Goal: Task Accomplishment & Management: Complete application form

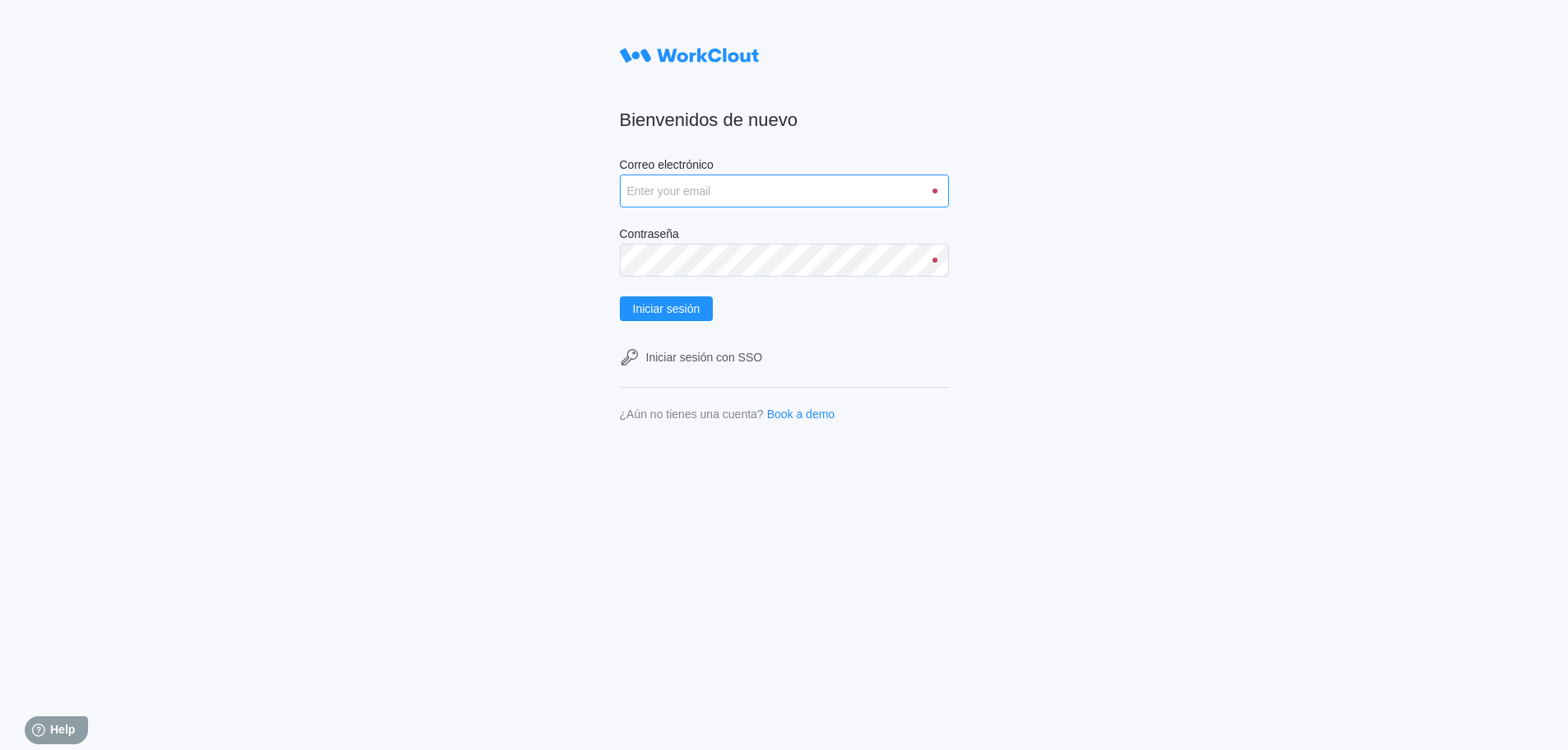
click at [712, 189] on input "Correo electrónico" at bounding box center [784, 191] width 329 height 33
type input "javier.salguero@tradebe.com"
click at [620, 297] on button "Iniciar sesión" at bounding box center [667, 309] width 94 height 25
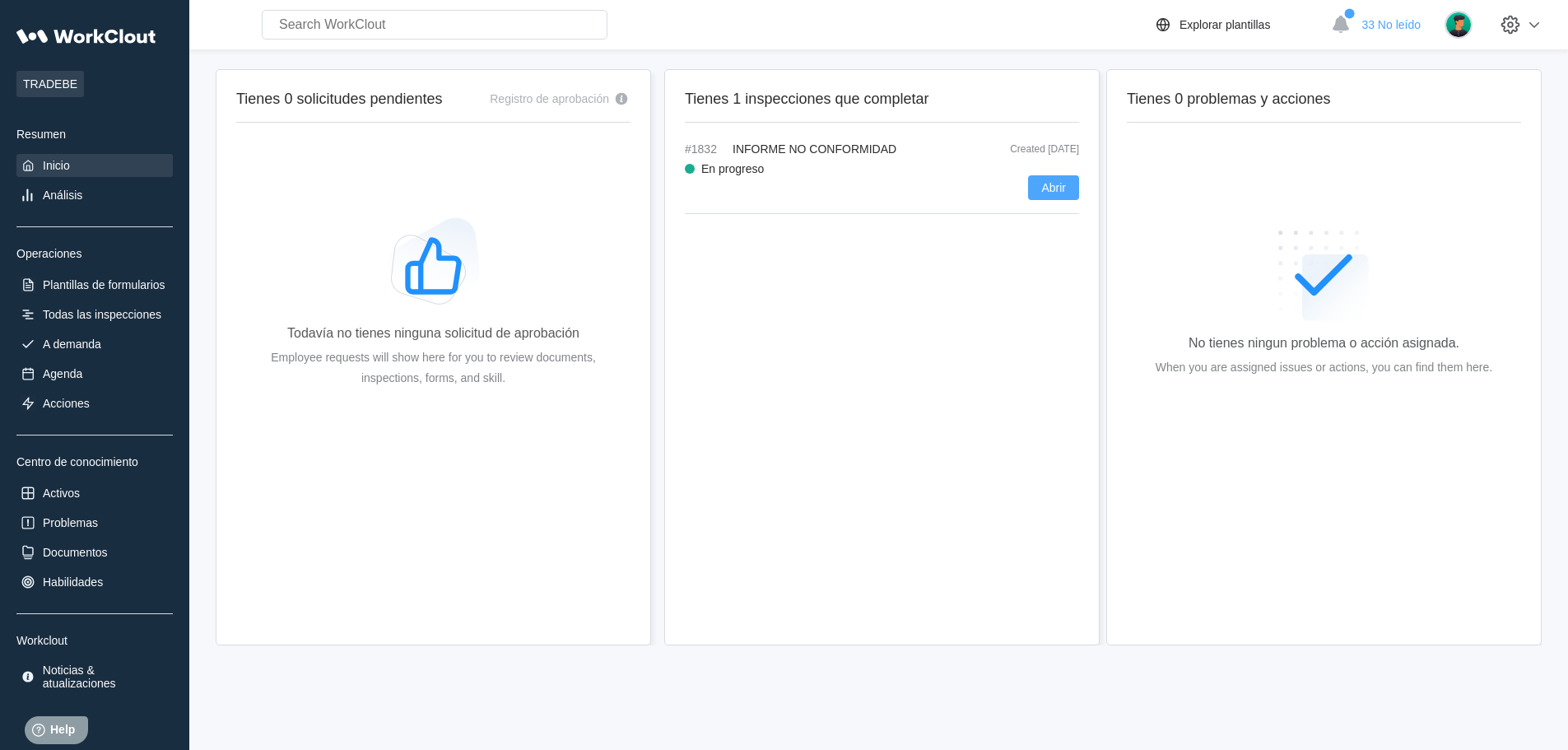
click at [1060, 187] on span "Abrir" at bounding box center [1053, 187] width 25 height 11
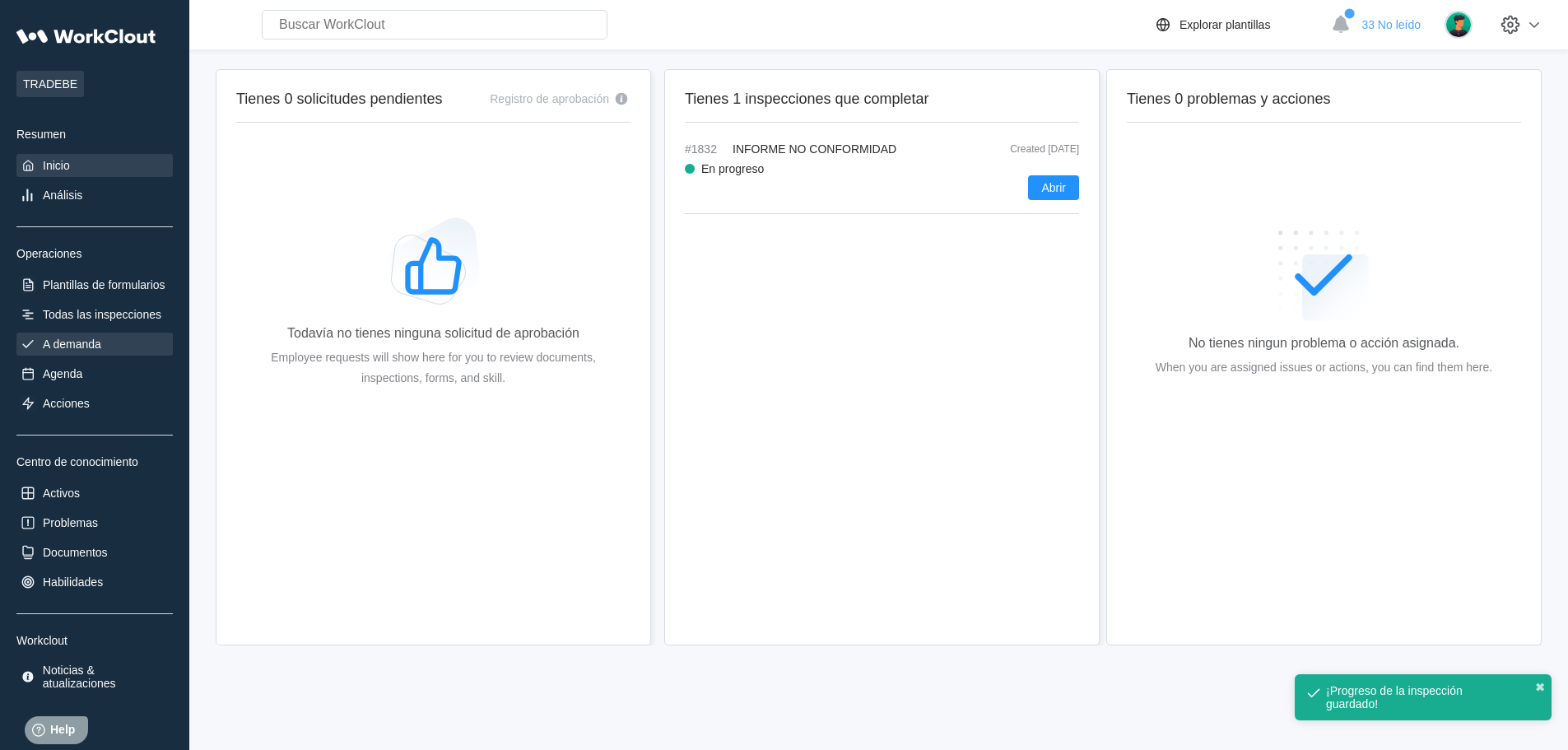
click at [63, 347] on div "A demanda" at bounding box center [72, 344] width 58 height 13
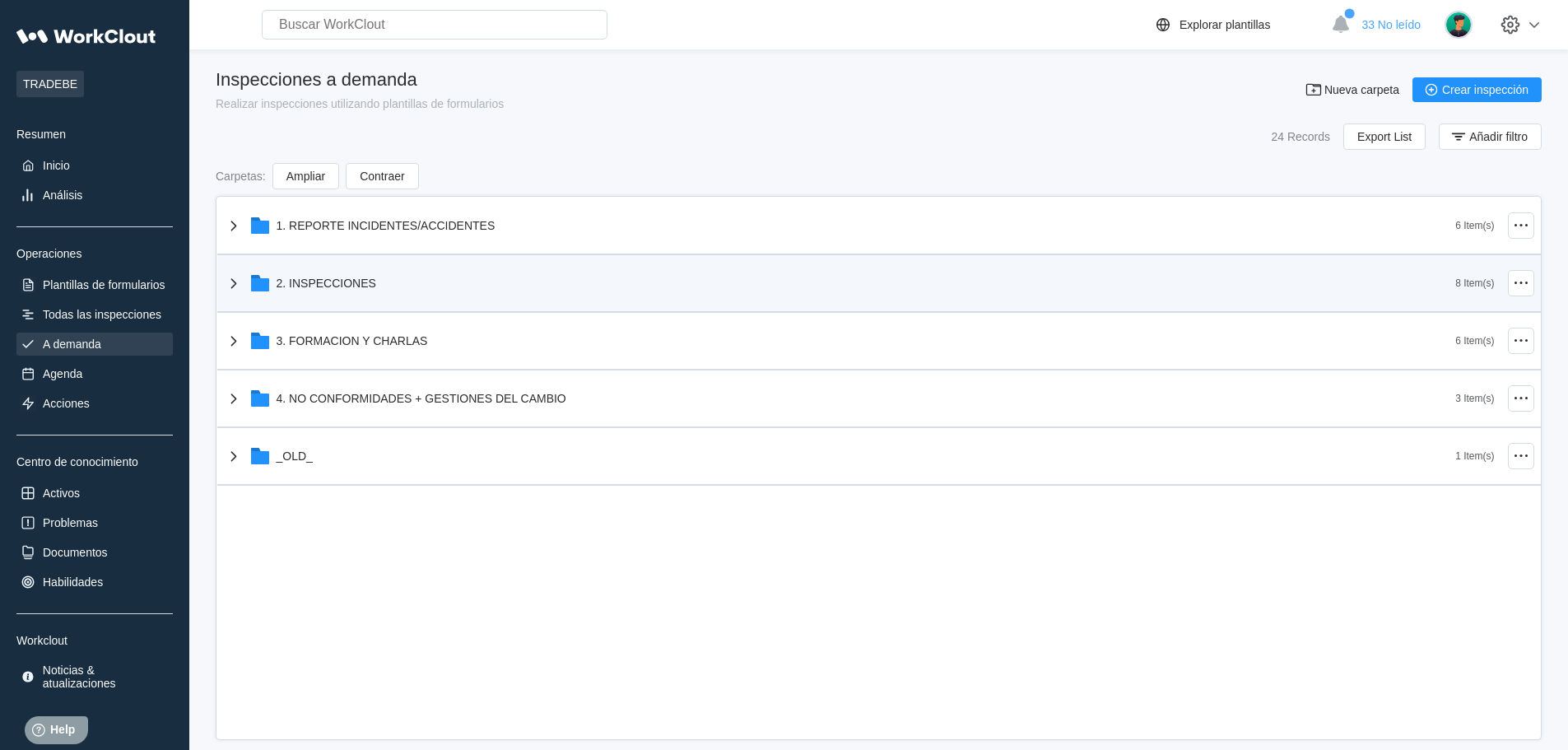
click at [333, 282] on div "2. INSPECCIONES" at bounding box center [326, 283] width 100 height 13
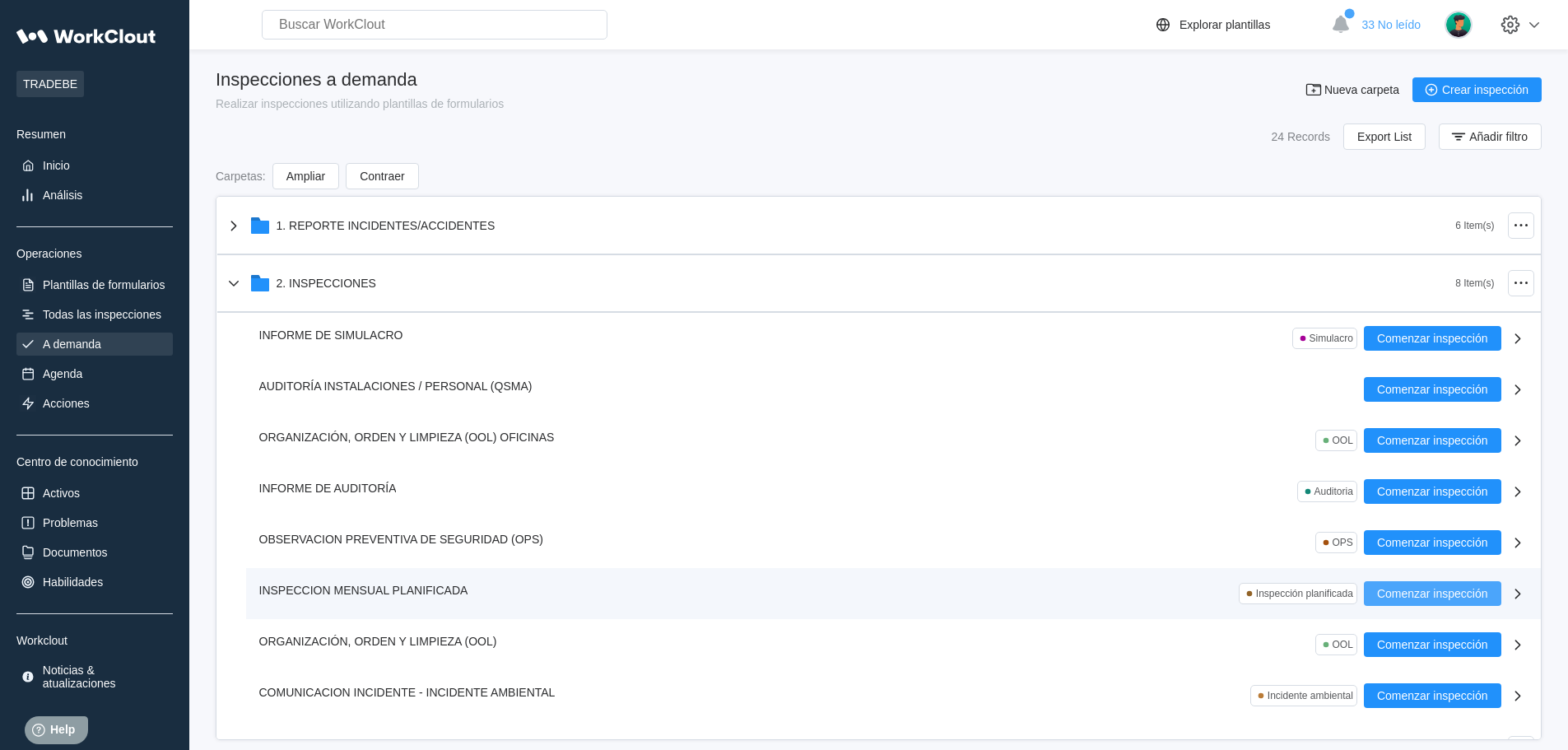
click at [1421, 588] on span "Comenzar inspección" at bounding box center [1432, 594] width 111 height 11
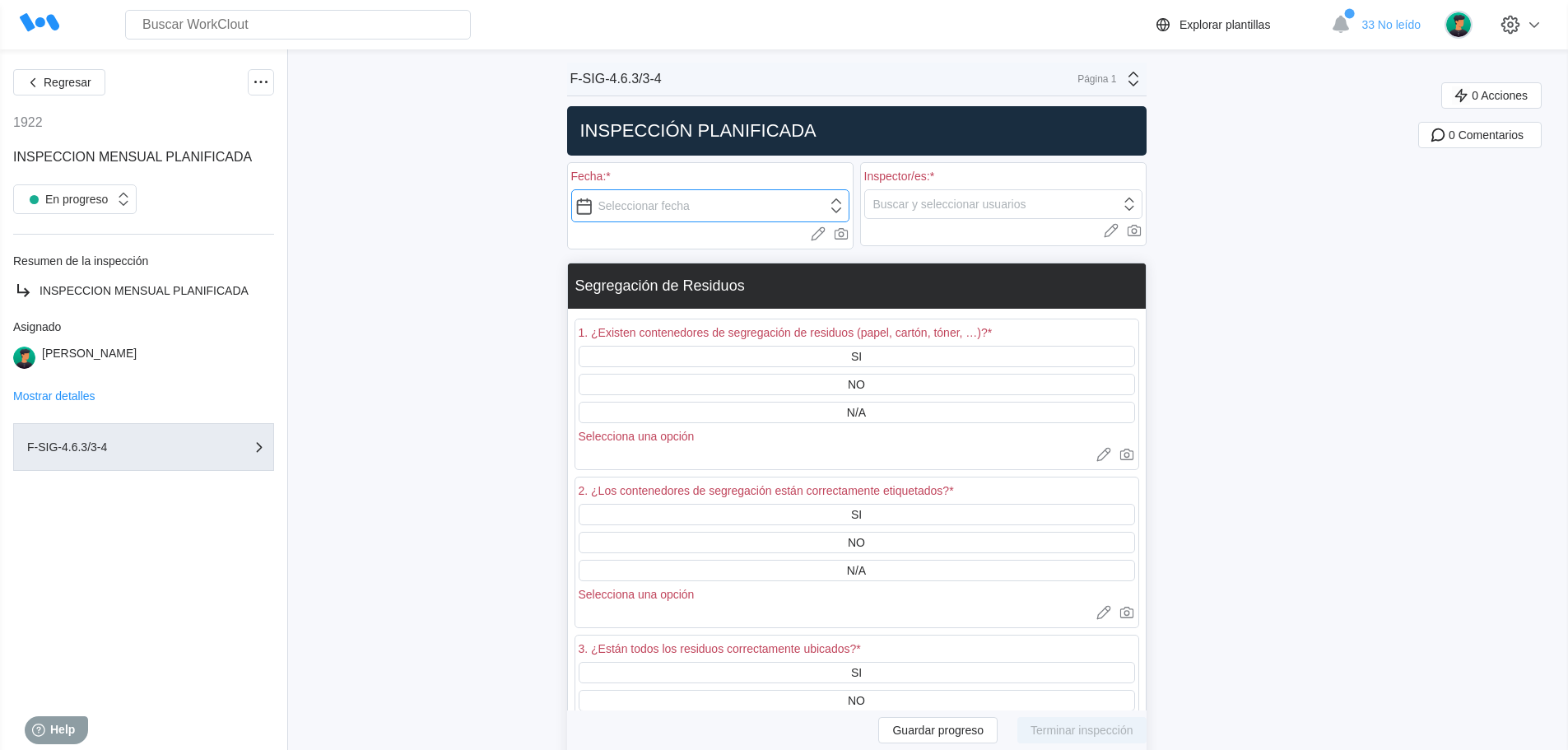
click at [669, 205] on input "text" at bounding box center [710, 205] width 278 height 33
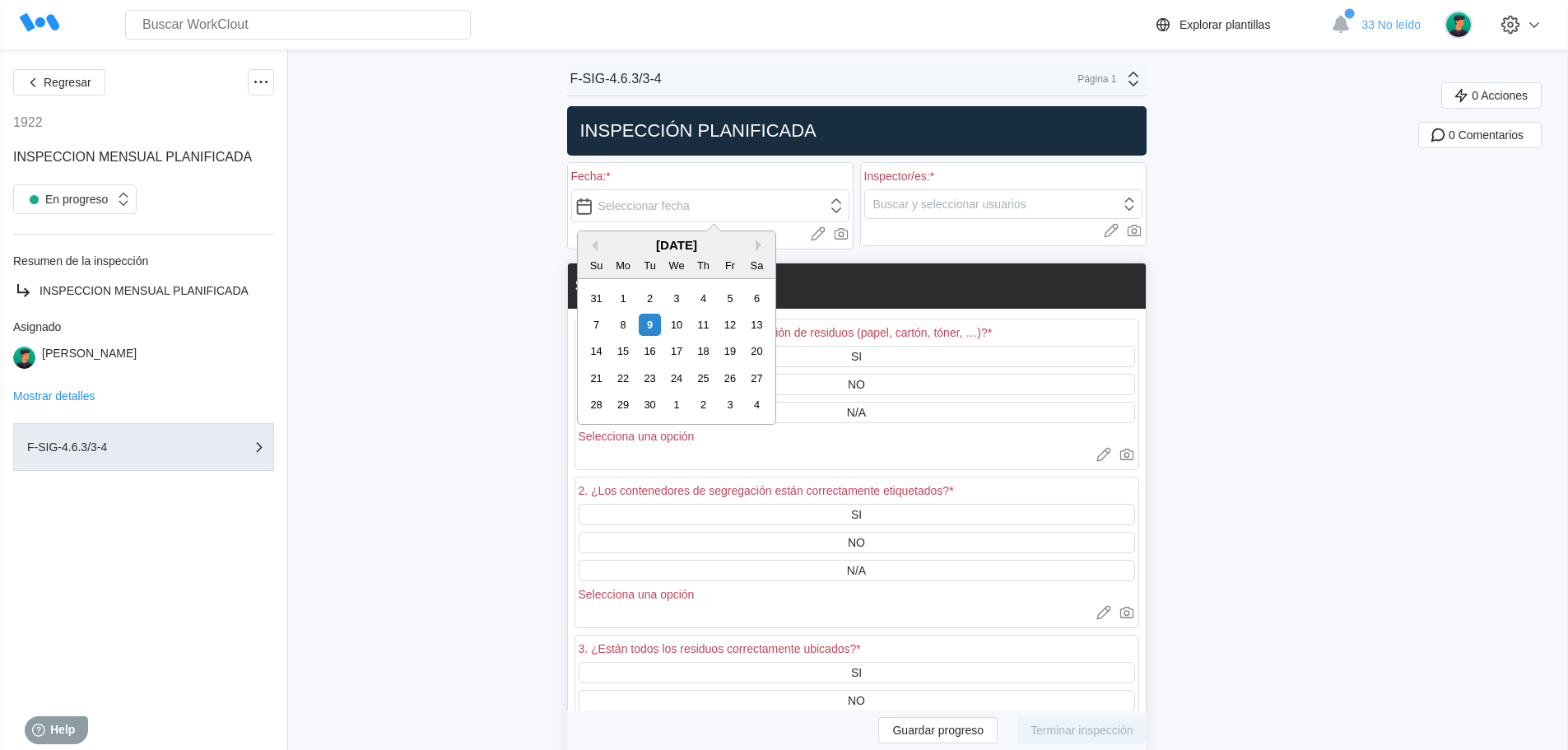
click at [598, 247] on div "[DATE]" at bounding box center [676, 245] width 198 height 14
click at [668, 247] on div "[DATE]" at bounding box center [676, 245] width 198 height 14
click at [758, 246] on button "Next Month" at bounding box center [761, 245] width 11 height 11
click at [598, 245] on div "[DATE]" at bounding box center [676, 245] width 198 height 14
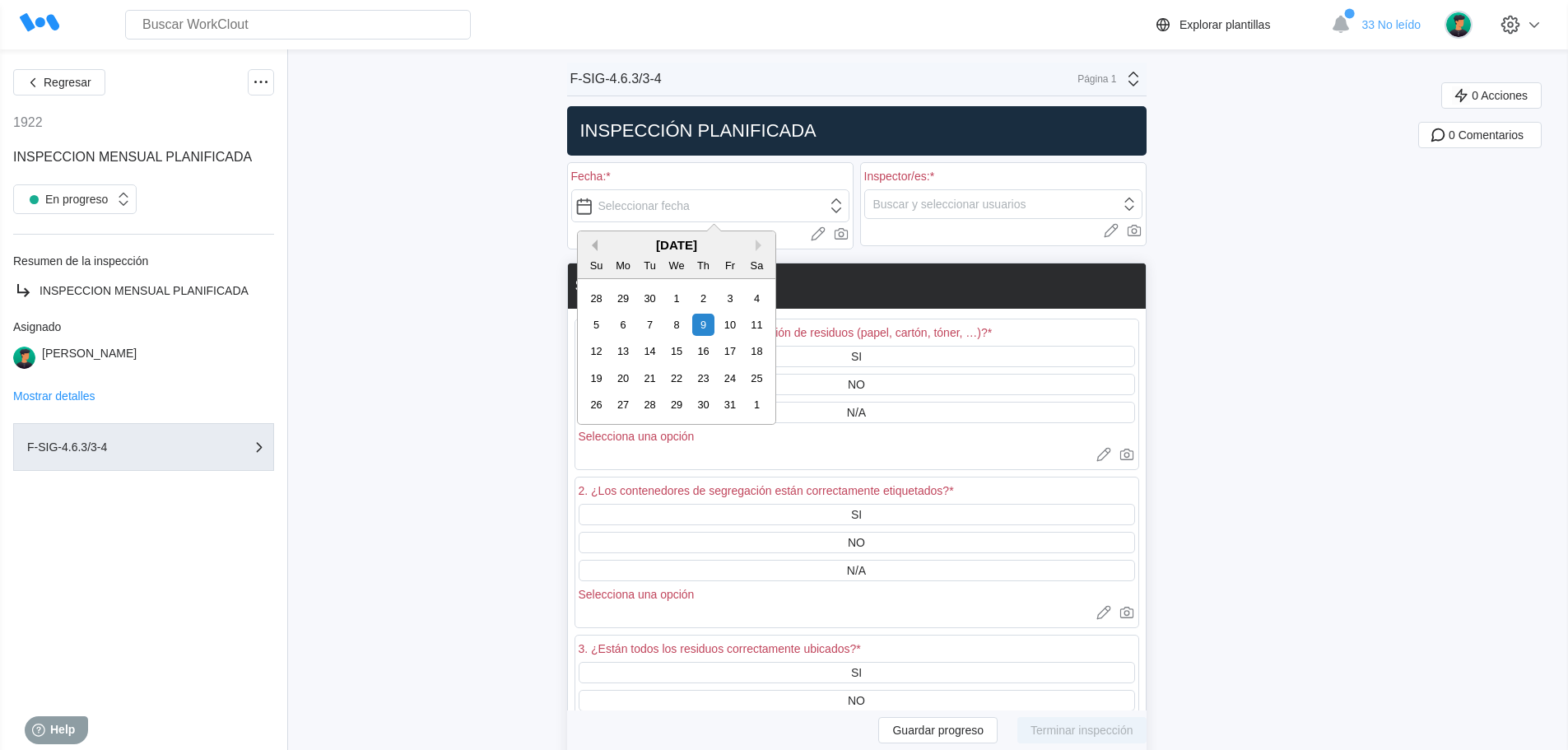
click at [597, 245] on button "Previous Month" at bounding box center [592, 245] width 11 height 11
click at [594, 245] on button "Previous Month" at bounding box center [592, 245] width 11 height 11
click at [624, 403] on div "25" at bounding box center [622, 405] width 22 height 22
type input "[DATE]"
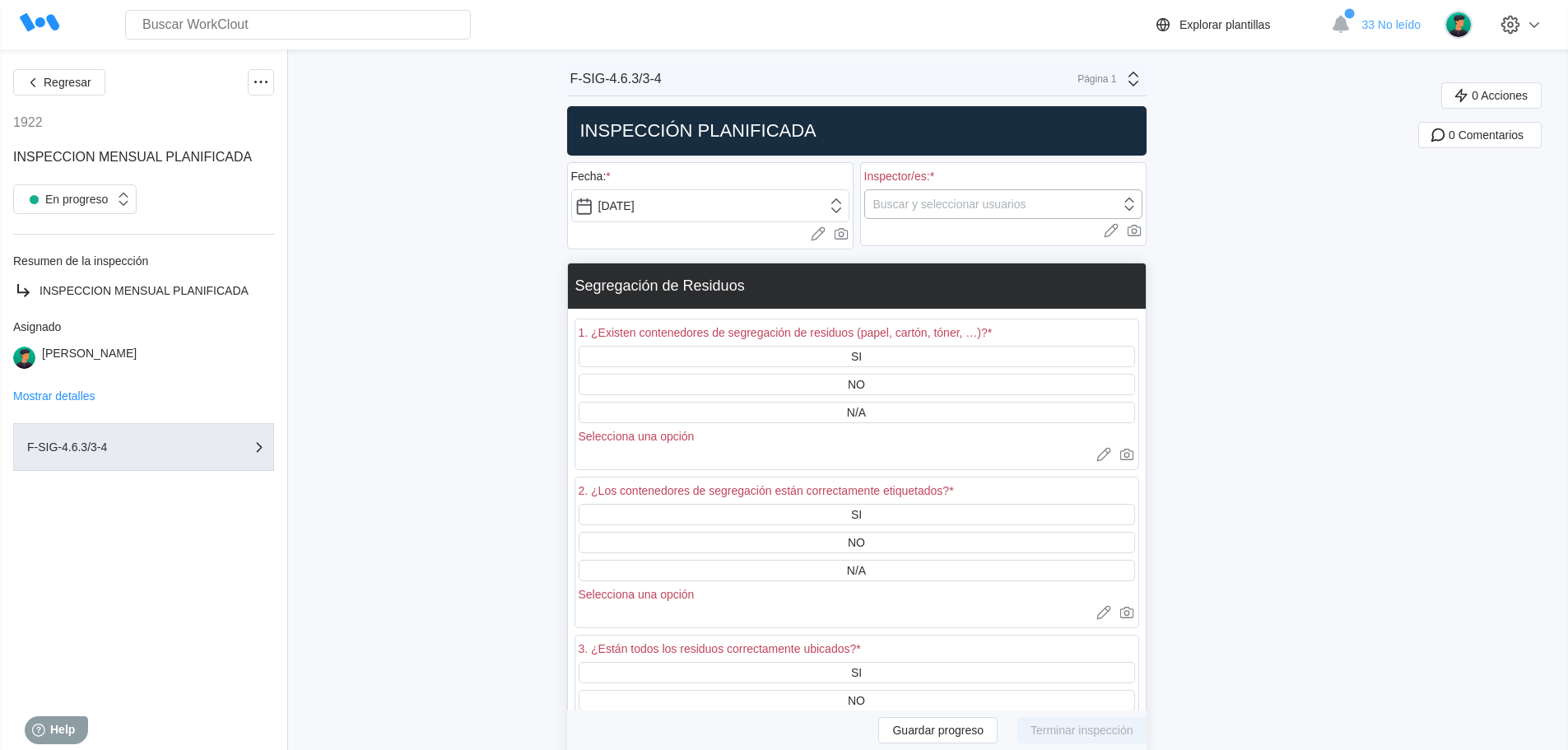
click at [1134, 201] on icon at bounding box center [1129, 204] width 19 height 19
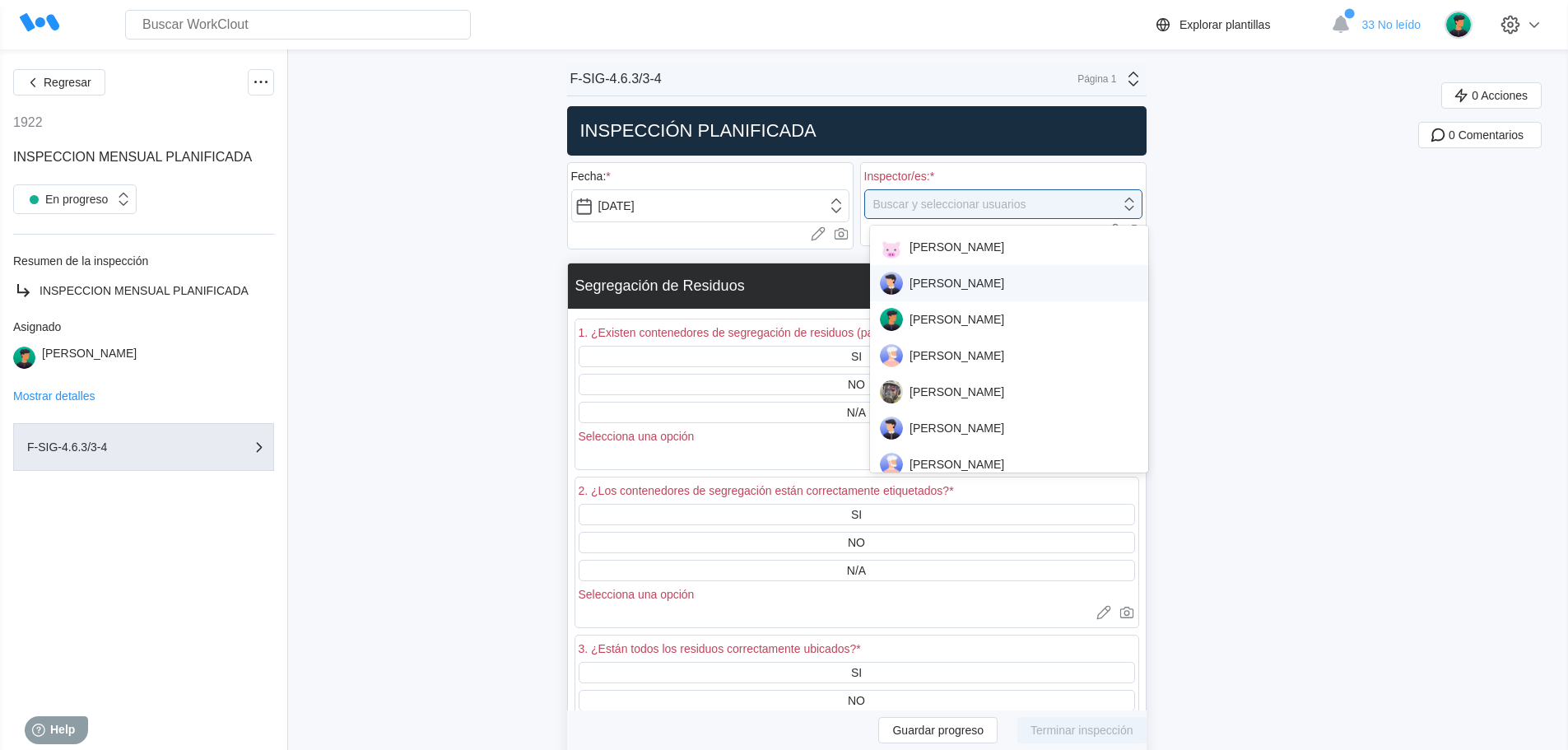
click at [965, 287] on div "[PERSON_NAME]" at bounding box center [1008, 284] width 259 height 23
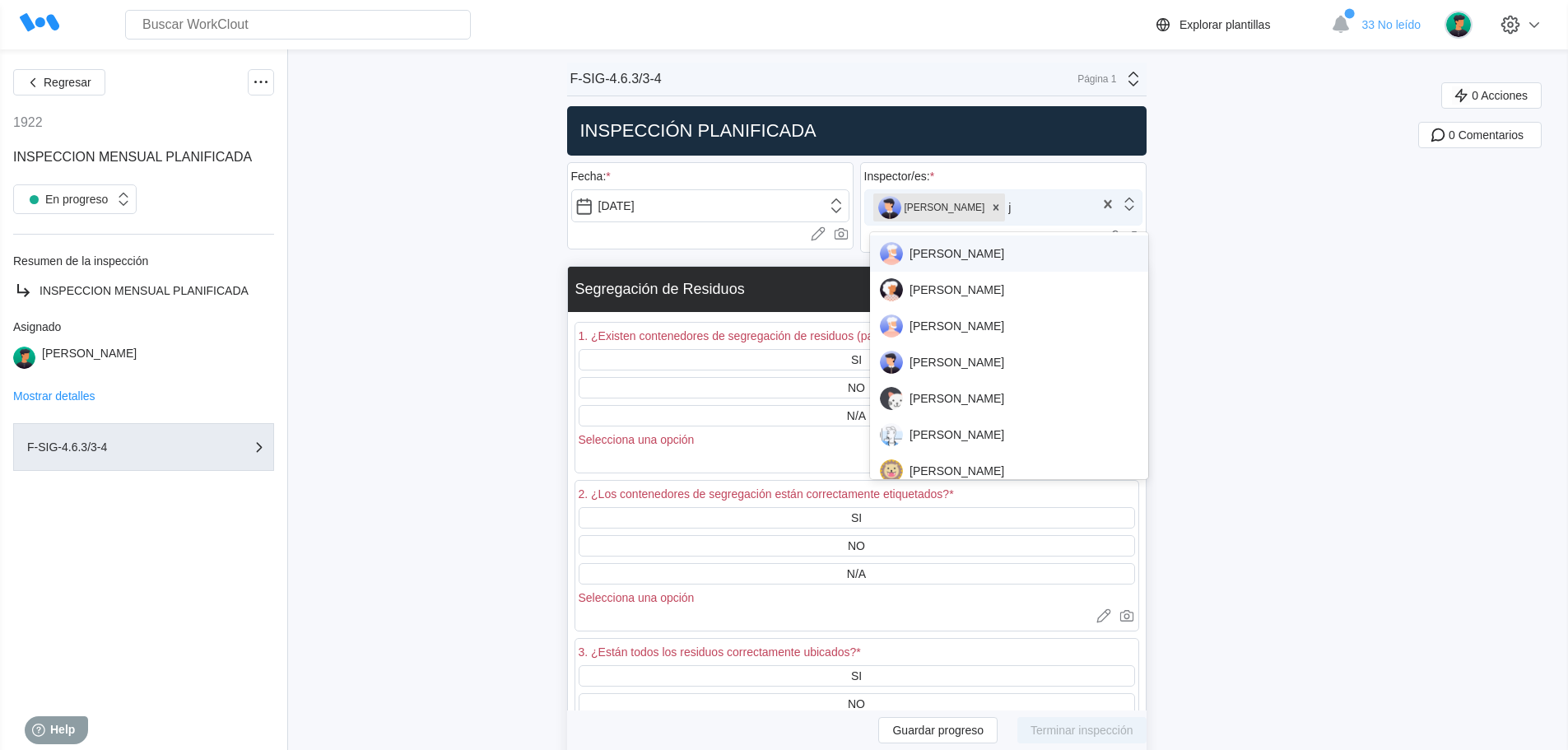
type input "ju"
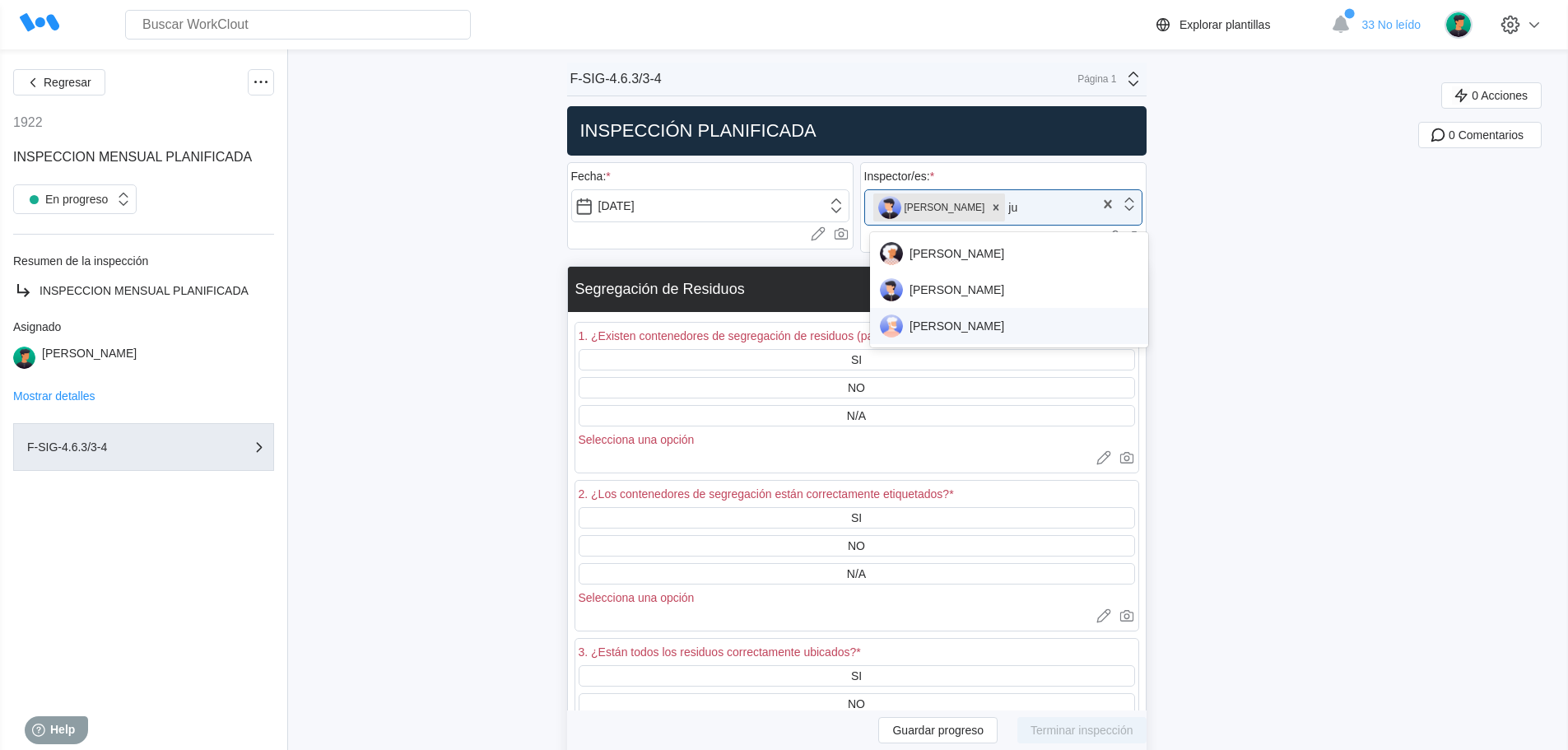
click at [1010, 321] on div "[PERSON_NAME]" at bounding box center [1008, 326] width 259 height 23
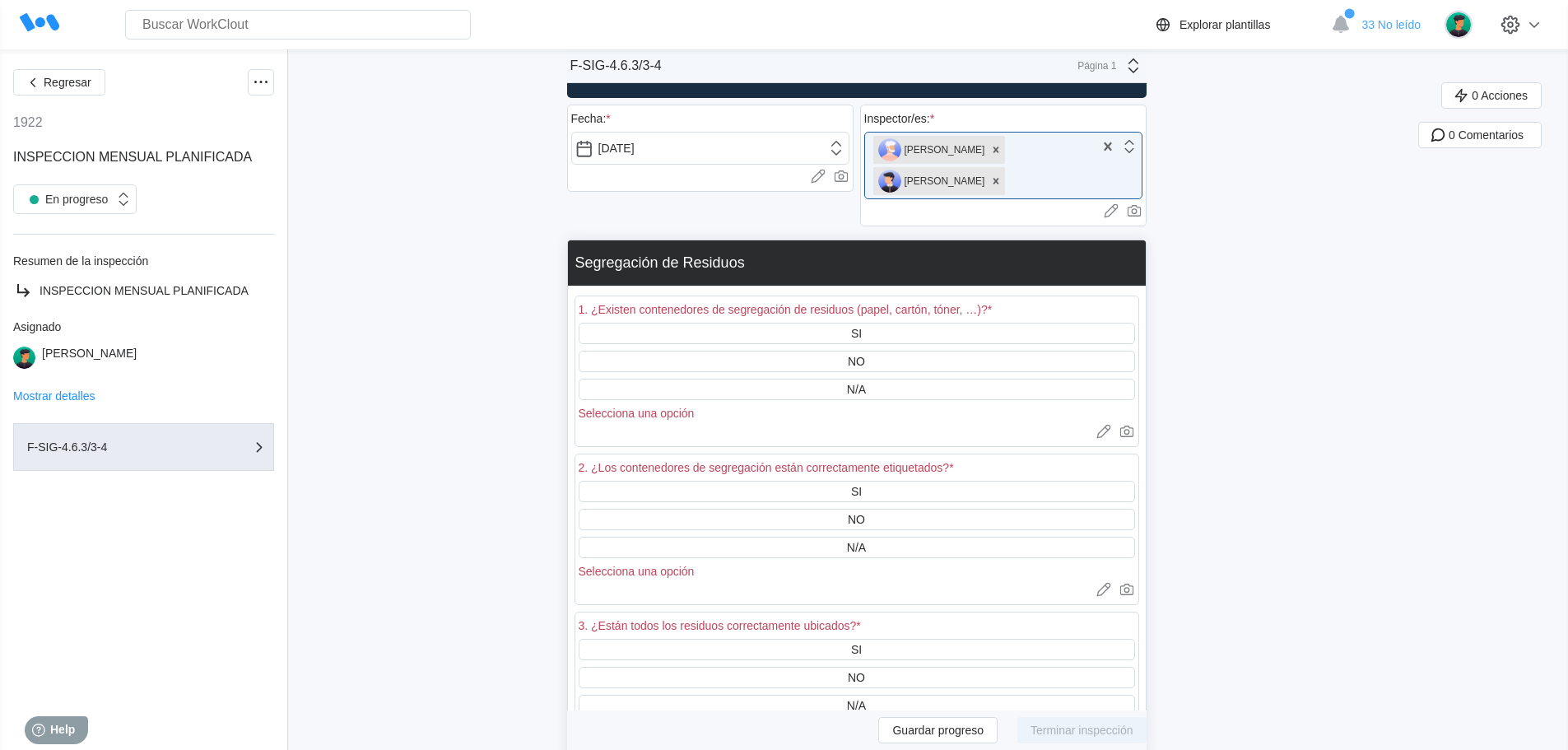
scroll to position [82, 0]
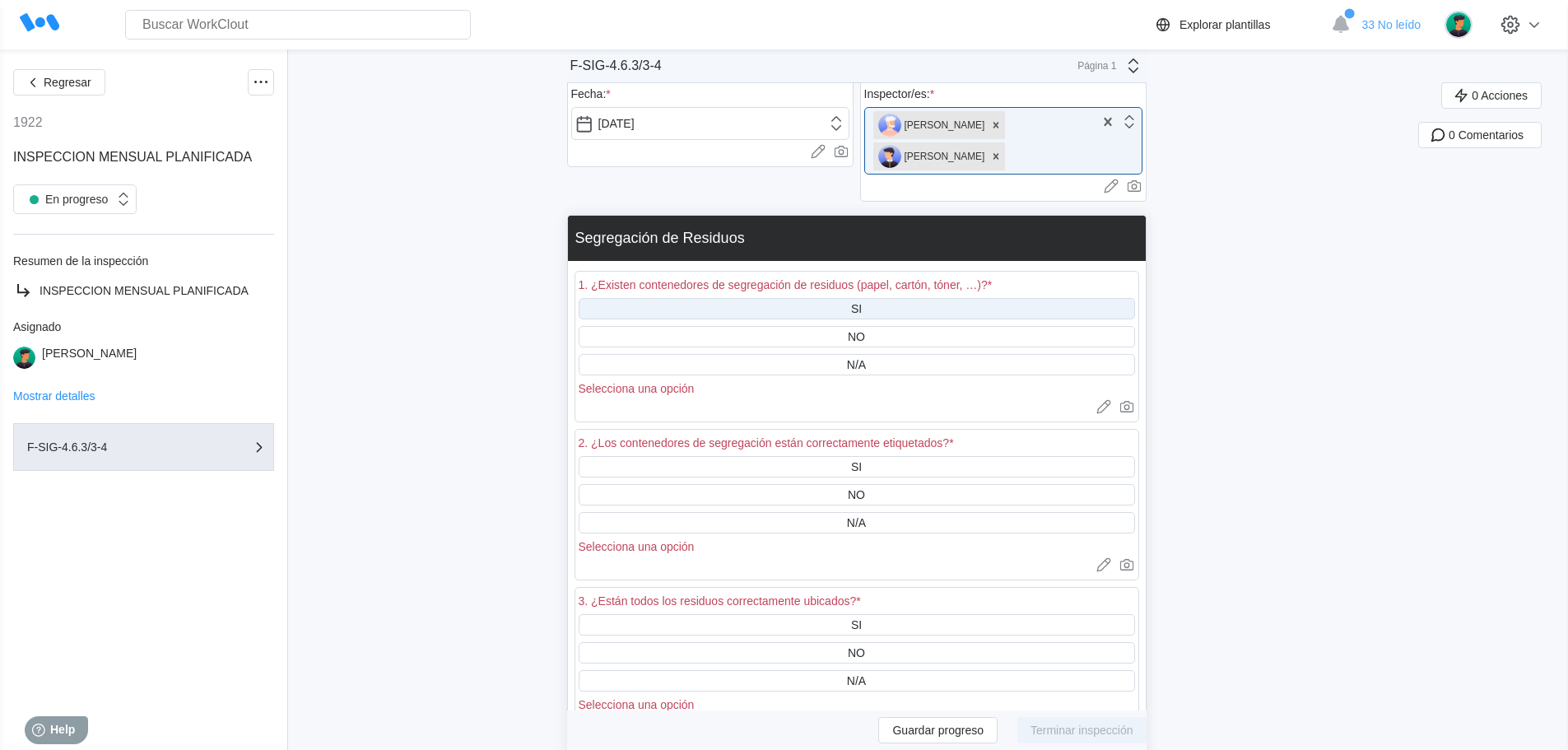
click at [878, 309] on div "SI" at bounding box center [856, 308] width 556 height 21
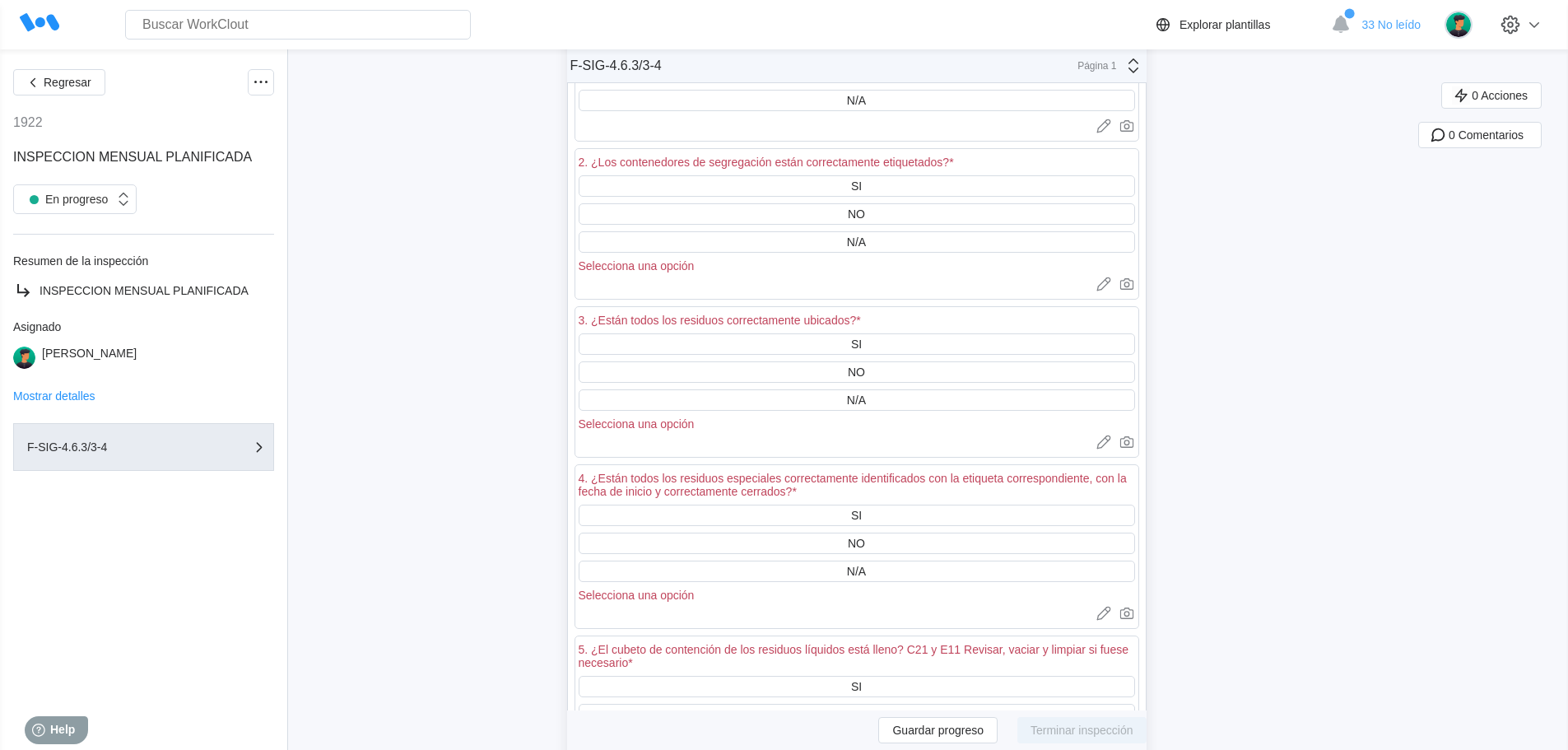
scroll to position [412, 0]
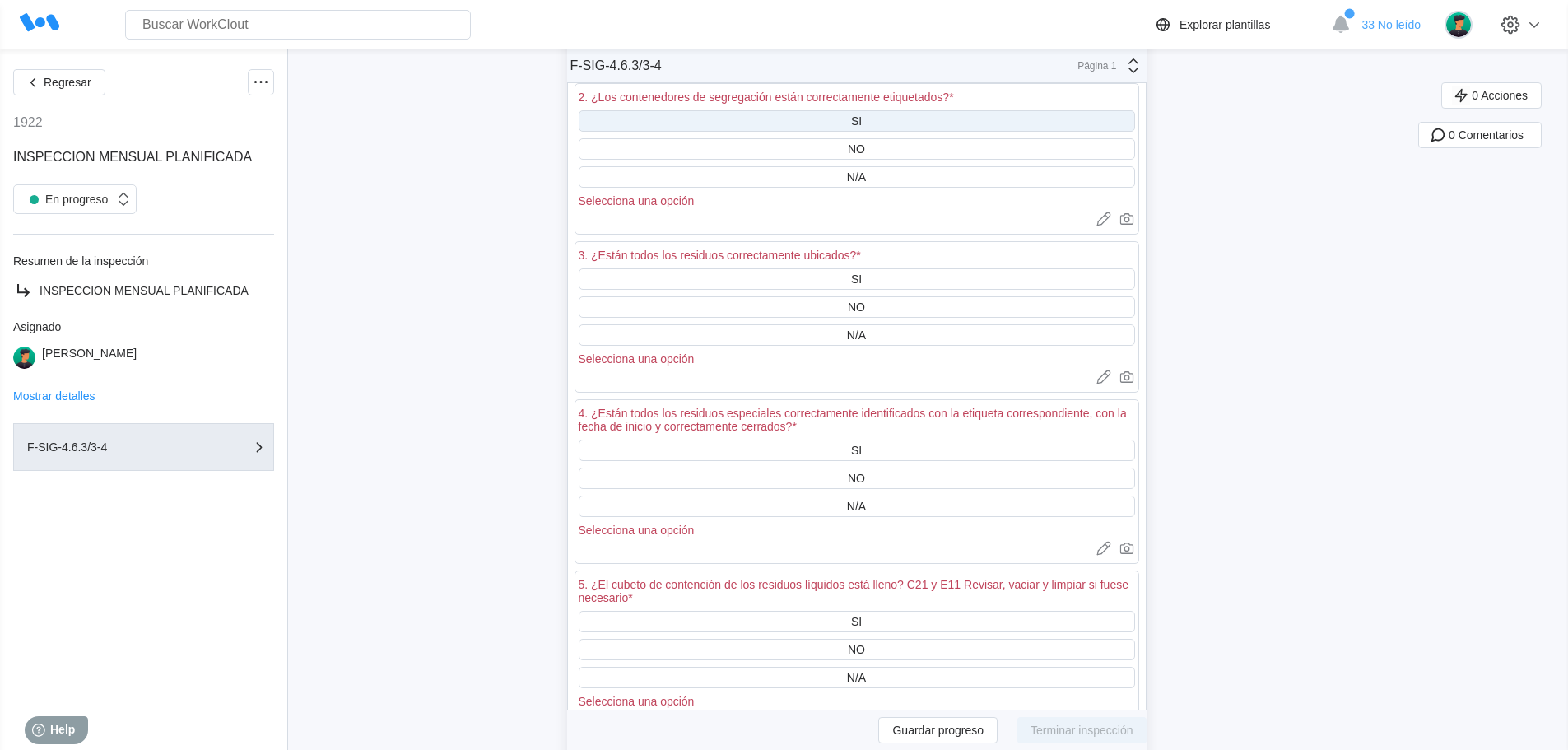
click at [862, 122] on div "SI" at bounding box center [856, 121] width 11 height 13
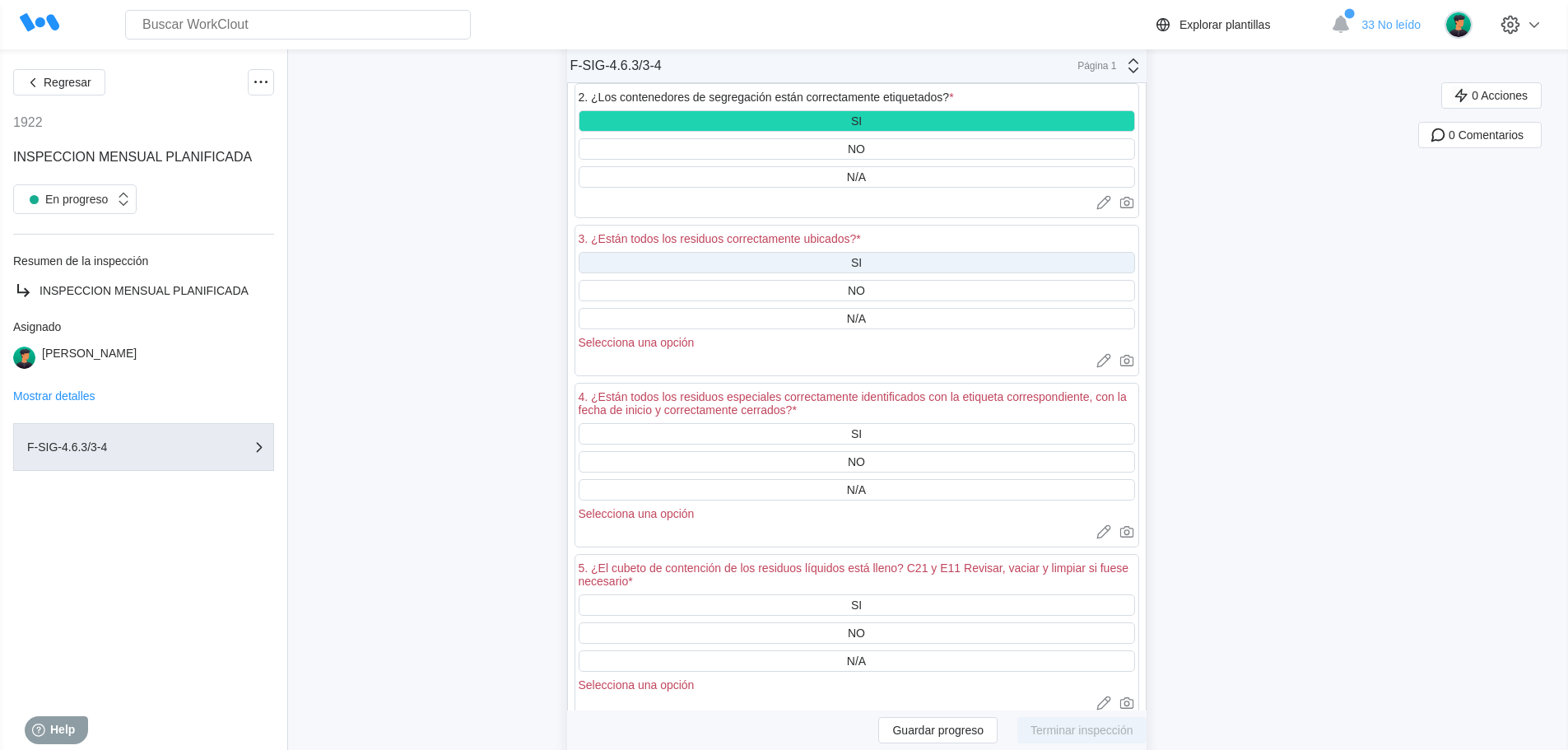
click at [856, 261] on div "SI" at bounding box center [856, 262] width 556 height 21
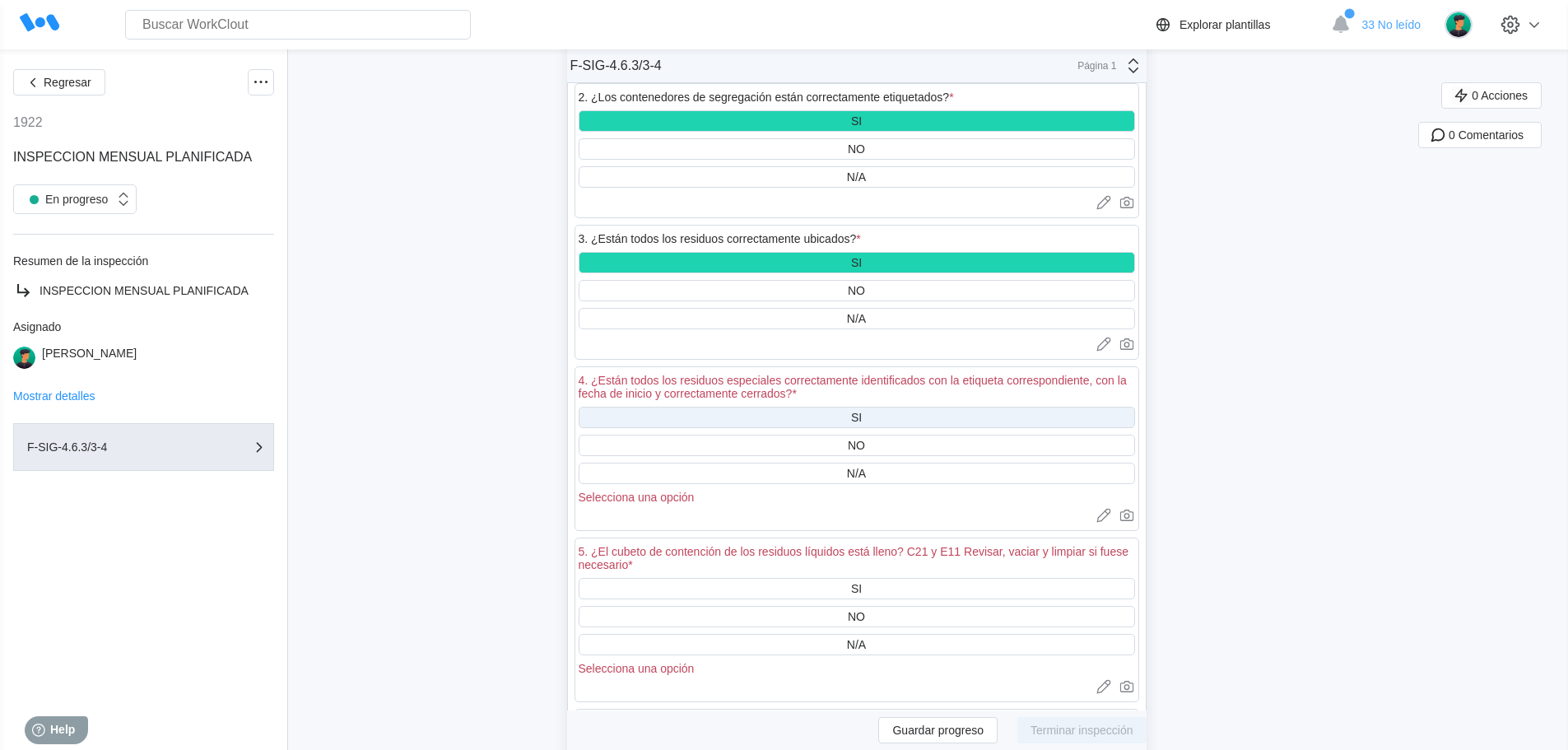
click at [862, 419] on div "SI" at bounding box center [856, 417] width 11 height 13
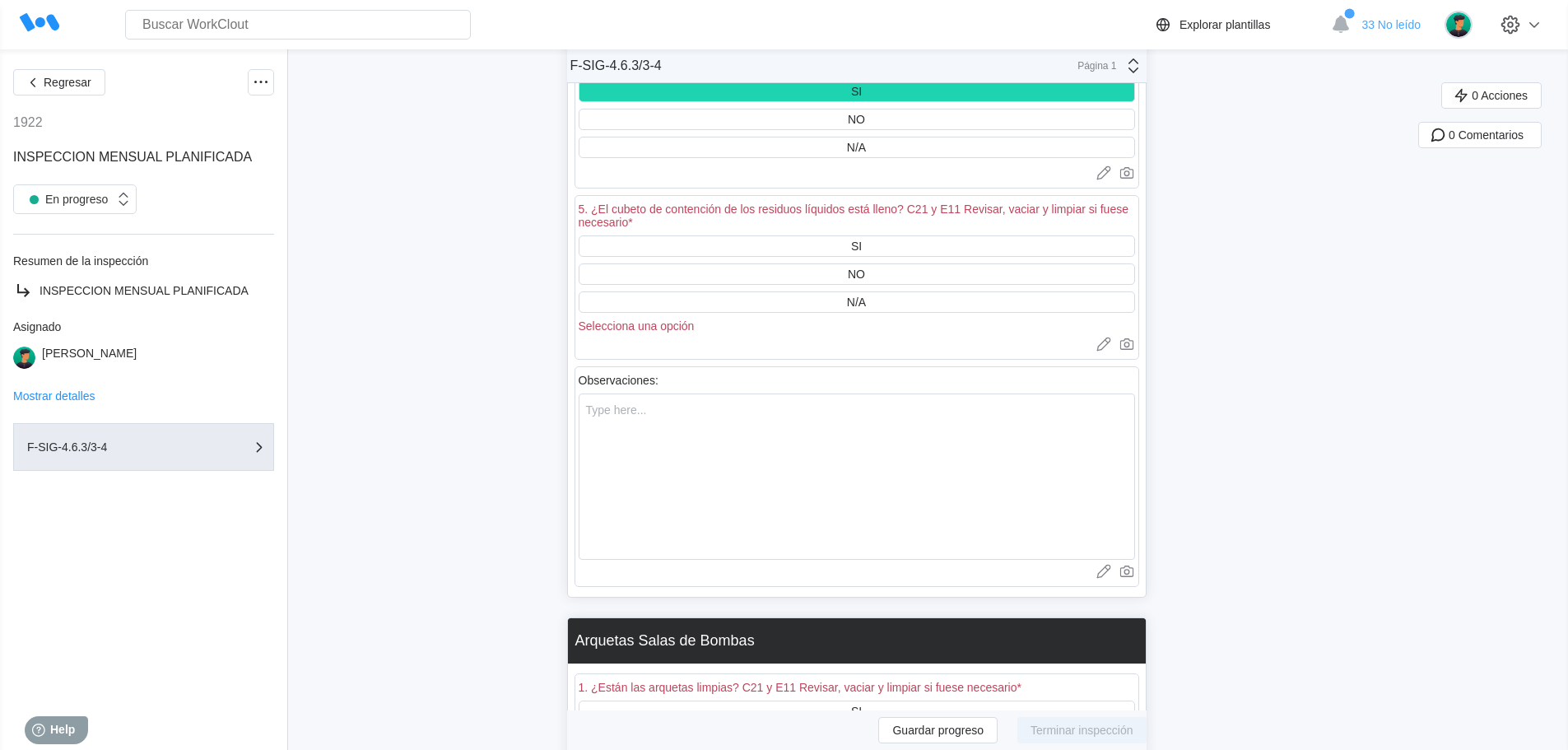
scroll to position [741, 0]
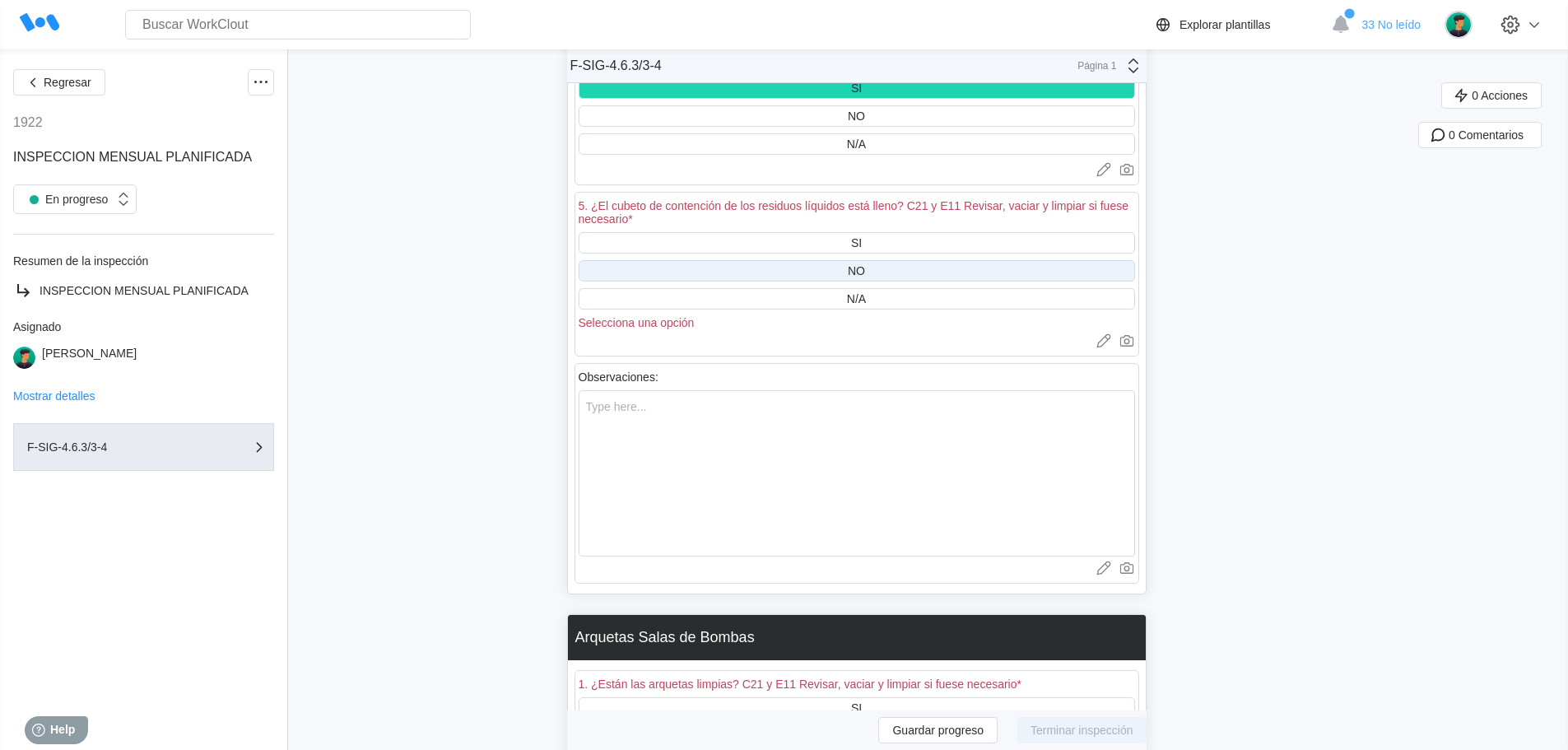
click at [863, 269] on div "NO" at bounding box center [856, 270] width 18 height 13
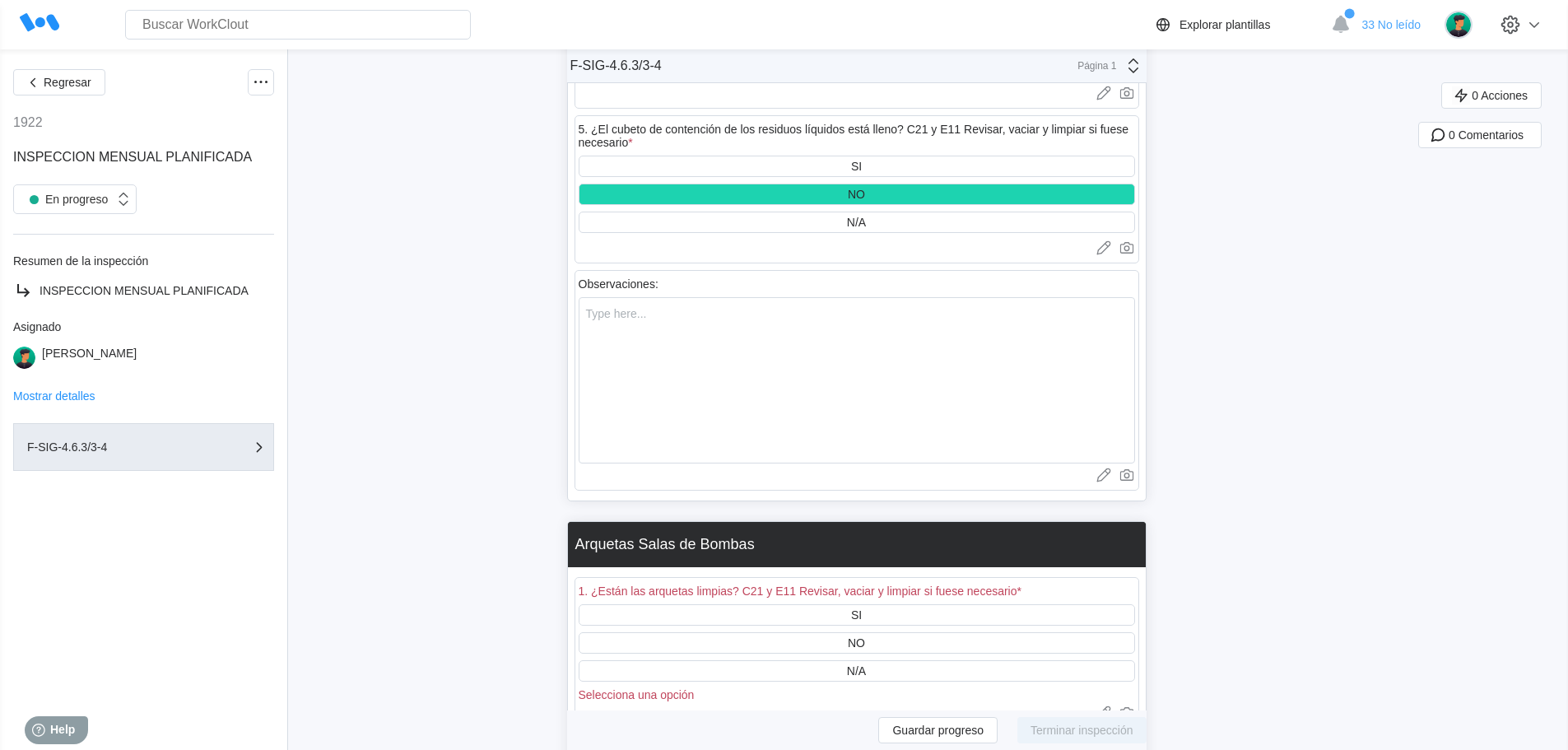
scroll to position [1153, 0]
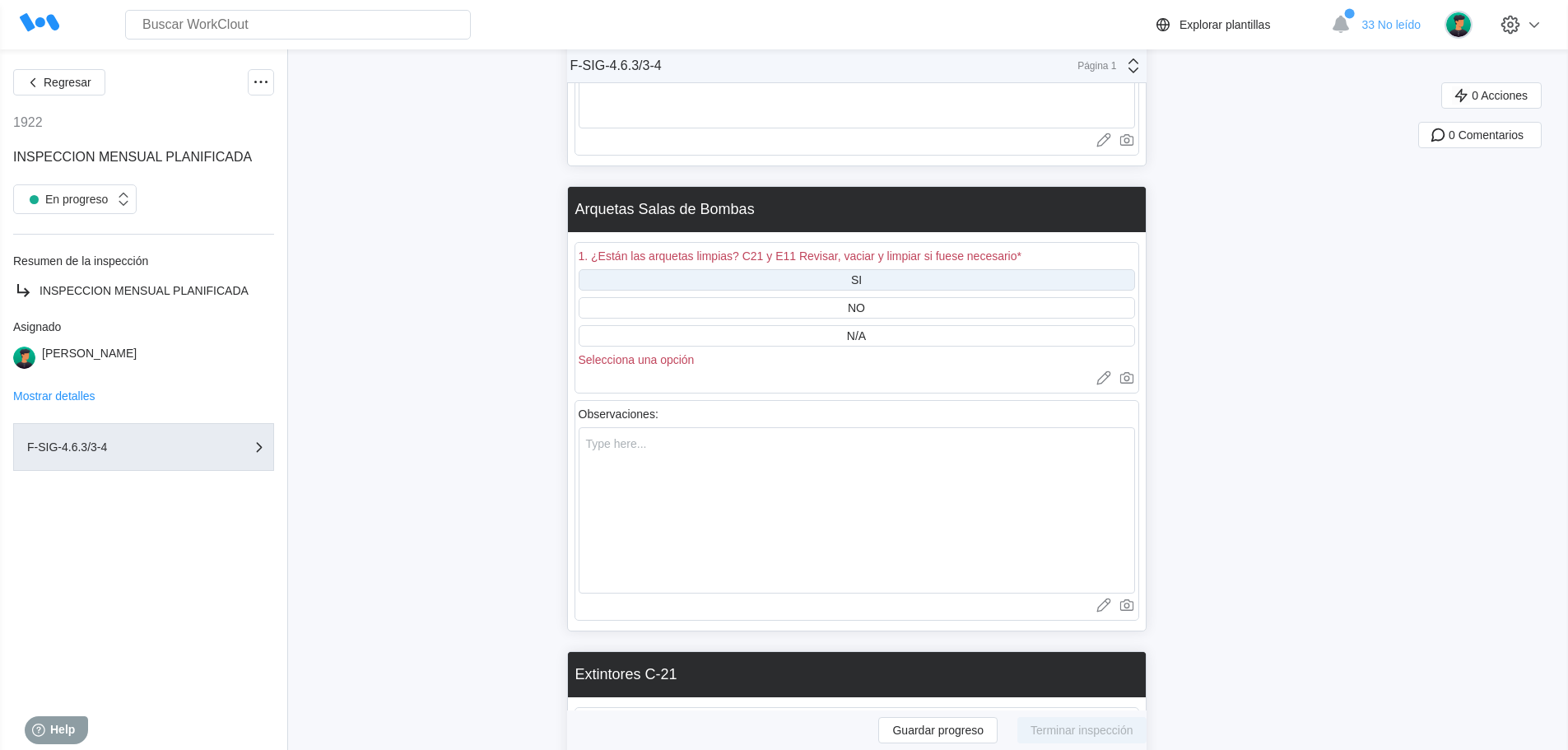
click at [862, 279] on div "SI" at bounding box center [856, 279] width 11 height 13
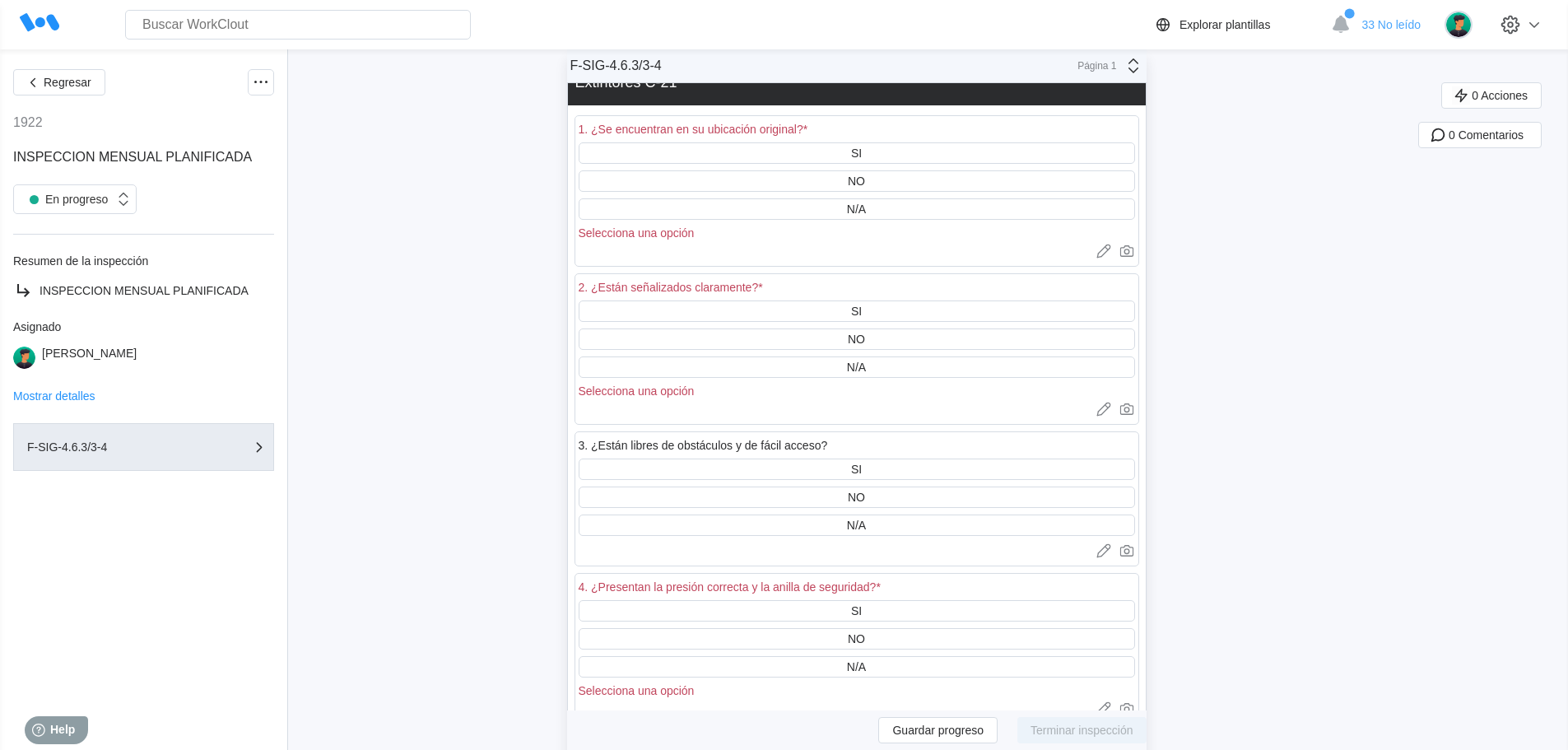
scroll to position [1647, 0]
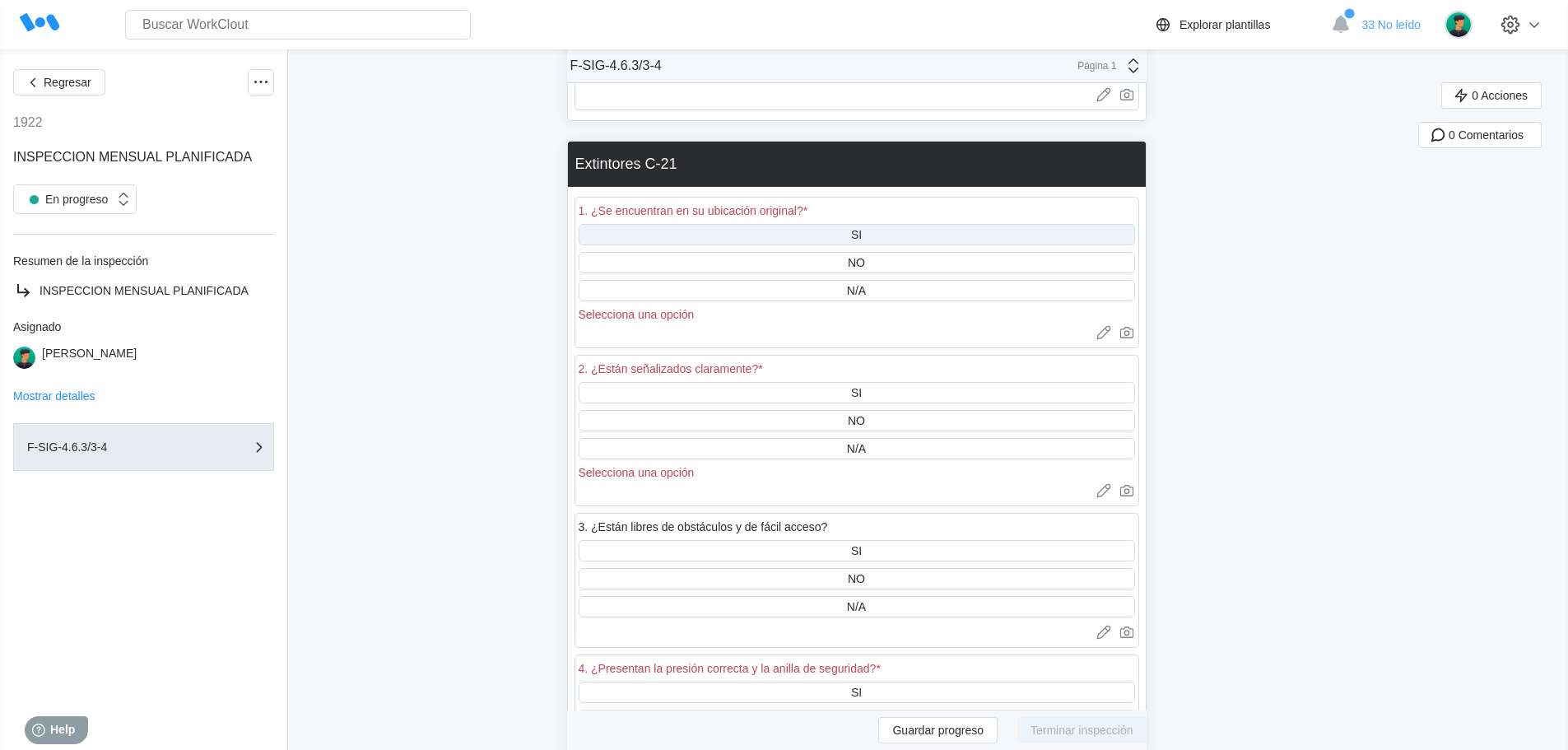
click at [868, 238] on div "SI" at bounding box center [856, 235] width 556 height 21
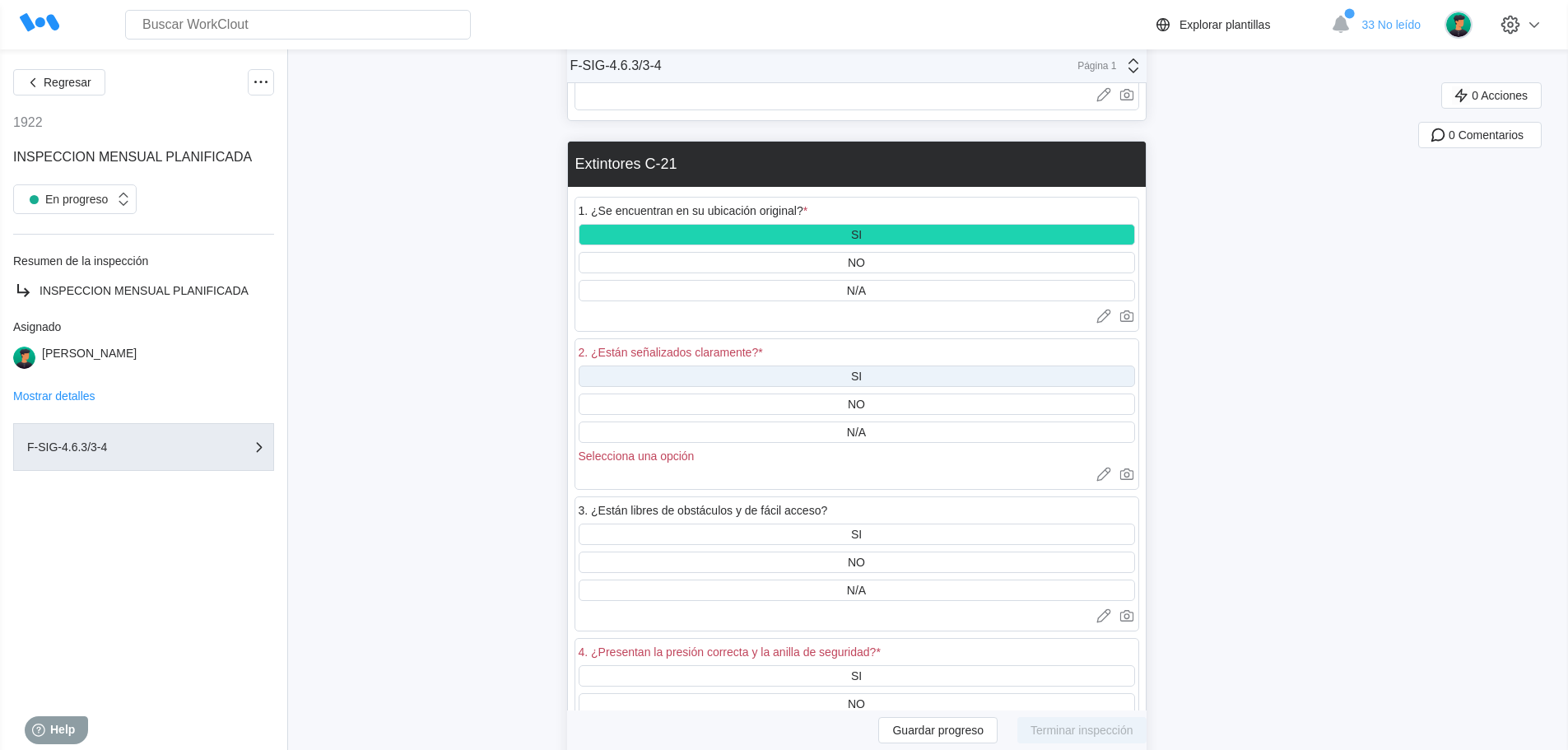
click at [878, 375] on div "SI" at bounding box center [856, 376] width 556 height 21
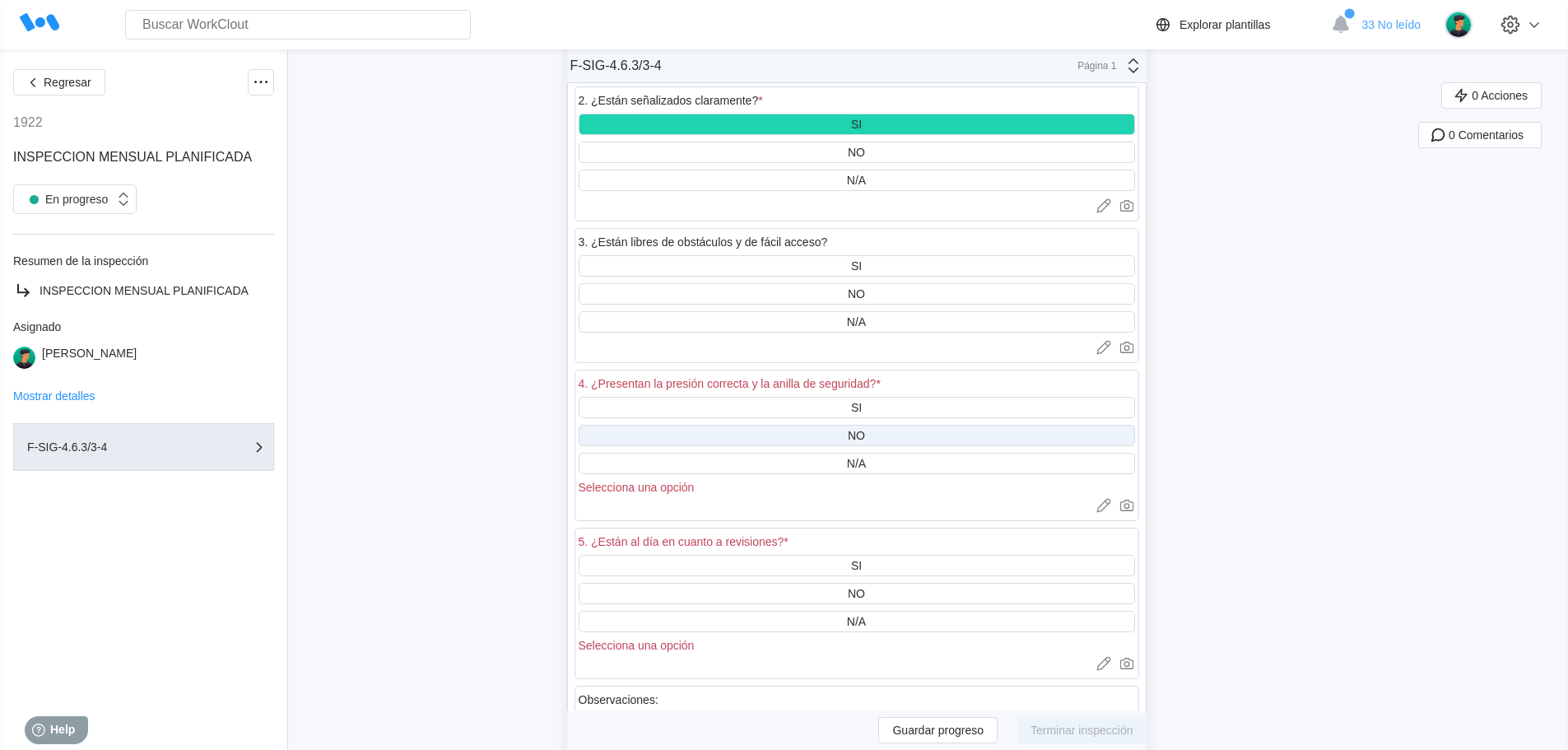
scroll to position [1976, 0]
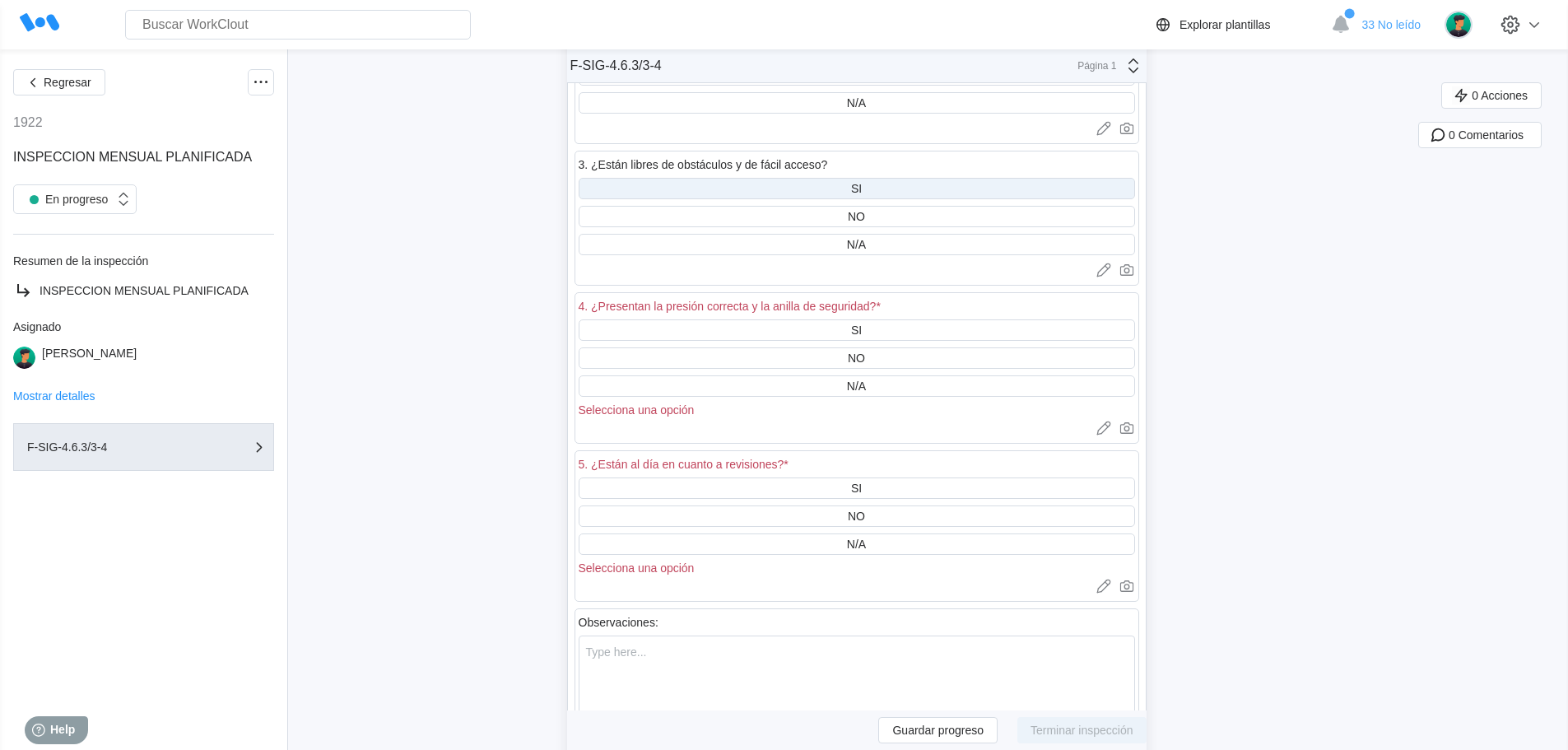
click at [868, 180] on div "SI" at bounding box center [856, 188] width 556 height 21
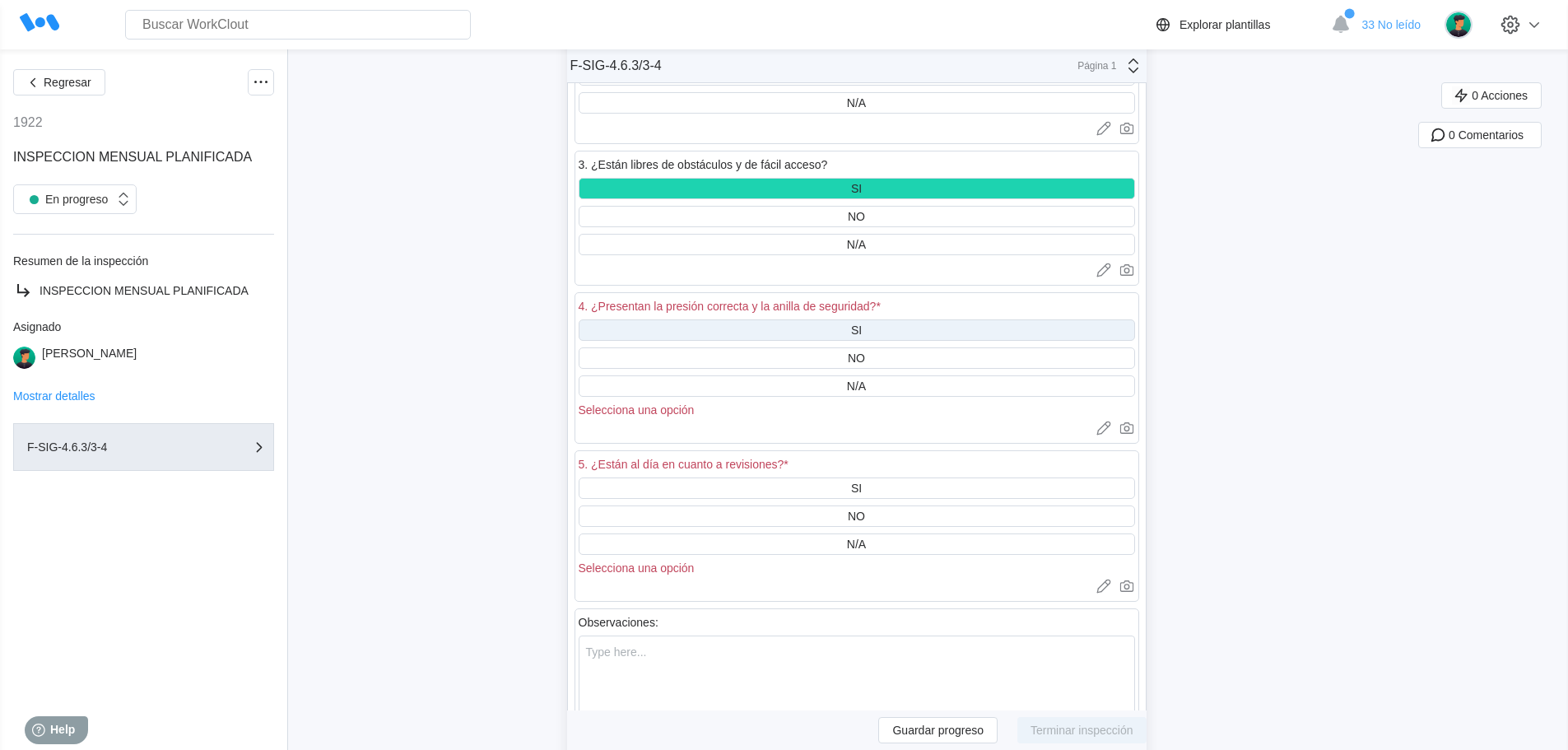
click at [854, 330] on div "SI" at bounding box center [856, 330] width 556 height 21
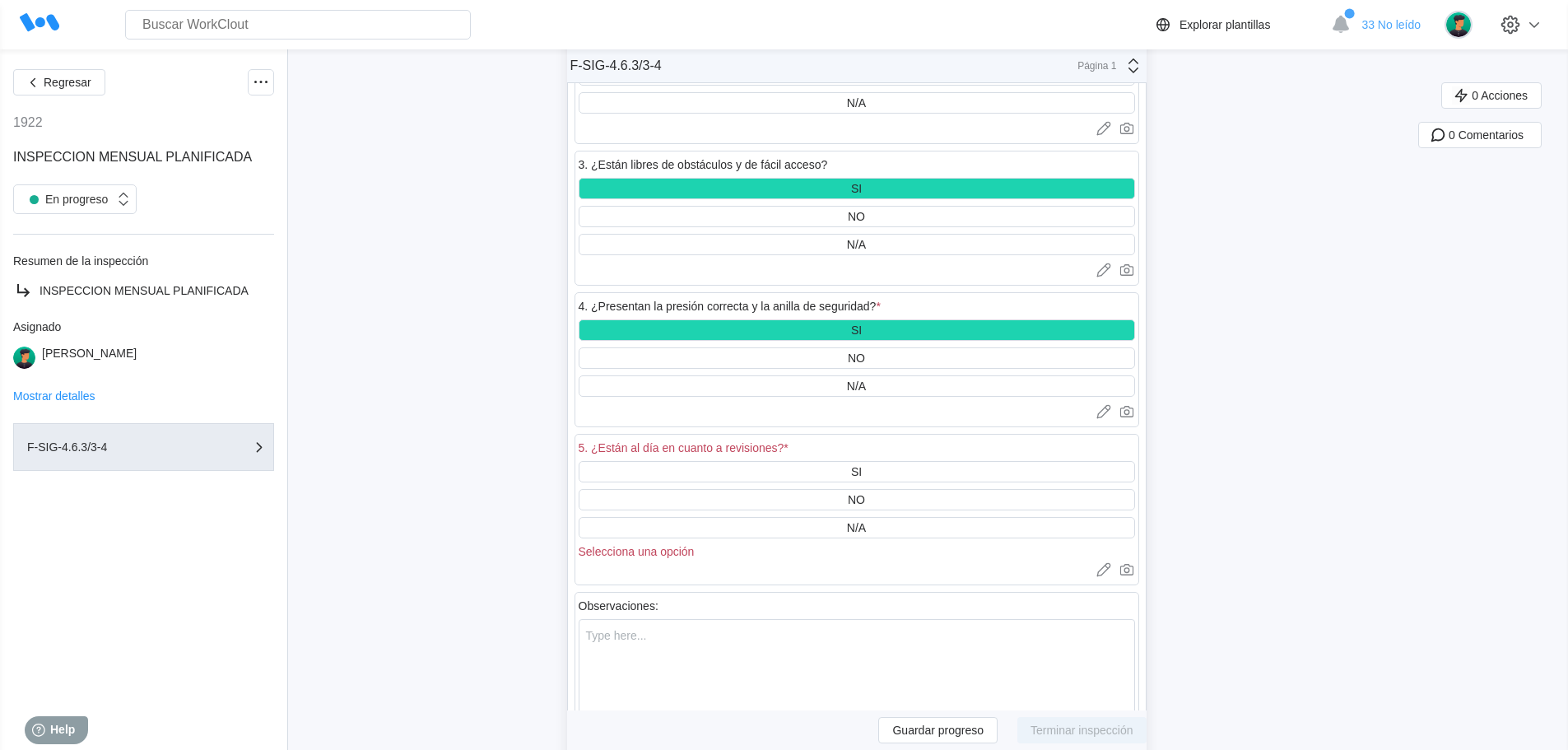
drag, startPoint x: 867, startPoint y: 470, endPoint x: 864, endPoint y: 447, distance: 23.2
click at [862, 469] on div "SI" at bounding box center [856, 472] width 11 height 13
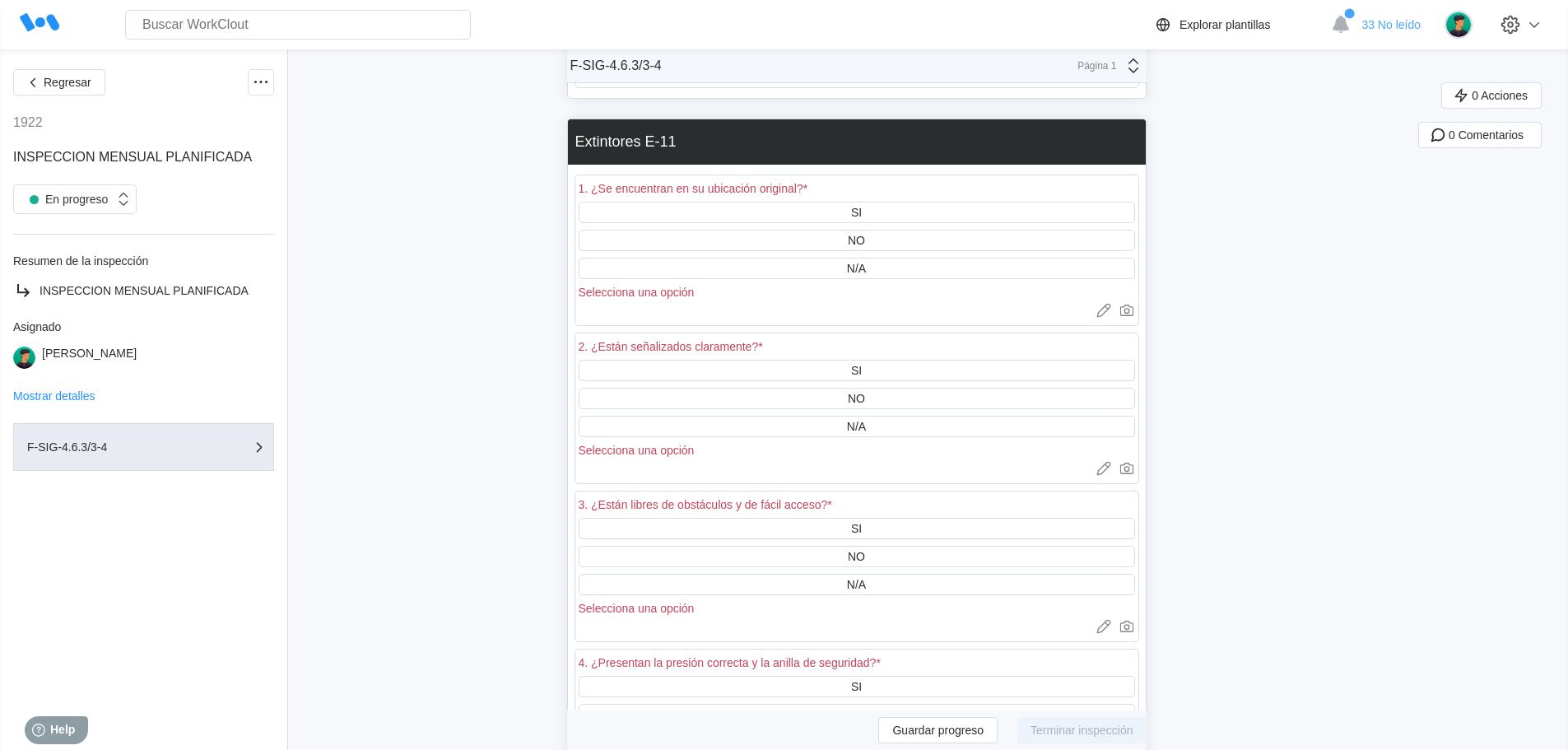
scroll to position [2717, 0]
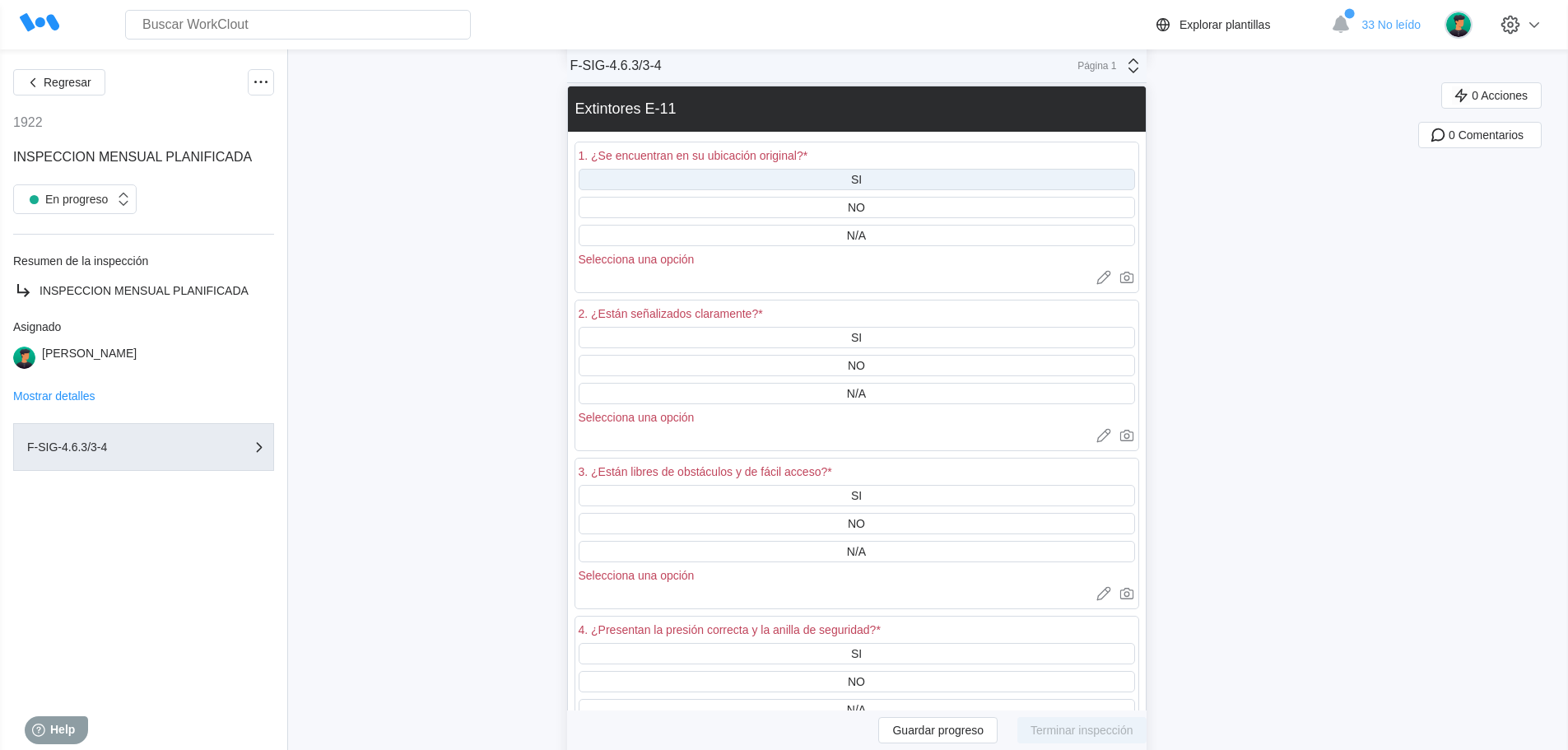
click at [859, 178] on div "SI" at bounding box center [856, 179] width 11 height 13
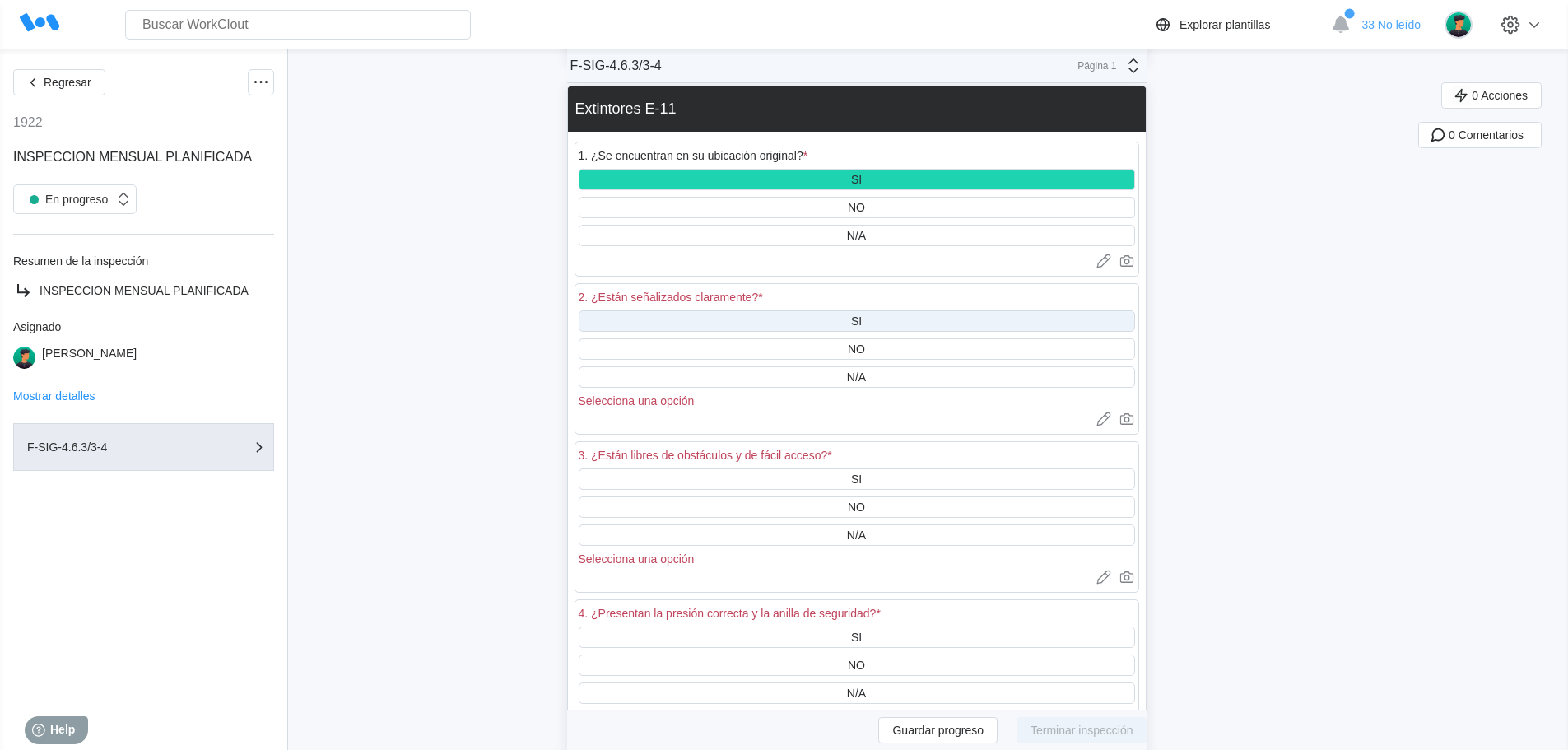
click at [862, 322] on div "SI" at bounding box center [856, 321] width 11 height 13
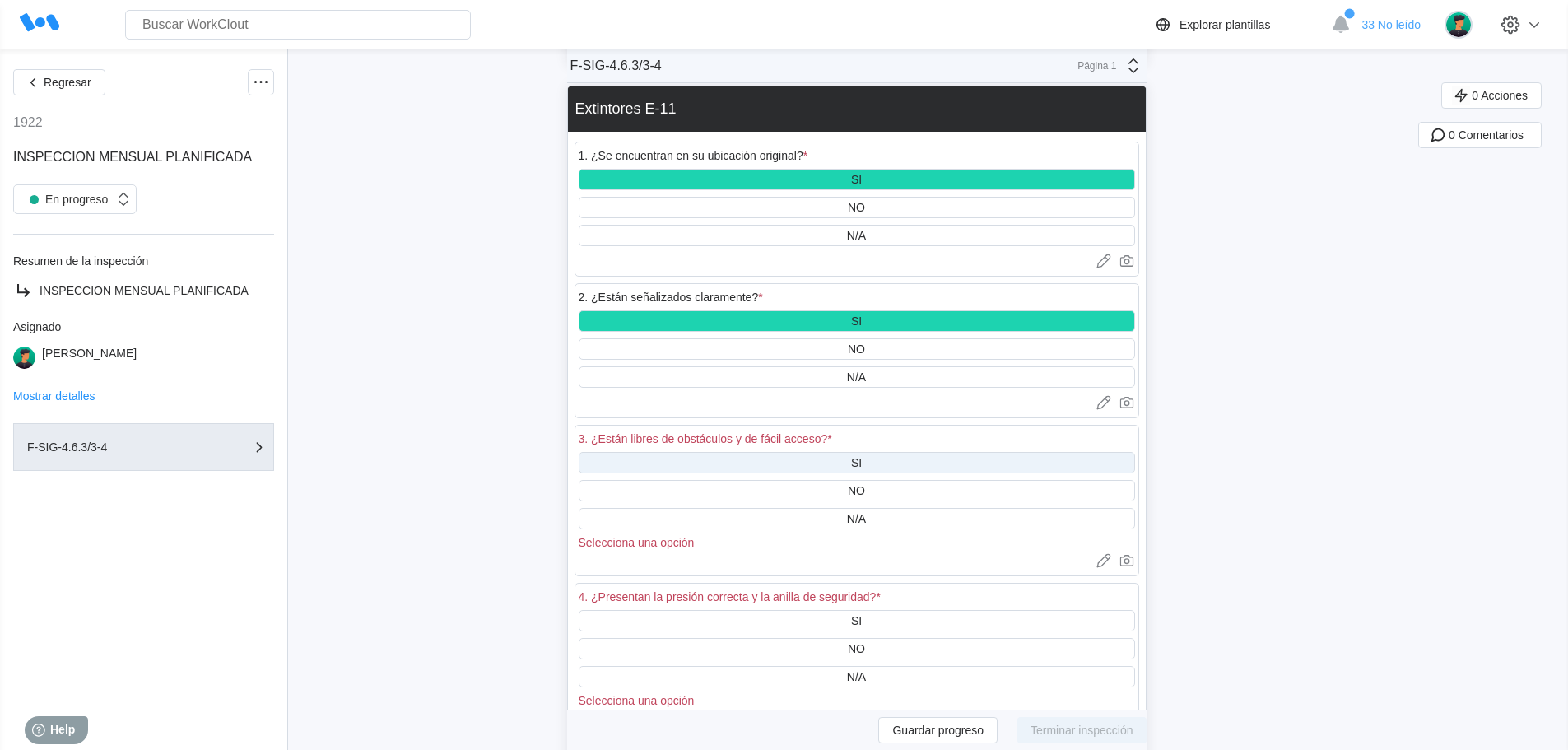
click at [871, 459] on div "SI" at bounding box center [856, 463] width 556 height 21
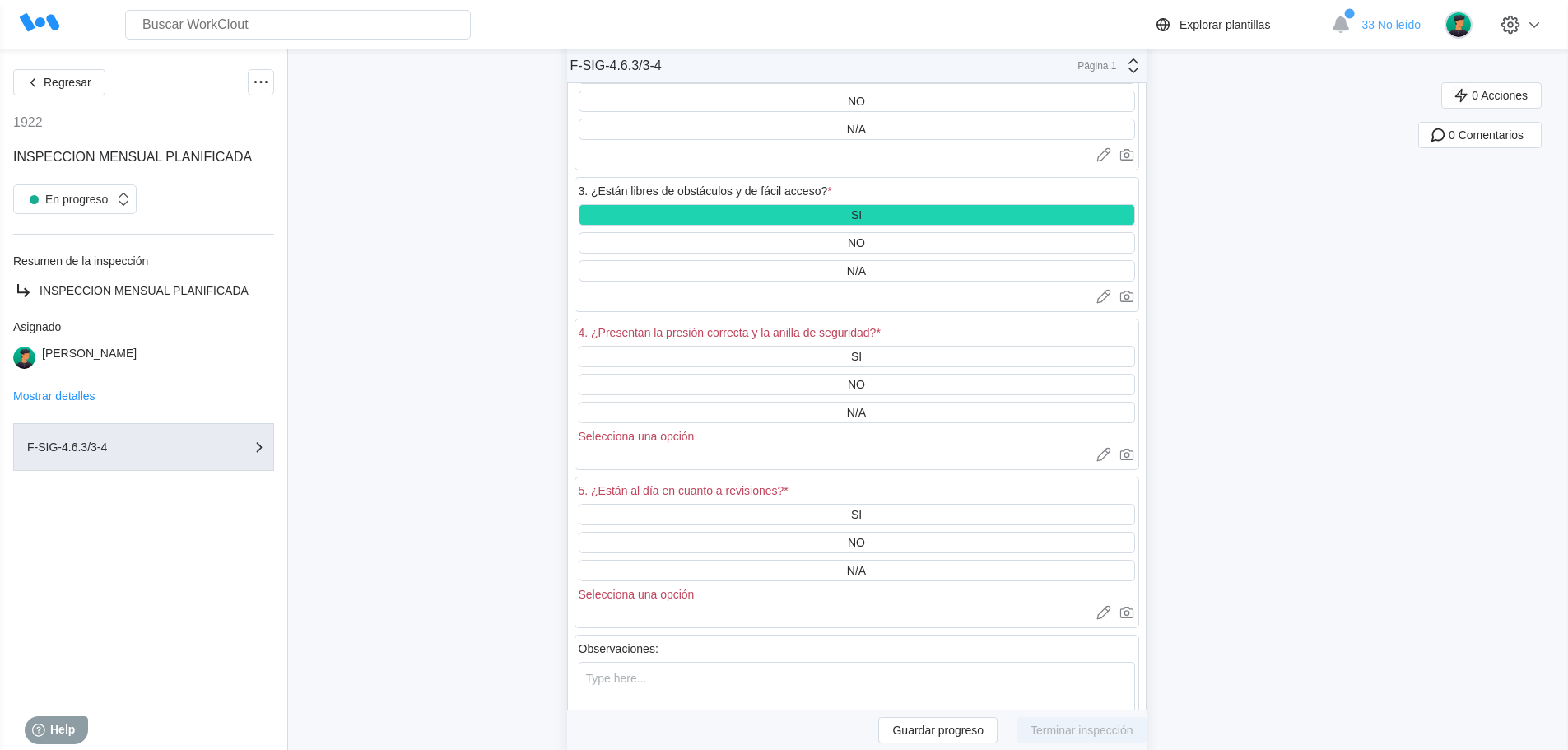
scroll to position [2965, 0]
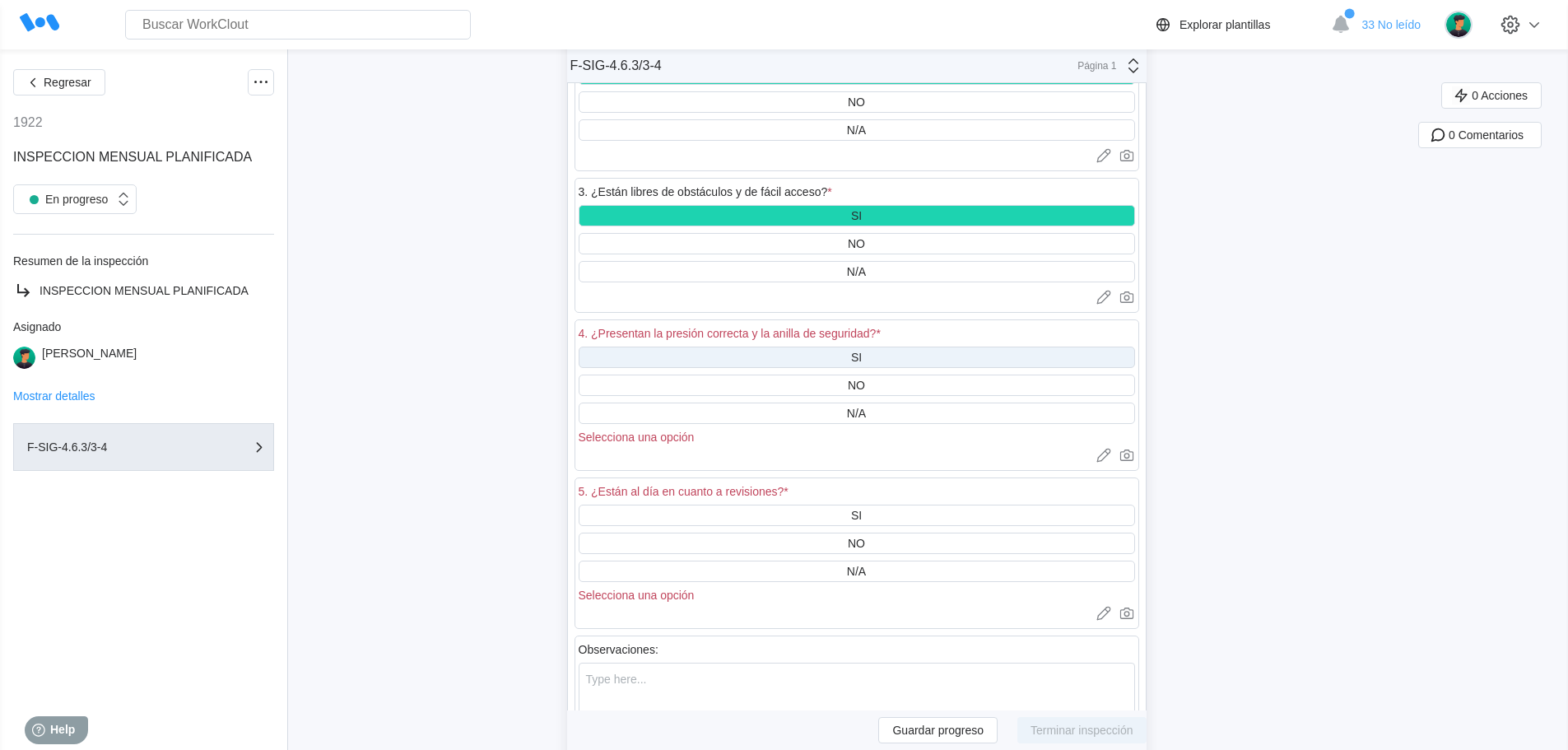
click at [862, 355] on div "SI" at bounding box center [856, 357] width 11 height 13
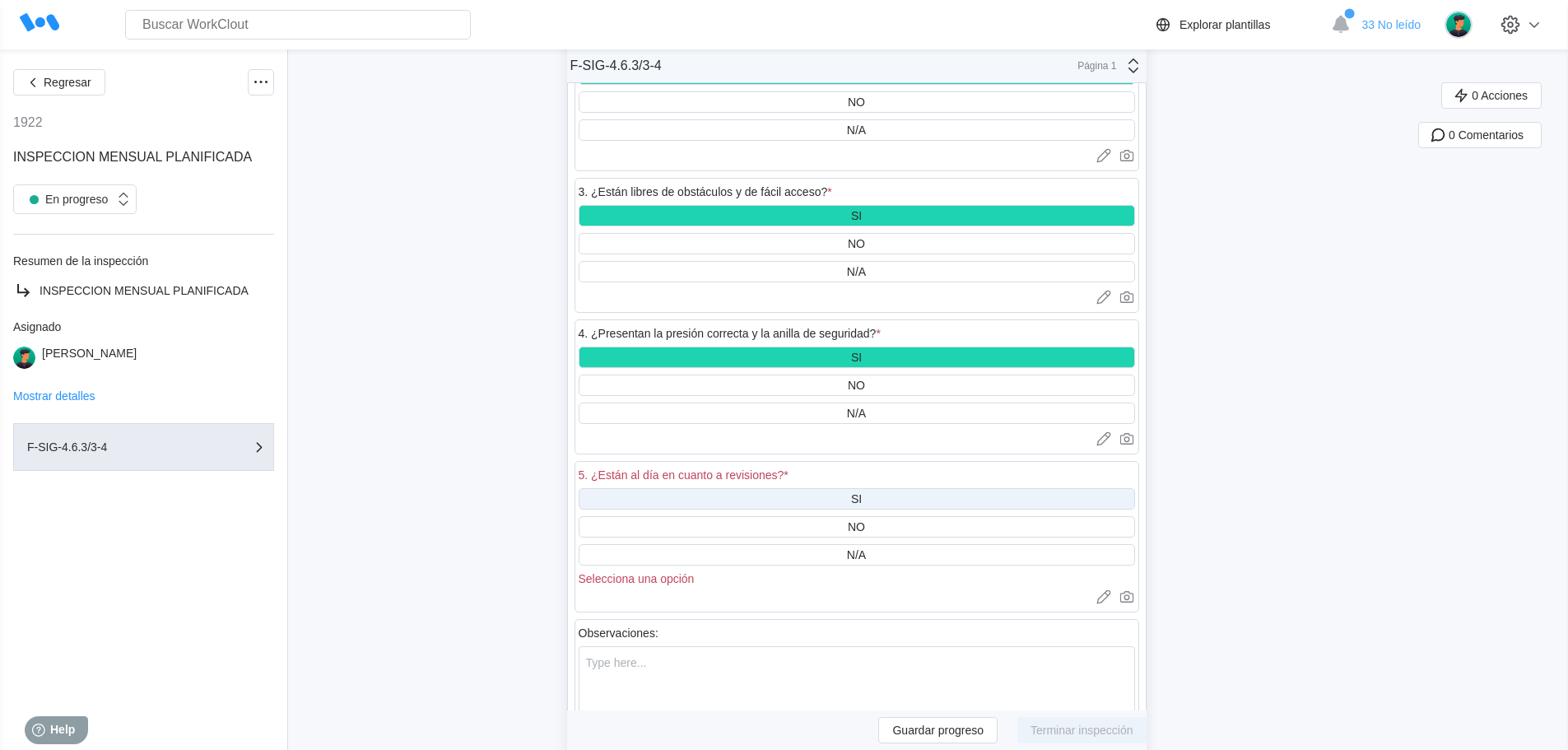
click at [859, 496] on div "SI" at bounding box center [856, 498] width 11 height 13
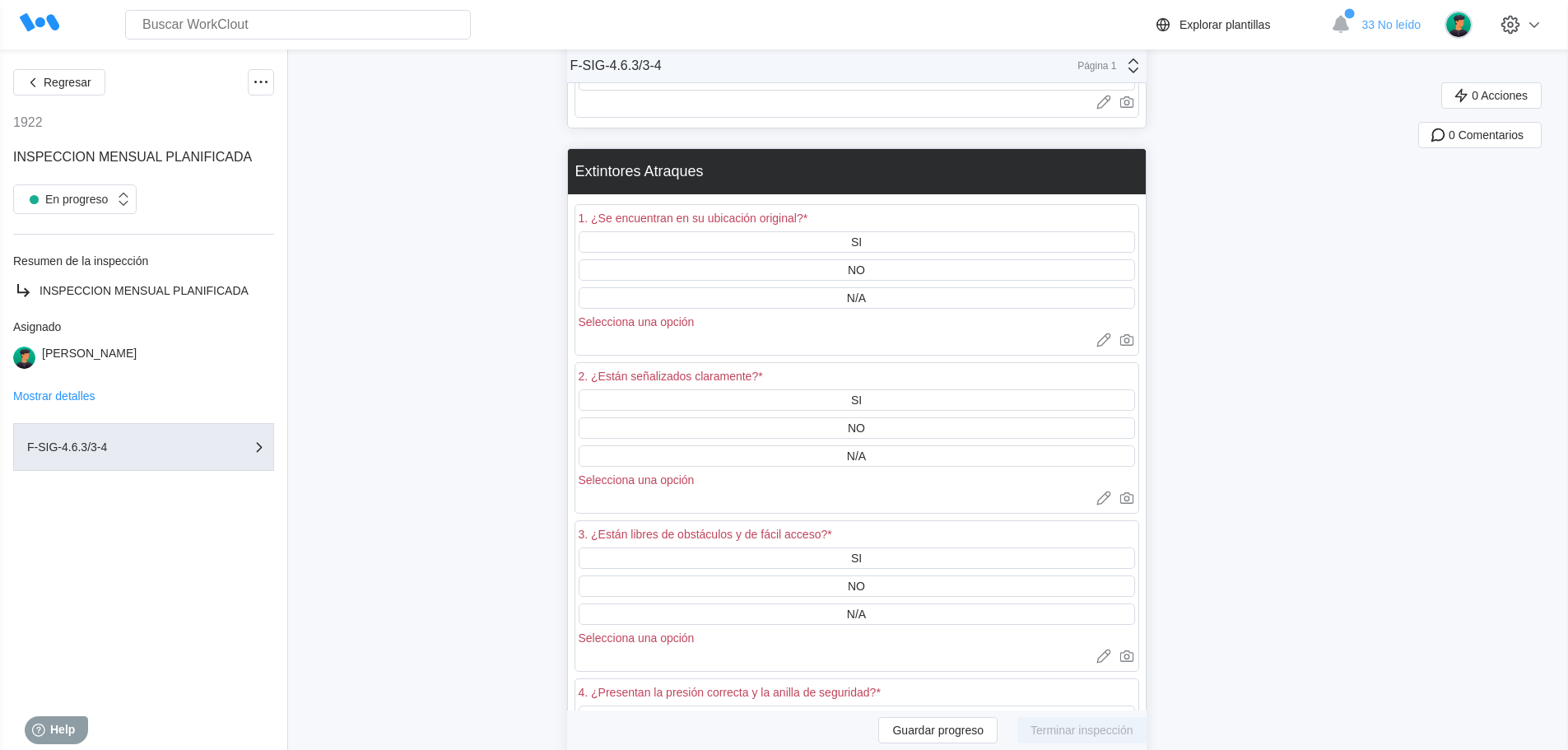
scroll to position [3705, 0]
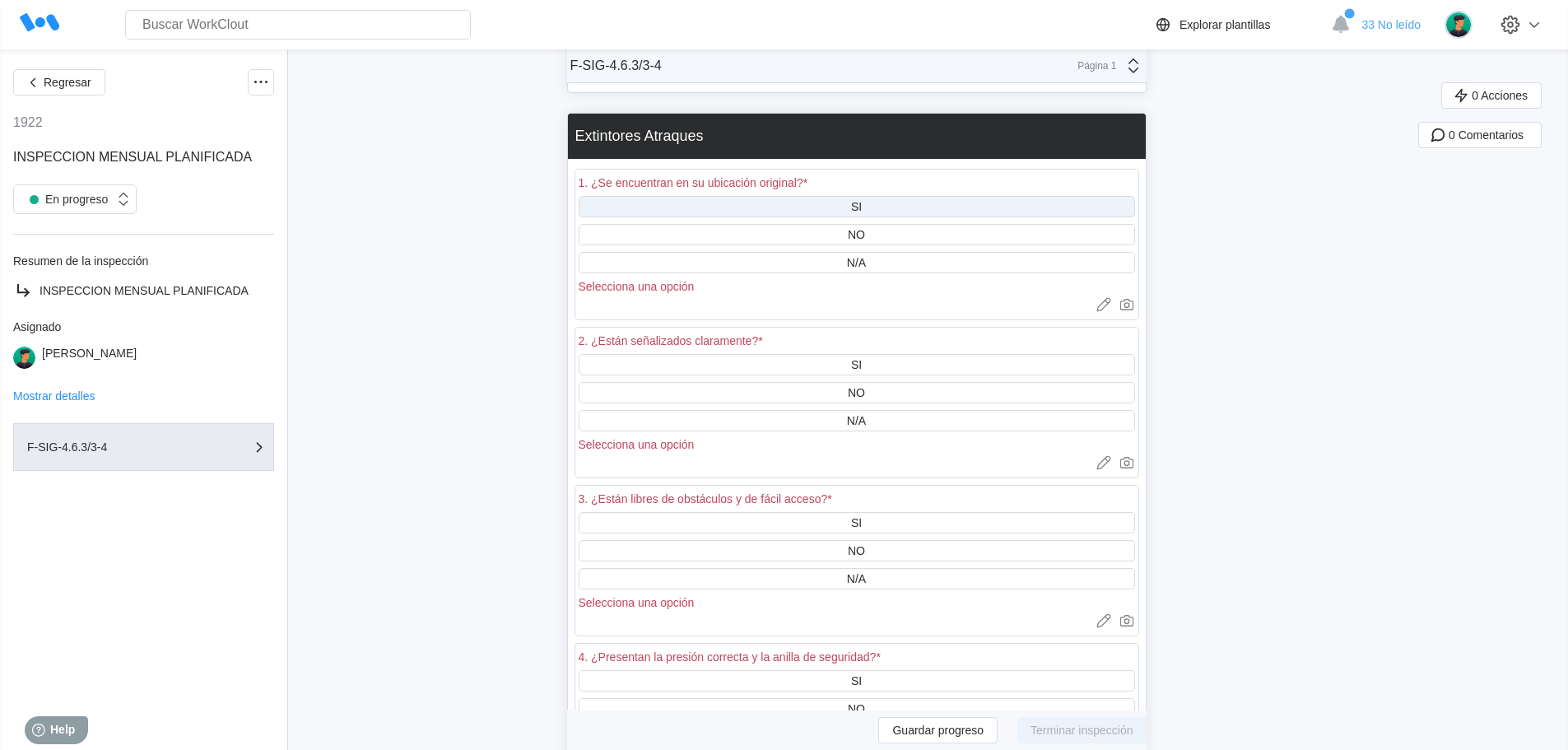
click at [861, 204] on div "SI" at bounding box center [856, 207] width 11 height 13
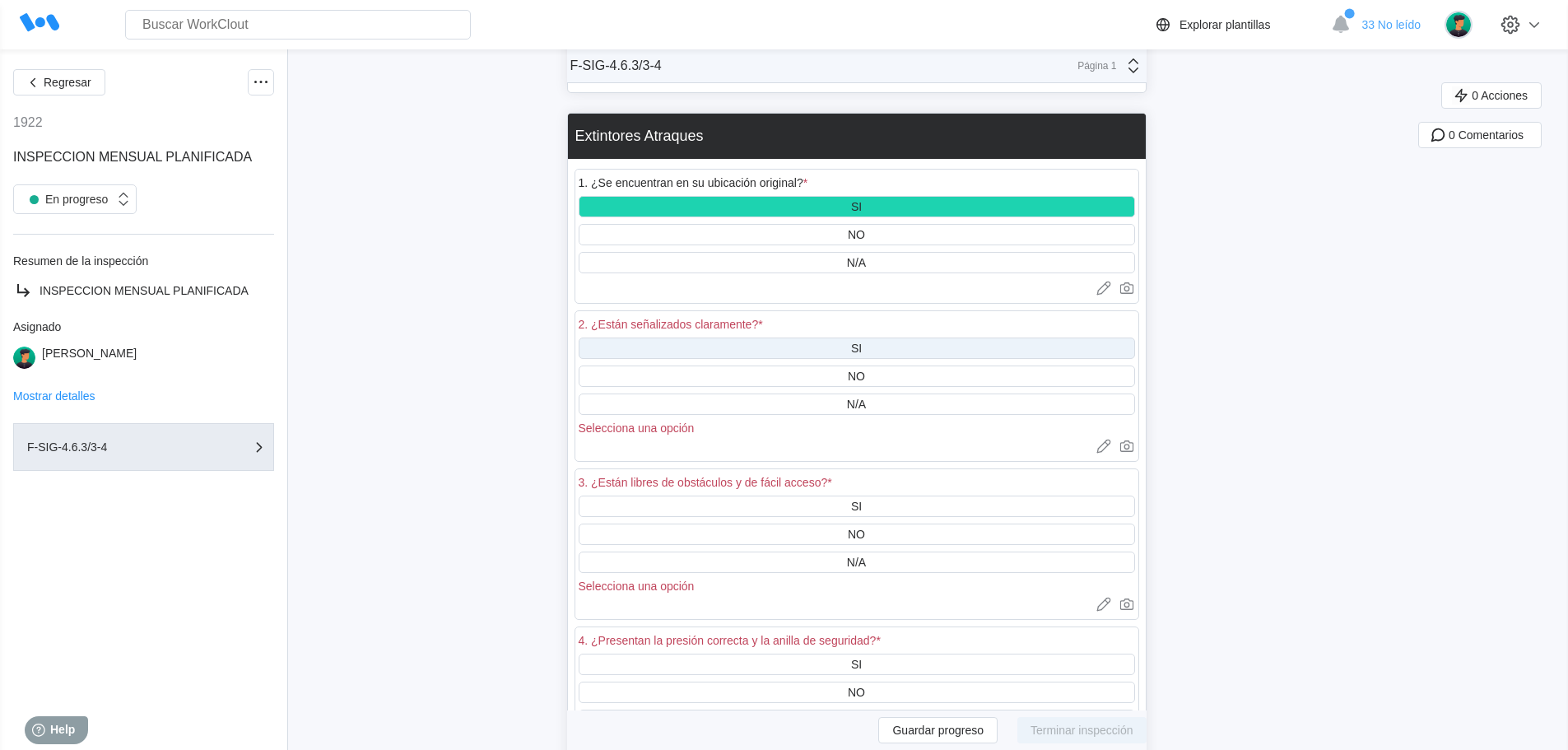
click at [856, 346] on div "SI" at bounding box center [856, 348] width 11 height 13
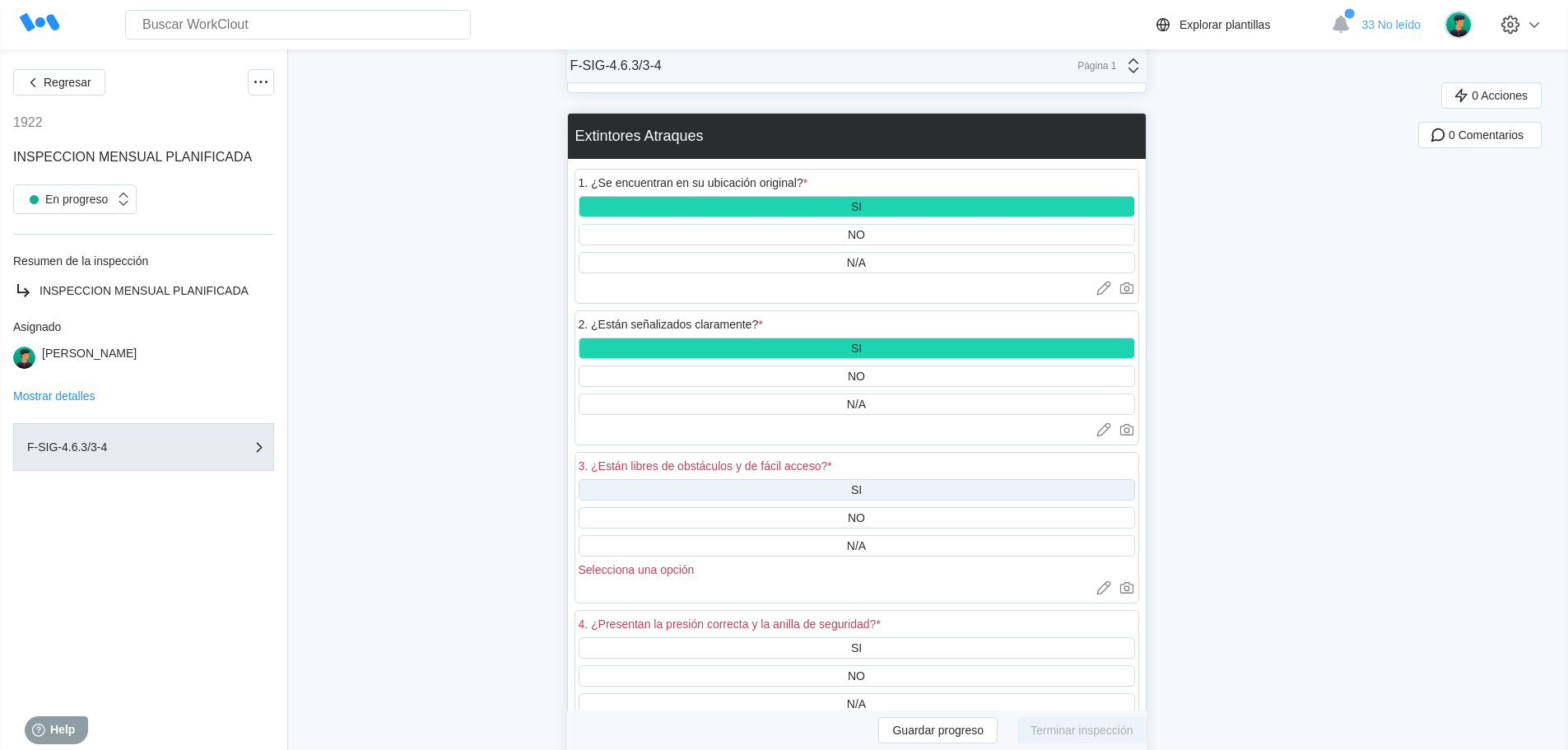
click at [862, 484] on div "SI" at bounding box center [856, 489] width 11 height 13
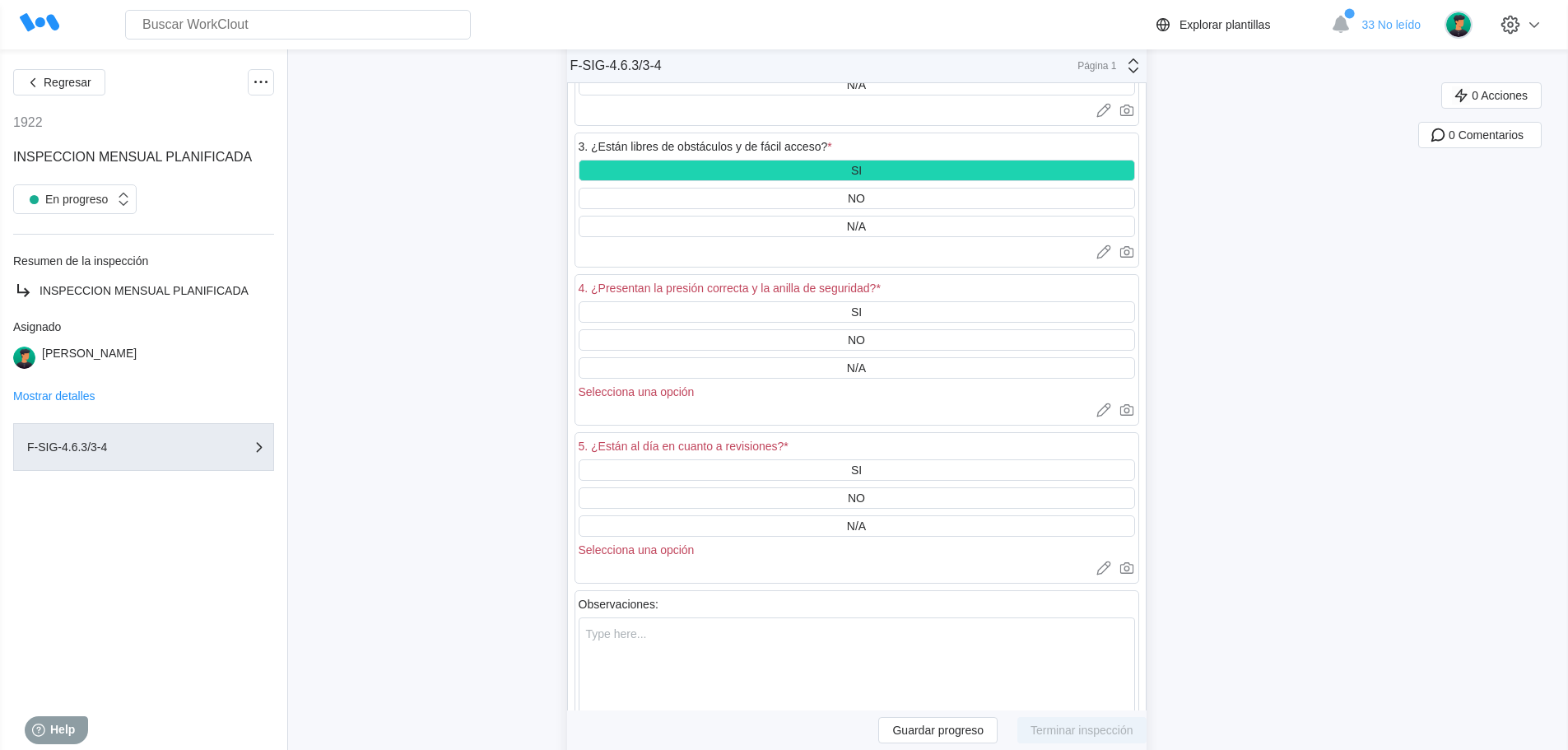
scroll to position [4117, 0]
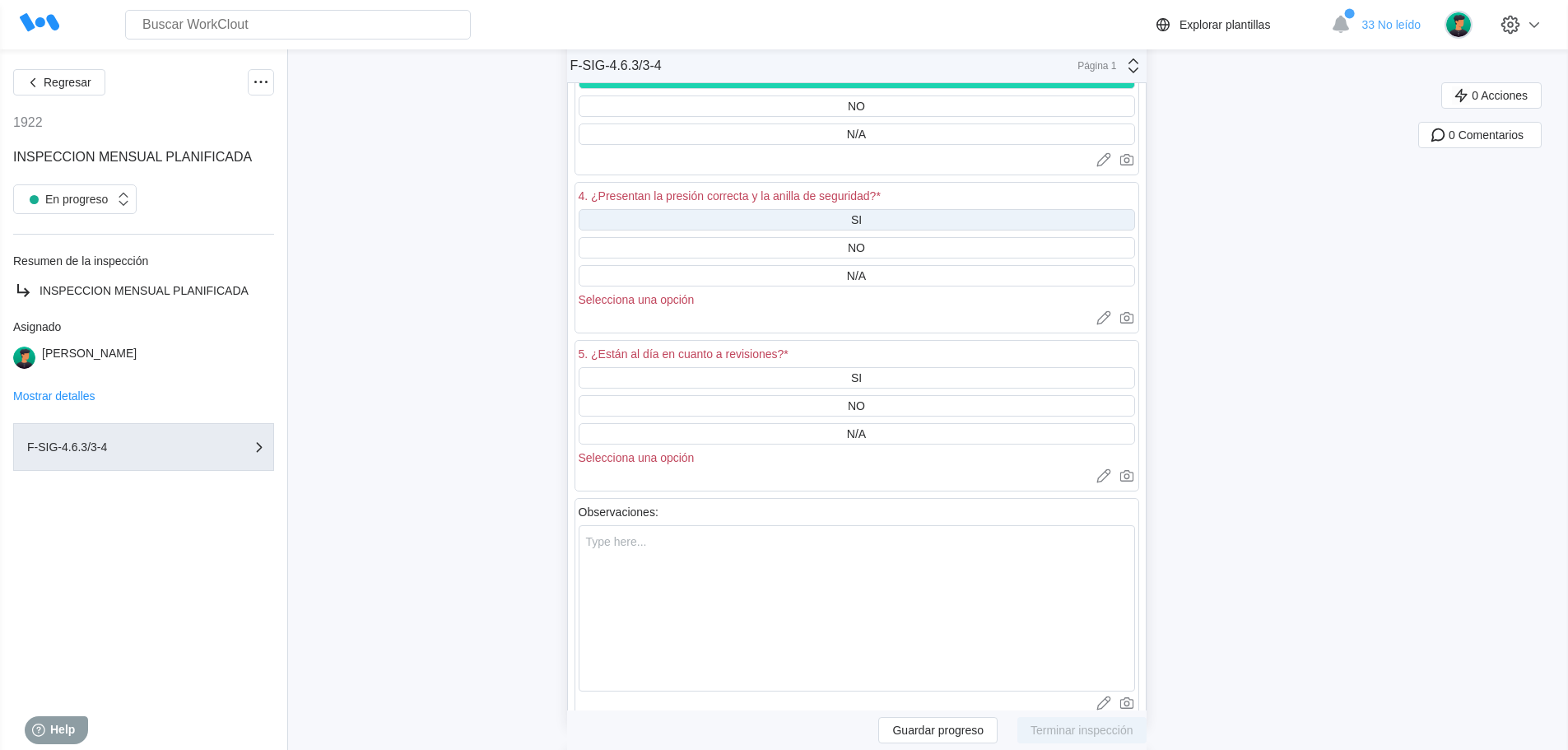
click at [862, 219] on div "SI" at bounding box center [856, 219] width 11 height 13
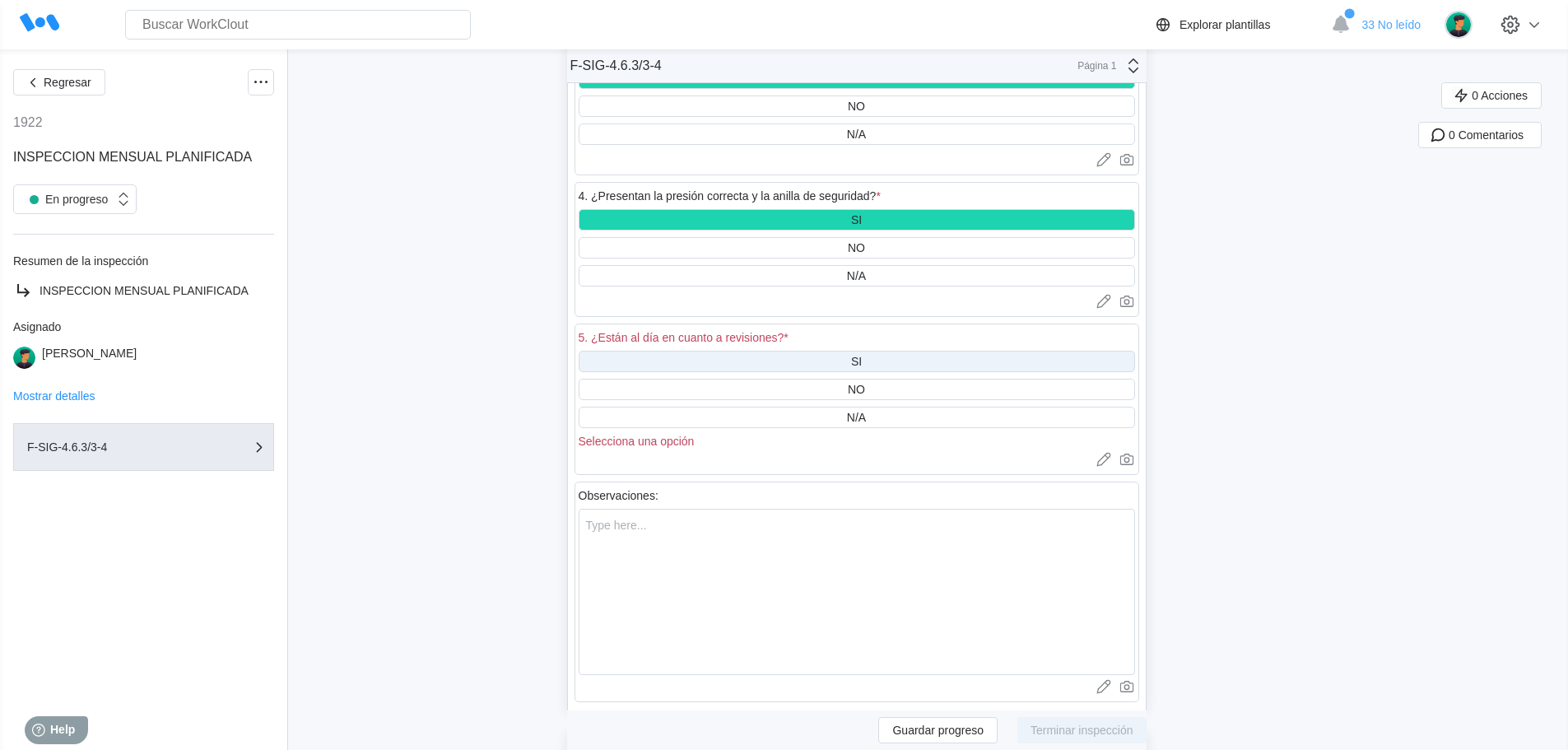
click at [857, 357] on div "SI" at bounding box center [856, 361] width 11 height 13
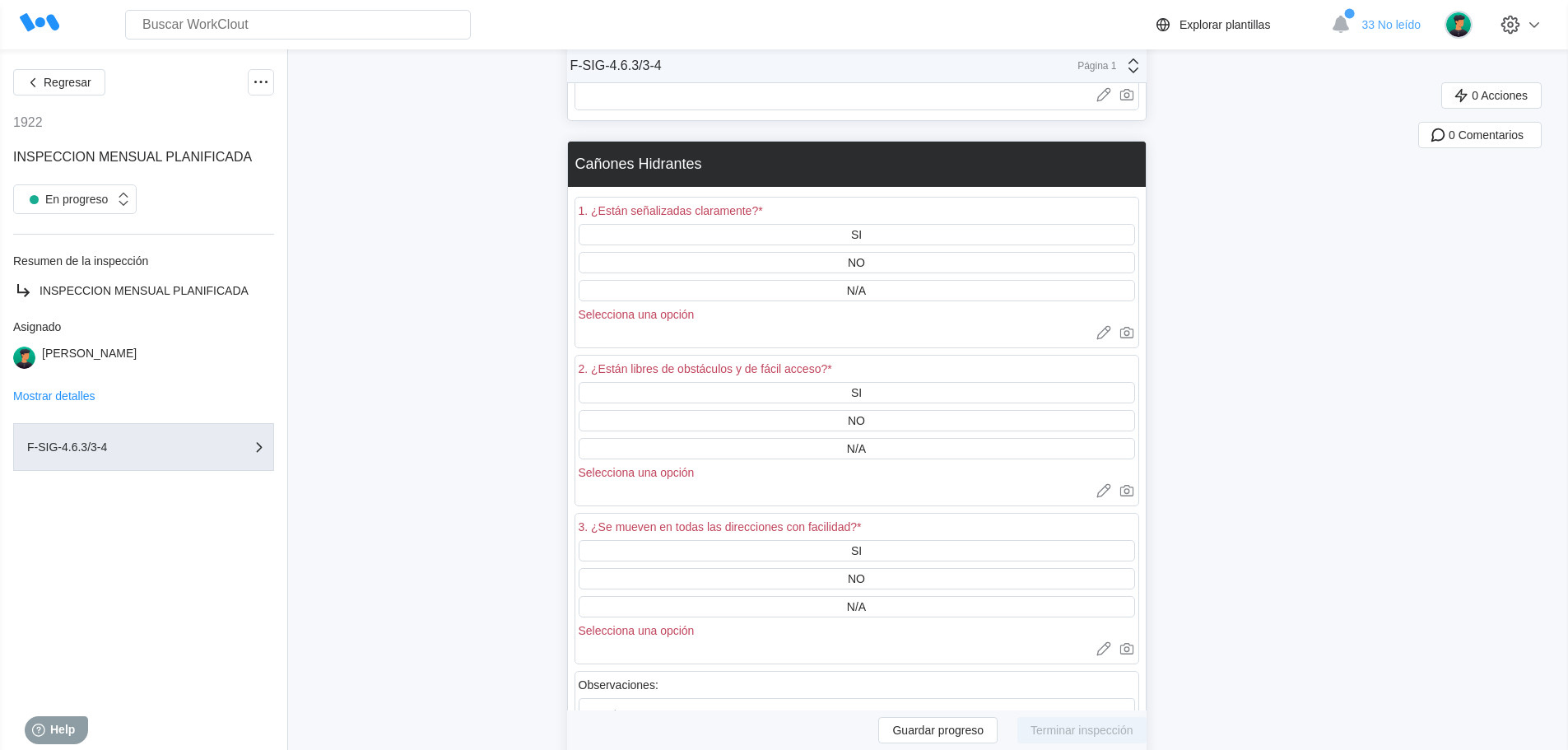
scroll to position [4693, 0]
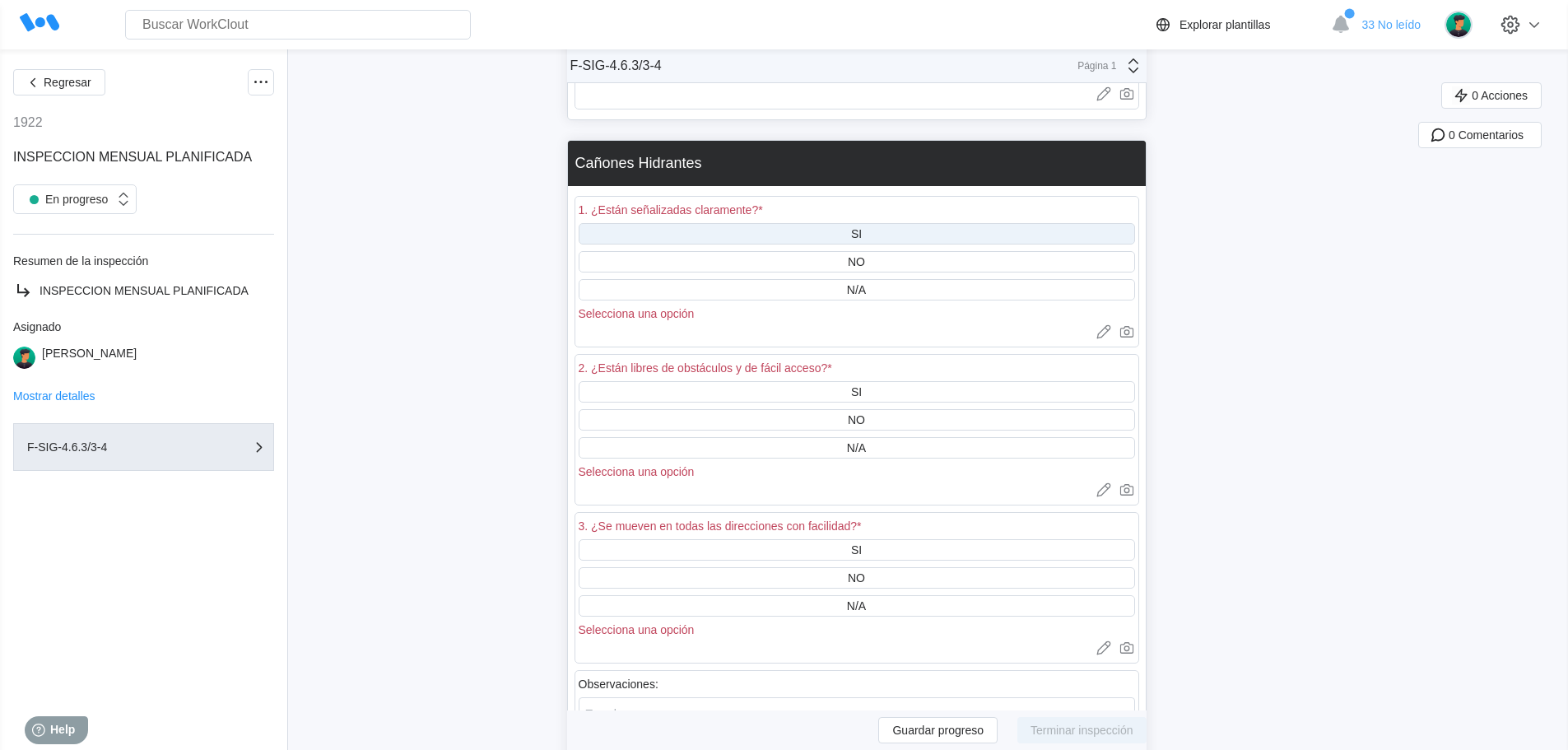
click at [860, 229] on div "SI" at bounding box center [856, 233] width 11 height 13
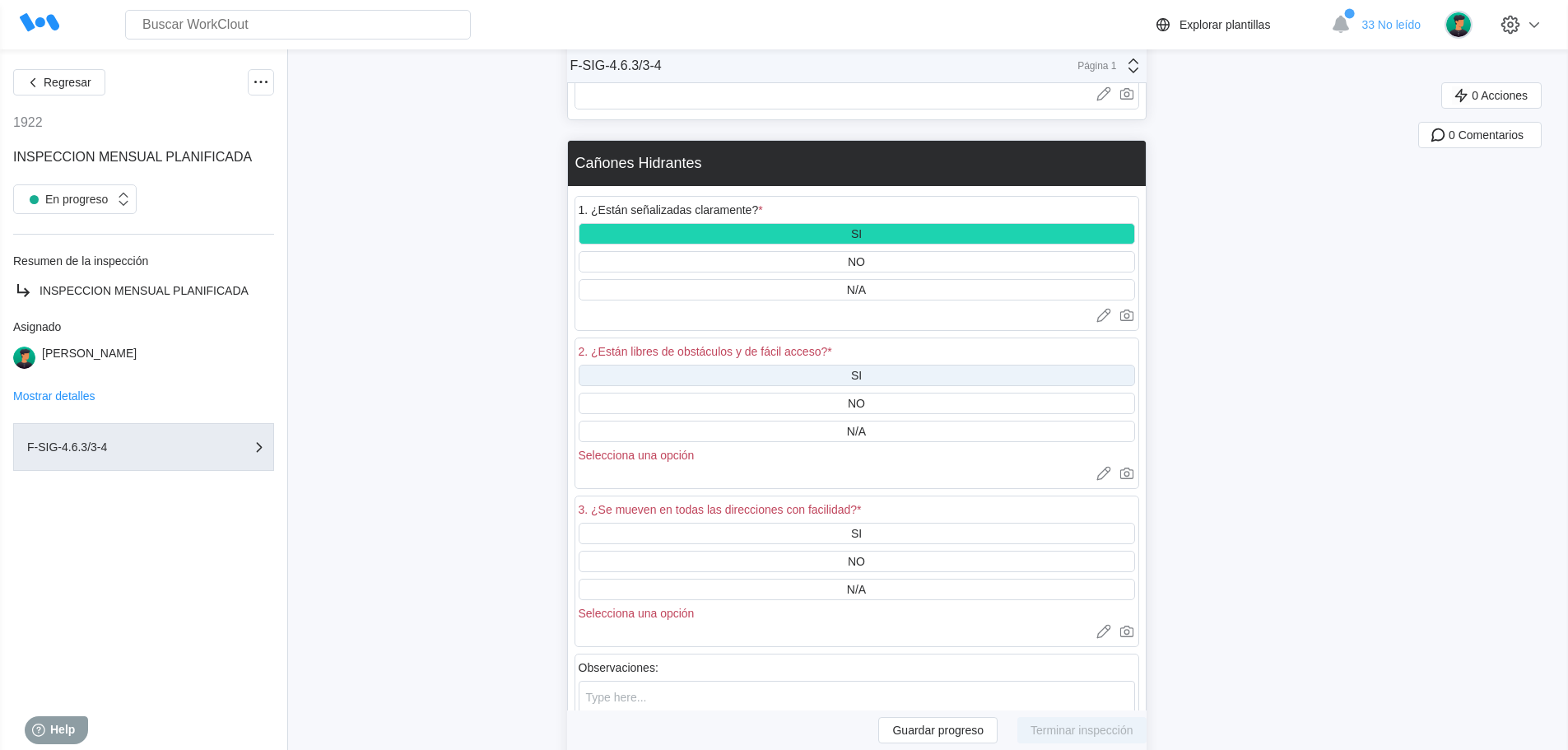
click at [855, 375] on div "SI" at bounding box center [856, 375] width 556 height 21
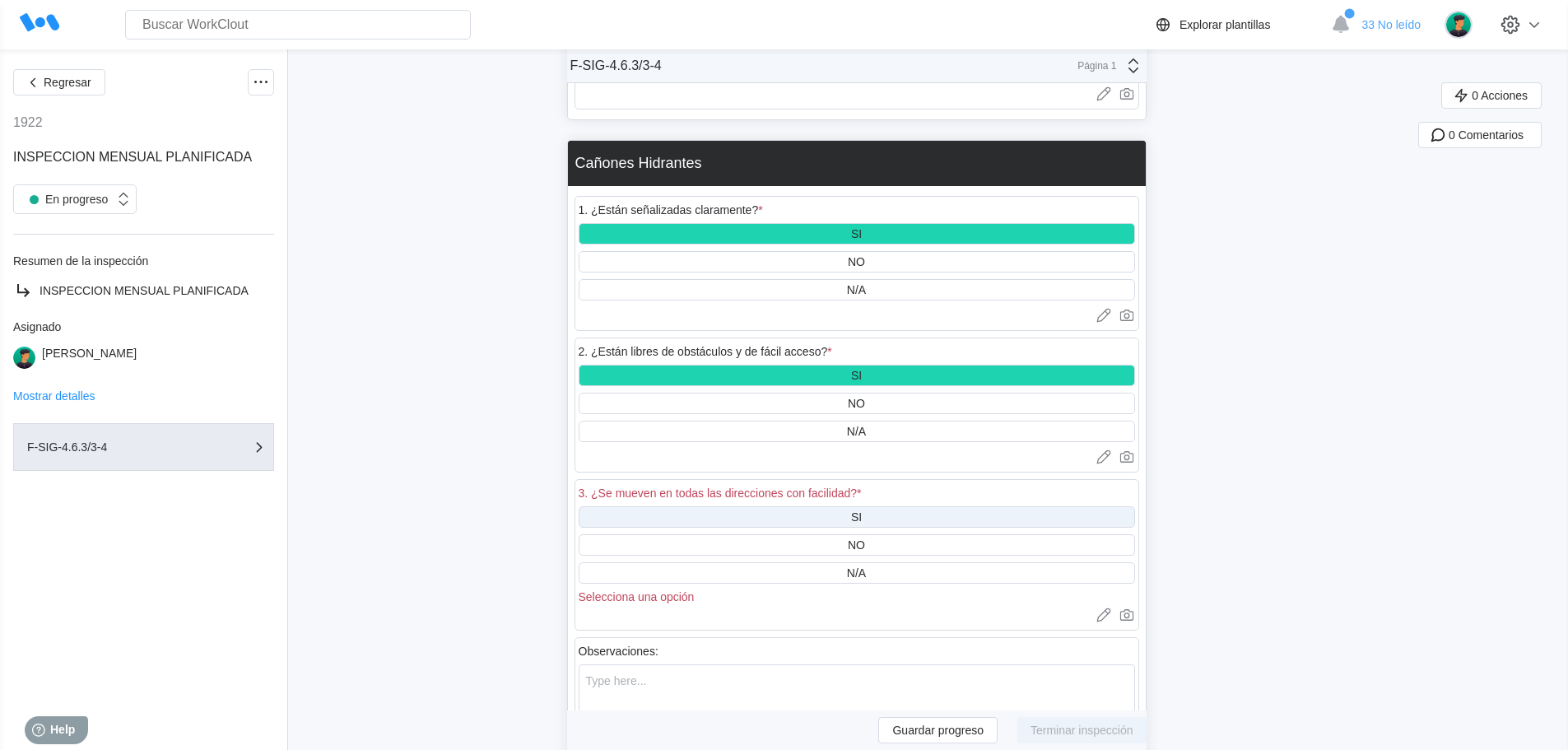
click at [879, 515] on div "SI" at bounding box center [856, 517] width 556 height 21
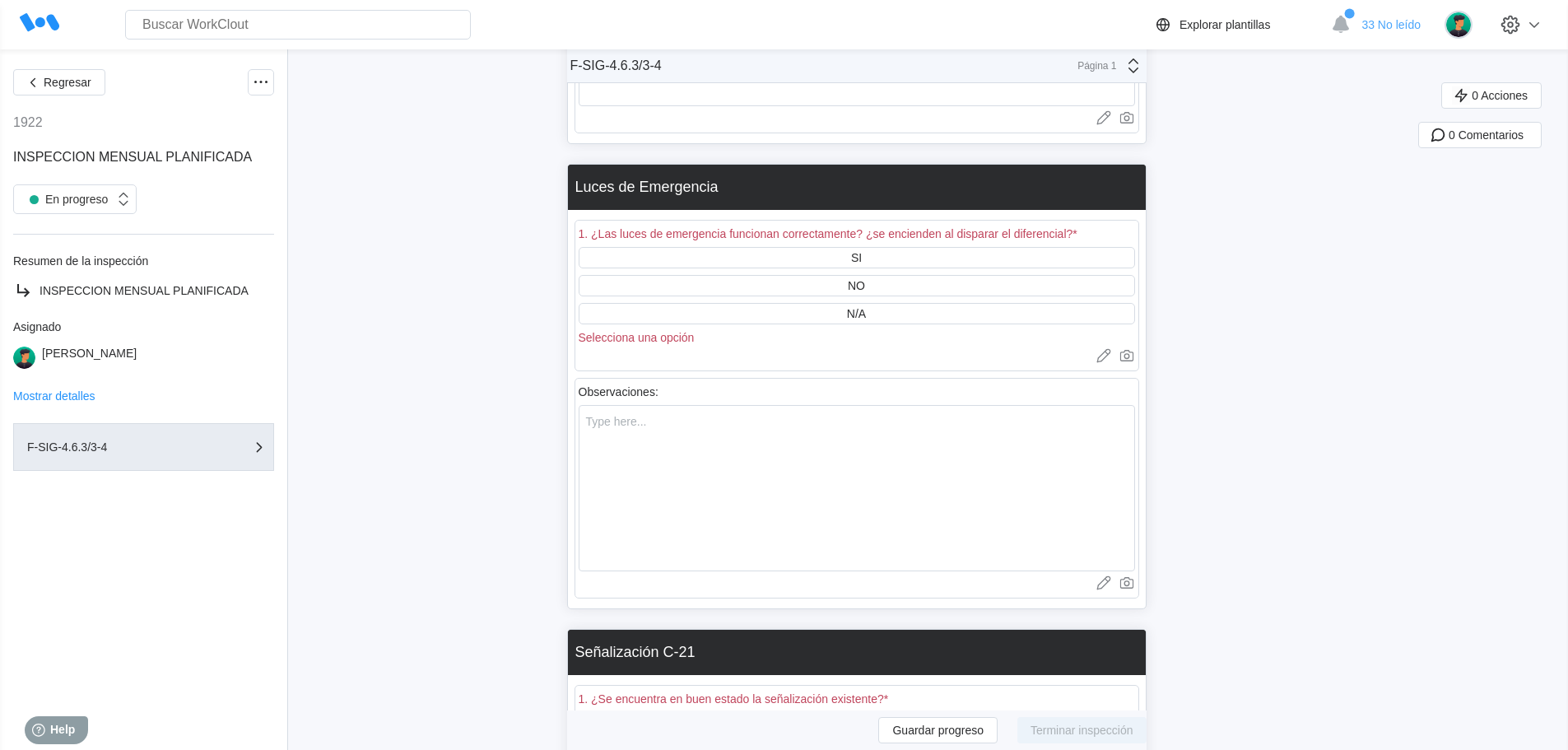
scroll to position [5435, 0]
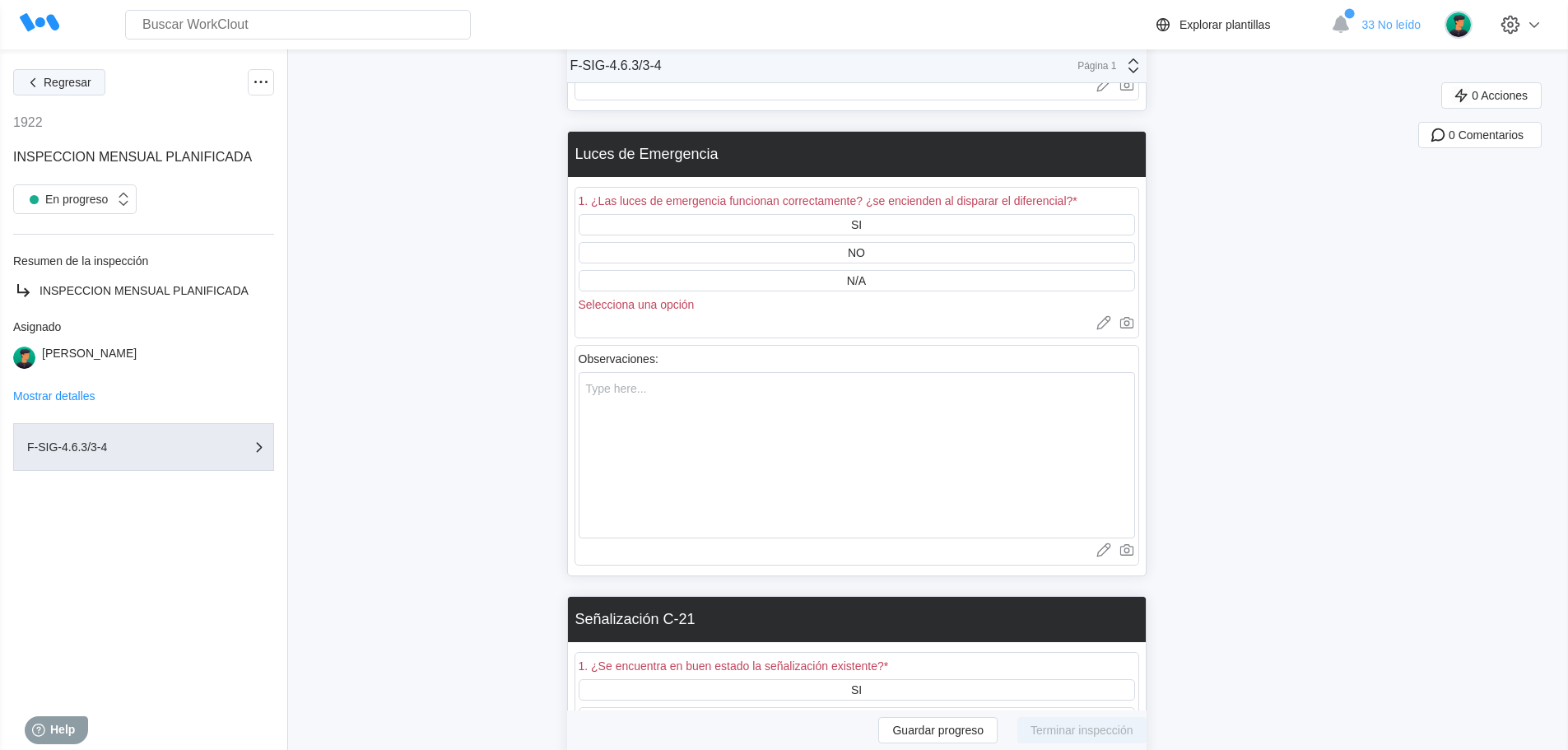
click at [50, 82] on span "Regresar" at bounding box center [67, 82] width 48 height 11
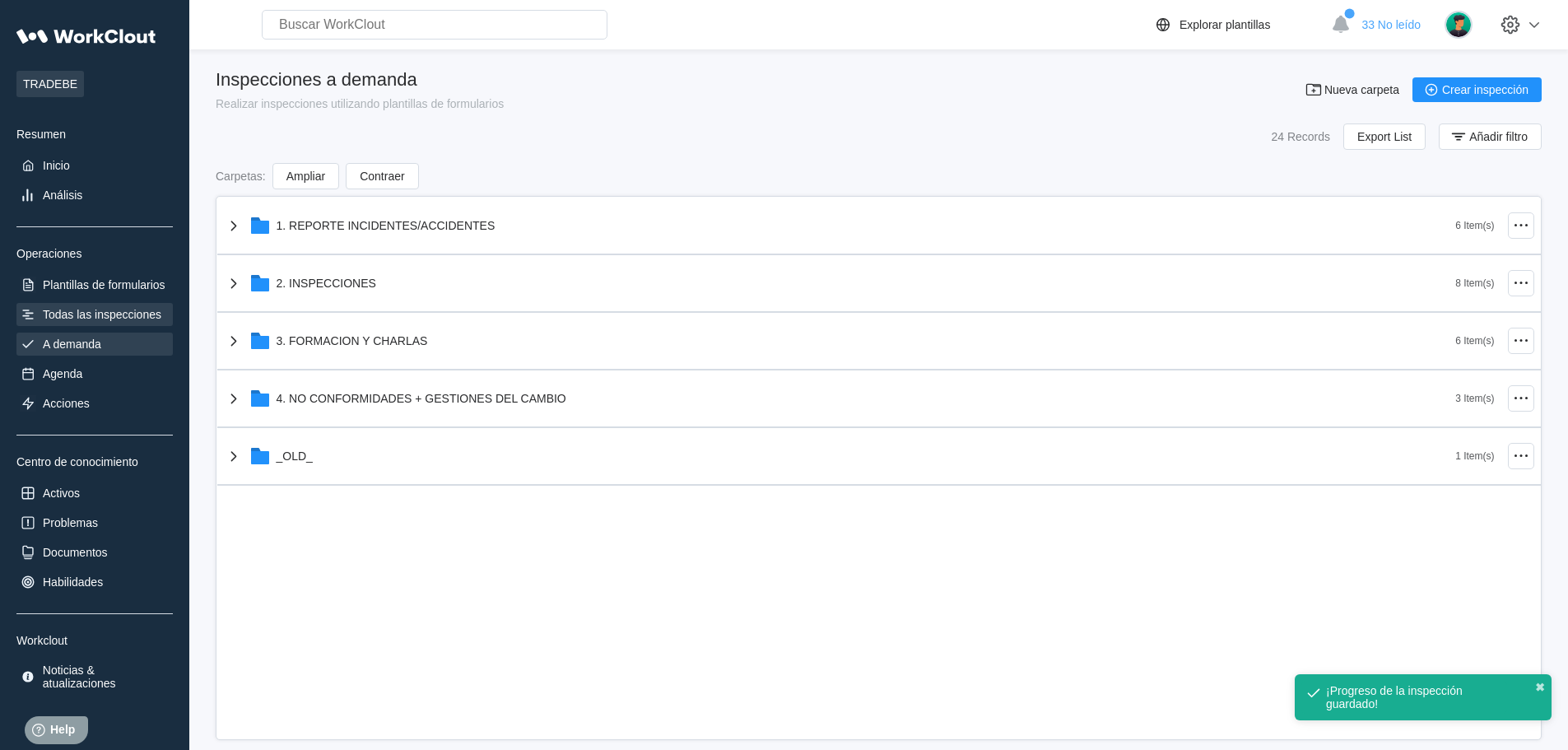
click at [150, 313] on div "Todas las inspecciones" at bounding box center [102, 314] width 118 height 13
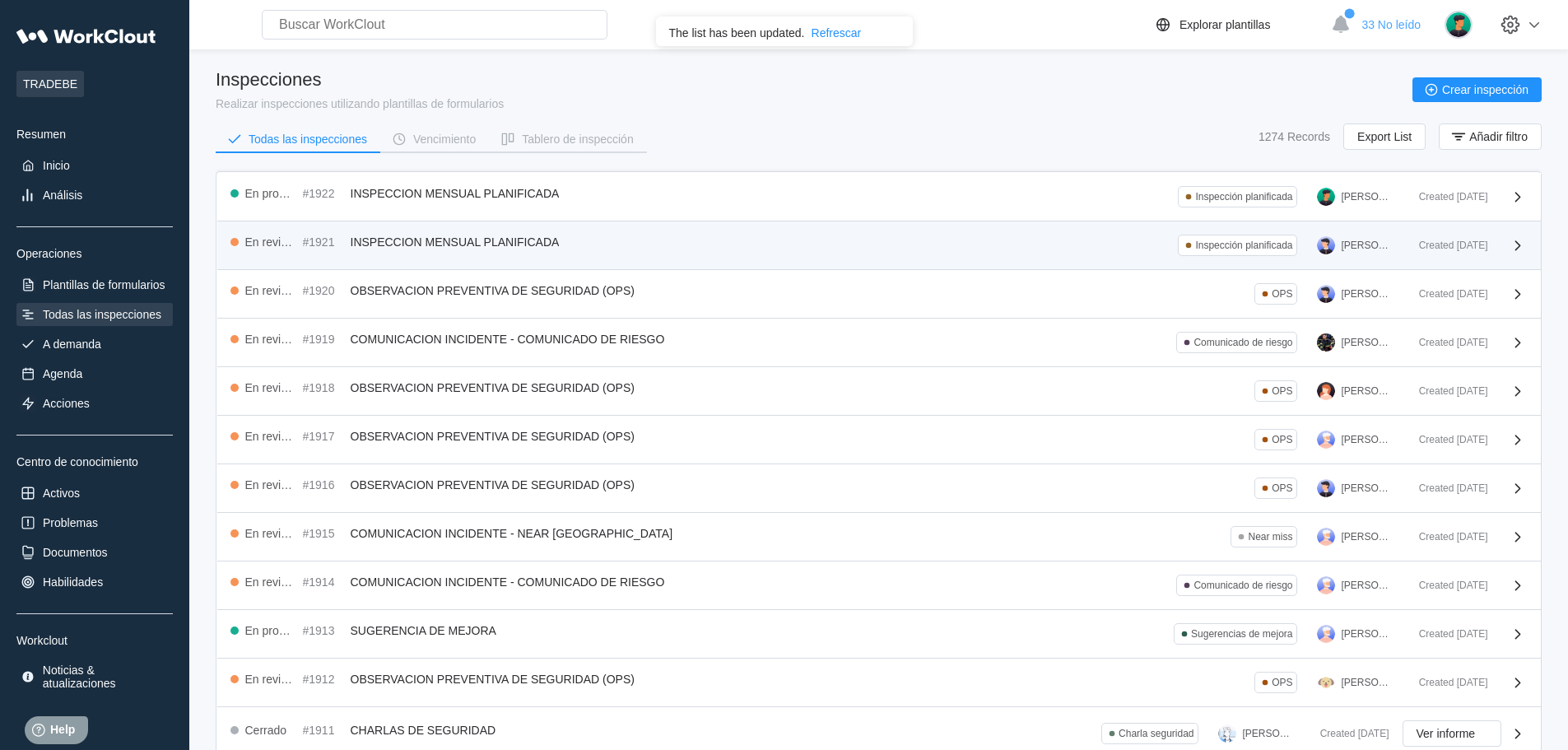
click at [571, 239] on div "En revisión #1921 INSPECCION MENSUAL PLANIFICADA Inspección planificada [PERSON…" at bounding box center [818, 246] width 1175 height 21
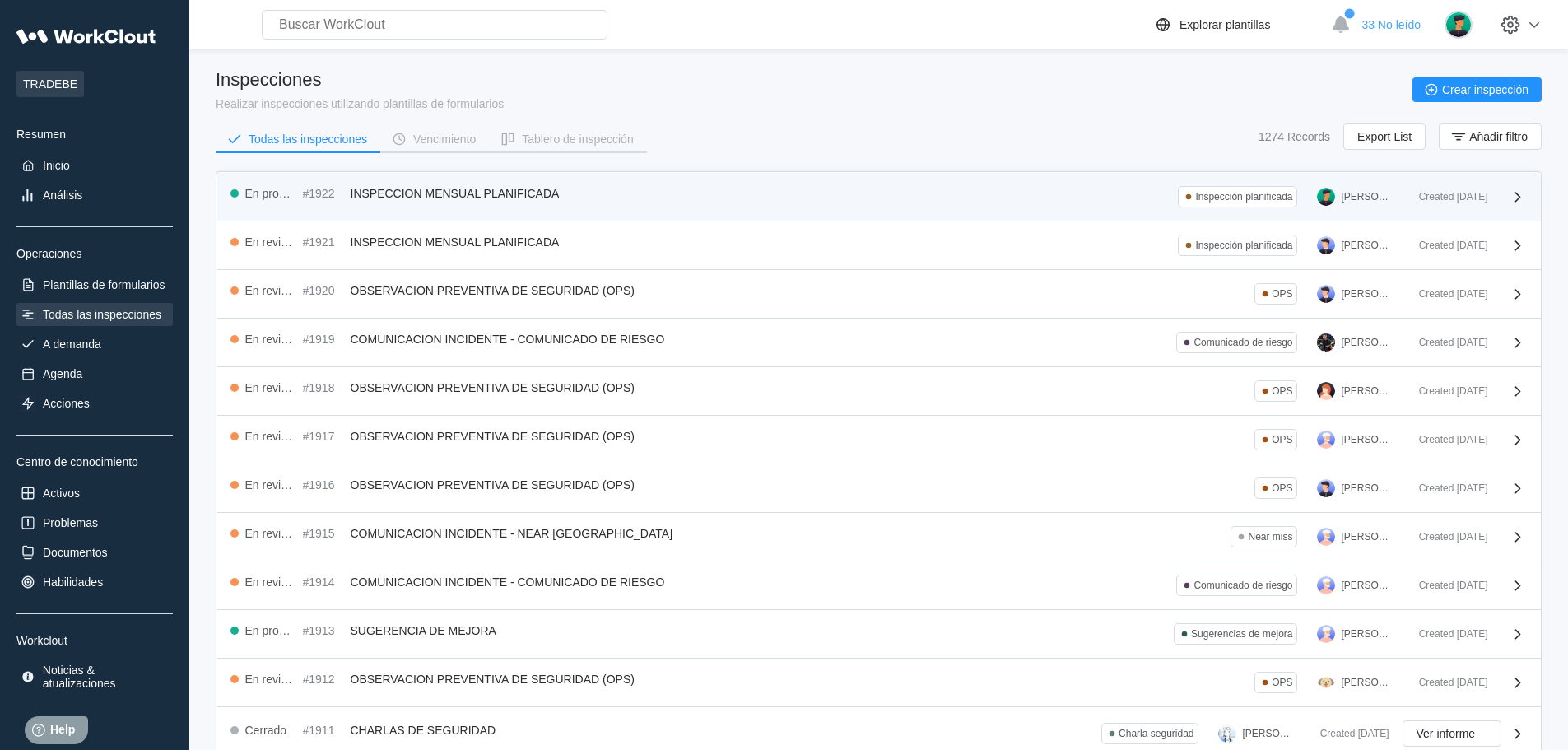
click at [784, 187] on div "En progreso #1922 INSPECCION MENSUAL PLANIFICADA Inspección planificada [PERSON…" at bounding box center [818, 197] width 1175 height 21
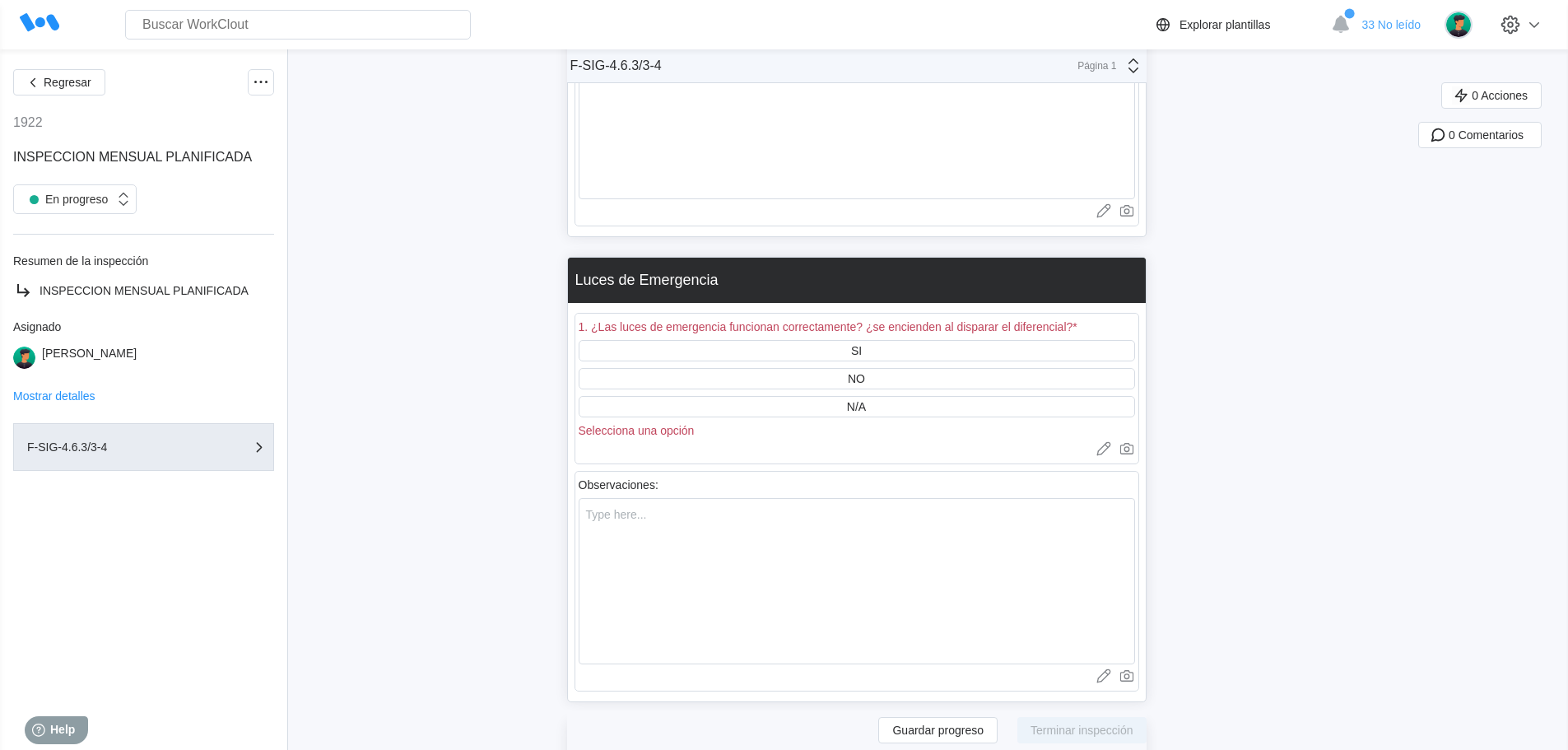
scroll to position [5352, 0]
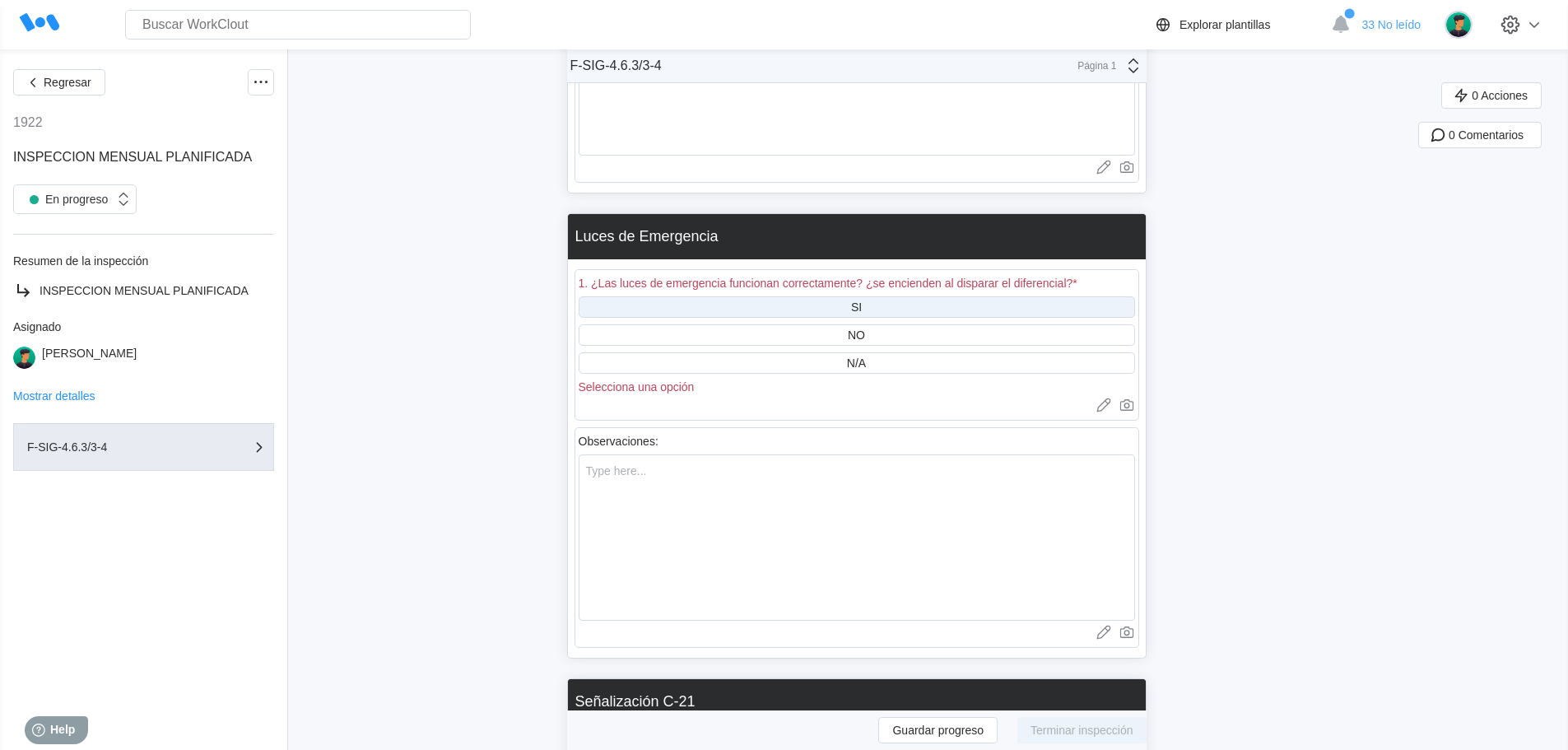
click at [889, 301] on div "SI" at bounding box center [856, 307] width 556 height 21
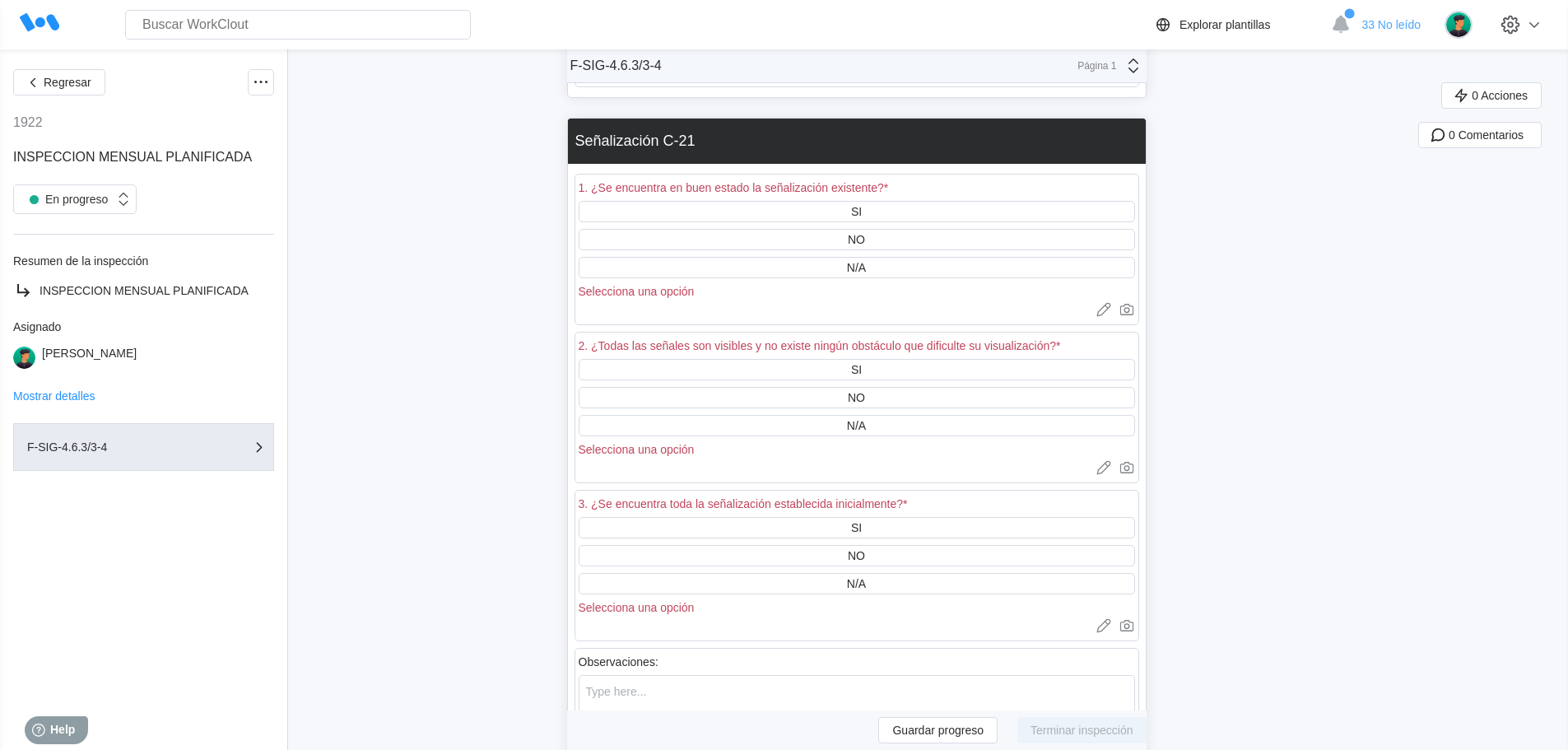
scroll to position [5928, 0]
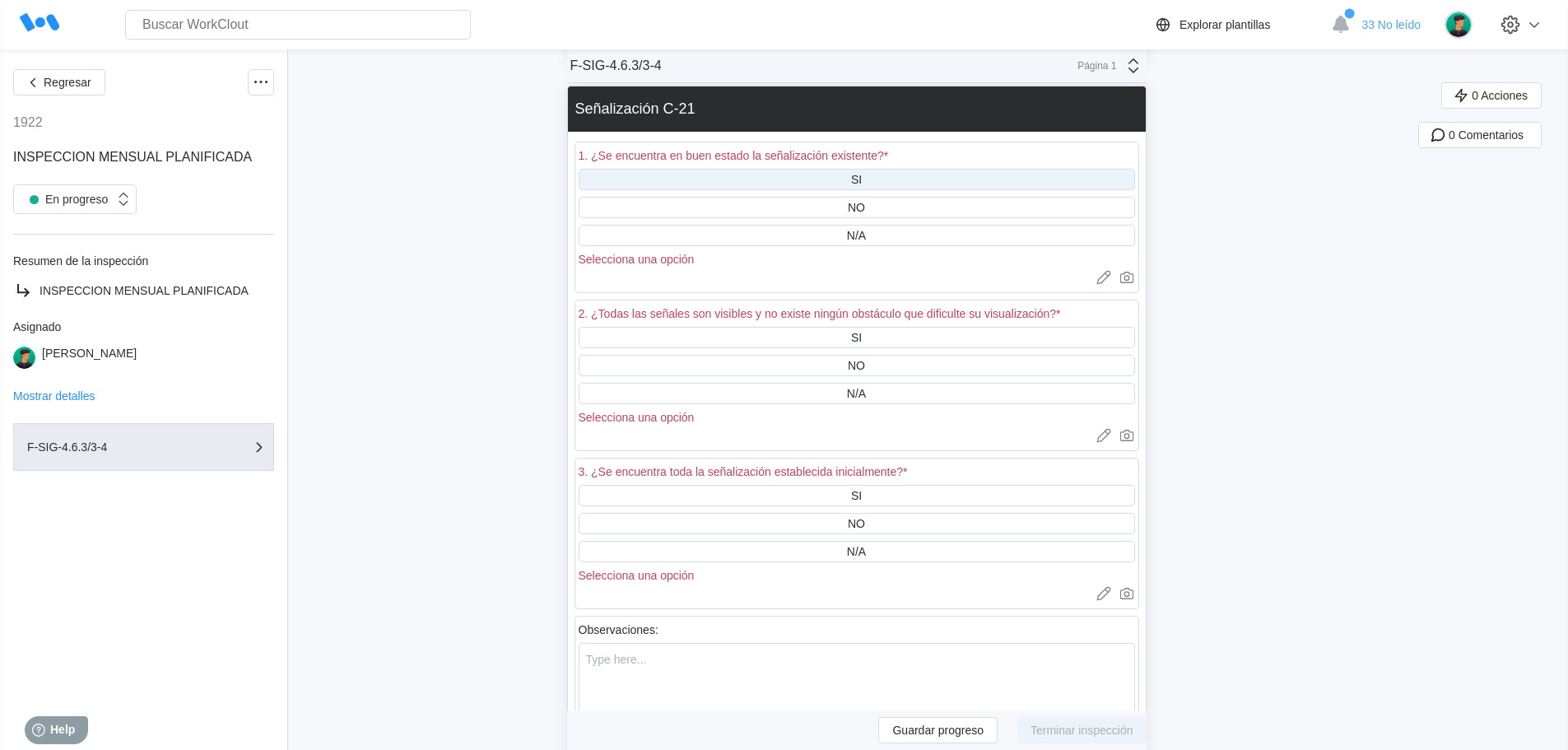
click at [862, 180] on div "SI" at bounding box center [856, 179] width 11 height 13
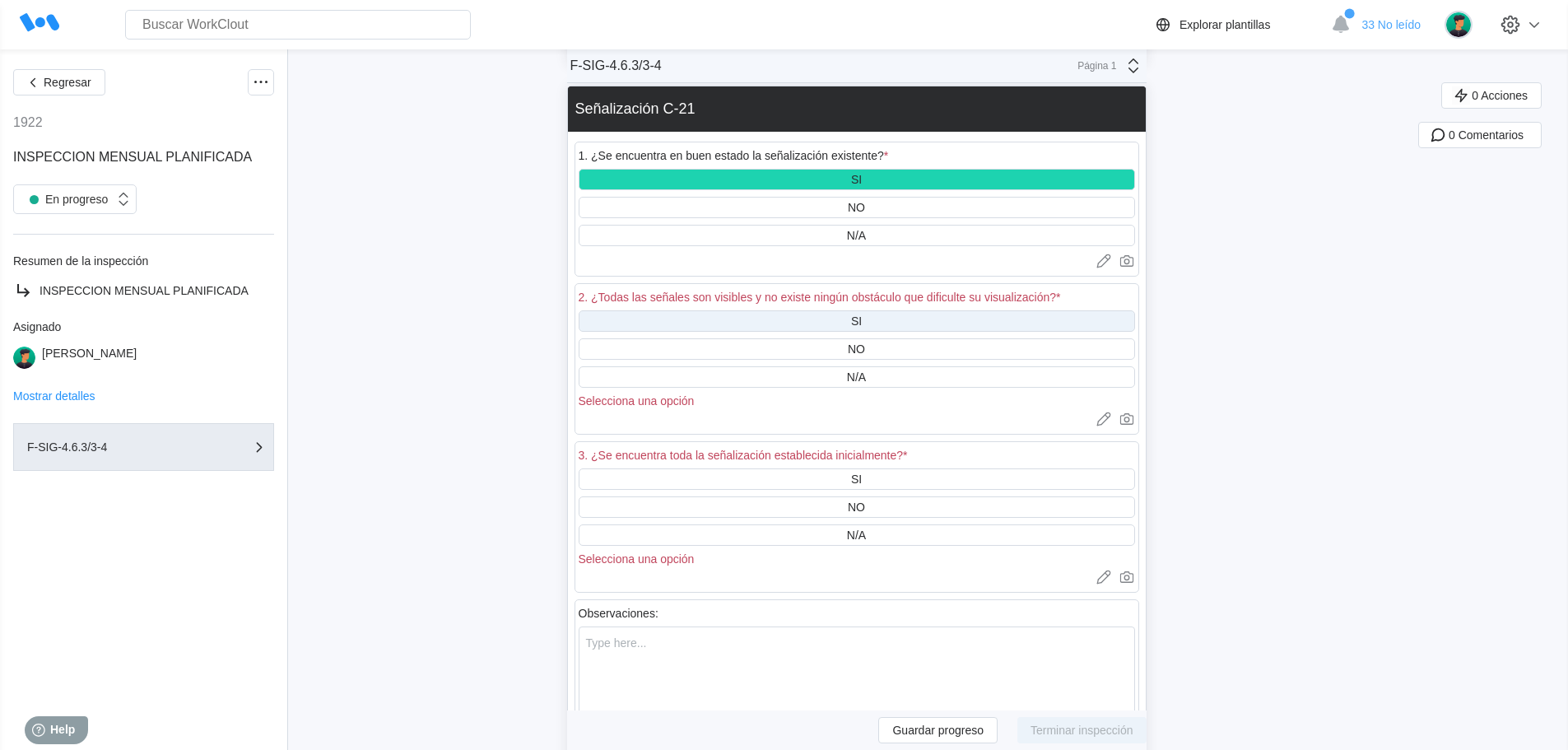
click at [862, 314] on div "SI" at bounding box center [856, 321] width 11 height 13
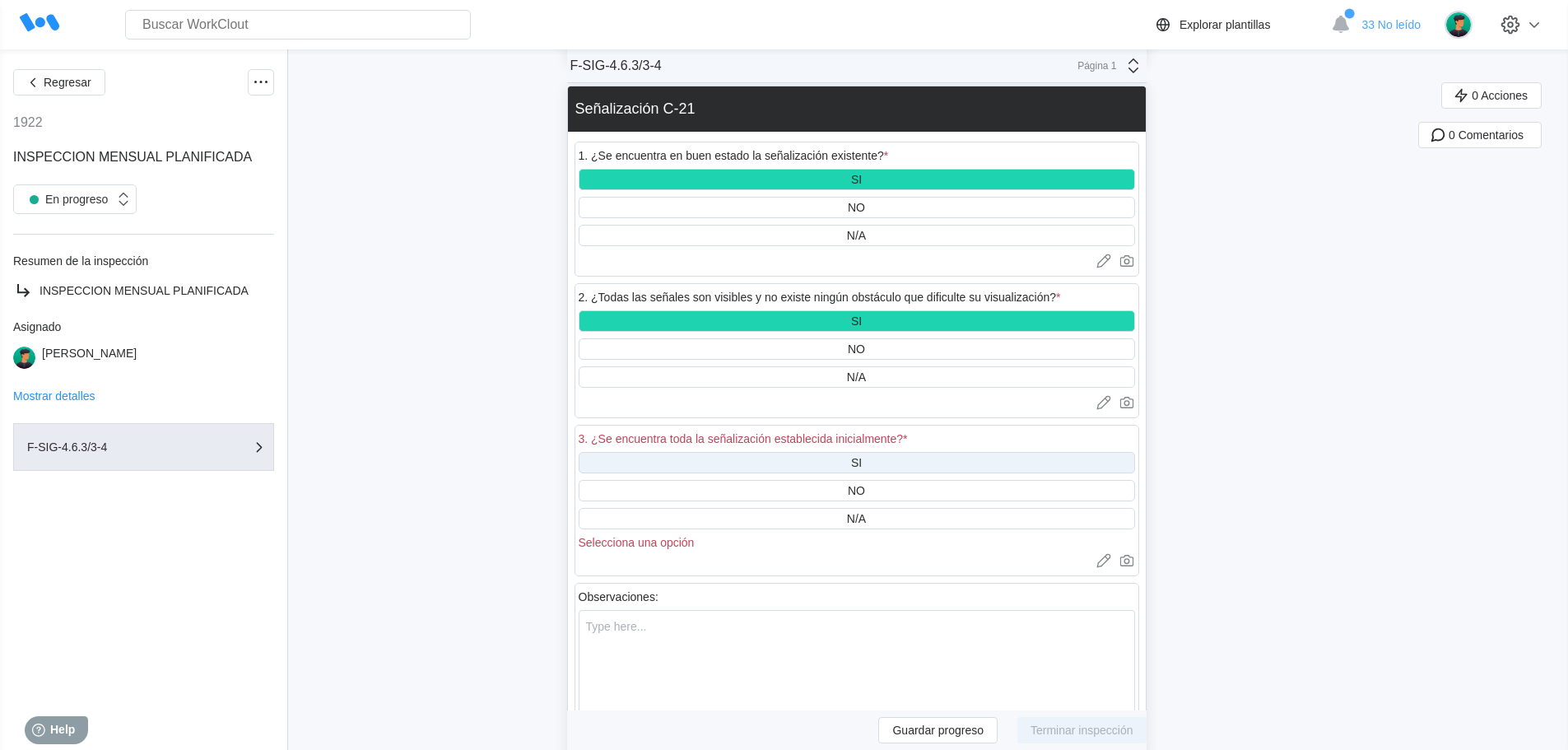
click at [861, 461] on div "SI" at bounding box center [856, 462] width 11 height 13
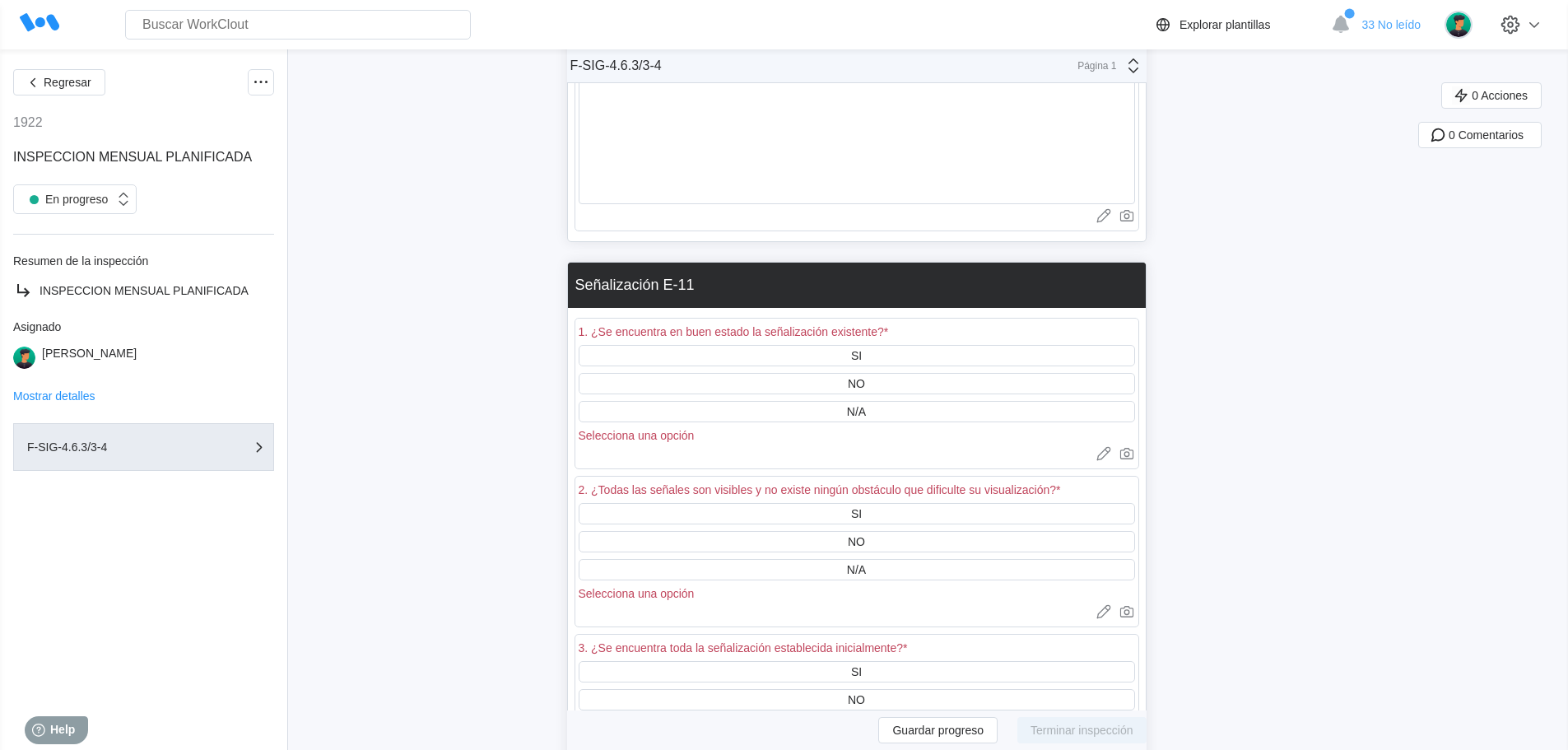
scroll to position [6505, 0]
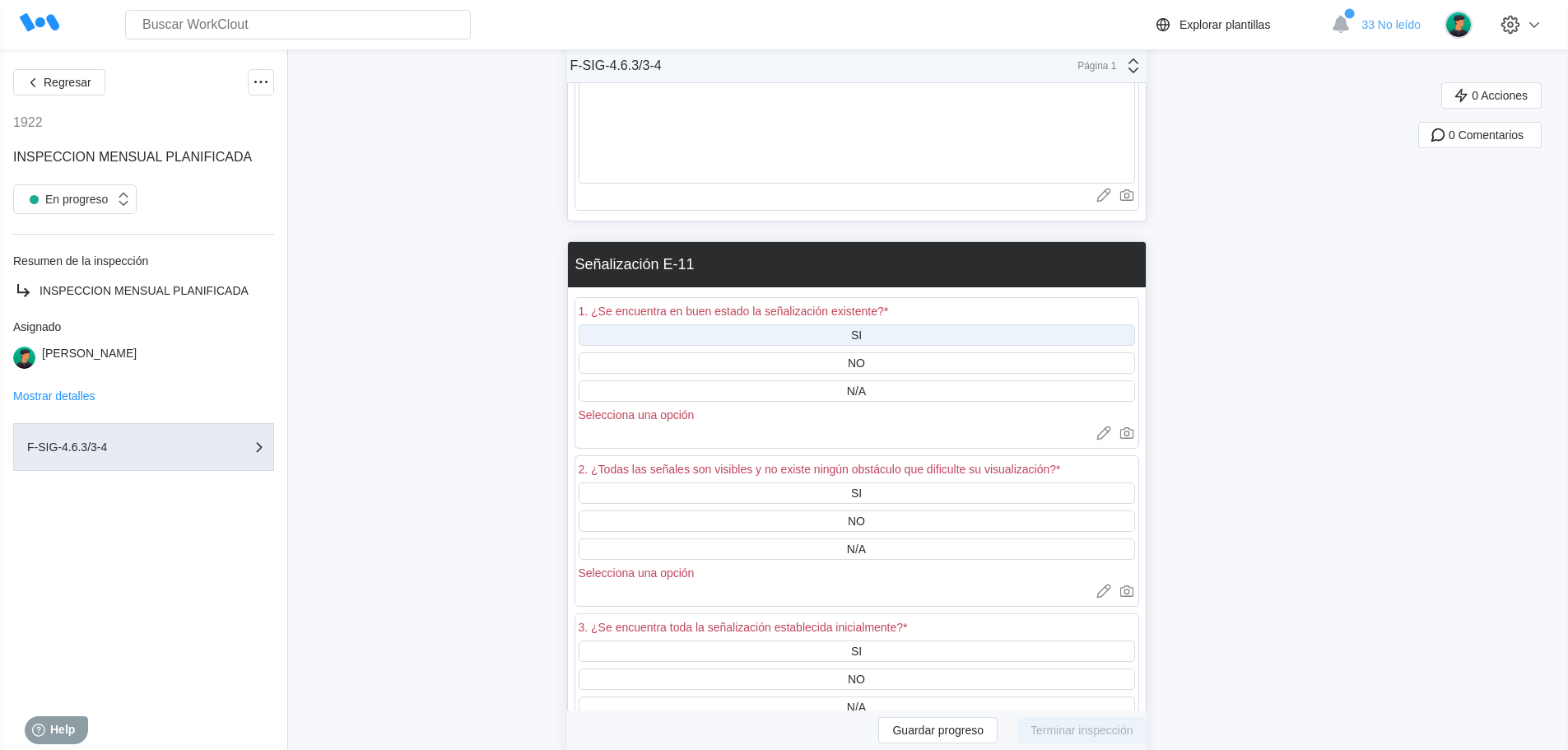
click at [854, 334] on div "SI" at bounding box center [856, 335] width 556 height 21
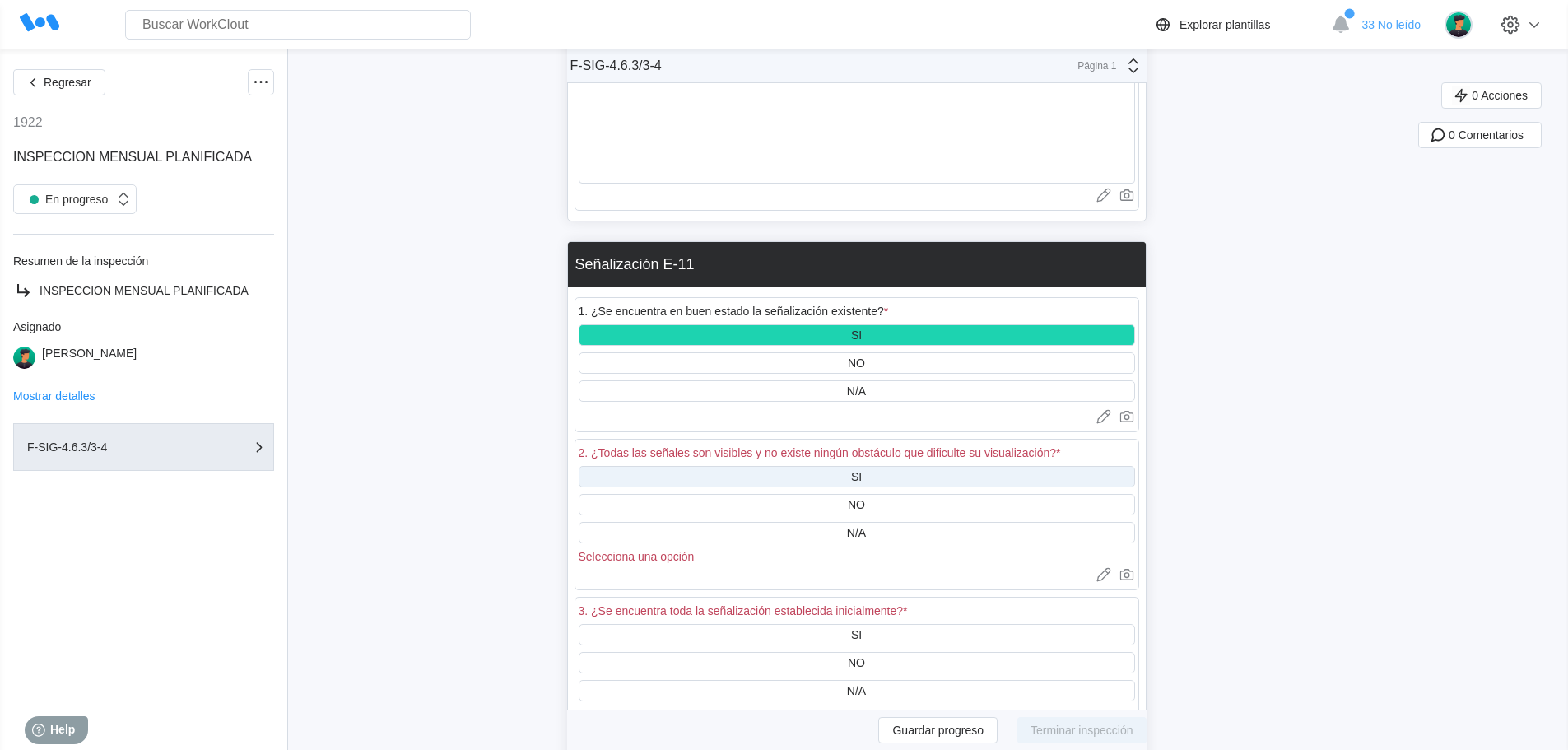
click at [878, 476] on div "SI" at bounding box center [856, 477] width 556 height 21
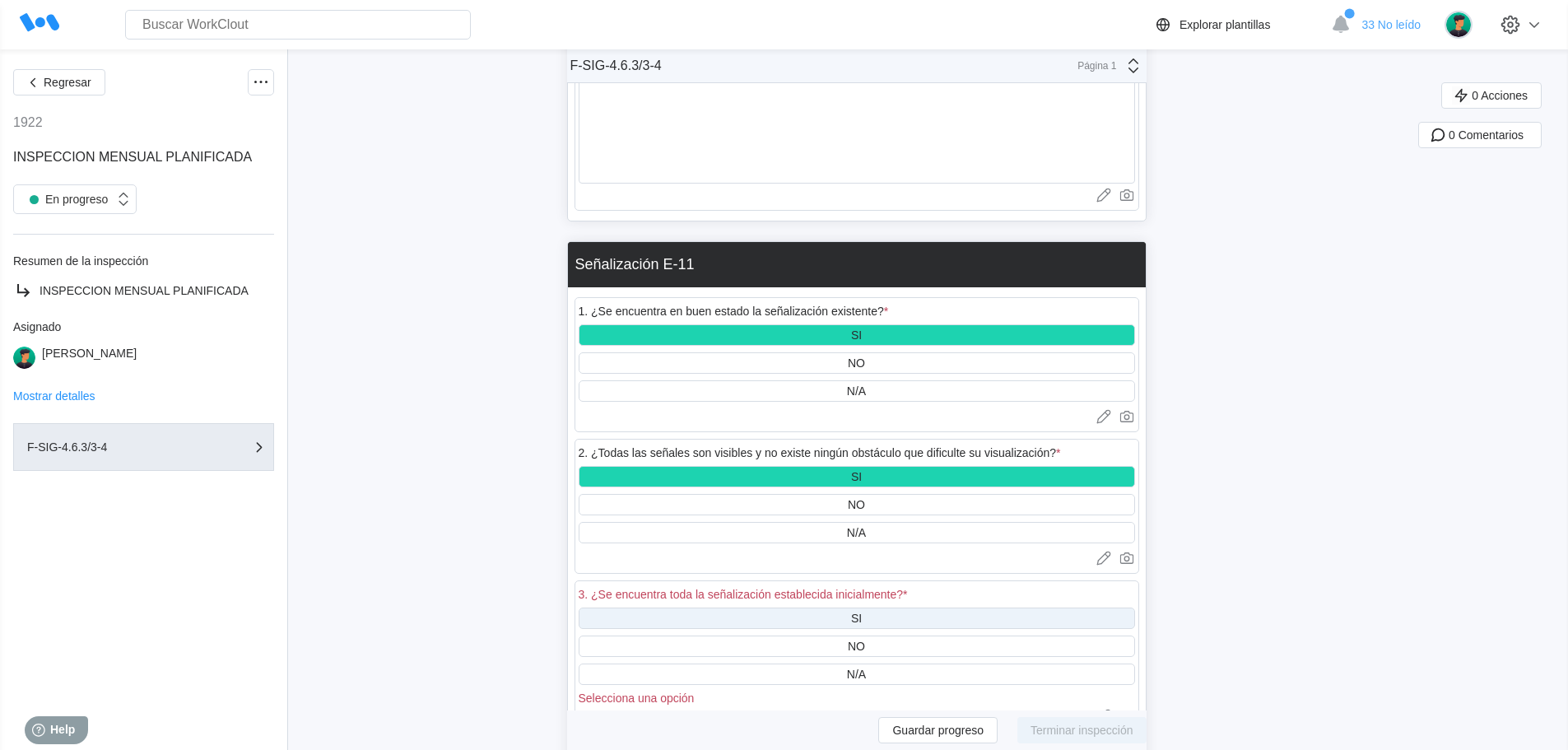
click at [872, 623] on div "SI" at bounding box center [856, 618] width 556 height 21
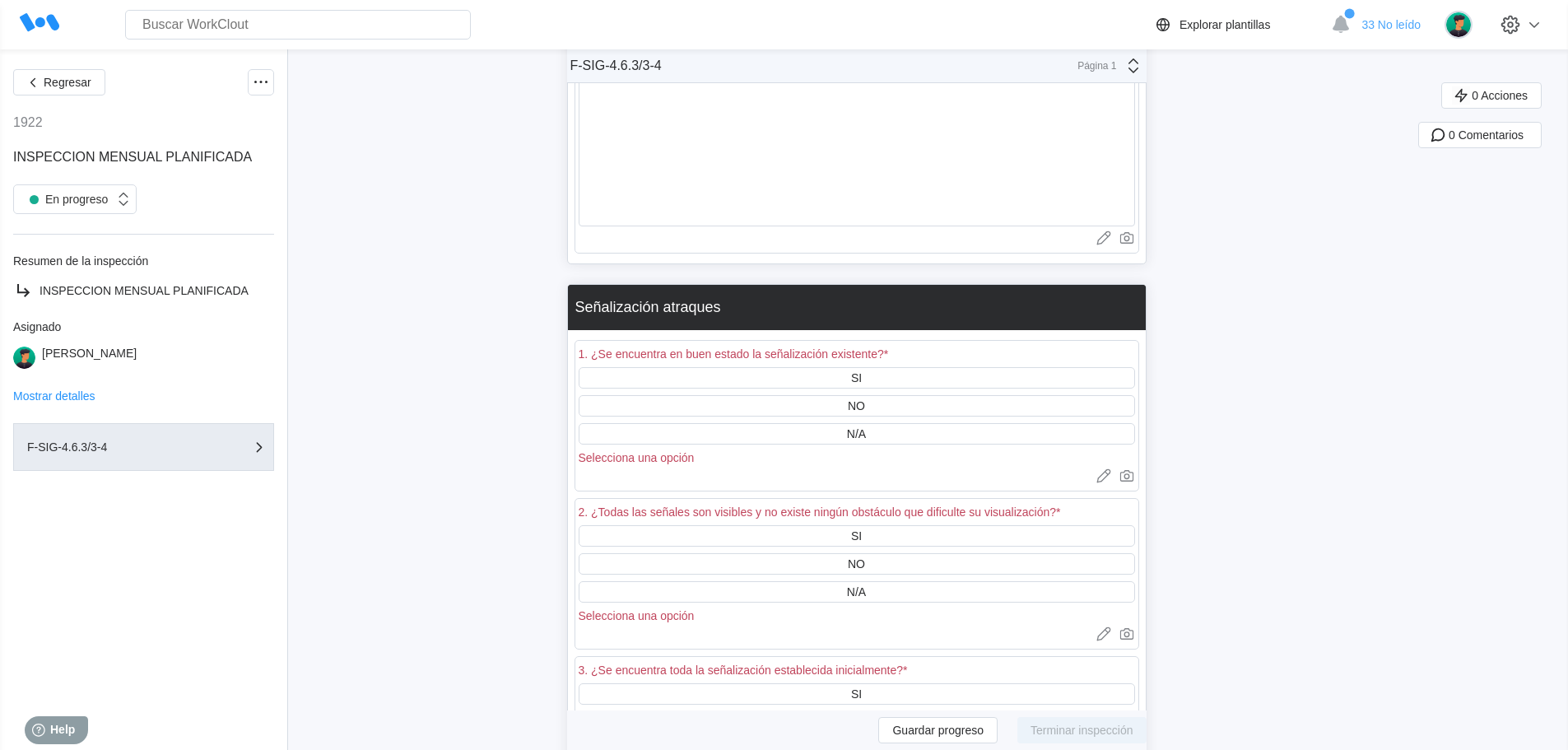
scroll to position [7411, 0]
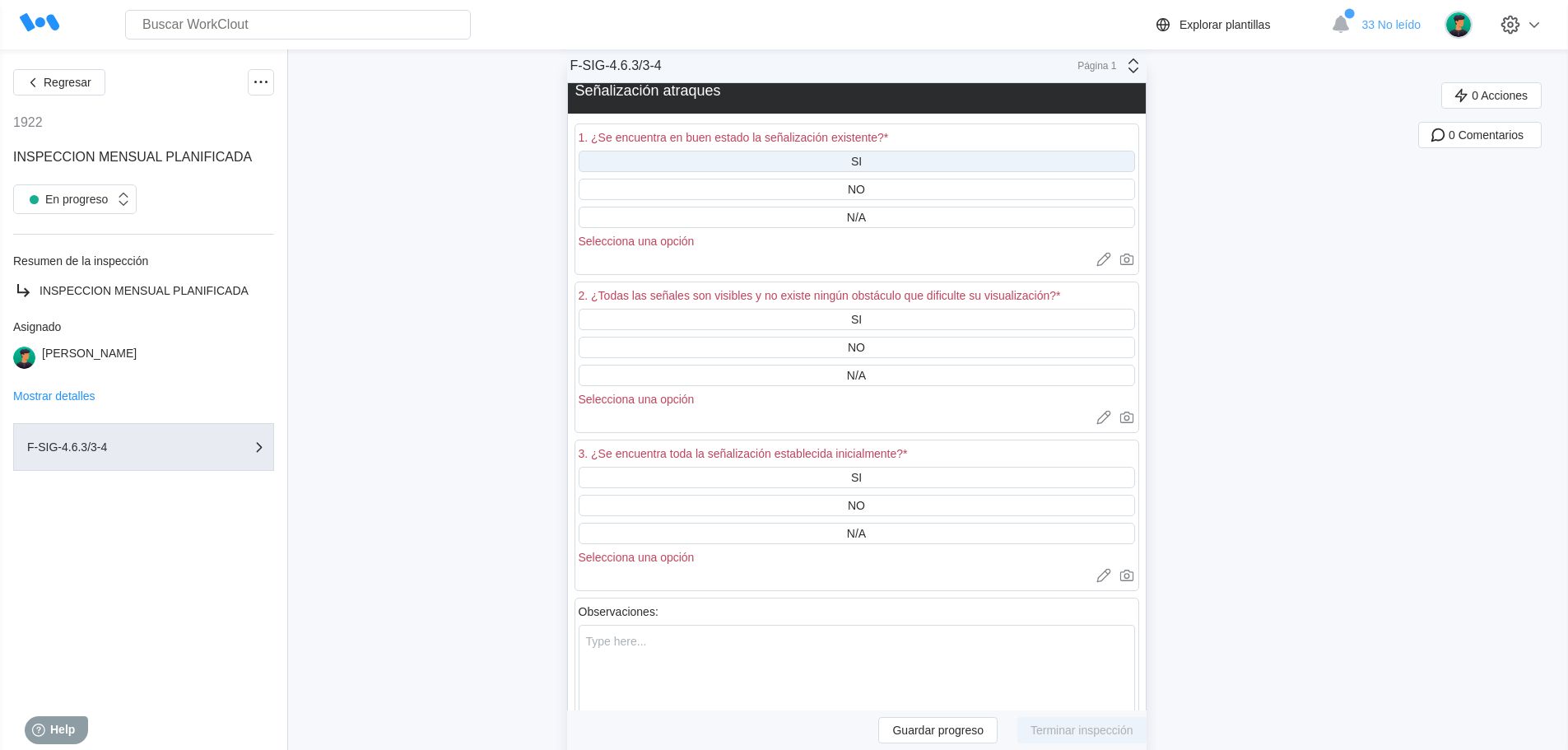
click at [851, 157] on div "SI" at bounding box center [856, 162] width 556 height 21
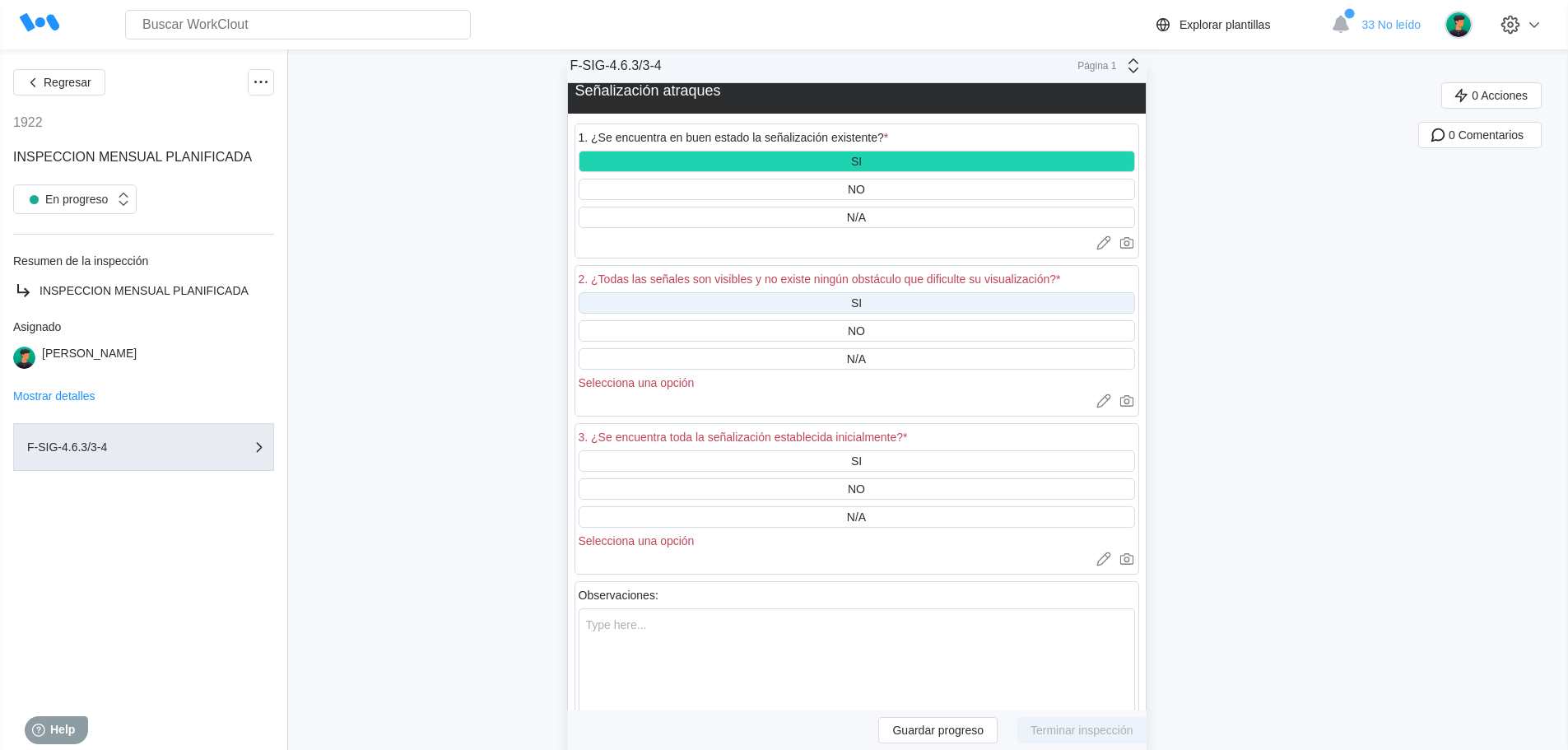
click at [848, 297] on div "SI" at bounding box center [856, 303] width 556 height 21
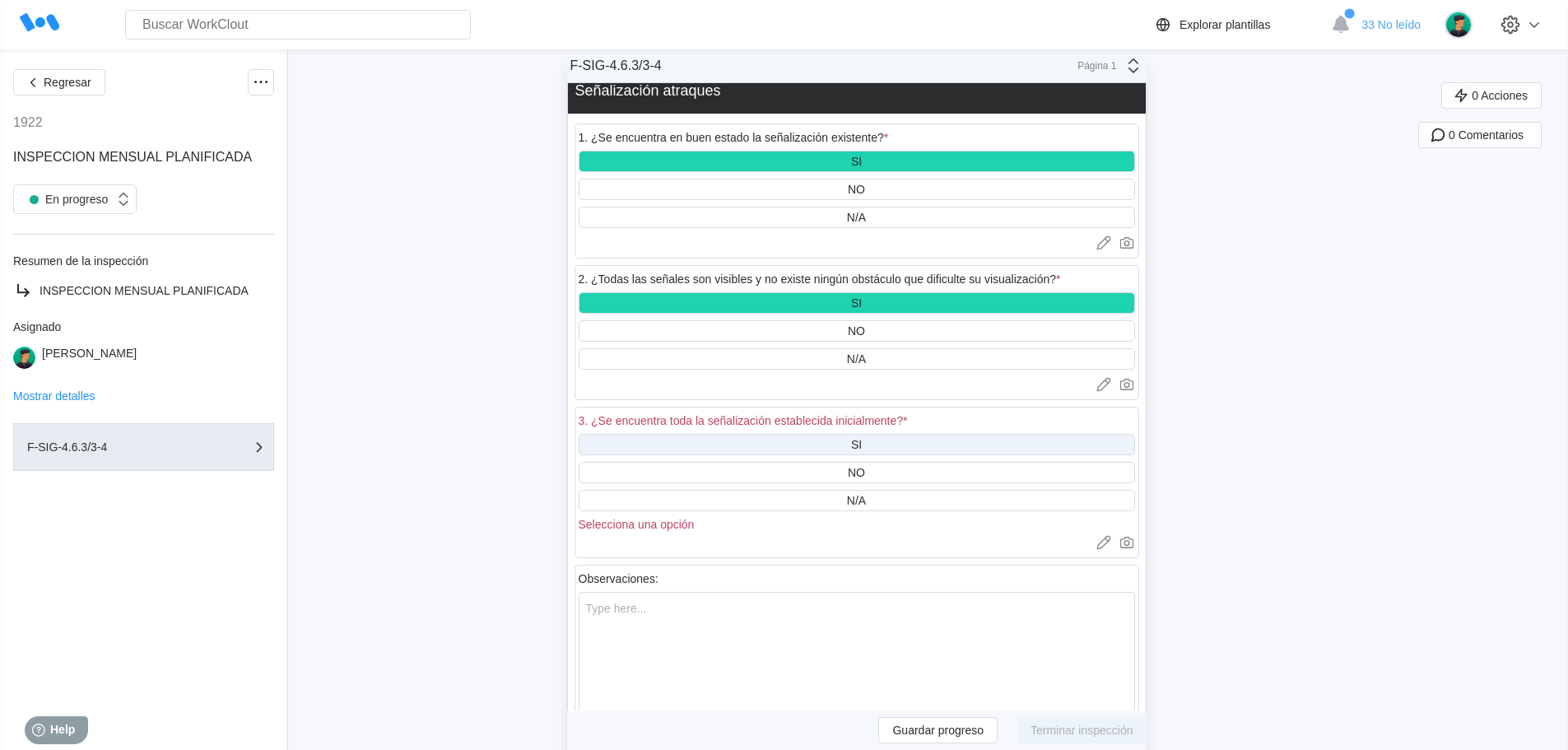
click at [862, 443] on div "SI" at bounding box center [856, 444] width 11 height 13
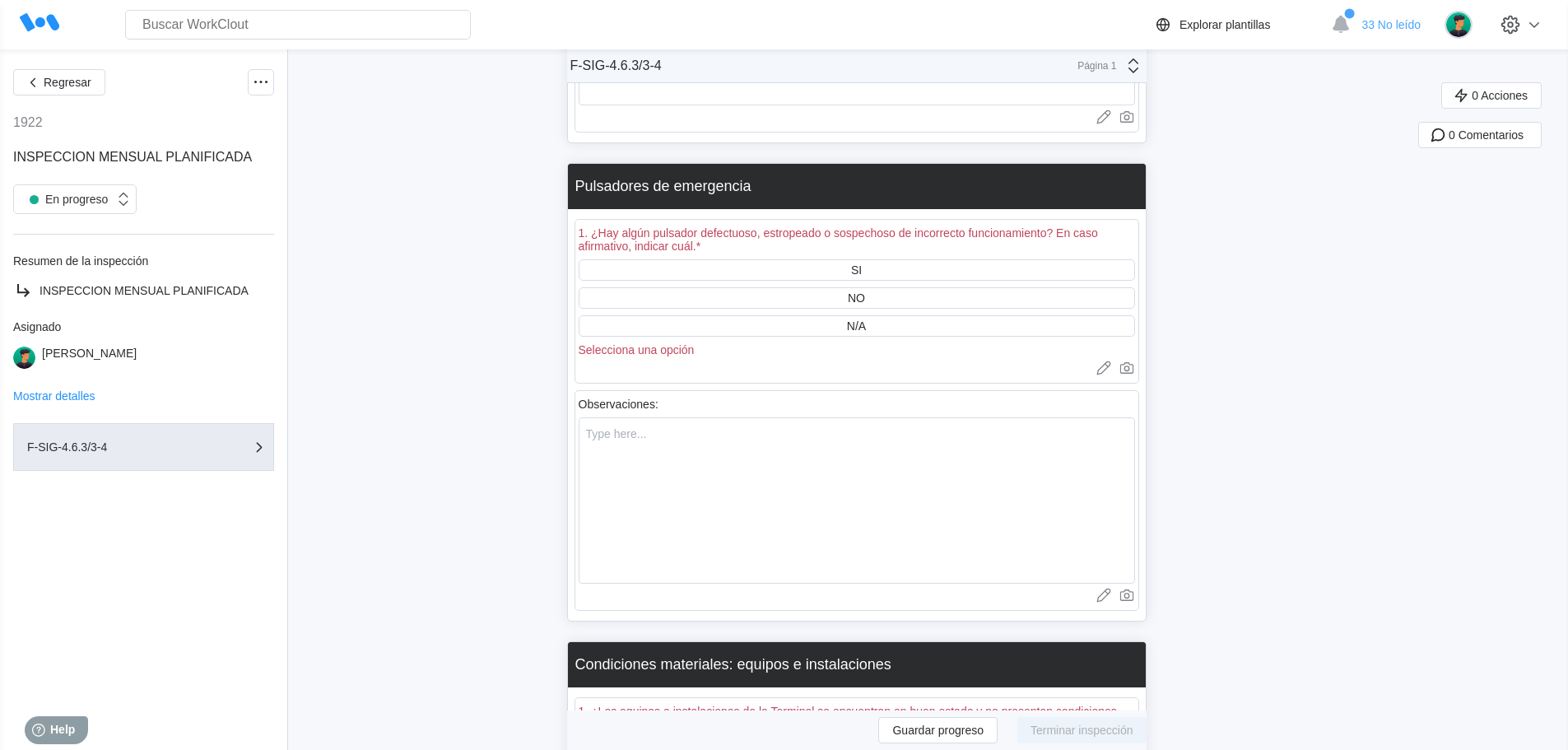
scroll to position [8070, 0]
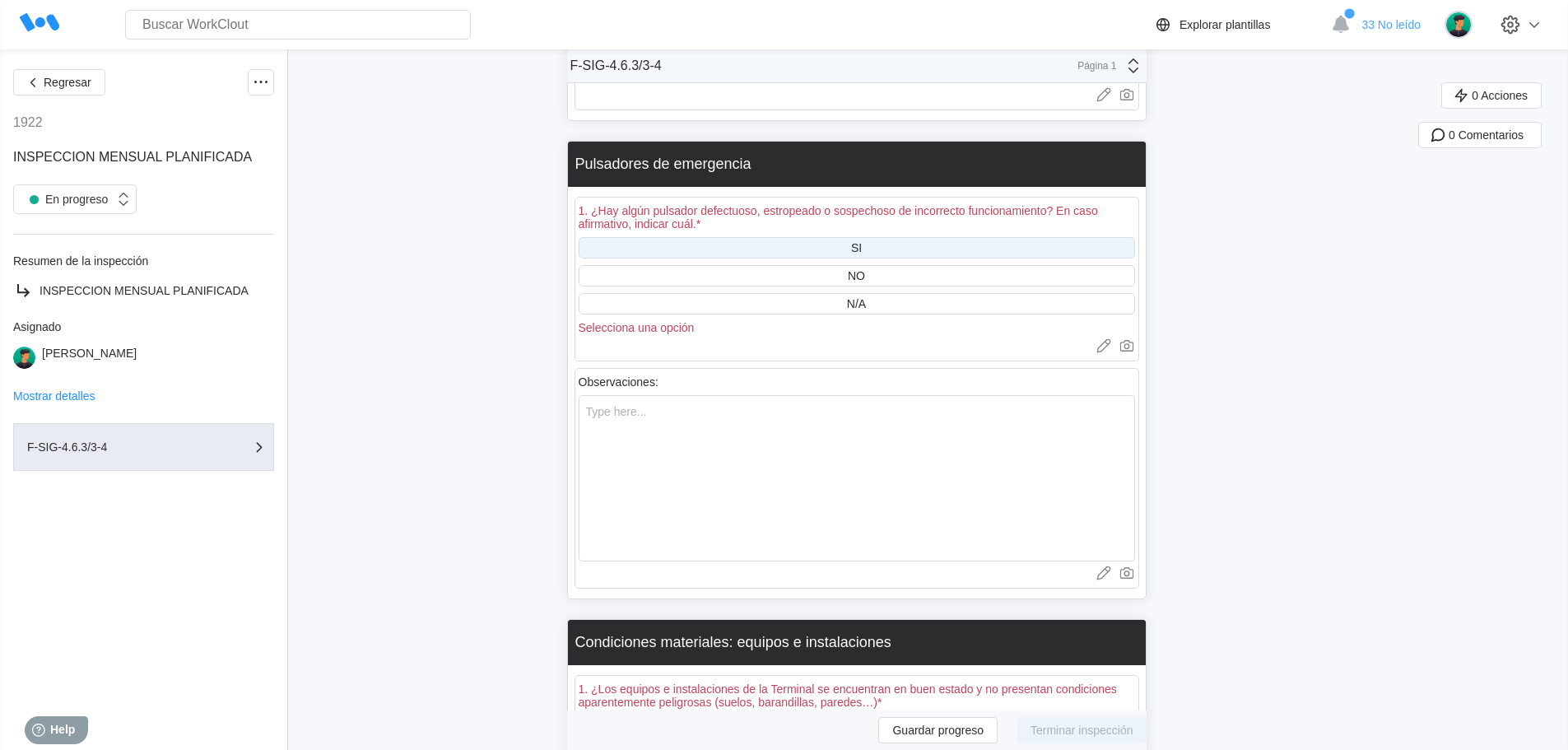
click at [849, 246] on div "SI" at bounding box center [856, 247] width 556 height 21
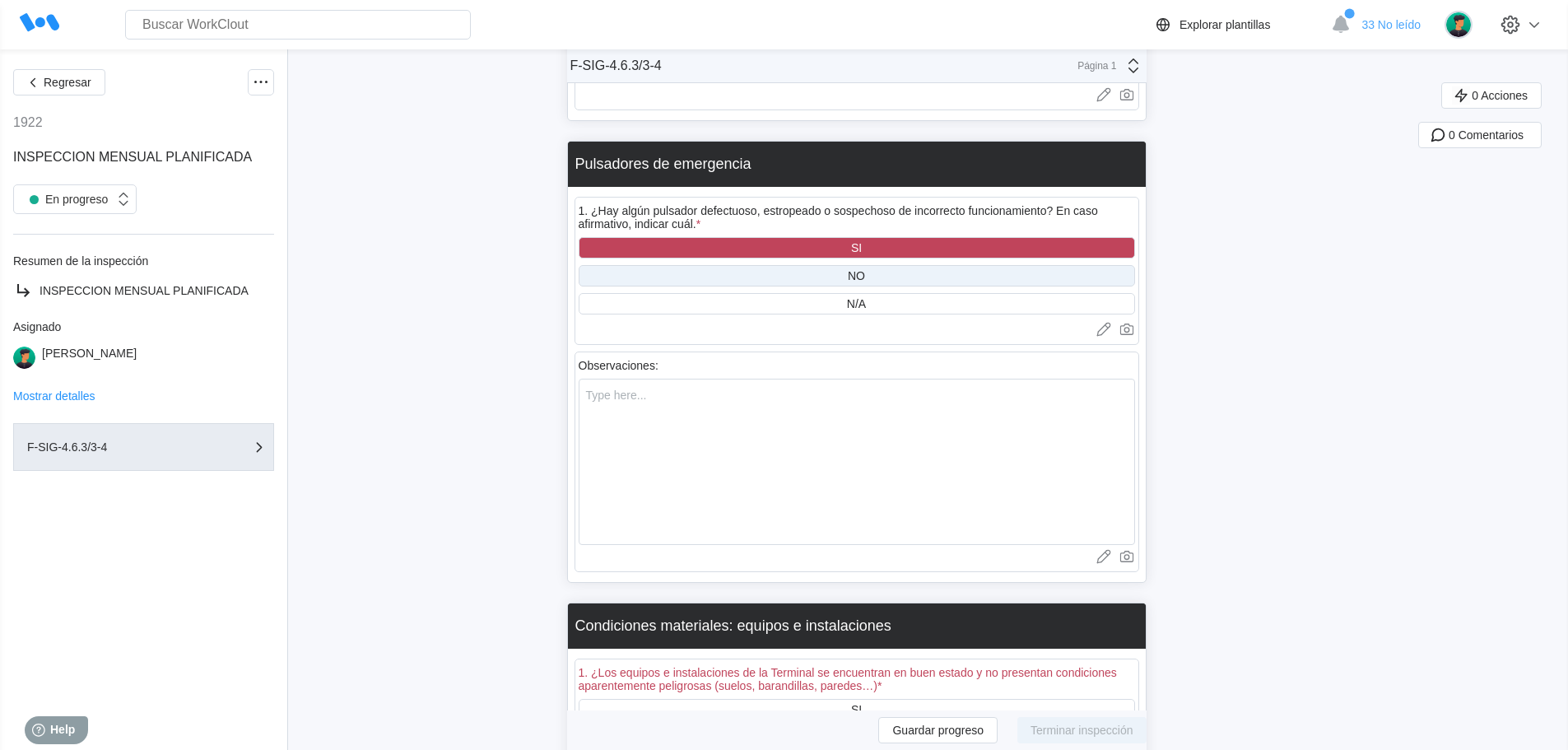
click at [850, 273] on div "NO" at bounding box center [856, 276] width 556 height 21
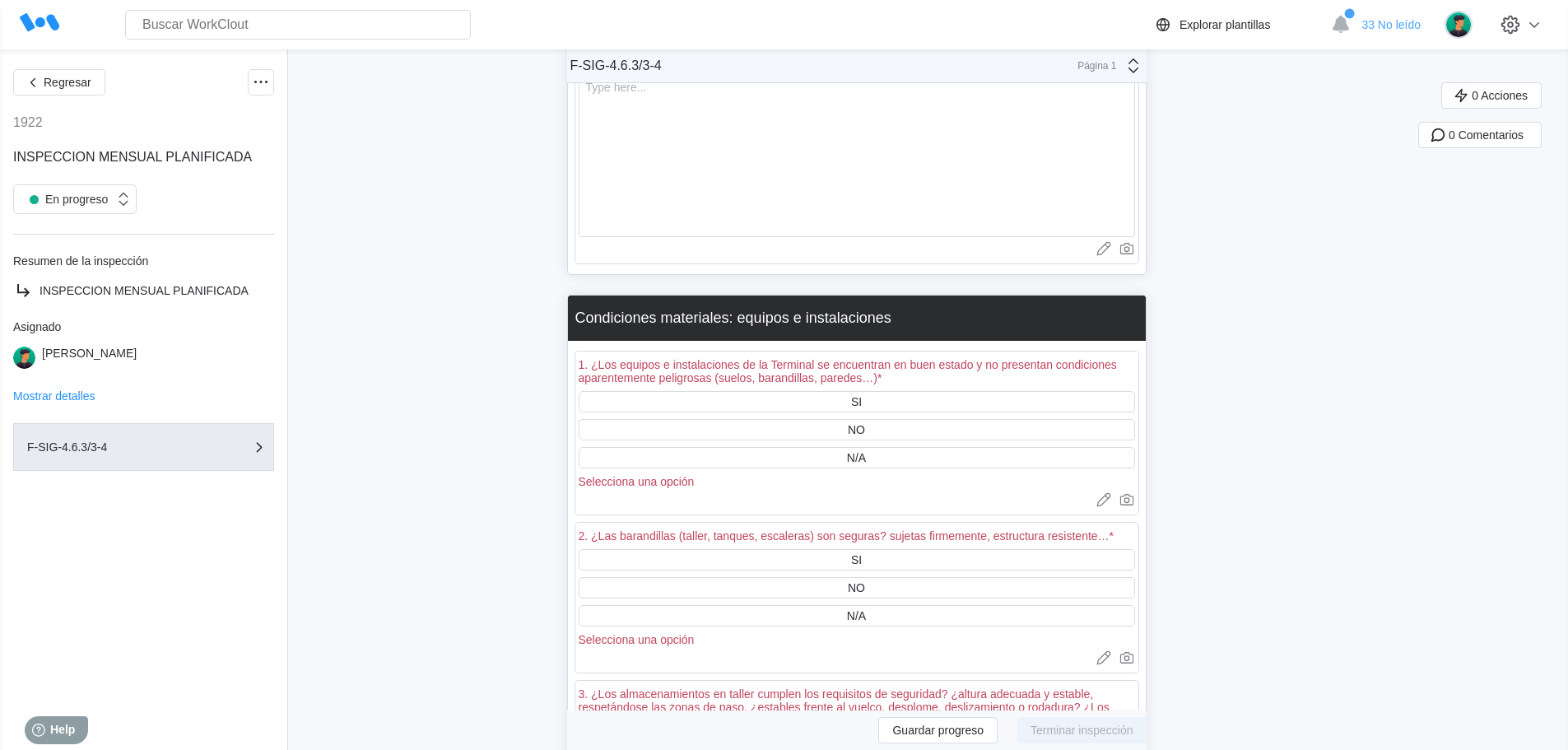
scroll to position [8564, 0]
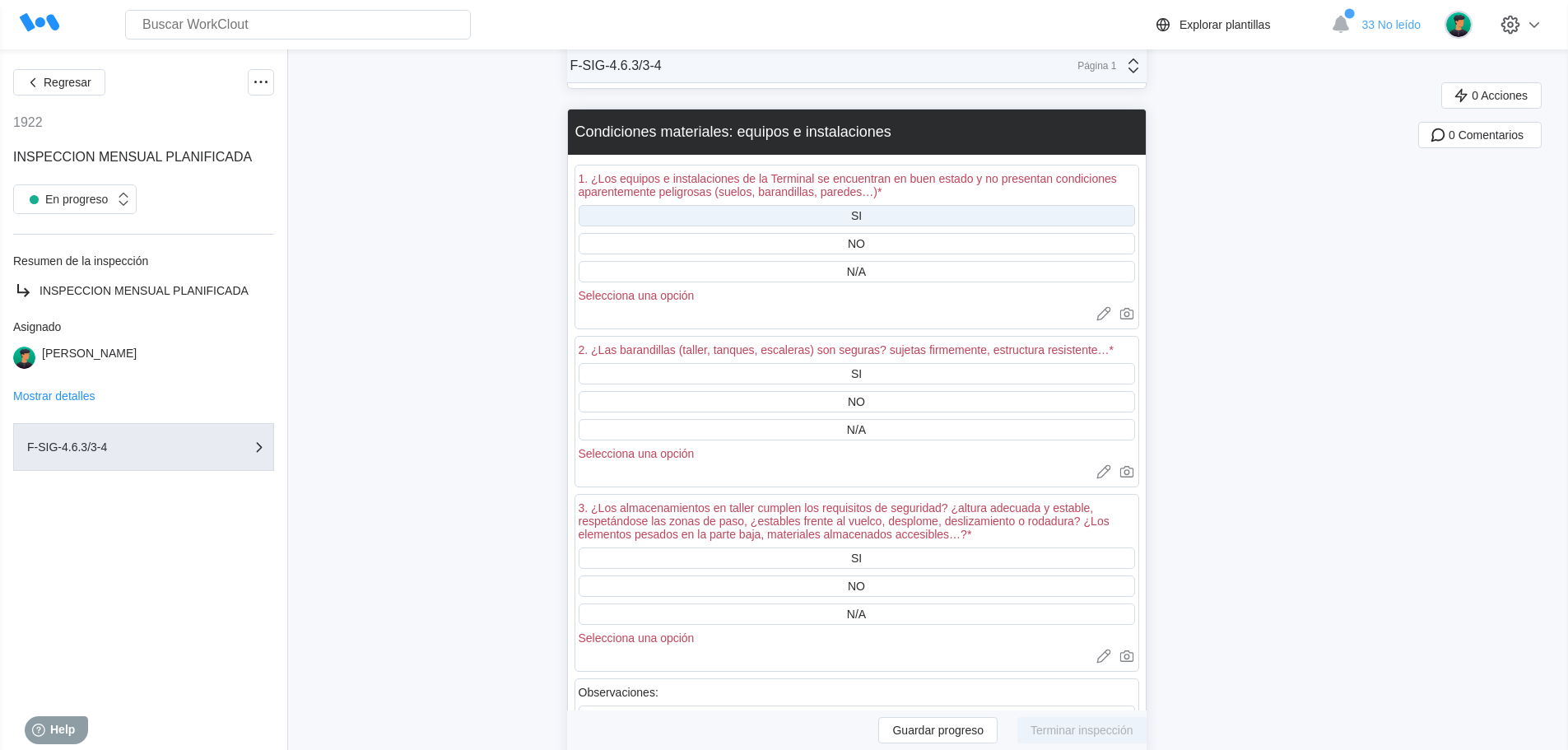
click at [873, 218] on div "SI" at bounding box center [856, 216] width 556 height 21
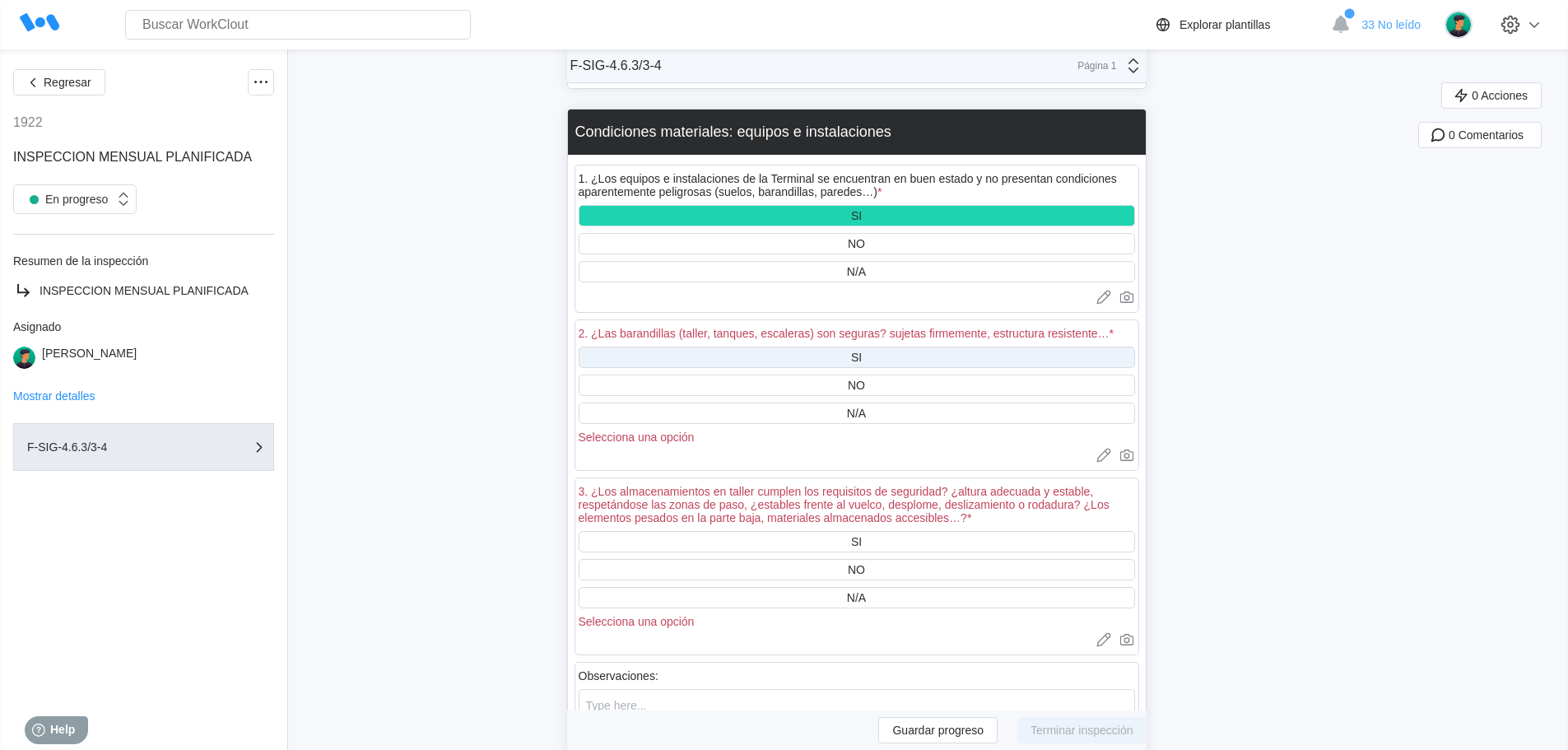
click at [858, 356] on div "SI" at bounding box center [856, 357] width 11 height 13
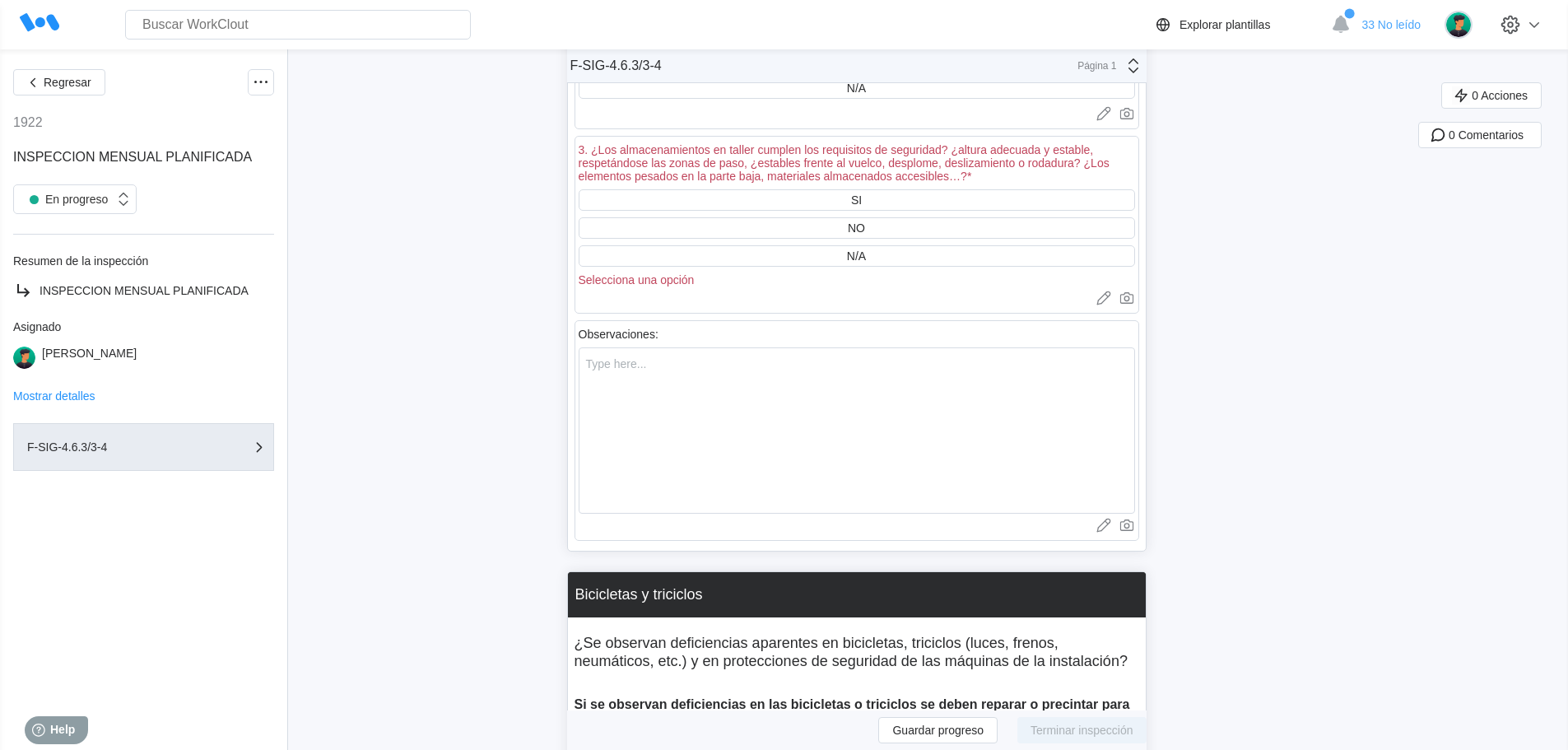
scroll to position [8893, 0]
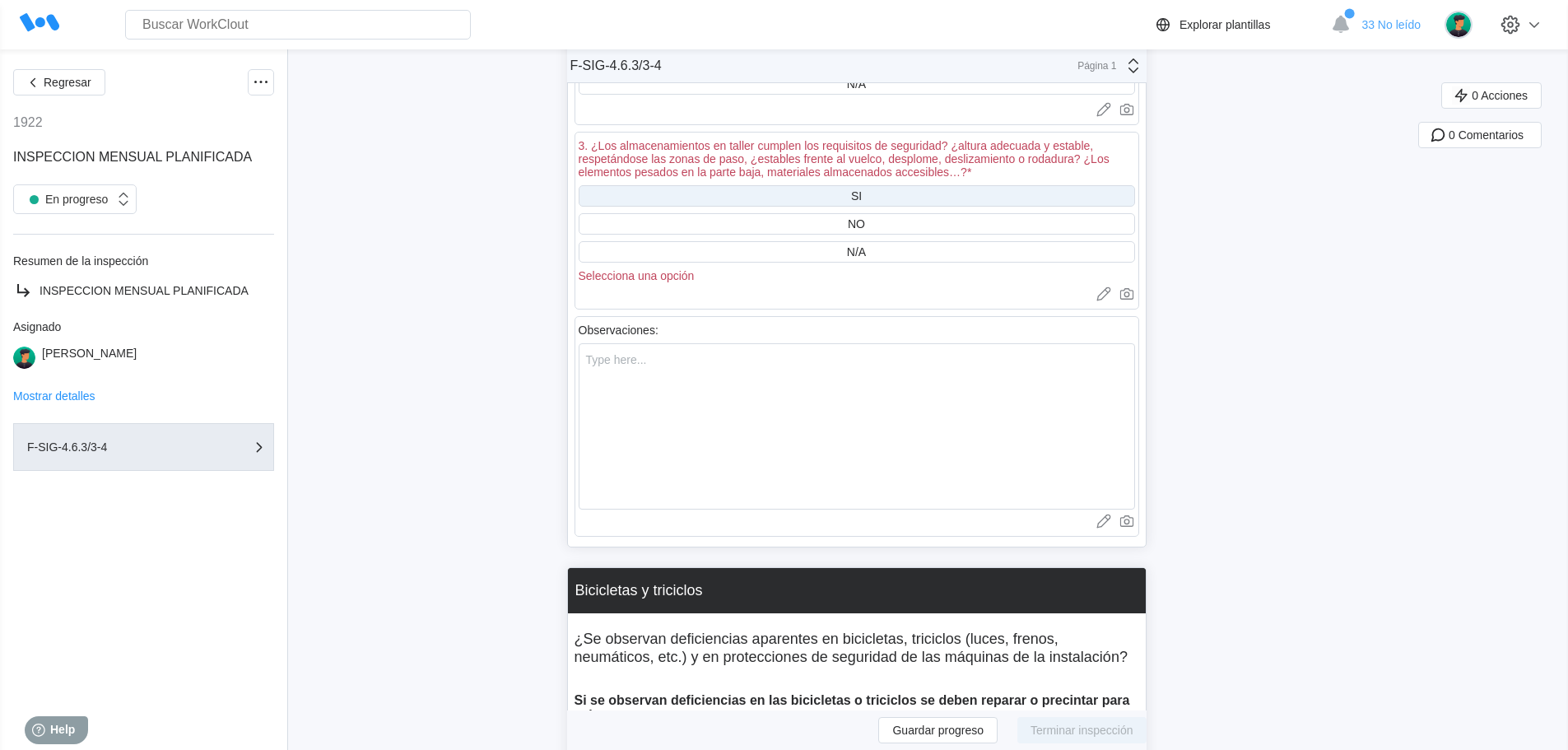
click at [862, 198] on div "SI" at bounding box center [856, 195] width 11 height 13
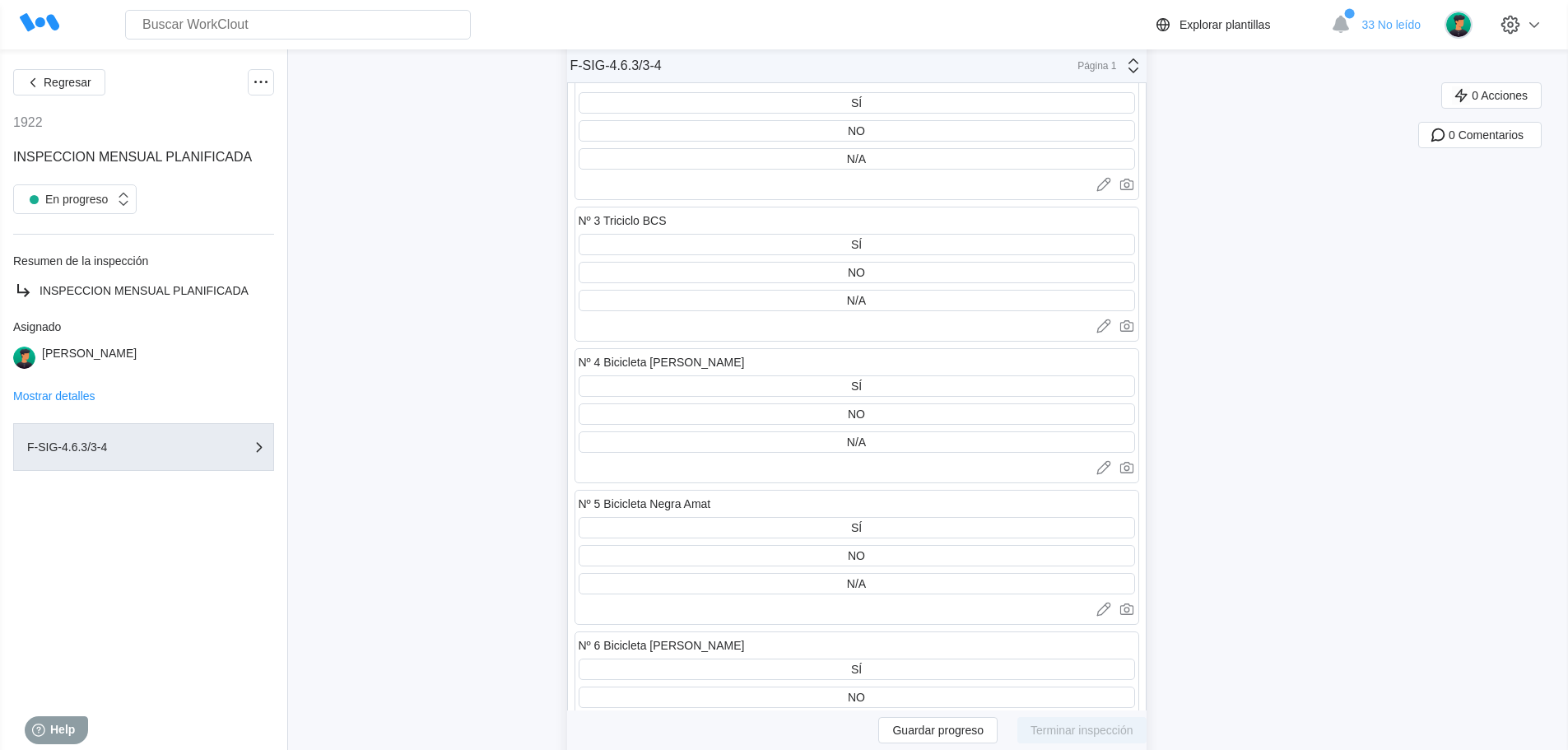
scroll to position [9634, 0]
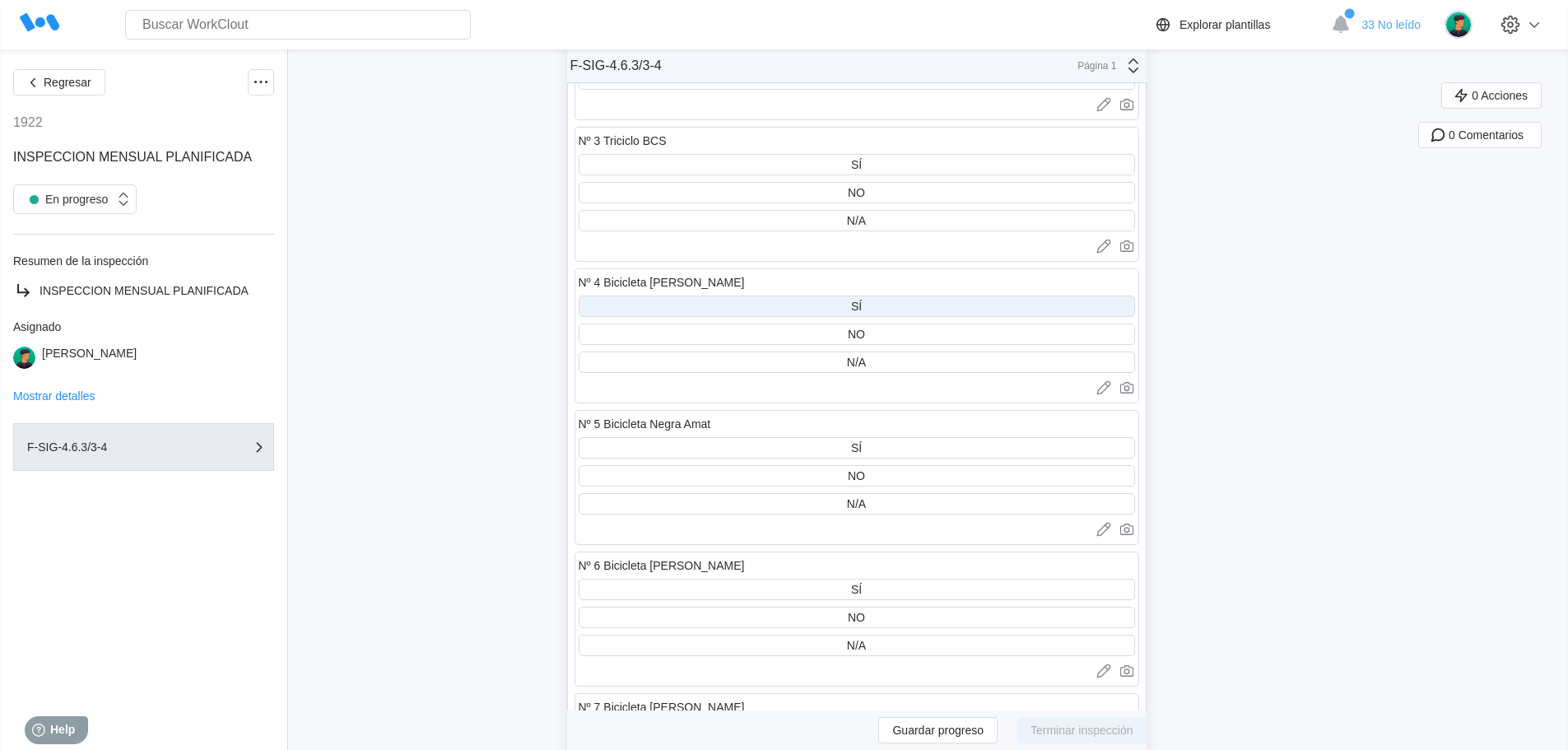
click at [856, 298] on div "SÍ" at bounding box center [856, 307] width 556 height 21
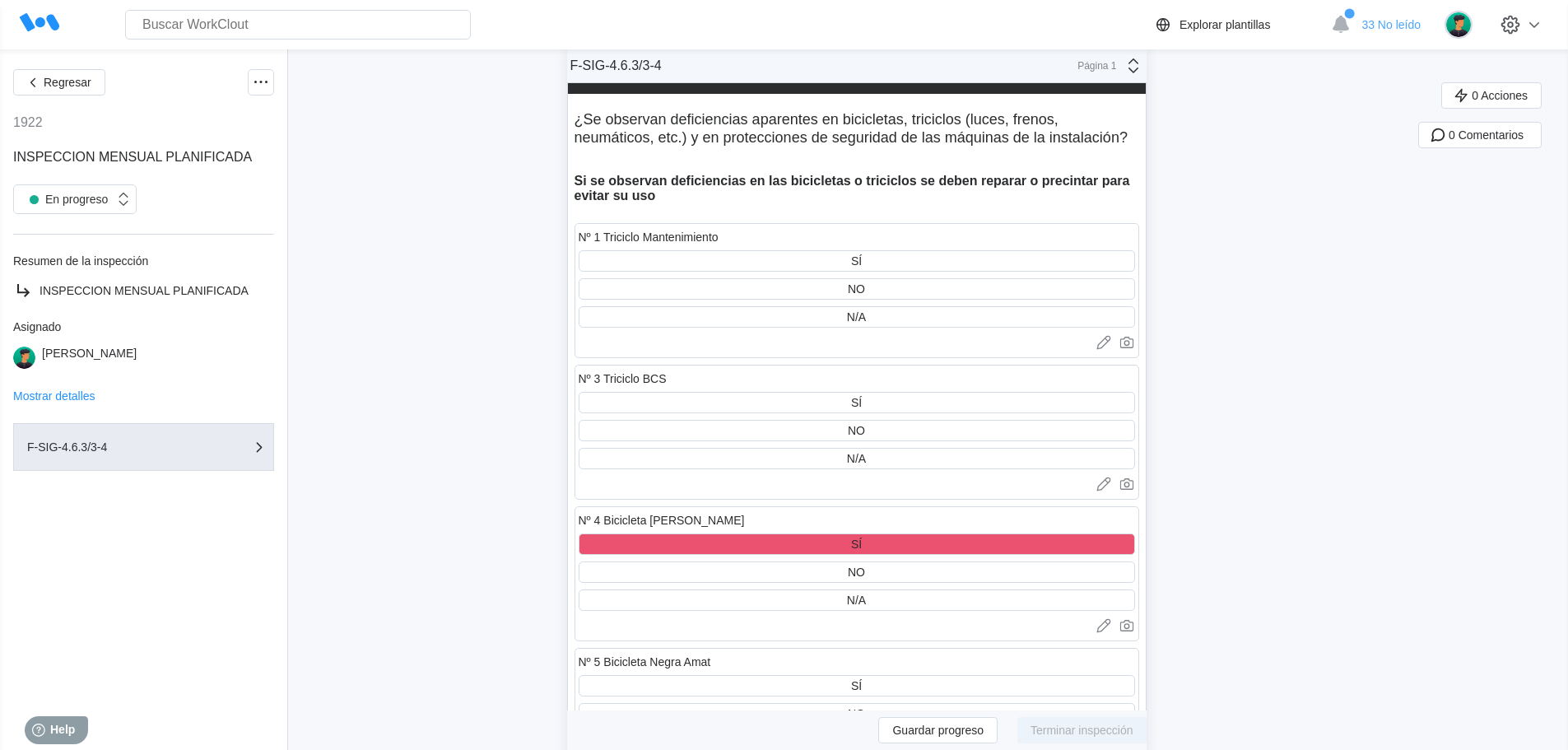
scroll to position [9387, 0]
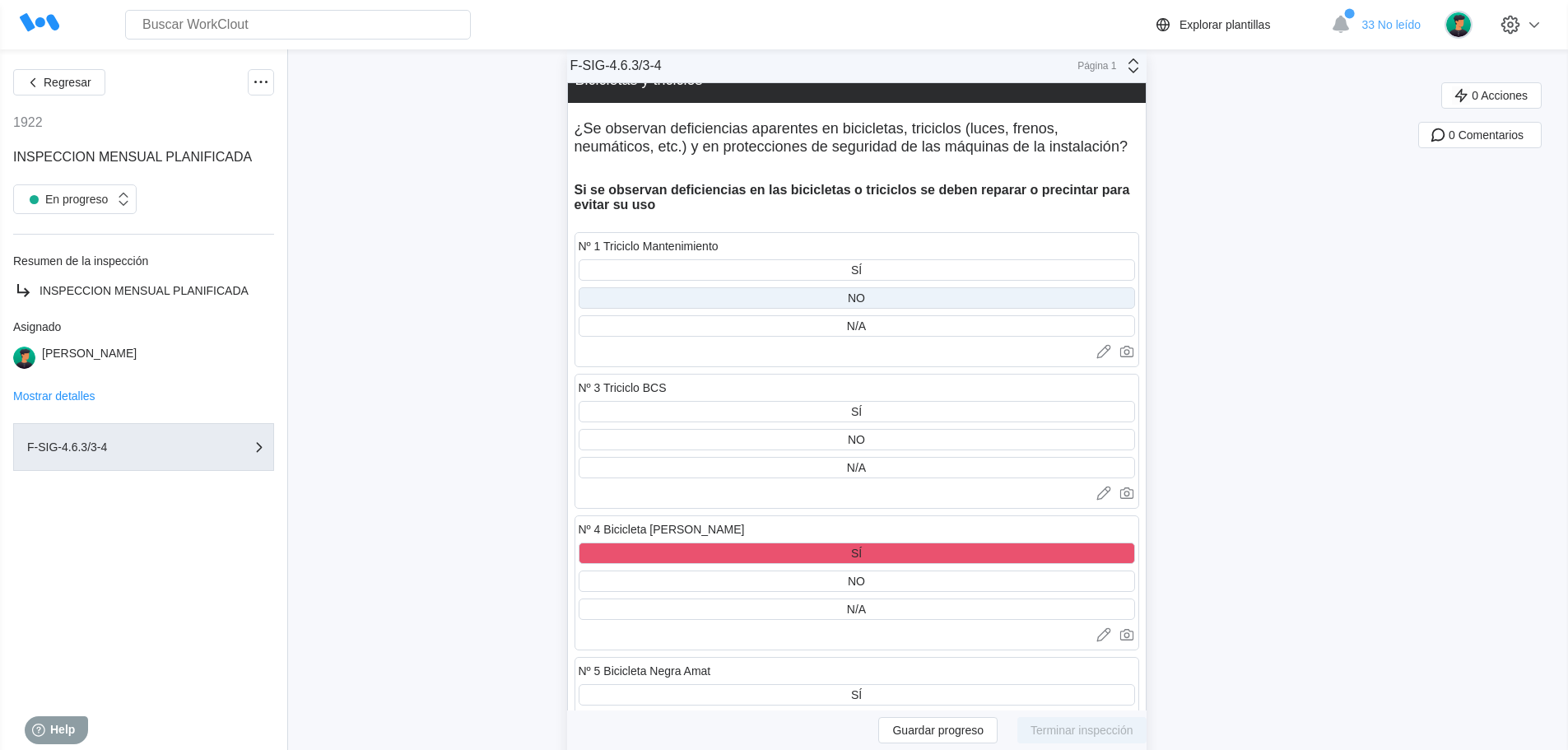
click at [865, 300] on div "NO" at bounding box center [856, 298] width 18 height 13
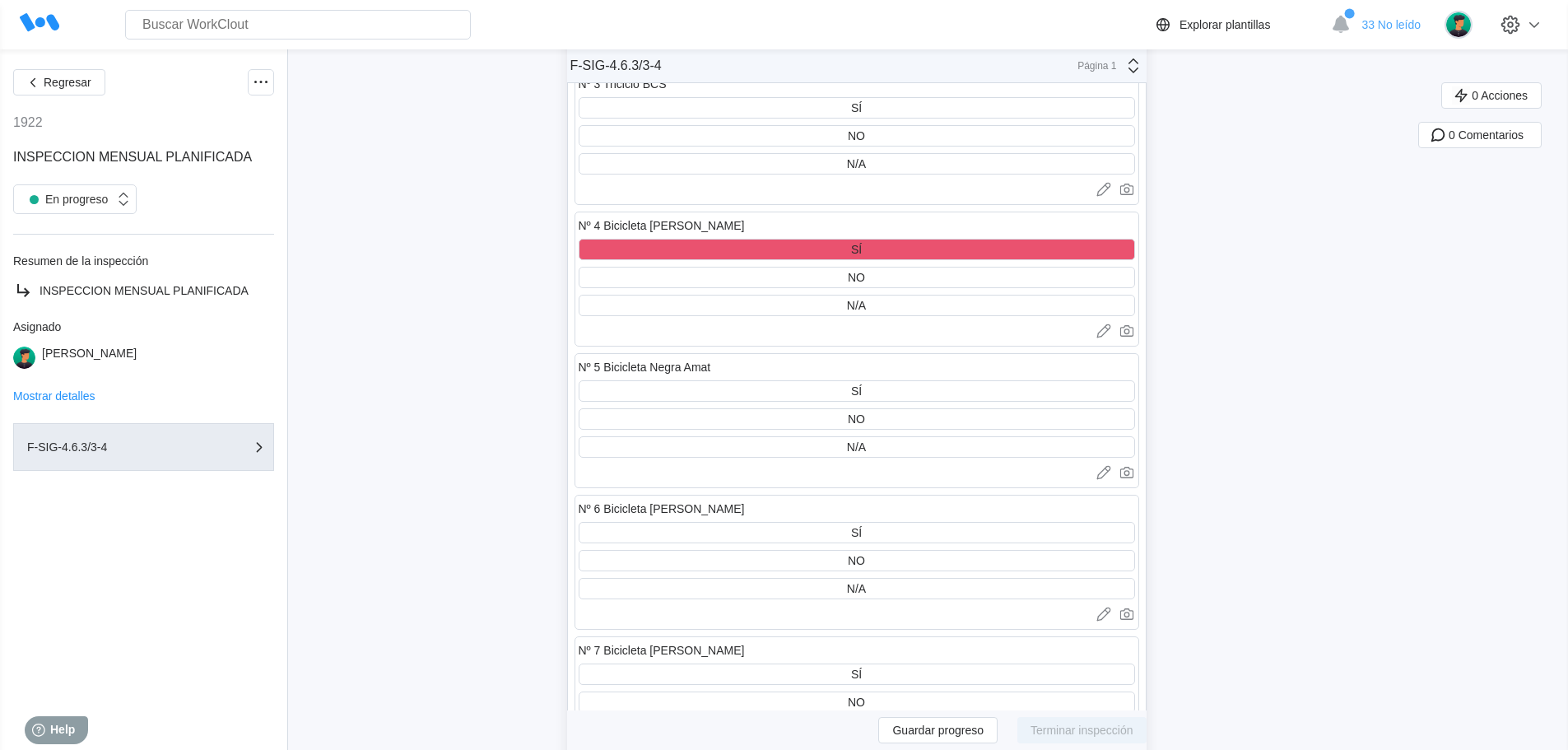
scroll to position [9799, 0]
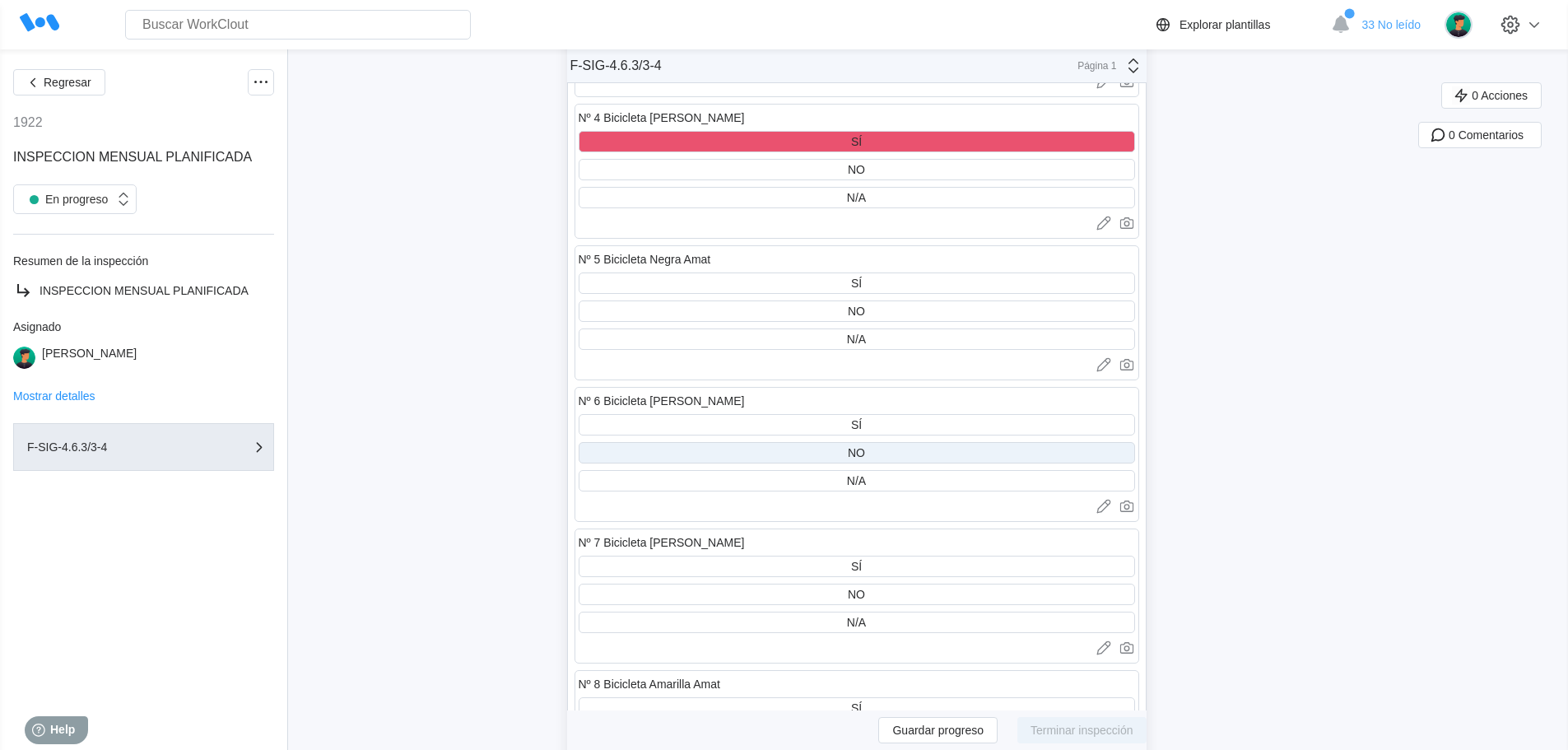
click at [860, 451] on div "NO" at bounding box center [856, 452] width 18 height 13
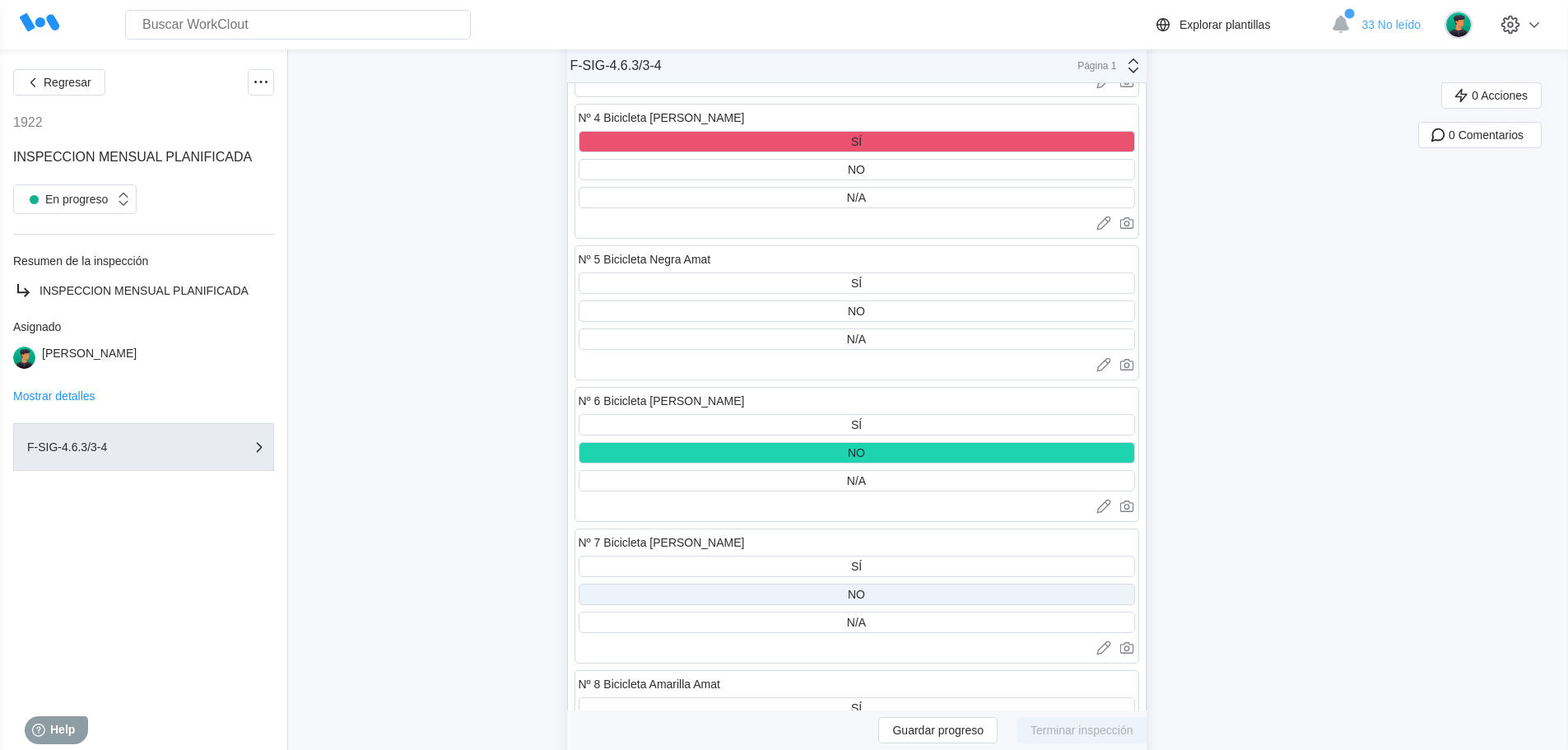
click at [879, 595] on div "NO" at bounding box center [856, 595] width 556 height 21
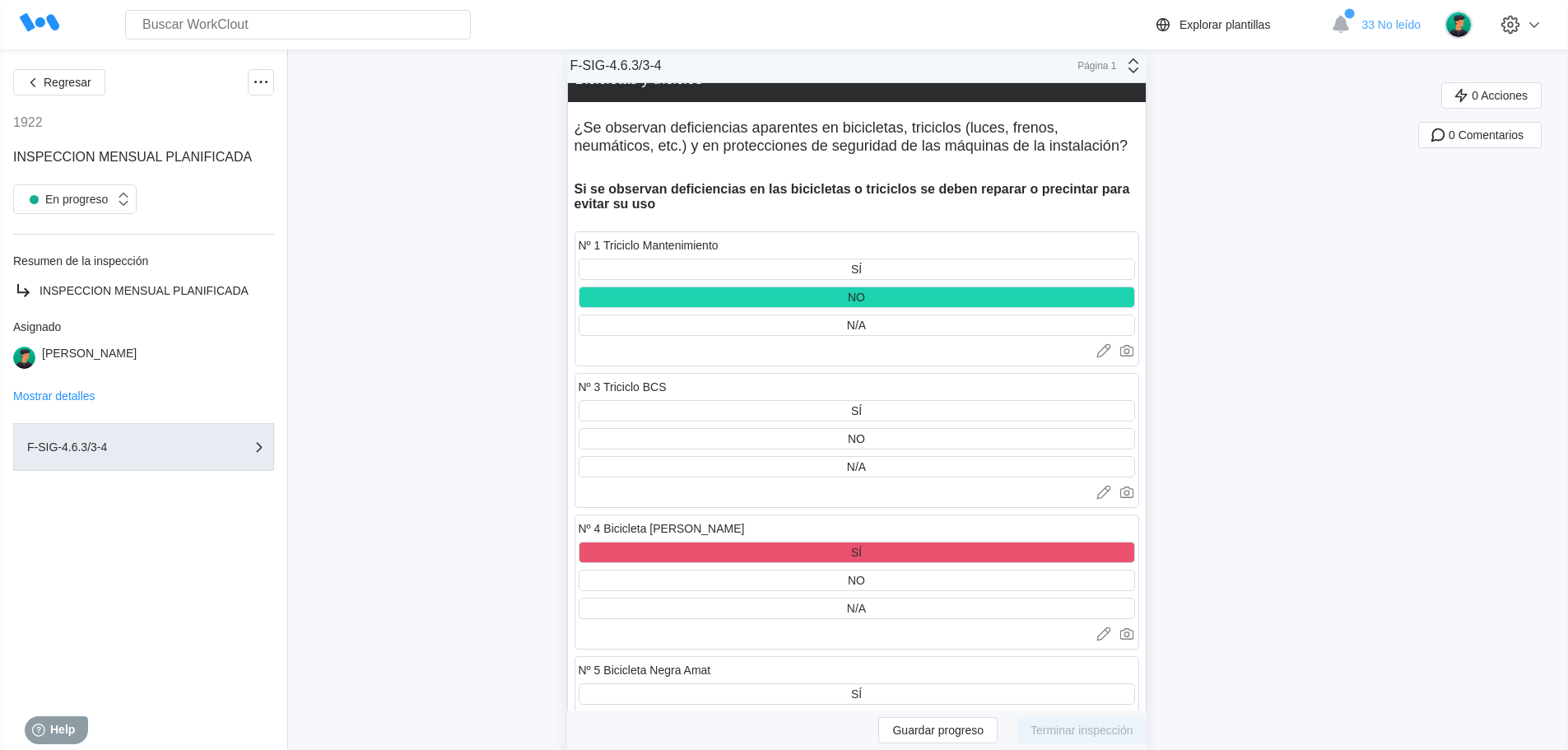
scroll to position [9387, 0]
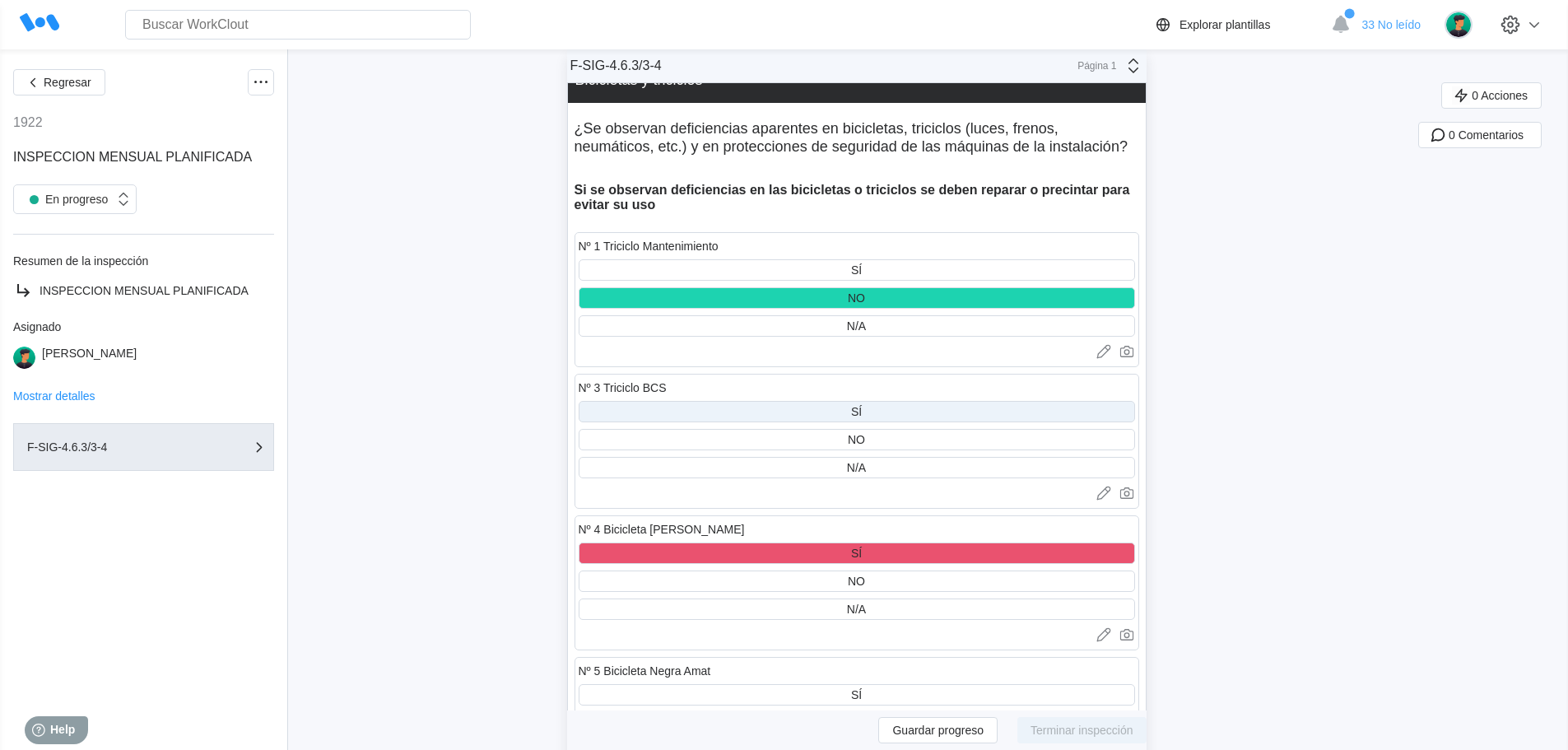
click at [868, 408] on div "SÍ" at bounding box center [856, 412] width 556 height 21
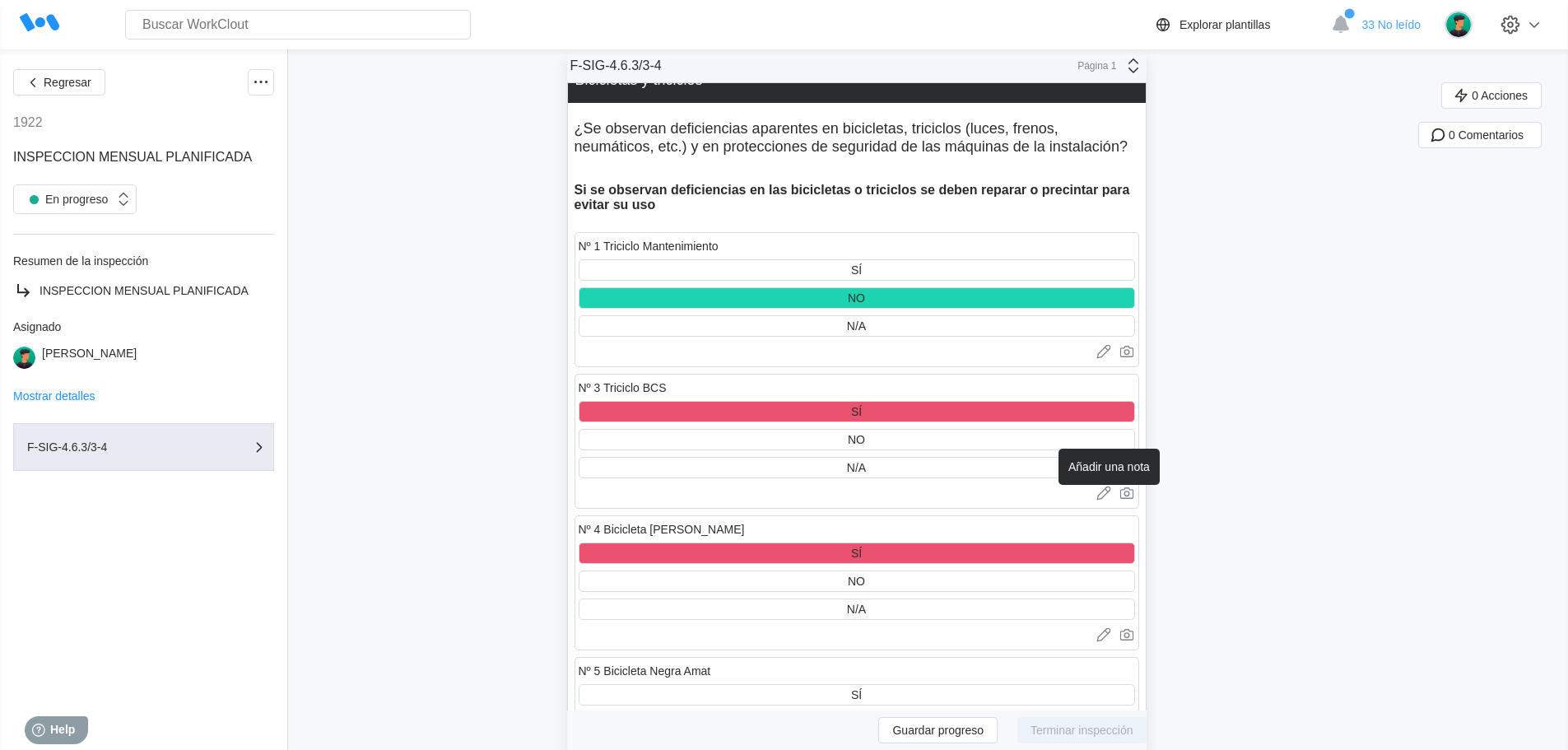
click at [1108, 492] on icon at bounding box center [1104, 493] width 17 height 17
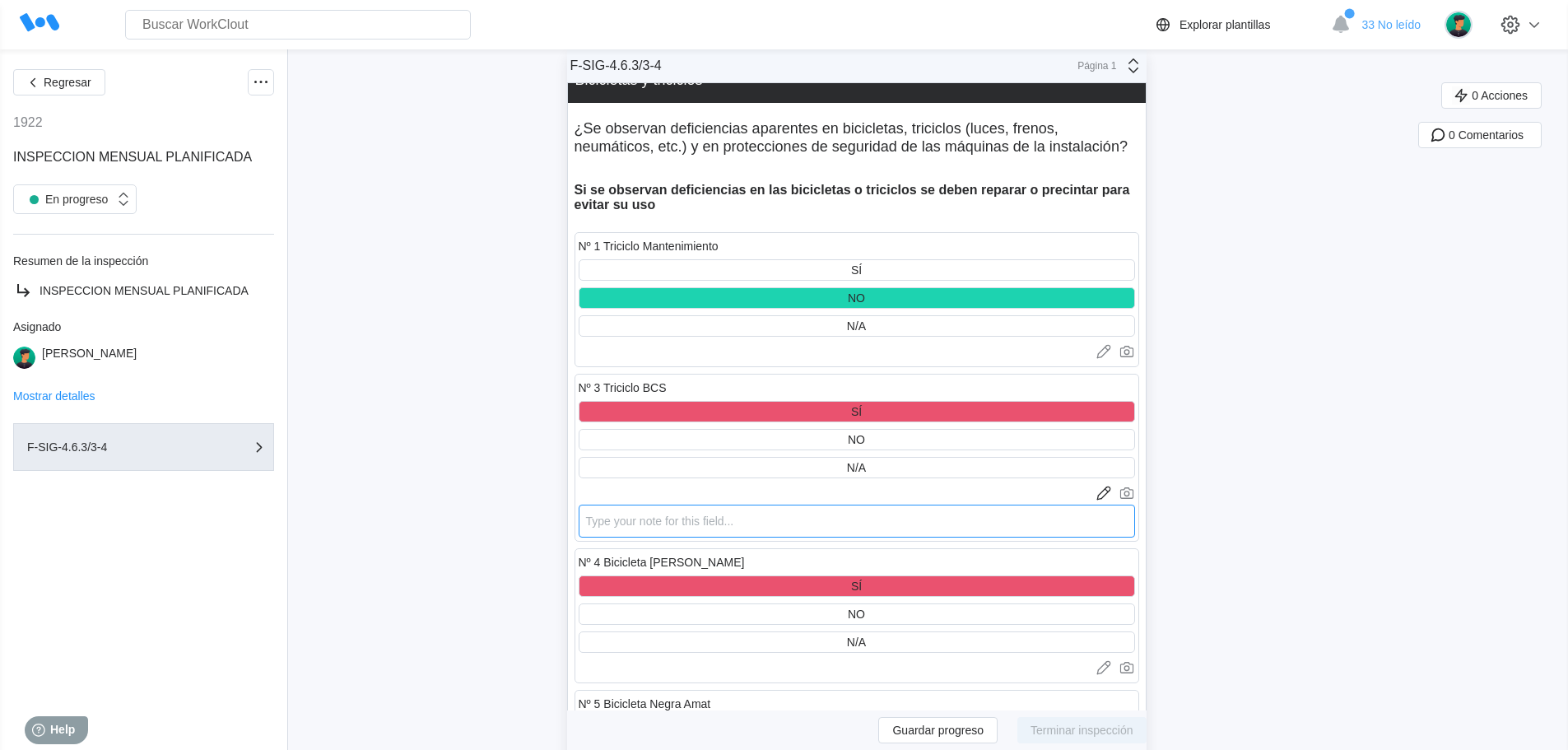
click at [597, 519] on textarea at bounding box center [856, 520] width 556 height 33
type textarea "P"
type textarea "x"
type textarea "Pr"
type textarea "x"
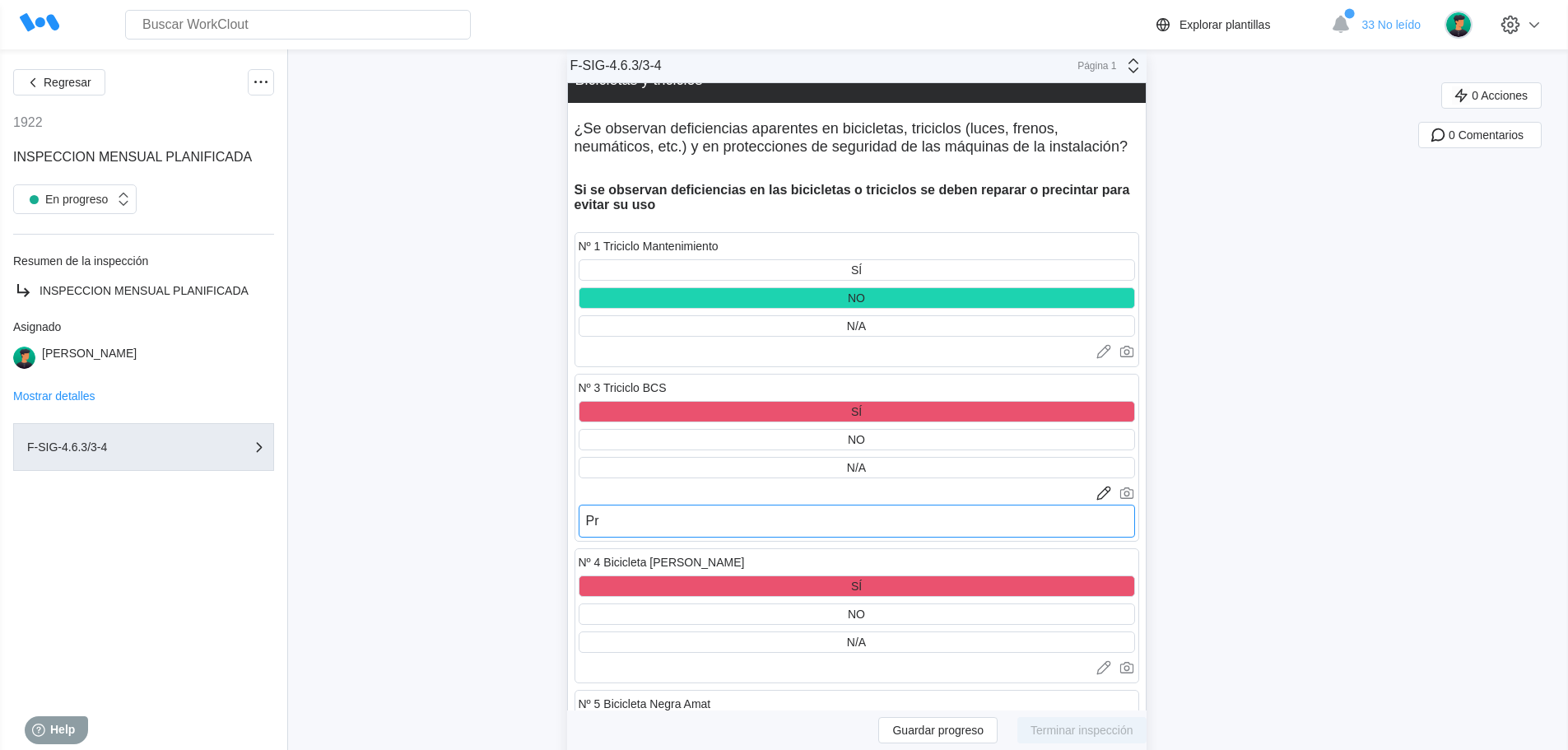
type textarea "Pre"
type textarea "x"
type textarea "Prec"
type textarea "x"
type textarea "Preci"
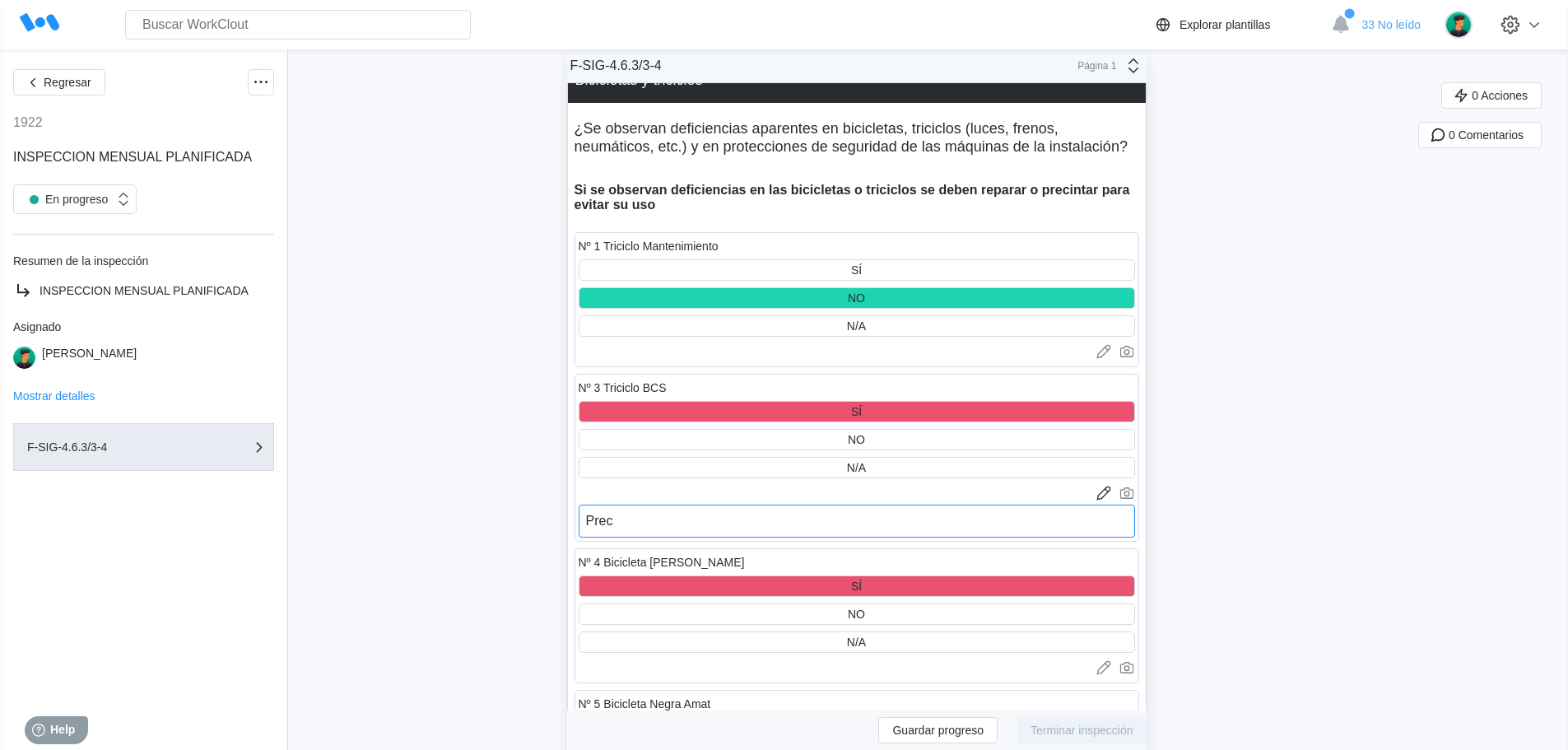
type textarea "x"
type textarea "Precin"
type textarea "x"
type textarea "Precint"
type textarea "x"
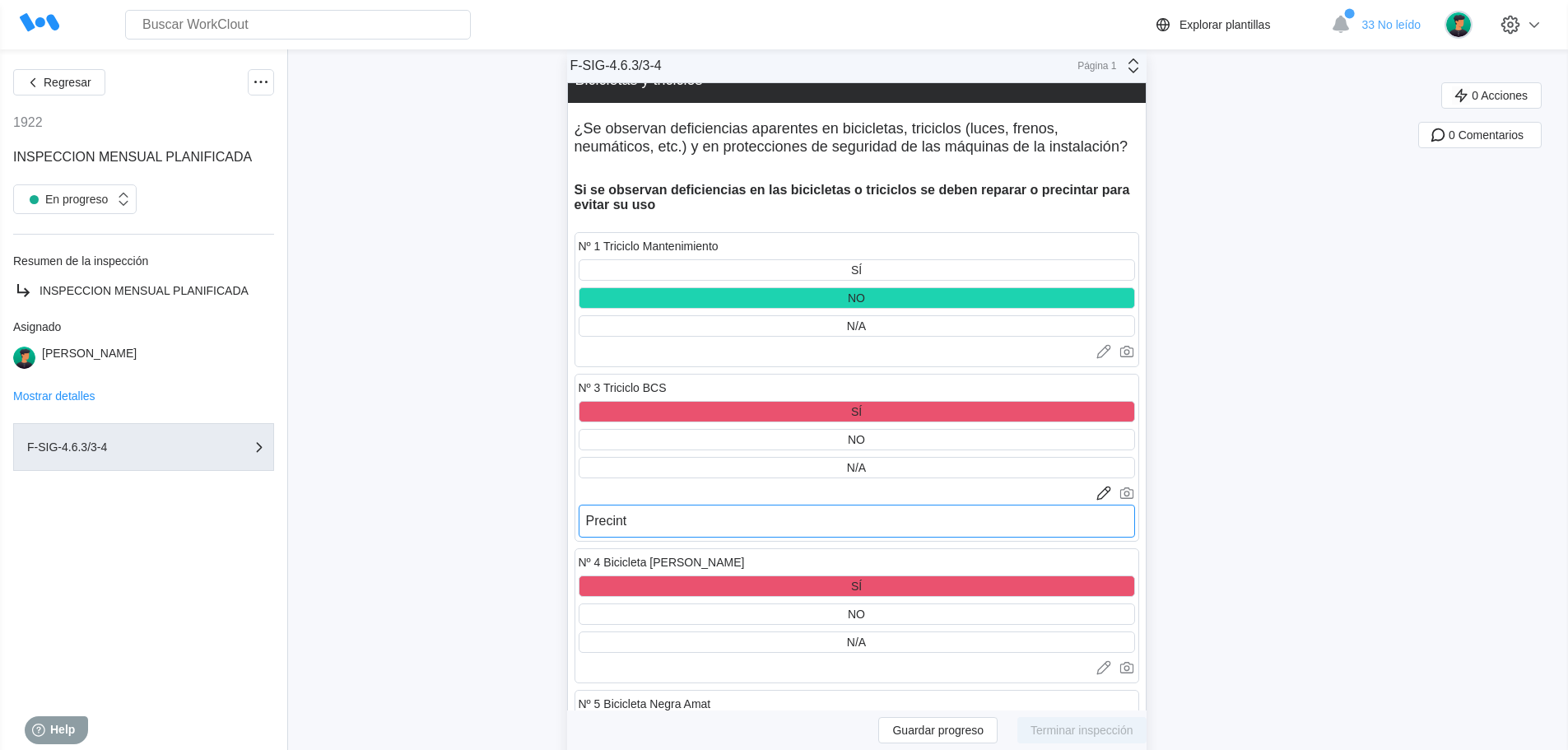
type textarea "Precinta"
type textarea "x"
type textarea "Precintad"
type textarea "x"
type textarea "Precintada"
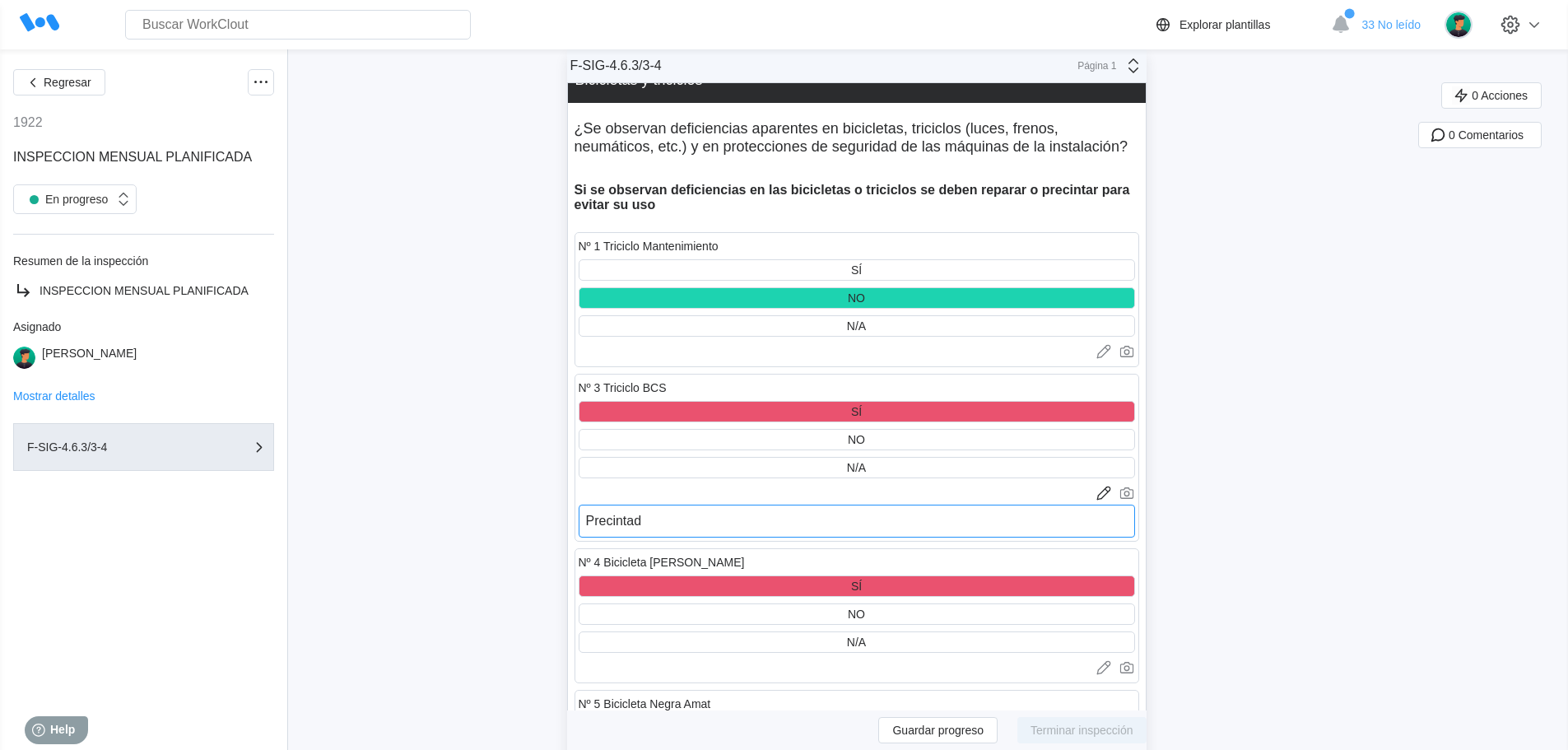
type textarea "x"
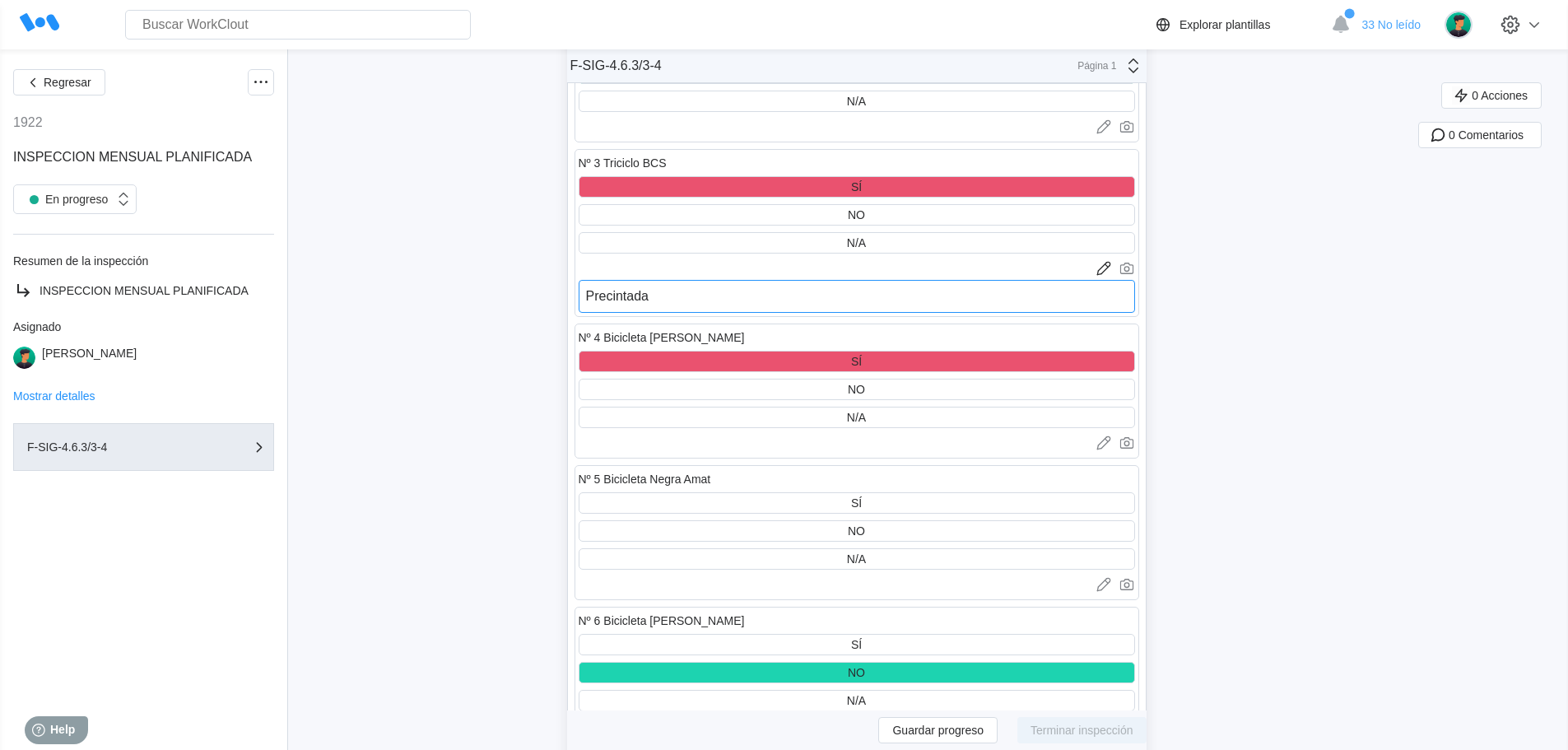
scroll to position [9634, 0]
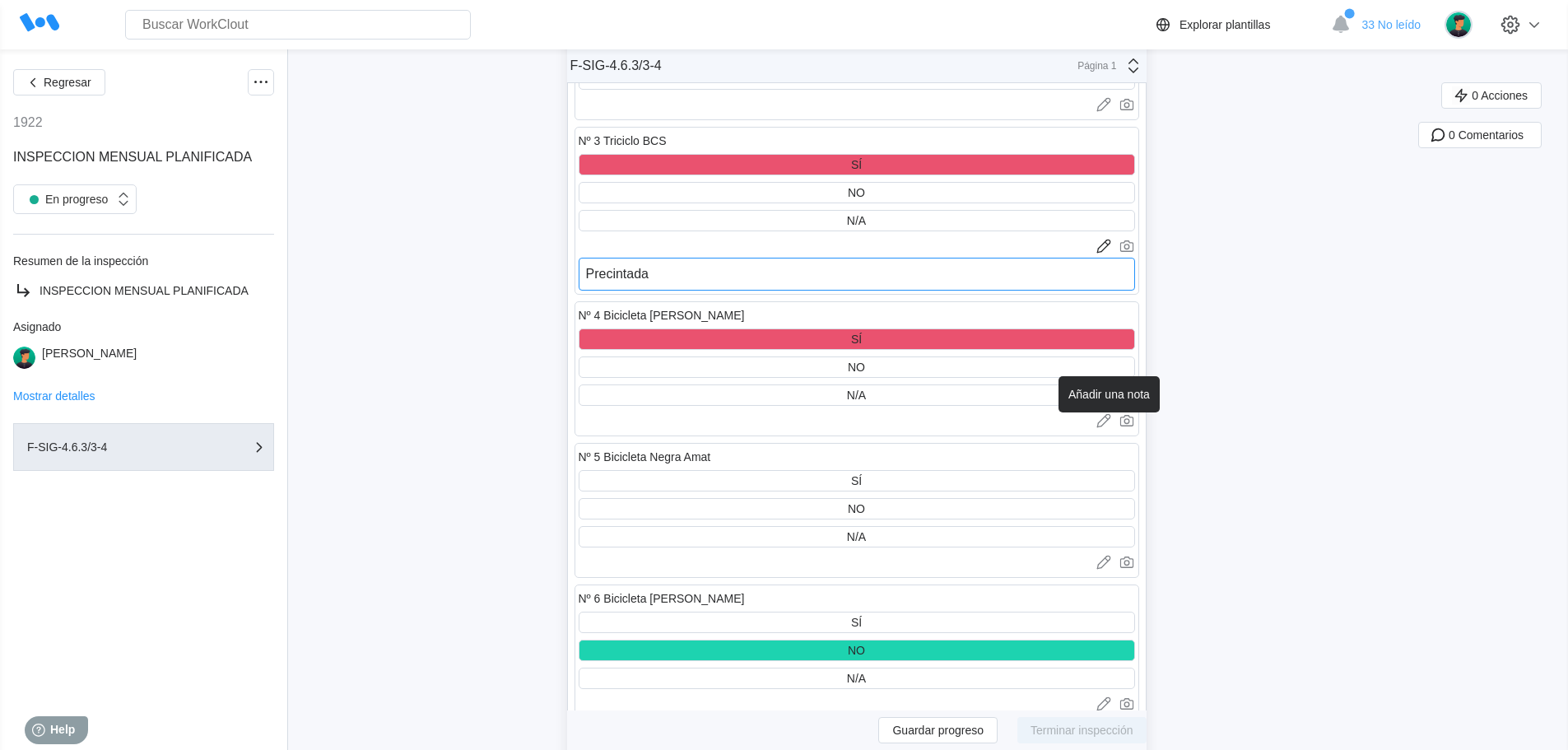
type textarea "Precintada"
click at [1105, 419] on icon at bounding box center [1104, 420] width 17 height 17
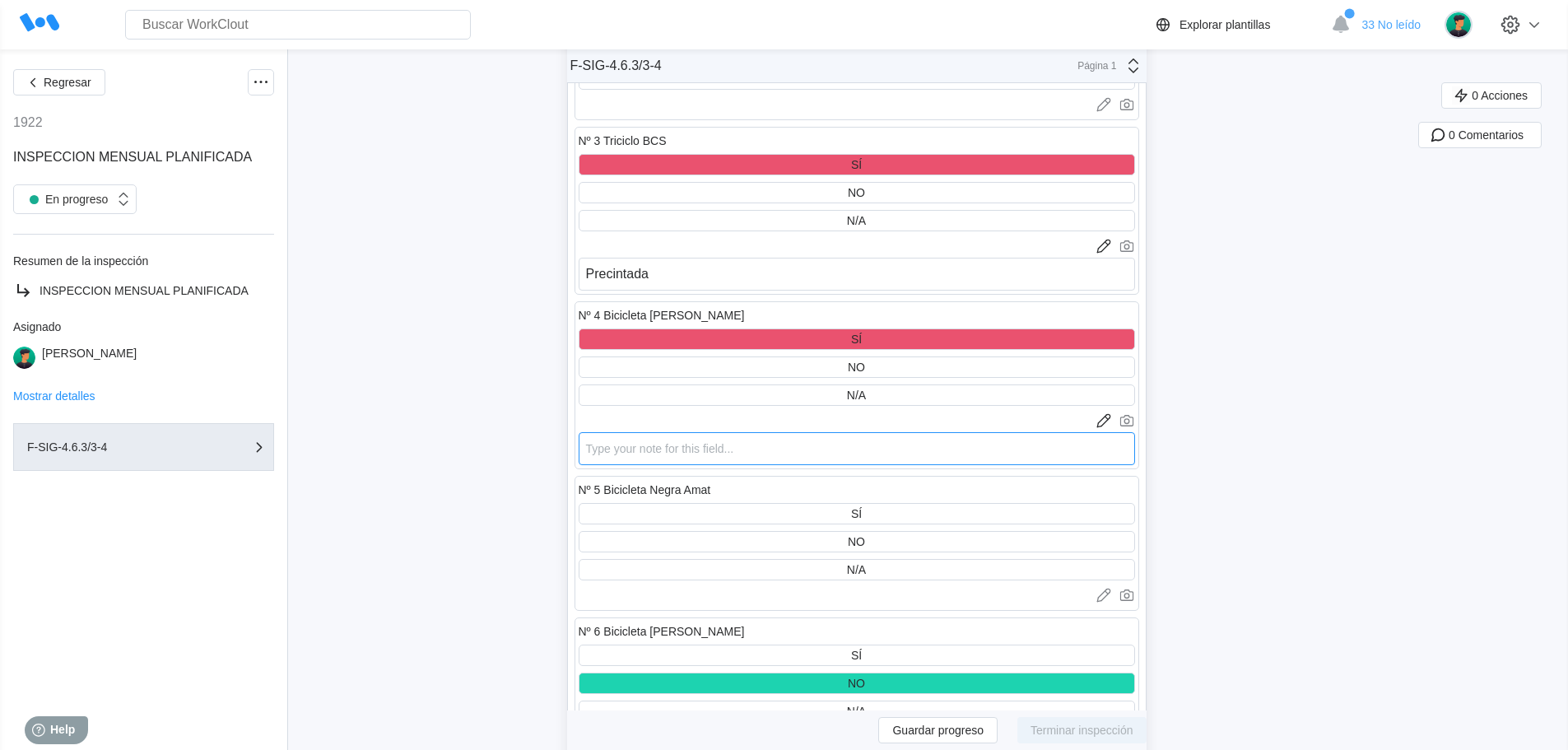
click at [622, 447] on textarea at bounding box center [856, 448] width 556 height 33
type textarea "P"
type textarea "x"
type textarea "Pr"
type textarea "x"
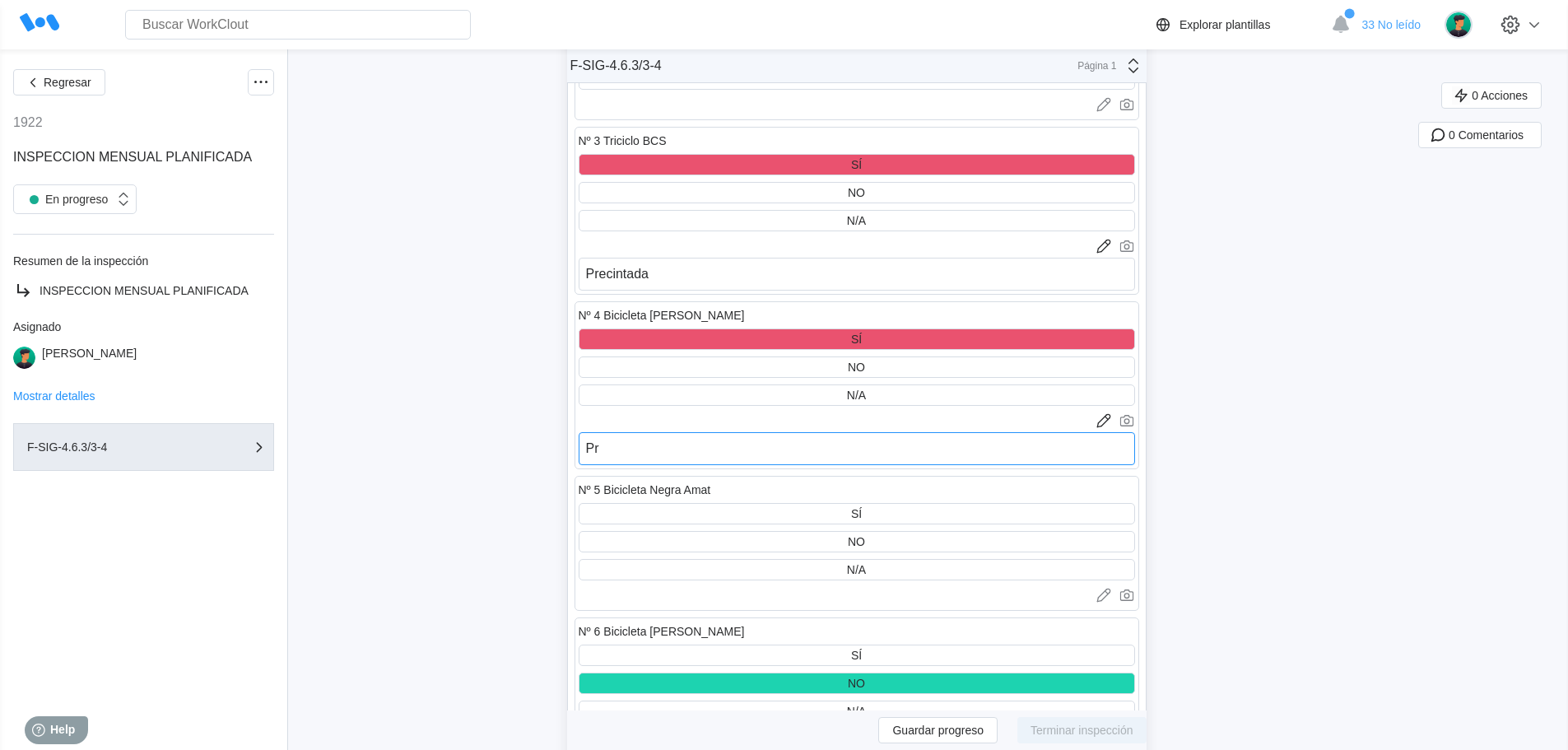
type textarea "Pre"
type textarea "x"
type textarea "Prec"
type textarea "x"
type textarea "Preci"
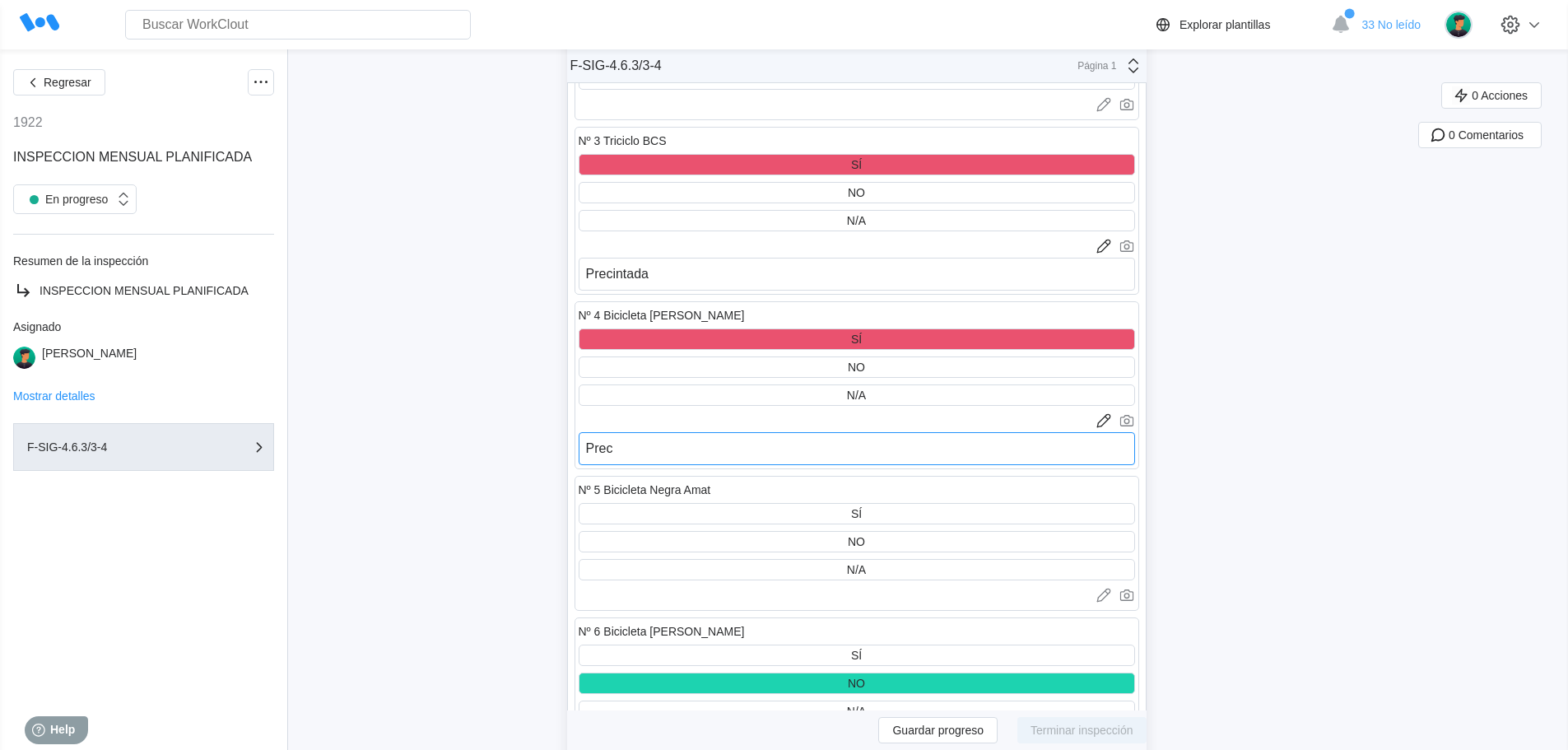
type textarea "x"
type textarea "Precin"
type textarea "x"
type textarea "Precint"
type textarea "x"
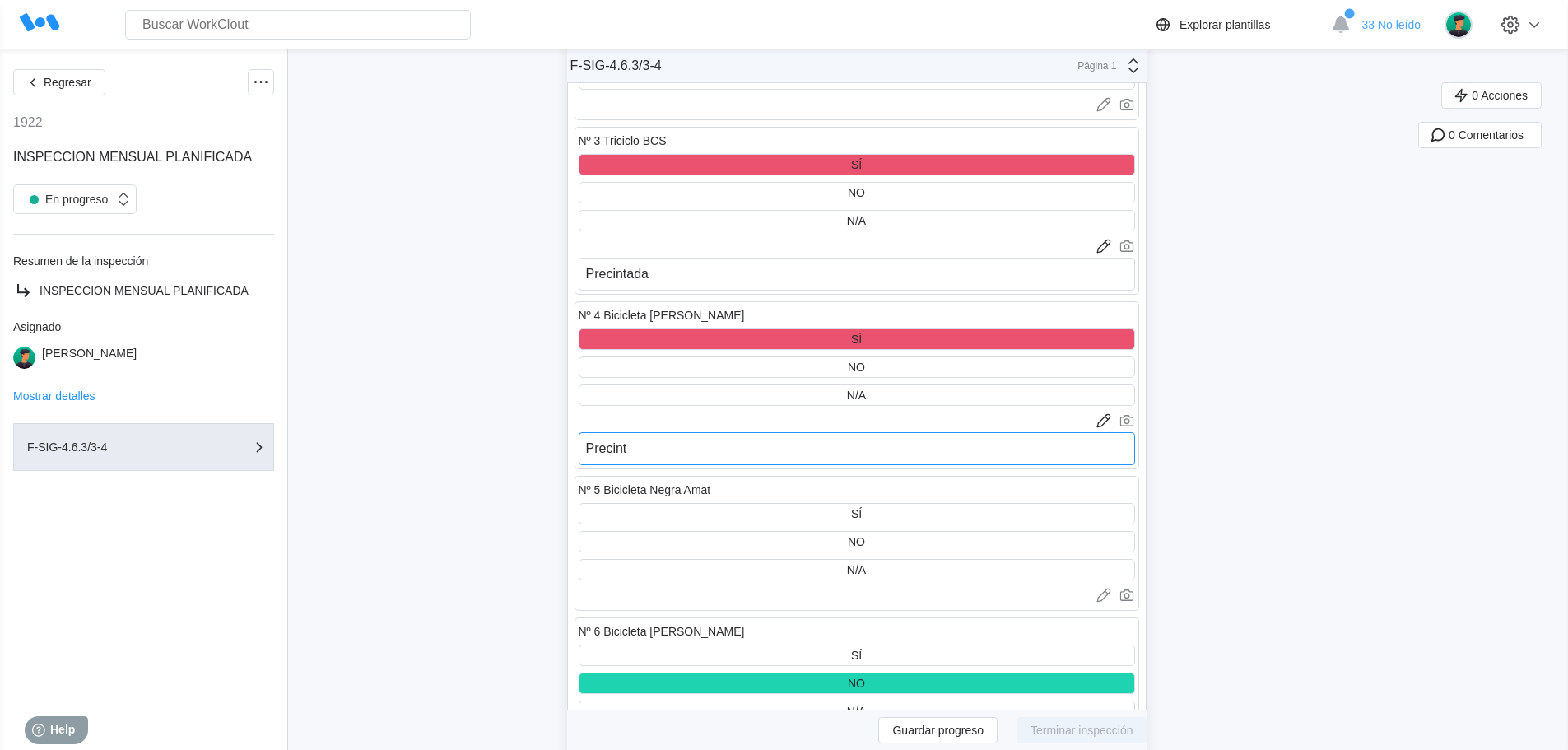
type textarea "Precinta"
type textarea "x"
type textarea "Precintad"
type textarea "x"
type textarea "Precintada"
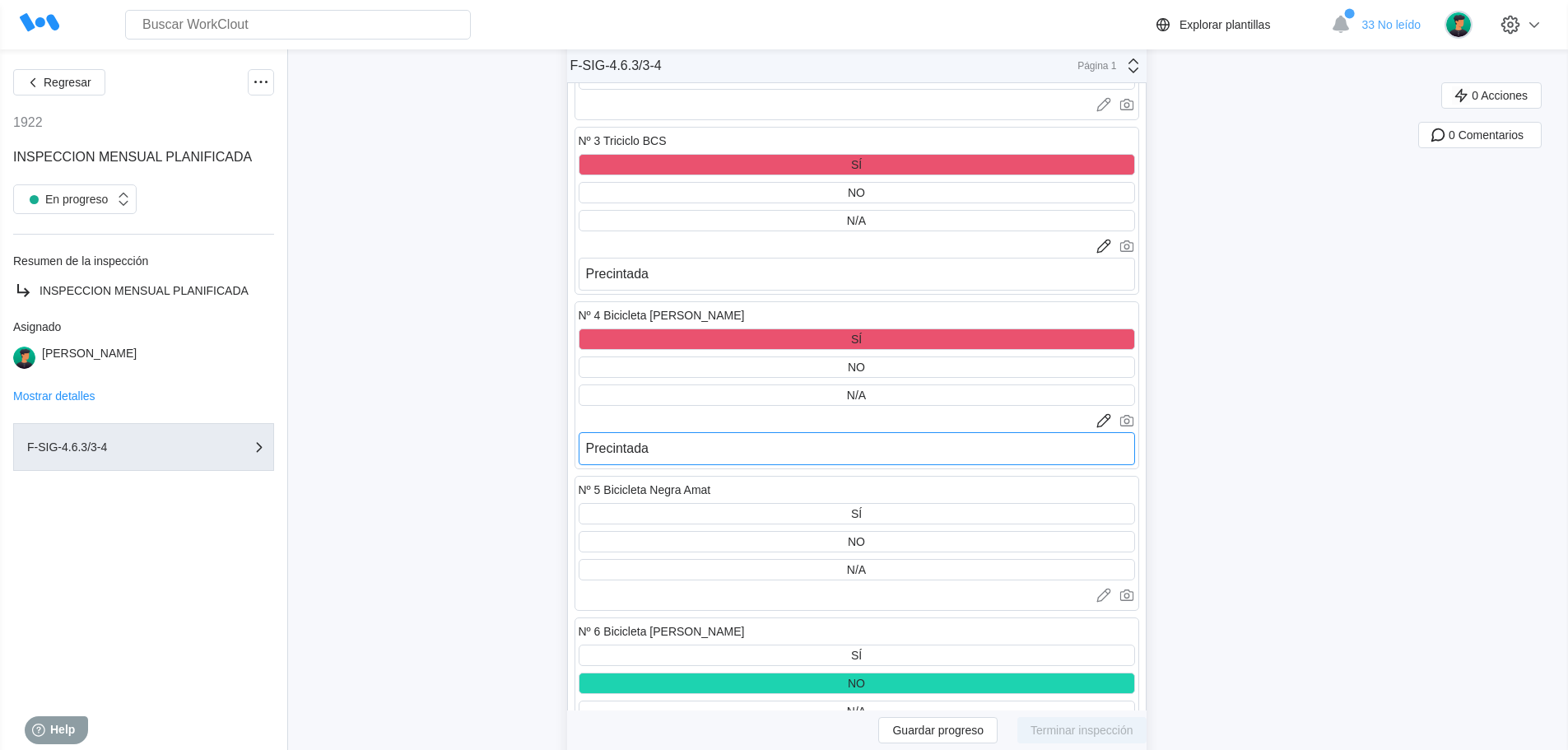
type textarea "x"
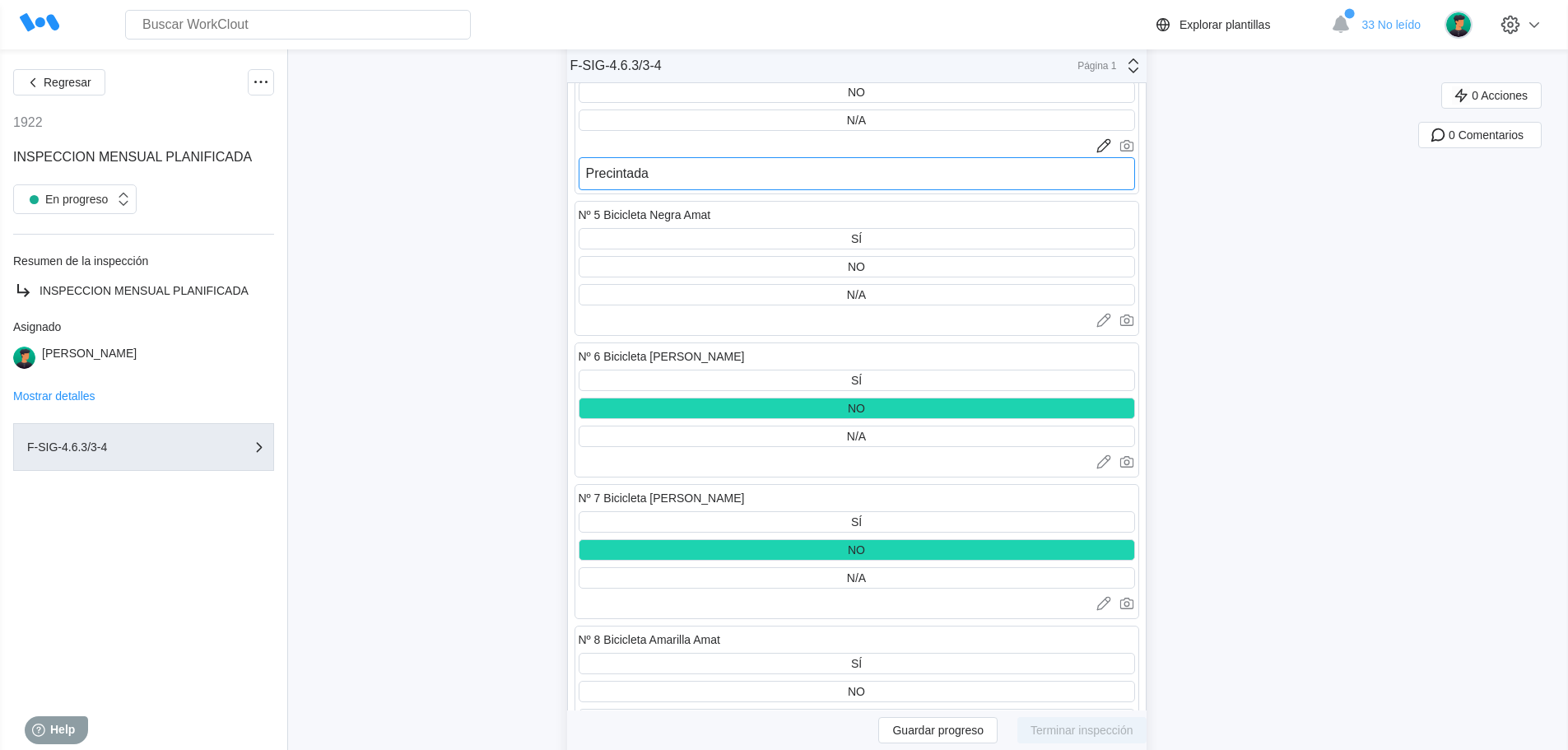
scroll to position [9964, 0]
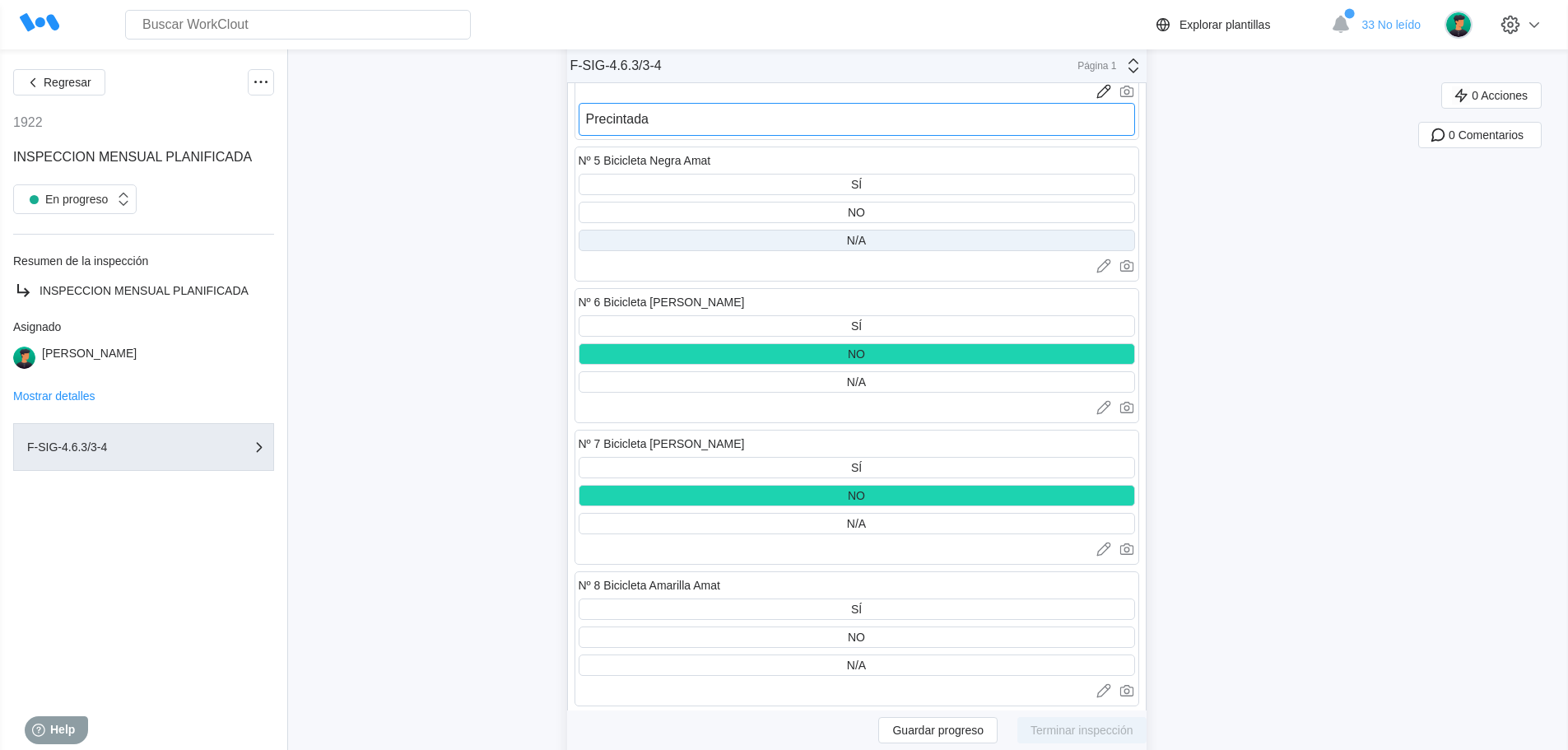
type textarea "Precintada"
click at [857, 238] on div "N/A" at bounding box center [856, 240] width 19 height 13
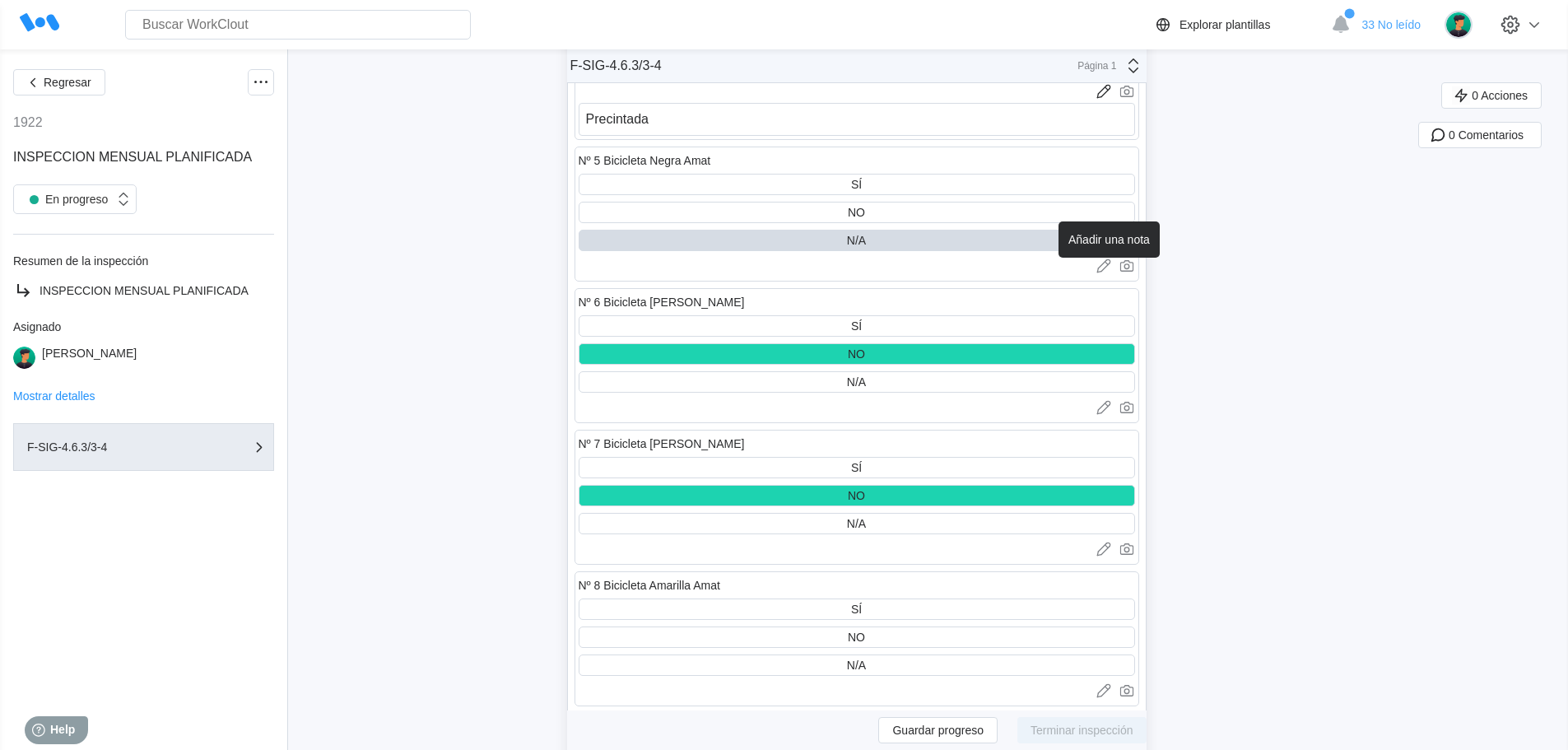
click at [1110, 263] on icon at bounding box center [1104, 266] width 17 height 17
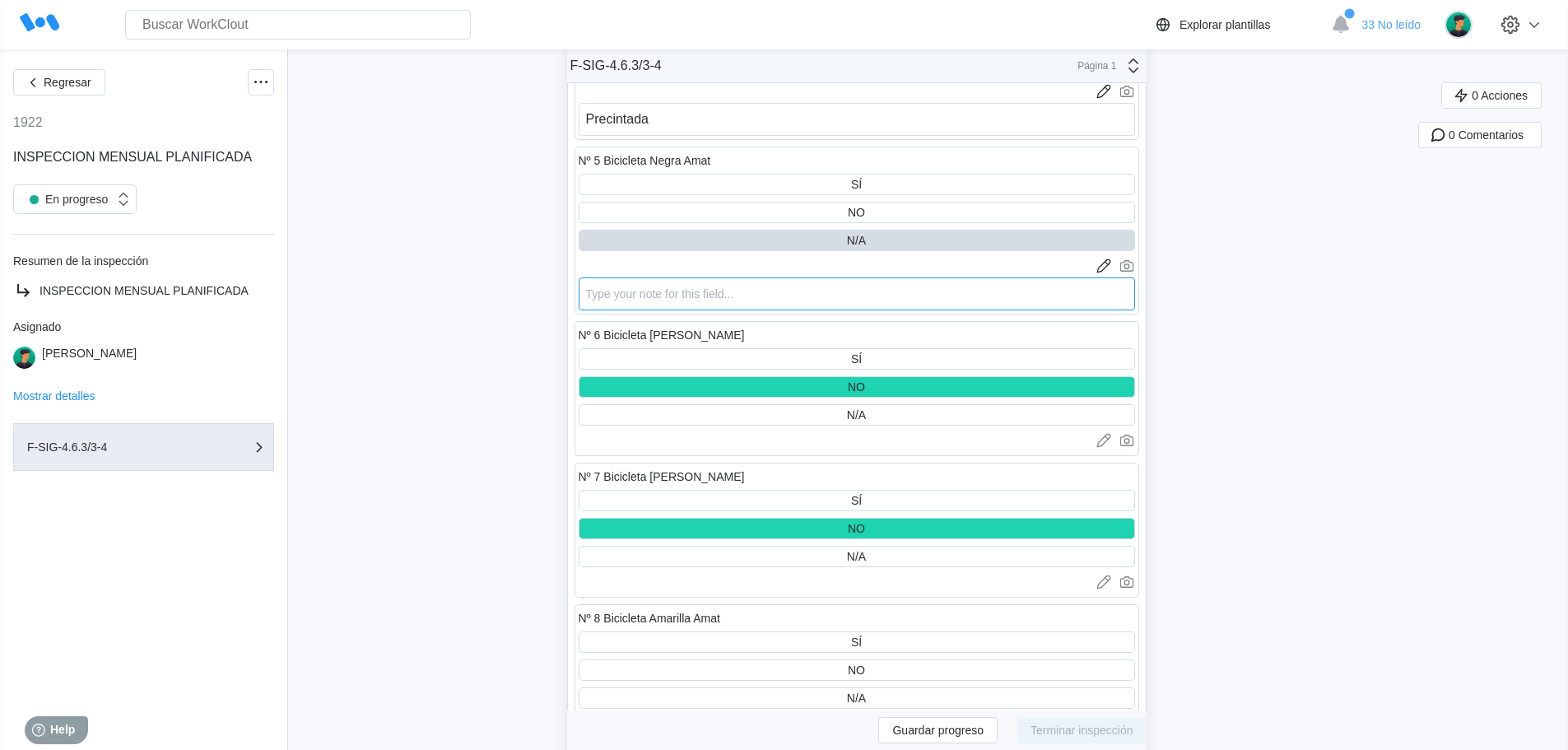
click at [600, 284] on textarea at bounding box center [856, 293] width 556 height 33
type textarea "N"
type textarea "x"
type textarea "No"
type textarea "x"
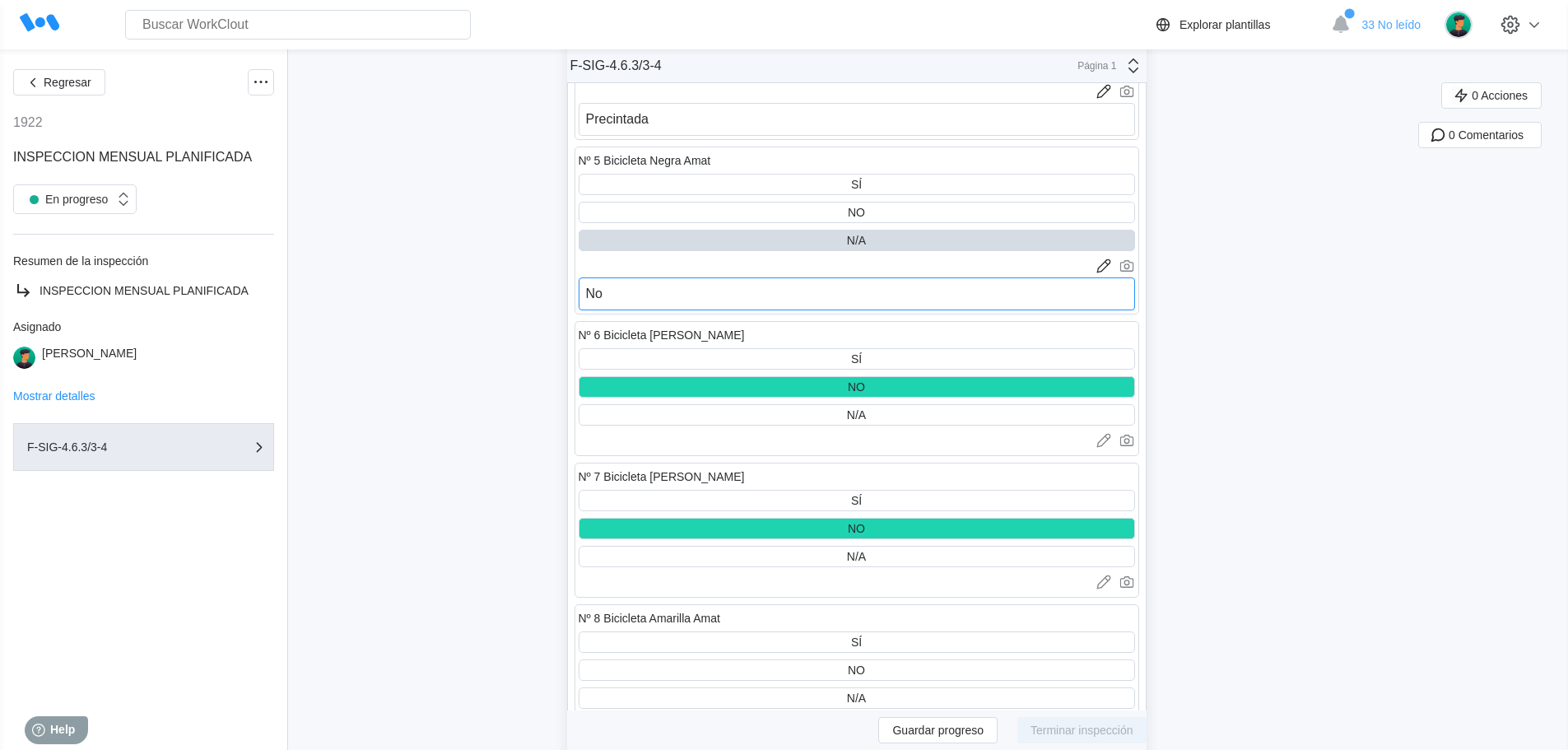
type textarea "N"
type textarea "x"
type textarea "F"
type textarea "x"
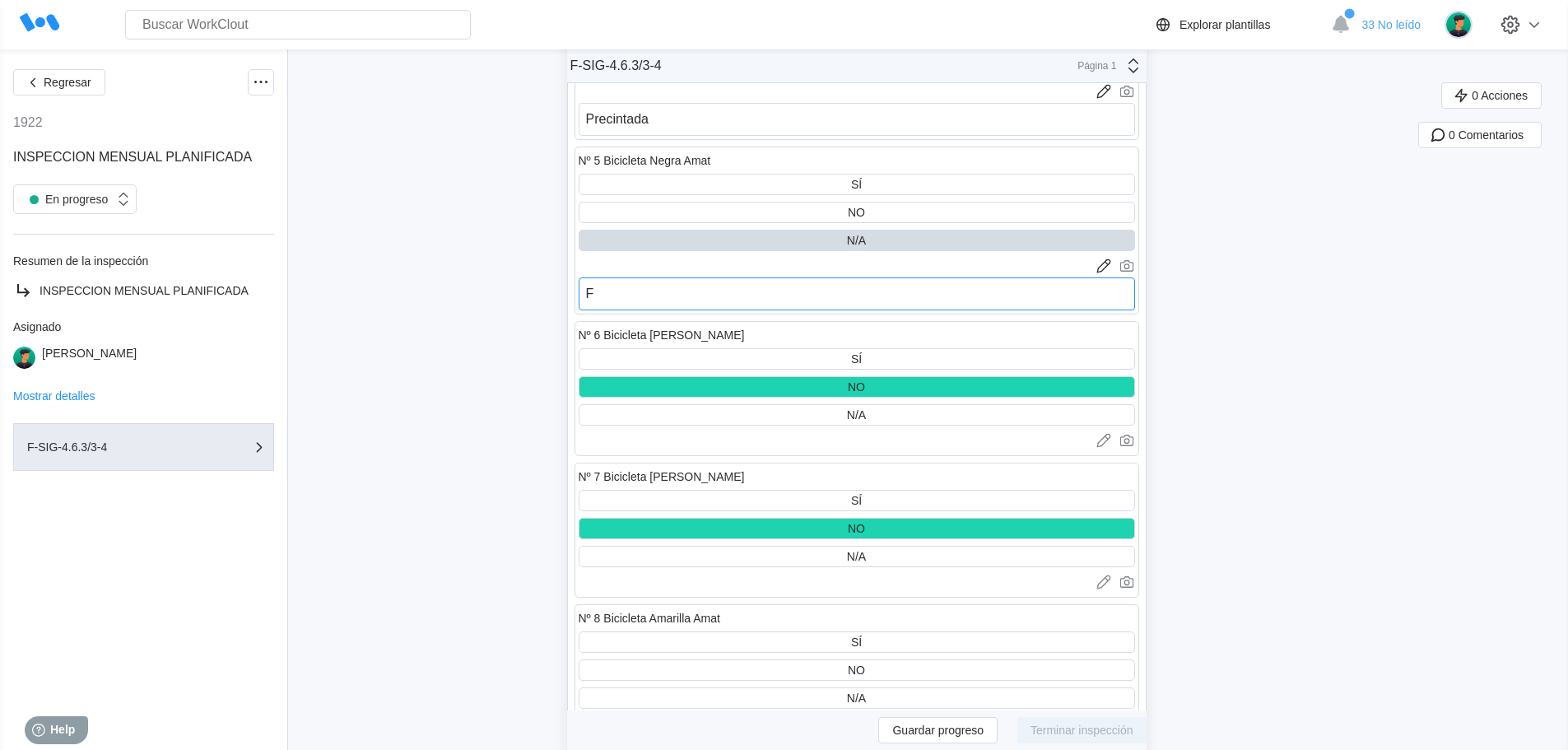
type textarea "Fu"
type textarea "x"
type textarea "Fue"
type textarea "x"
type textarea "Fuer"
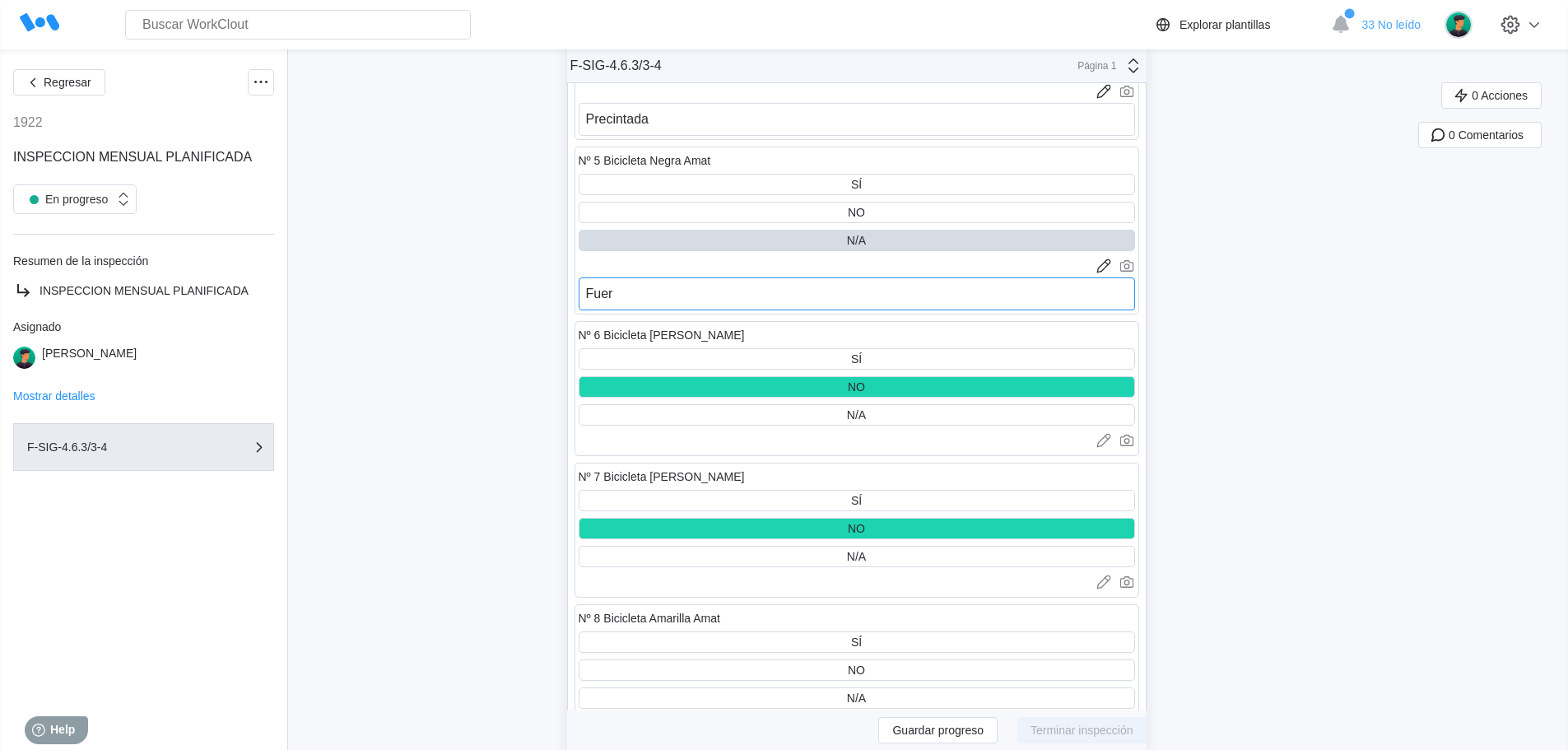
type textarea "x"
type textarea "Fuera"
type textarea "x"
type textarea "Fuera"
type textarea "x"
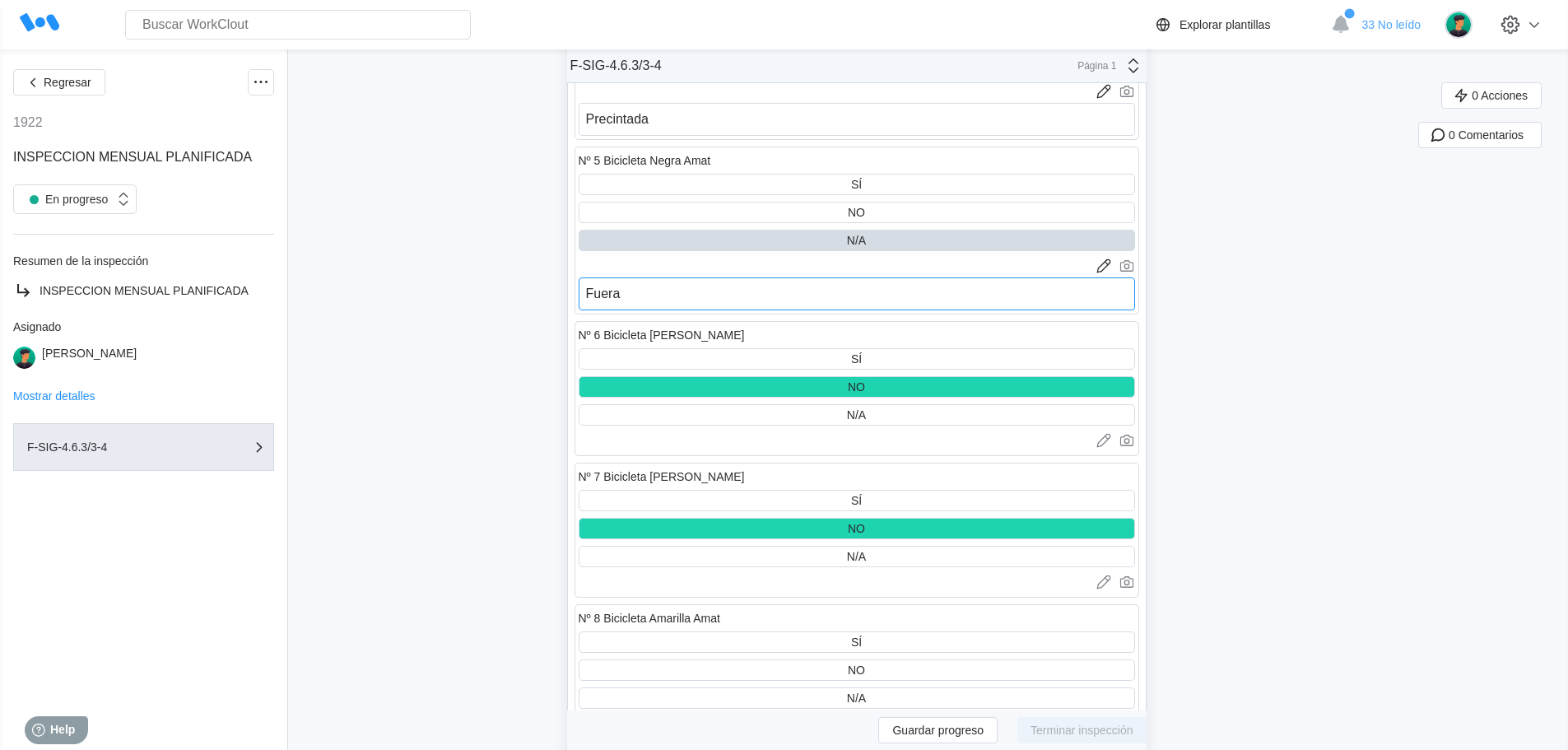
type textarea "Fuera d"
type textarea "x"
type textarea "Fuera de"
type textarea "x"
type textarea "Fuera de"
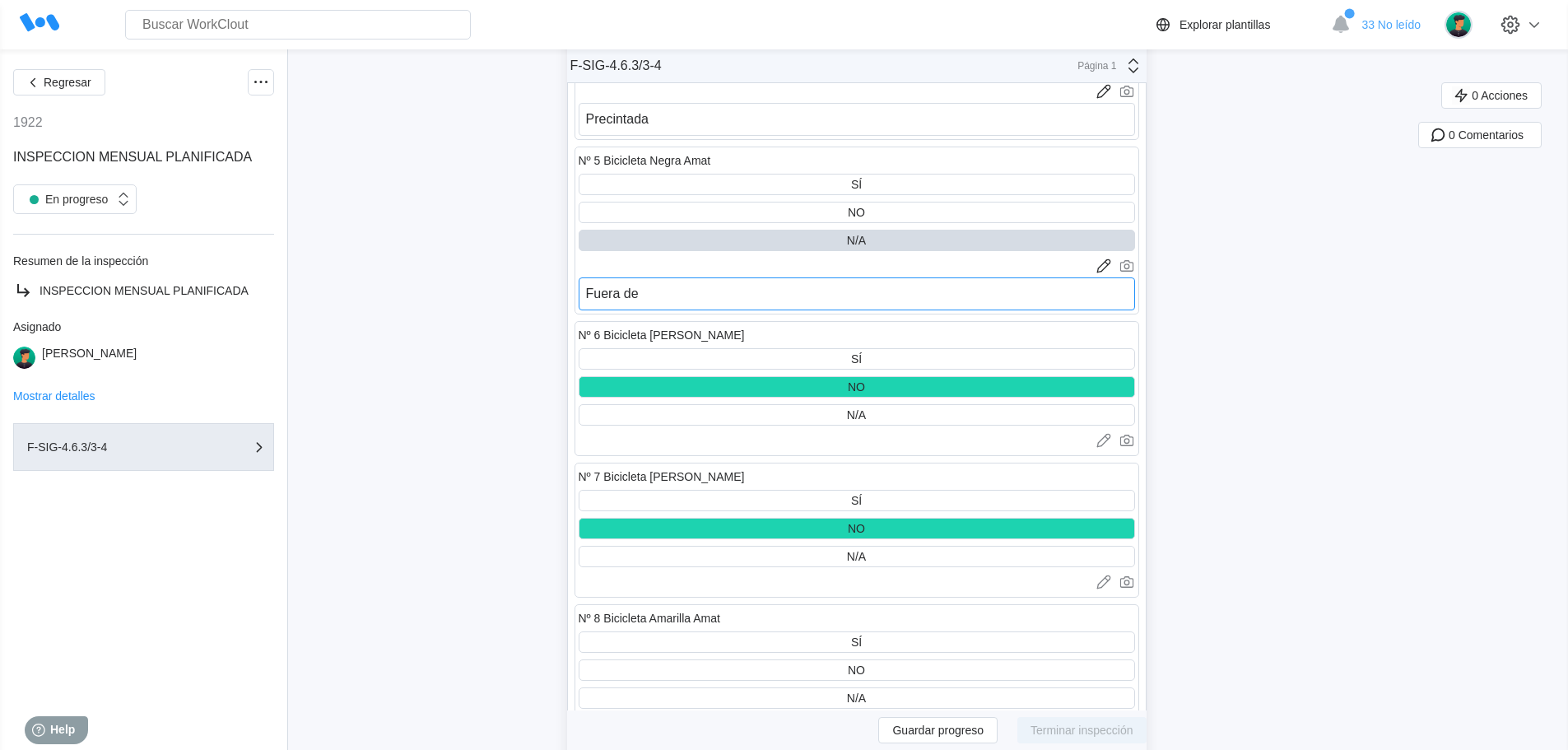
type textarea "x"
type textarea "Fuera de s"
type textarea "x"
type textarea "Fuera de se"
type textarea "x"
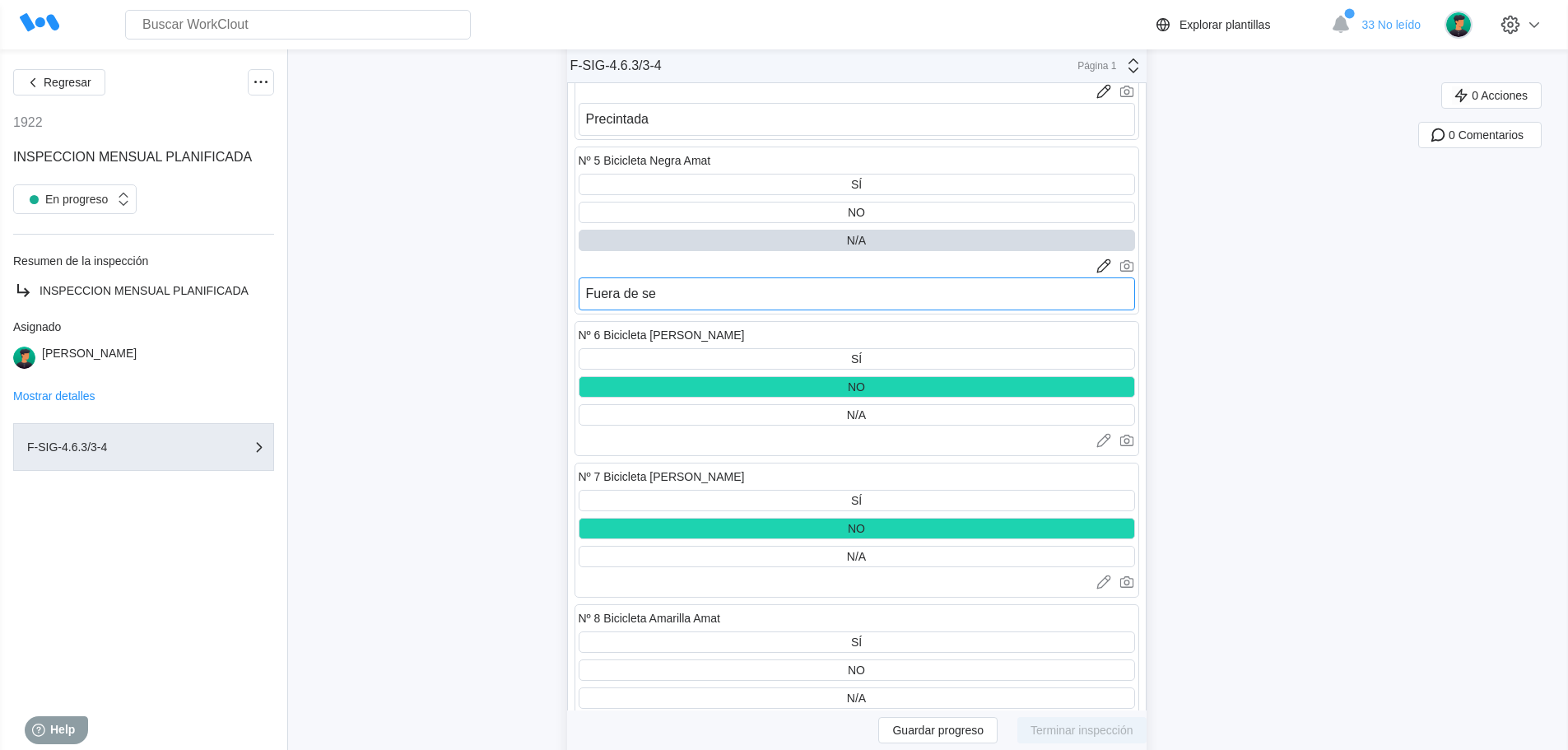
type textarea "Fuera de ser"
type textarea "x"
type textarea "Fuera de serv"
type textarea "x"
type textarea "Fuera de servi"
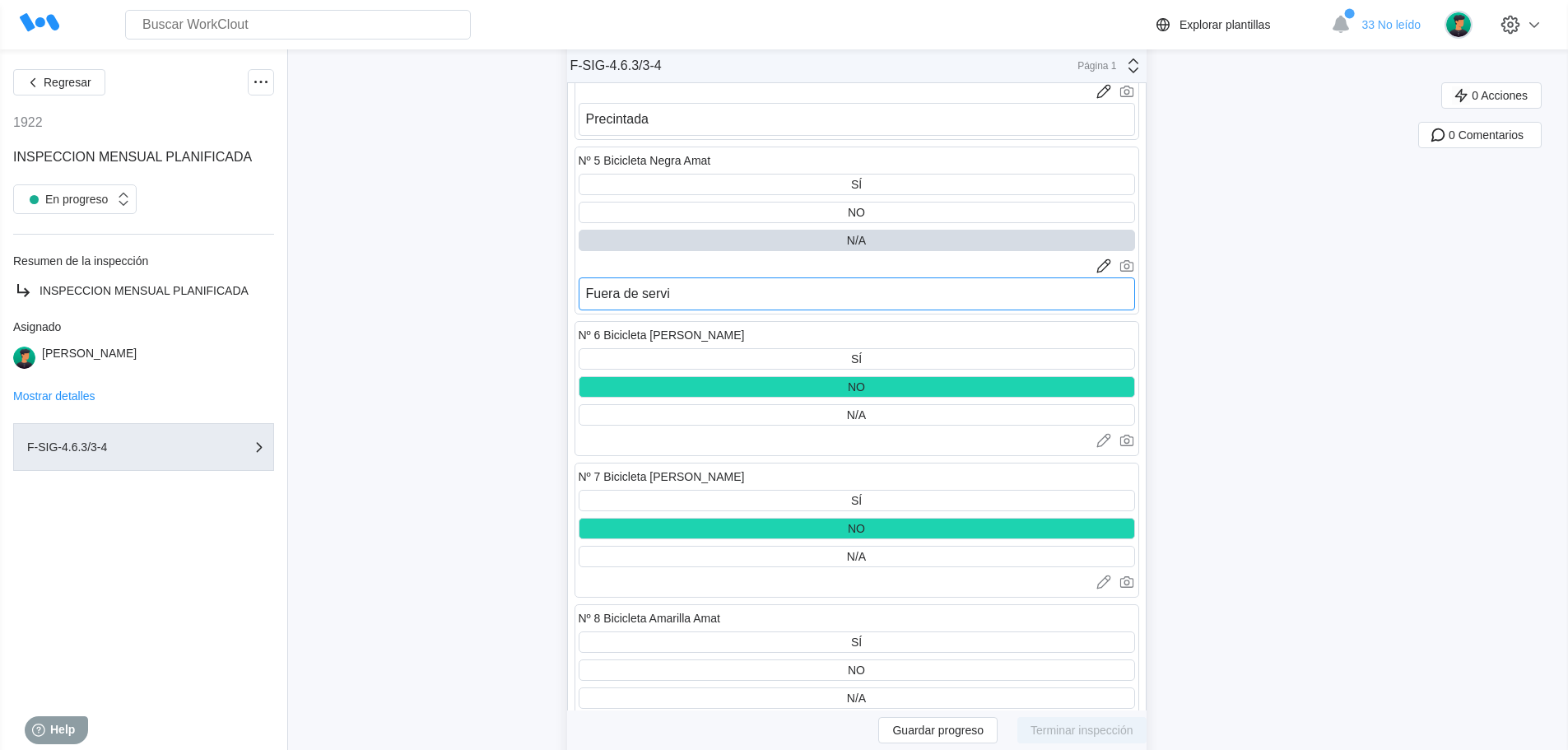
type textarea "x"
type textarea "Fuera de servic"
type textarea "x"
type textarea "Fuera de servici"
type textarea "x"
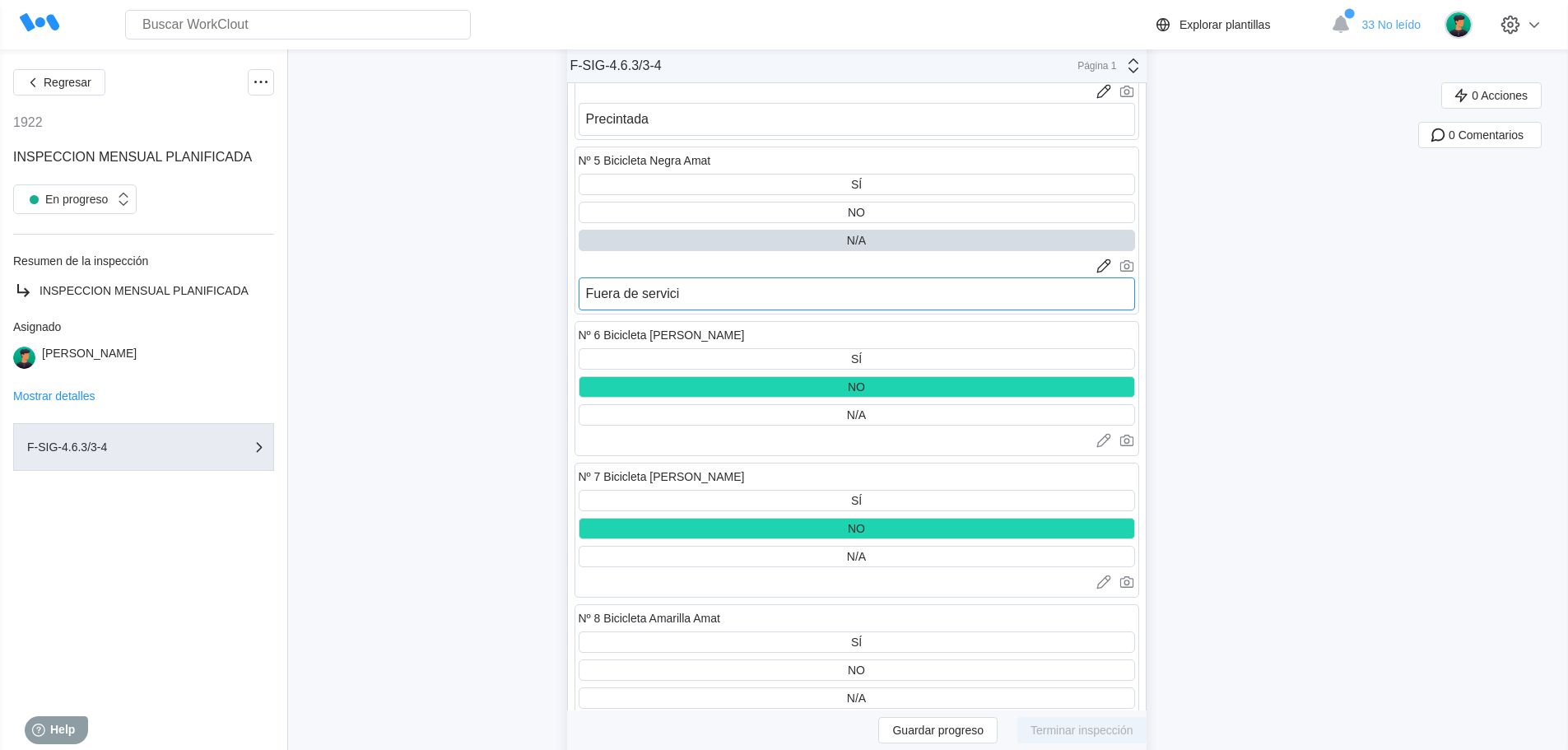
type textarea "Fuera de servicio"
type textarea "x"
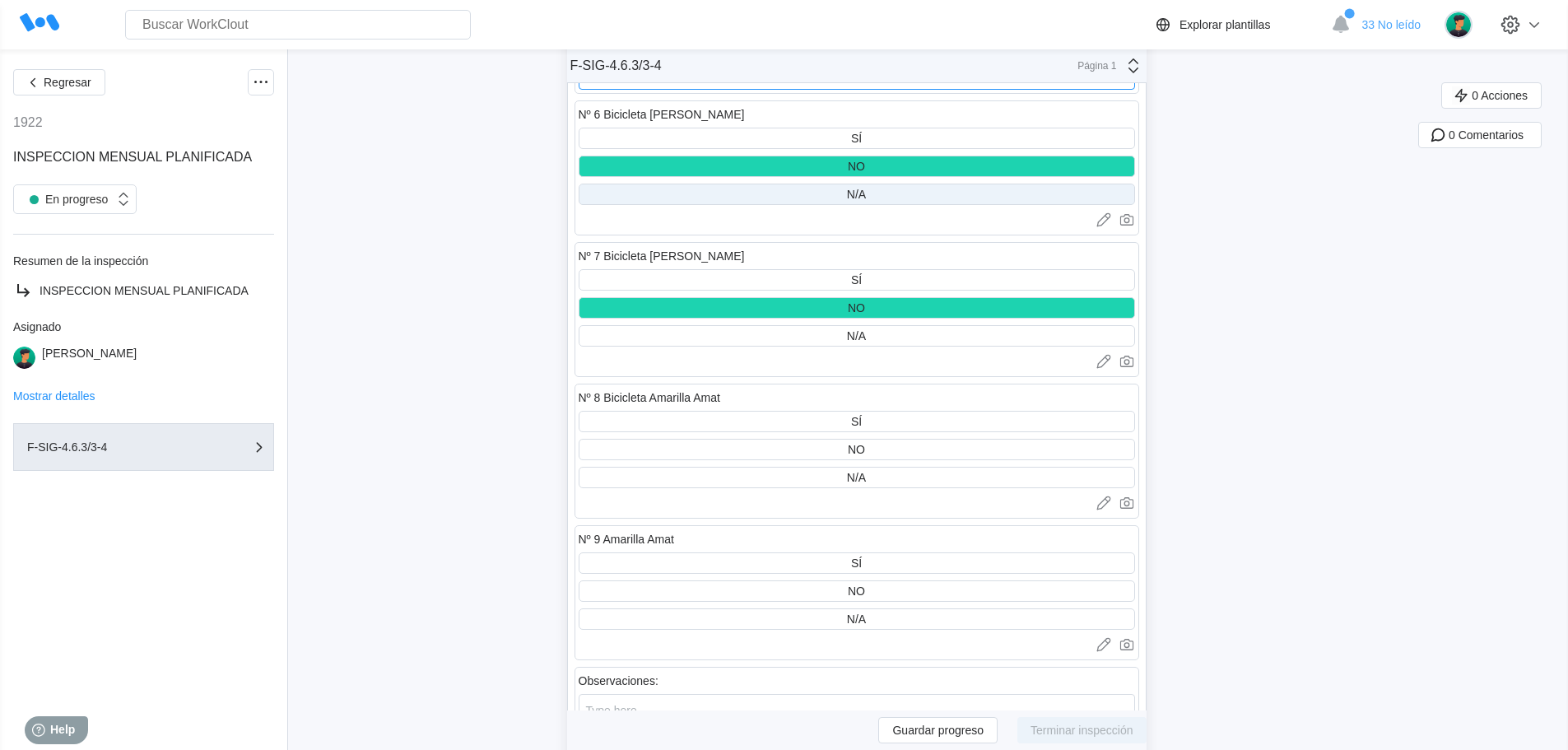
scroll to position [10292, 0]
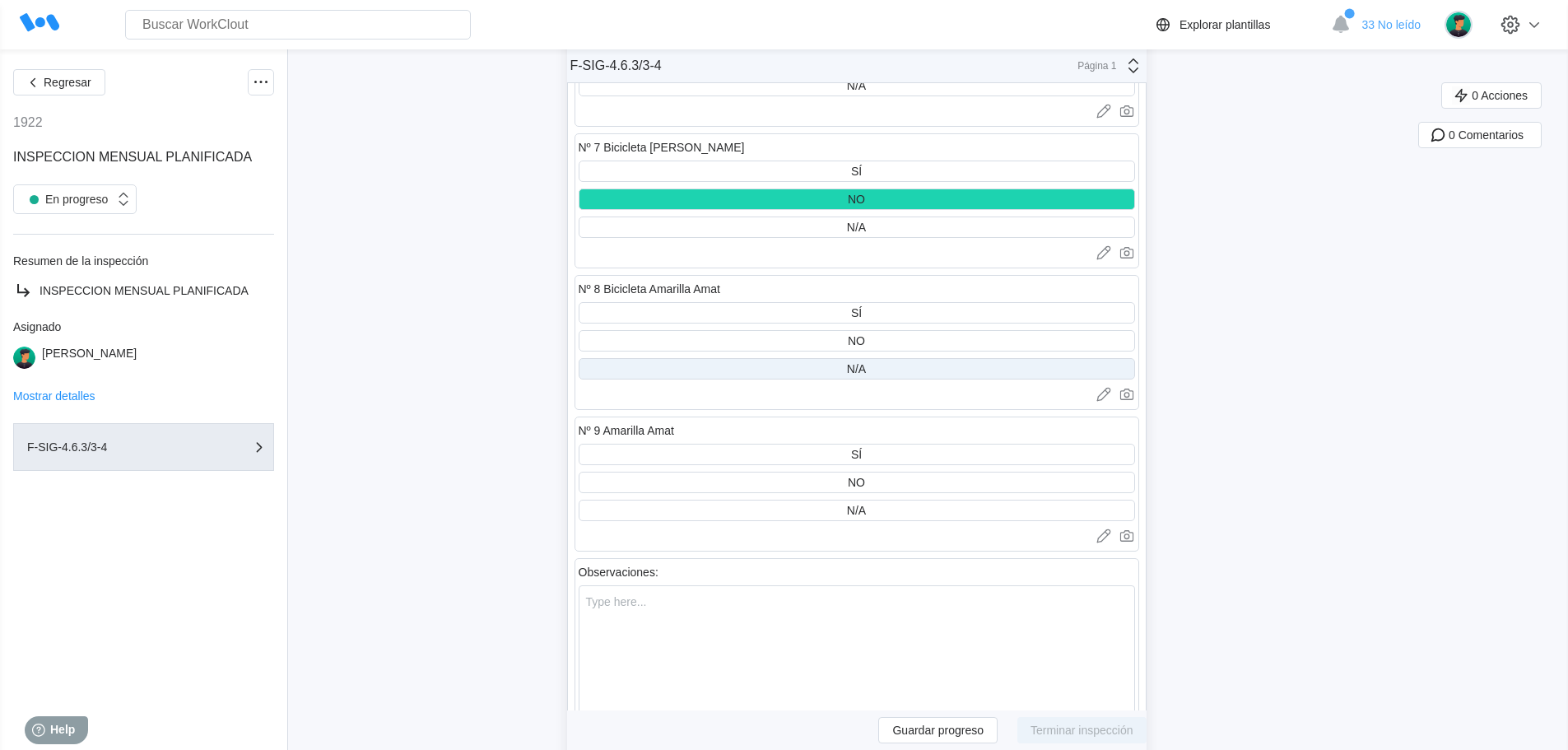
type textarea "Fuera de servicio"
click at [854, 369] on div "N/A" at bounding box center [856, 368] width 19 height 13
click at [1104, 394] on icon at bounding box center [1104, 394] width 17 height 17
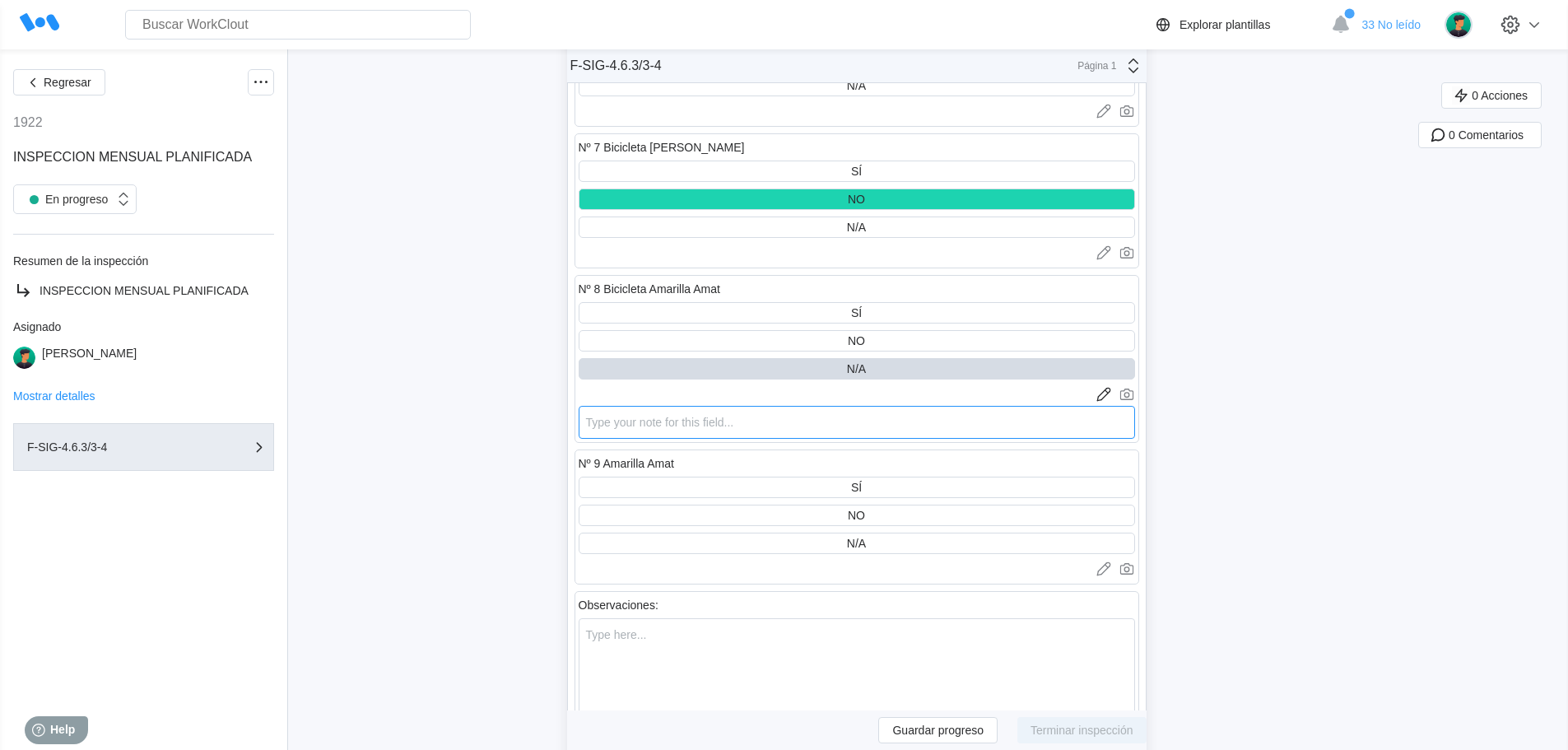
click at [610, 417] on textarea at bounding box center [856, 422] width 556 height 33
type textarea "F"
type textarea "x"
type textarea "Fu"
type textarea "x"
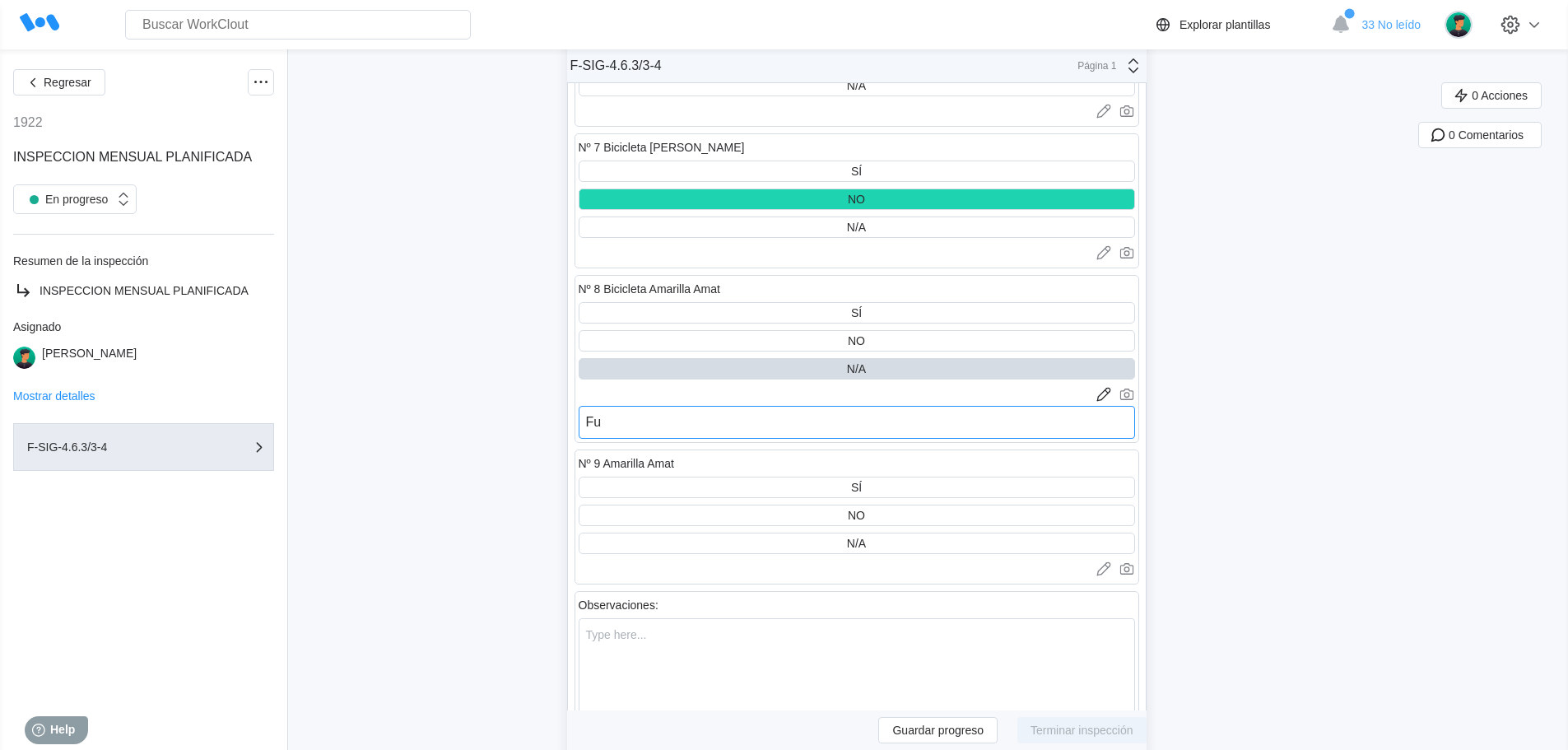
type textarea "Fue"
type textarea "x"
type textarea "Fuer"
type textarea "x"
type textarea "Fuera"
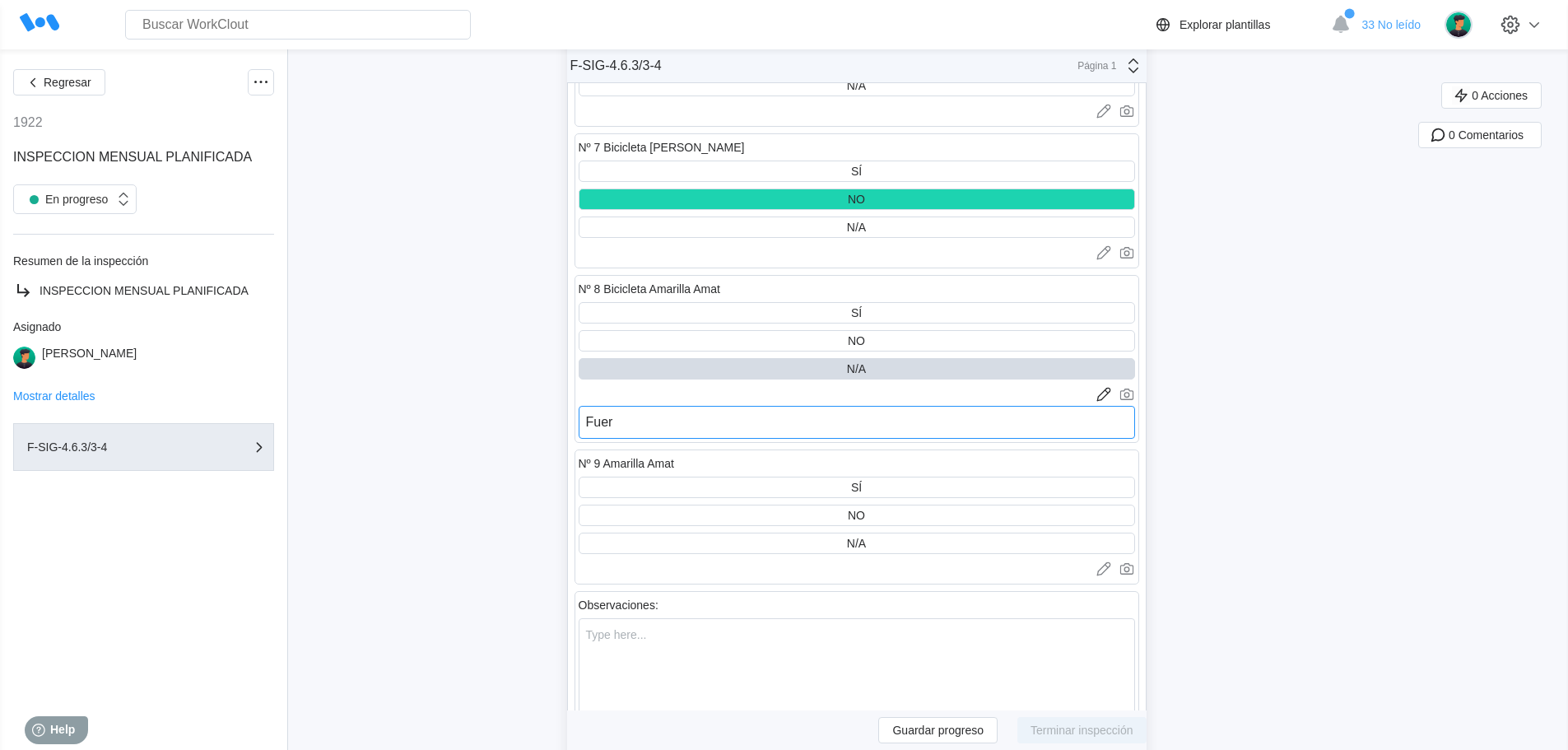
type textarea "x"
type textarea "Fuera"
type textarea "x"
type textarea "Fuera d"
type textarea "x"
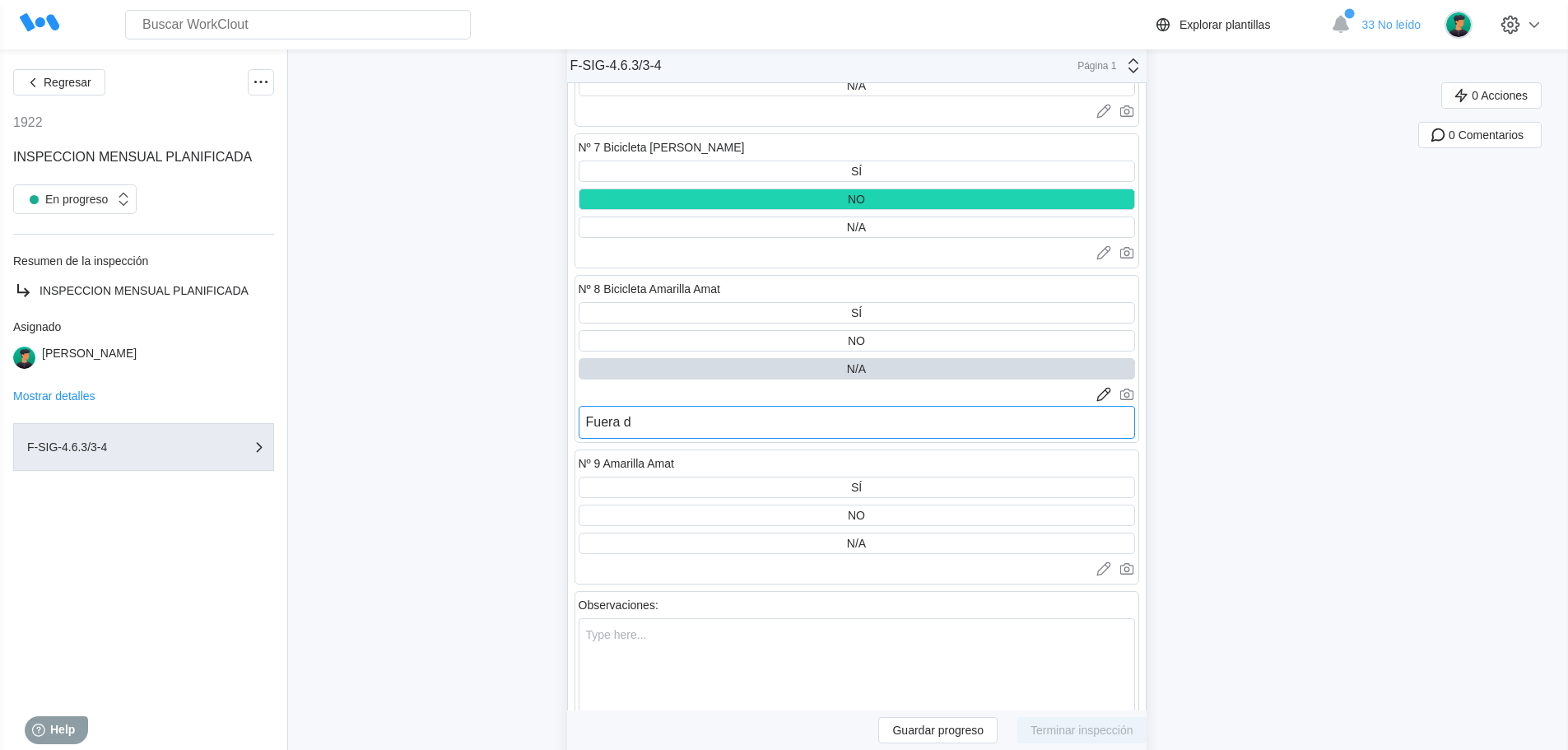
type textarea "Fuera de"
type textarea "x"
type textarea "Fuera de"
type textarea "x"
type textarea "Fuera de s"
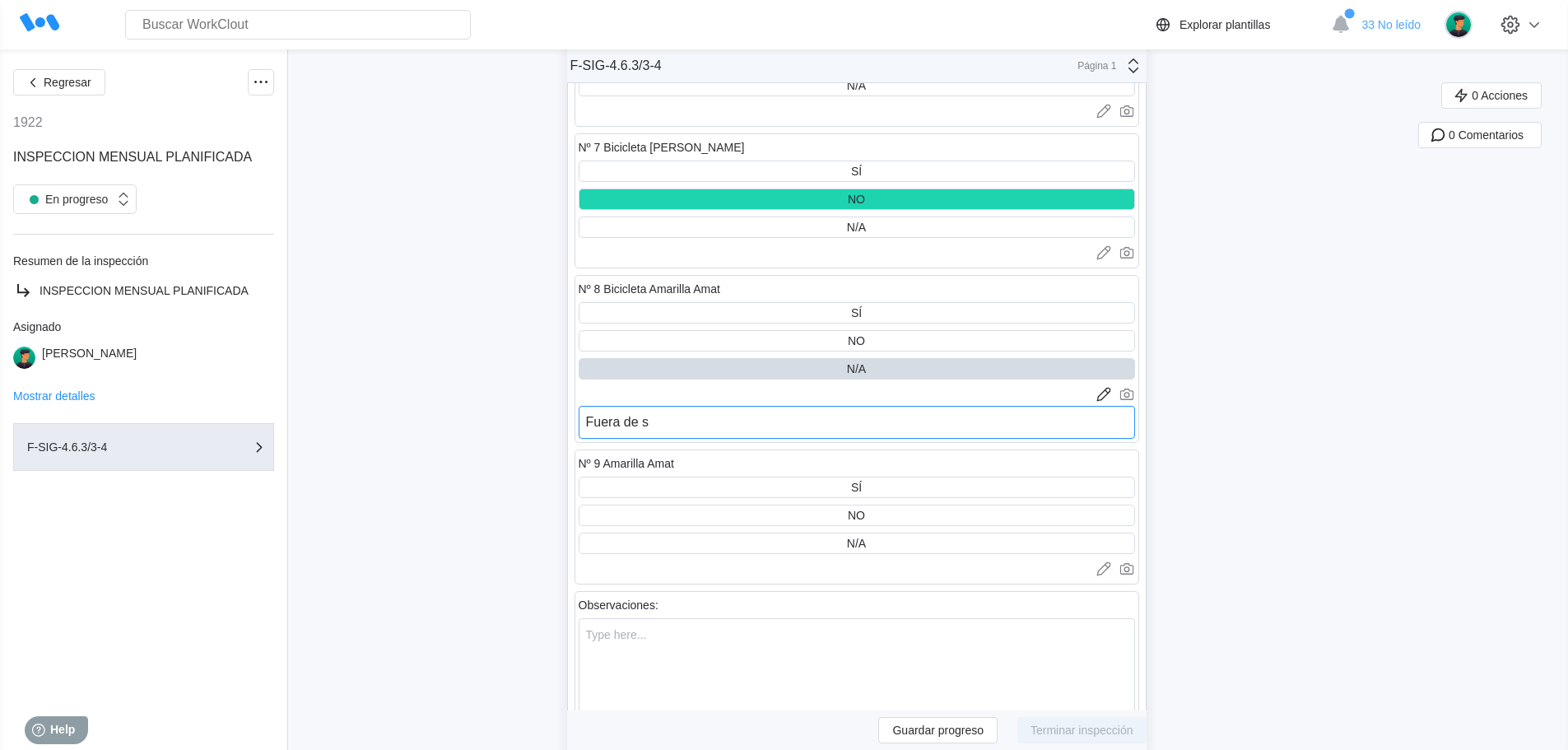
type textarea "x"
type textarea "Fuera de se"
type textarea "x"
type textarea "Fuera de ser"
type textarea "x"
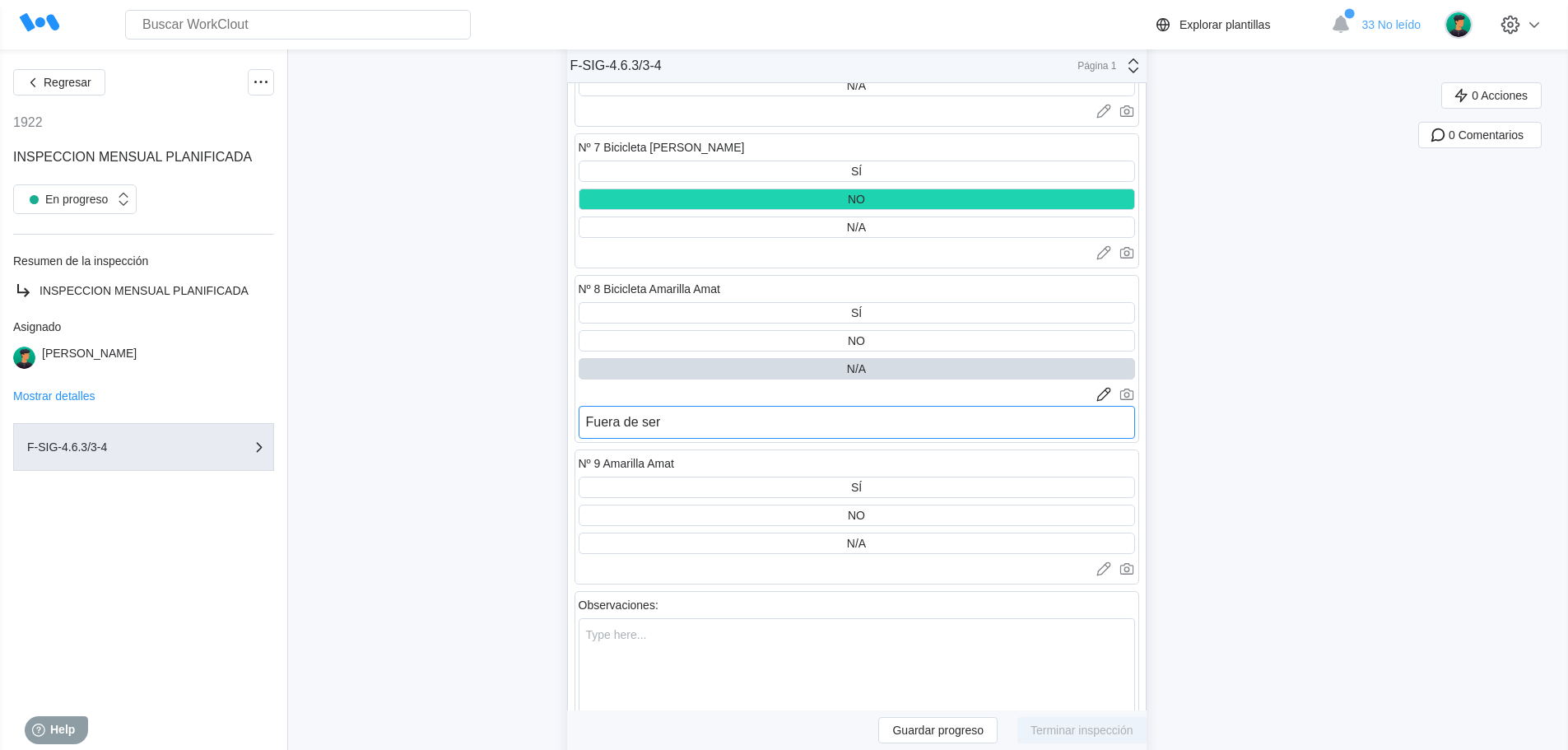
type textarea "Fuera de serv"
type textarea "x"
type textarea "Fuera de servi"
type textarea "x"
type textarea "Fuera de servic"
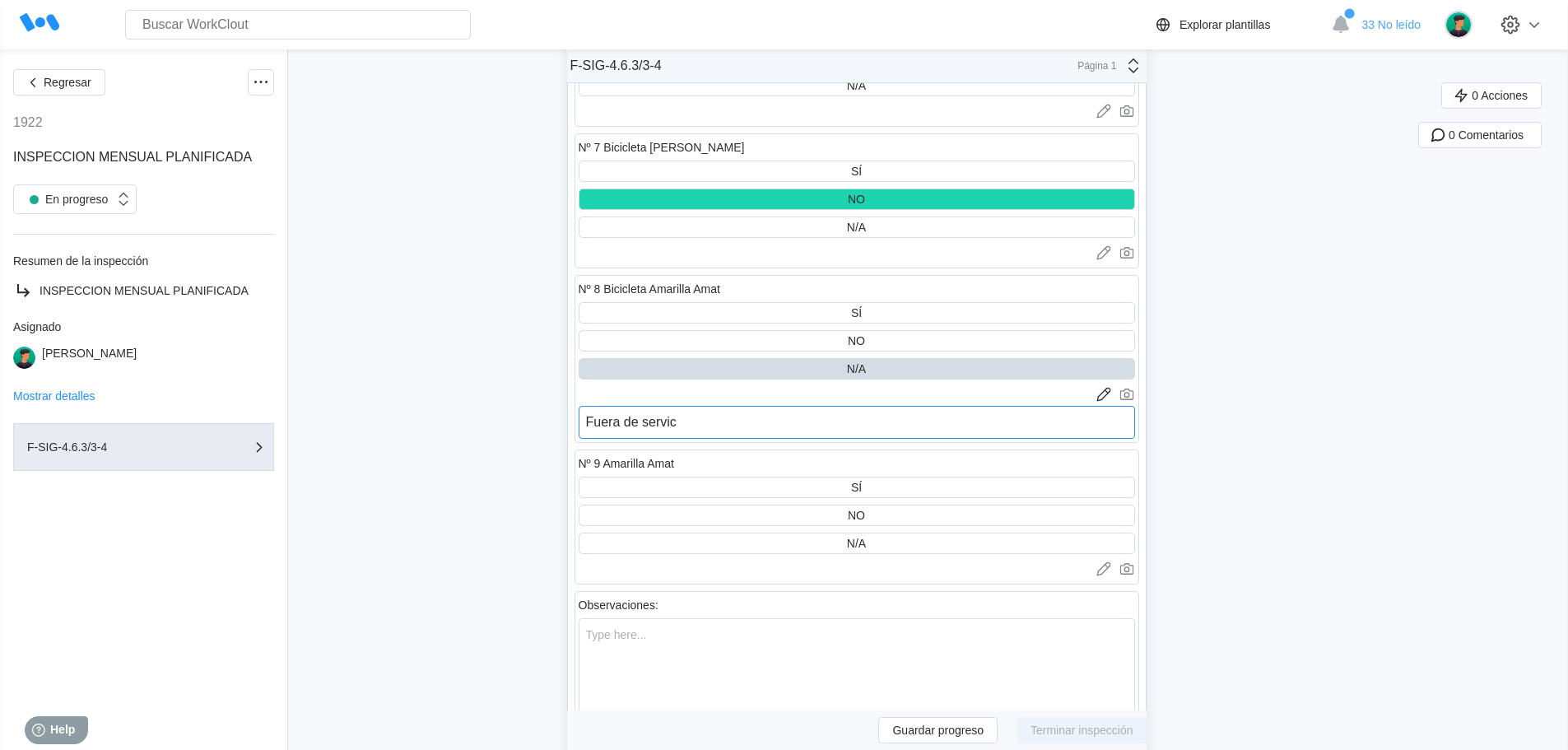
type textarea "x"
type textarea "Fuera de servici"
type textarea "x"
type textarea "Fuera de servicio"
type textarea "x"
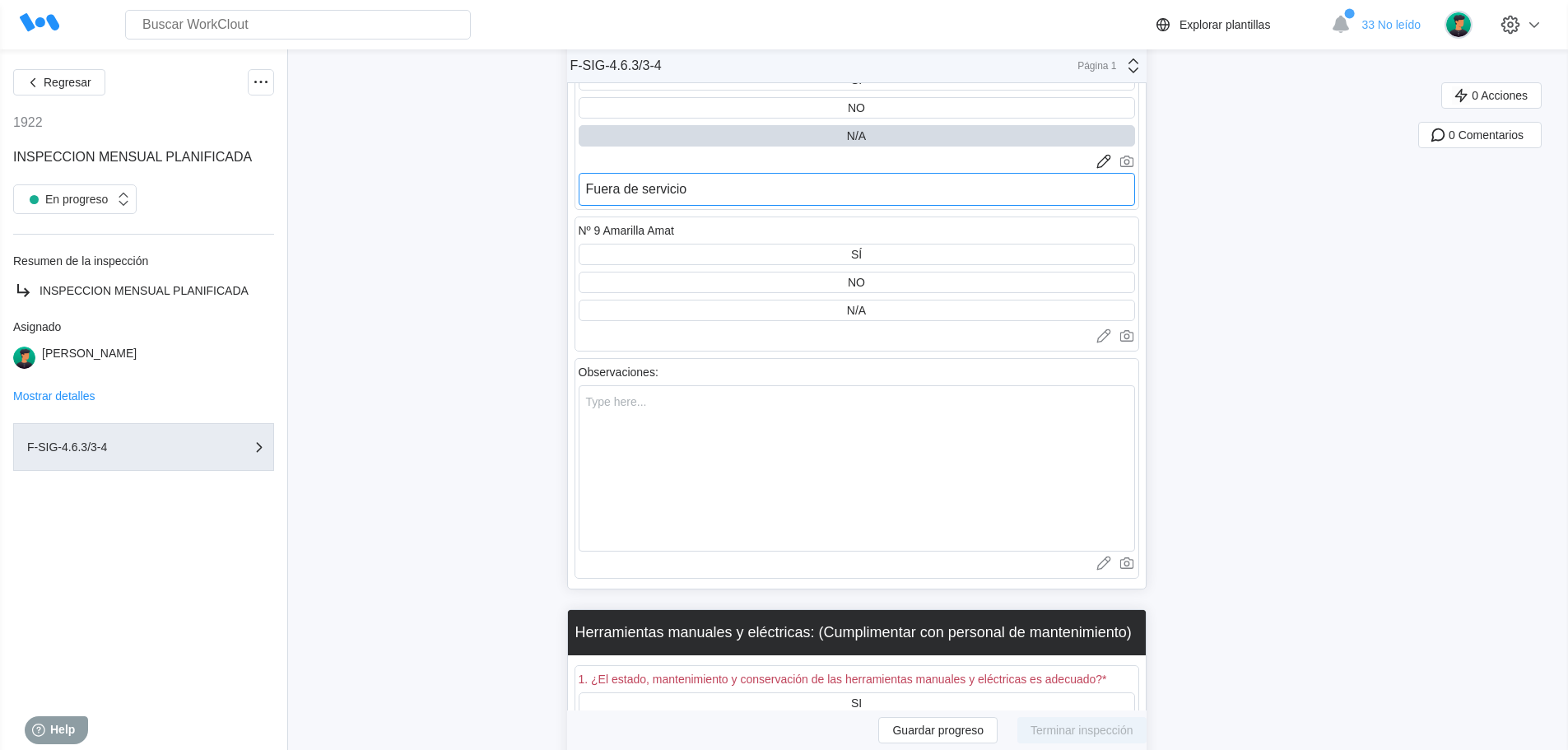
scroll to position [10540, 0]
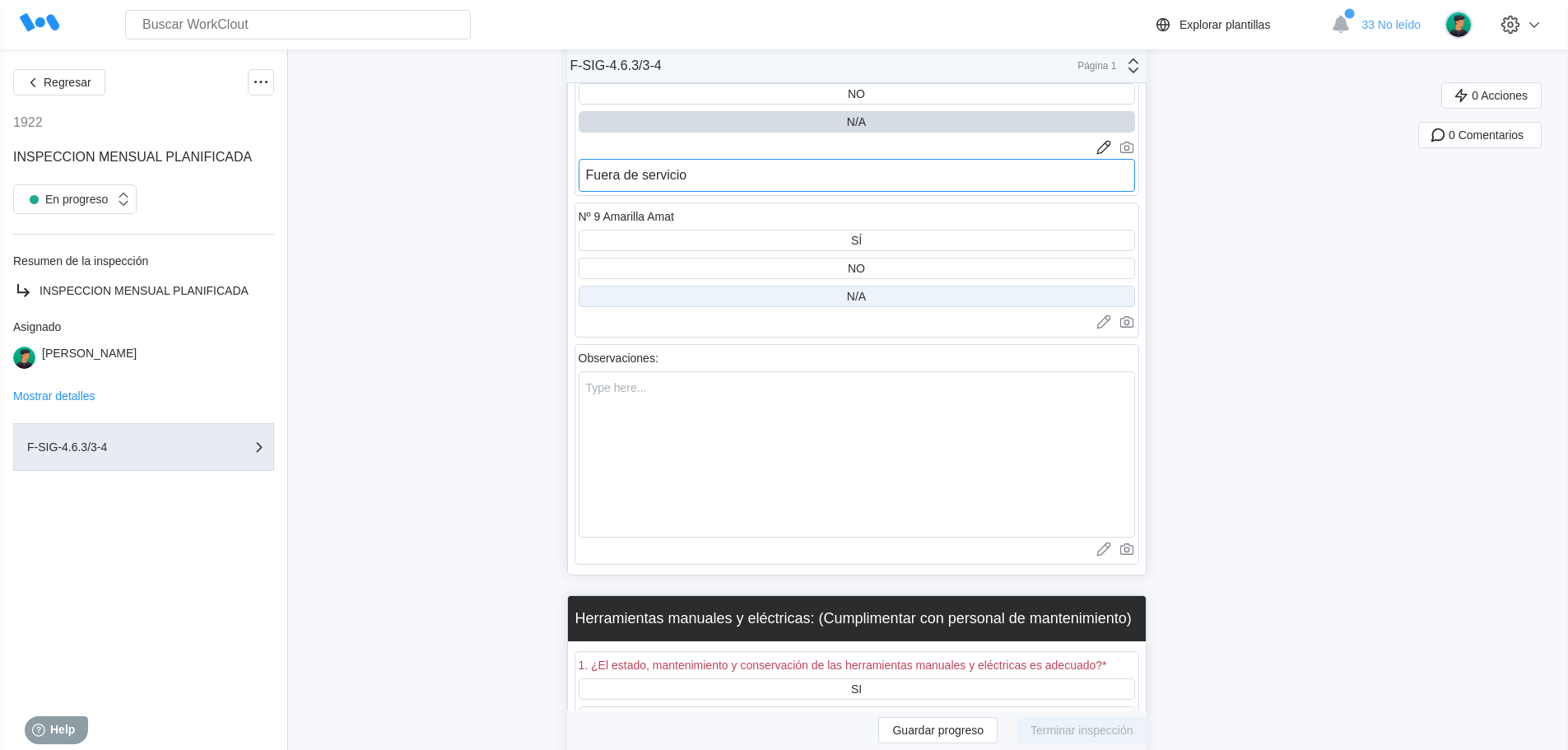
type textarea "Fuera de servicio"
click at [845, 290] on div "N/A" at bounding box center [856, 296] width 556 height 21
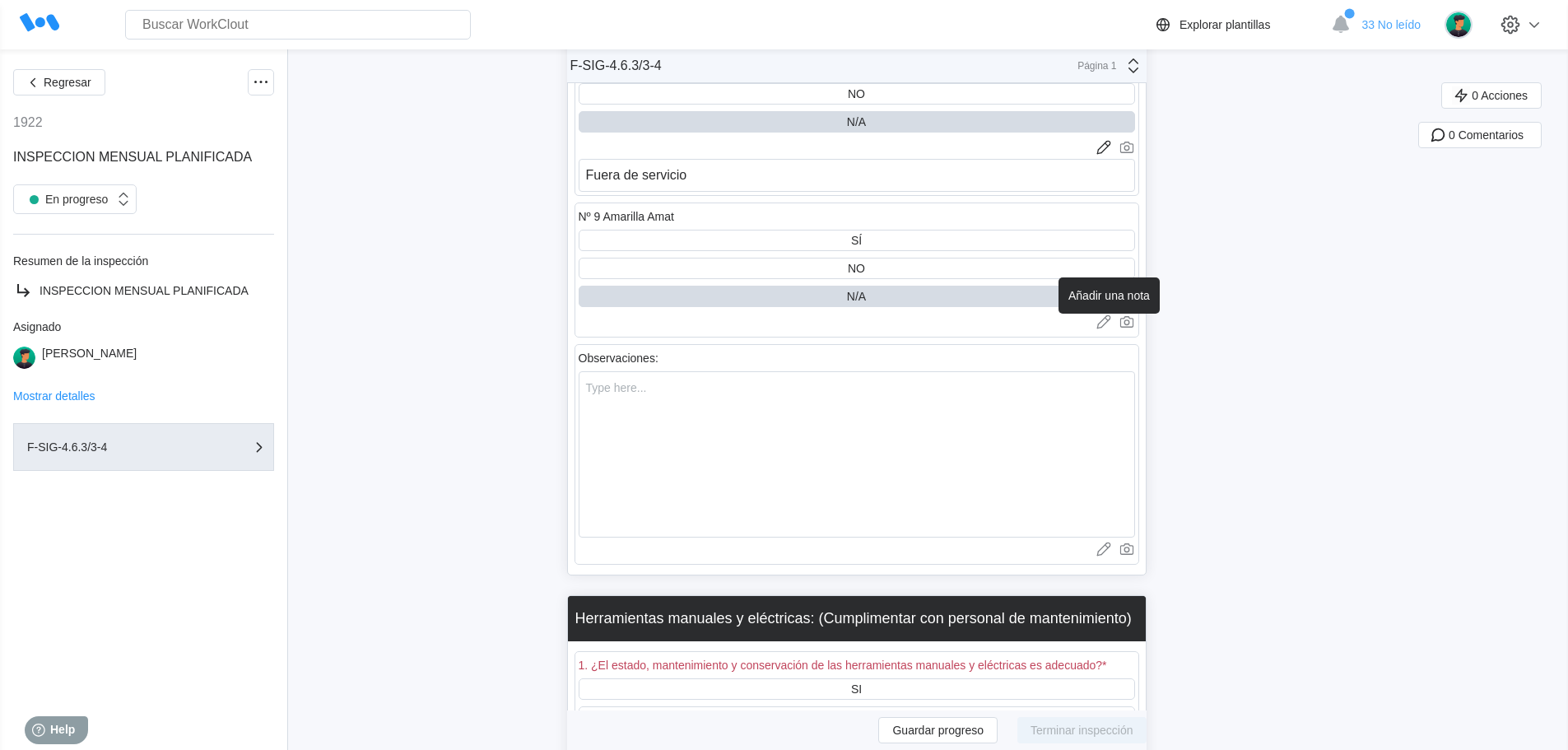
click at [1104, 321] on icon at bounding box center [1104, 322] width 17 height 17
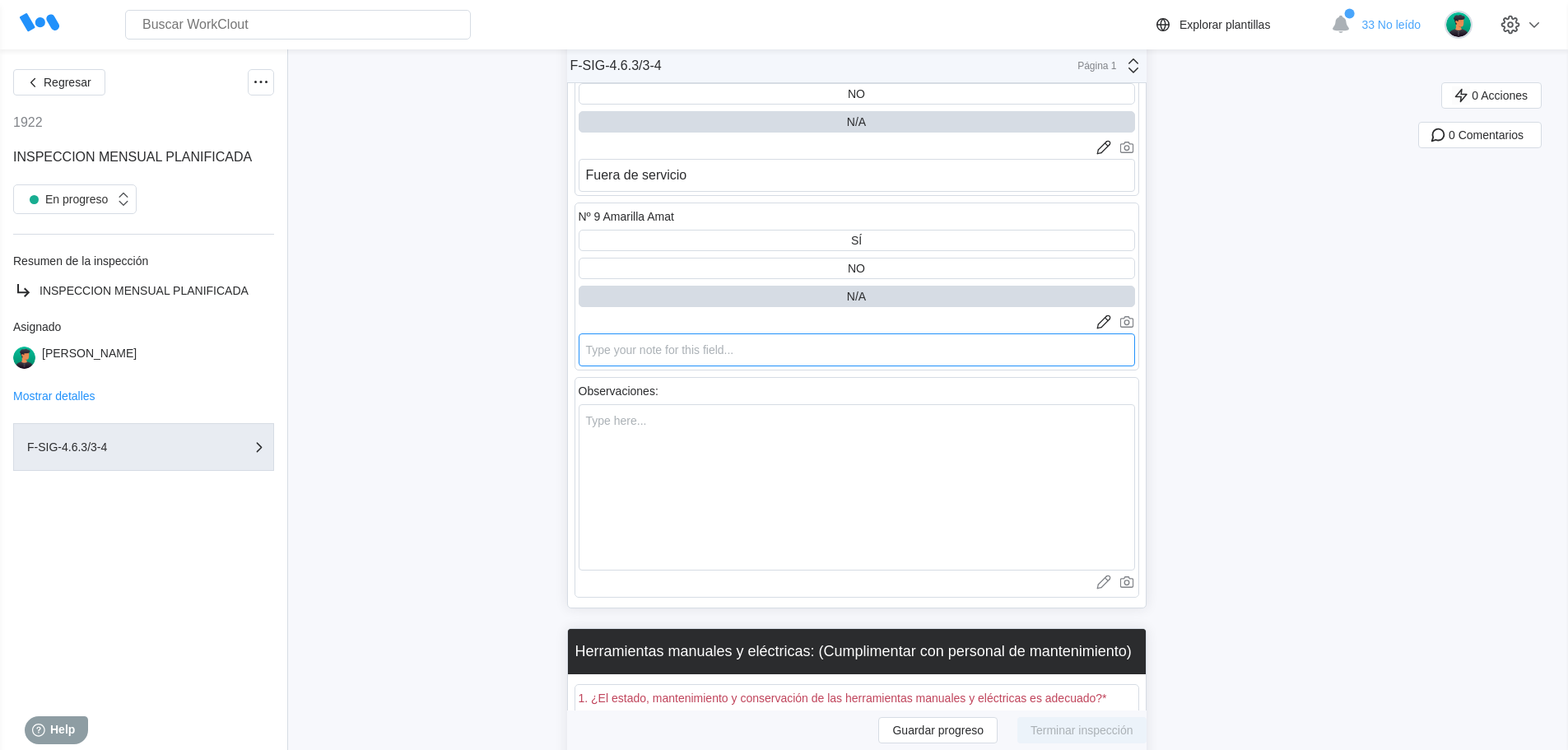
click at [608, 350] on textarea at bounding box center [856, 350] width 556 height 33
type textarea "F"
type textarea "x"
type textarea "Fu"
type textarea "x"
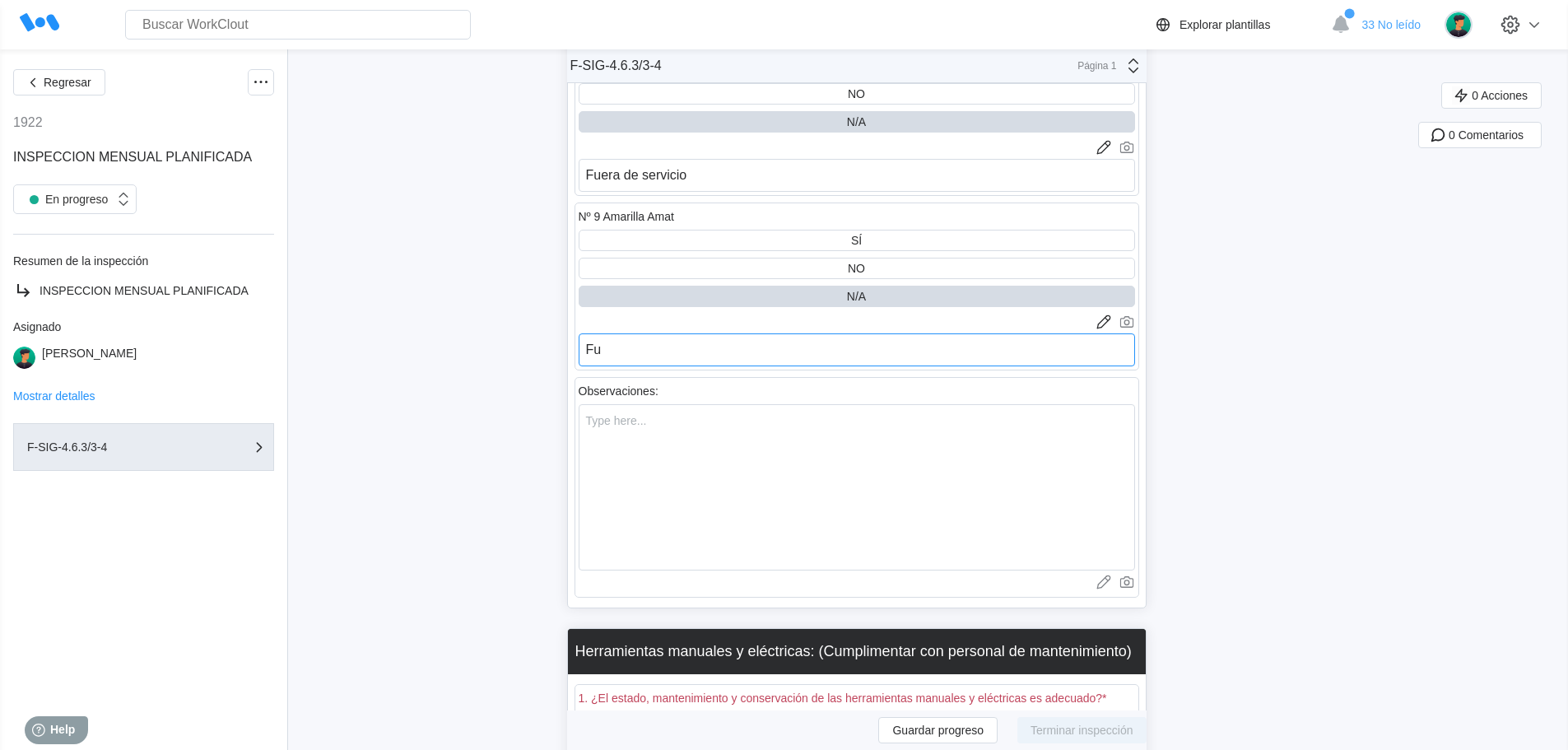
type textarea "Fue"
type textarea "x"
type textarea "Fuer"
type textarea "x"
type textarea "Fuera"
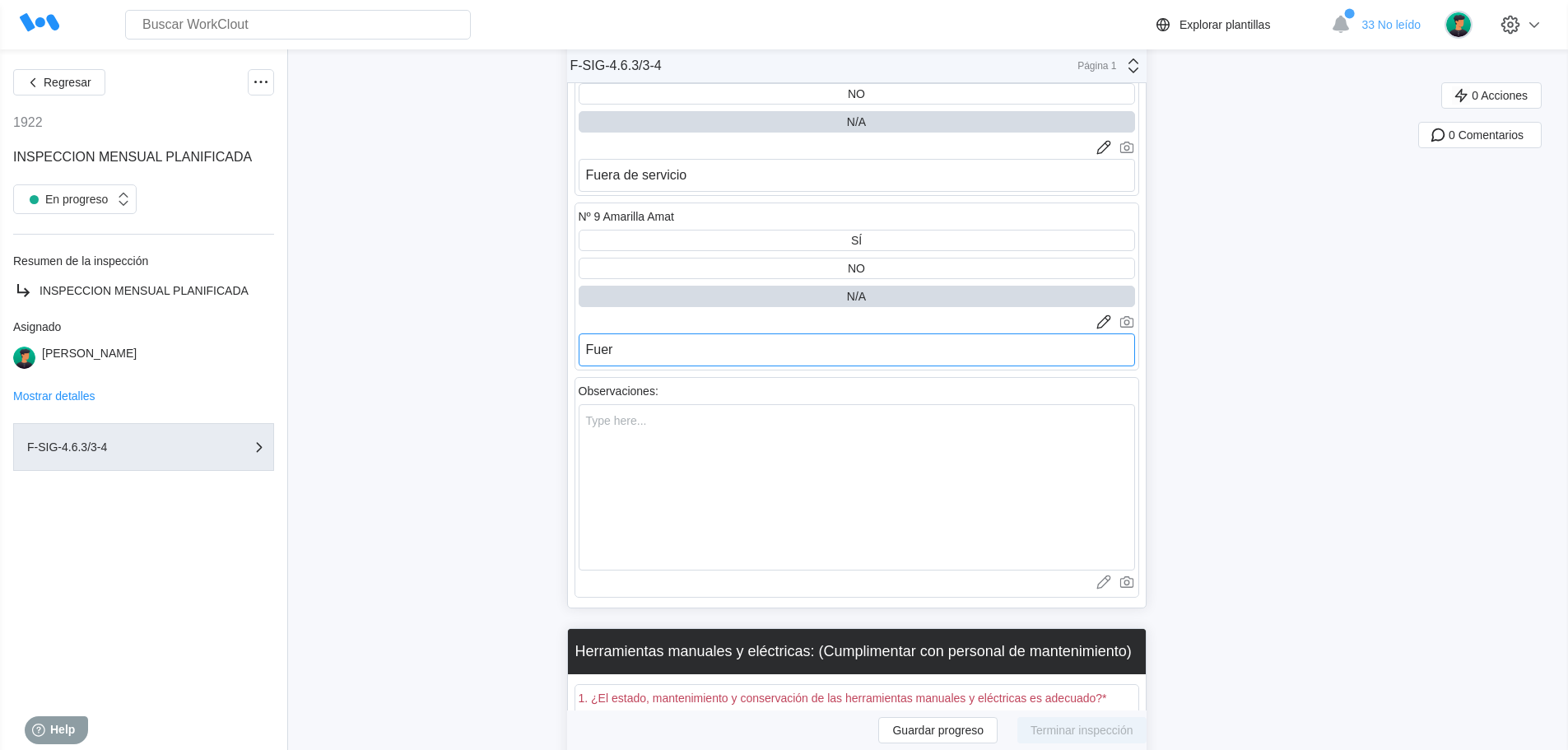
type textarea "x"
type textarea "Fuera"
type textarea "x"
type textarea "Fuera d"
type textarea "x"
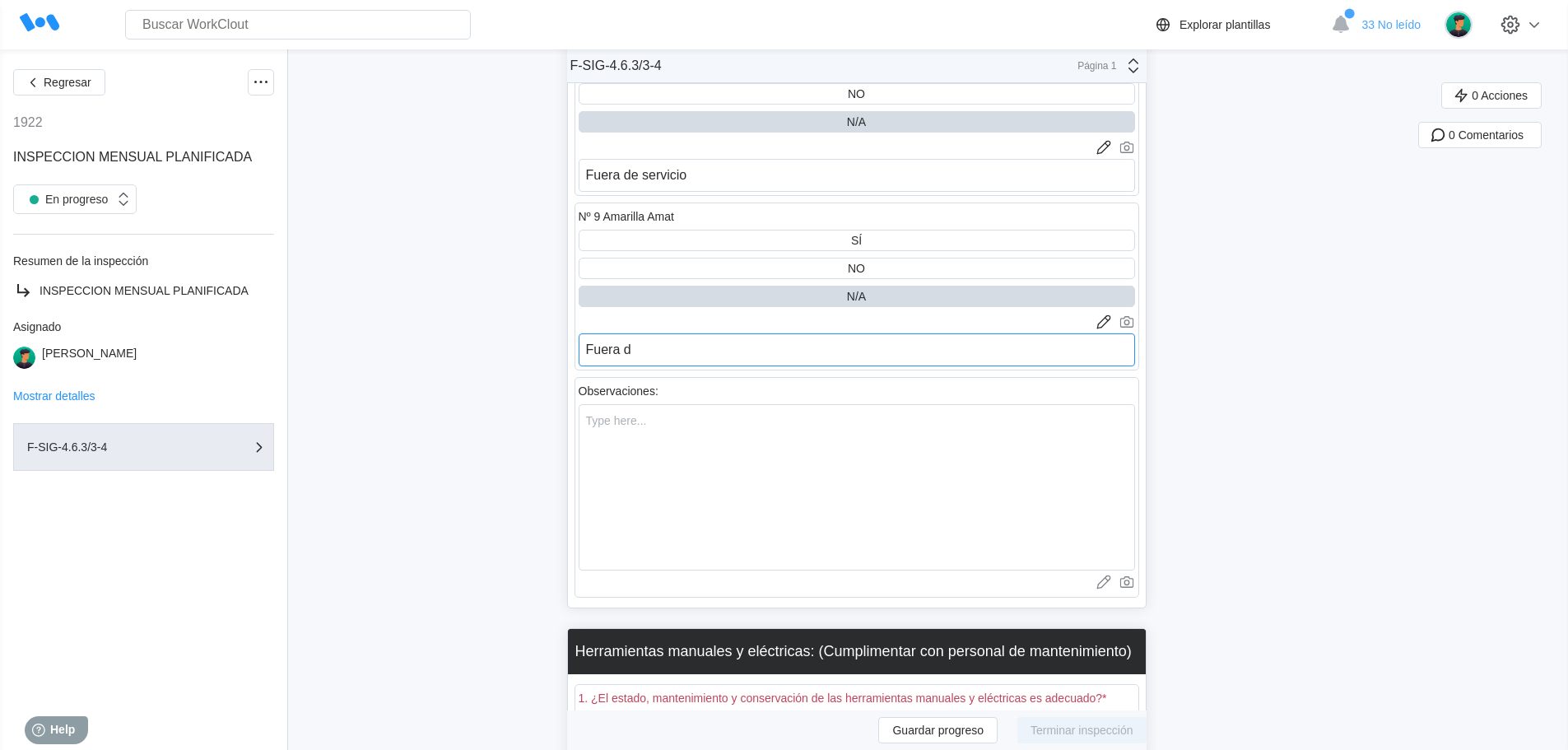
type textarea "Fuera de"
type textarea "x"
type textarea "Fuera de"
type textarea "x"
type textarea "Fuera de s"
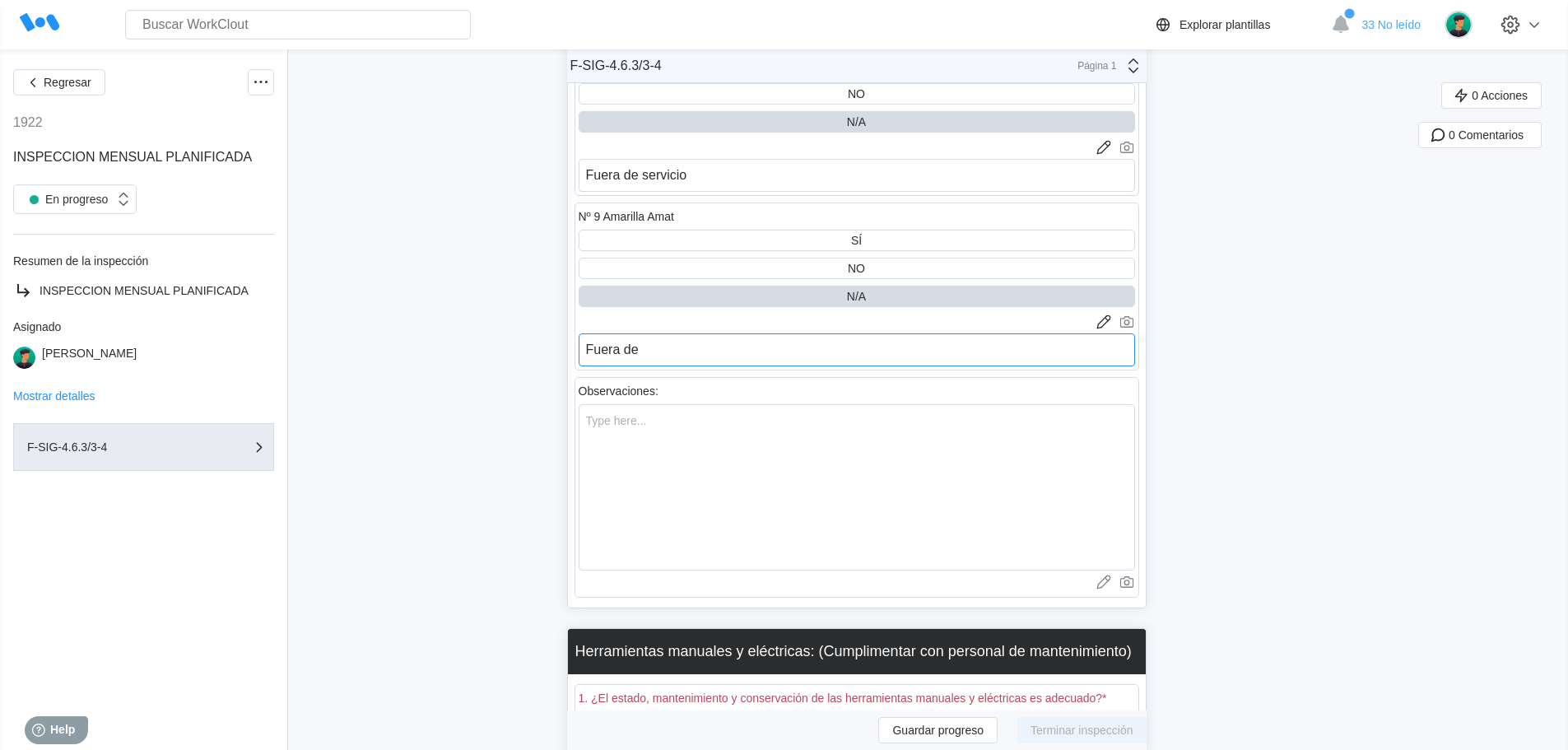
type textarea "x"
type textarea "Fuera de se"
type textarea "x"
type textarea "Fuera de ser"
type textarea "x"
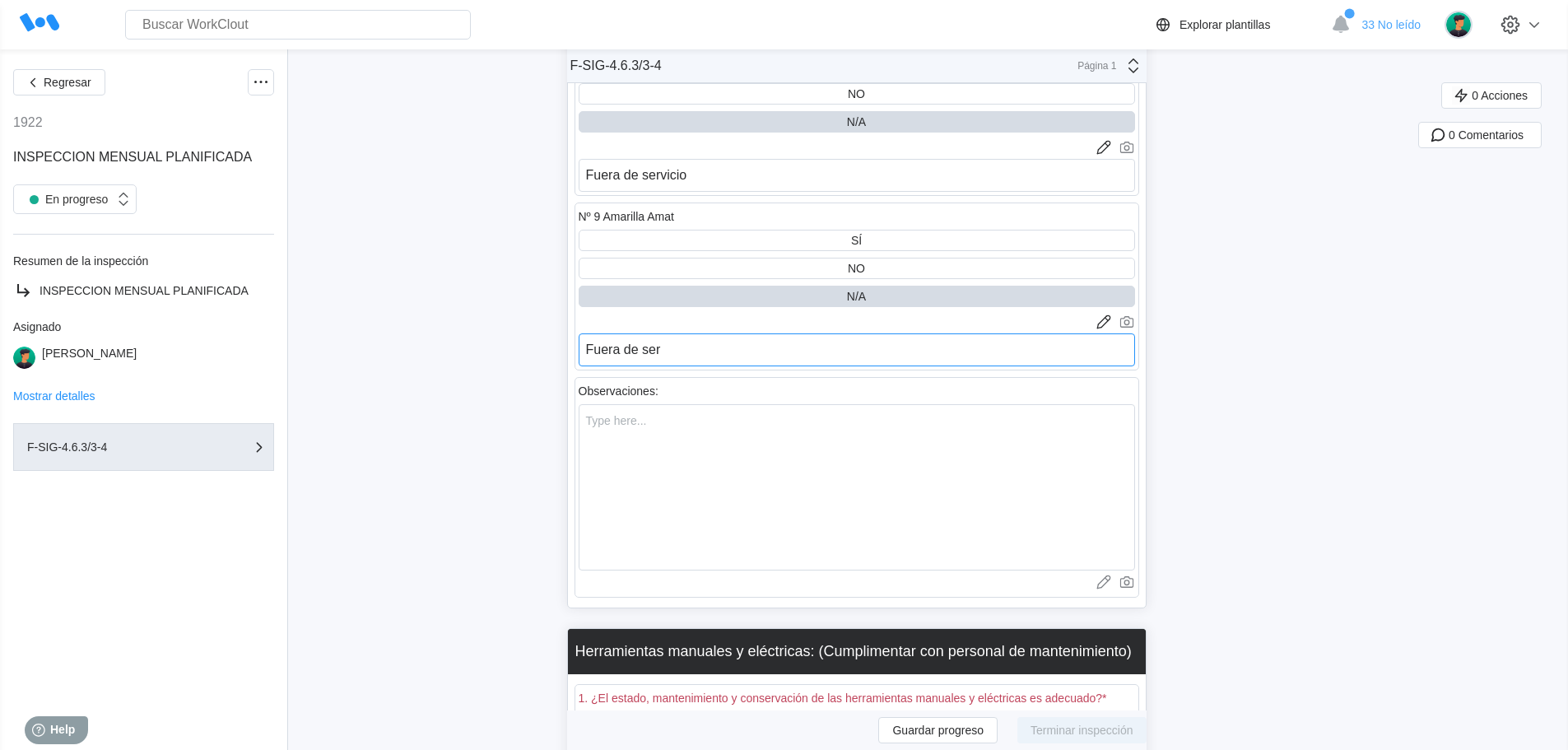
type textarea "Fuera de serv"
type textarea "x"
type textarea "Fuera de servi"
type textarea "x"
type textarea "Fuera de servicv"
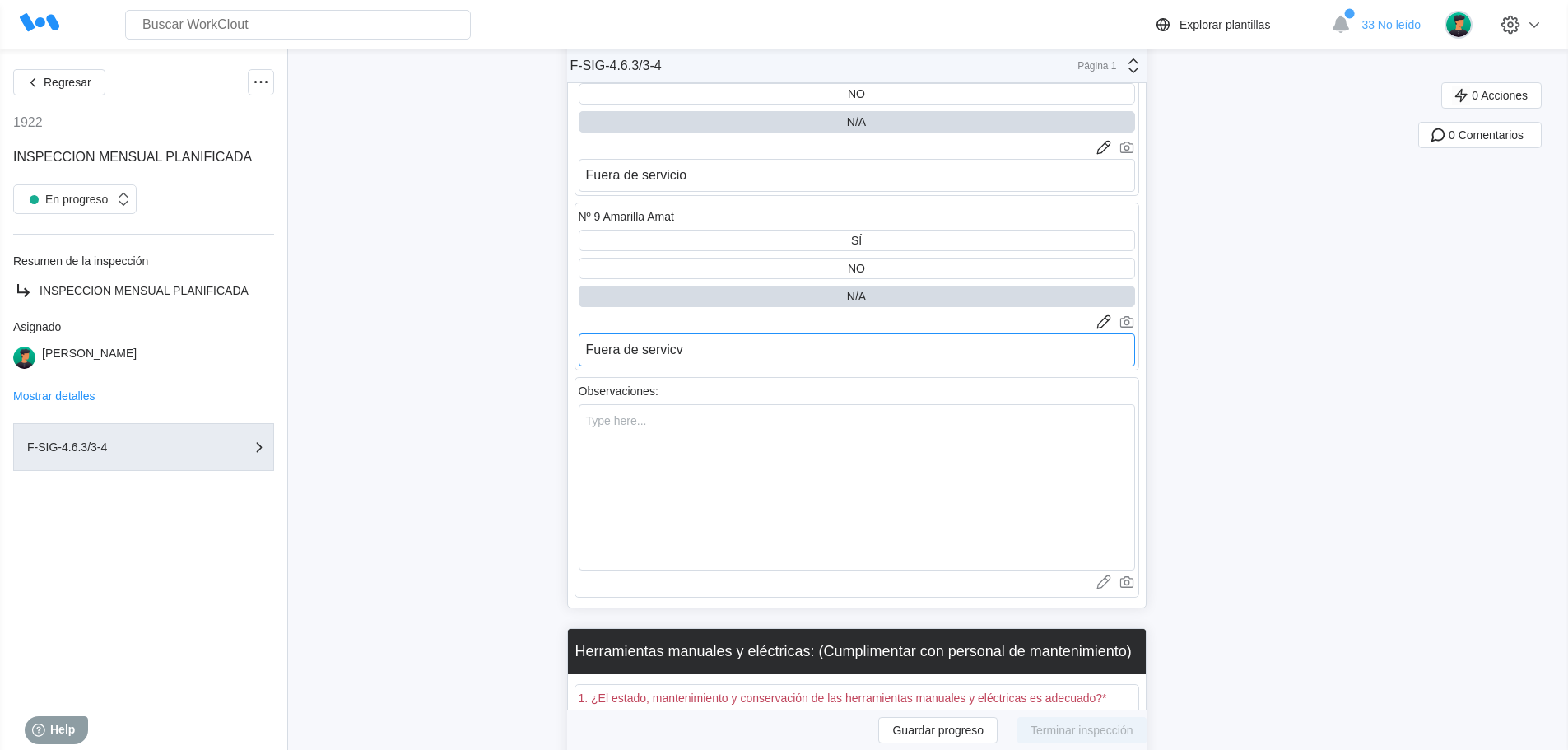
type textarea "x"
type textarea "Fuera de servicvi"
type textarea "x"
type textarea "Fuera de servicvio"
type textarea "x"
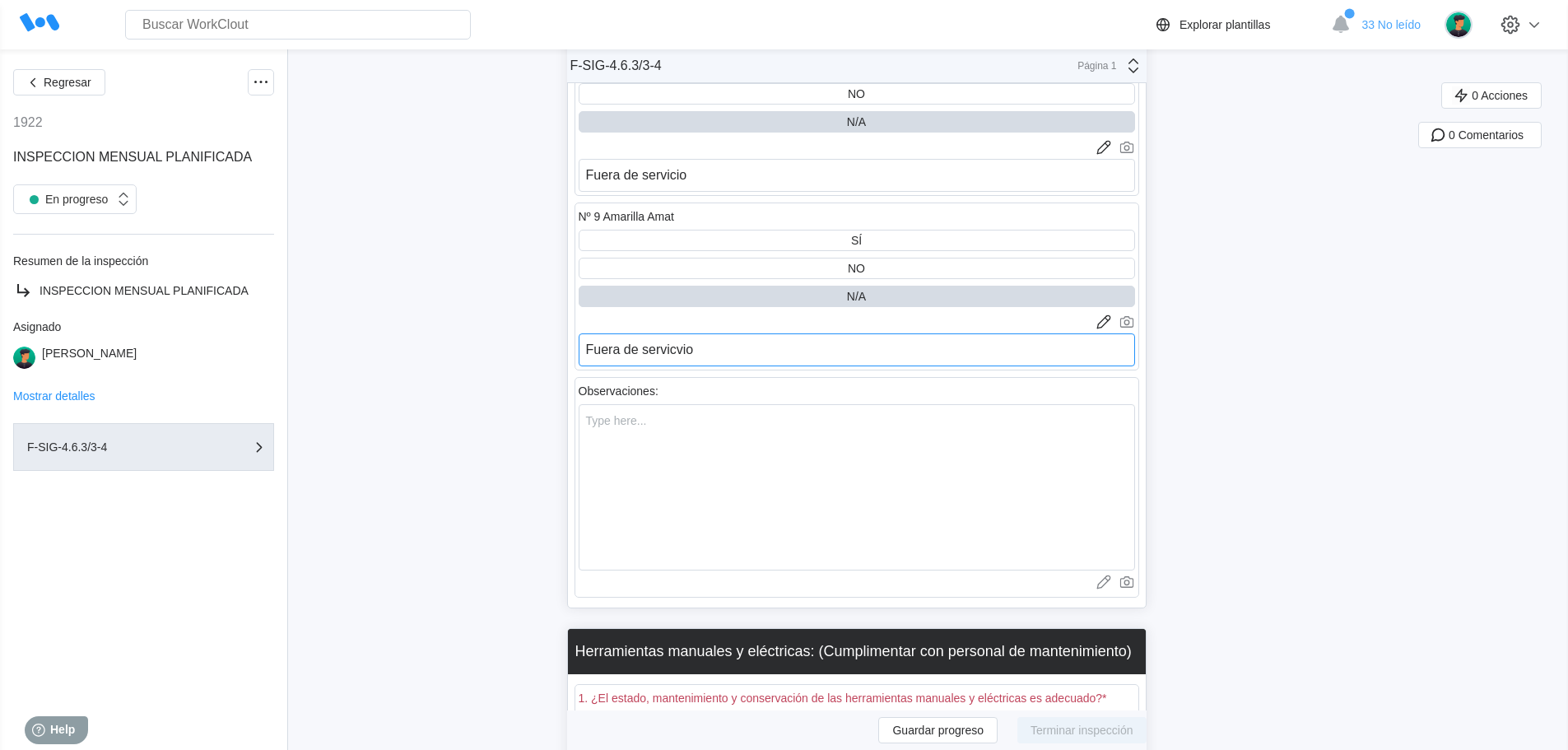
type textarea "Fuera de servicvi"
type textarea "x"
type textarea "Fuera de servicv"
type textarea "x"
type textarea "Fuera de servic"
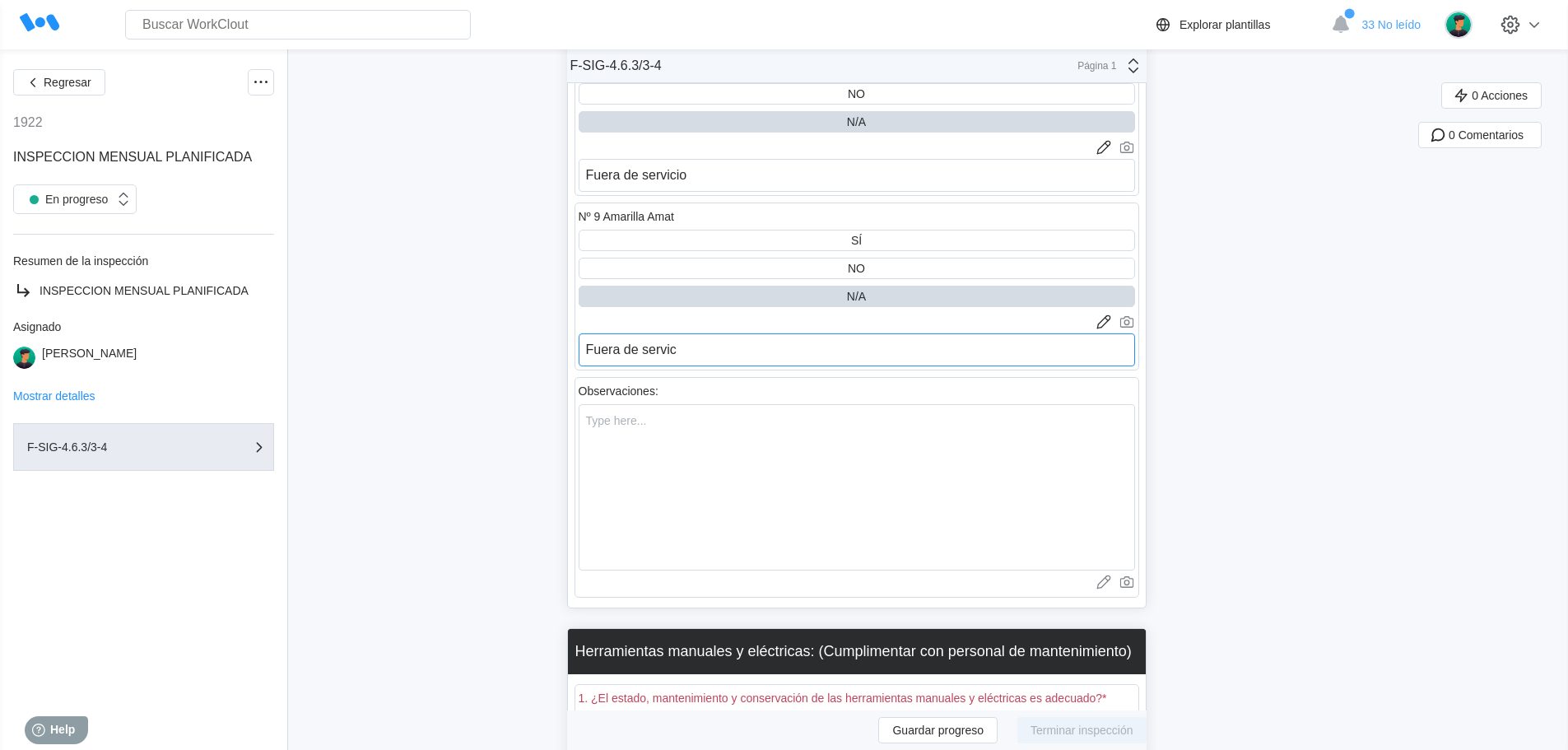
type textarea "x"
type textarea "Fuera de servi"
type textarea "x"
type textarea "Fuera de servic"
type textarea "x"
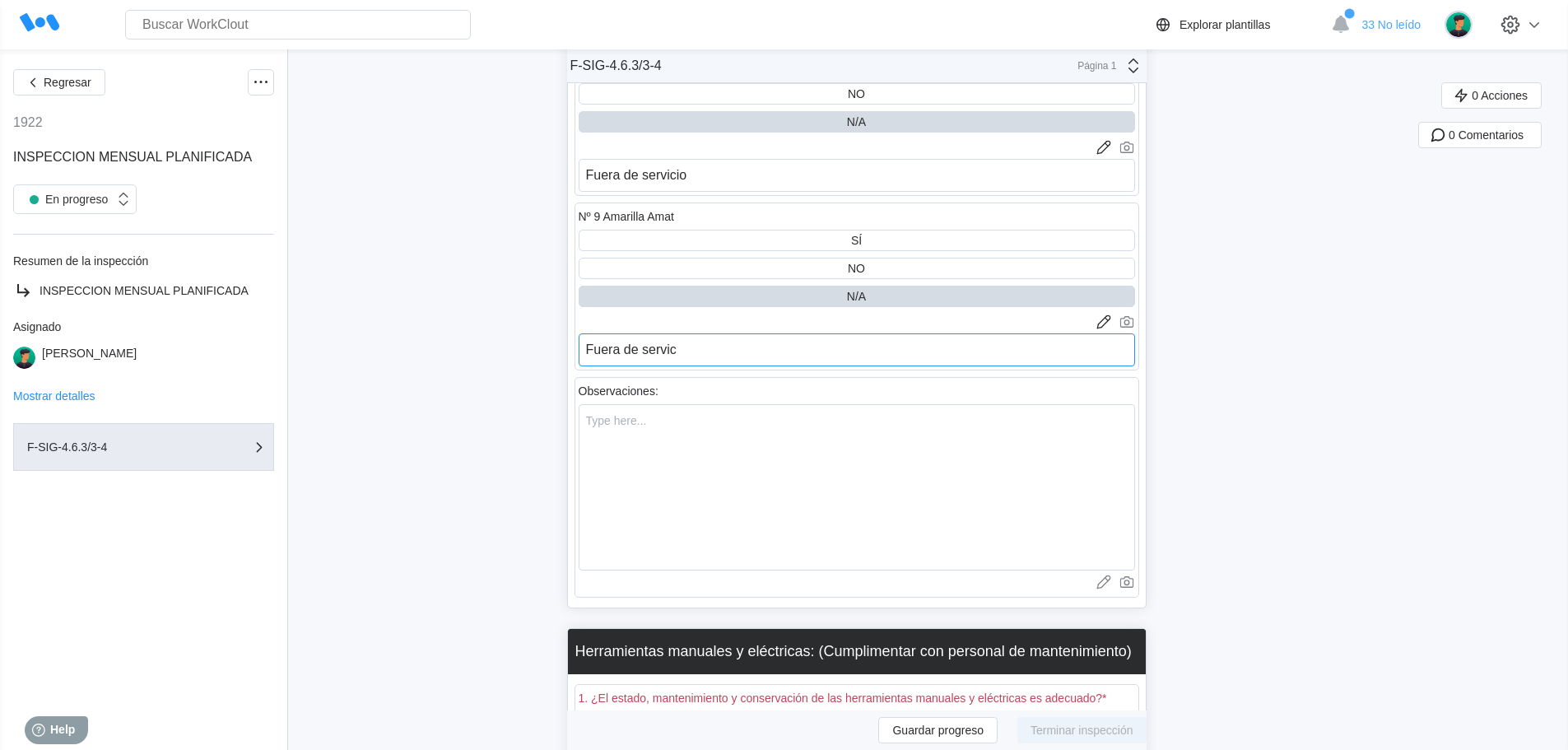
type textarea "Fuera de servici"
type textarea "x"
type textarea "Fuera de servicio"
type textarea "x"
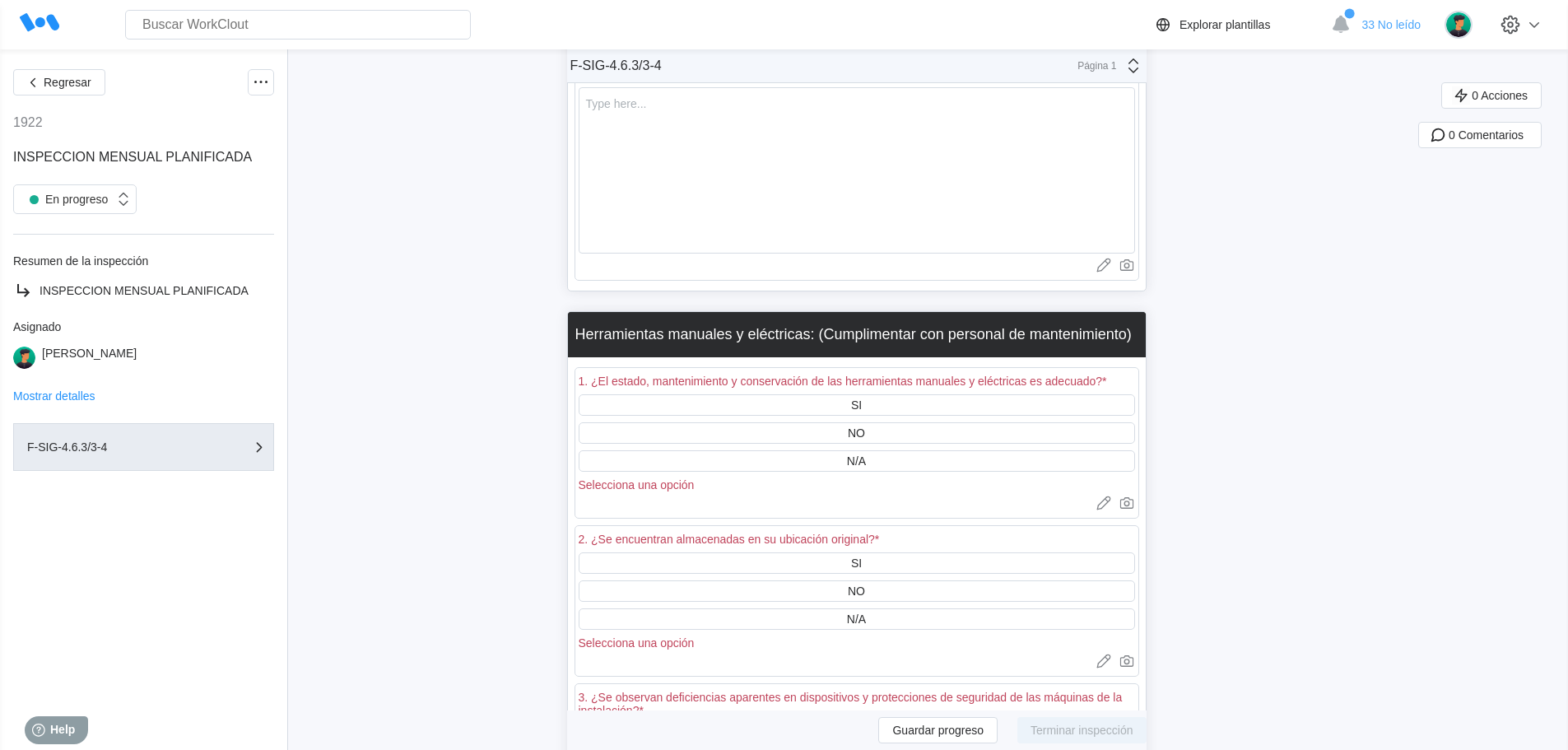
scroll to position [10951, 0]
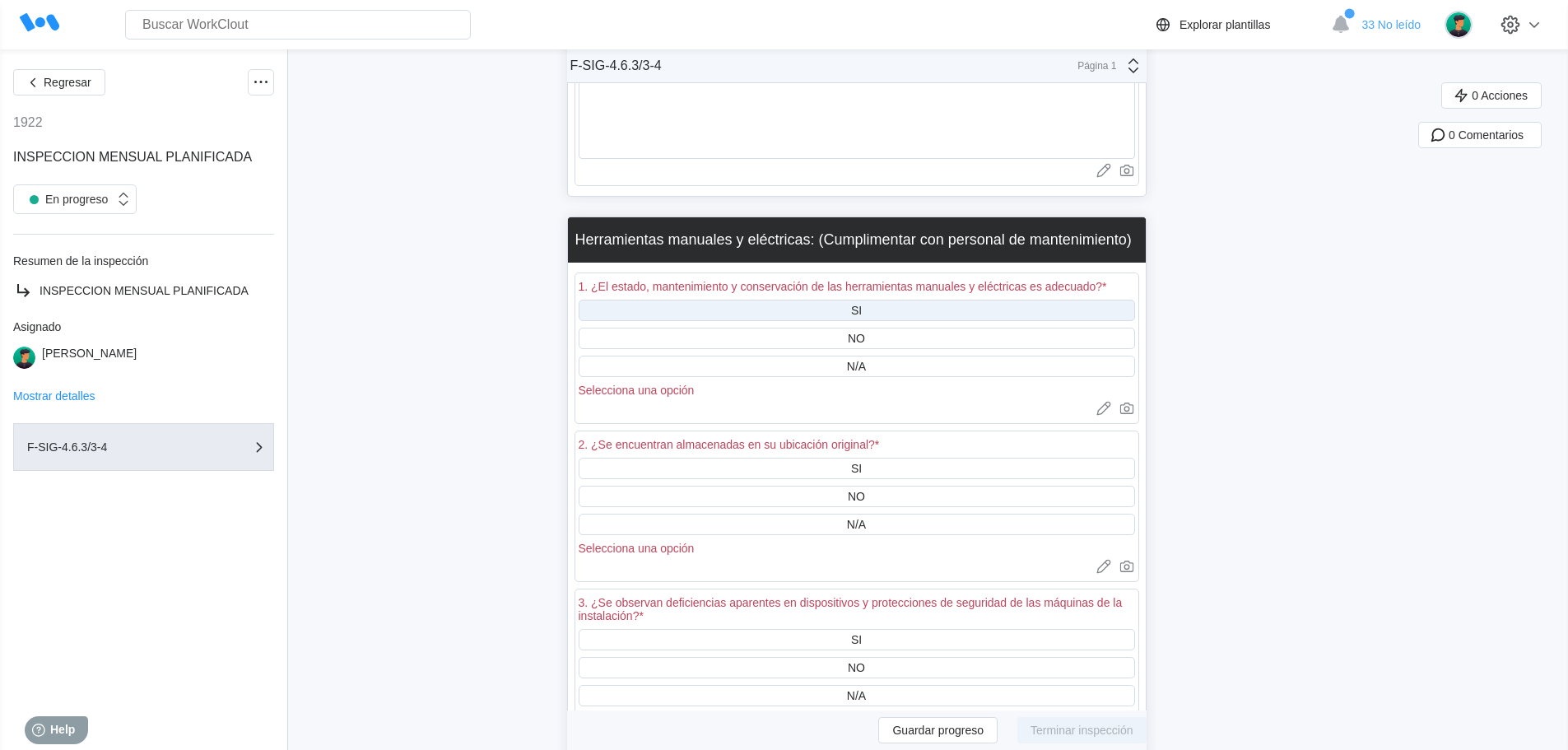
type textarea "Fuera de servicio"
click at [786, 316] on div "SI" at bounding box center [856, 310] width 556 height 21
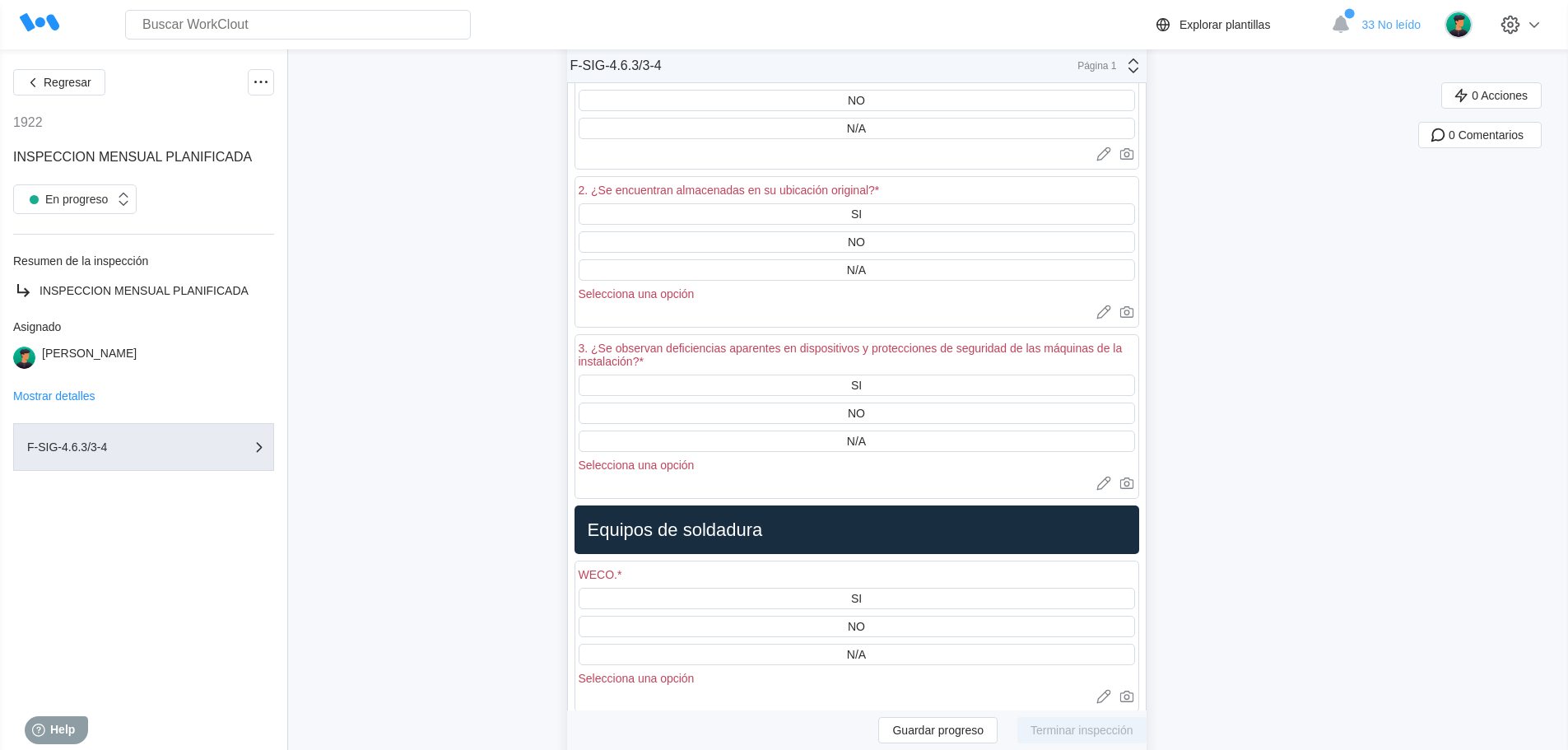
scroll to position [11281, 0]
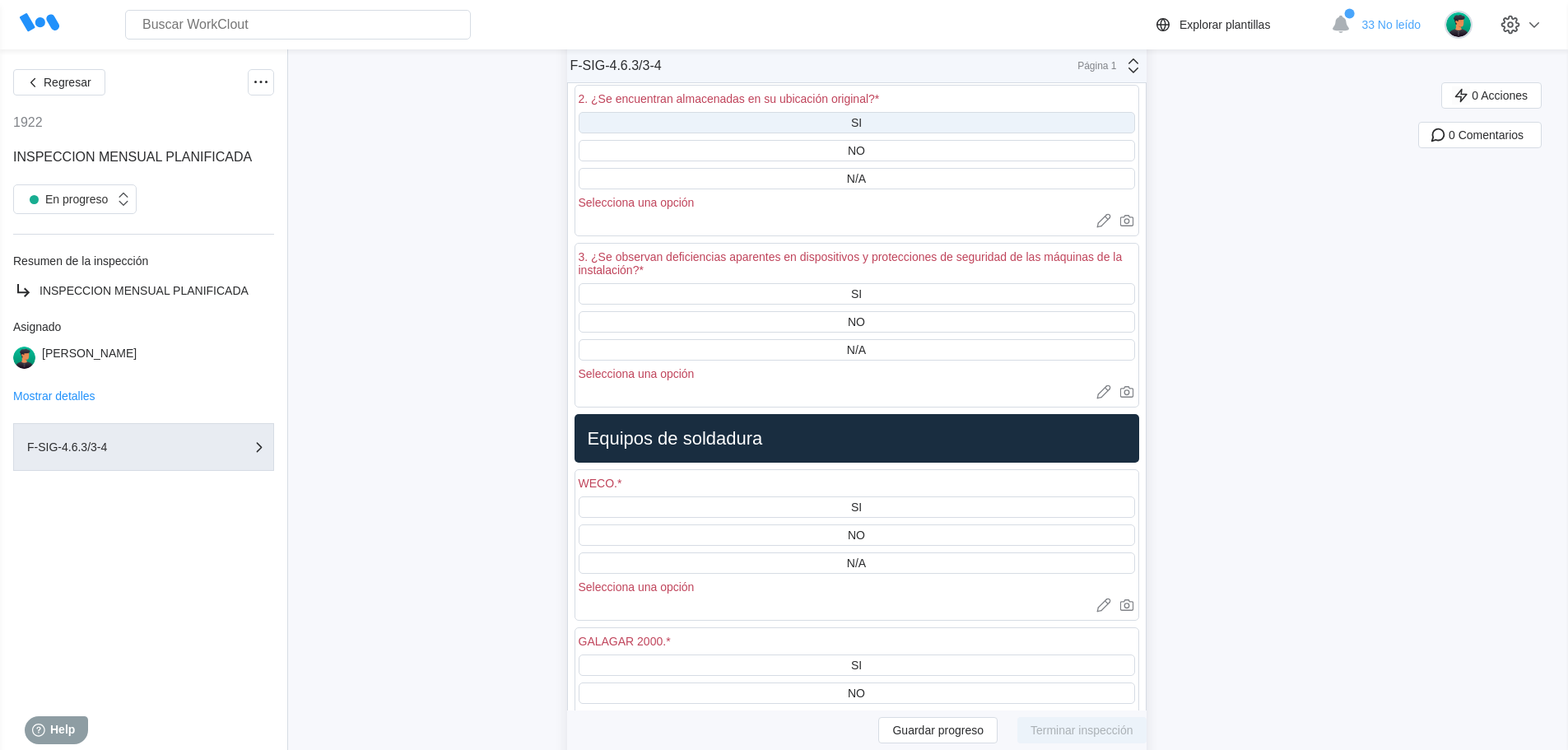
click at [869, 122] on div "SI" at bounding box center [856, 123] width 556 height 21
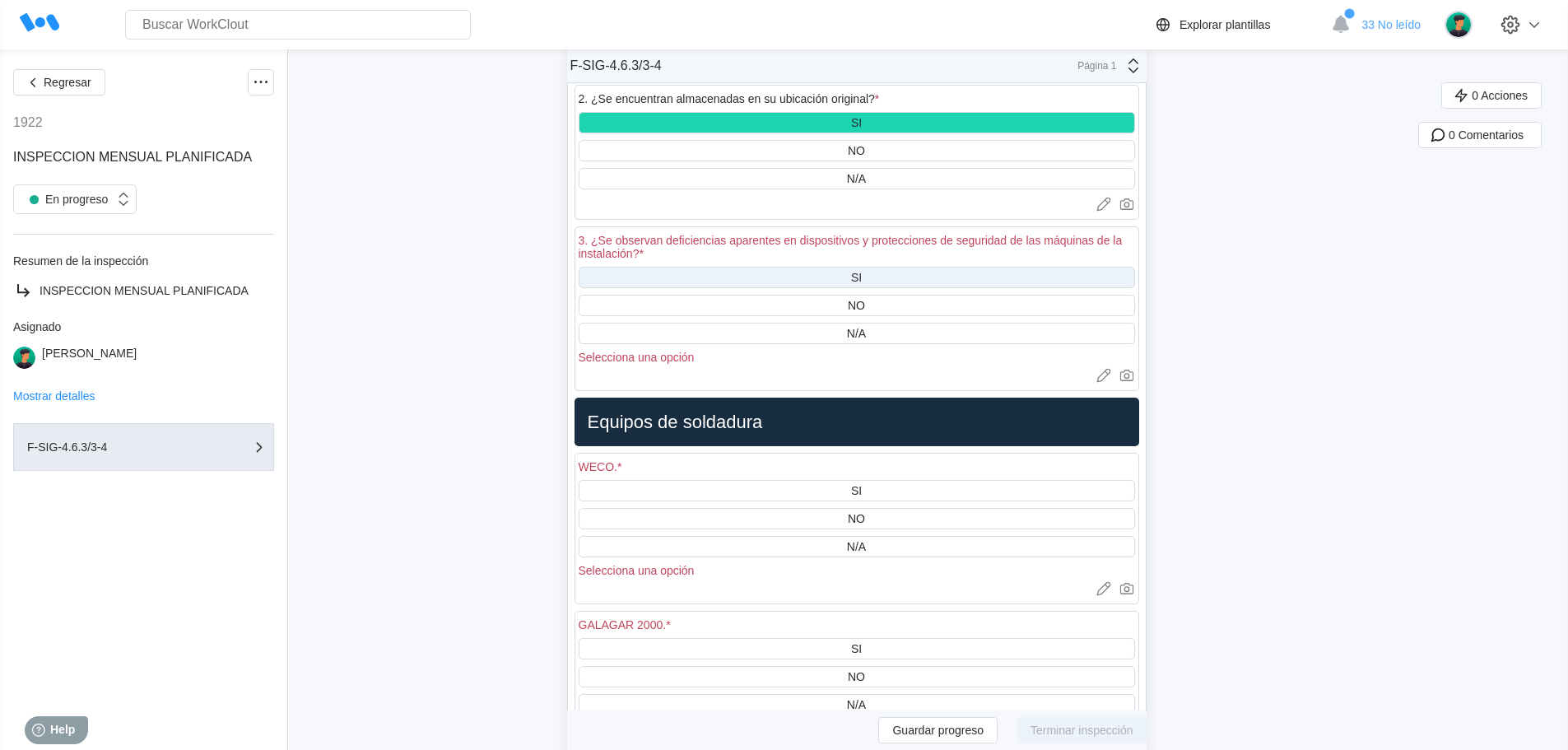
click at [852, 269] on div "SI" at bounding box center [856, 277] width 556 height 21
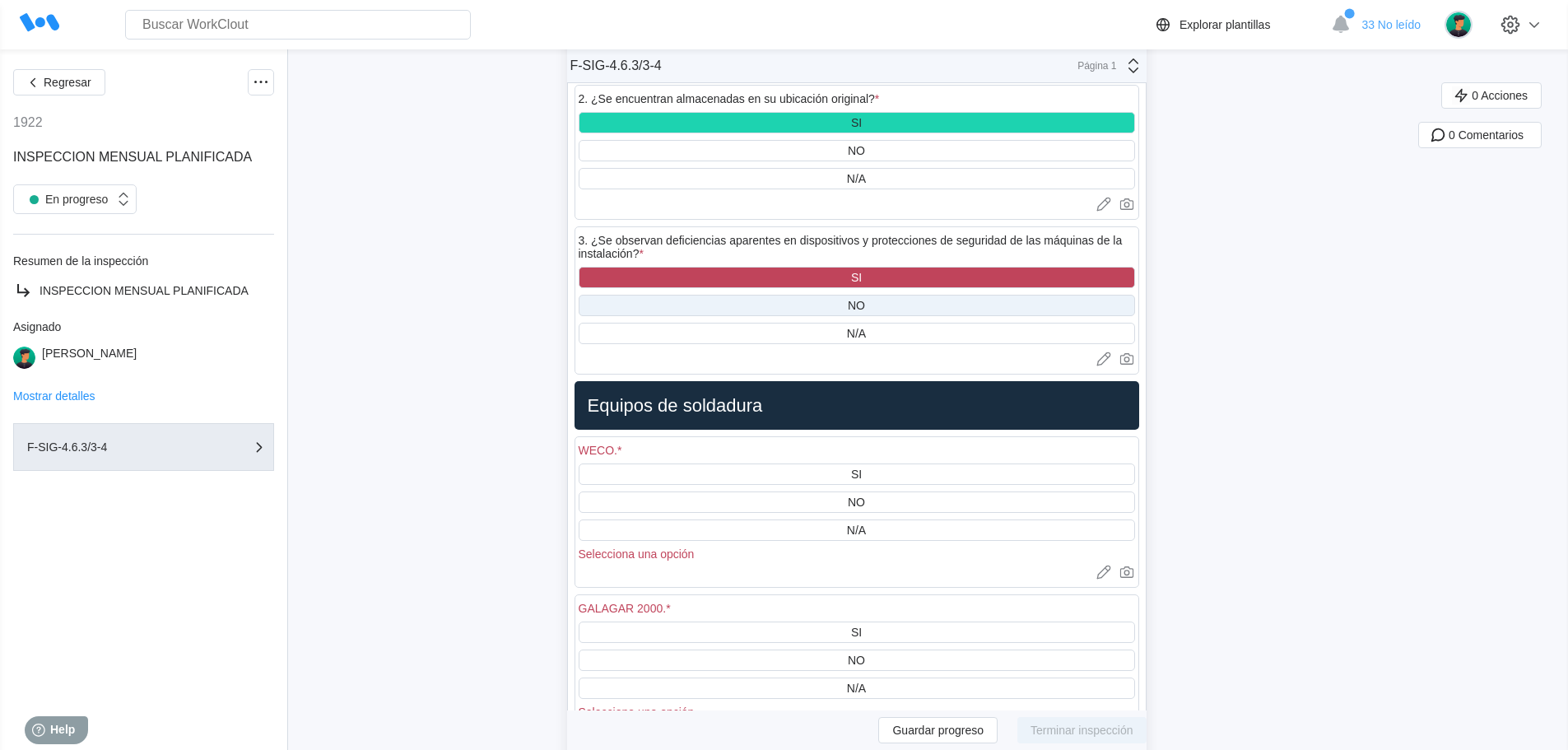
click at [856, 300] on div "NO" at bounding box center [856, 305] width 18 height 13
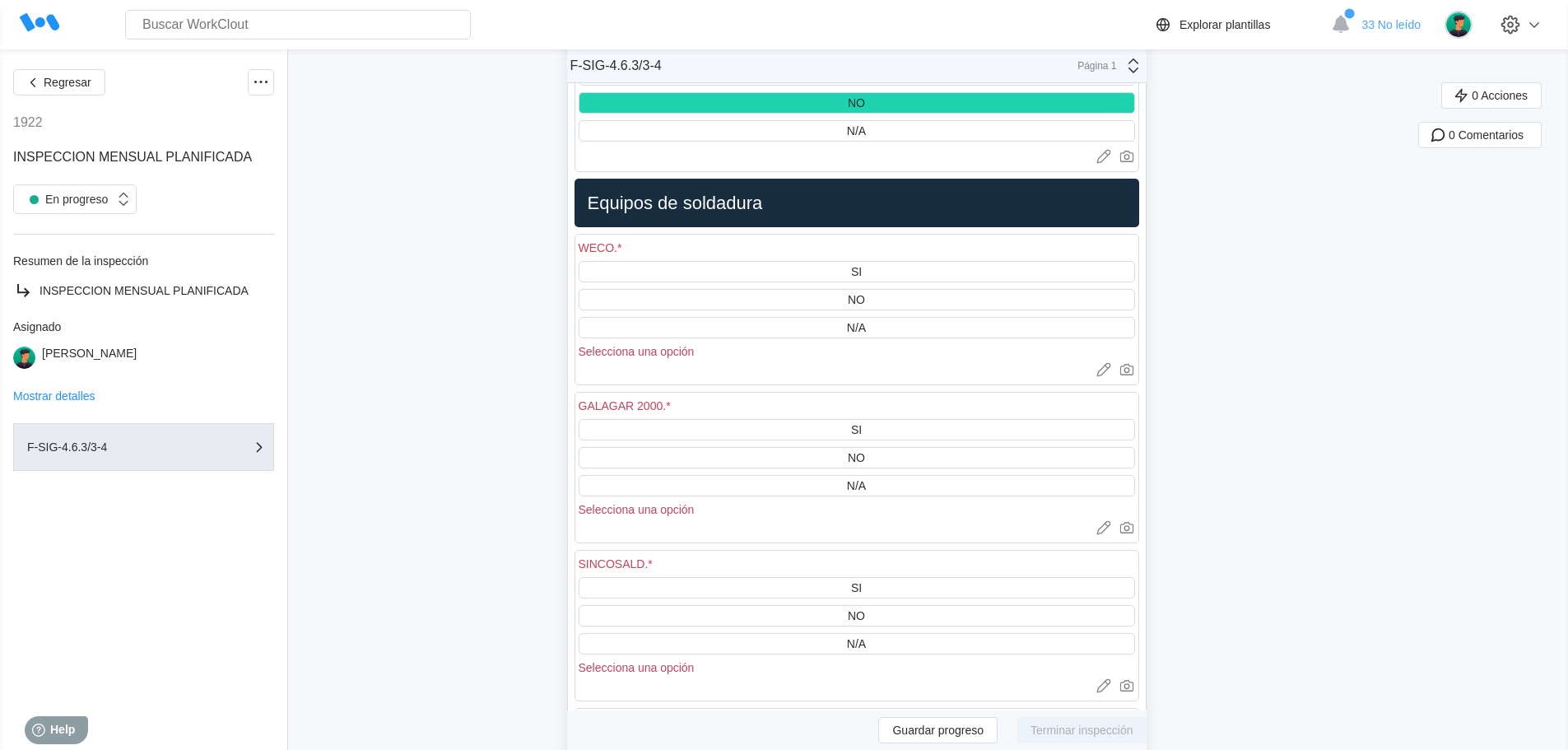
scroll to position [11445, 0]
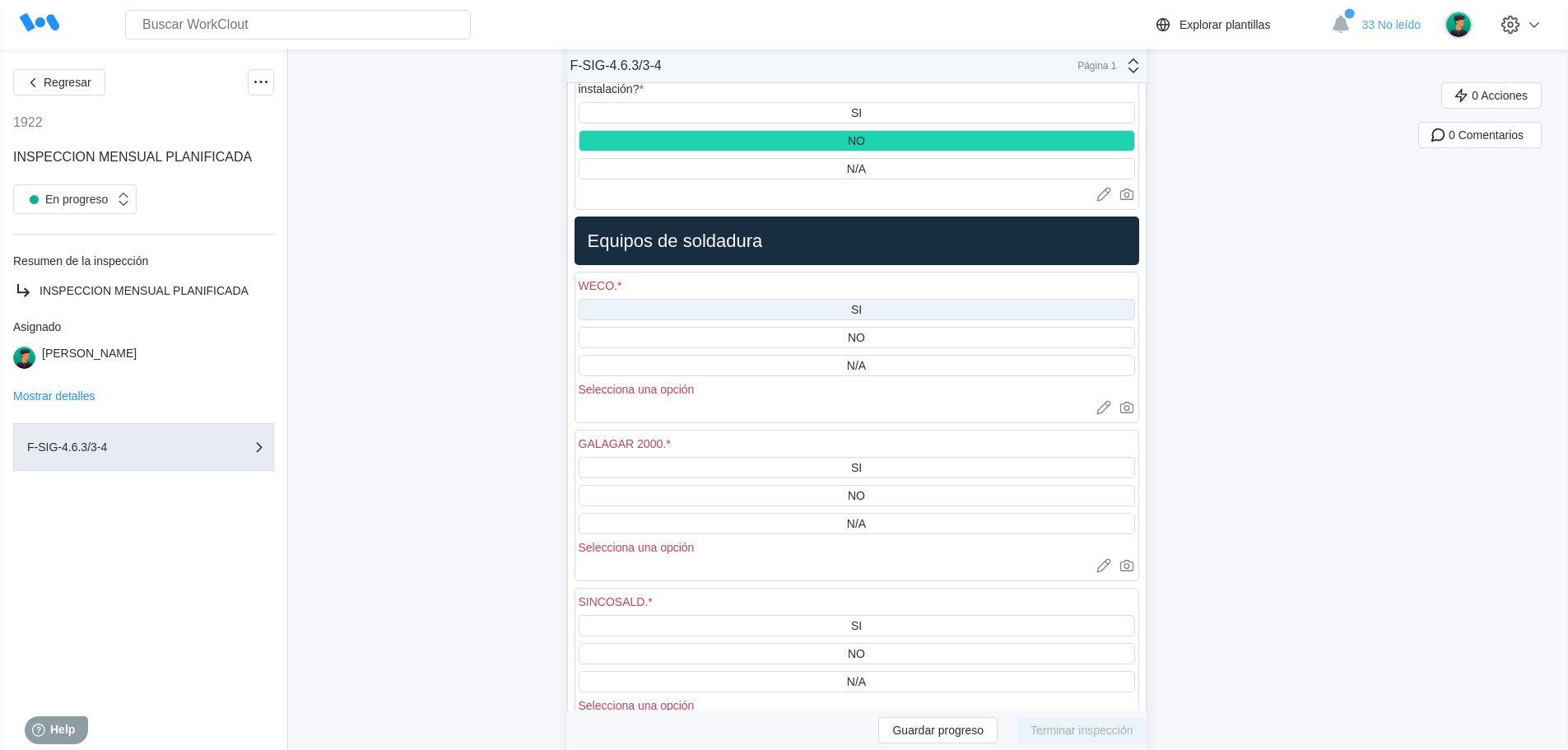
click at [867, 301] on div "SI" at bounding box center [856, 309] width 556 height 21
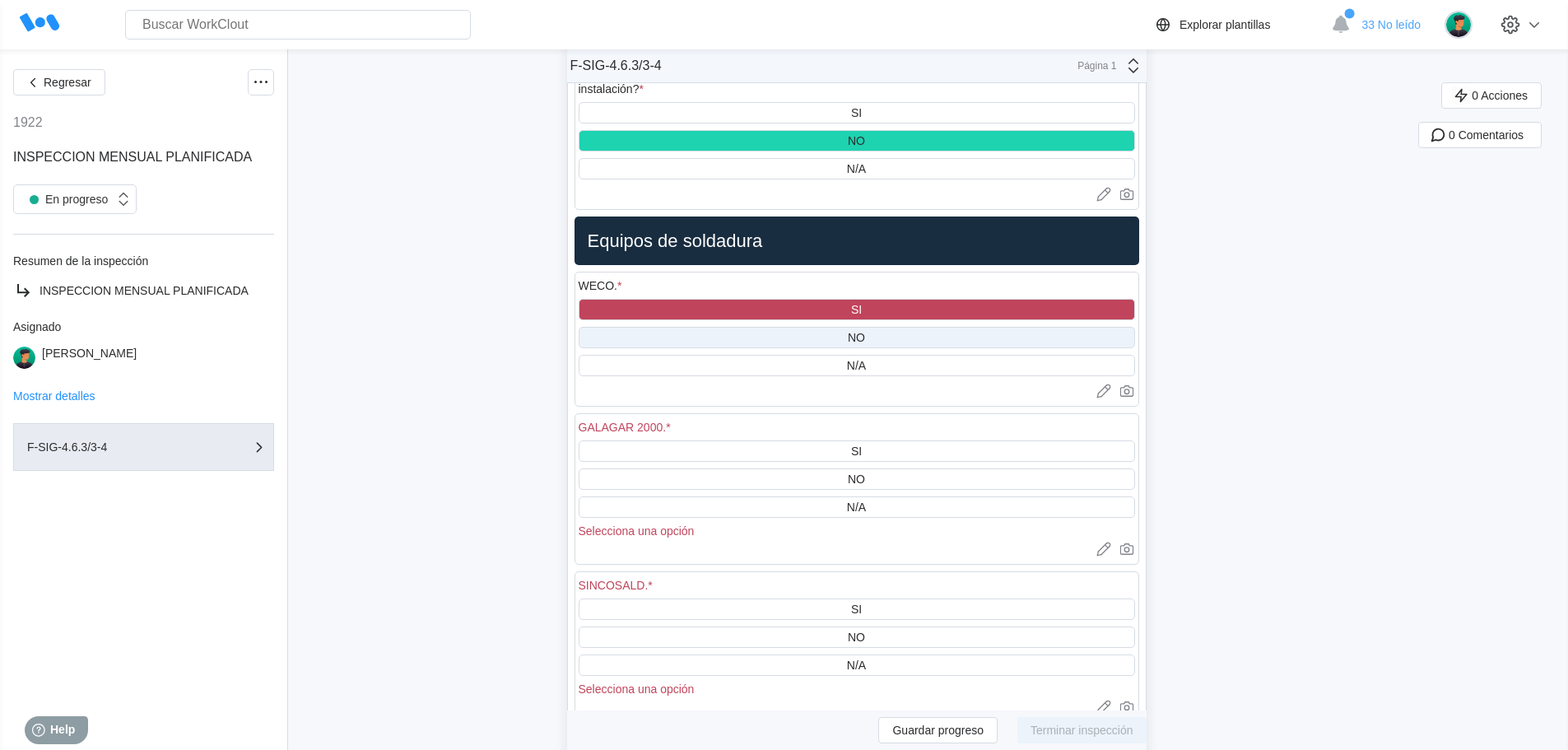
click at [865, 337] on div "NO" at bounding box center [856, 337] width 18 height 13
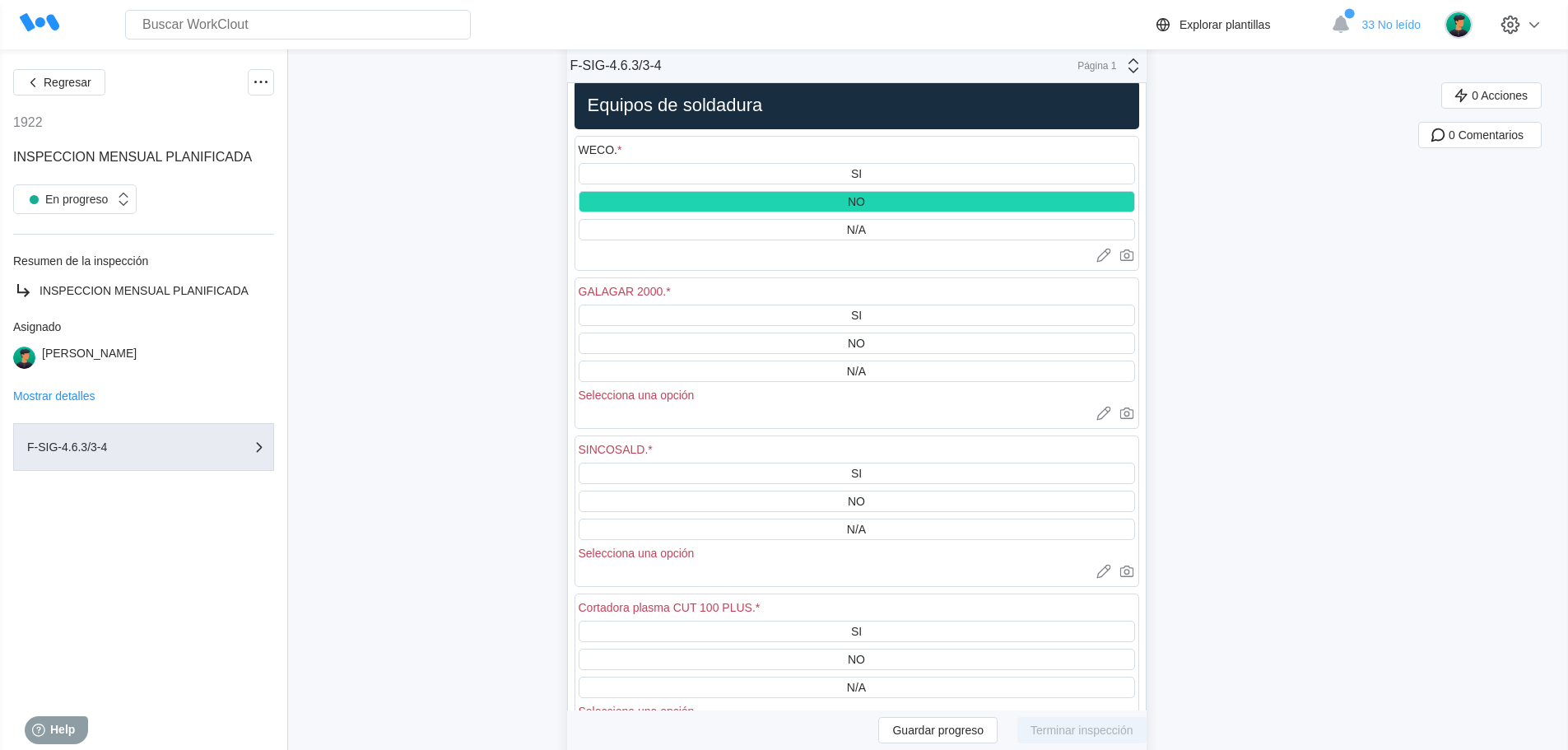
scroll to position [11610, 0]
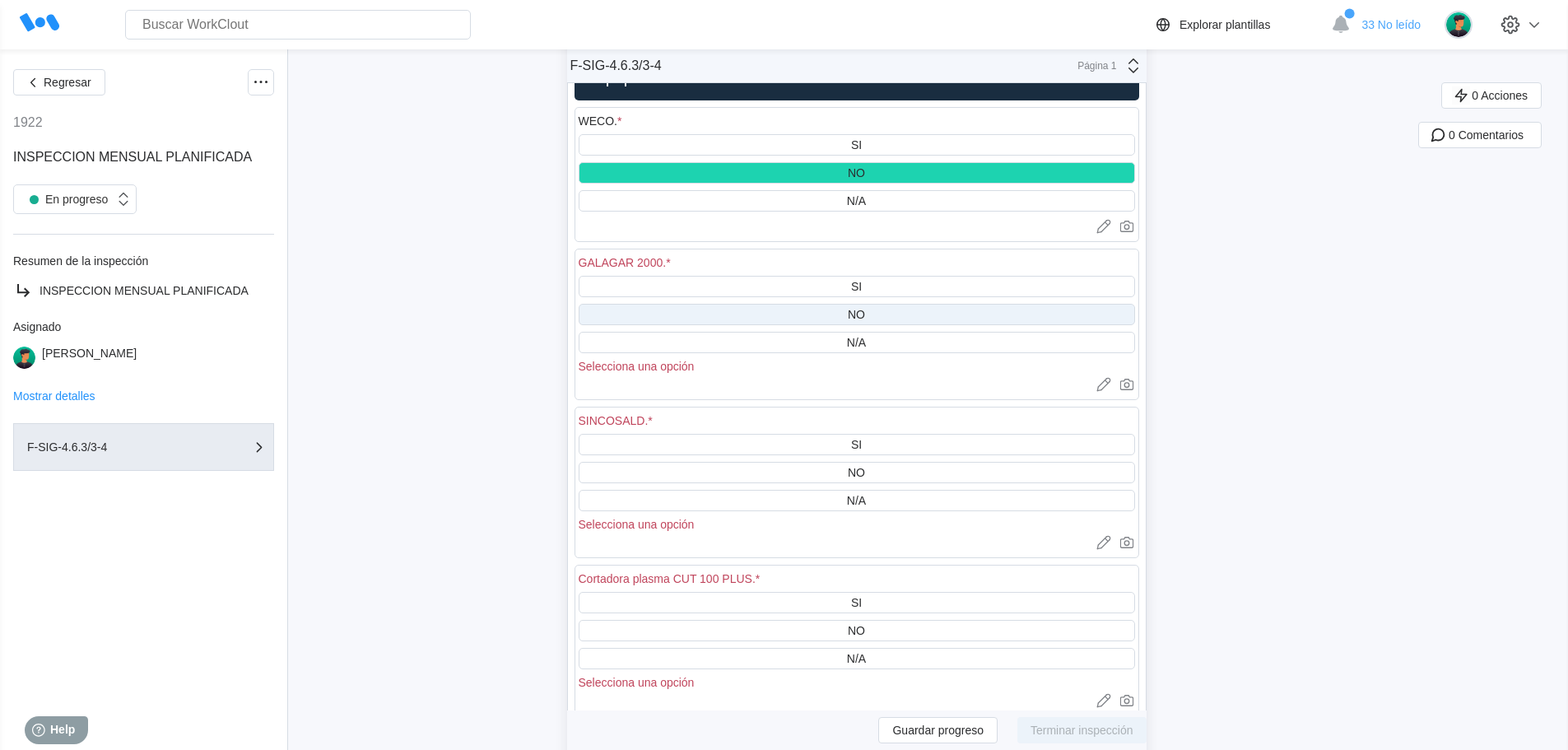
click at [865, 314] on div "NO" at bounding box center [856, 314] width 18 height 13
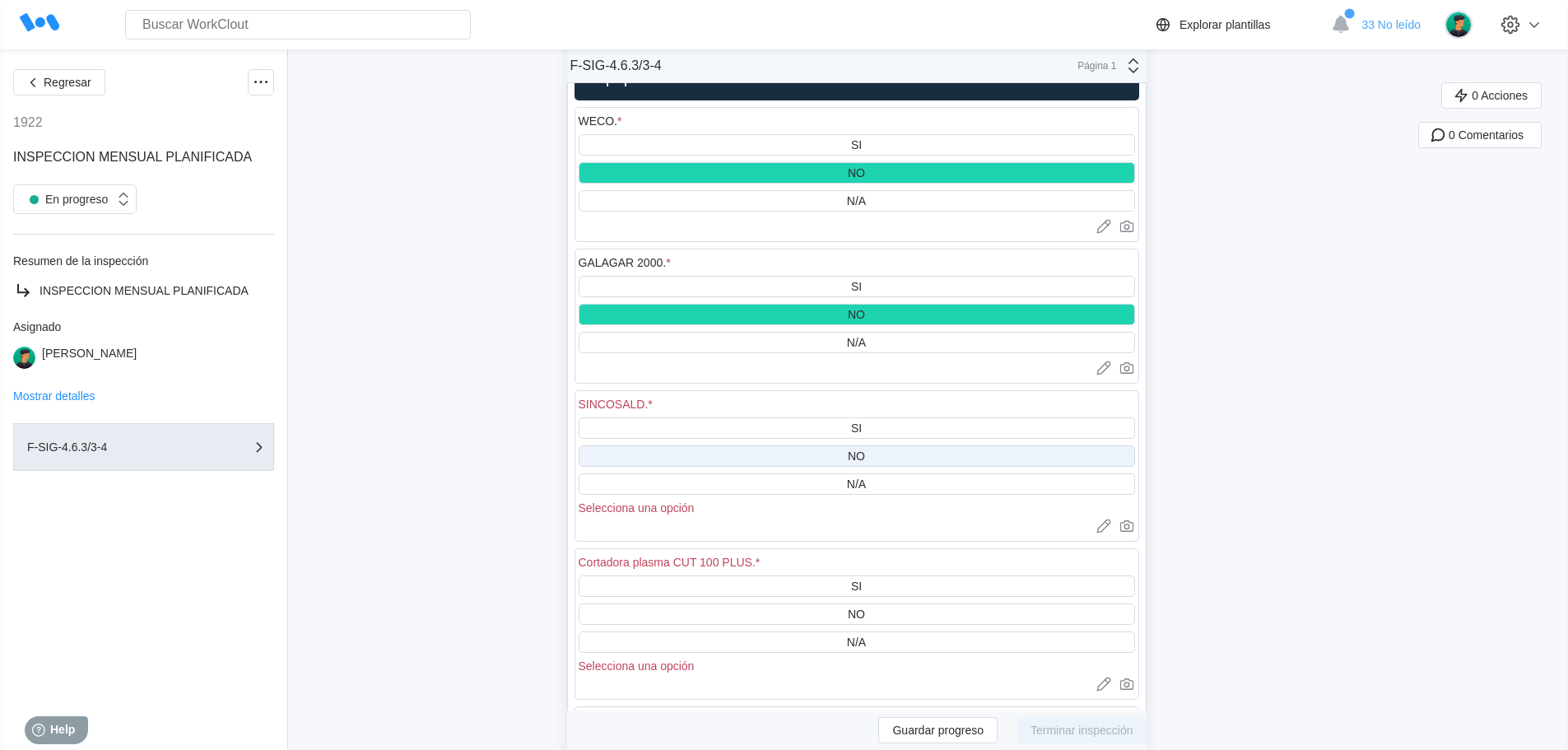
click at [865, 455] on div "NO" at bounding box center [856, 456] width 18 height 13
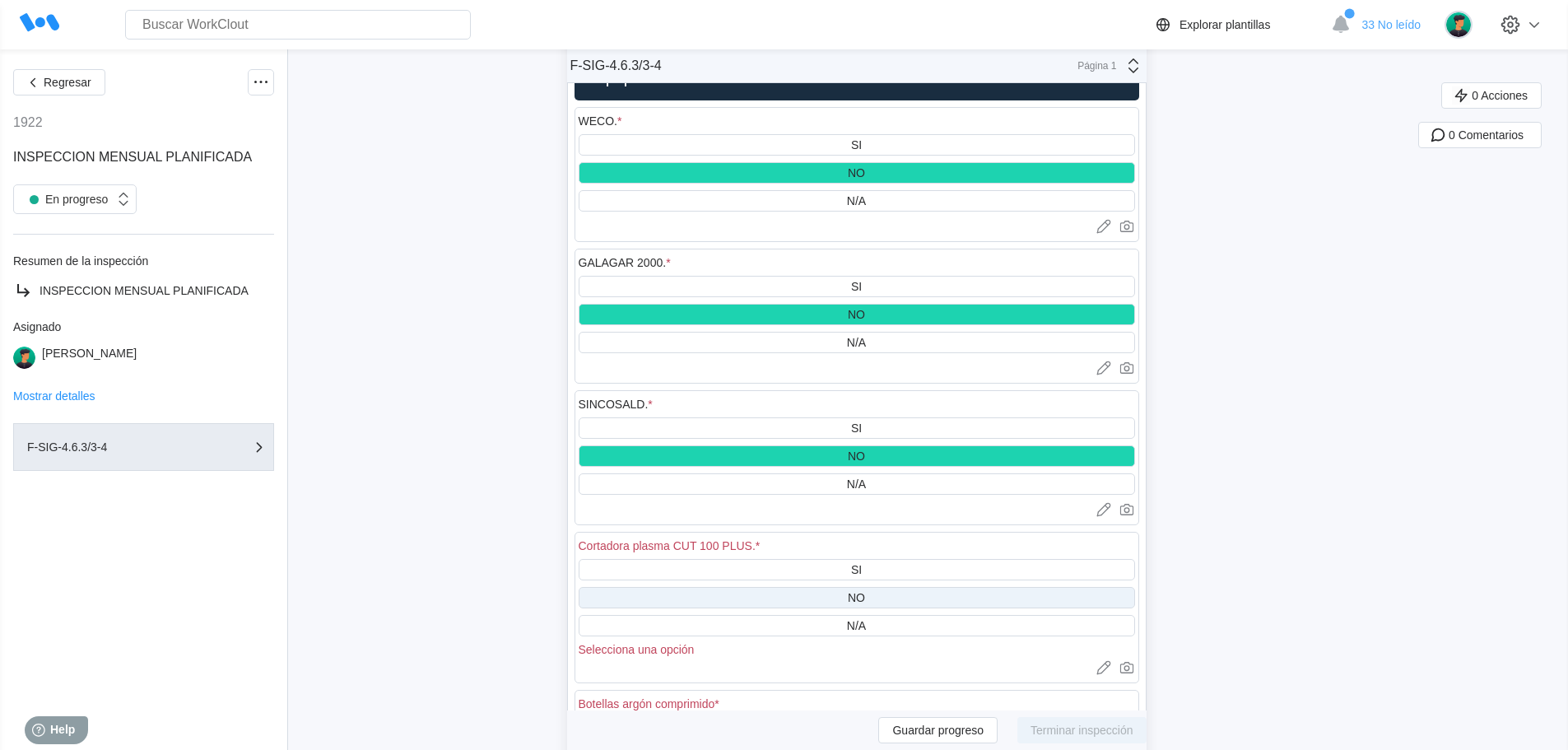
click at [873, 595] on div "NO" at bounding box center [856, 598] width 556 height 21
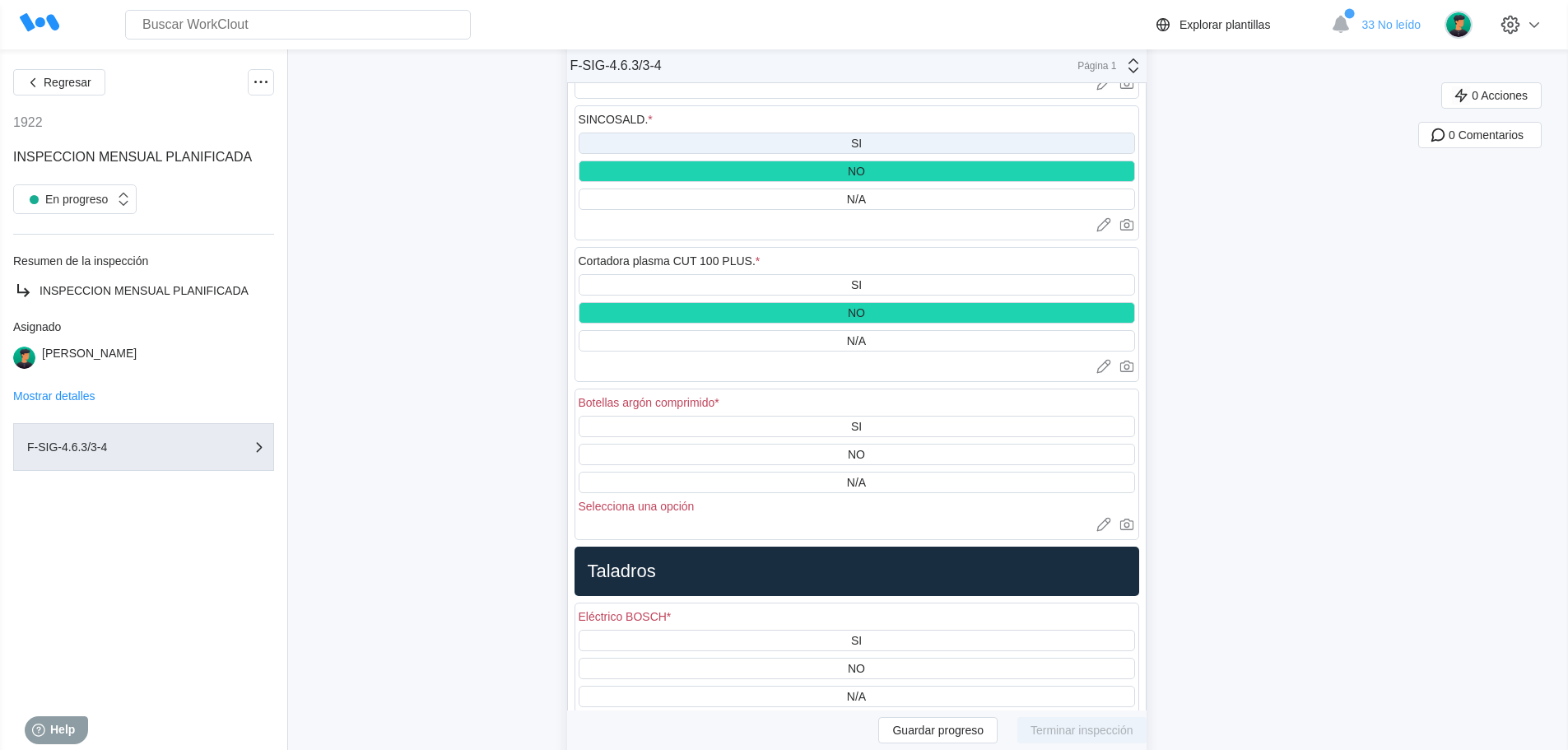
scroll to position [12022, 0]
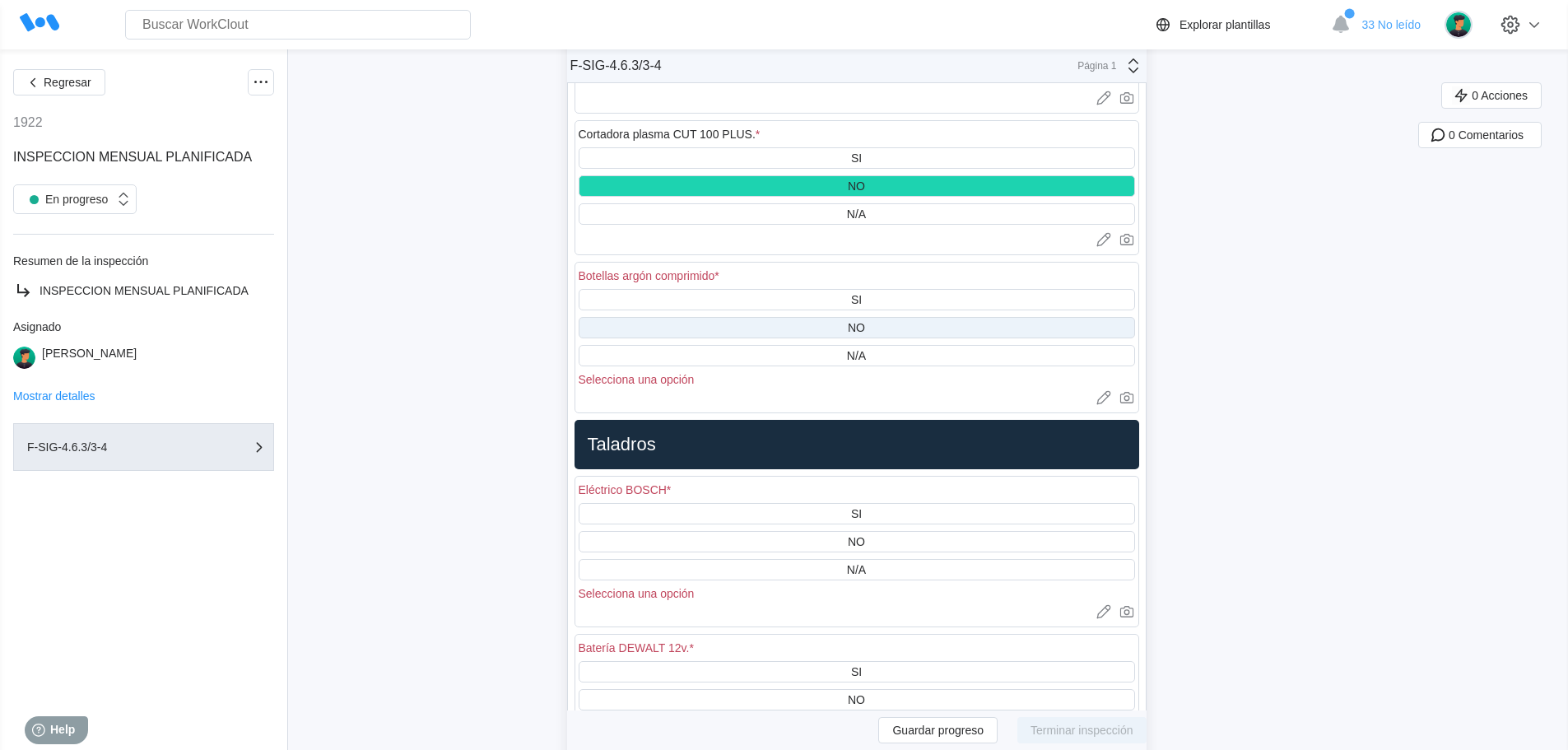
click at [871, 326] on div "NO" at bounding box center [856, 328] width 556 height 21
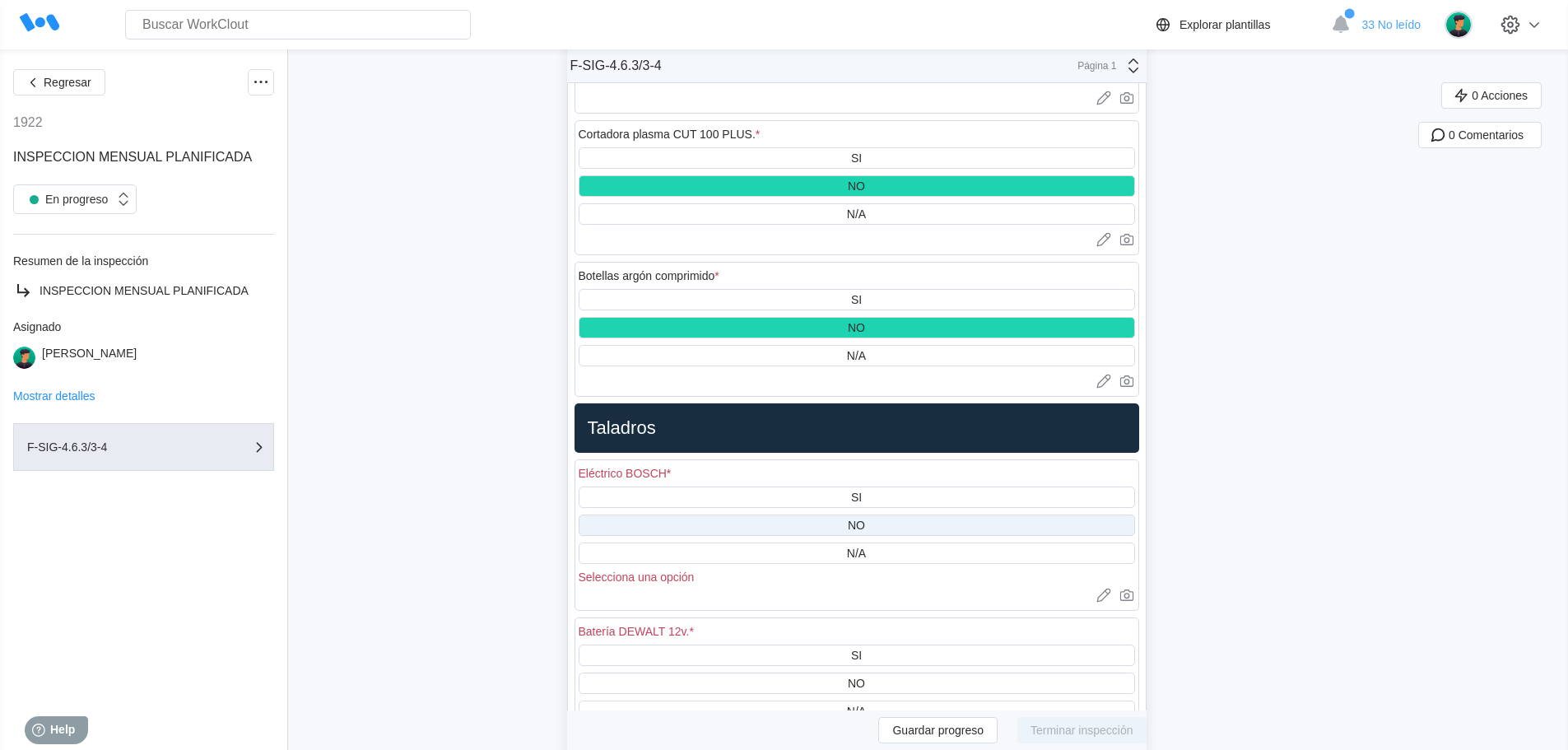
click at [879, 525] on div "NO" at bounding box center [856, 526] width 556 height 21
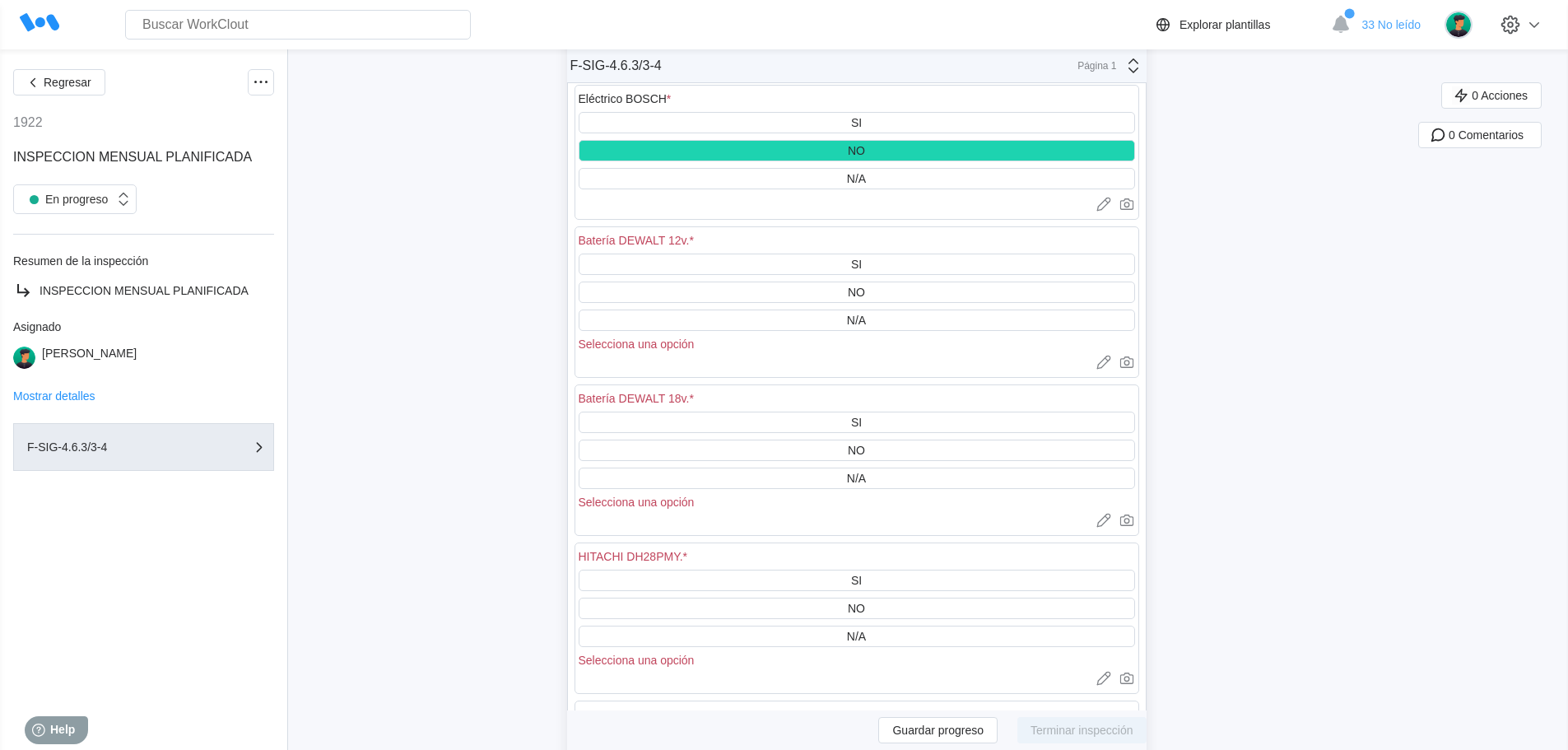
scroll to position [12434, 0]
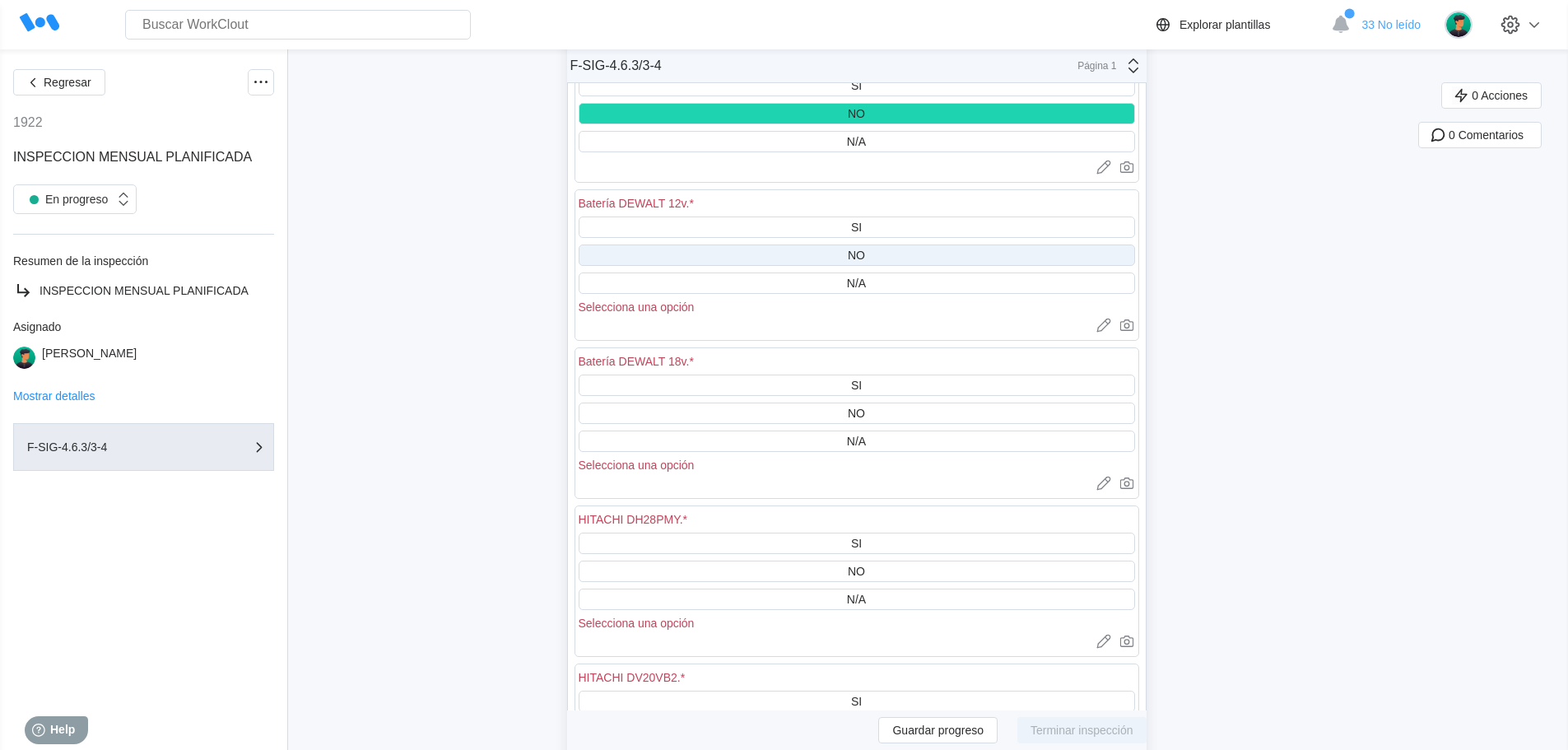
click at [857, 248] on div "NO" at bounding box center [856, 254] width 18 height 13
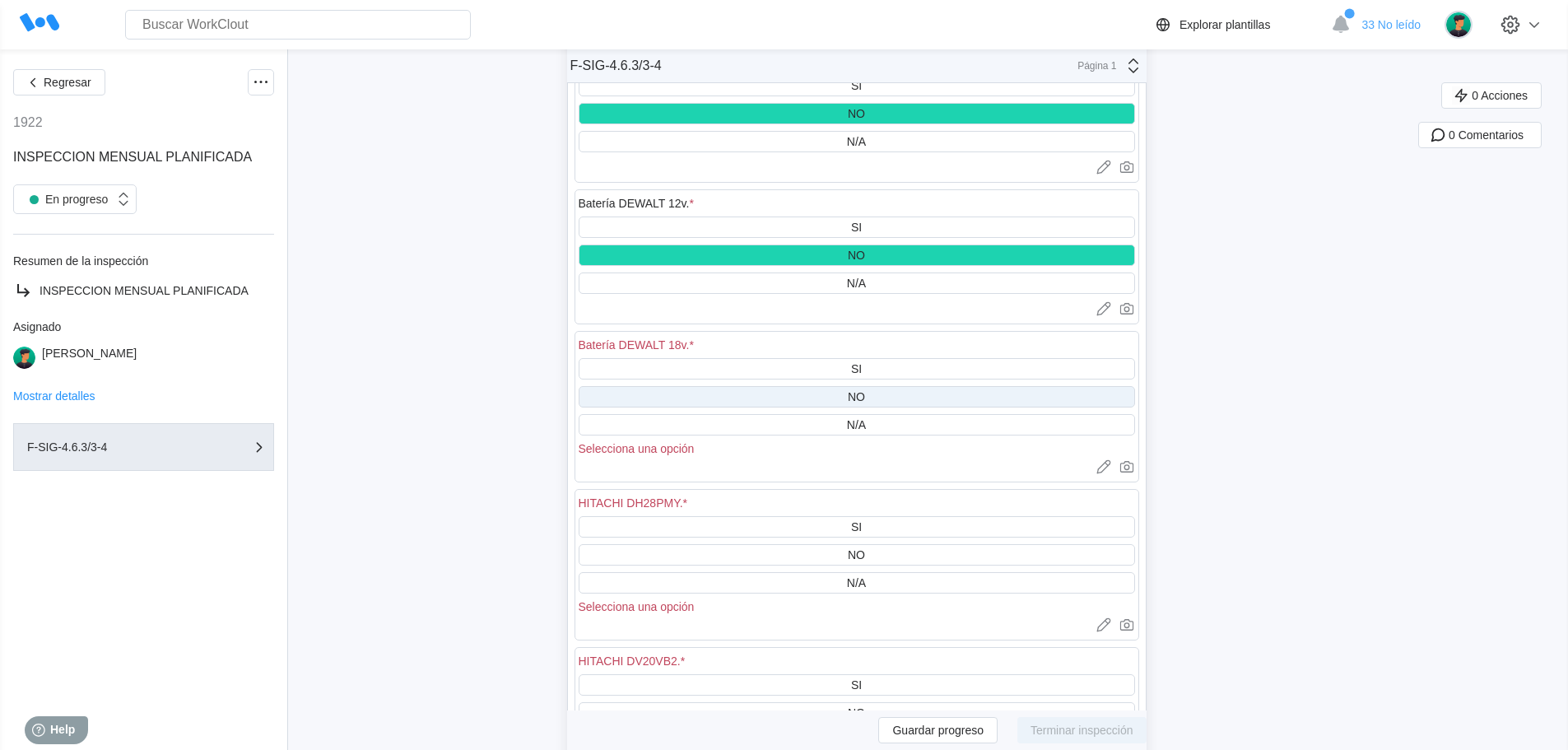
click at [873, 395] on div "NO" at bounding box center [856, 397] width 556 height 21
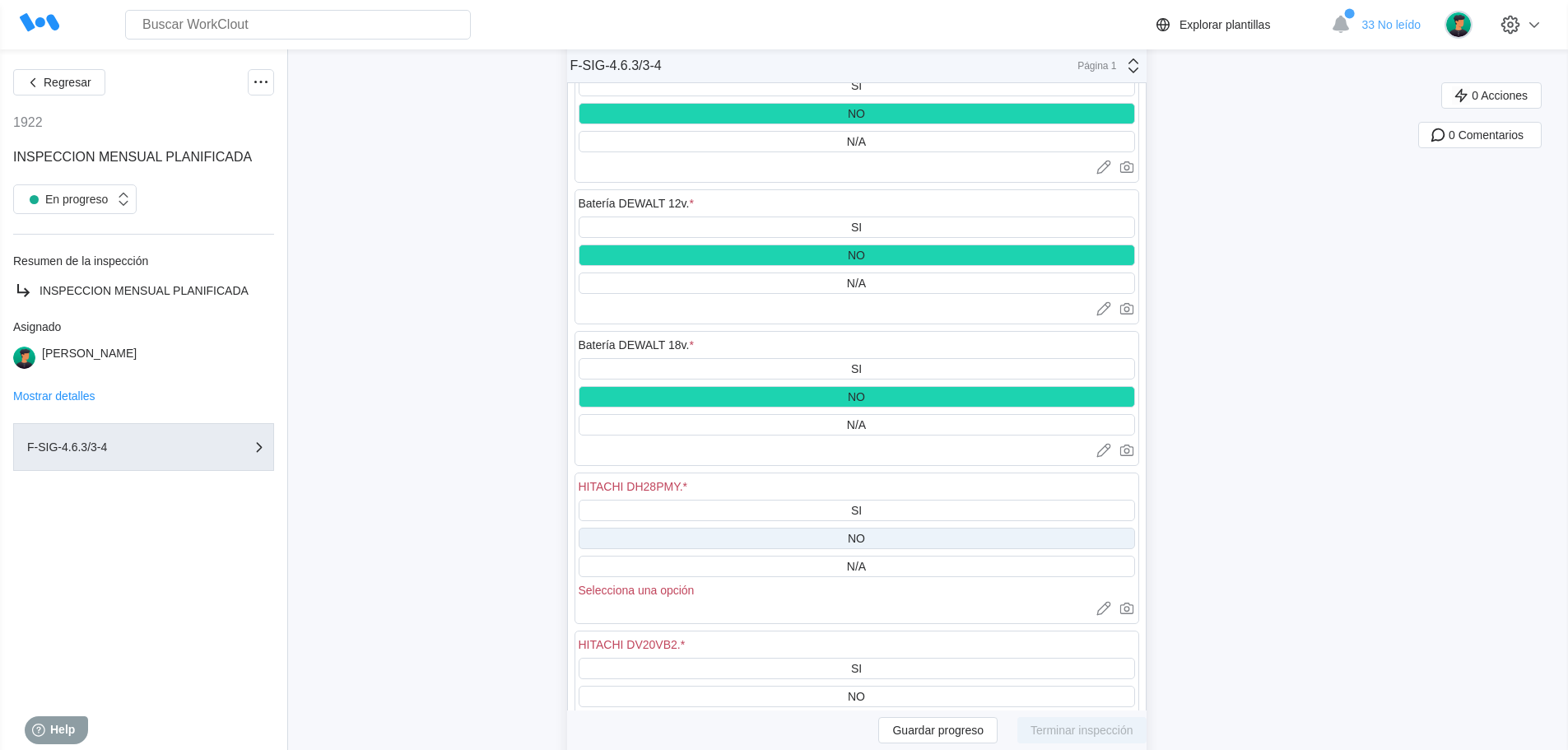
click at [871, 538] on div "NO" at bounding box center [856, 538] width 556 height 21
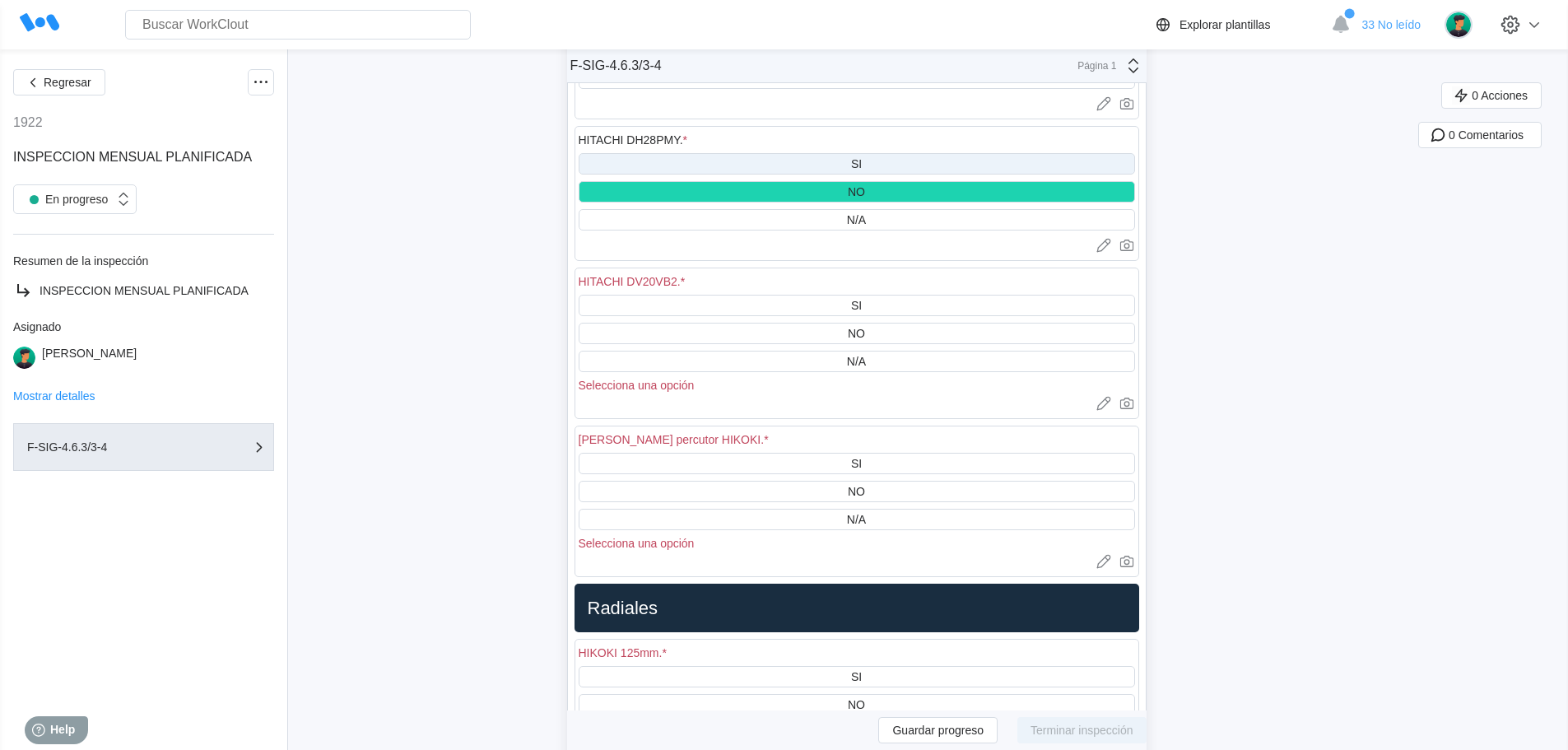
scroll to position [12845, 0]
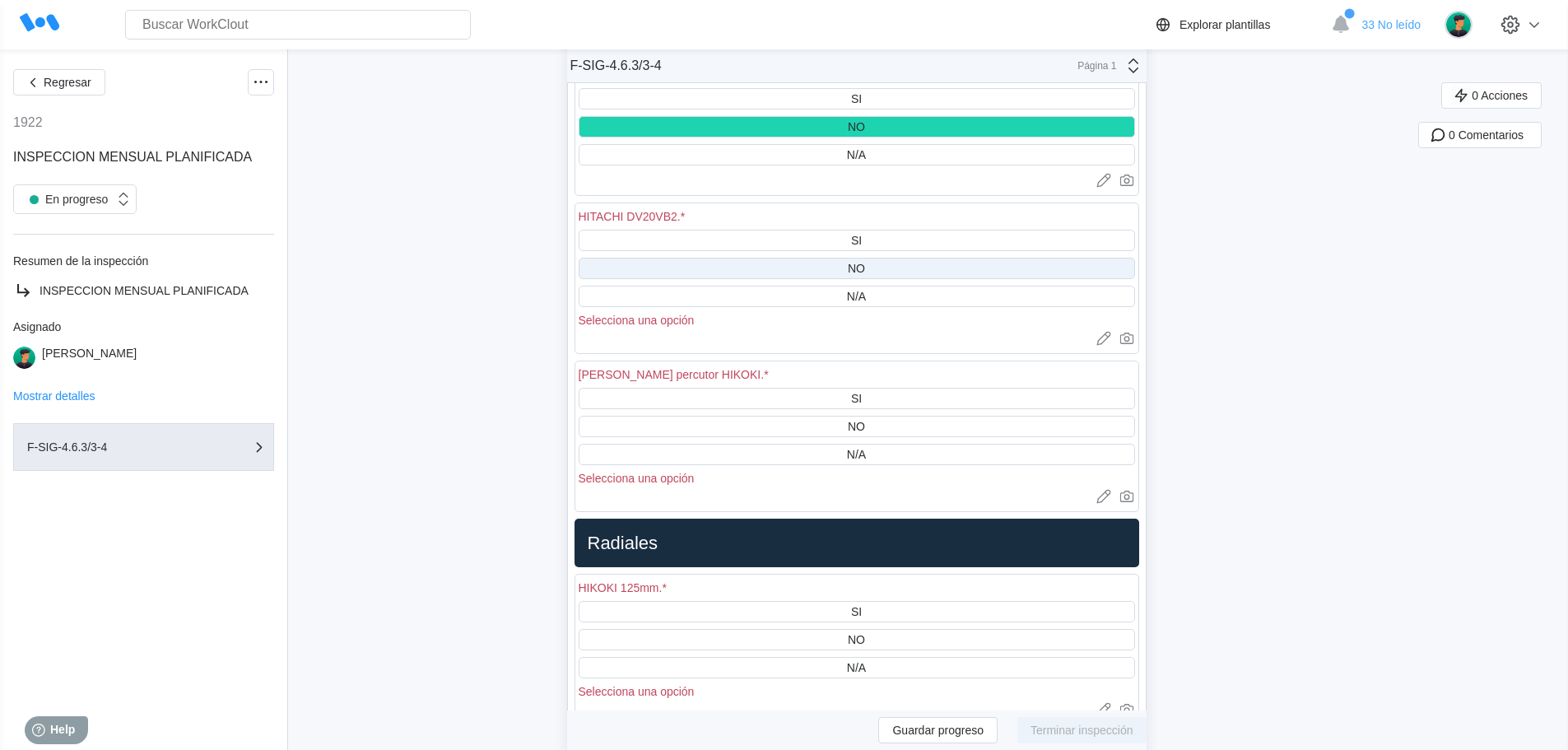
click at [865, 264] on div "NO" at bounding box center [856, 268] width 18 height 13
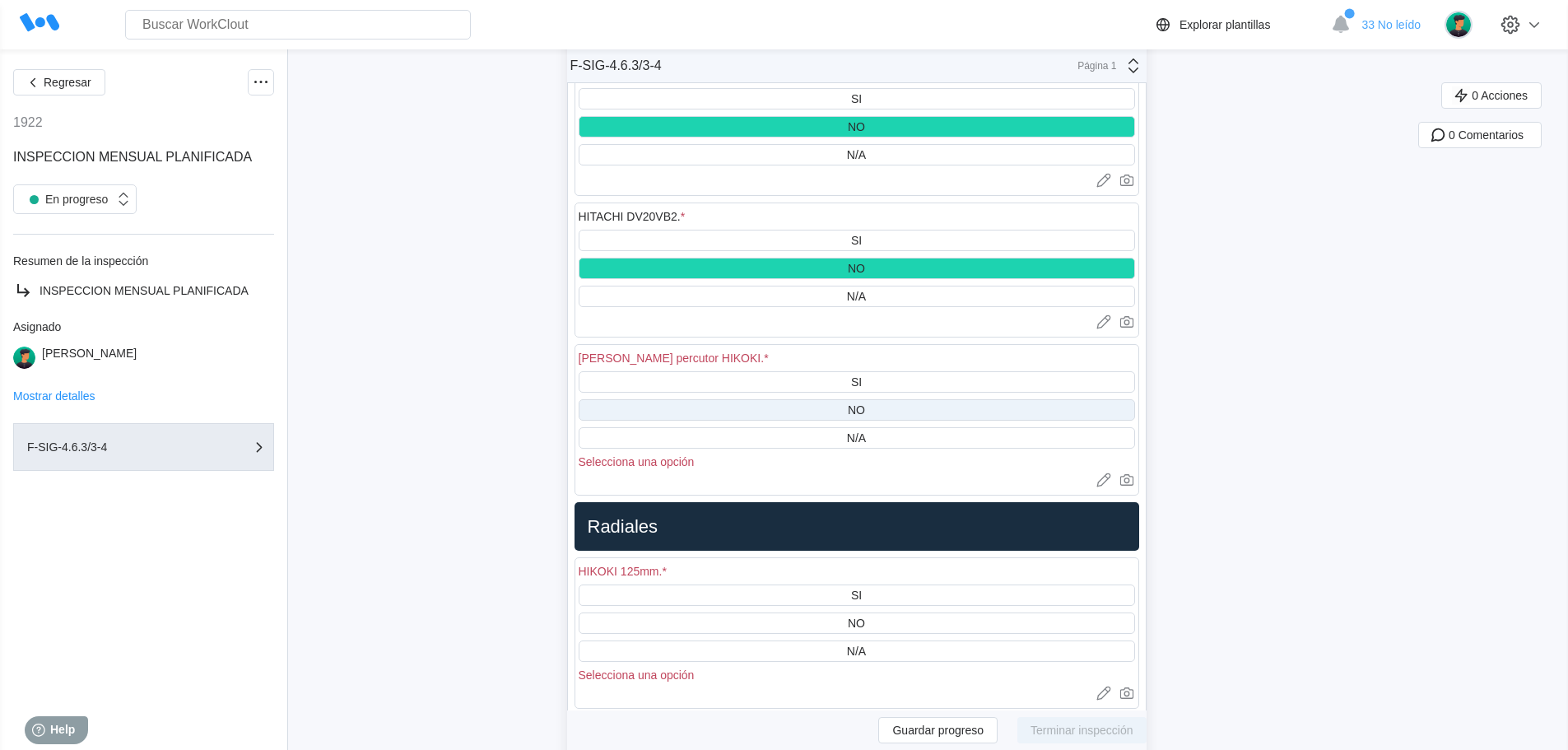
click at [878, 406] on div "NO" at bounding box center [856, 410] width 556 height 21
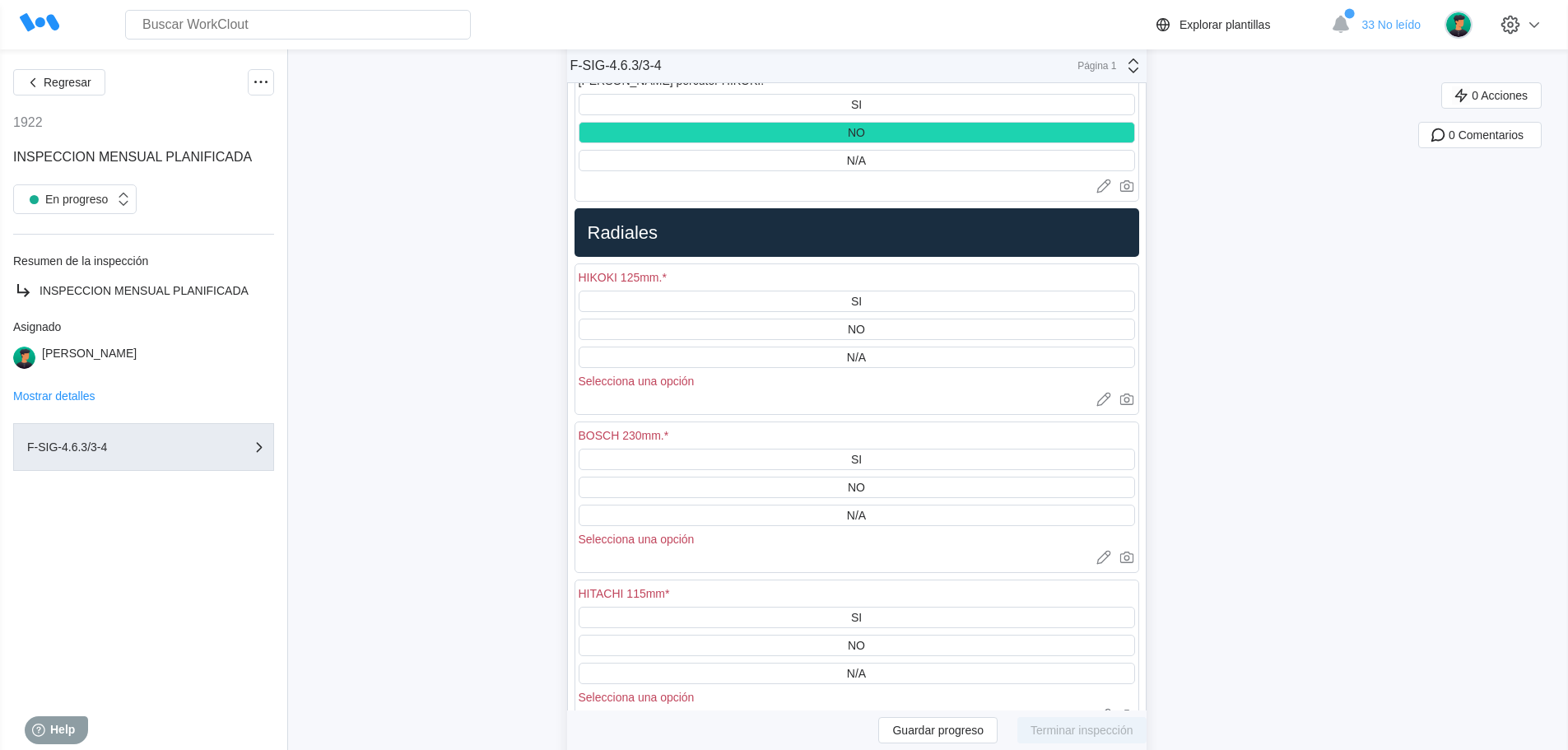
scroll to position [13257, 0]
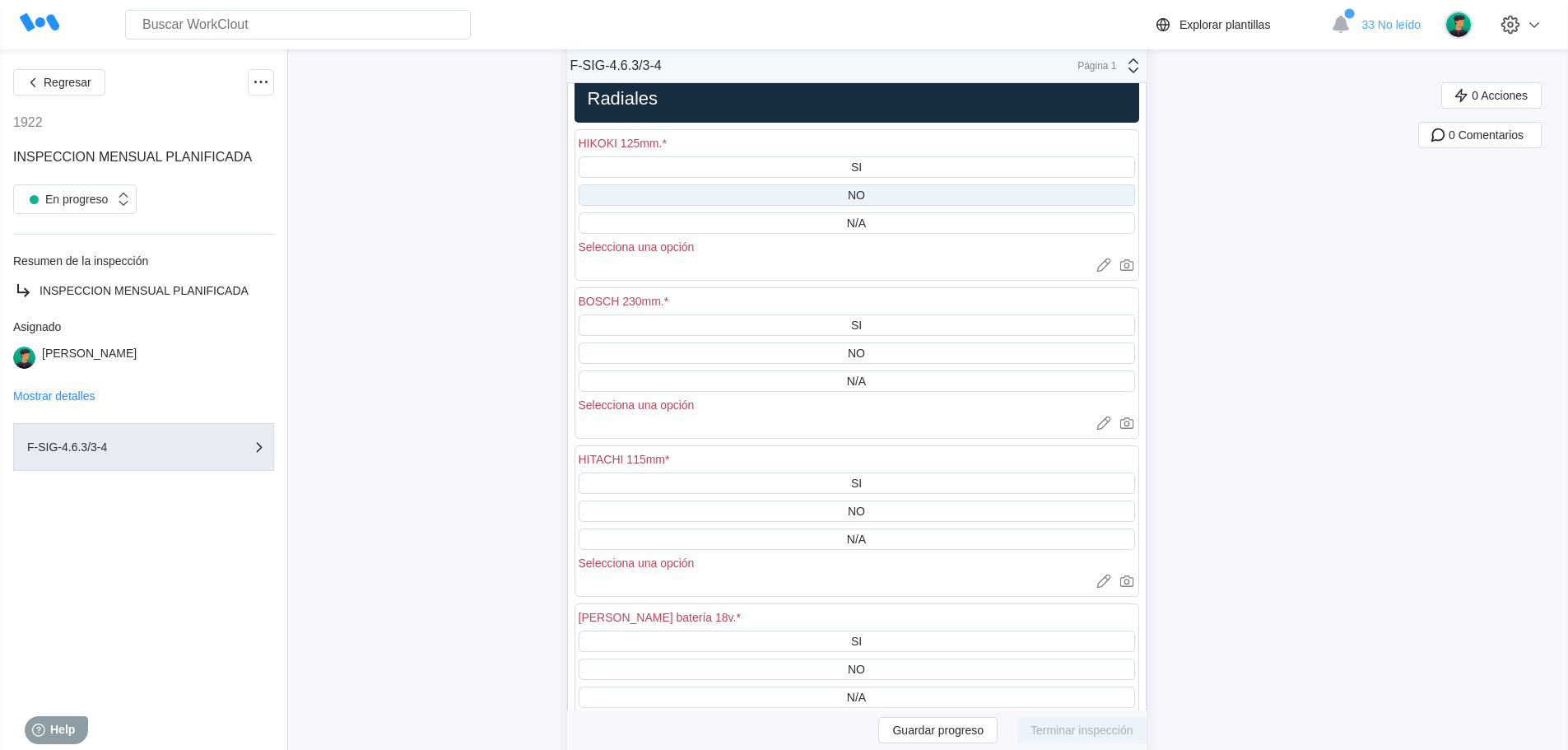
click at [877, 193] on div "NO" at bounding box center [856, 195] width 556 height 21
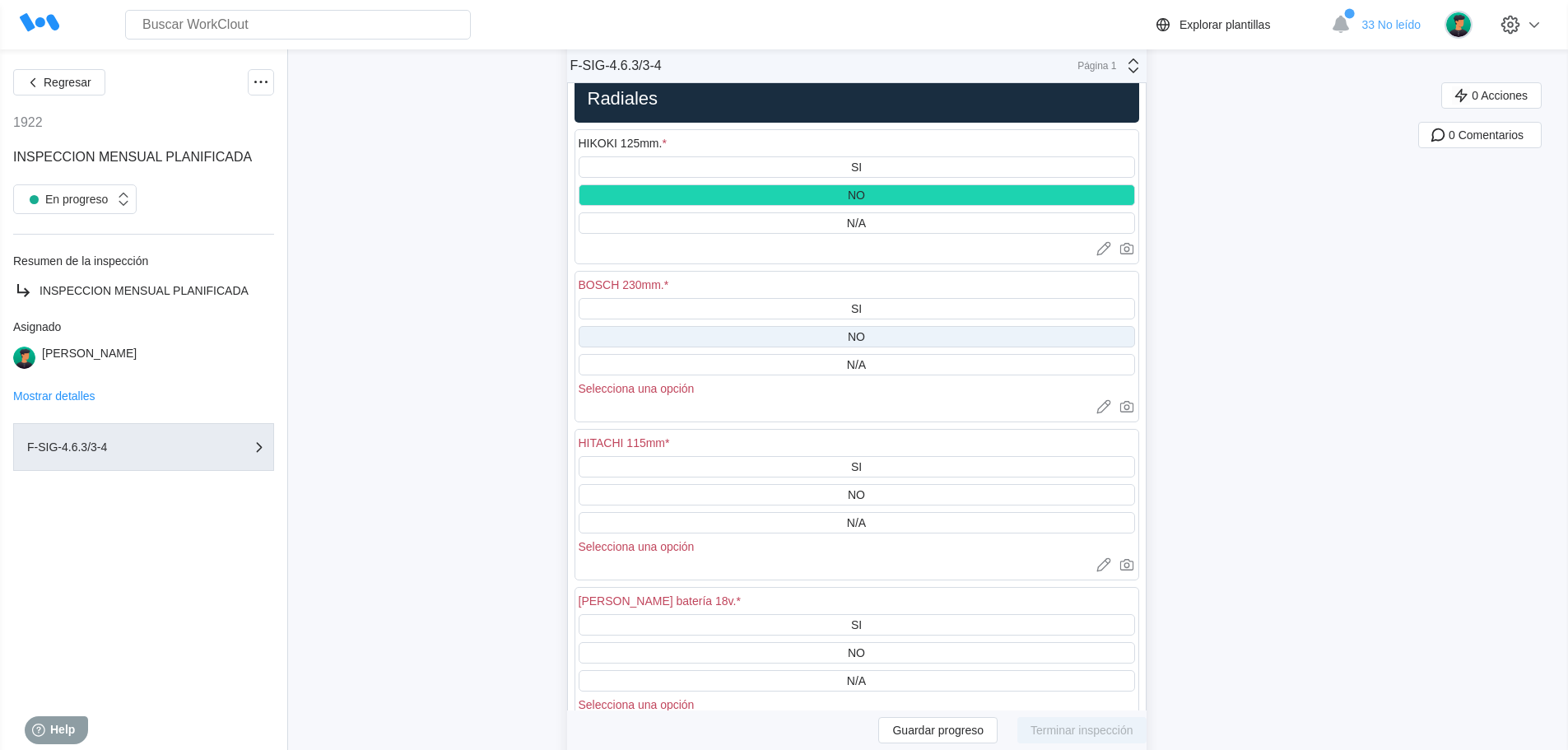
click at [865, 337] on div "NO" at bounding box center [856, 337] width 18 height 13
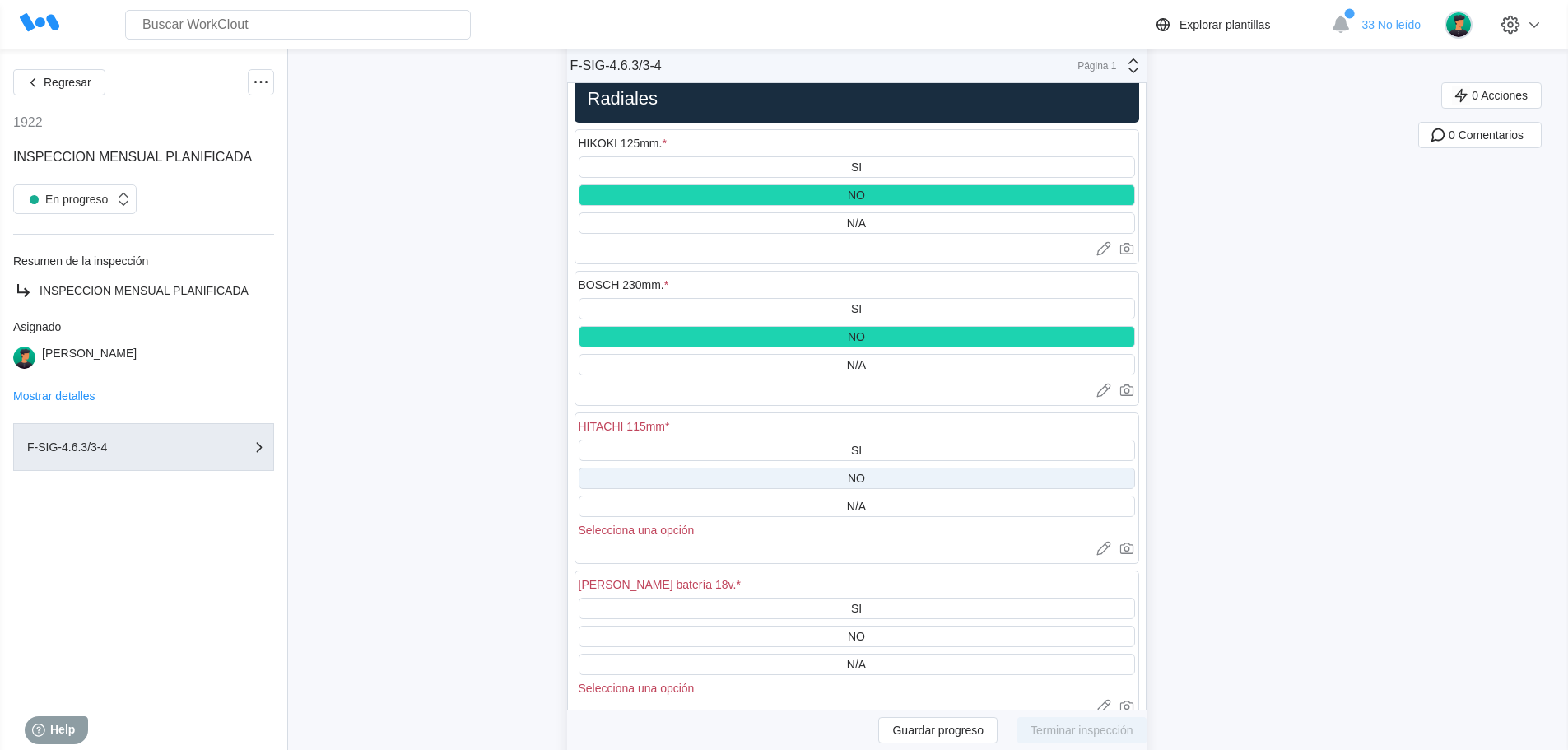
click at [873, 473] on div "NO" at bounding box center [856, 478] width 556 height 21
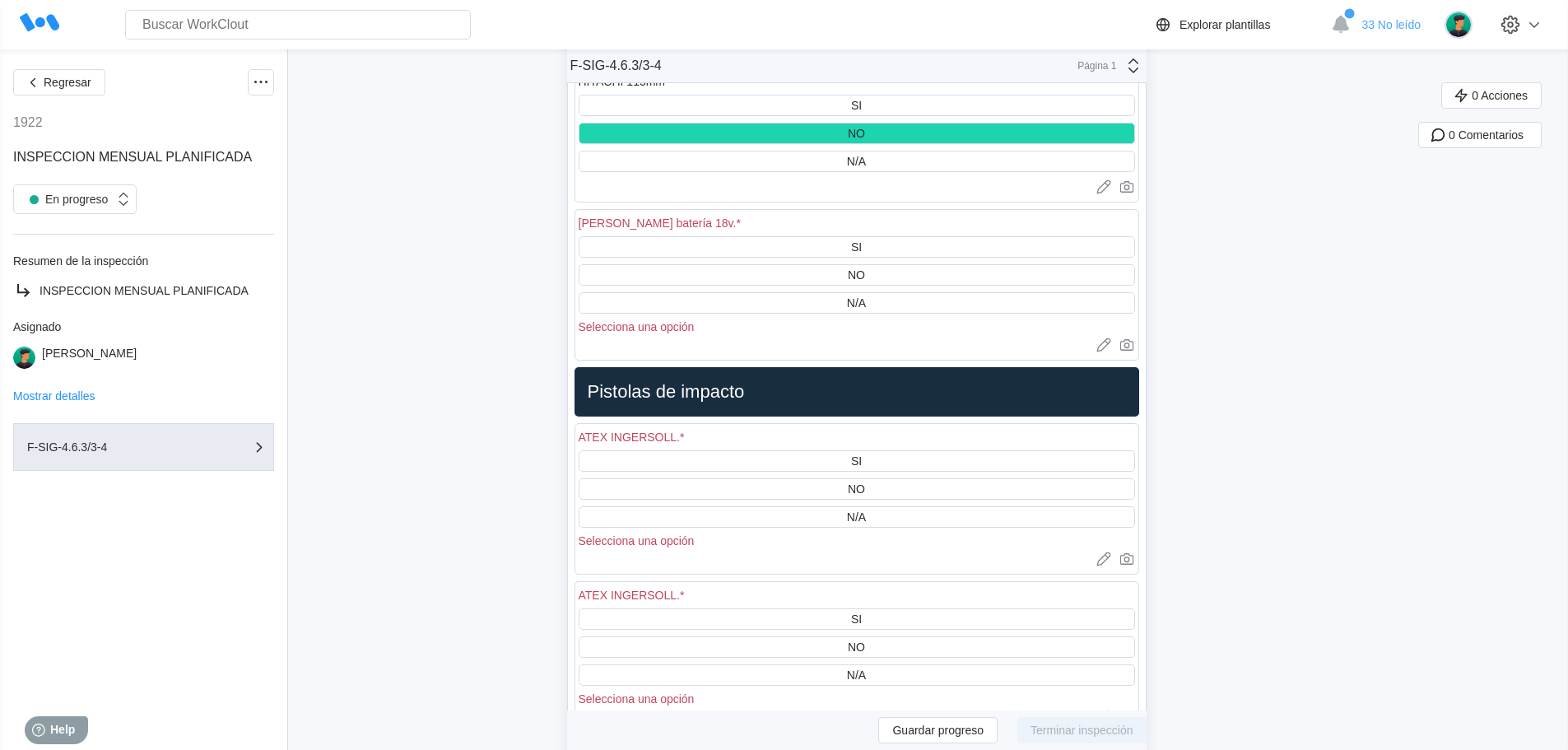
scroll to position [13669, 0]
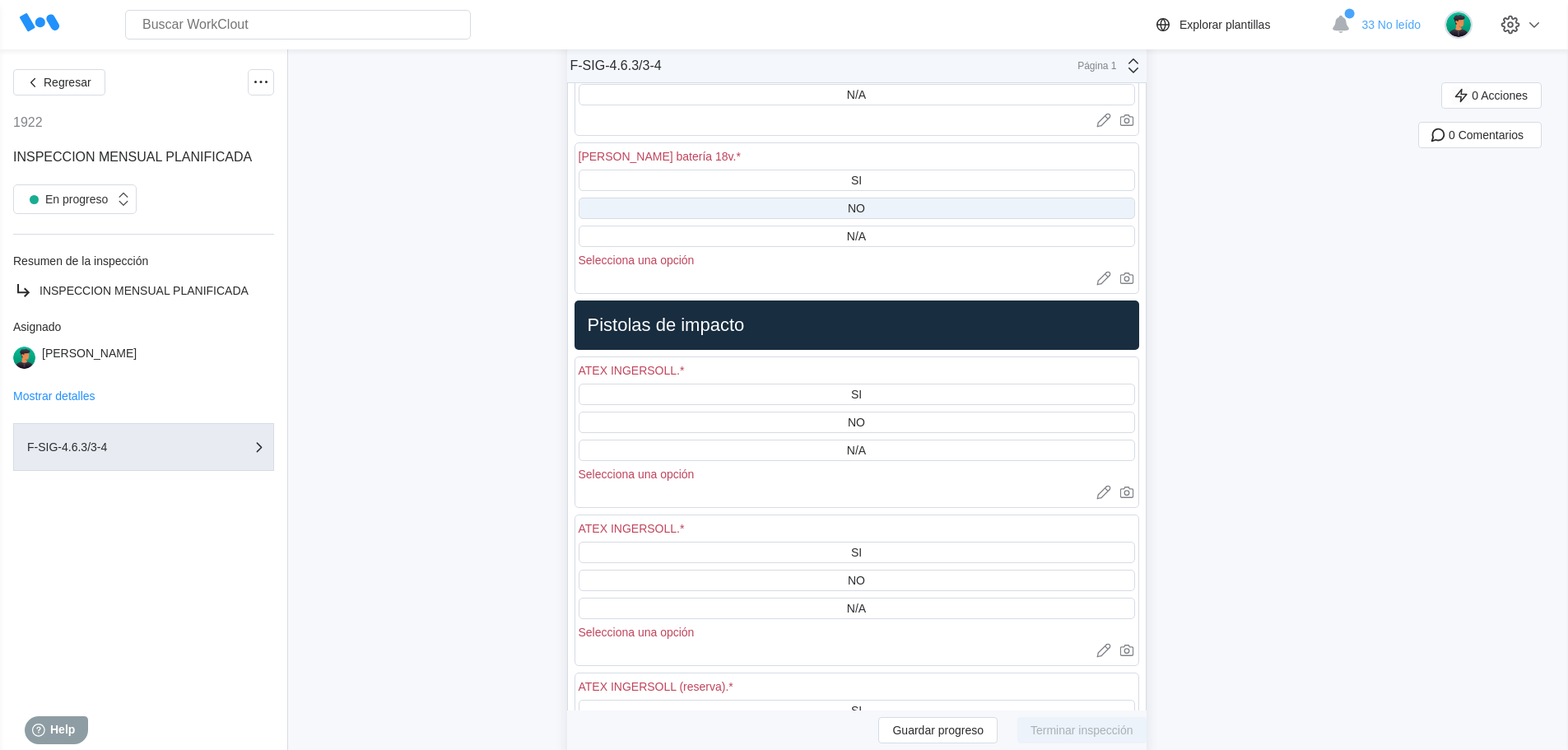
click at [865, 204] on div "NO" at bounding box center [856, 208] width 18 height 13
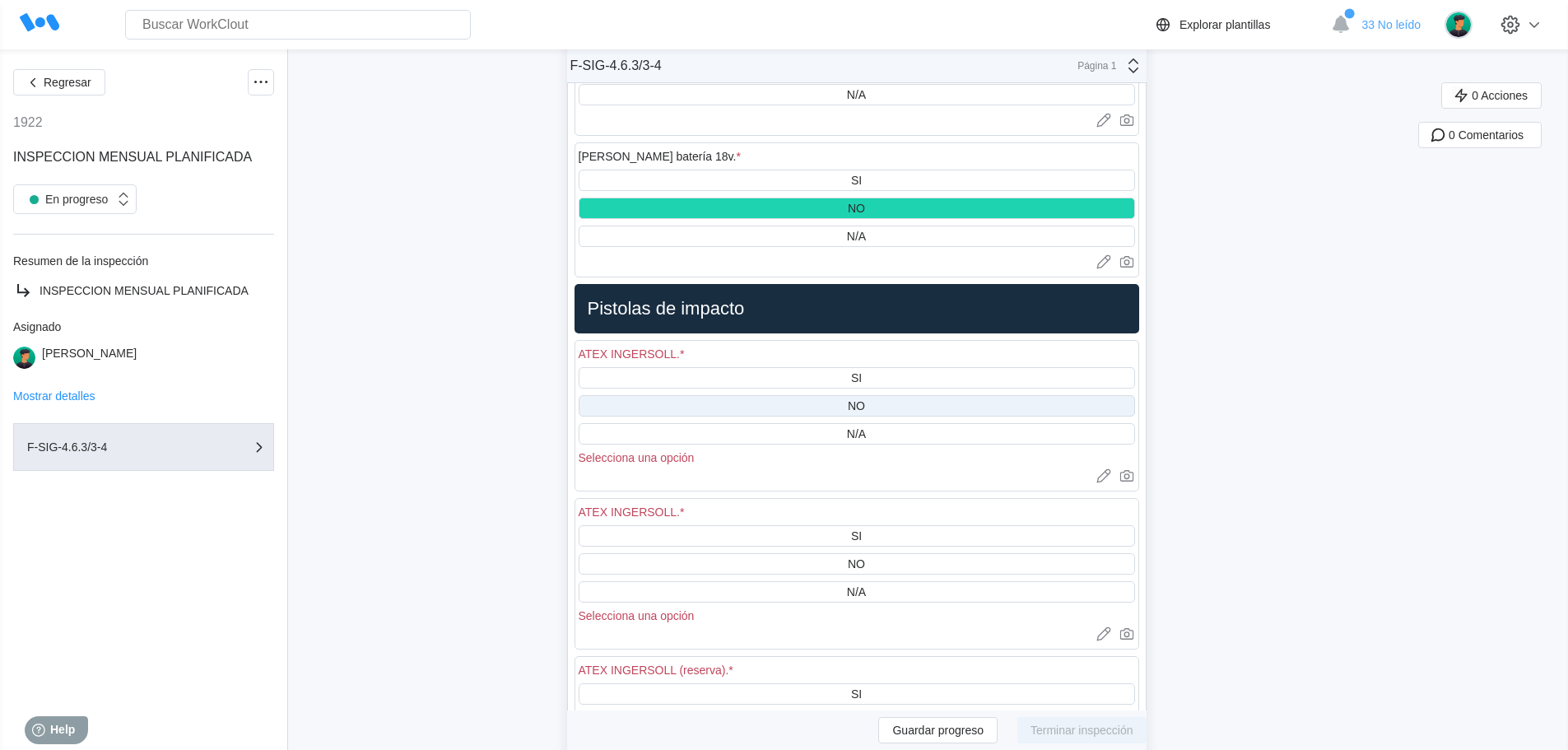
click at [877, 398] on div "NO" at bounding box center [856, 405] width 556 height 21
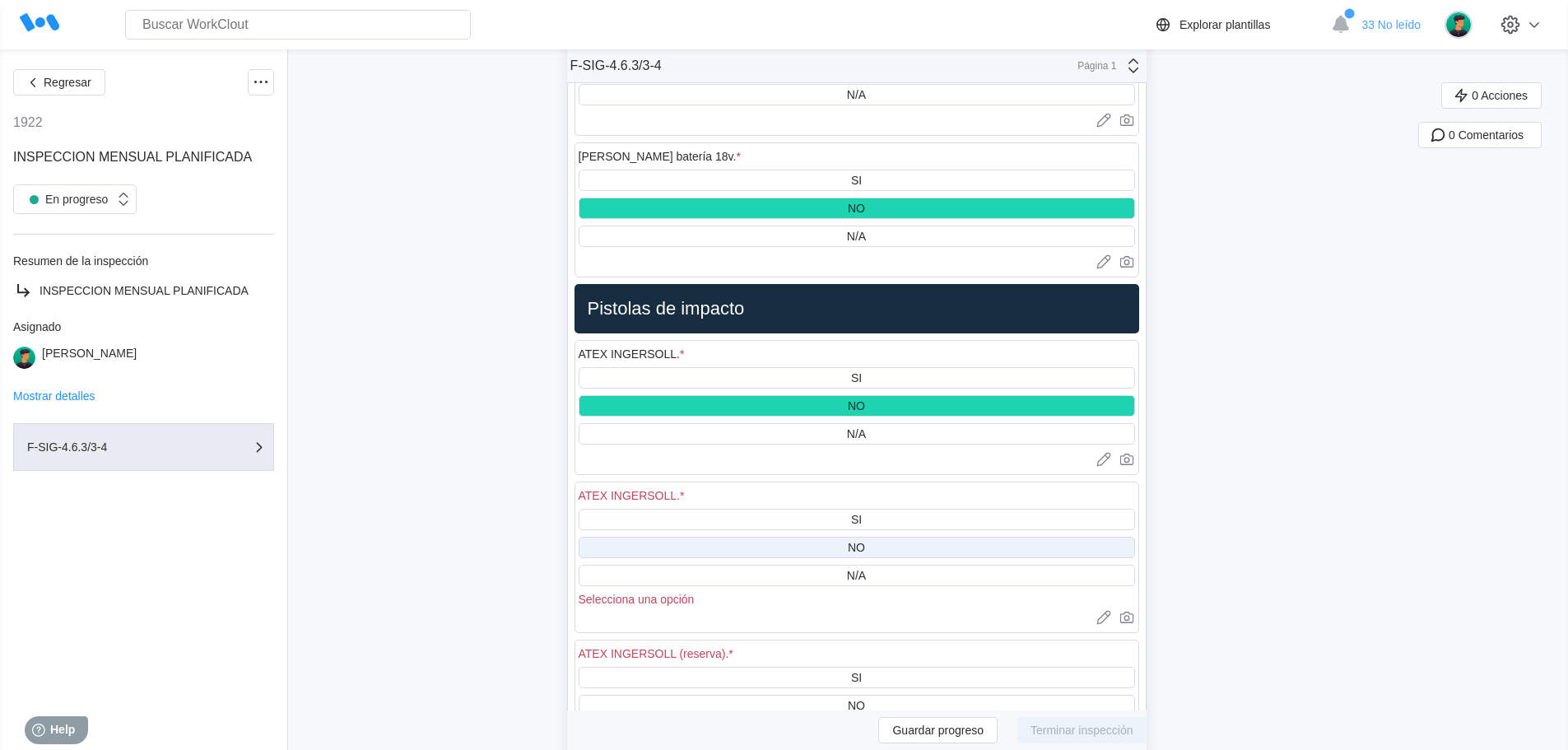
click at [883, 543] on div "NO" at bounding box center [856, 548] width 556 height 21
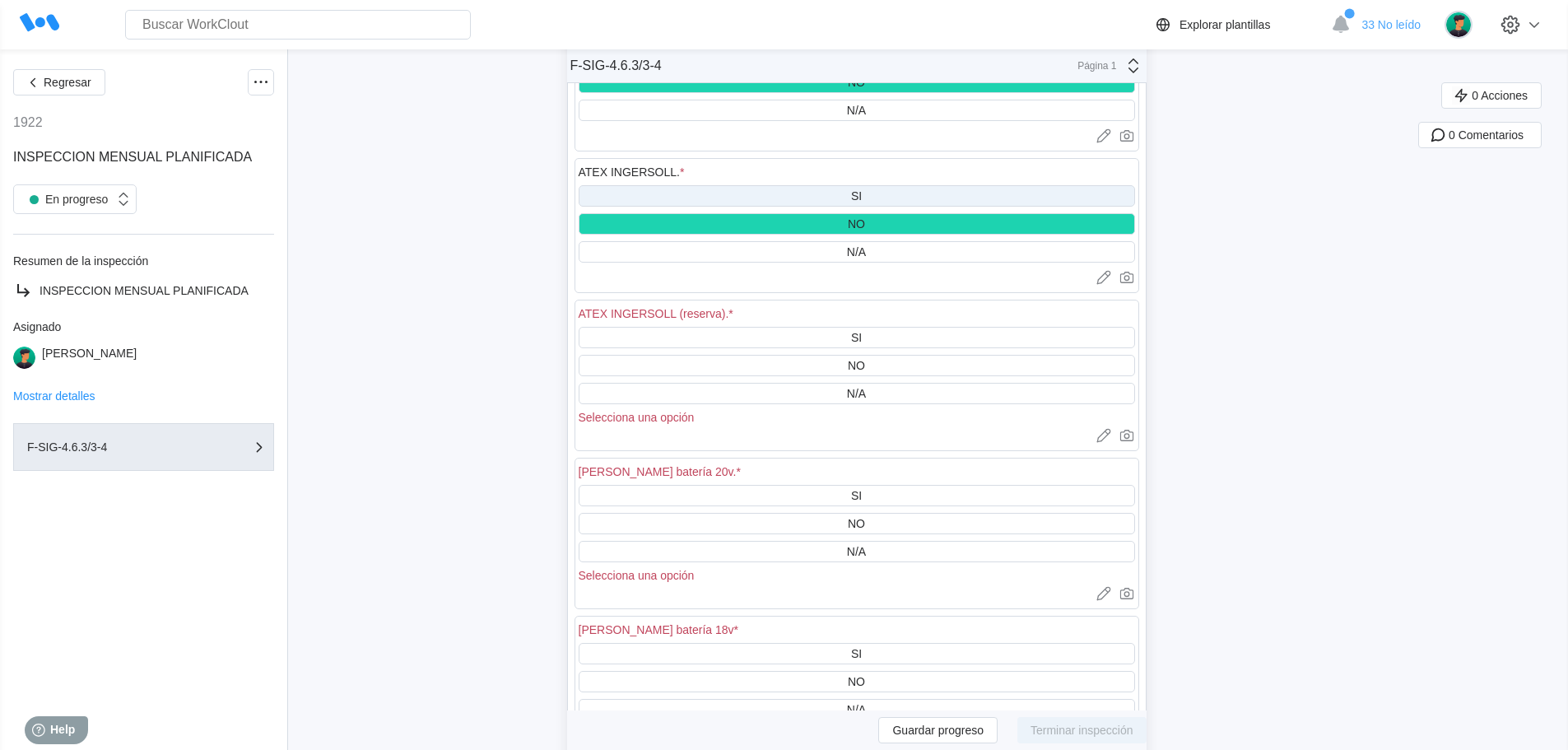
scroll to position [13998, 0]
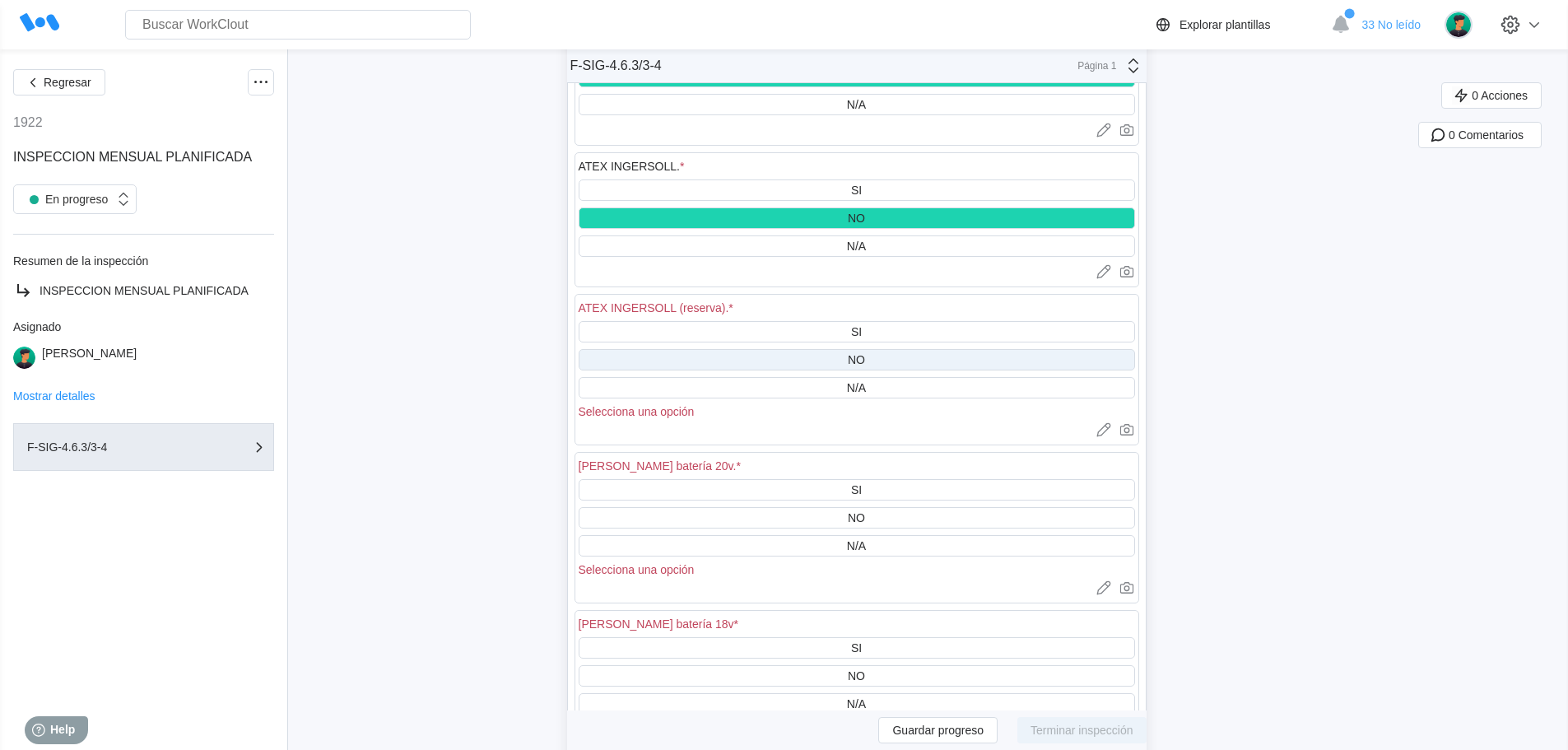
click at [865, 360] on div "NO" at bounding box center [856, 360] width 18 height 13
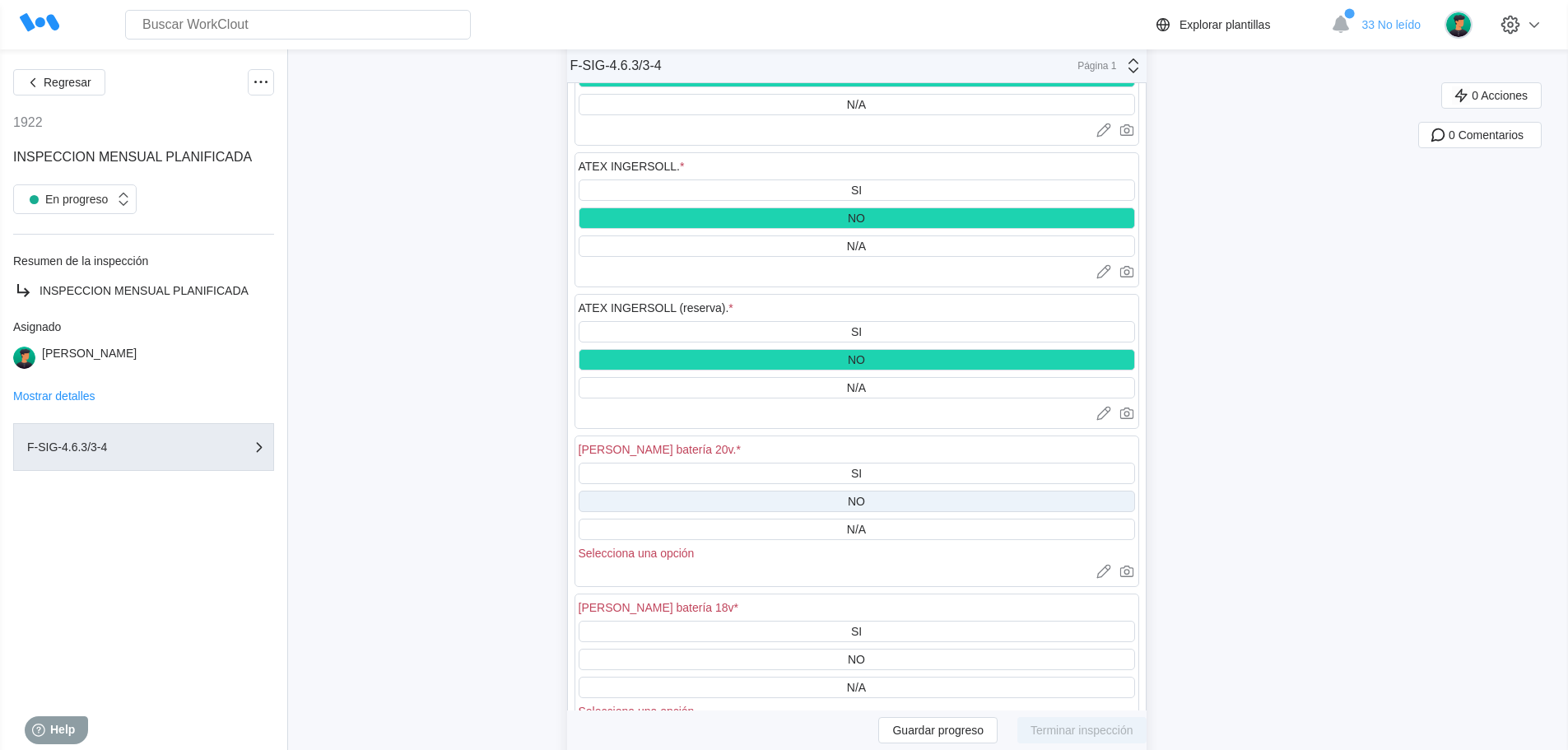
click at [891, 501] on div "NO" at bounding box center [856, 502] width 556 height 21
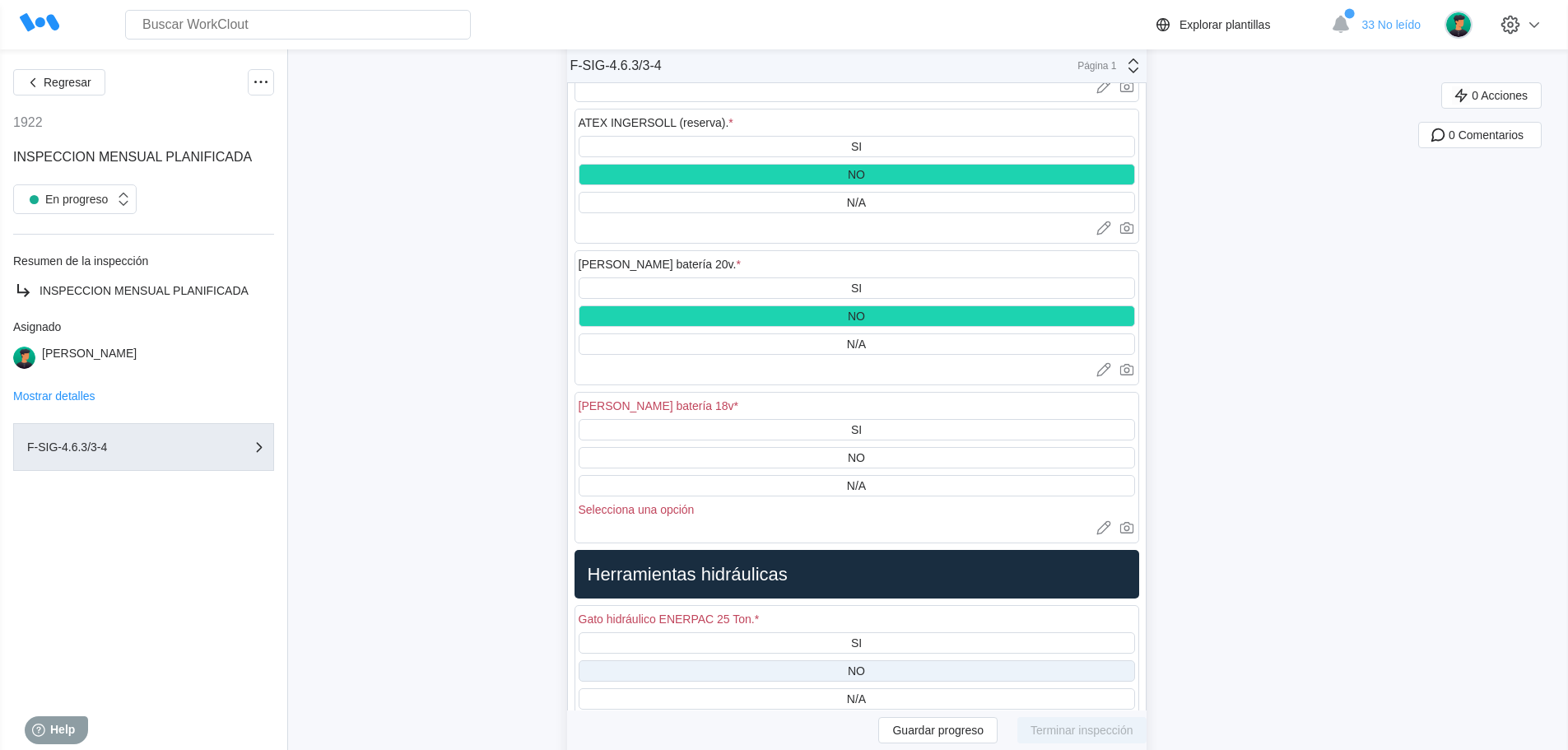
scroll to position [14410, 0]
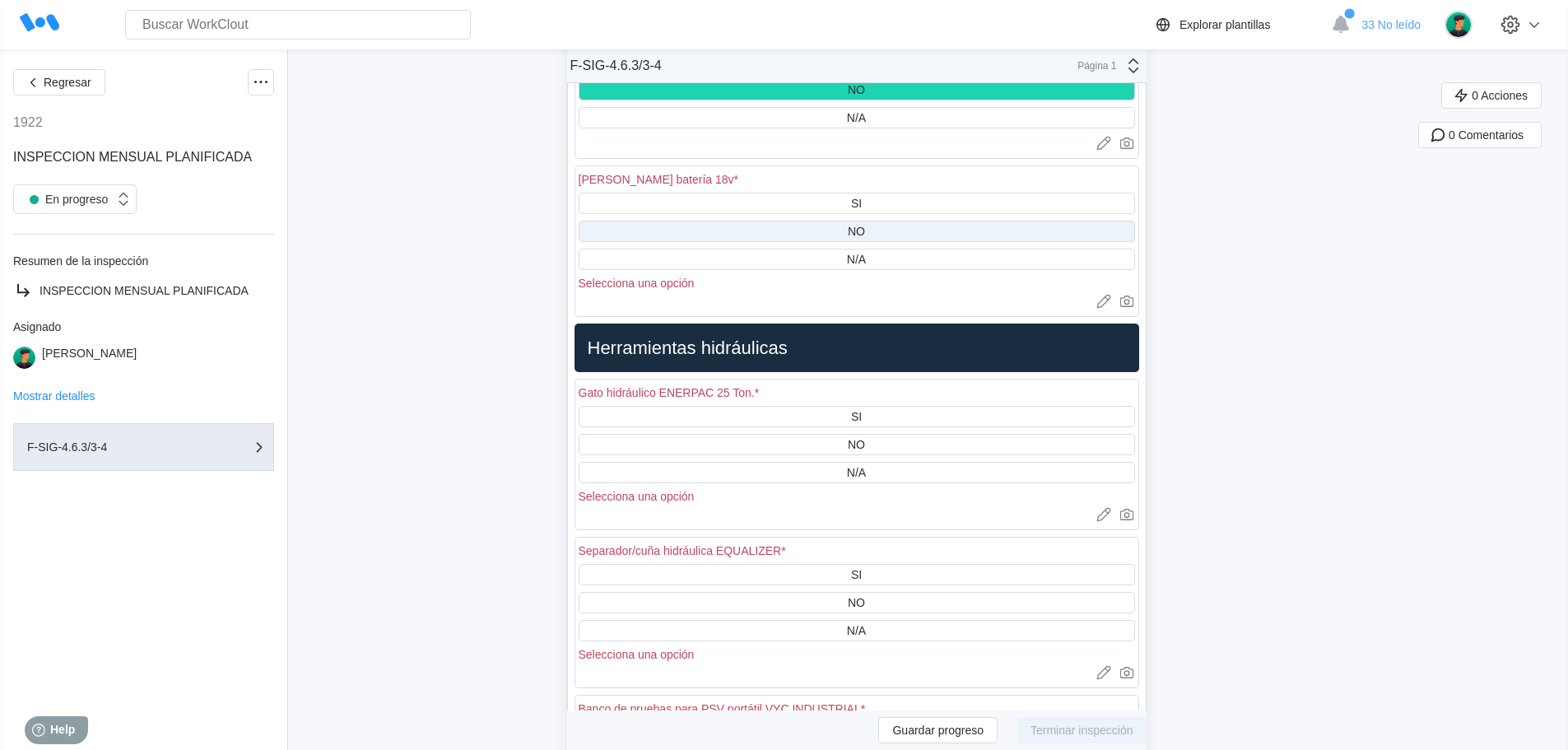
click at [884, 228] on div "NO" at bounding box center [856, 231] width 556 height 21
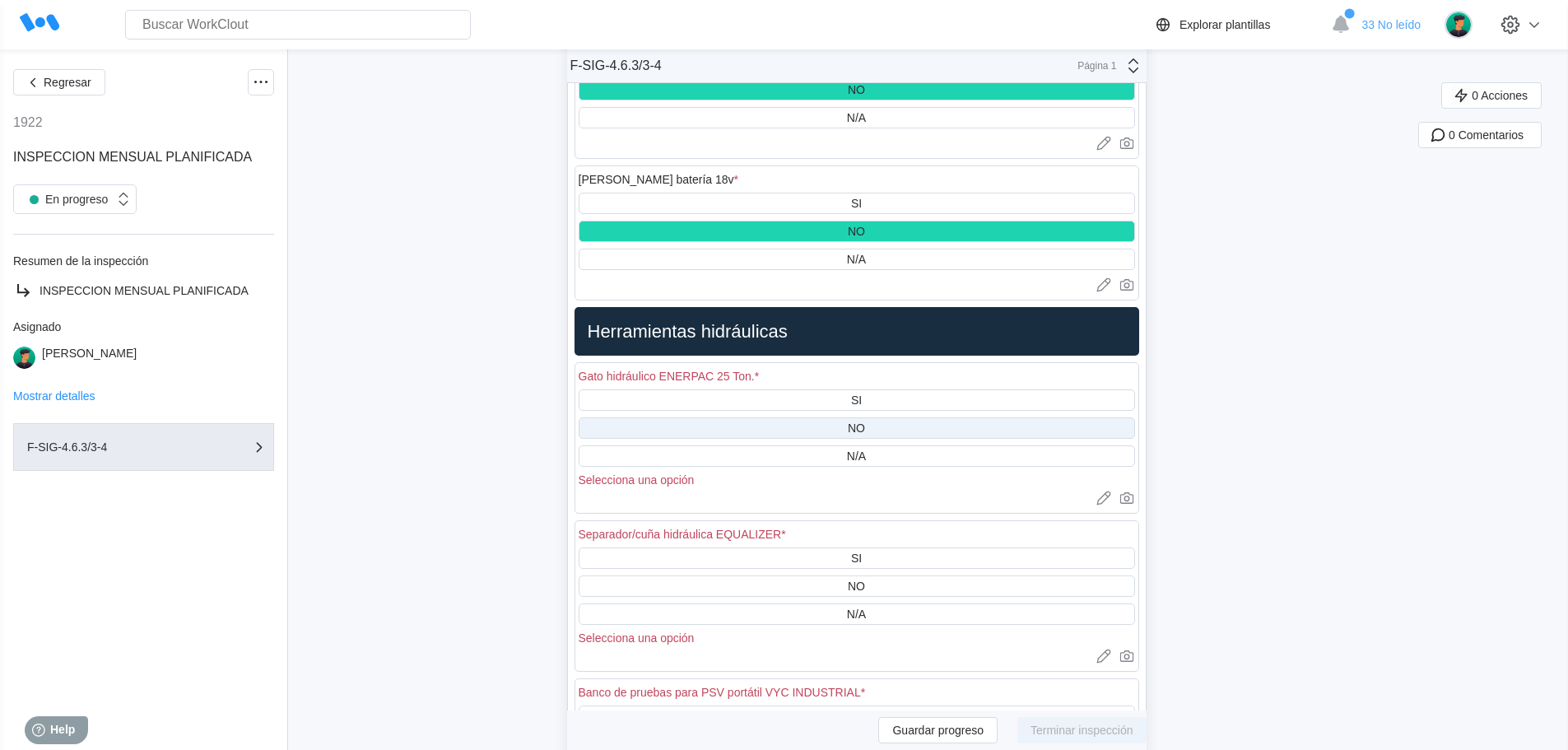
click at [891, 425] on div "NO" at bounding box center [856, 428] width 556 height 21
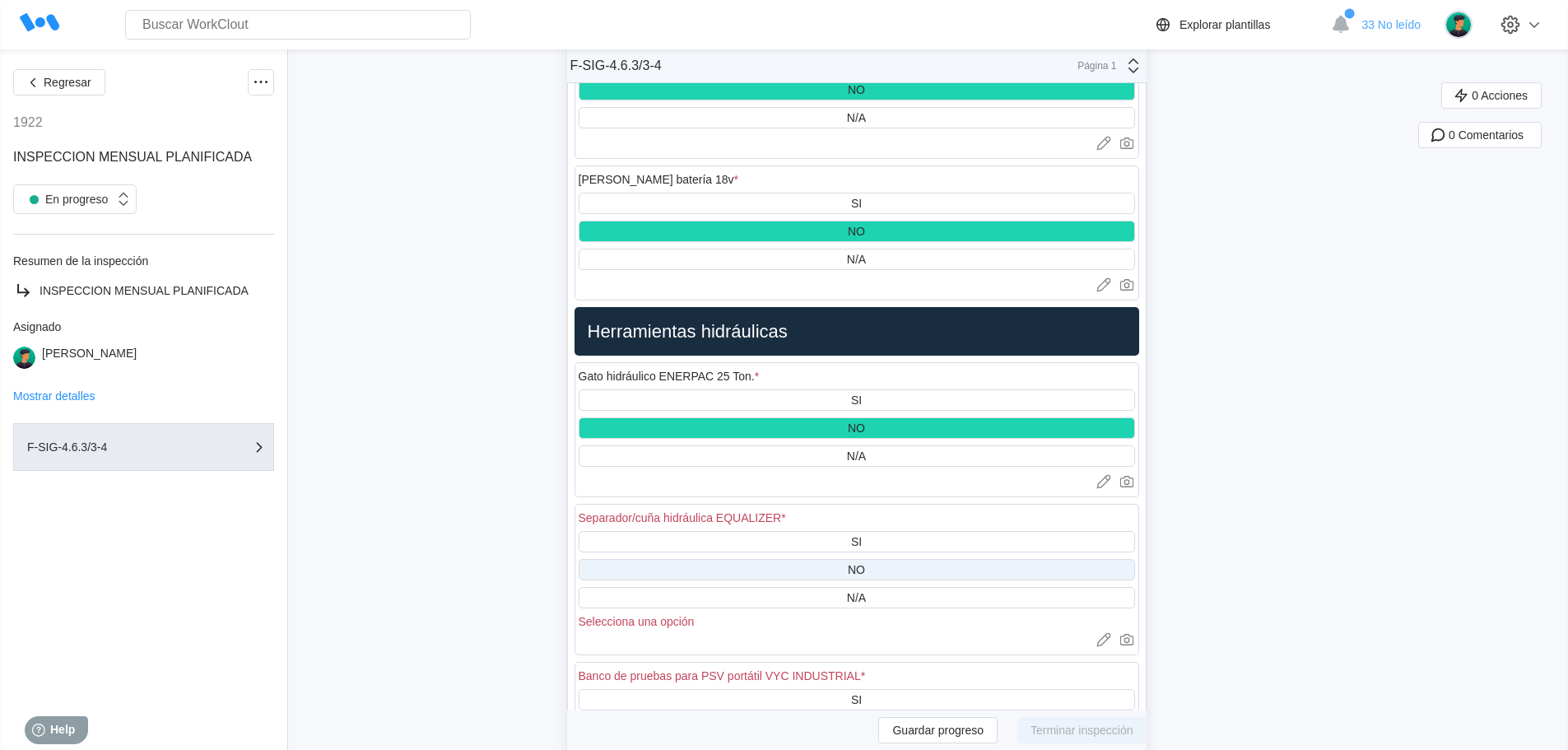
click at [888, 564] on div "NO" at bounding box center [856, 570] width 556 height 21
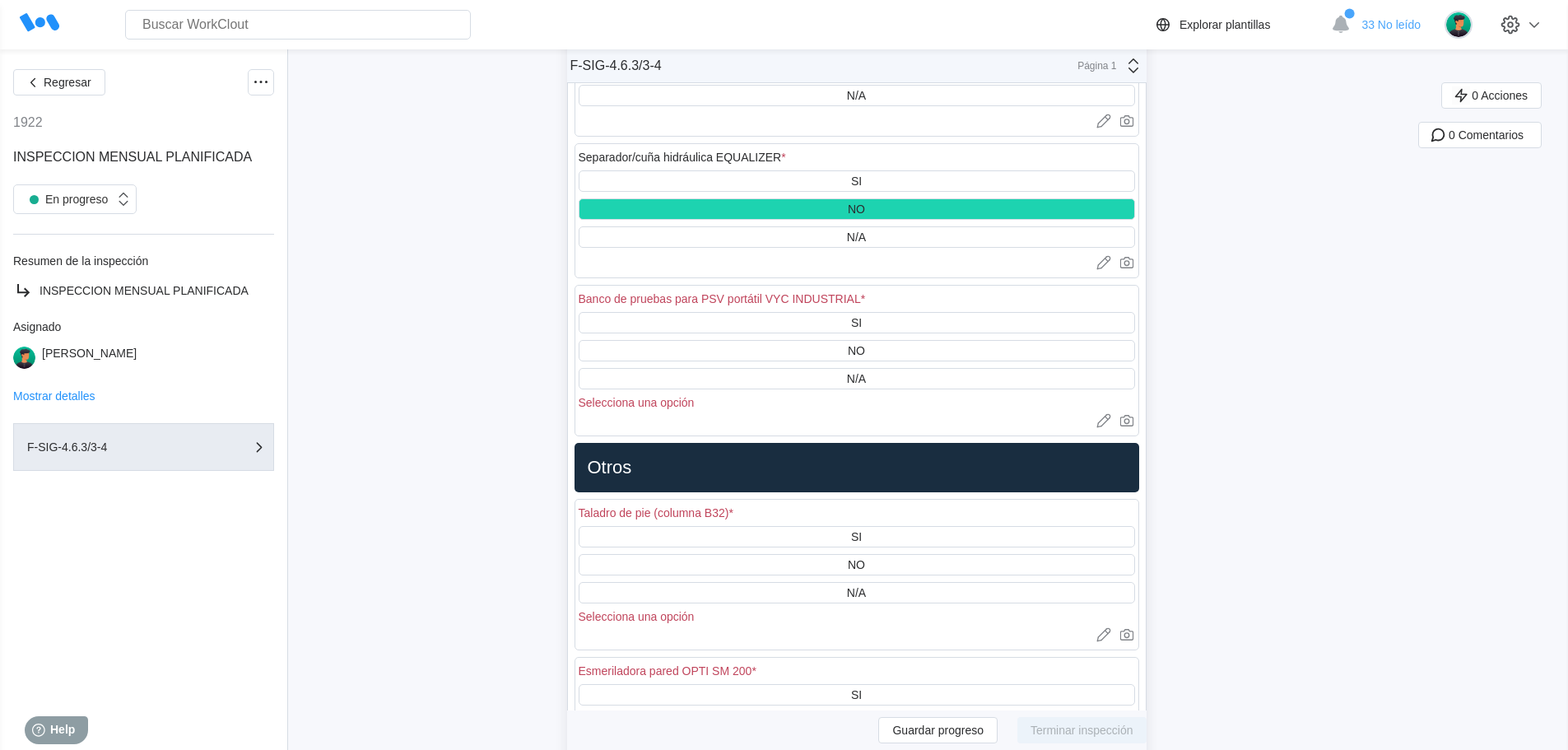
scroll to position [14904, 0]
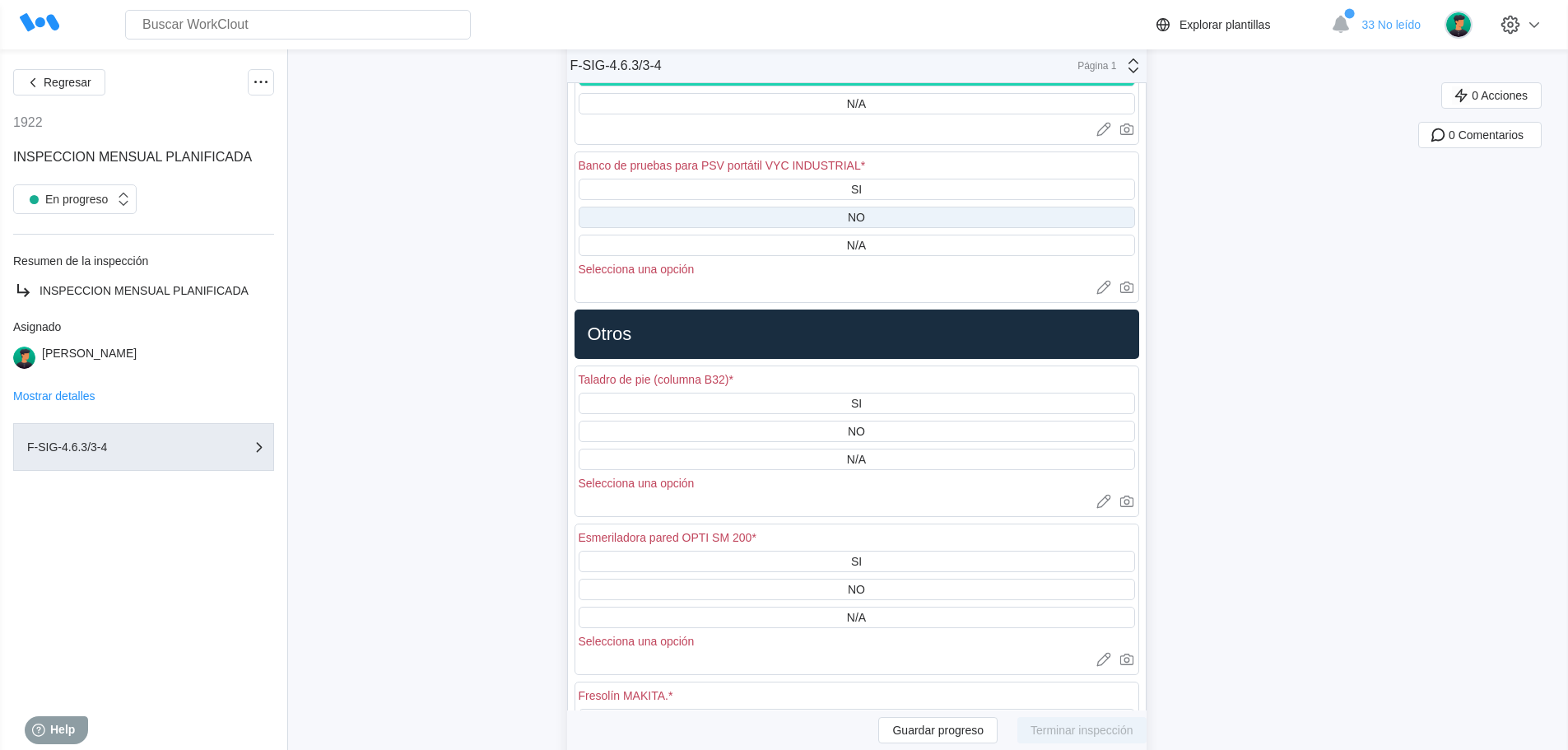
click at [875, 214] on div "NO" at bounding box center [856, 217] width 556 height 21
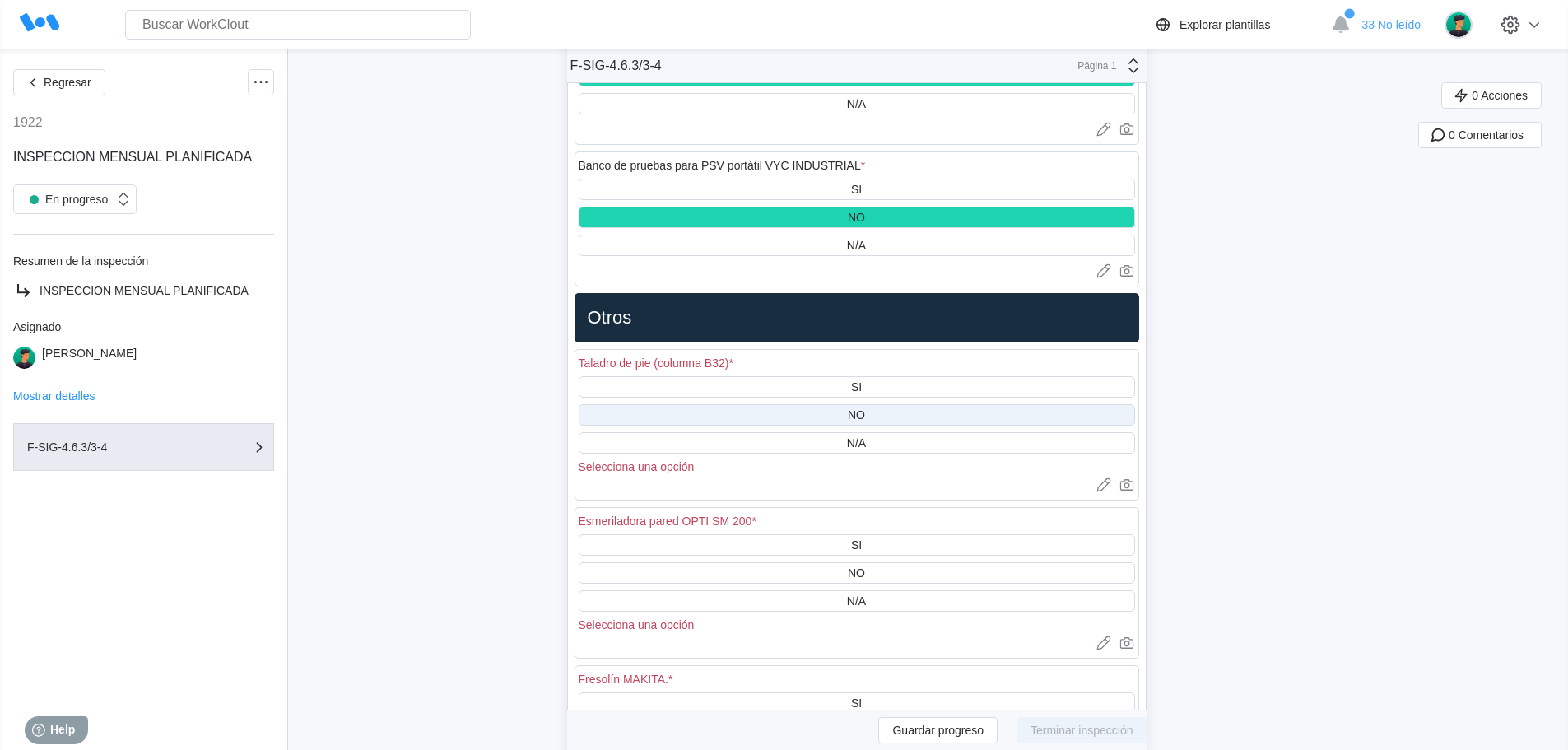
click at [885, 407] on div "NO" at bounding box center [856, 415] width 556 height 21
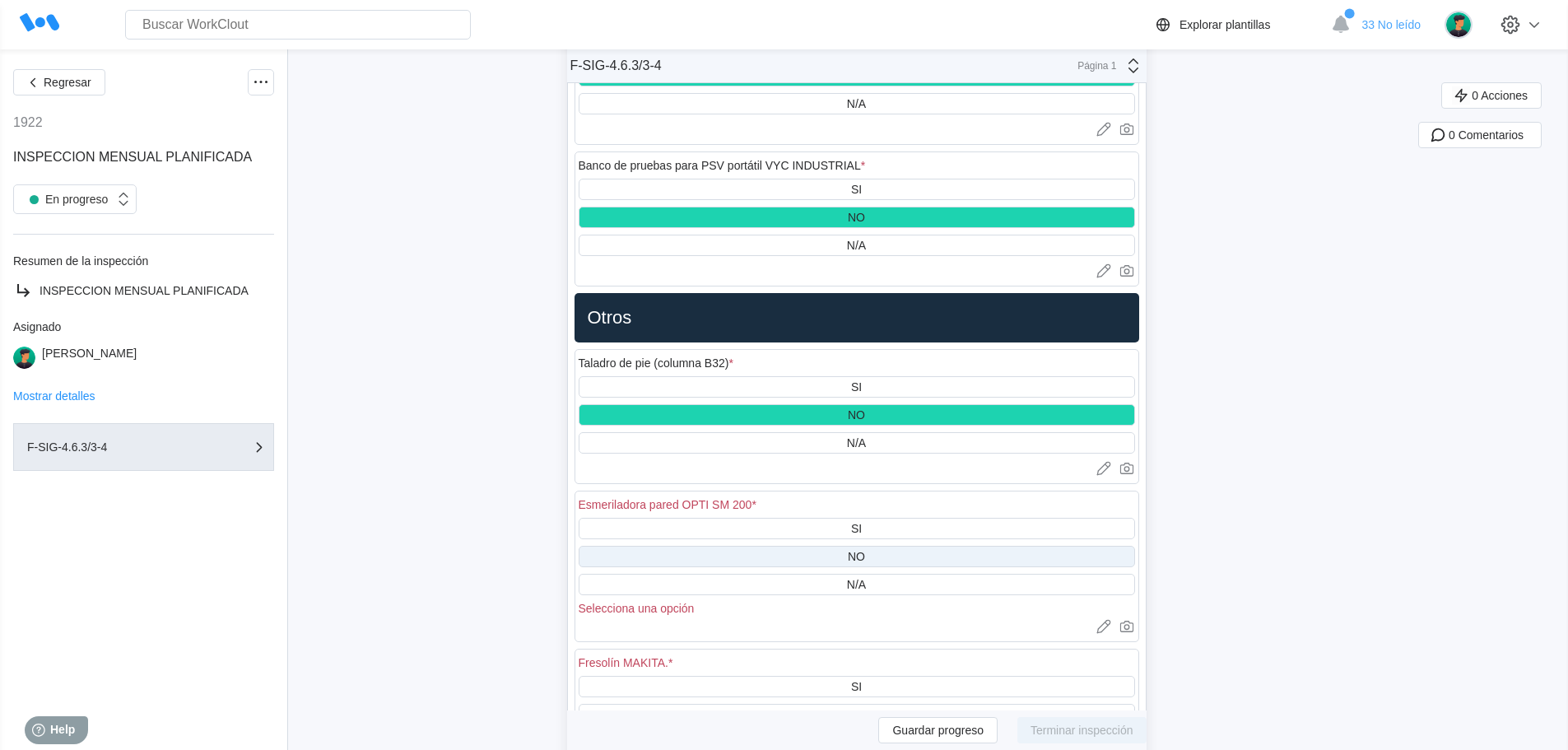
click at [880, 554] on div "NO" at bounding box center [856, 557] width 556 height 21
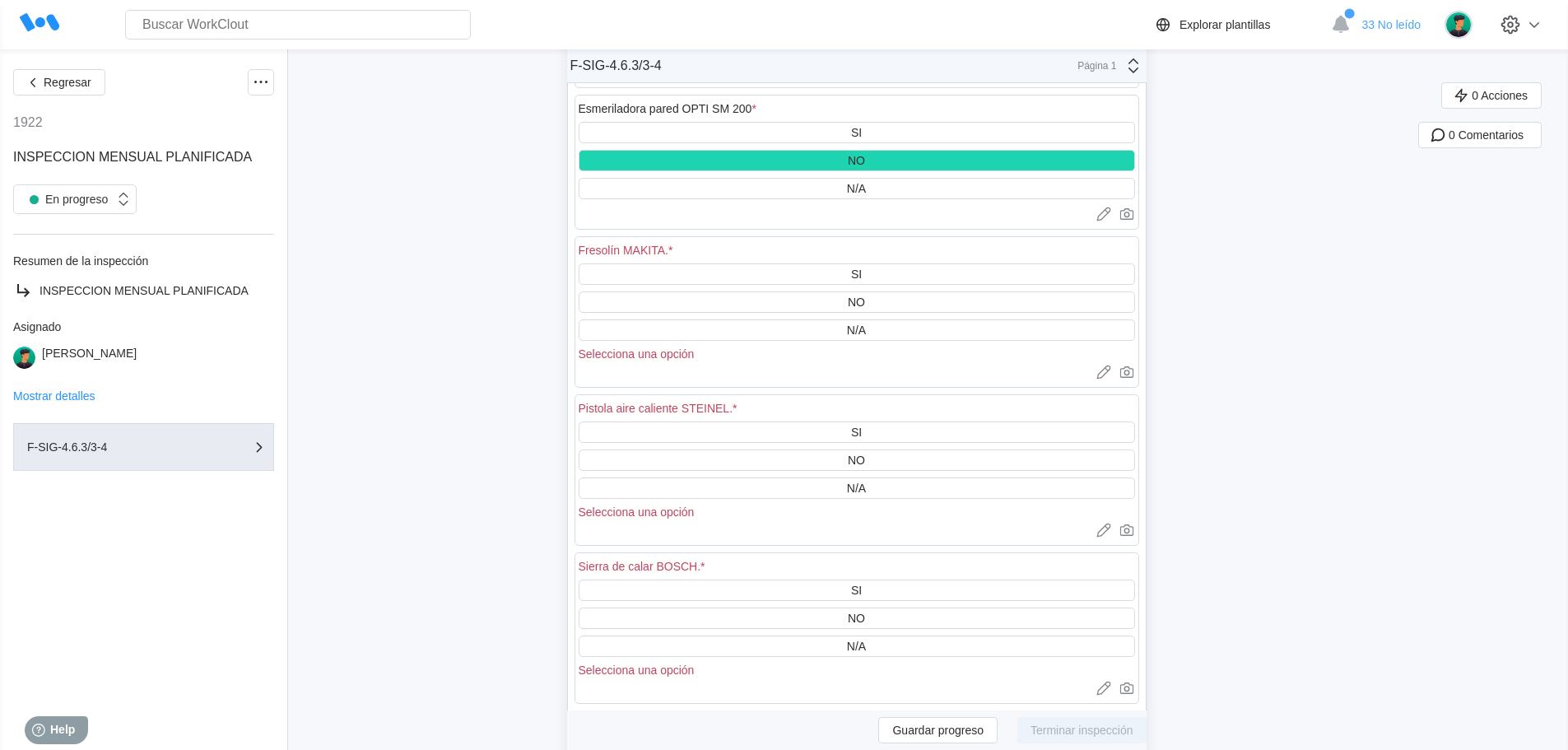
scroll to position [15315, 0]
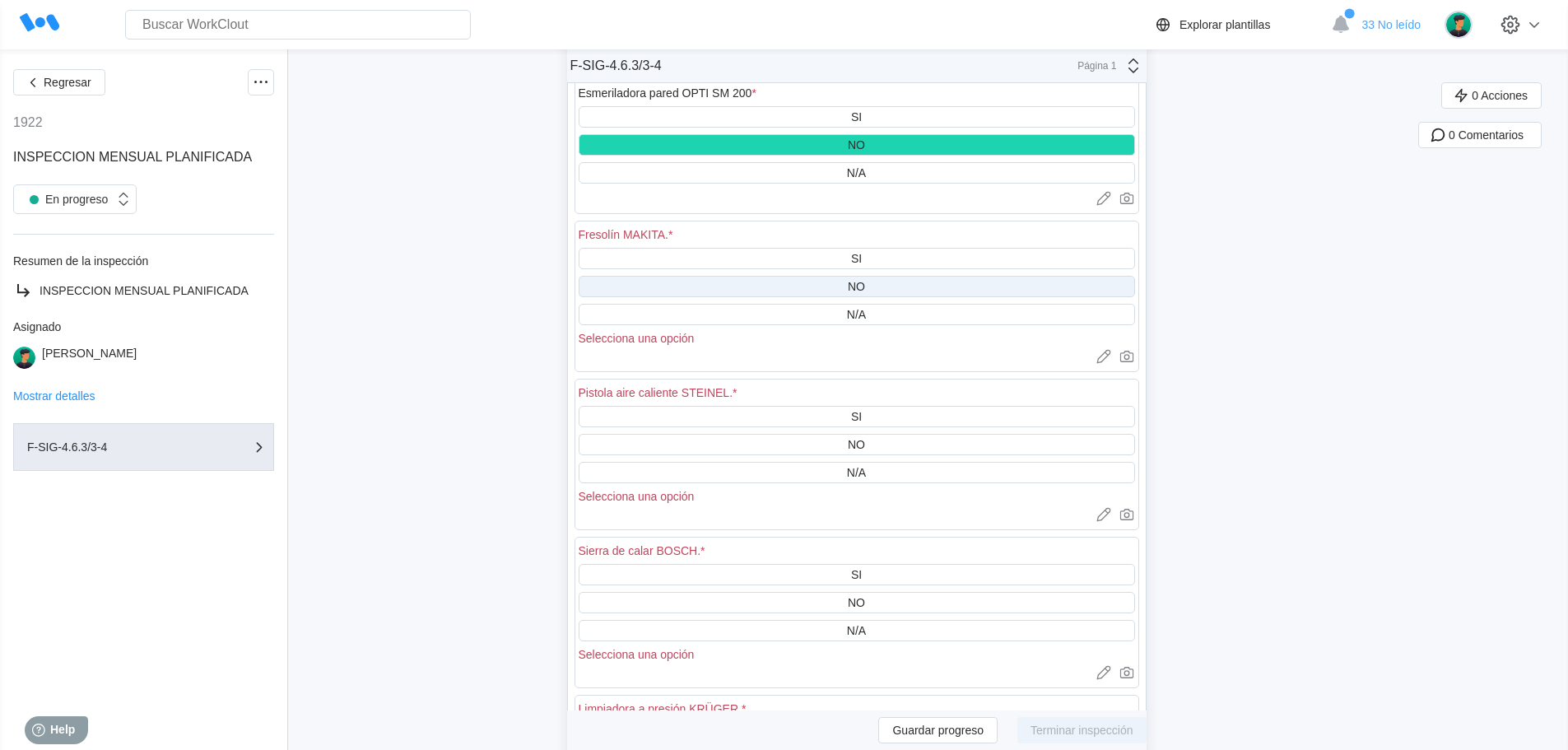
click at [872, 280] on div "NO" at bounding box center [856, 286] width 556 height 21
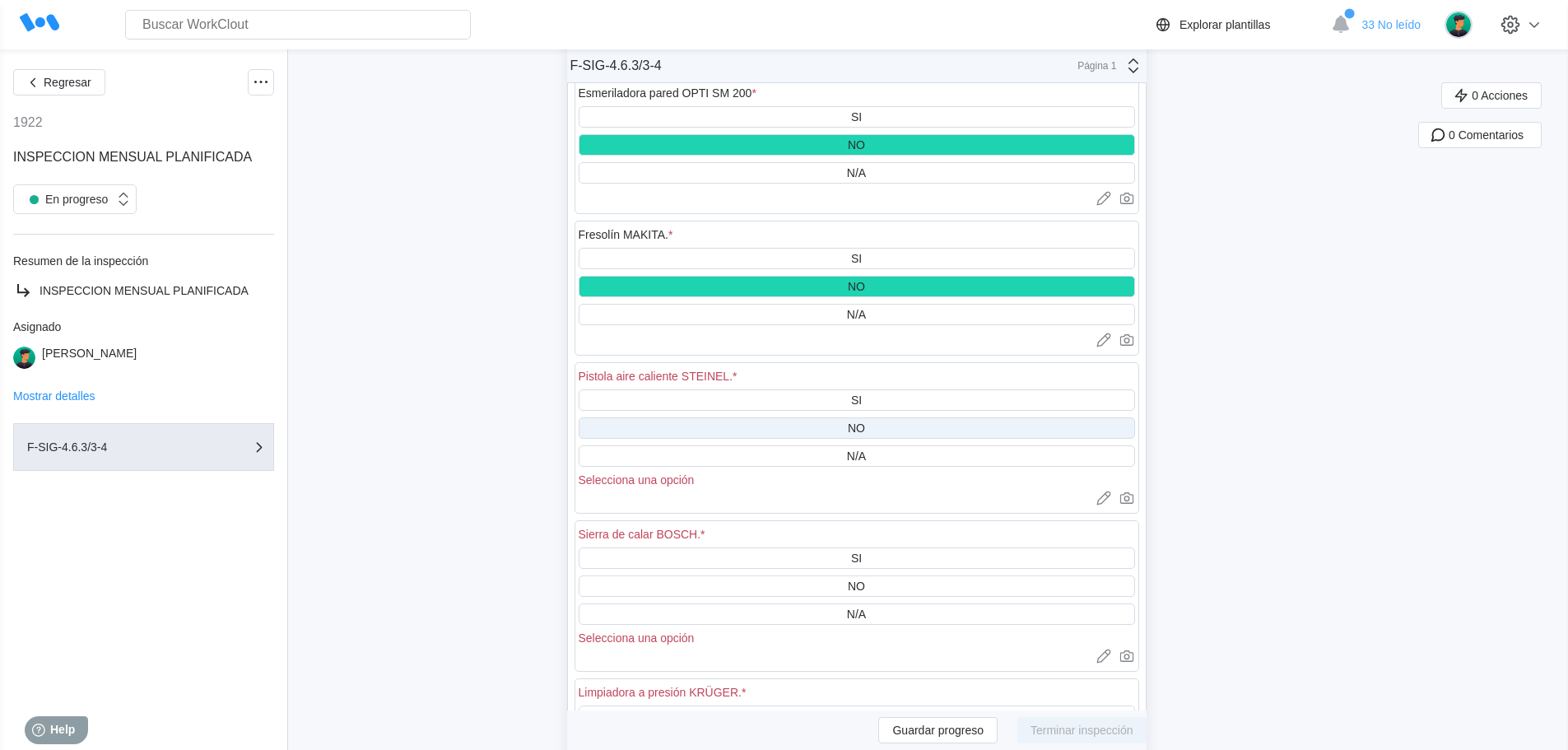
click at [865, 428] on div "NO" at bounding box center [856, 428] width 18 height 13
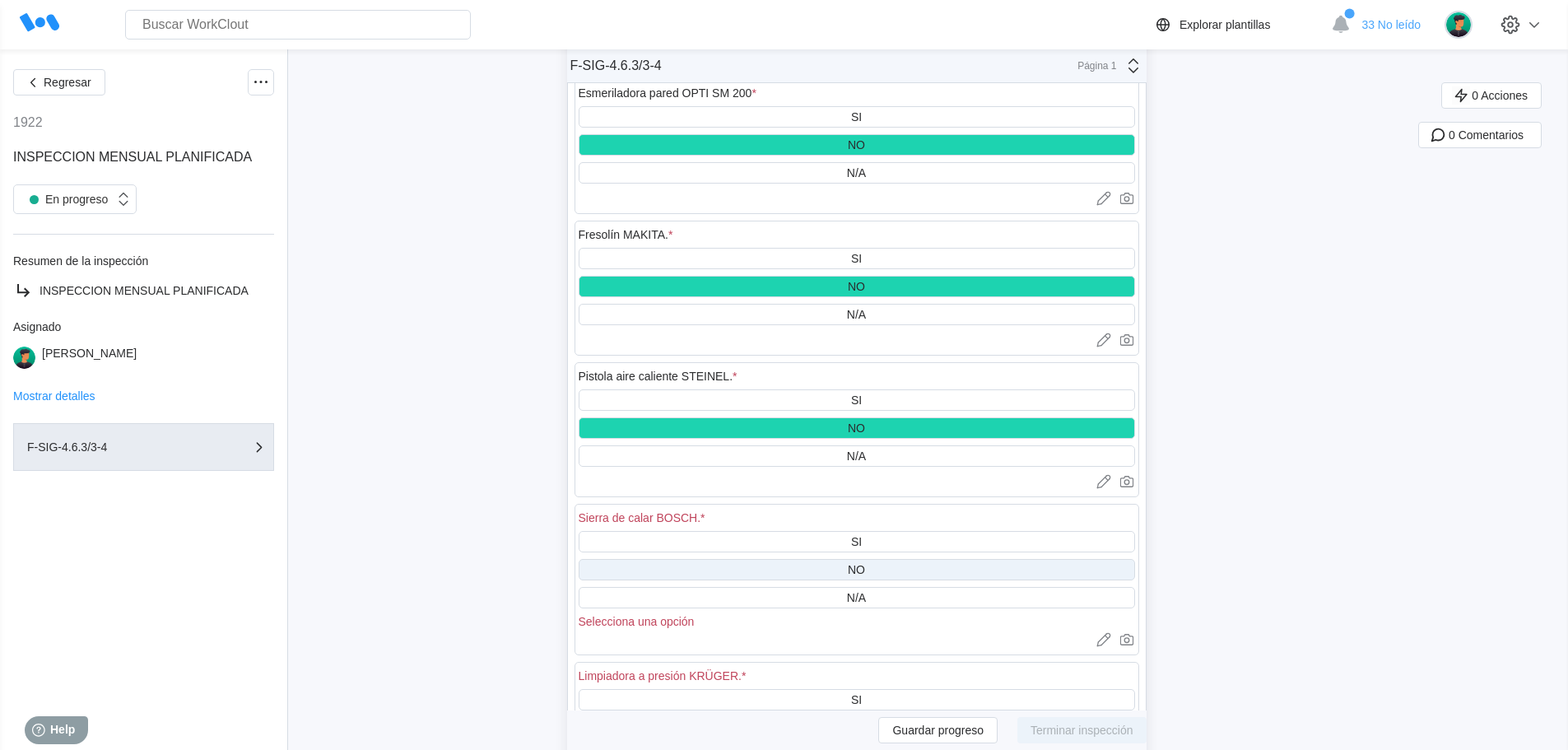
click at [873, 569] on div "NO" at bounding box center [856, 570] width 556 height 21
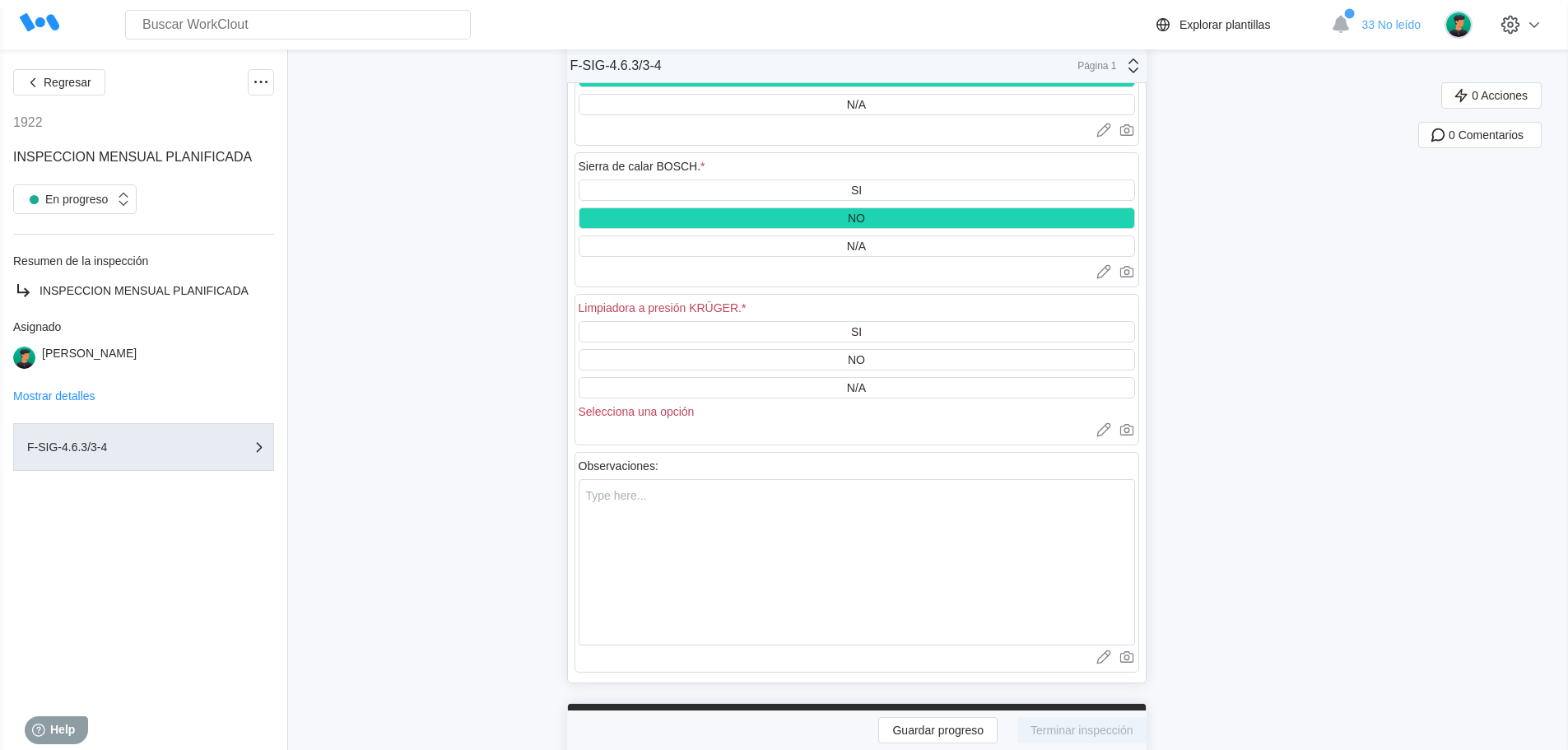
scroll to position [15727, 0]
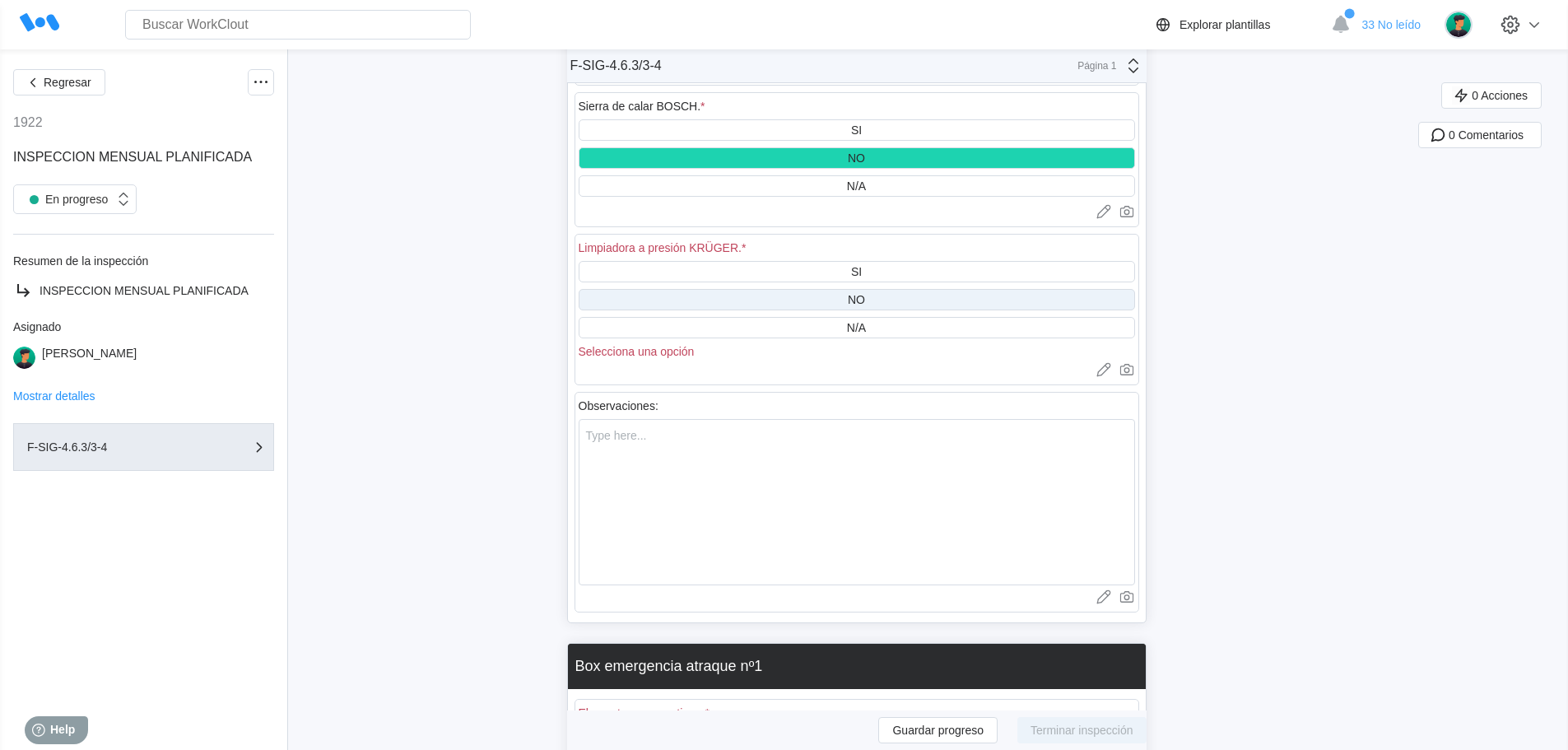
click at [858, 299] on div "NO" at bounding box center [856, 299] width 18 height 13
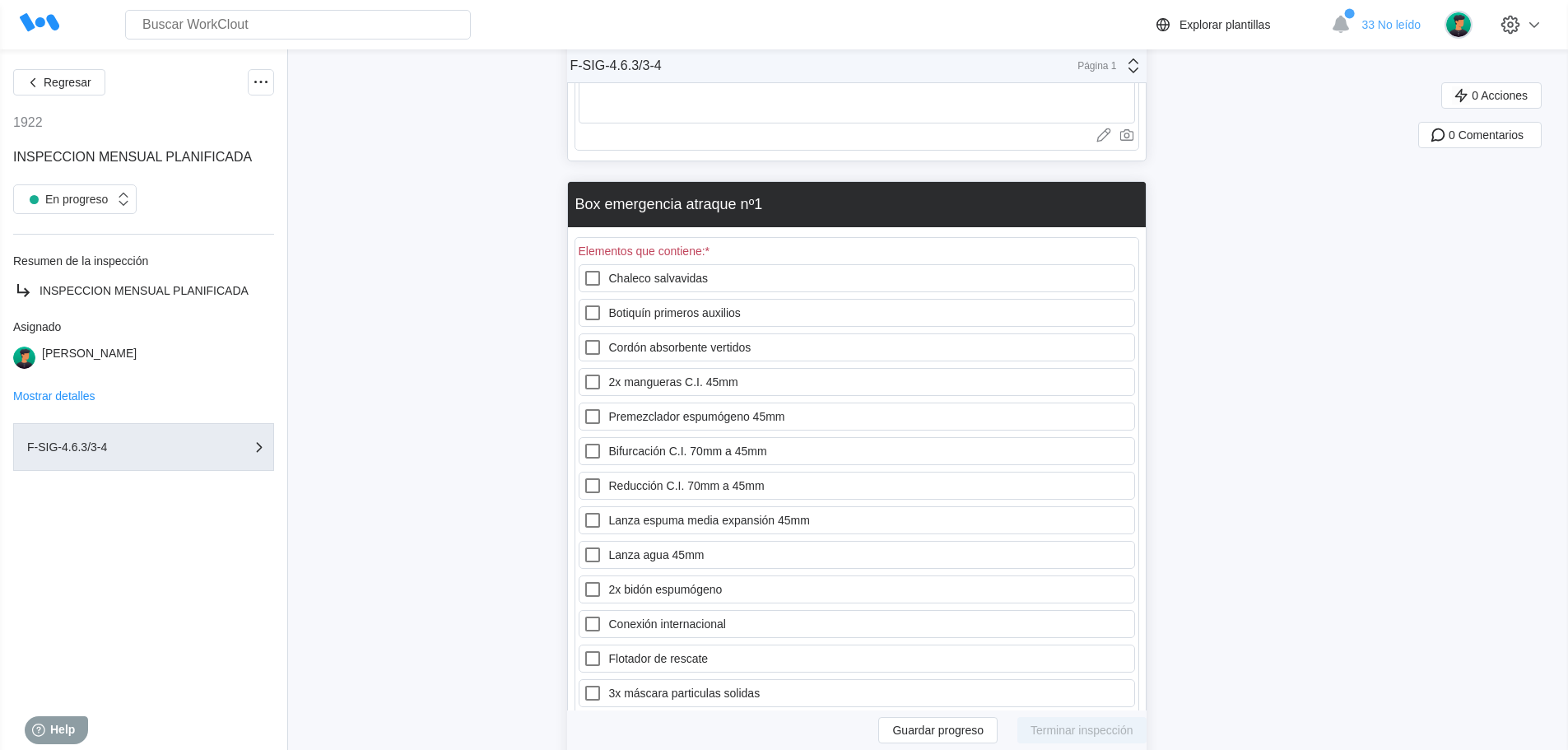
scroll to position [16222, 0]
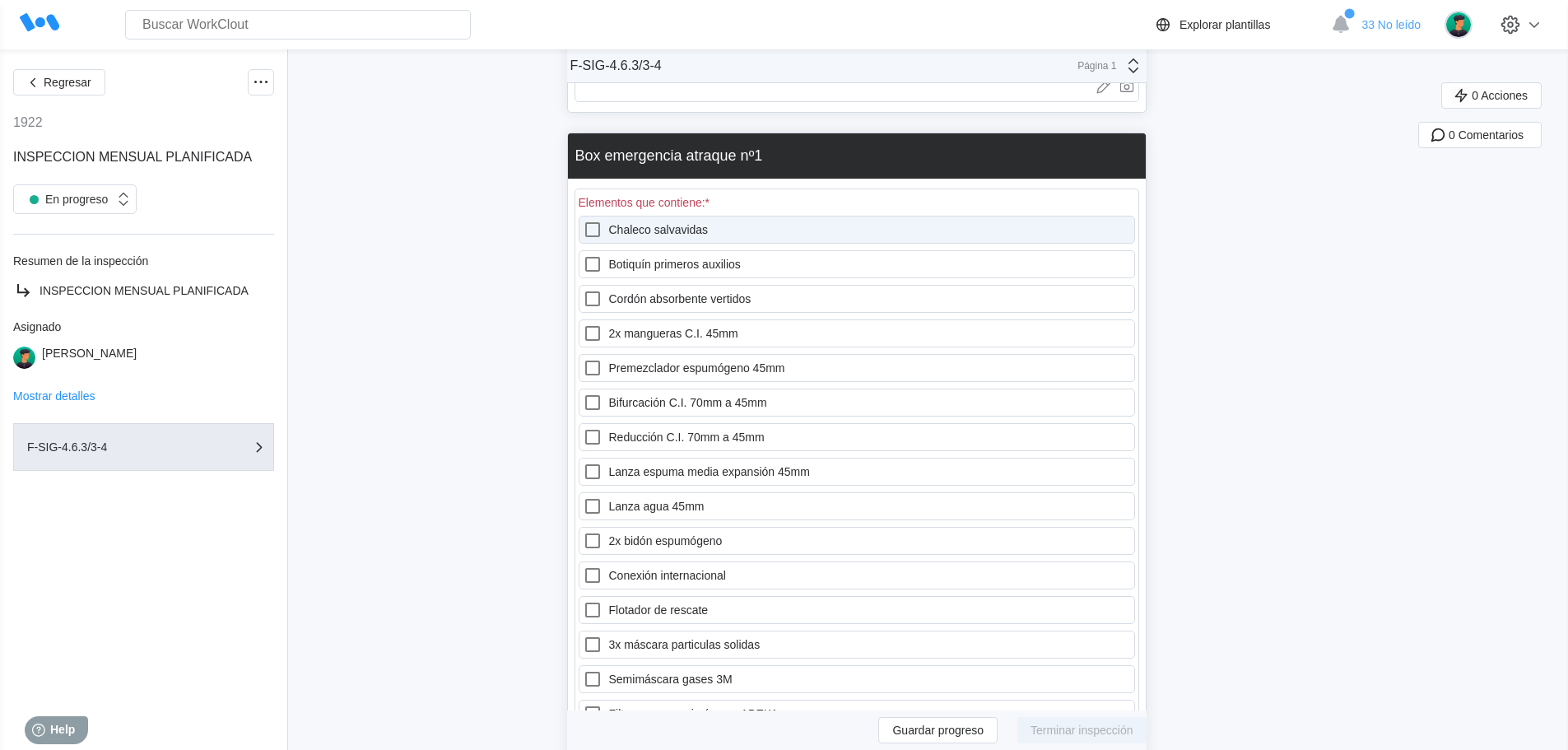
click at [599, 227] on icon at bounding box center [592, 230] width 19 height 19
click at [584, 221] on salvavidas "Chaleco salvavidas" at bounding box center [583, 220] width 1 height 1
checkbox salvavidas "true"
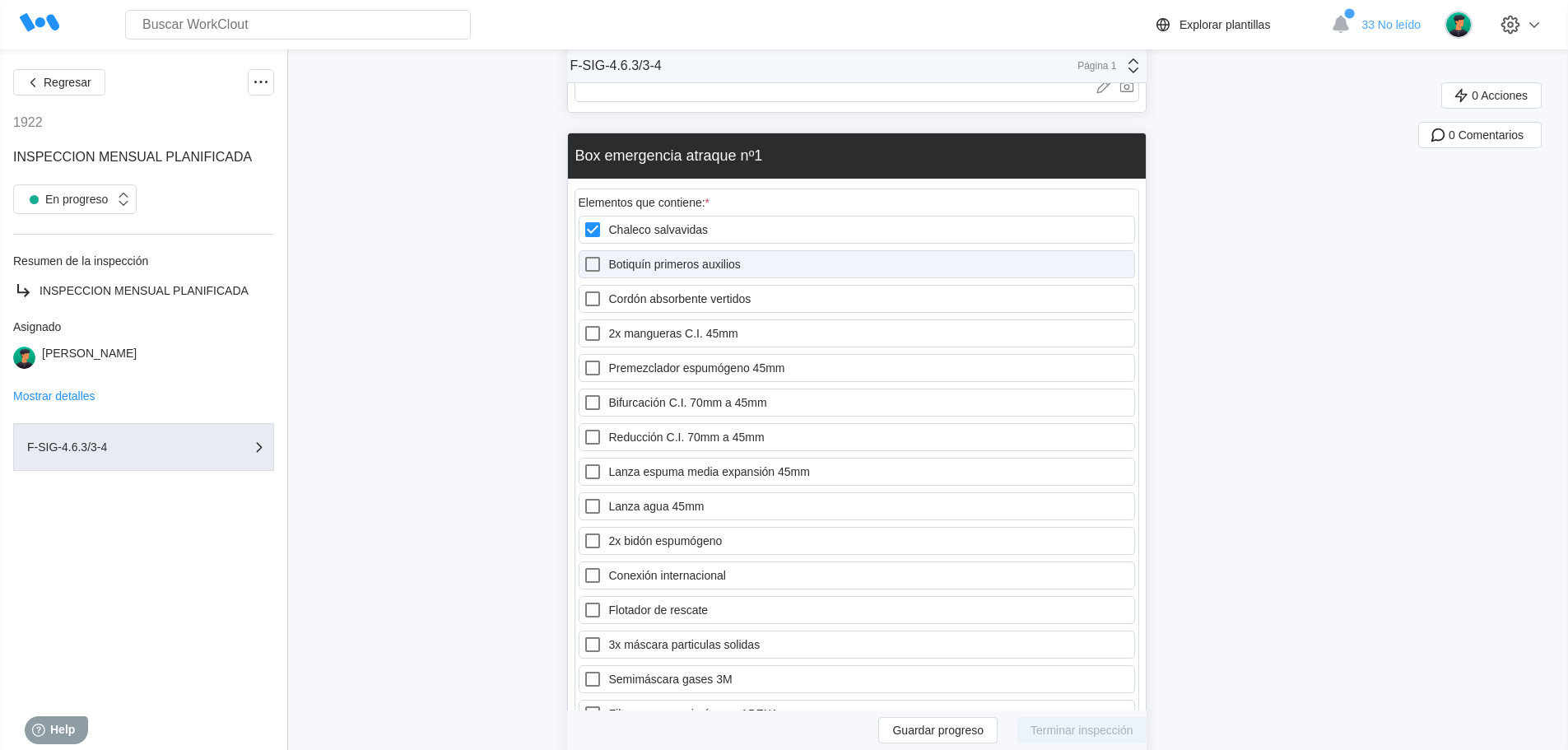
click at [599, 260] on icon at bounding box center [592, 264] width 19 height 19
click at [584, 255] on auxilios "Botiquín primeros auxilios" at bounding box center [583, 254] width 1 height 1
checkbox auxilios "true"
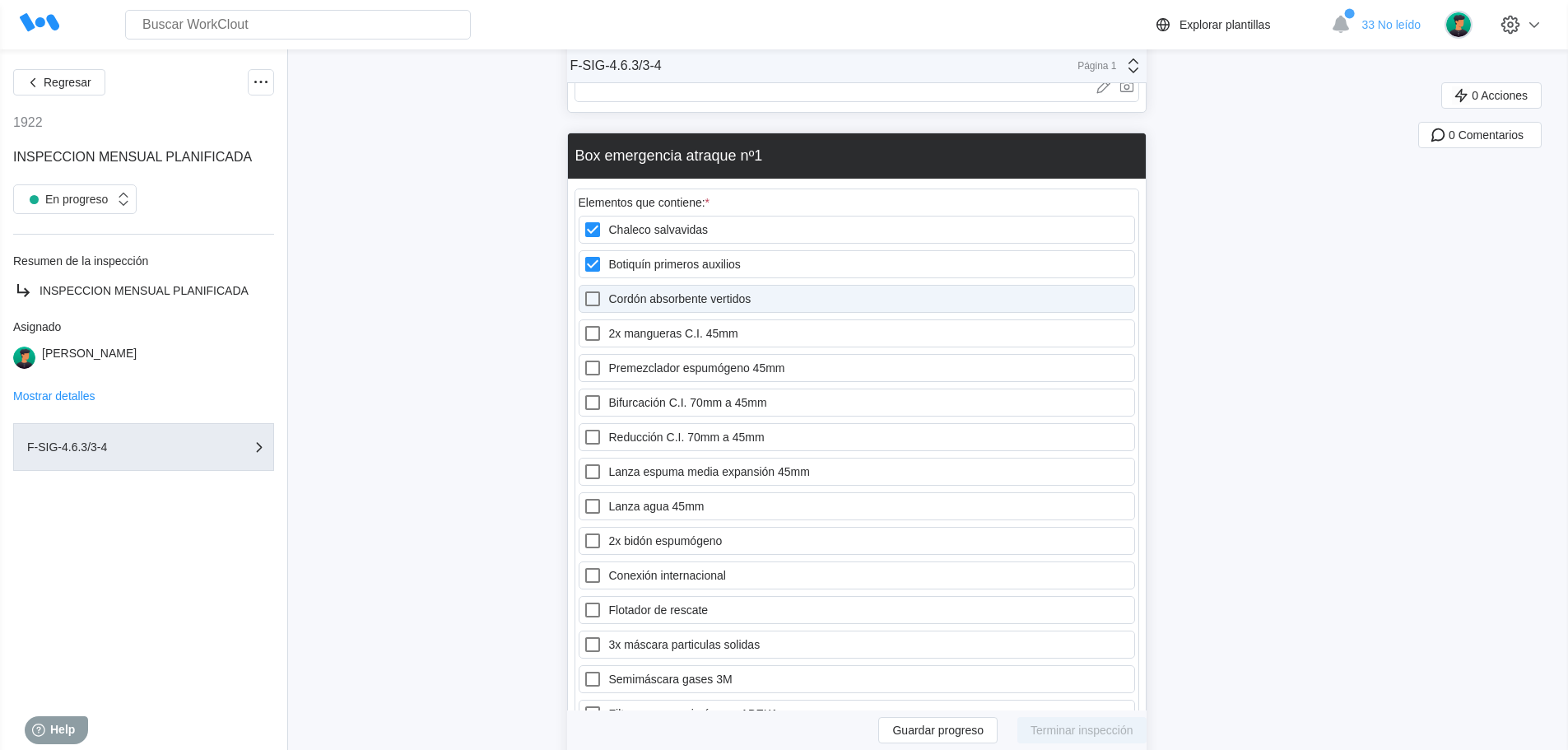
click at [601, 297] on icon at bounding box center [592, 299] width 19 height 19
click at [584, 290] on vertidos "Cordón absorbente vertidos" at bounding box center [583, 289] width 1 height 1
checkbox vertidos "true"
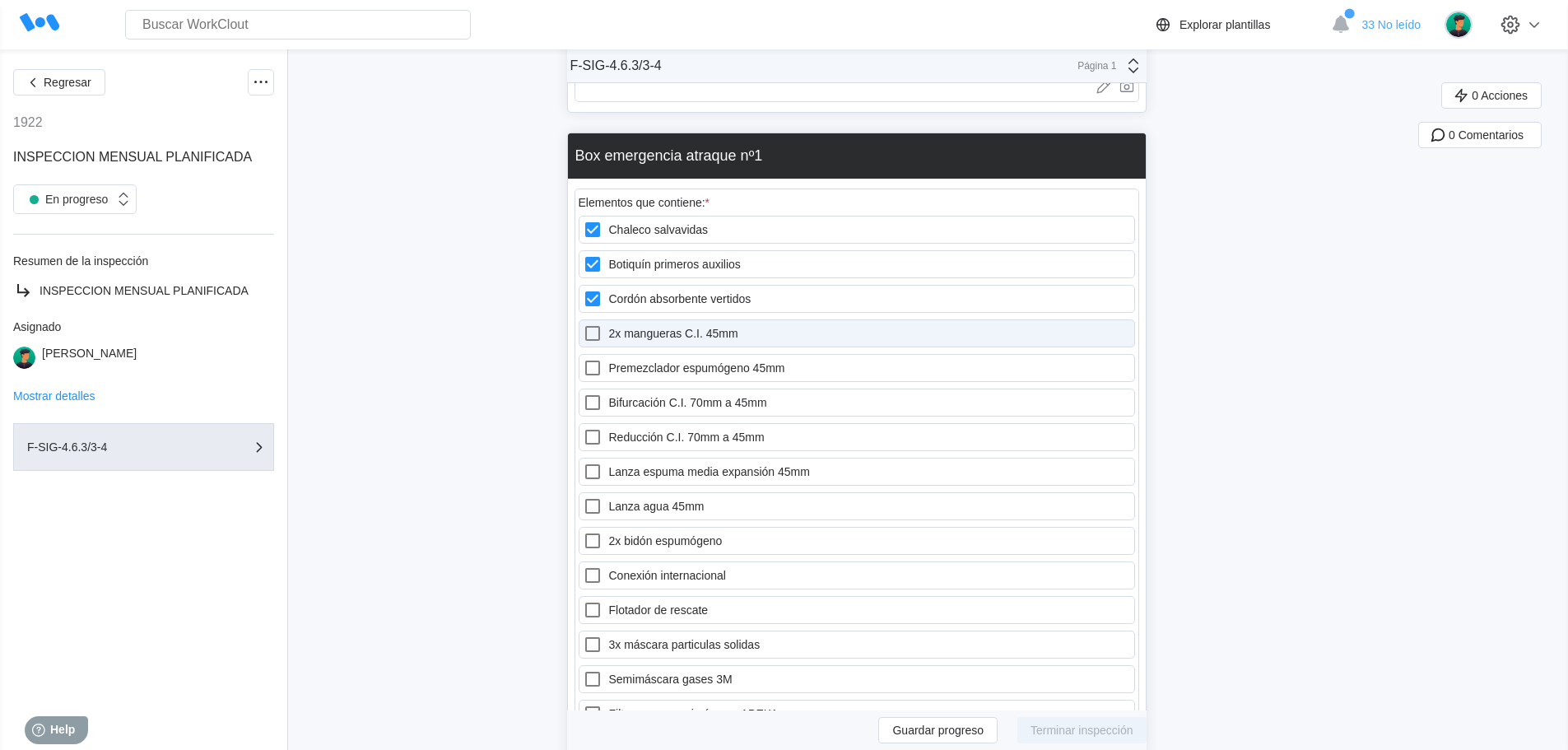
click at [600, 334] on icon at bounding box center [592, 333] width 15 height 15
click at [584, 324] on 45mm "2x mangueras C.I. 45mm" at bounding box center [583, 323] width 1 height 1
checkbox 45mm "true"
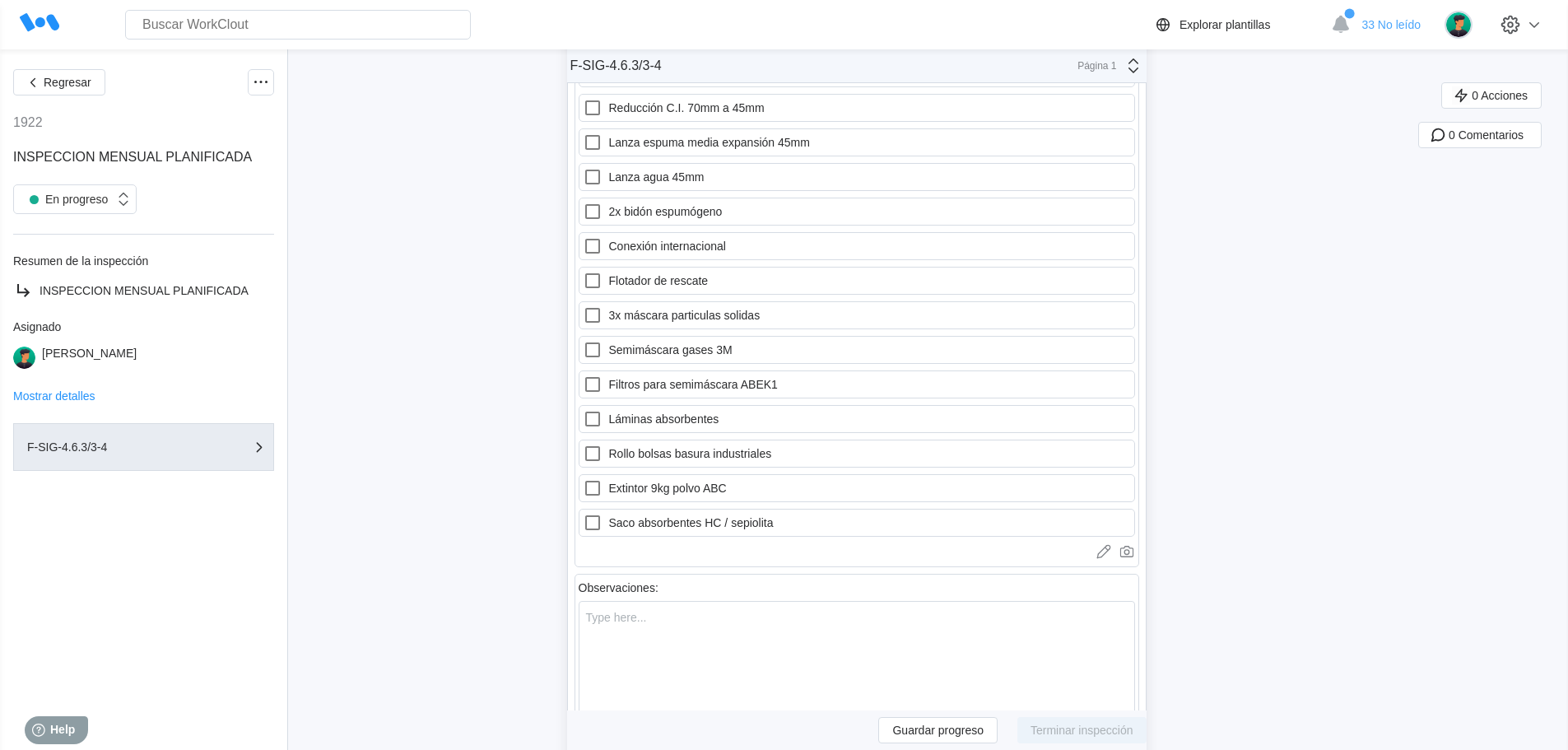
scroll to position [16468, 0]
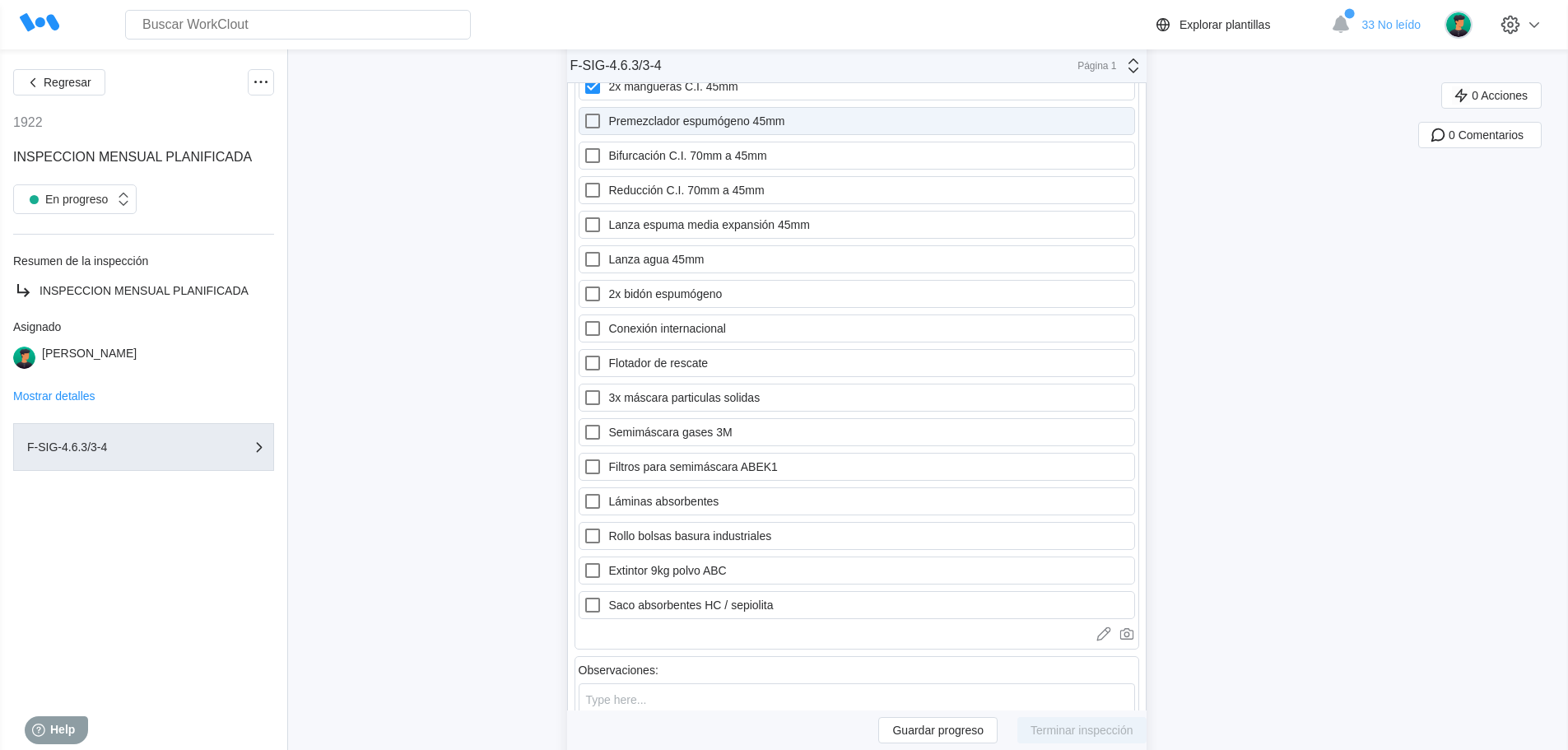
click at [627, 116] on label "Premezclador espumógeno 45mm" at bounding box center [856, 121] width 556 height 28
click at [584, 112] on 45mm "Premezclador espumógeno 45mm" at bounding box center [583, 111] width 1 height 1
checkbox 45mm "true"
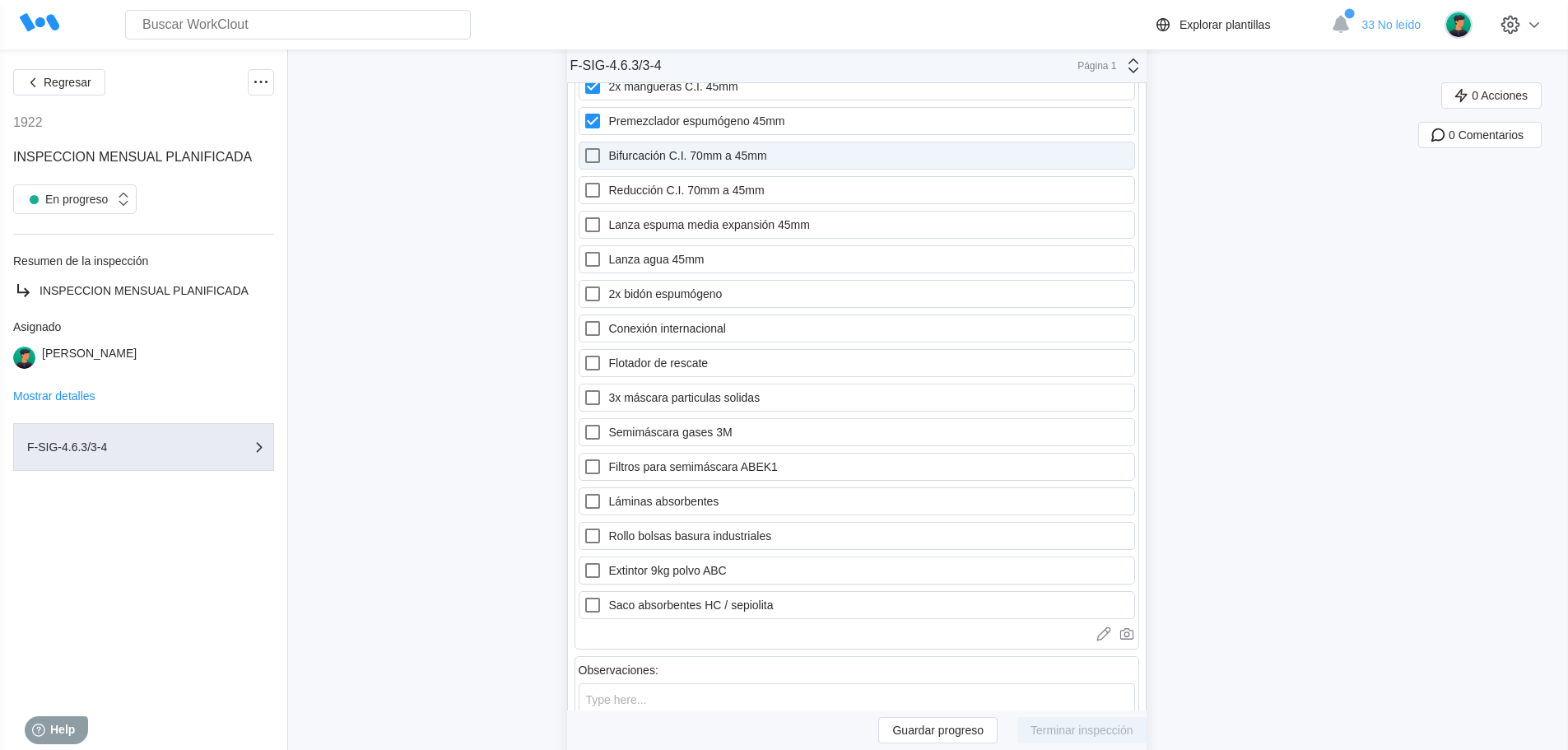
click at [635, 154] on label "Bifurcación C.I. 70mm a 45mm" at bounding box center [856, 155] width 556 height 28
click at [584, 147] on 45mm "Bifurcación C.I. 70mm a 45mm" at bounding box center [583, 146] width 1 height 1
checkbox 45mm "true"
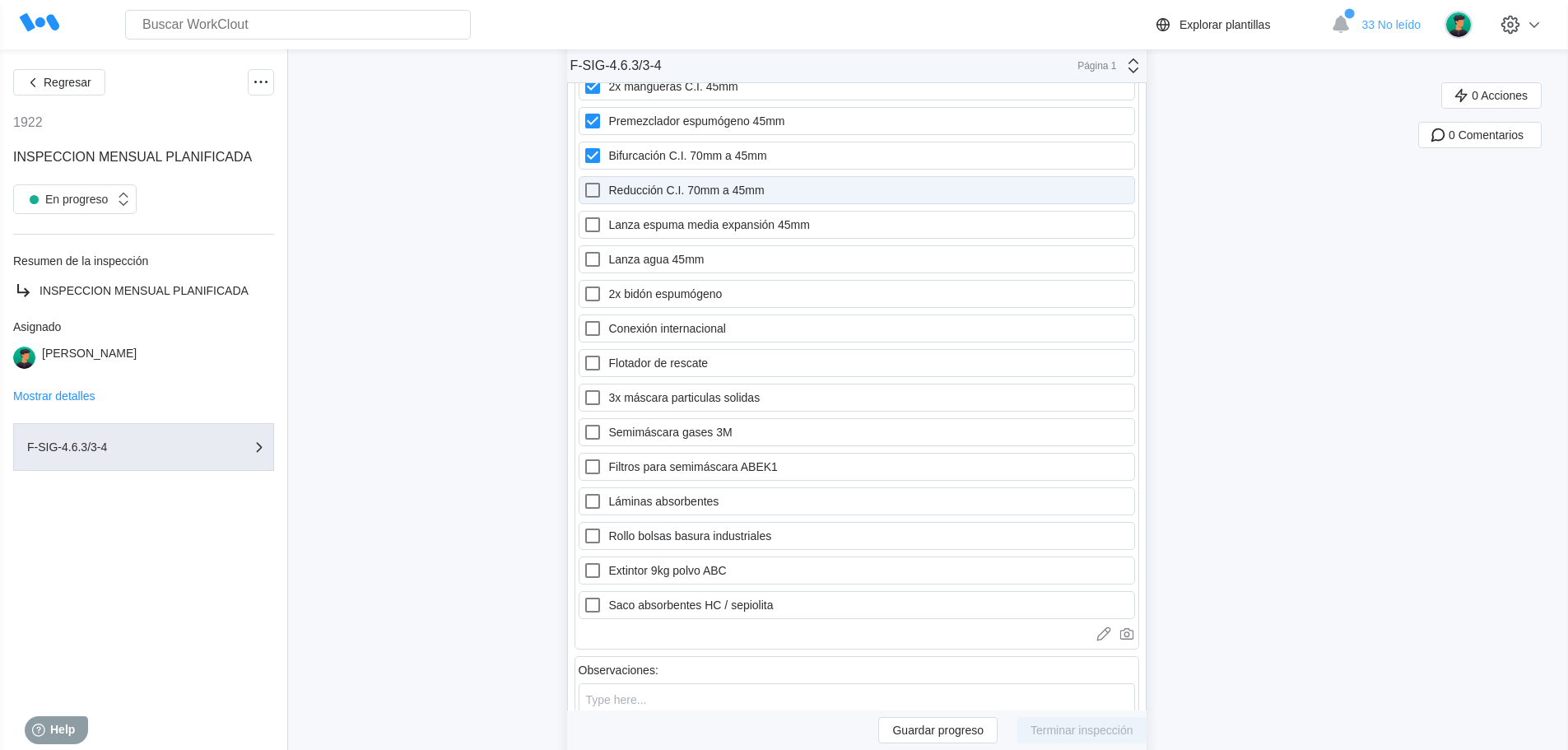
click at [632, 193] on label "Reducción C.I. 70mm a 45mm" at bounding box center [856, 190] width 556 height 28
click at [584, 181] on 45mm "Reducción C.I. 70mm a 45mm" at bounding box center [583, 180] width 1 height 1
checkbox 45mm "true"
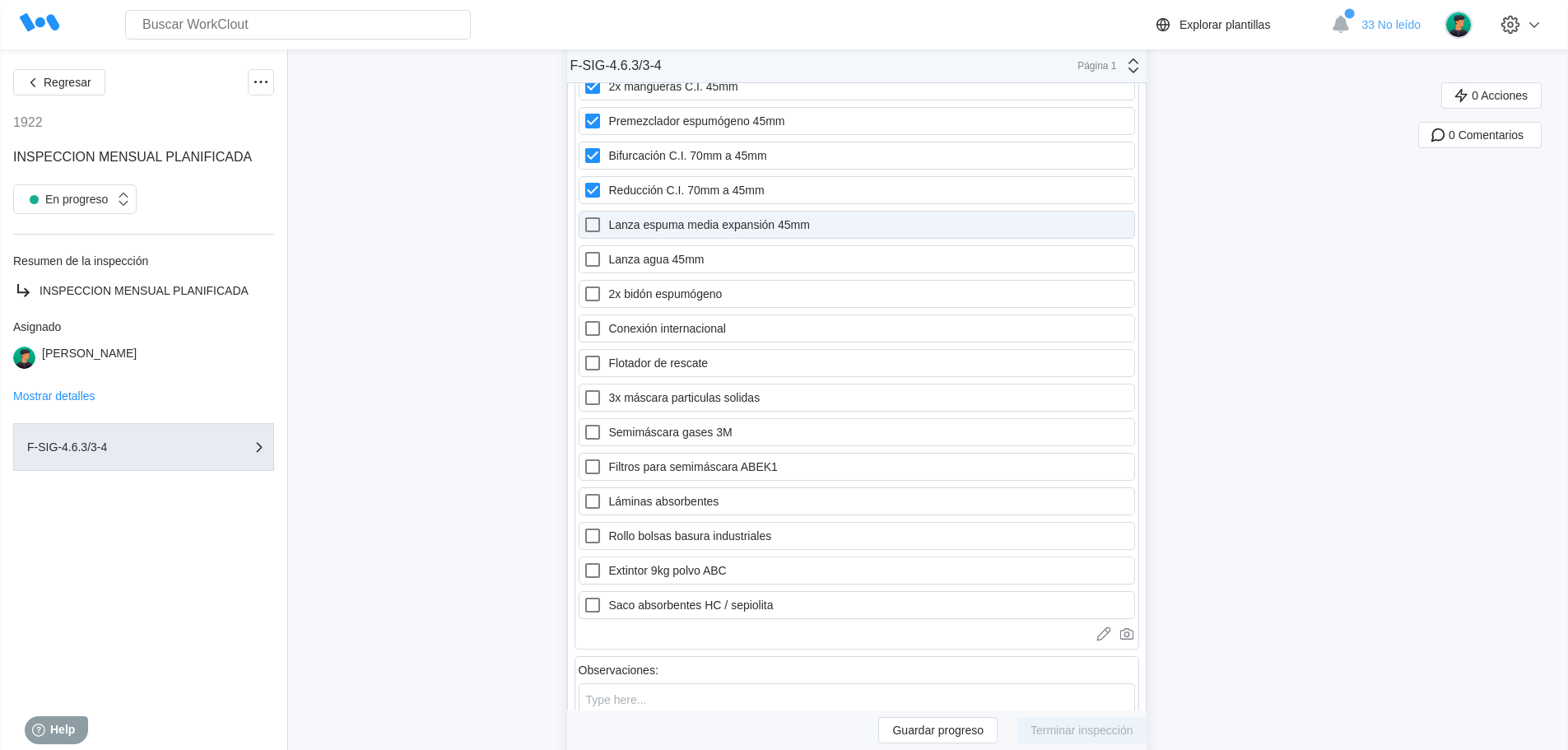
click at [632, 225] on label "Lanza espuma media expansión 45mm" at bounding box center [856, 225] width 556 height 28
click at [584, 216] on 45mm "Lanza espuma media expansión 45mm" at bounding box center [583, 215] width 1 height 1
checkbox 45mm "true"
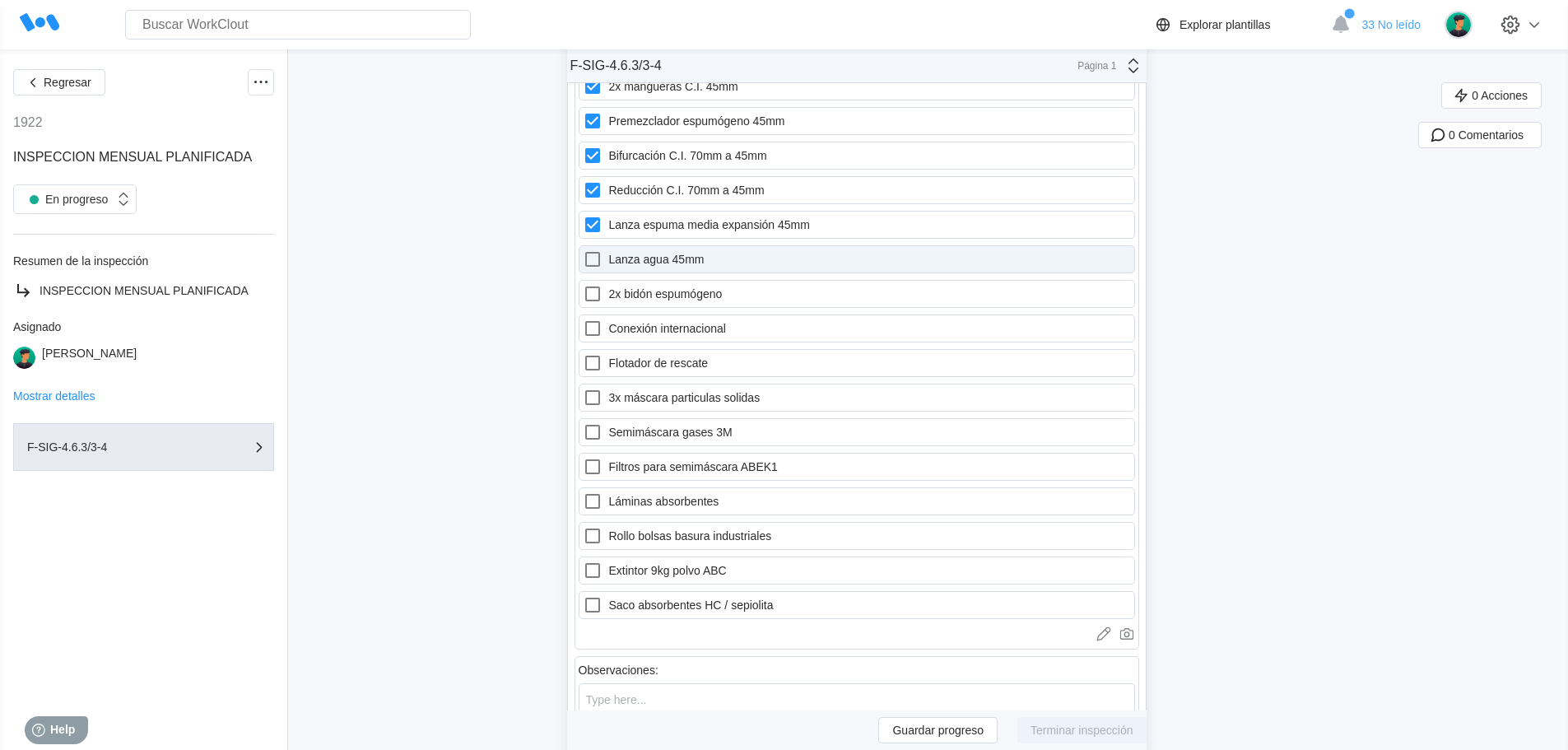
click at [634, 255] on label "Lanza agua 45mm" at bounding box center [856, 260] width 556 height 28
click at [584, 250] on 45mm "Lanza agua 45mm" at bounding box center [583, 249] width 1 height 1
checkbox 45mm "true"
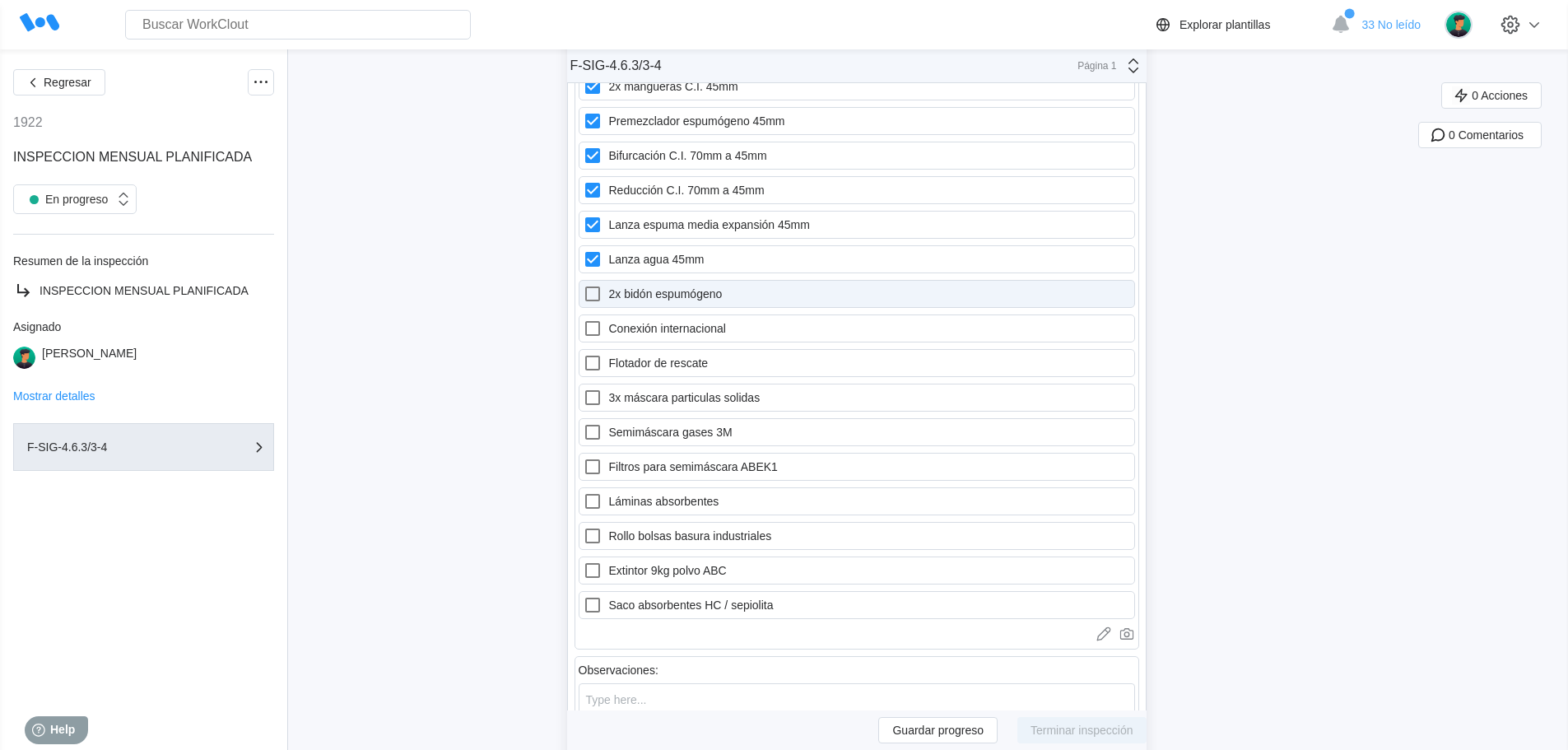
click at [639, 292] on label "2x bidón espumógeno" at bounding box center [856, 294] width 556 height 28
click at [584, 285] on espumógeno "2x bidón espumógeno" at bounding box center [583, 284] width 1 height 1
checkbox espumógeno "true"
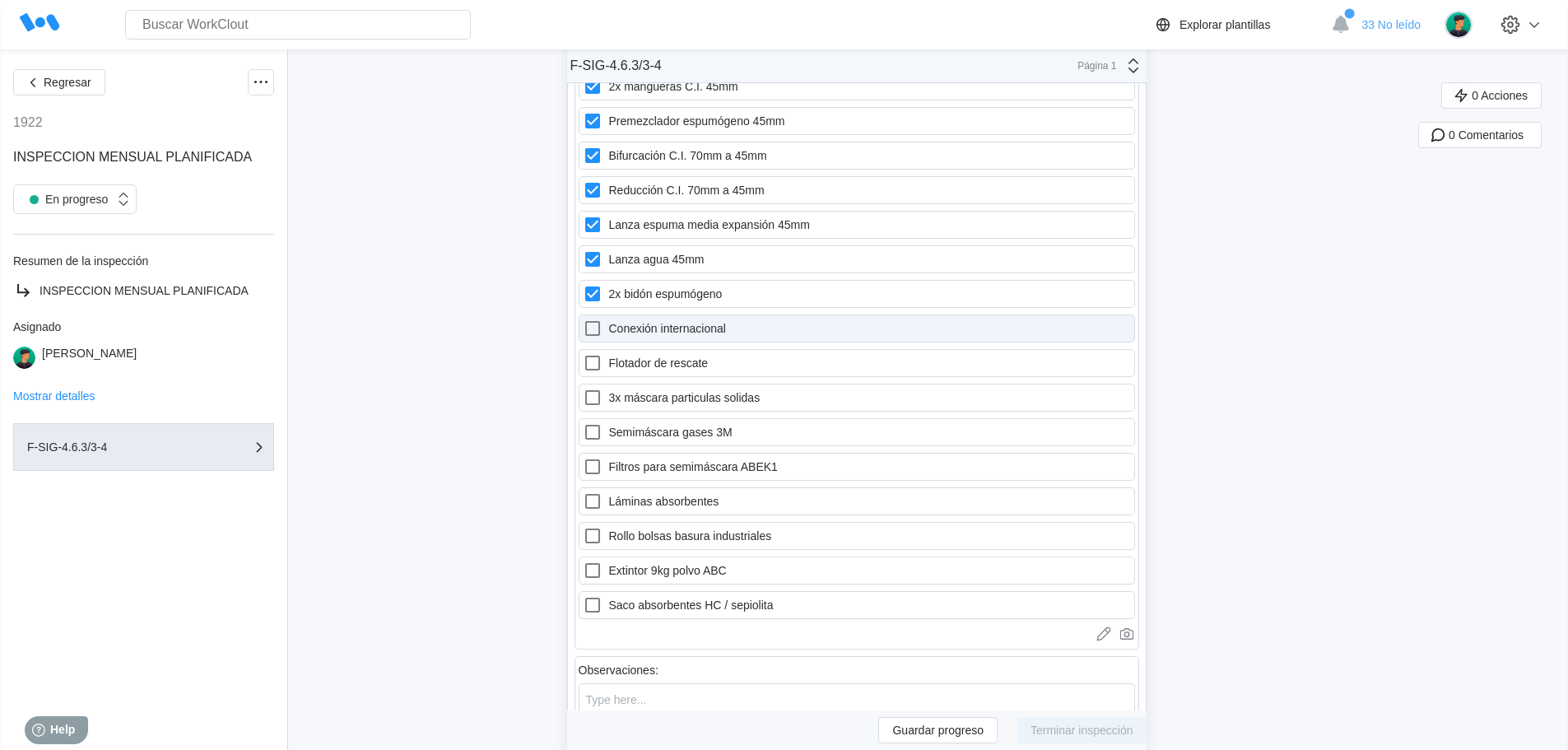
click at [637, 323] on label "Conexión internacional" at bounding box center [856, 329] width 556 height 28
click at [584, 320] on internacional "Conexión internacional" at bounding box center [583, 319] width 1 height 1
checkbox internacional "true"
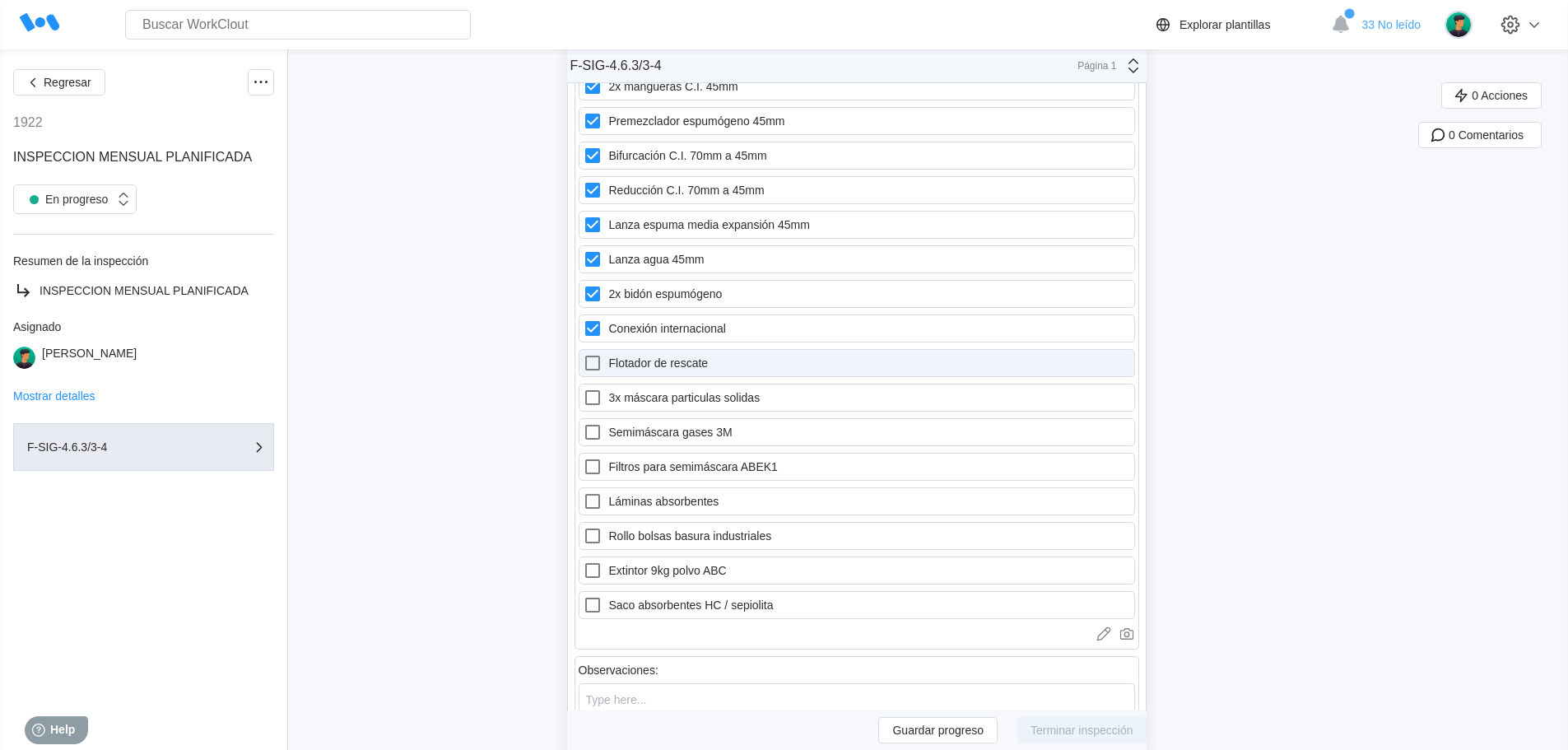
click at [643, 367] on label "Flotador de rescate" at bounding box center [856, 363] width 556 height 28
click at [584, 354] on rescate "Flotador de rescate" at bounding box center [583, 353] width 1 height 1
checkbox rescate "true"
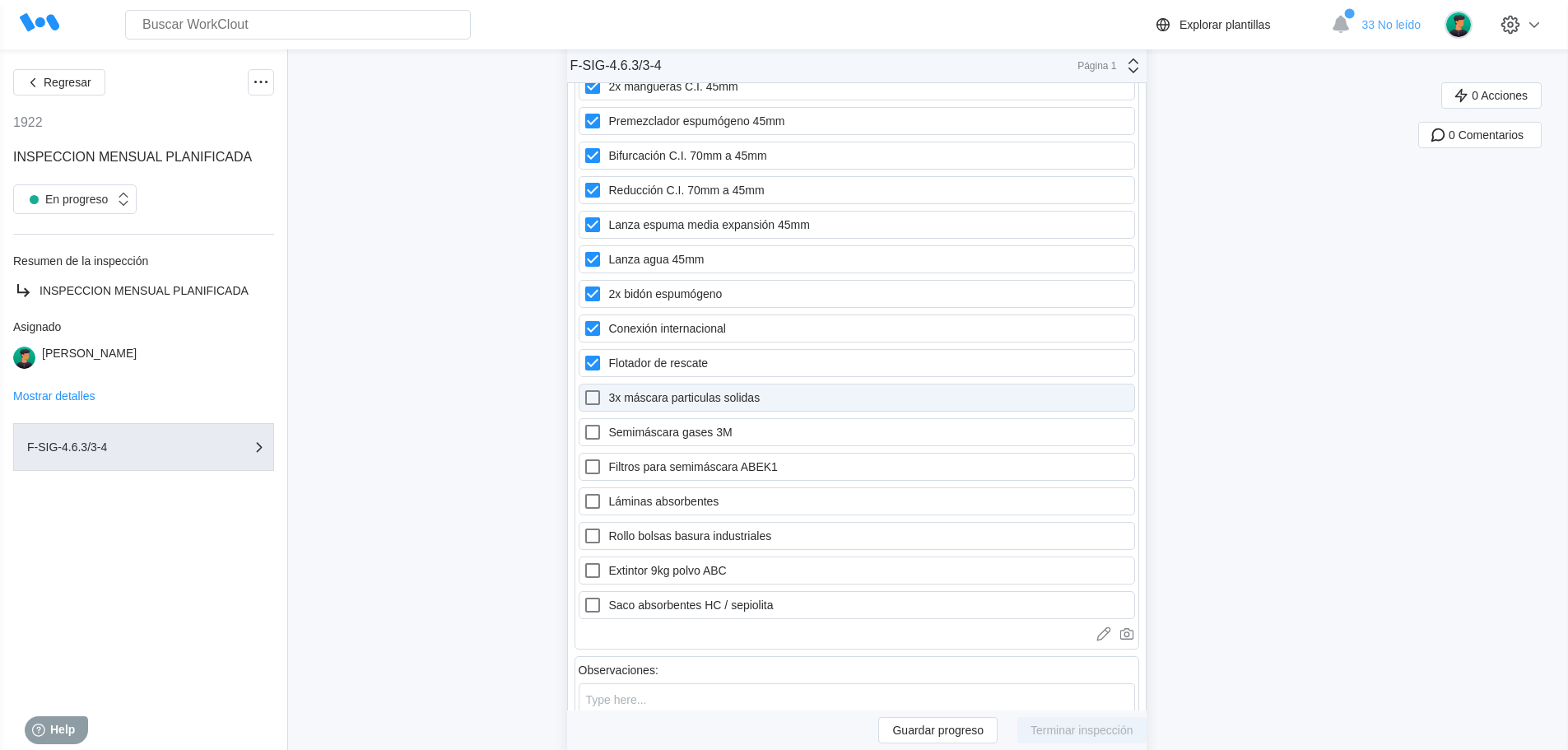
click at [629, 398] on label "3x máscara particulas solidas" at bounding box center [856, 398] width 556 height 28
click at [584, 389] on solidas "3x máscara particulas solidas" at bounding box center [583, 388] width 1 height 1
checkbox solidas "true"
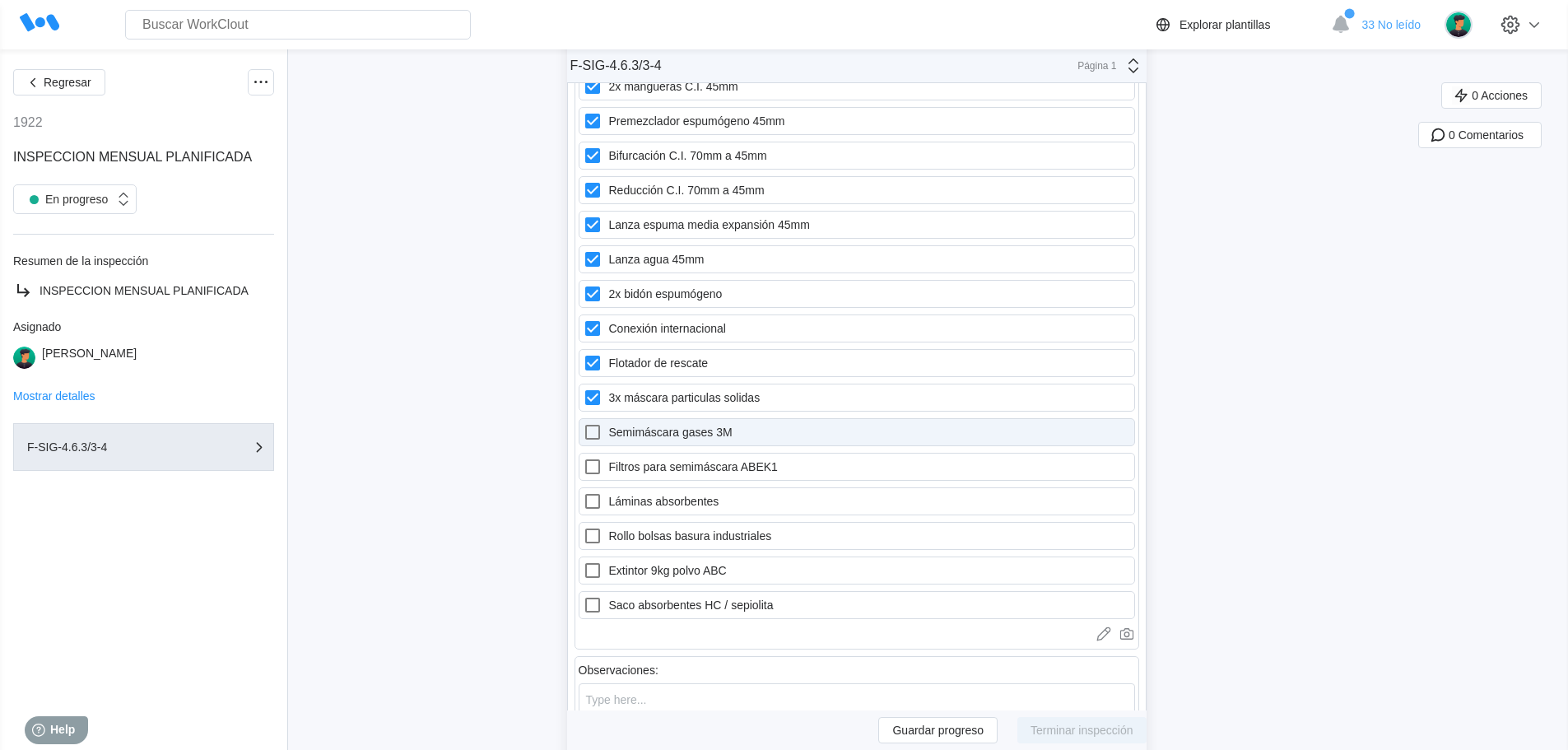
click at [626, 433] on label "Semimáscara gases 3M" at bounding box center [856, 433] width 556 height 28
click at [584, 423] on 3M "Semimáscara gases 3M" at bounding box center [583, 422] width 1 height 1
checkbox 3M "true"
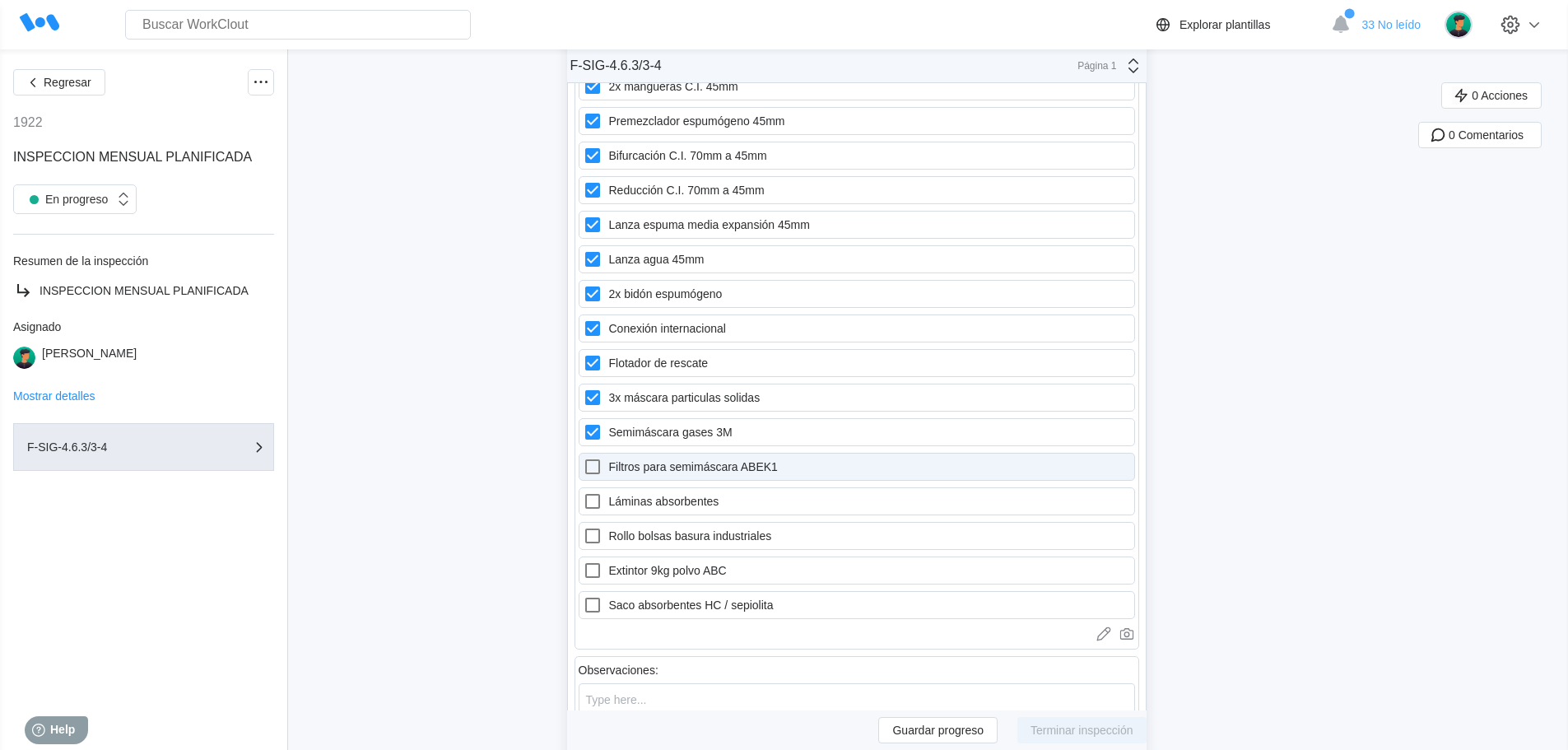
click at [636, 467] on label "Filtros para semimáscara ABEK1" at bounding box center [856, 467] width 556 height 28
click at [584, 458] on ABEK1 "Filtros para semimáscara ABEK1" at bounding box center [583, 457] width 1 height 1
checkbox ABEK1 "true"
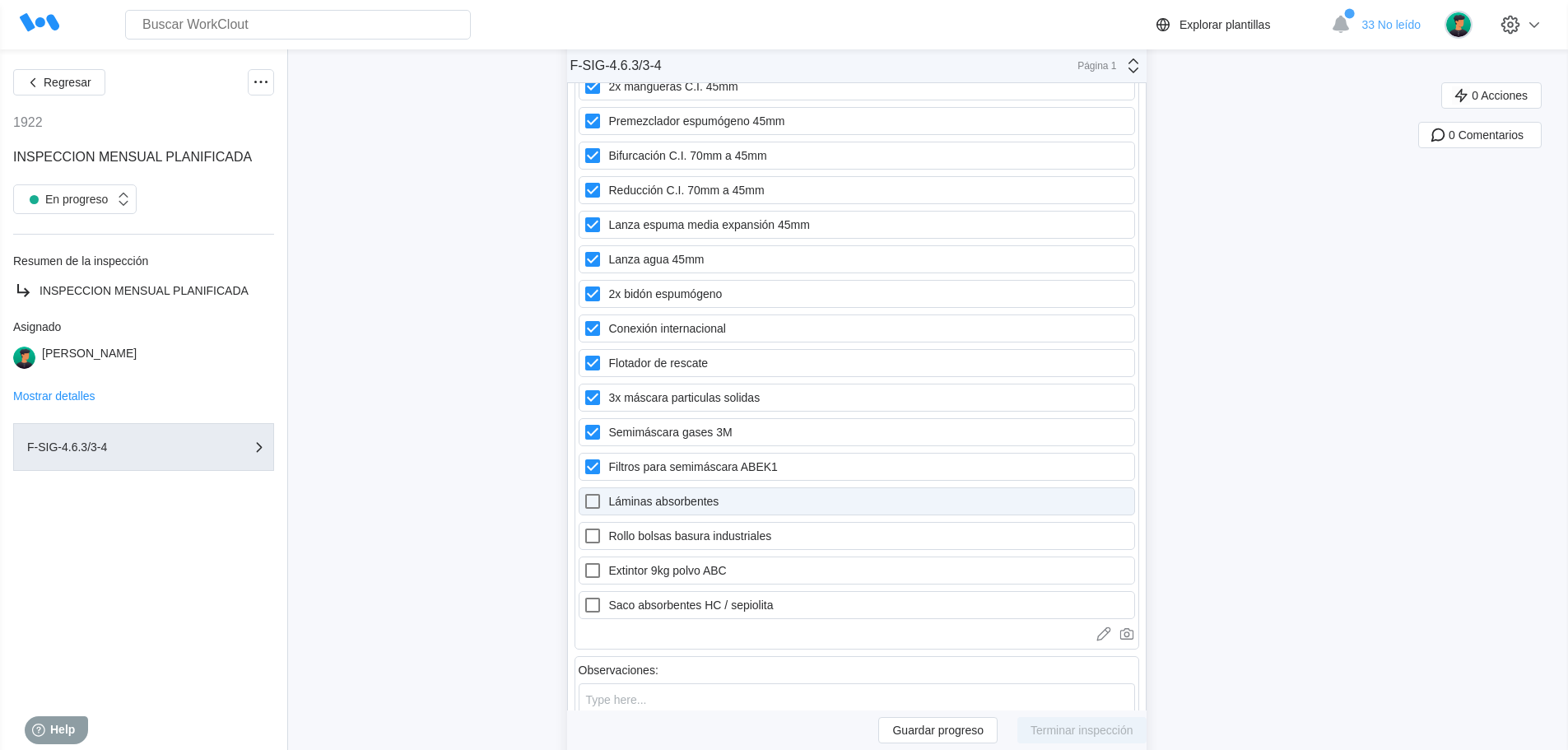
click at [637, 501] on label "Láminas absorbentes" at bounding box center [856, 502] width 556 height 28
click at [584, 492] on absorbentes "Láminas absorbentes" at bounding box center [583, 491] width 1 height 1
checkbox absorbentes "true"
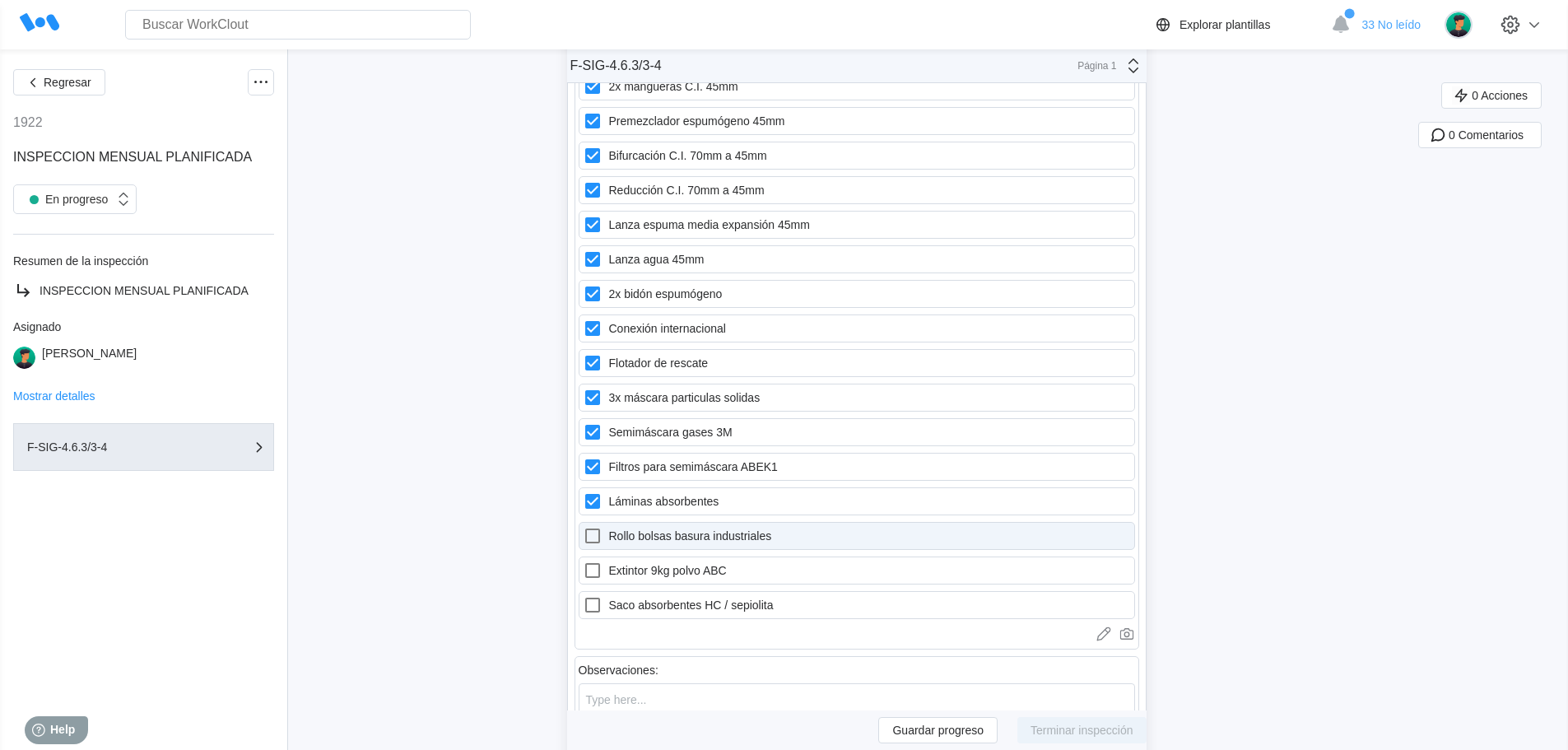
click at [637, 535] on label "Rollo bolsas basura industriales" at bounding box center [856, 536] width 556 height 28
click at [584, 527] on industriales "Rollo bolsas basura industriales" at bounding box center [583, 527] width 1 height 1
checkbox industriales "true"
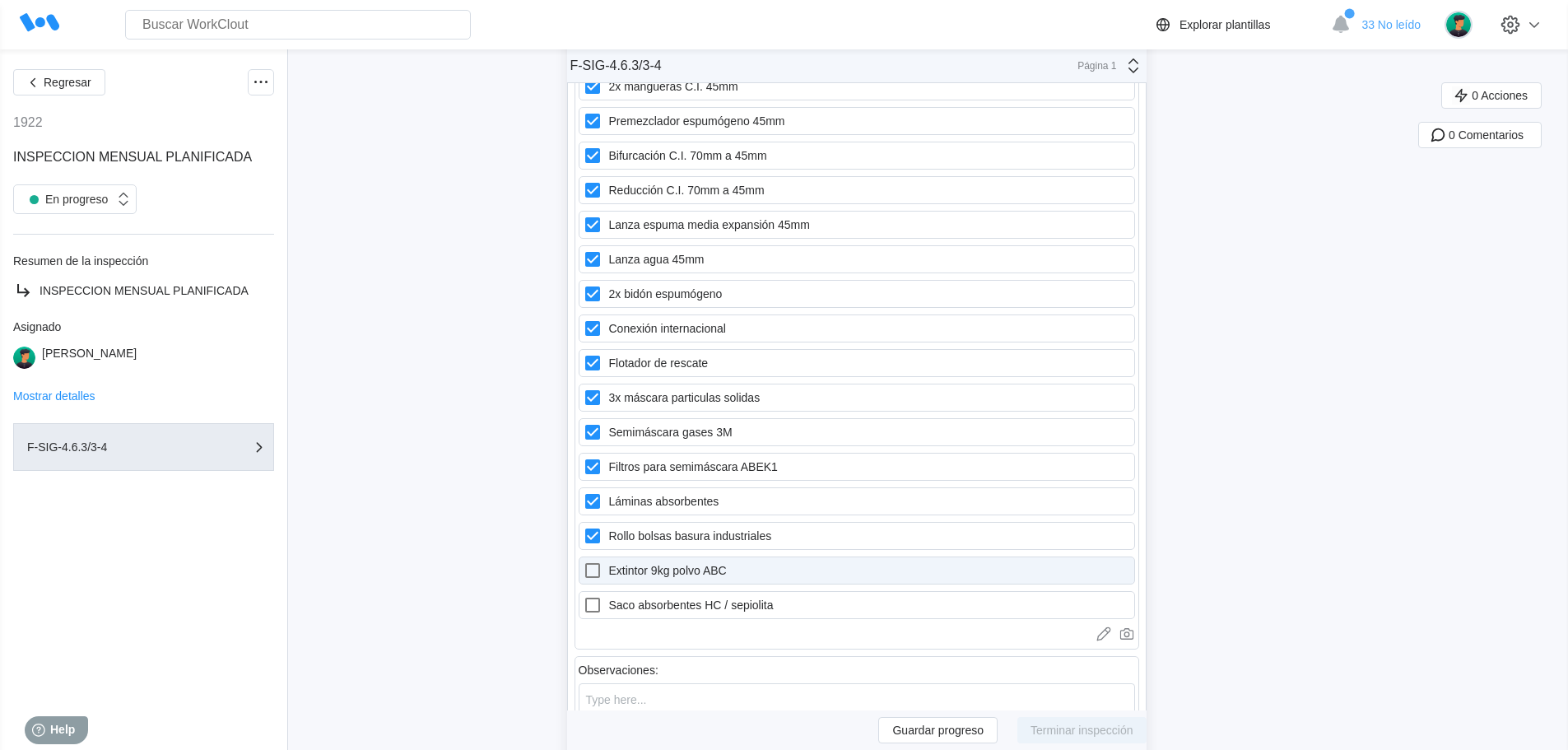
click at [636, 574] on label "Extintor 9kg polvo ABC" at bounding box center [856, 571] width 556 height 28
click at [584, 562] on ABC "Extintor 9kg polvo ABC" at bounding box center [583, 561] width 1 height 1
checkbox ABC "true"
drag, startPoint x: 636, startPoint y: 606, endPoint x: 646, endPoint y: 580, distance: 27.9
click at [637, 606] on label "Saco absorbentes HC / sepiolita" at bounding box center [856, 605] width 556 height 28
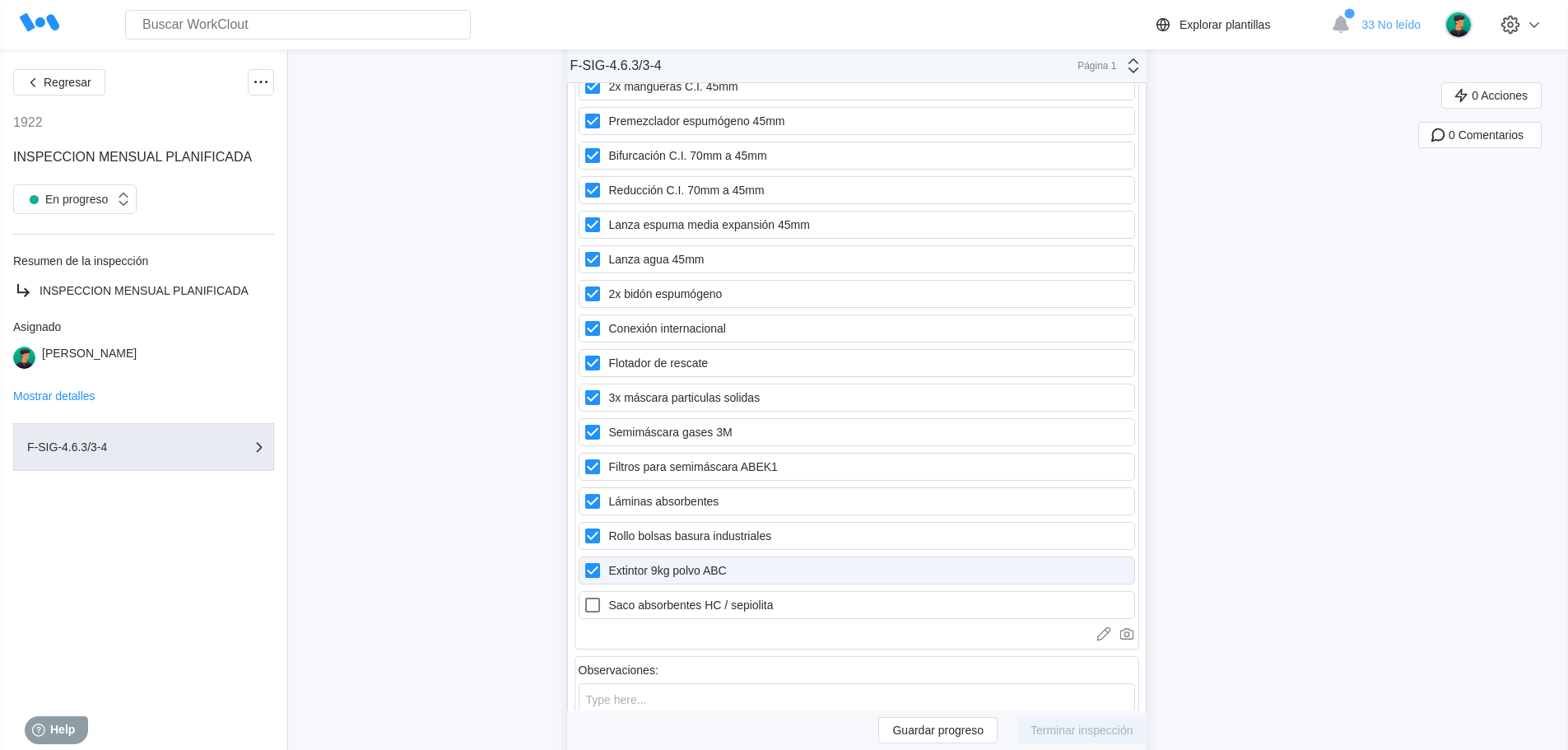
click at [584, 596] on sepiolita "Saco absorbentes HC / sepiolita" at bounding box center [583, 595] width 1 height 1
checkbox sepiolita "true"
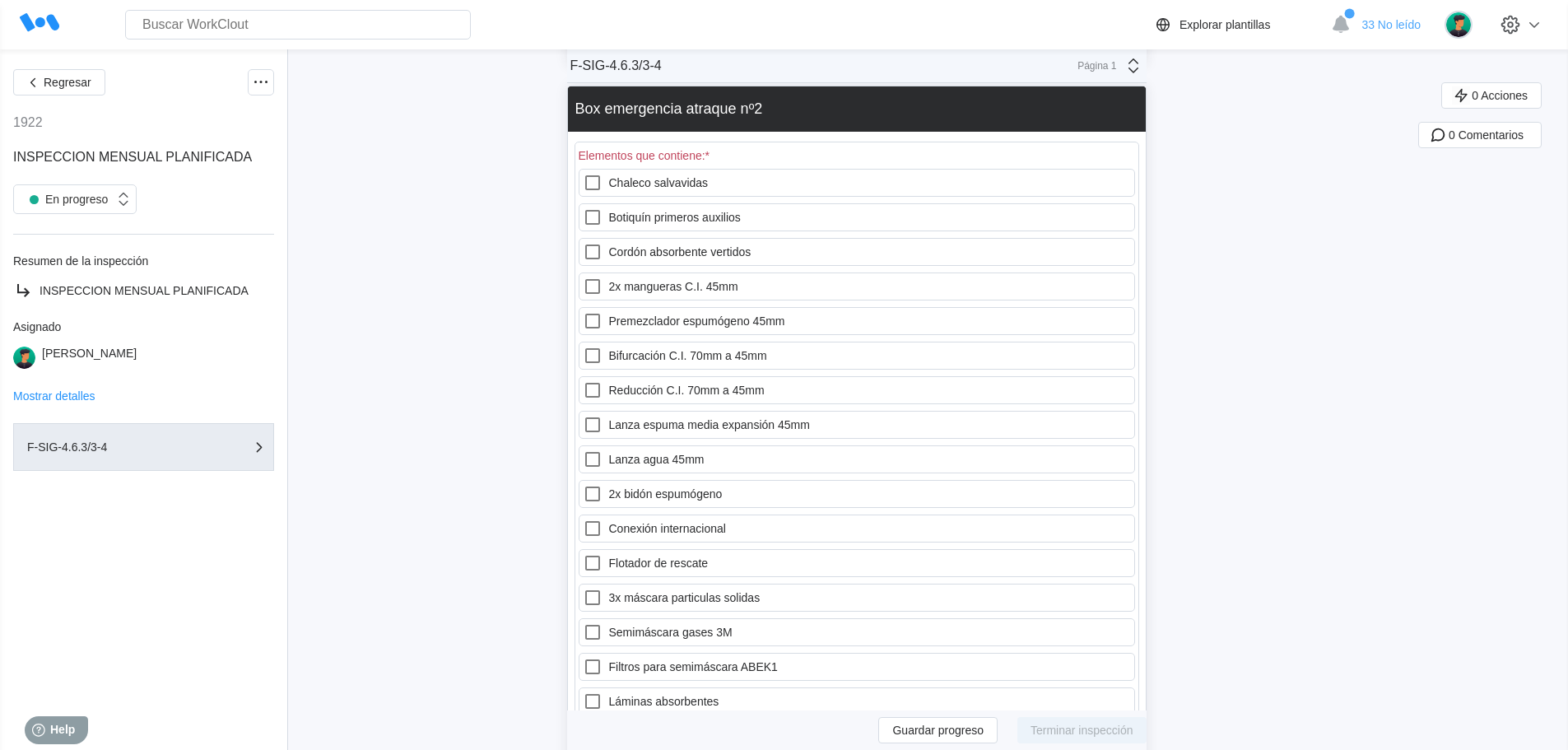
scroll to position [17292, 0]
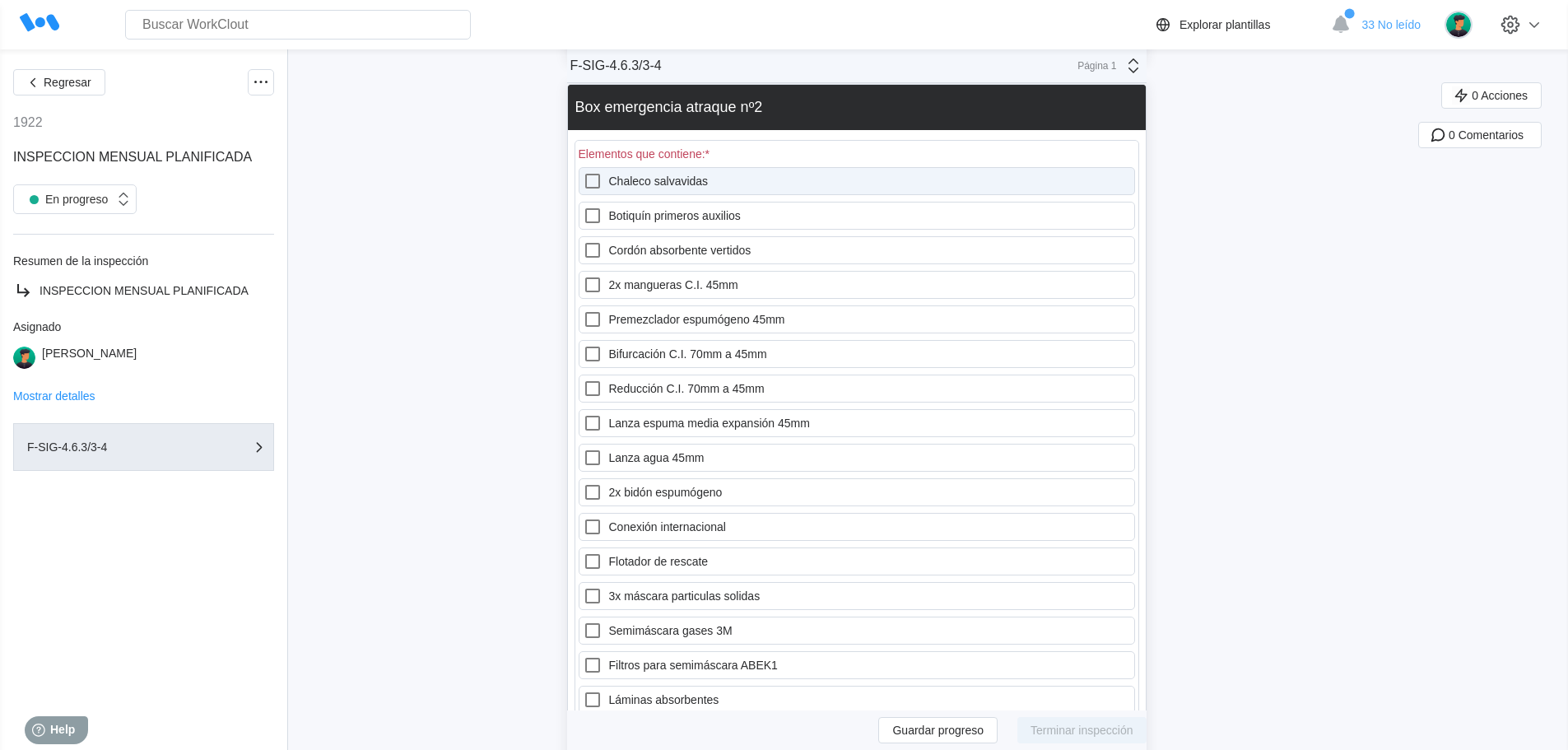
click at [622, 184] on label "Chaleco salvavidas" at bounding box center [856, 181] width 556 height 28
click at [584, 172] on salvavidas "Chaleco salvavidas" at bounding box center [583, 171] width 1 height 1
checkbox salvavidas "true"
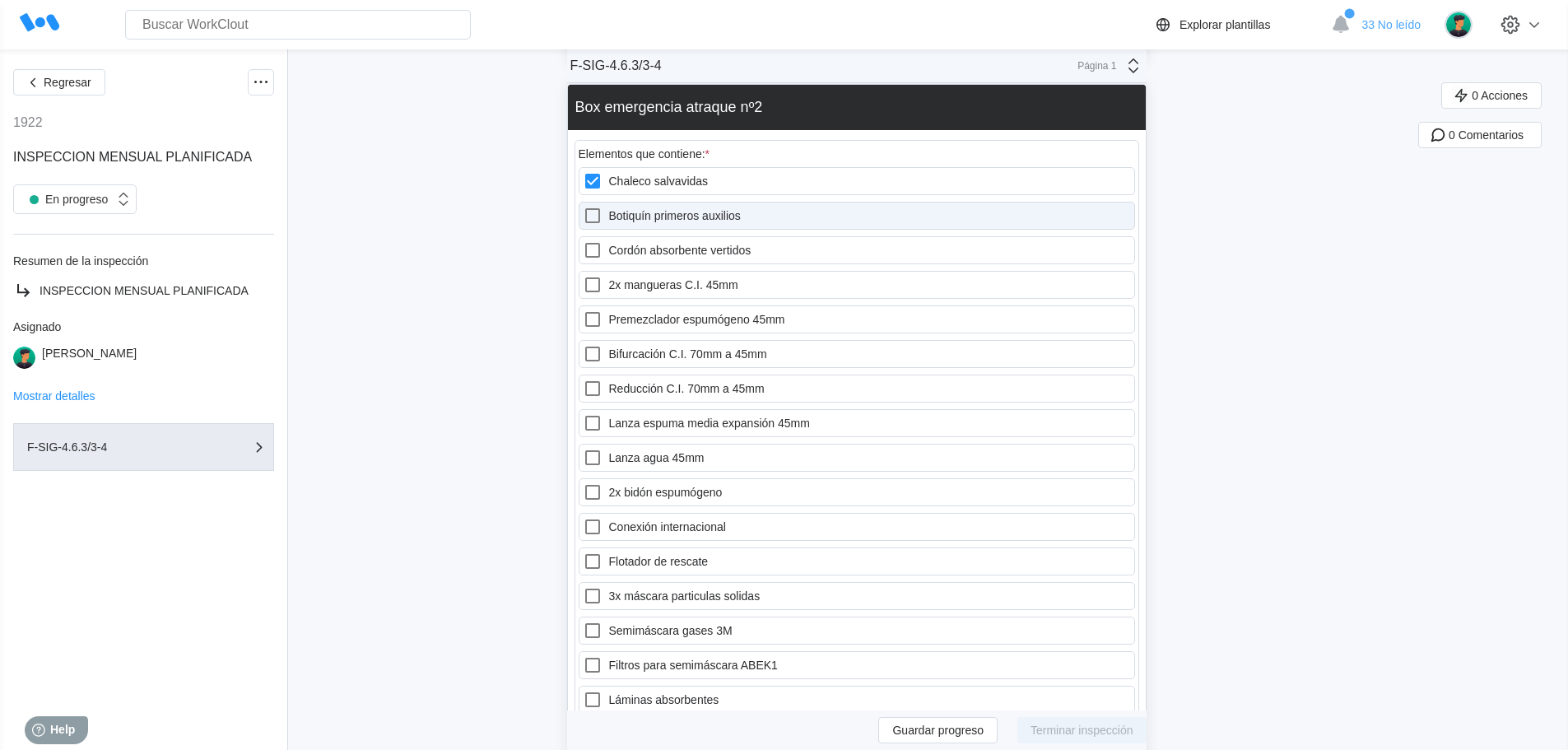
click at [621, 214] on label "Botiquín primeros auxilios" at bounding box center [856, 216] width 556 height 28
click at [584, 207] on auxilios "Botiquín primeros auxilios" at bounding box center [583, 206] width 1 height 1
checkbox auxilios "true"
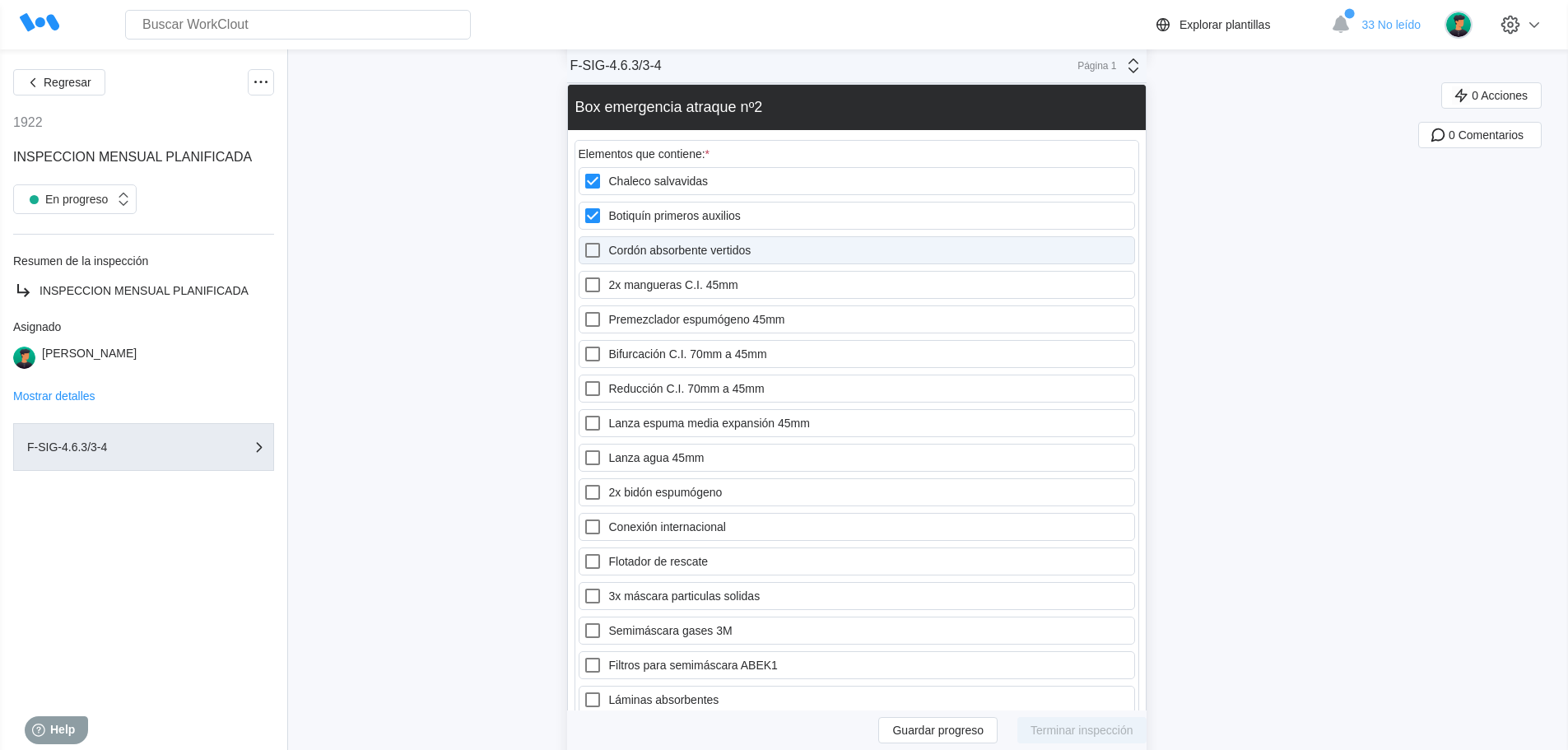
click at [624, 252] on label "Cordón absorbente vertidos" at bounding box center [856, 251] width 556 height 28
click at [584, 241] on vertidos "Cordón absorbente vertidos" at bounding box center [583, 240] width 1 height 1
checkbox vertidos "true"
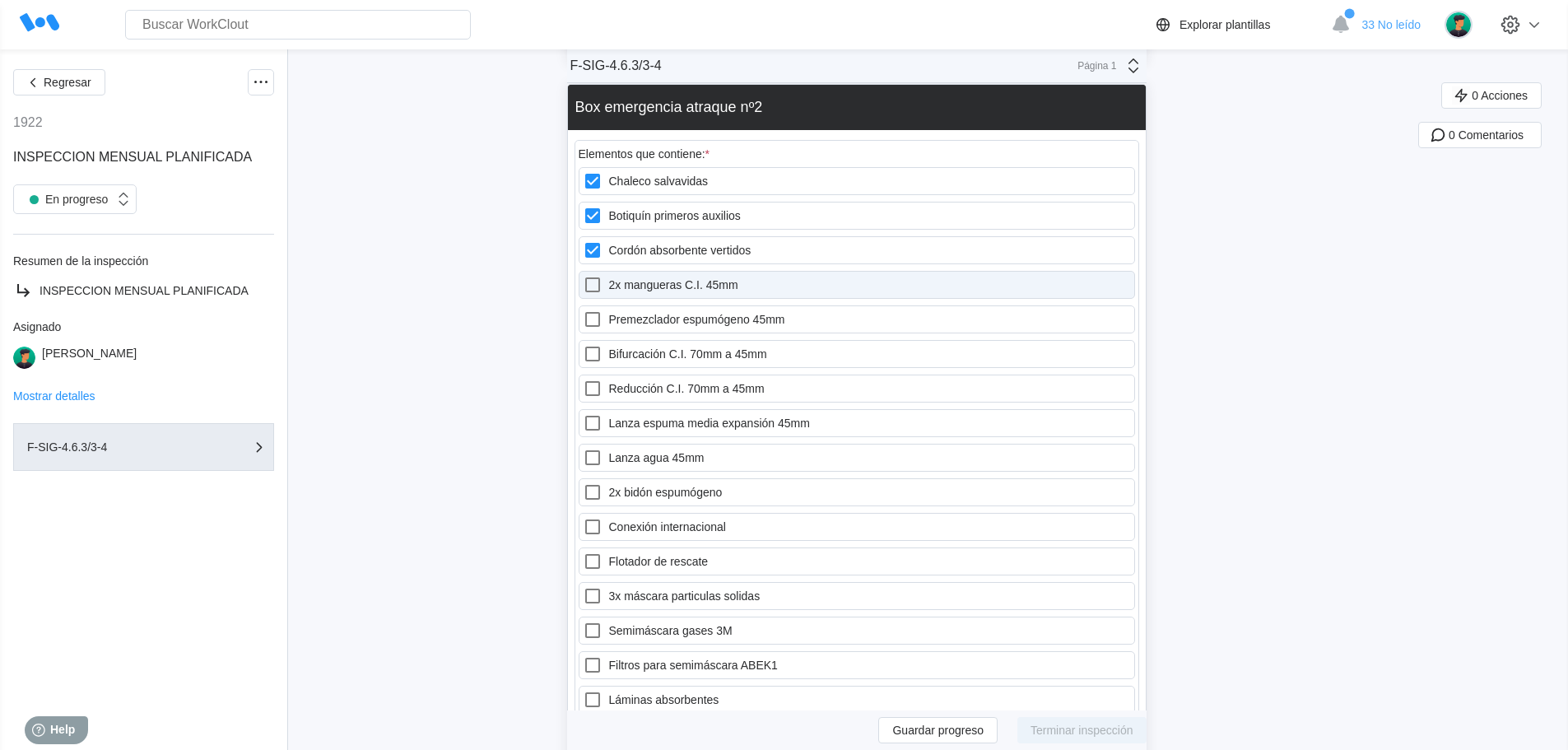
click at [635, 283] on label "2x mangueras C.I. 45mm" at bounding box center [856, 285] width 556 height 28
click at [584, 276] on 45mm "2x mangueras C.I. 45mm" at bounding box center [583, 275] width 1 height 1
checkbox 45mm "true"
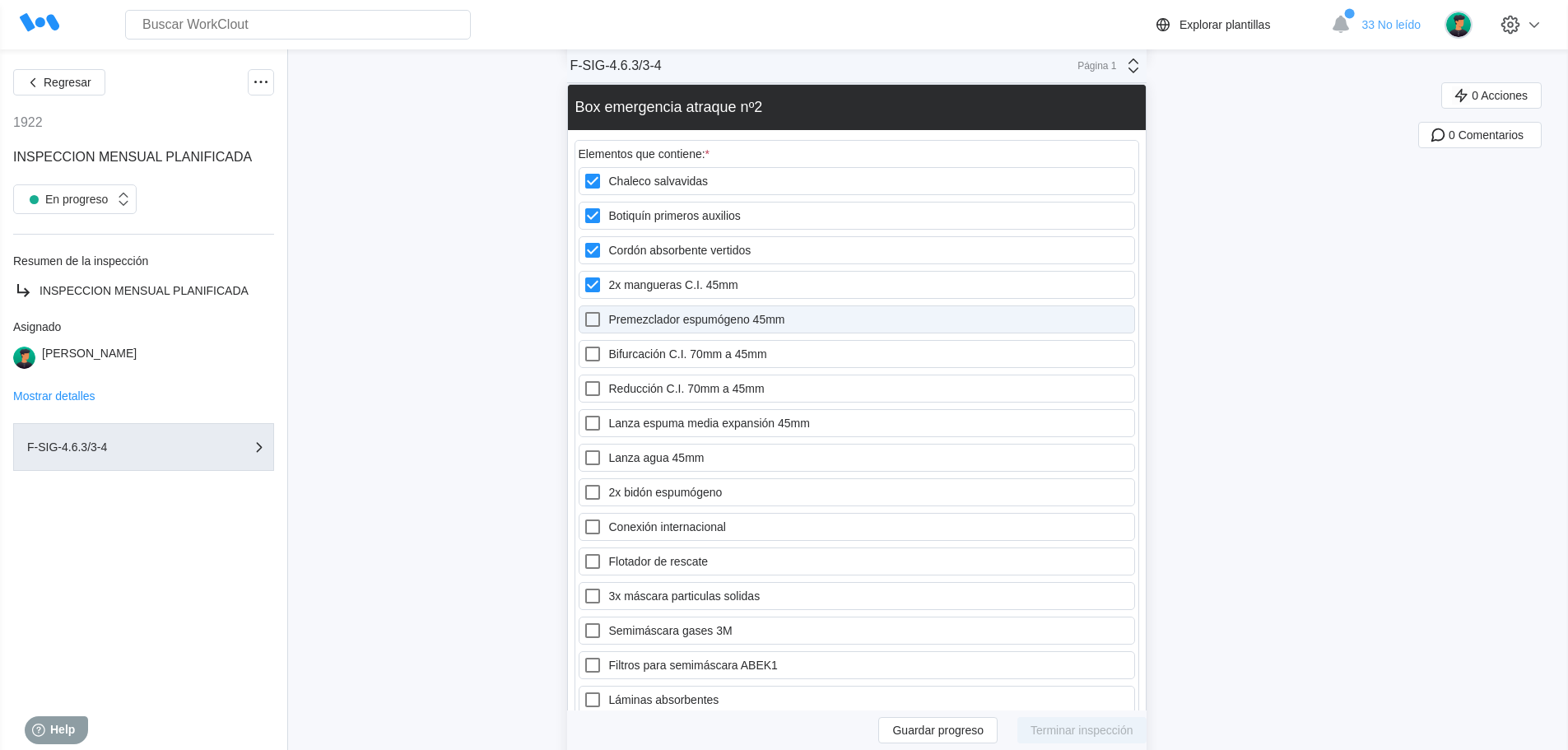
click at [637, 315] on label "Premezclador espumógeno 45mm" at bounding box center [856, 320] width 556 height 28
click at [584, 310] on 45mm "Premezclador espumógeno 45mm" at bounding box center [583, 309] width 1 height 1
checkbox 45mm "true"
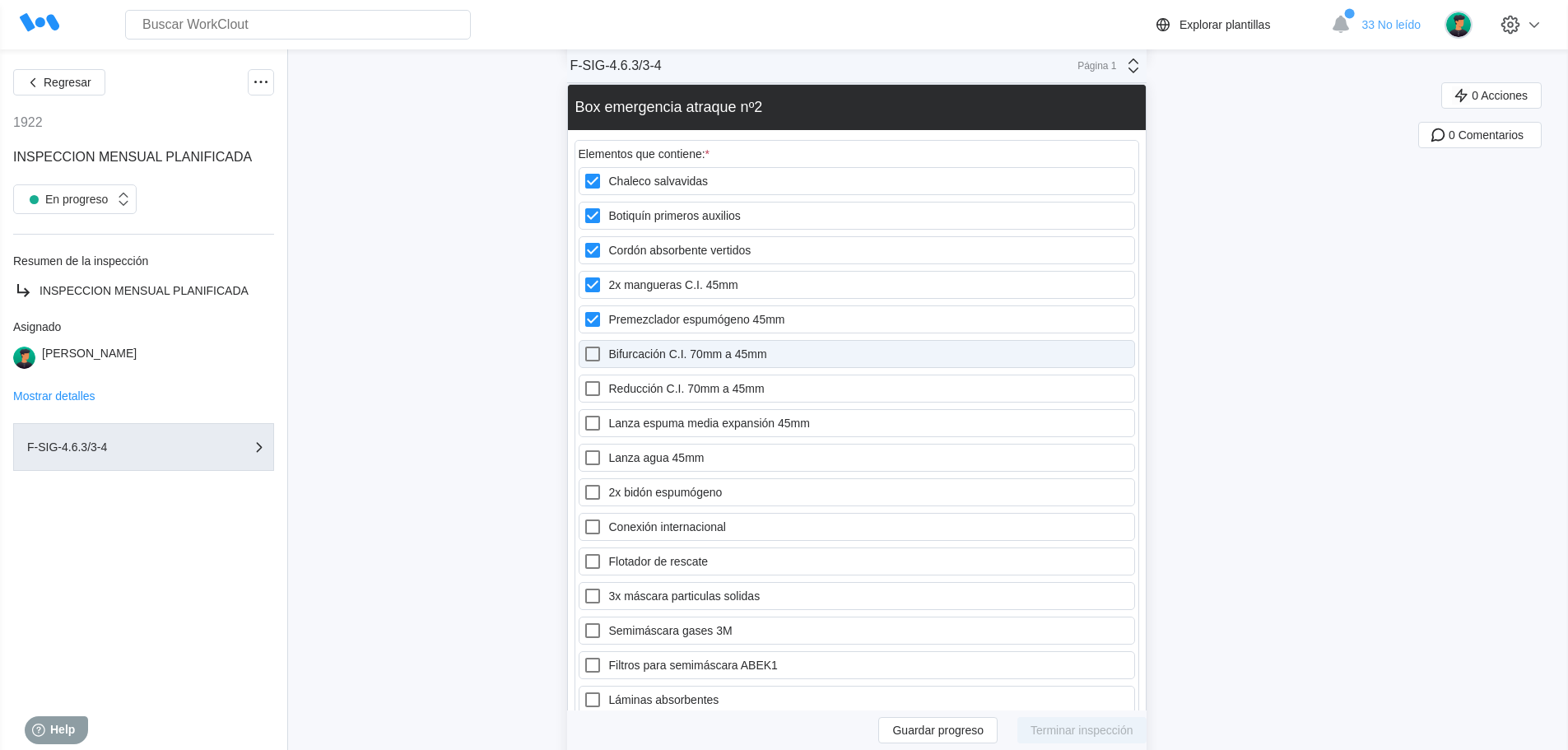
click at [637, 353] on label "Bifurcación C.I. 70mm a 45mm" at bounding box center [856, 354] width 556 height 28
click at [584, 345] on 45mm "Bifurcación C.I. 70mm a 45mm" at bounding box center [583, 345] width 1 height 1
checkbox 45mm "true"
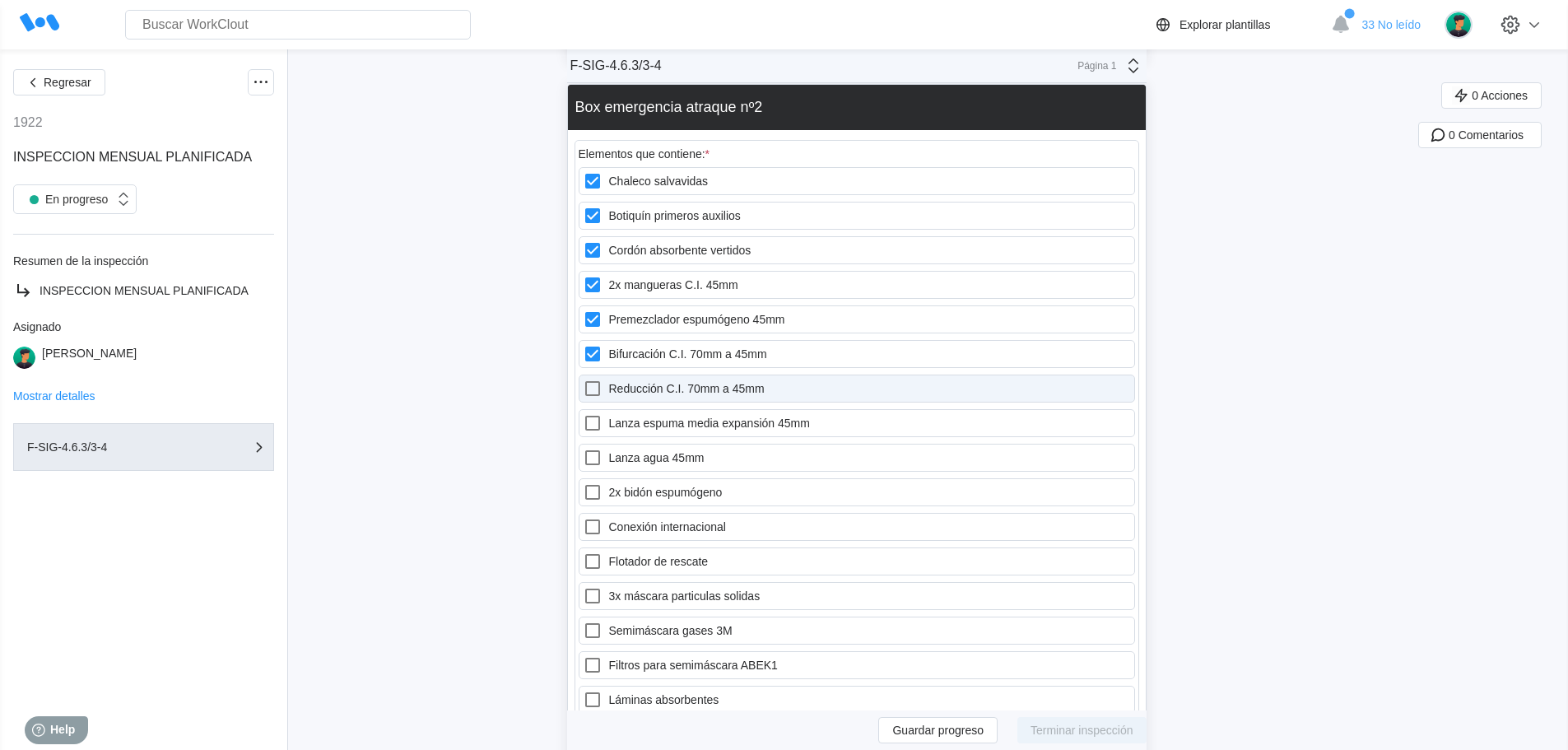
click at [633, 387] on label "Reducción C.I. 70mm a 45mm" at bounding box center [856, 389] width 556 height 28
click at [584, 380] on 45mm "Reducción C.I. 70mm a 45mm" at bounding box center [583, 379] width 1 height 1
checkbox 45mm "true"
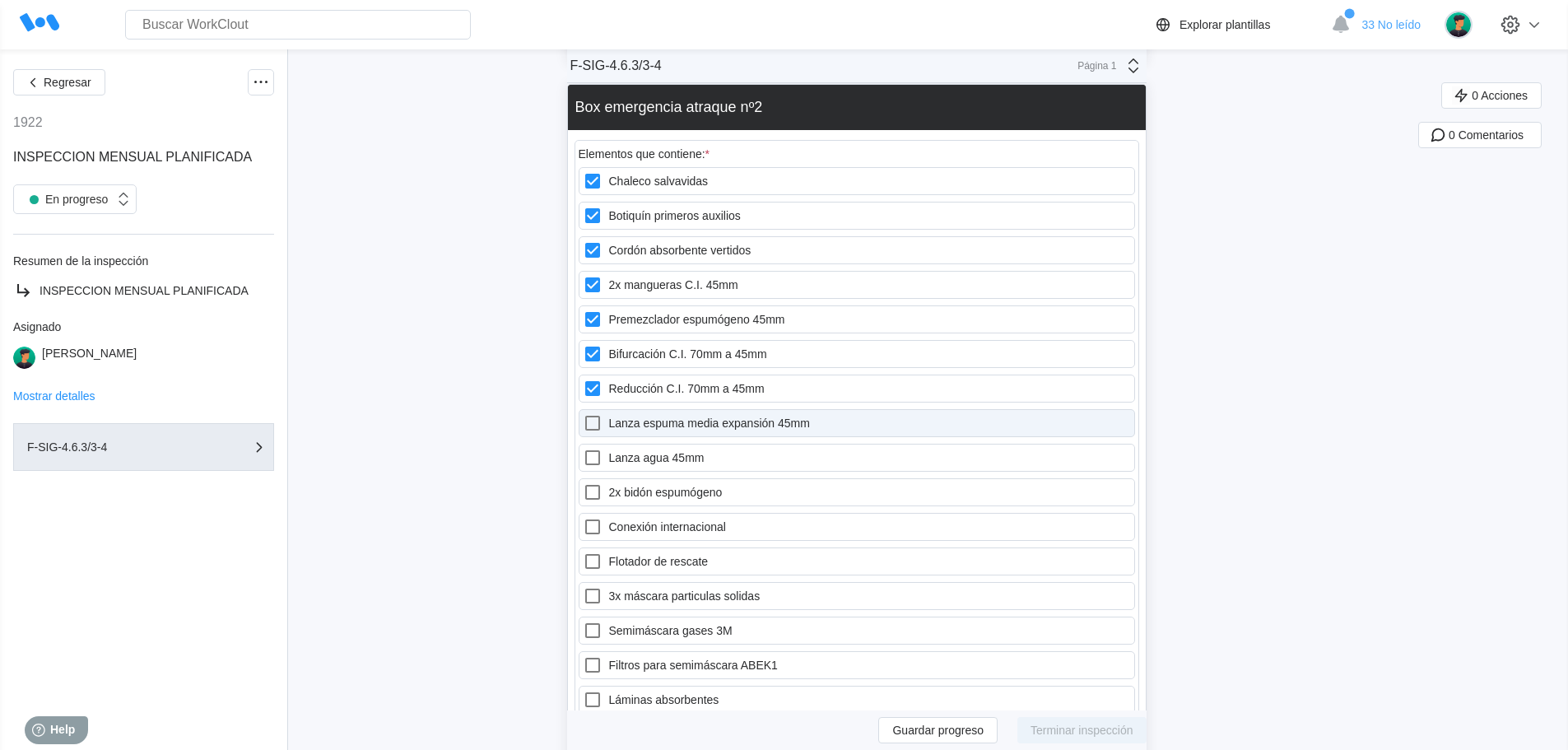
drag, startPoint x: 637, startPoint y: 418, endPoint x: 644, endPoint y: 410, distance: 10.6
click at [637, 418] on label "Lanza espuma media expansión 45mm" at bounding box center [856, 423] width 556 height 28
click at [584, 414] on 45mm "Lanza espuma media expansión 45mm" at bounding box center [583, 413] width 1 height 1
checkbox 45mm "true"
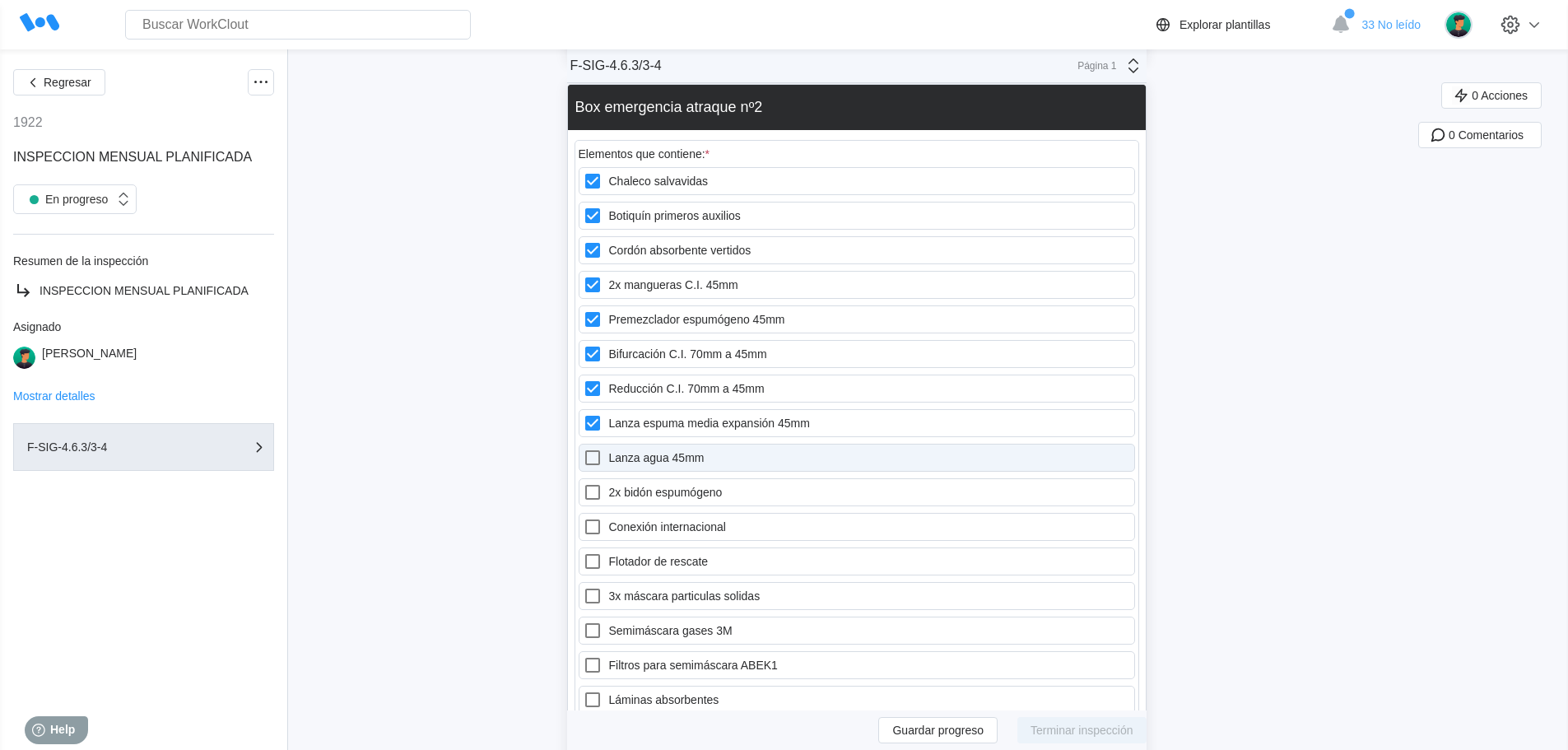
click at [643, 458] on label "Lanza agua 45mm" at bounding box center [856, 458] width 556 height 28
click at [584, 449] on 45mm "Lanza agua 45mm" at bounding box center [583, 448] width 1 height 1
checkbox 45mm "true"
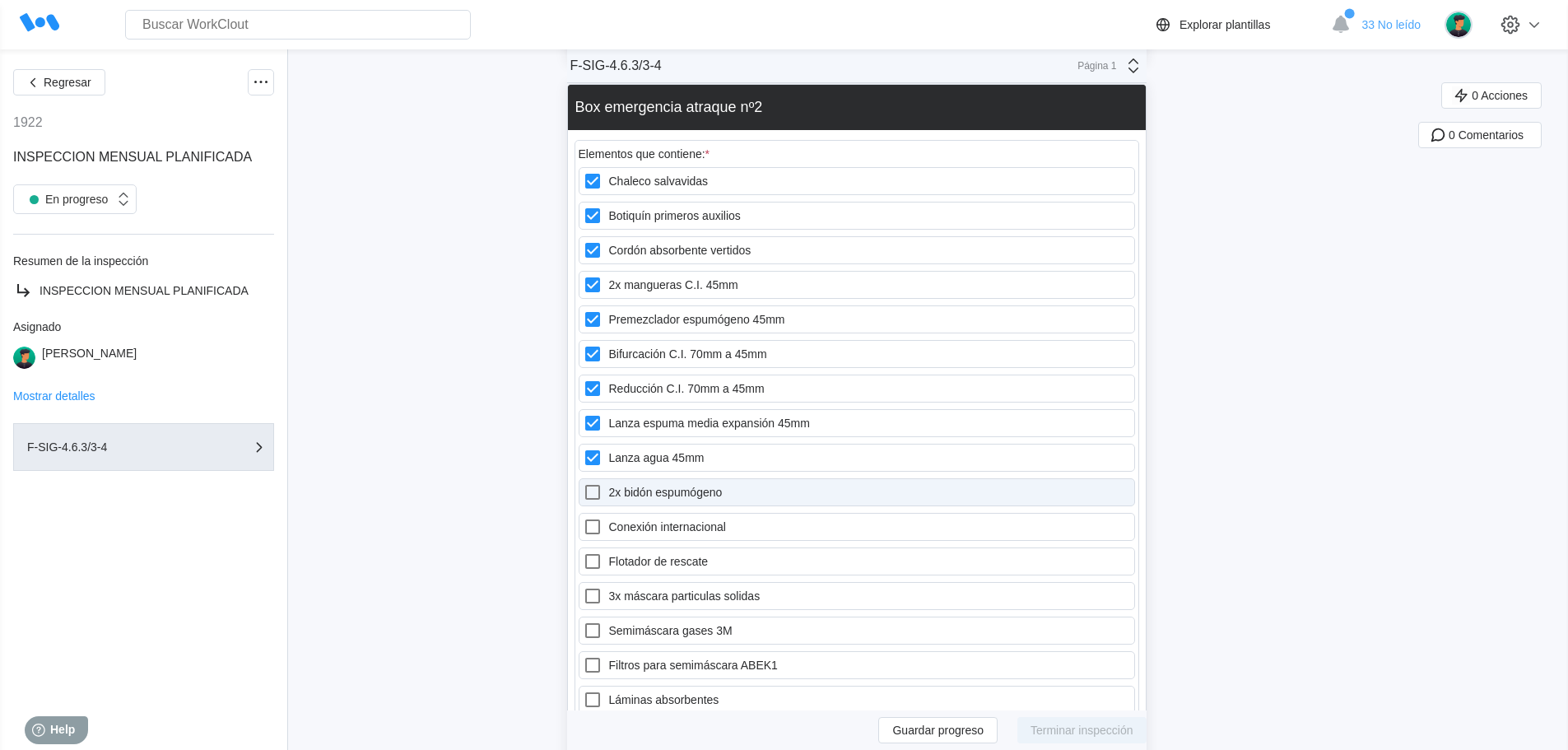
click at [642, 491] on label "2x bidón espumógeno" at bounding box center [856, 493] width 556 height 28
click at [584, 483] on espumógeno "2x bidón espumógeno" at bounding box center [583, 482] width 1 height 1
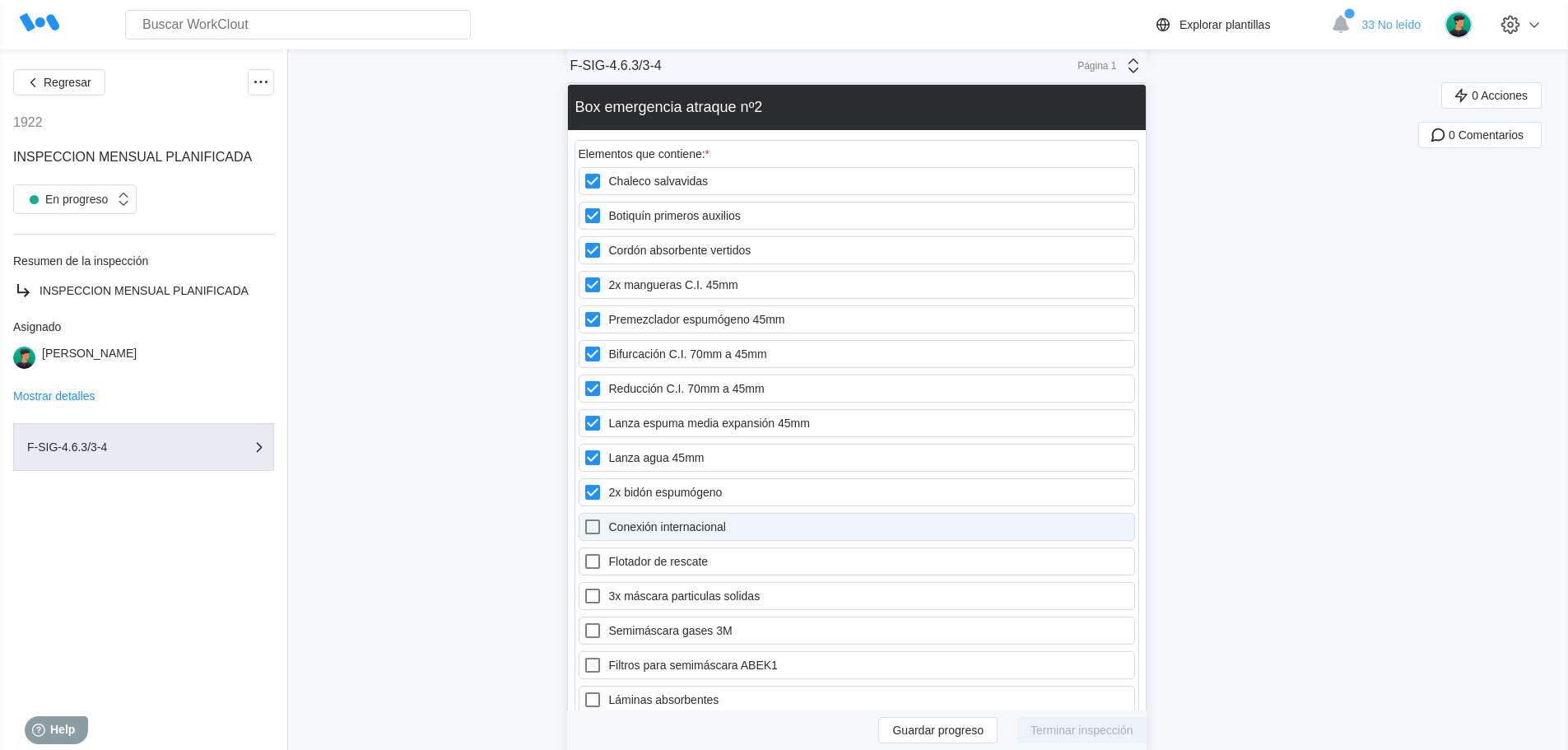
click at [631, 527] on label "Conexión internacional" at bounding box center [856, 527] width 556 height 28
click at [584, 518] on internacional "Conexión internacional" at bounding box center [583, 517] width 1 height 1
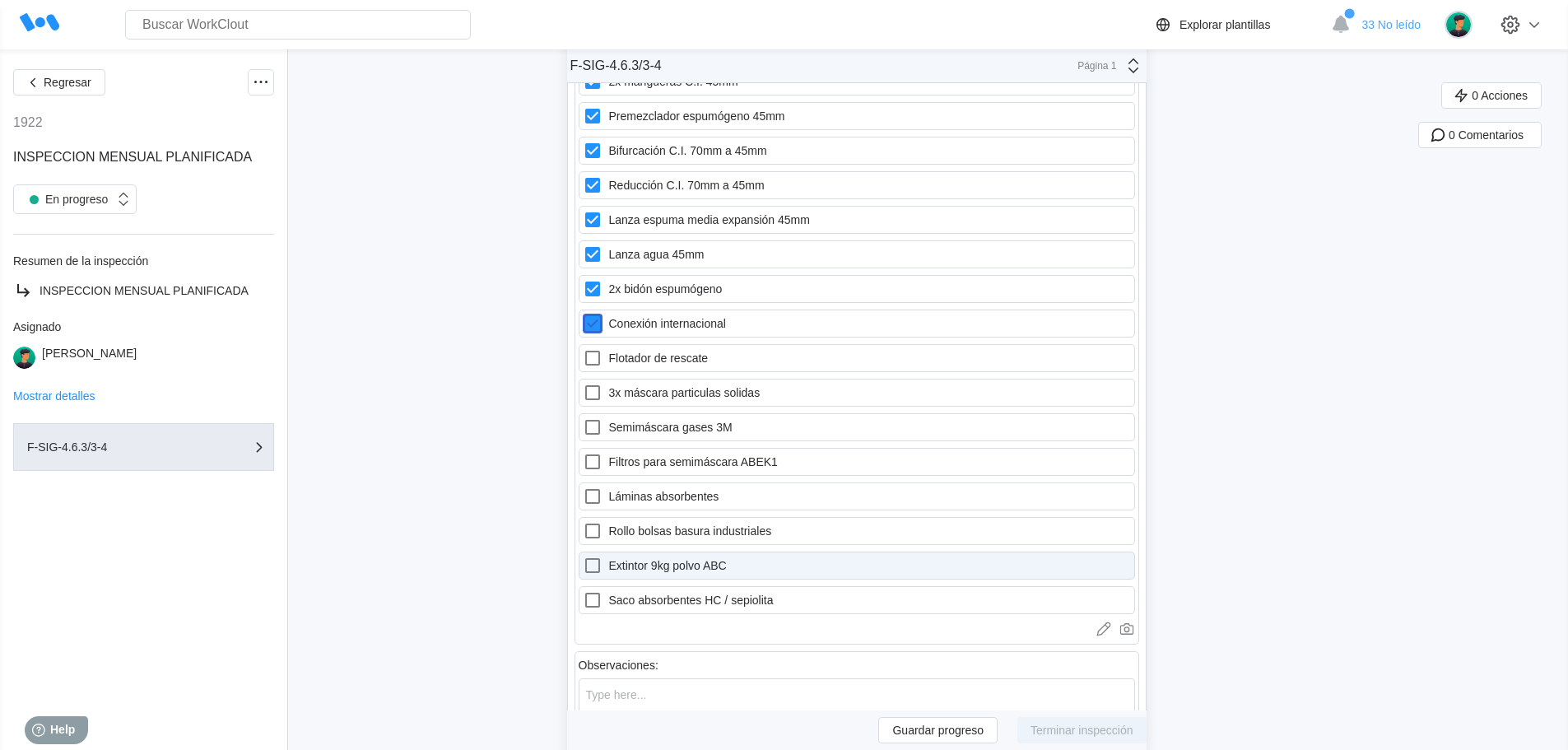
scroll to position [17621, 0]
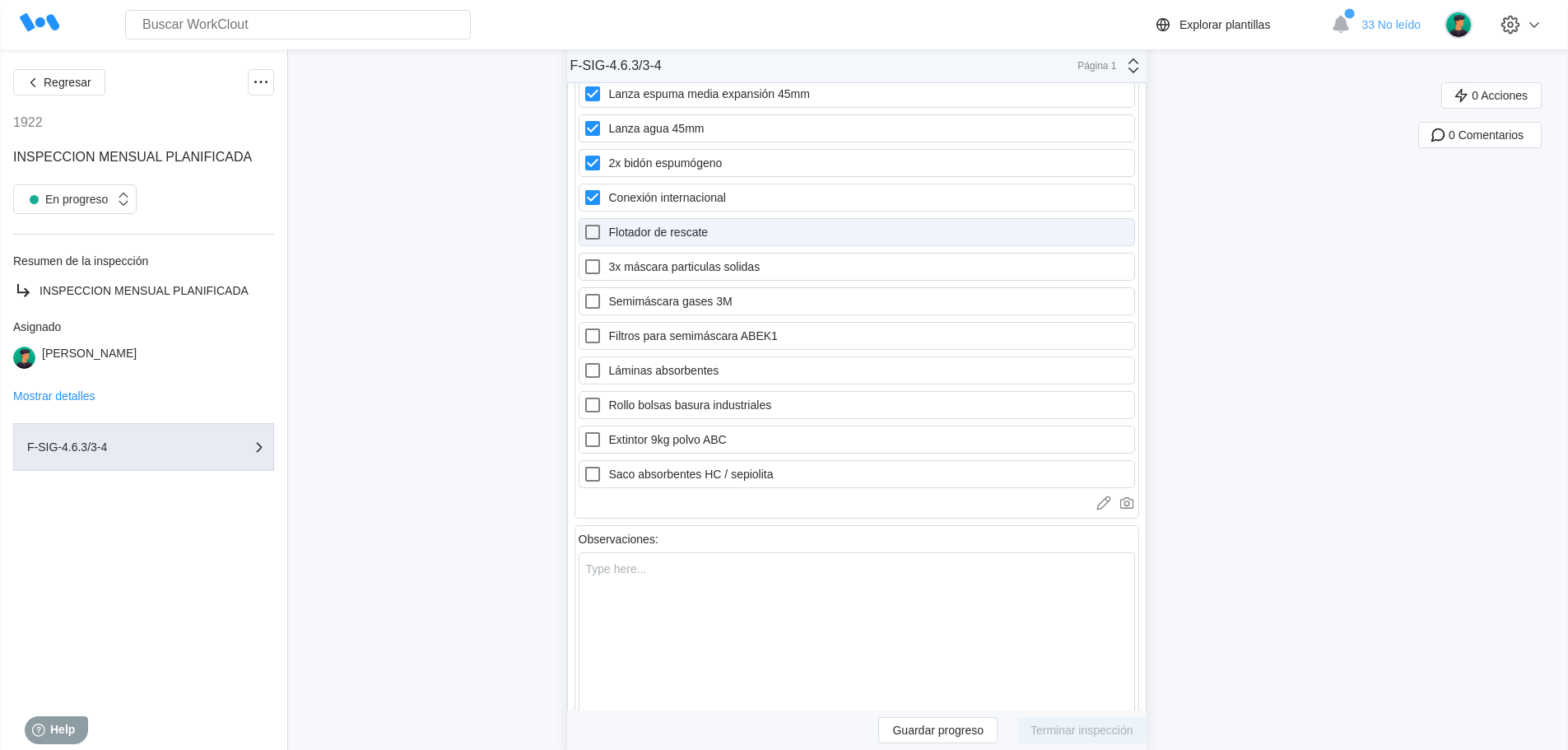
click at [633, 230] on label "Flotador de rescate" at bounding box center [856, 232] width 556 height 28
click at [584, 223] on rescate "Flotador de rescate" at bounding box center [583, 223] width 1 height 1
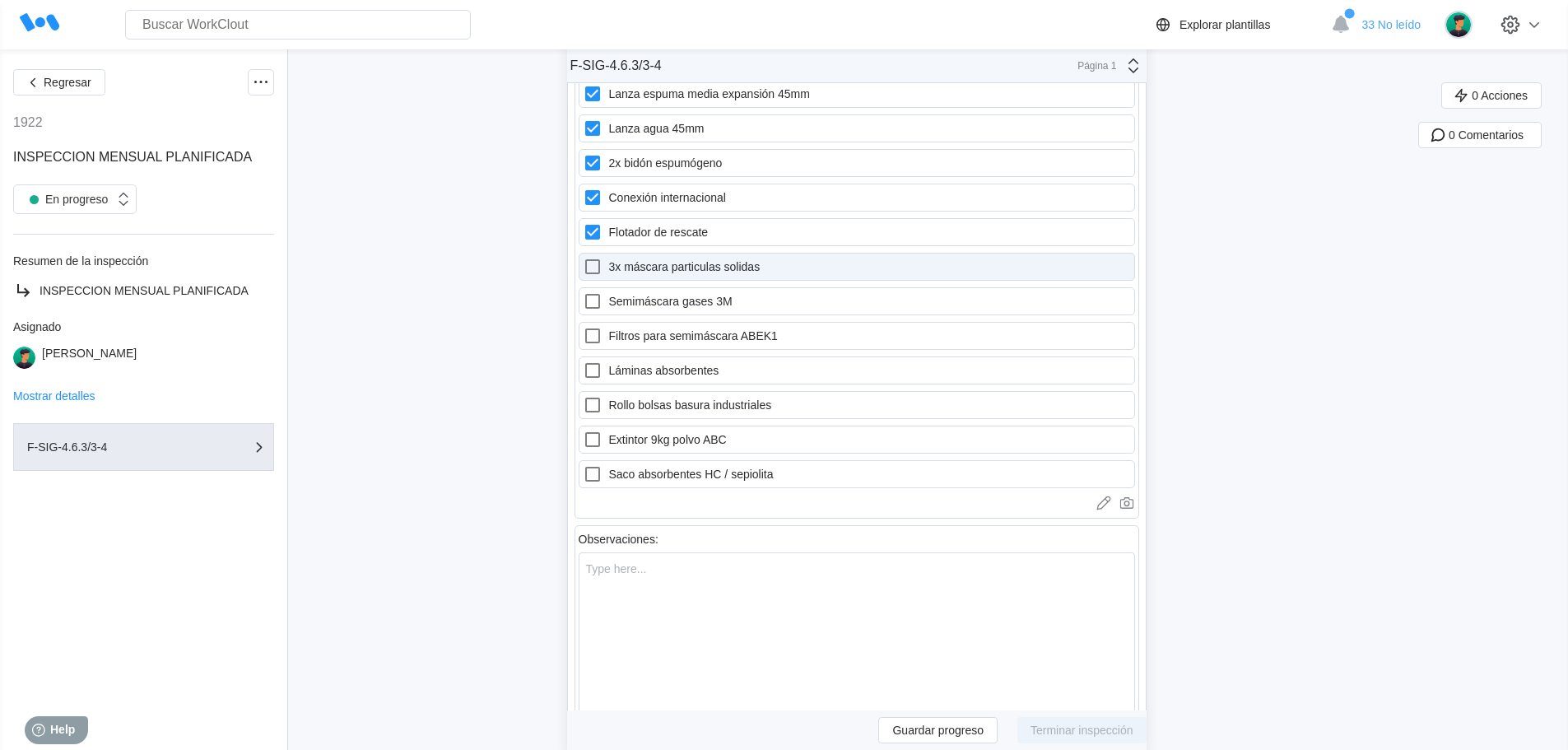
click at [632, 263] on label "3x máscara particulas solidas" at bounding box center [856, 267] width 556 height 28
click at [584, 258] on solidas "3x máscara particulas solidas" at bounding box center [583, 257] width 1 height 1
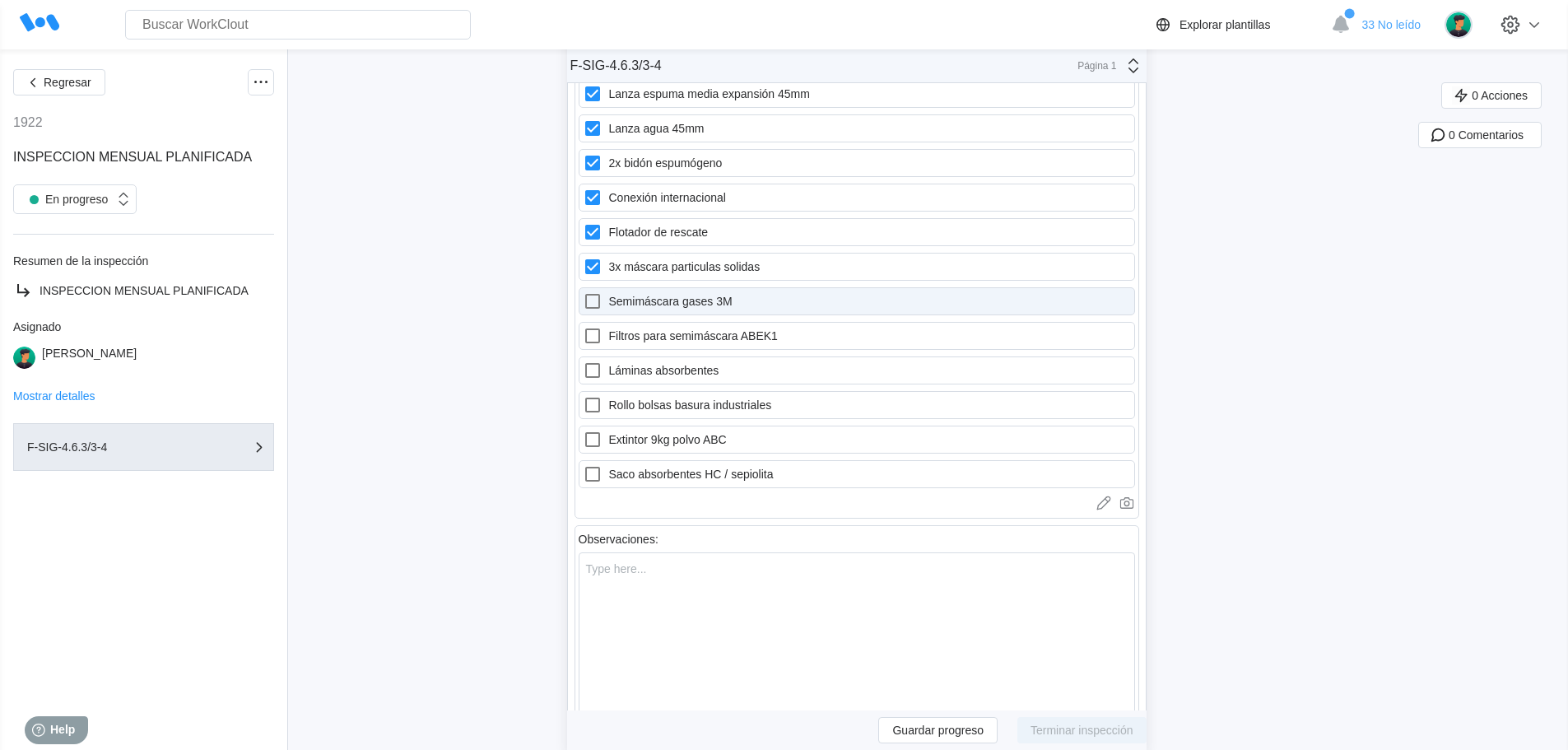
click at [629, 297] on label "Semimáscara gases 3M" at bounding box center [856, 301] width 556 height 28
click at [584, 292] on 3M "Semimáscara gases 3M" at bounding box center [583, 292] width 1 height 1
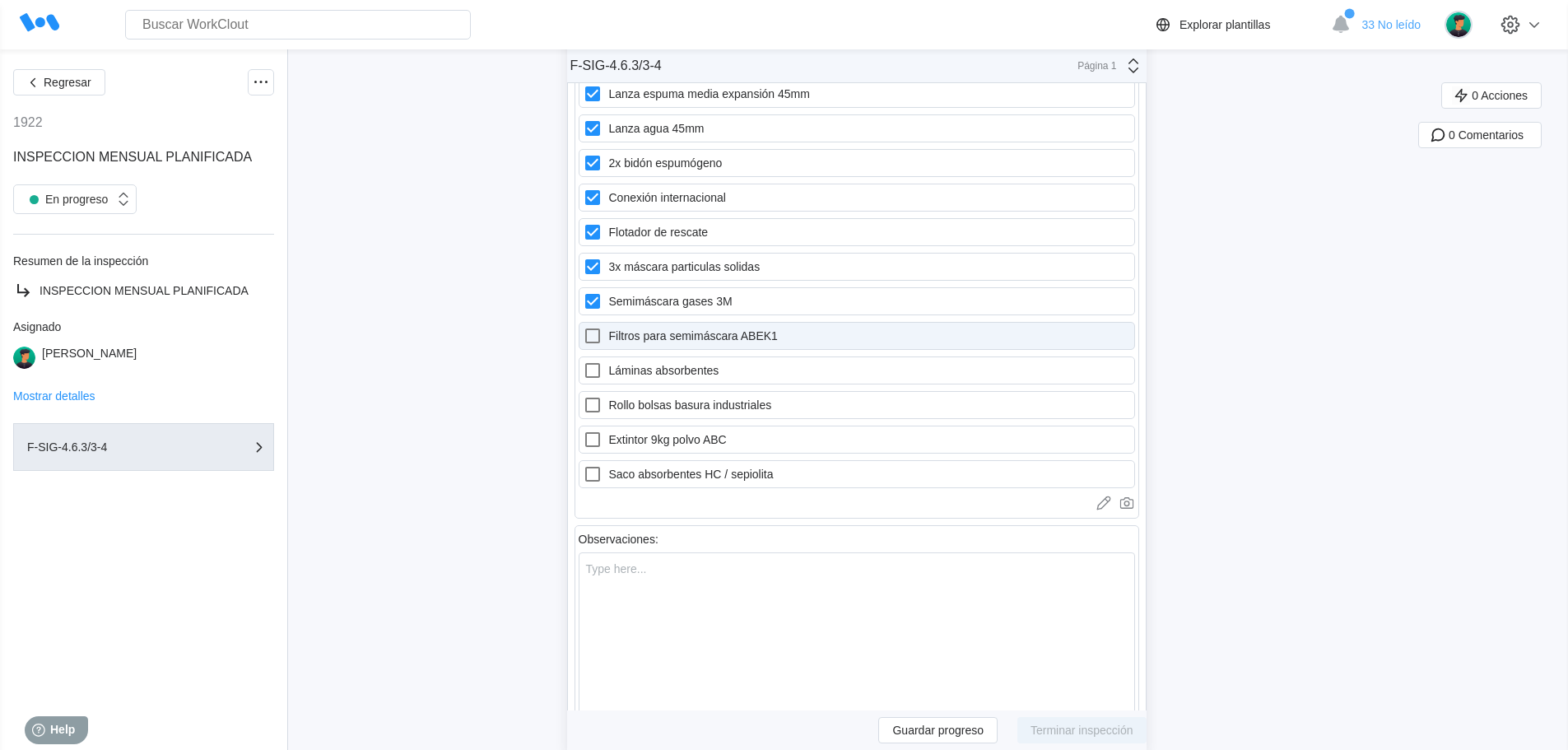
click at [632, 336] on label "Filtros para semimáscara ABEK1" at bounding box center [856, 336] width 556 height 28
click at [584, 327] on ABEK1 "Filtros para semimáscara ABEK1" at bounding box center [583, 326] width 1 height 1
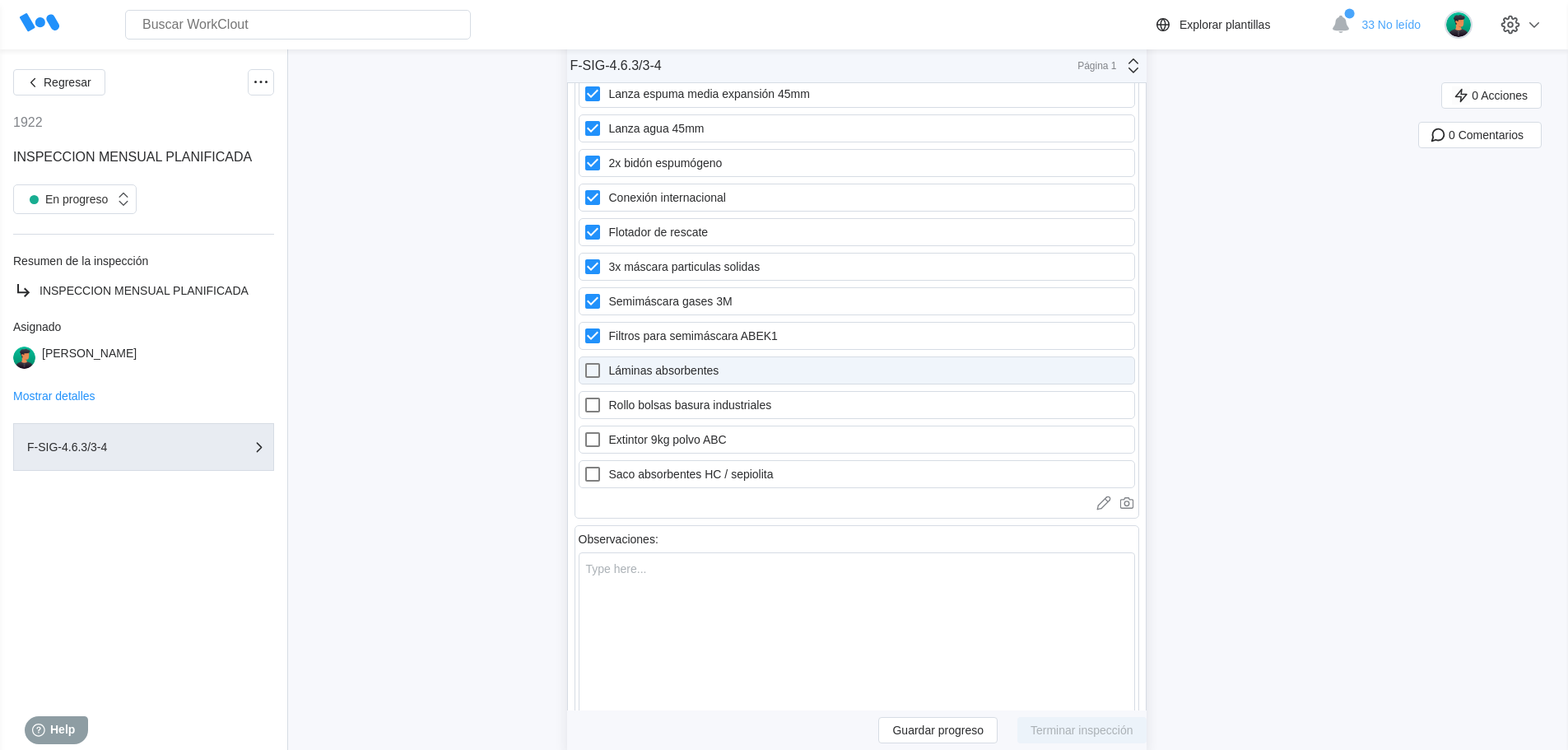
click at [634, 370] on label "Láminas absorbentes" at bounding box center [856, 371] width 556 height 28
click at [584, 361] on absorbentes "Láminas absorbentes" at bounding box center [583, 360] width 1 height 1
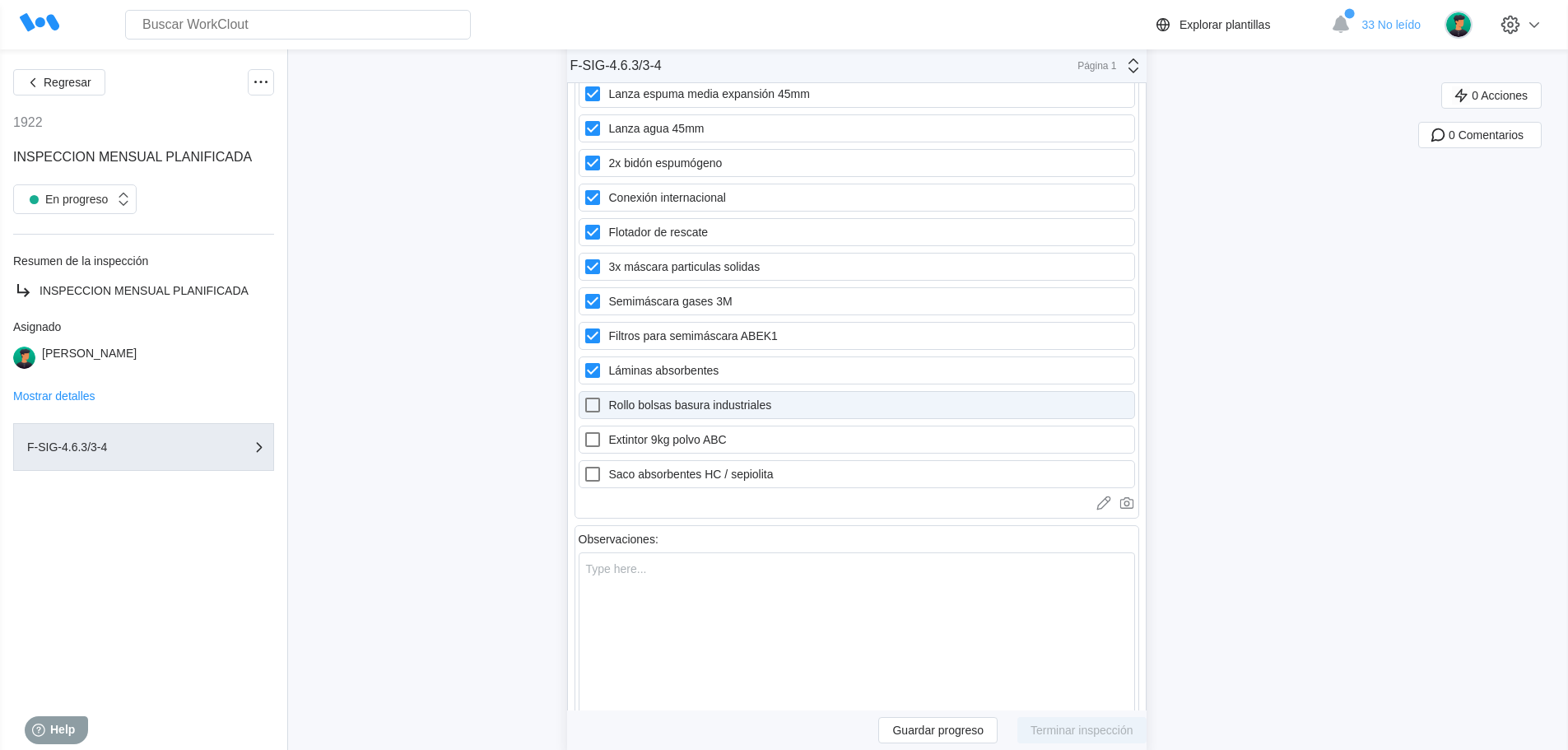
click at [633, 406] on label "Rollo bolsas basura industriales" at bounding box center [856, 405] width 556 height 28
click at [584, 396] on industriales "Rollo bolsas basura industriales" at bounding box center [583, 395] width 1 height 1
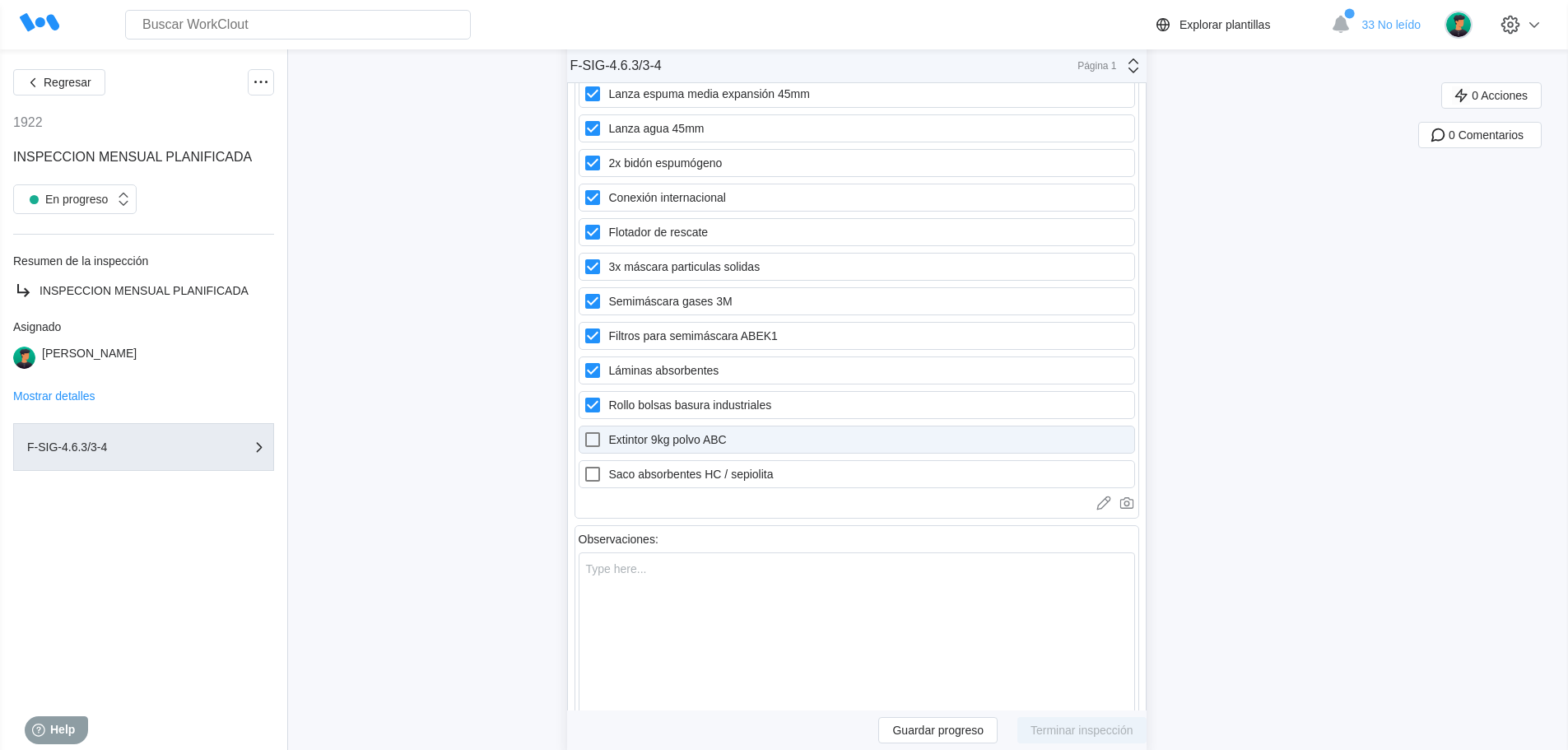
click at [633, 437] on label "Extintor 9kg polvo ABC" at bounding box center [856, 440] width 556 height 28
click at [584, 430] on ABC "Extintor 9kg polvo ABC" at bounding box center [583, 430] width 1 height 1
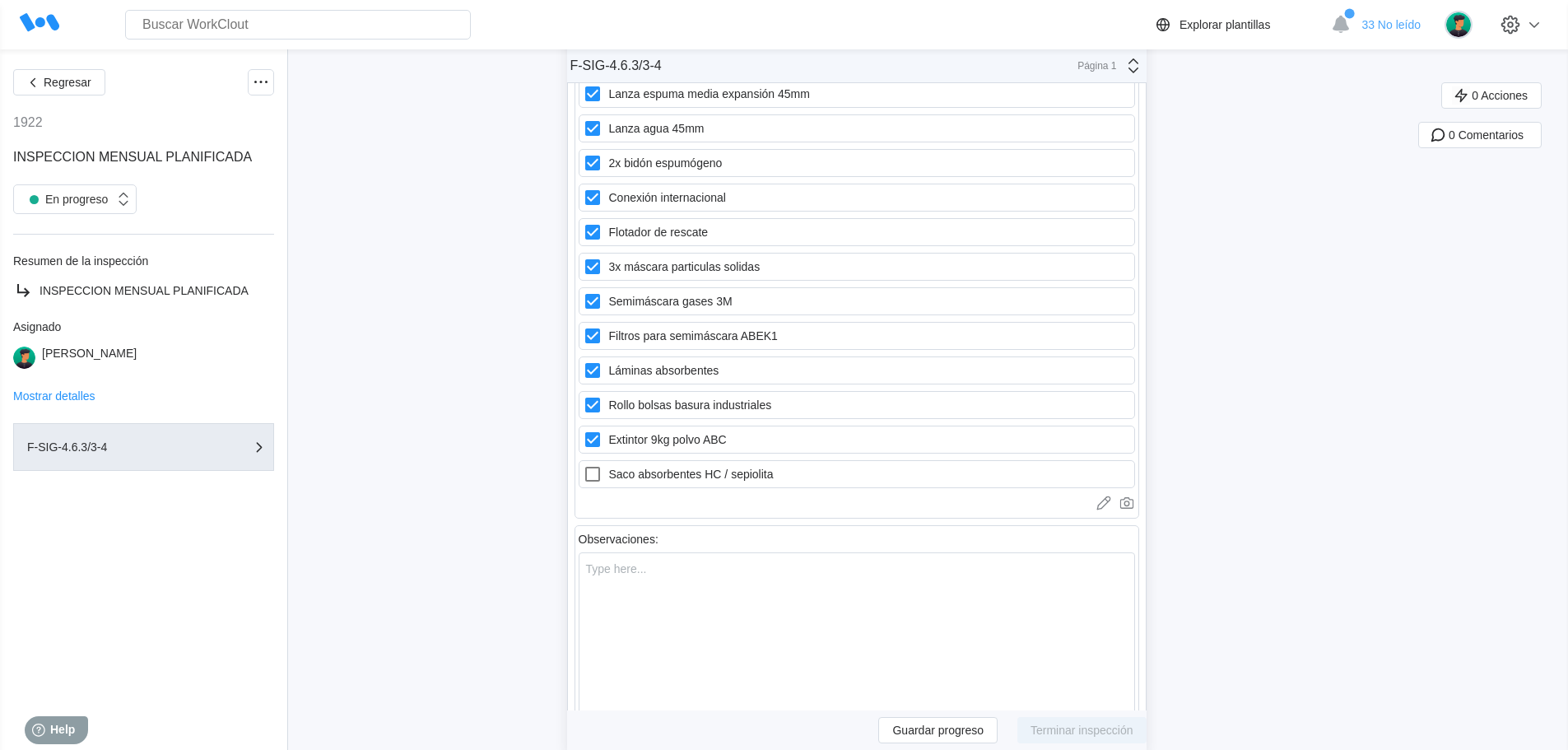
click at [637, 470] on label "Saco absorbentes HC / sepiolita" at bounding box center [856, 474] width 556 height 28
click at [584, 466] on sepiolita "Saco absorbentes HC / sepiolita" at bounding box center [583, 465] width 1 height 1
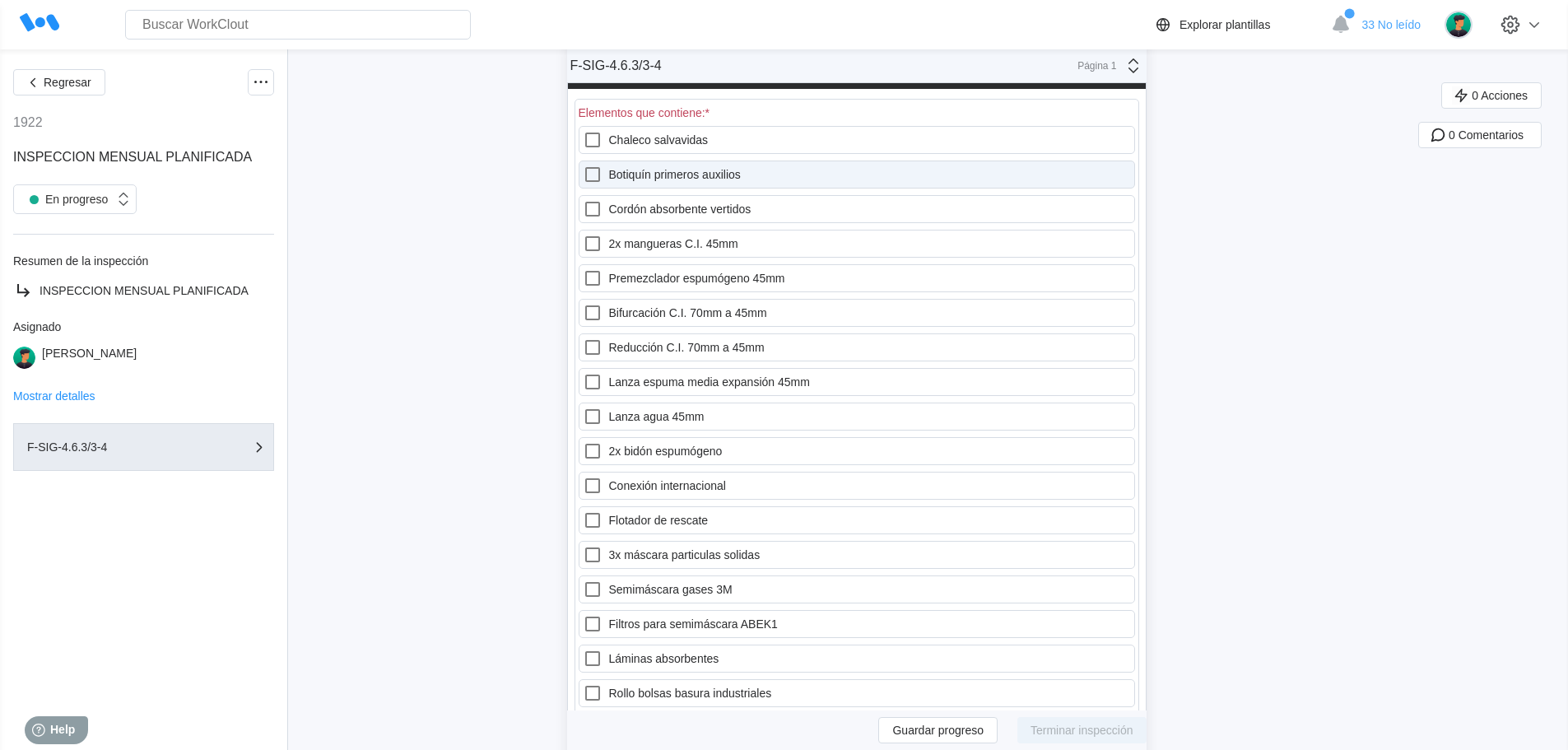
scroll to position [18362, 0]
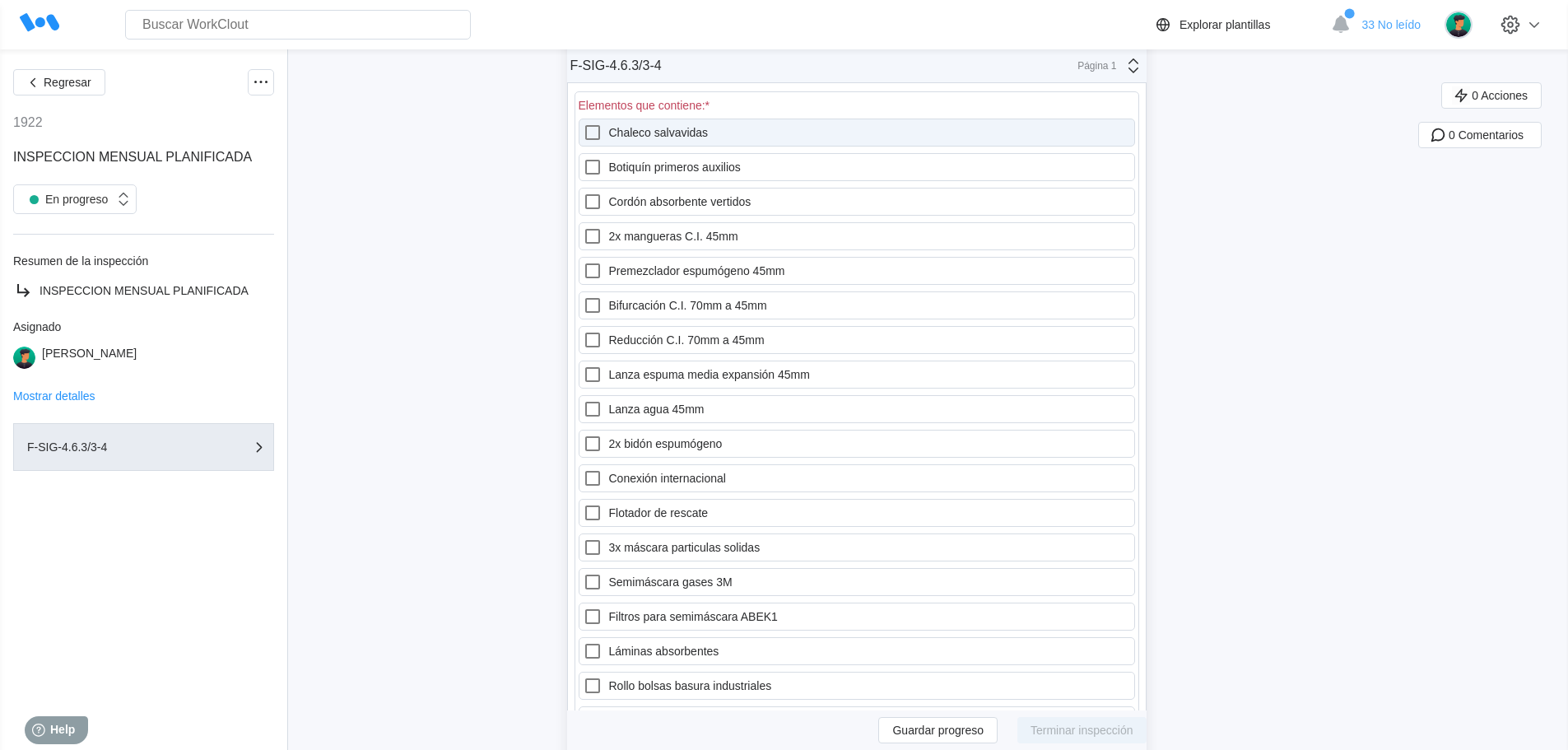
click at [660, 130] on label "Chaleco salvavidas" at bounding box center [856, 133] width 556 height 28
click at [584, 124] on salvavidas "Chaleco salvavidas" at bounding box center [583, 123] width 1 height 1
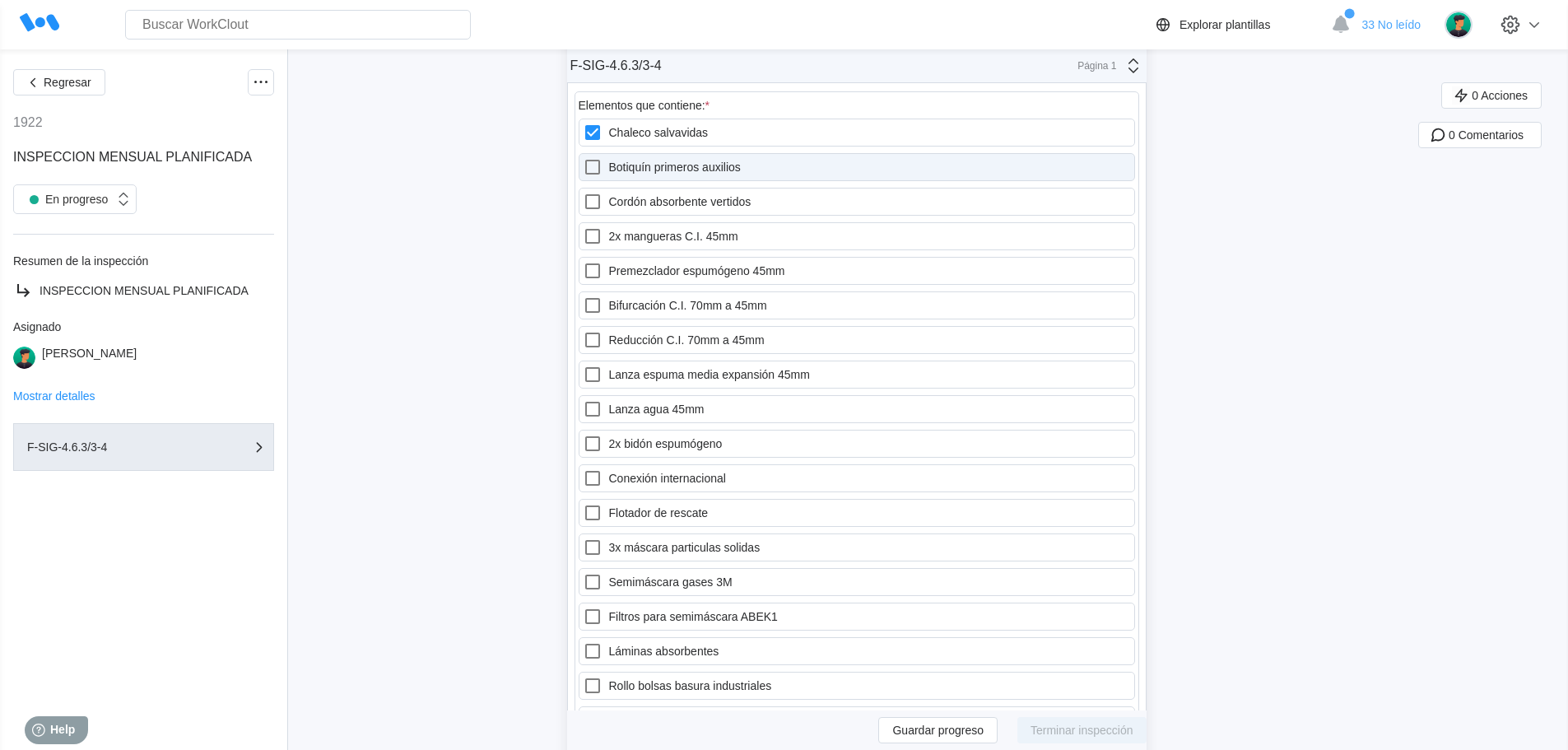
click at [666, 171] on label "Botiquín primeros auxilios" at bounding box center [856, 167] width 556 height 28
click at [584, 158] on auxilios "Botiquín primeros auxilios" at bounding box center [583, 157] width 1 height 1
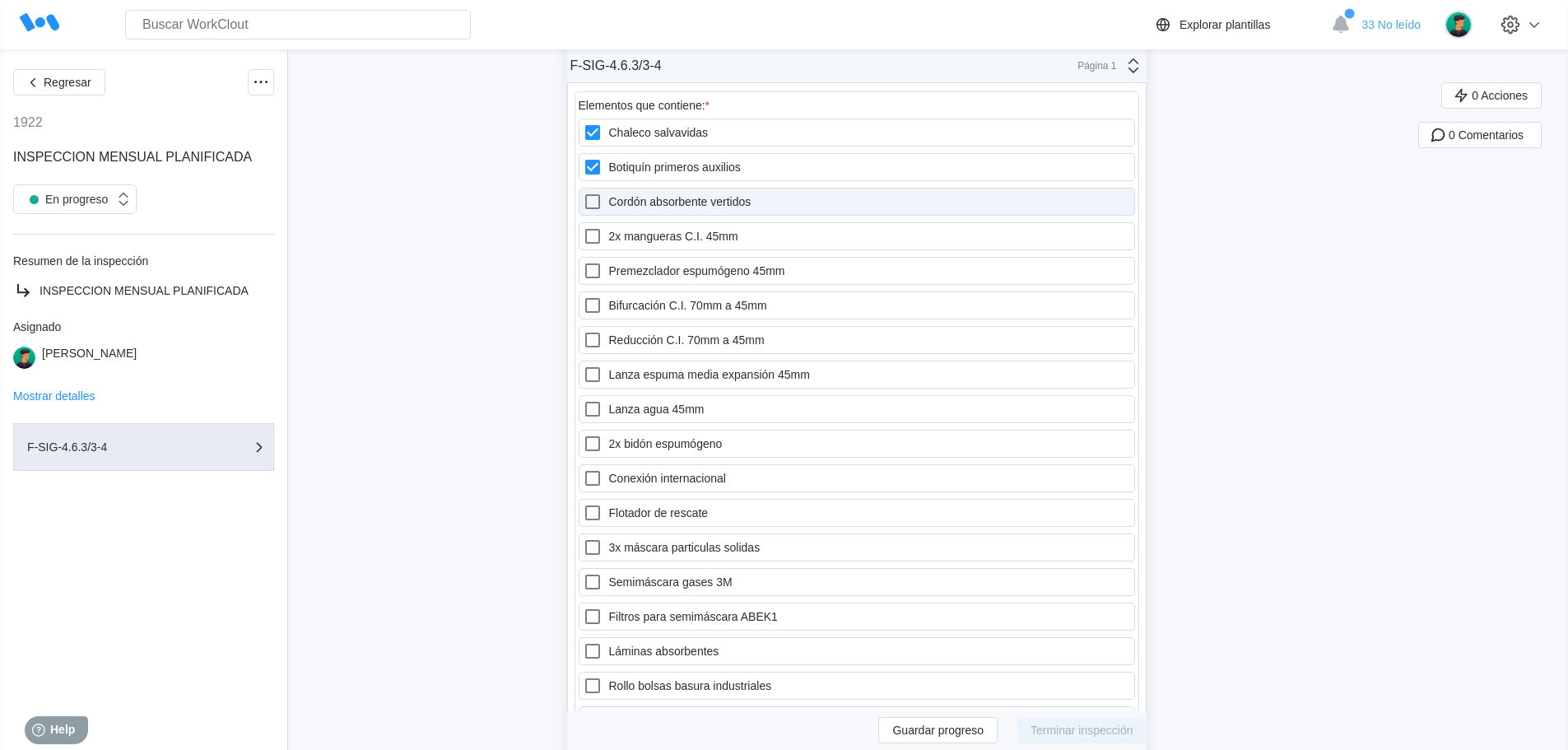
click at [690, 198] on label "Cordón absorbente vertidos" at bounding box center [856, 202] width 556 height 28
click at [584, 193] on vertidos "Cordón absorbente vertidos" at bounding box center [583, 192] width 1 height 1
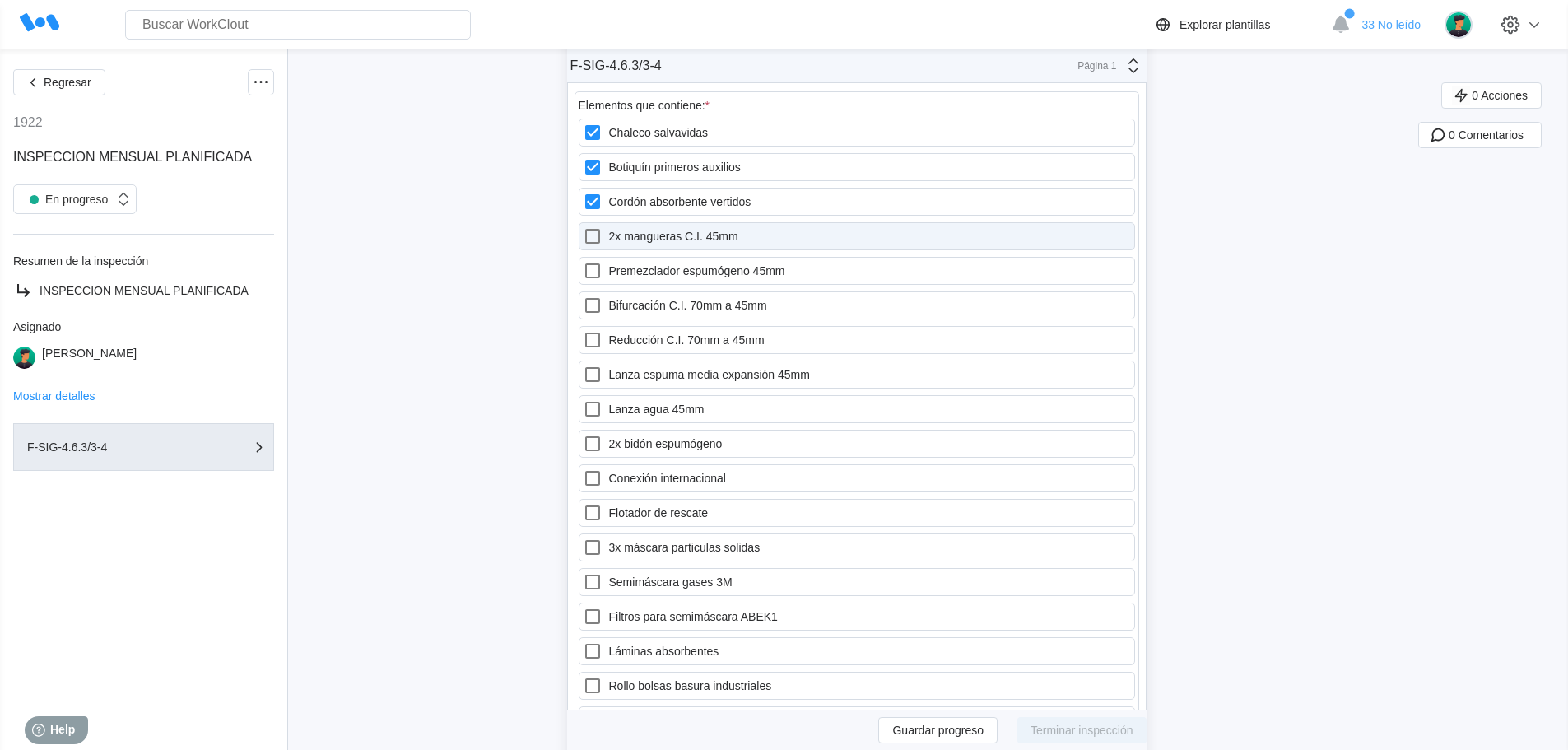
click at [682, 237] on label "2x mangueras C.I. 45mm" at bounding box center [856, 237] width 556 height 28
click at [584, 227] on 45mm "2x mangueras C.I. 45mm" at bounding box center [583, 226] width 1 height 1
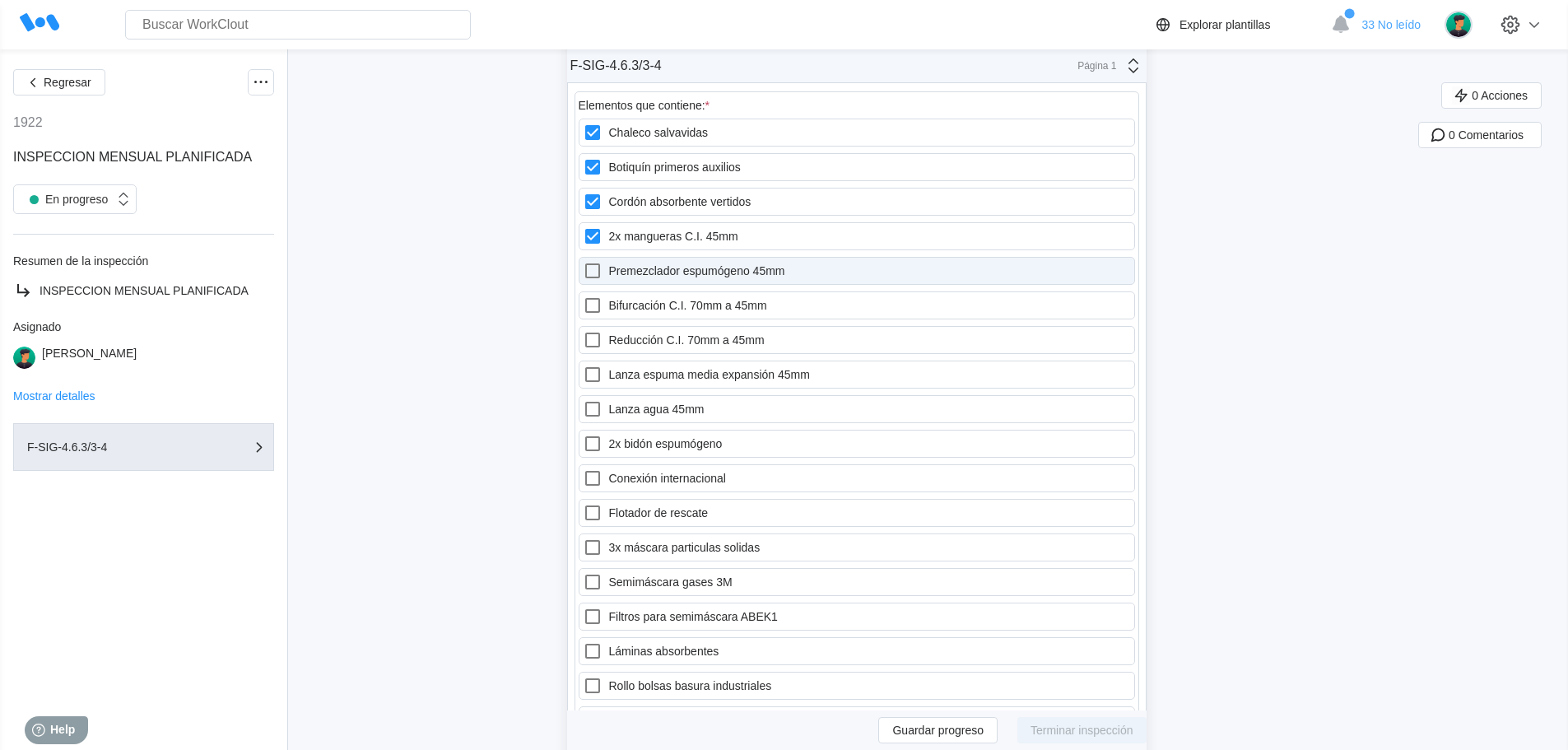
click at [685, 266] on label "Premezclador espumógeno 45mm" at bounding box center [856, 271] width 556 height 28
click at [584, 261] on 45mm "Premezclador espumógeno 45mm" at bounding box center [583, 261] width 1 height 1
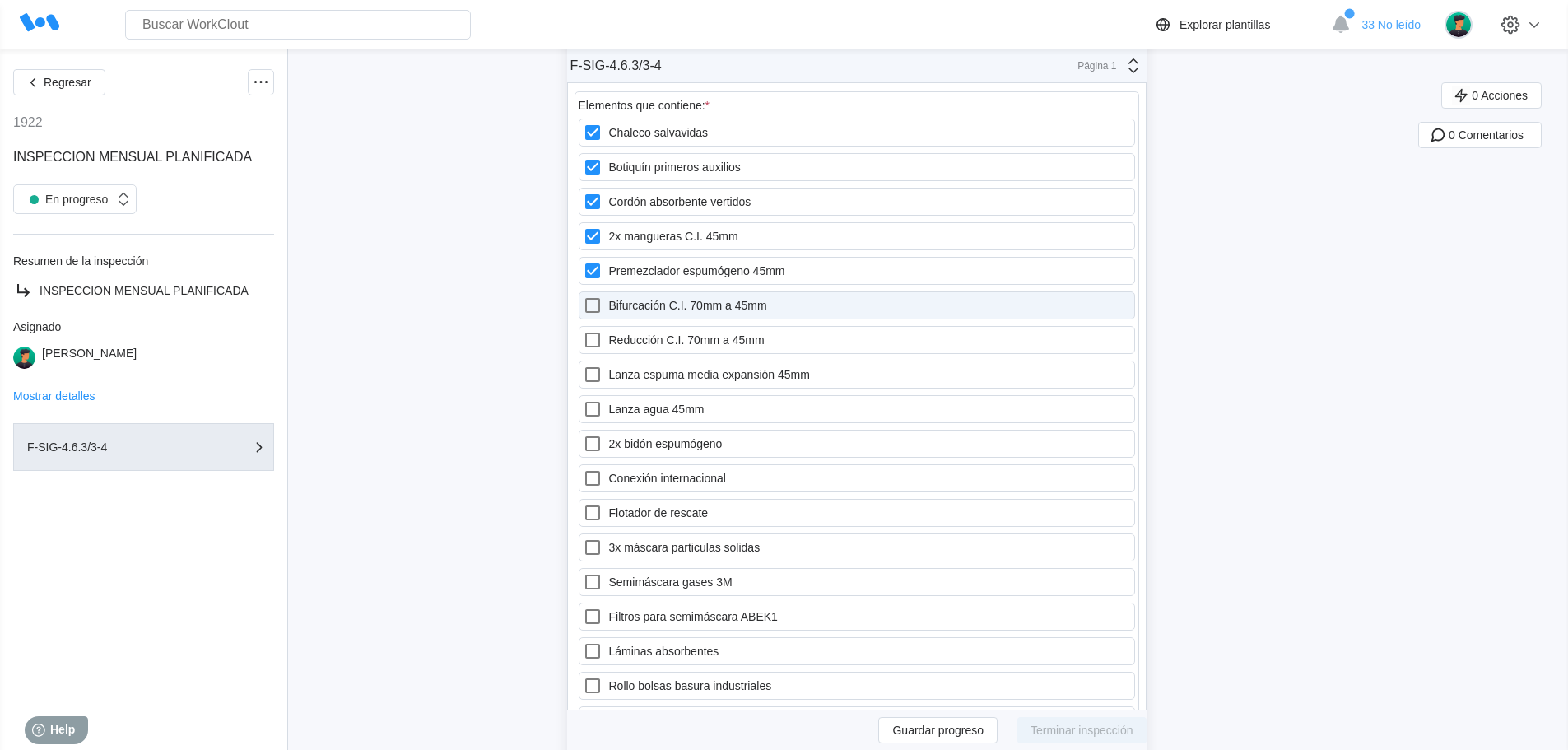
click at [687, 307] on label "Bifurcación C.I. 70mm a 45mm" at bounding box center [856, 306] width 556 height 28
click at [584, 297] on 45mm "Bifurcación C.I. 70mm a 45mm" at bounding box center [583, 296] width 1 height 1
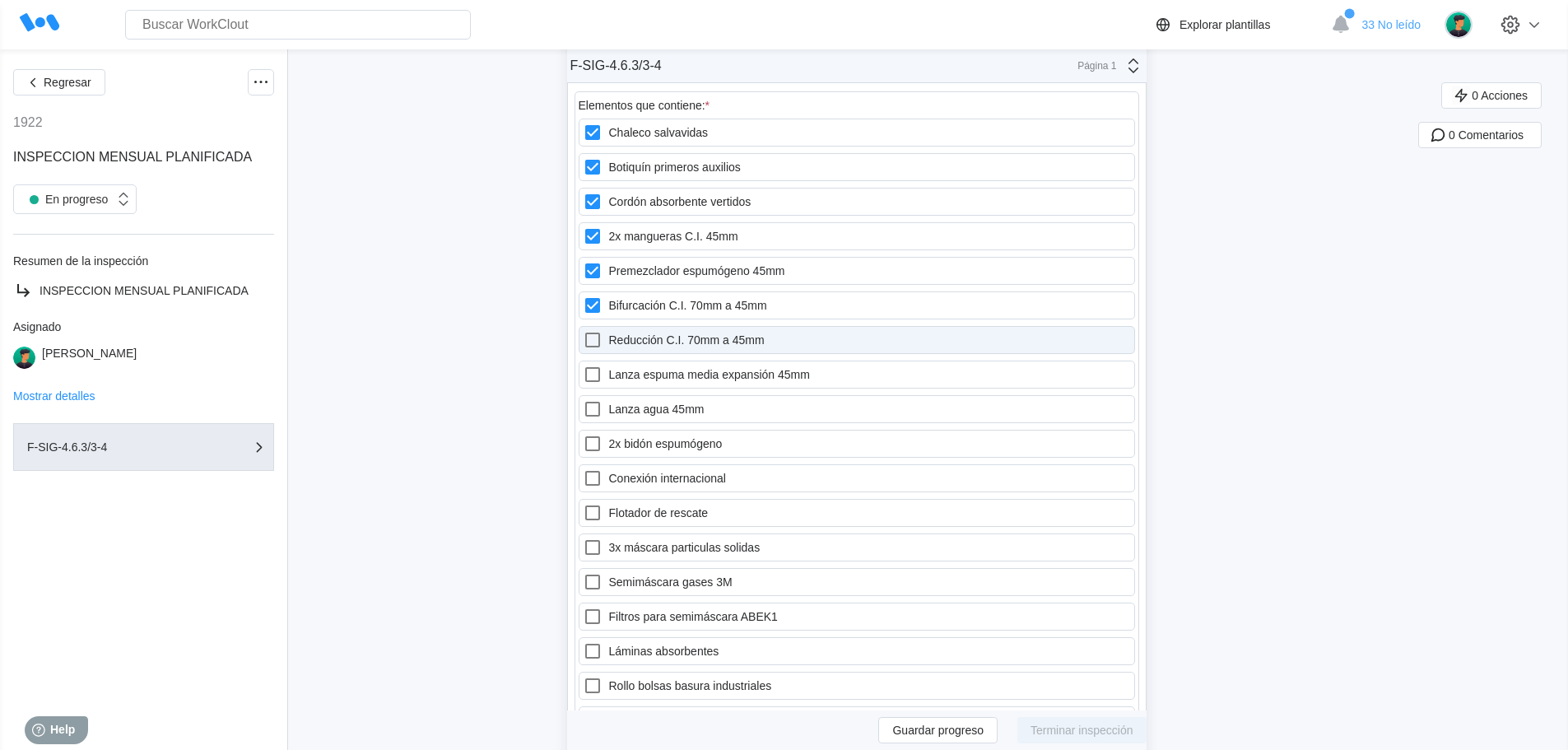
click at [681, 339] on label "Reducción C.I. 70mm a 45mm" at bounding box center [856, 340] width 556 height 28
click at [584, 331] on 45mm "Reducción C.I. 70mm a 45mm" at bounding box center [583, 330] width 1 height 1
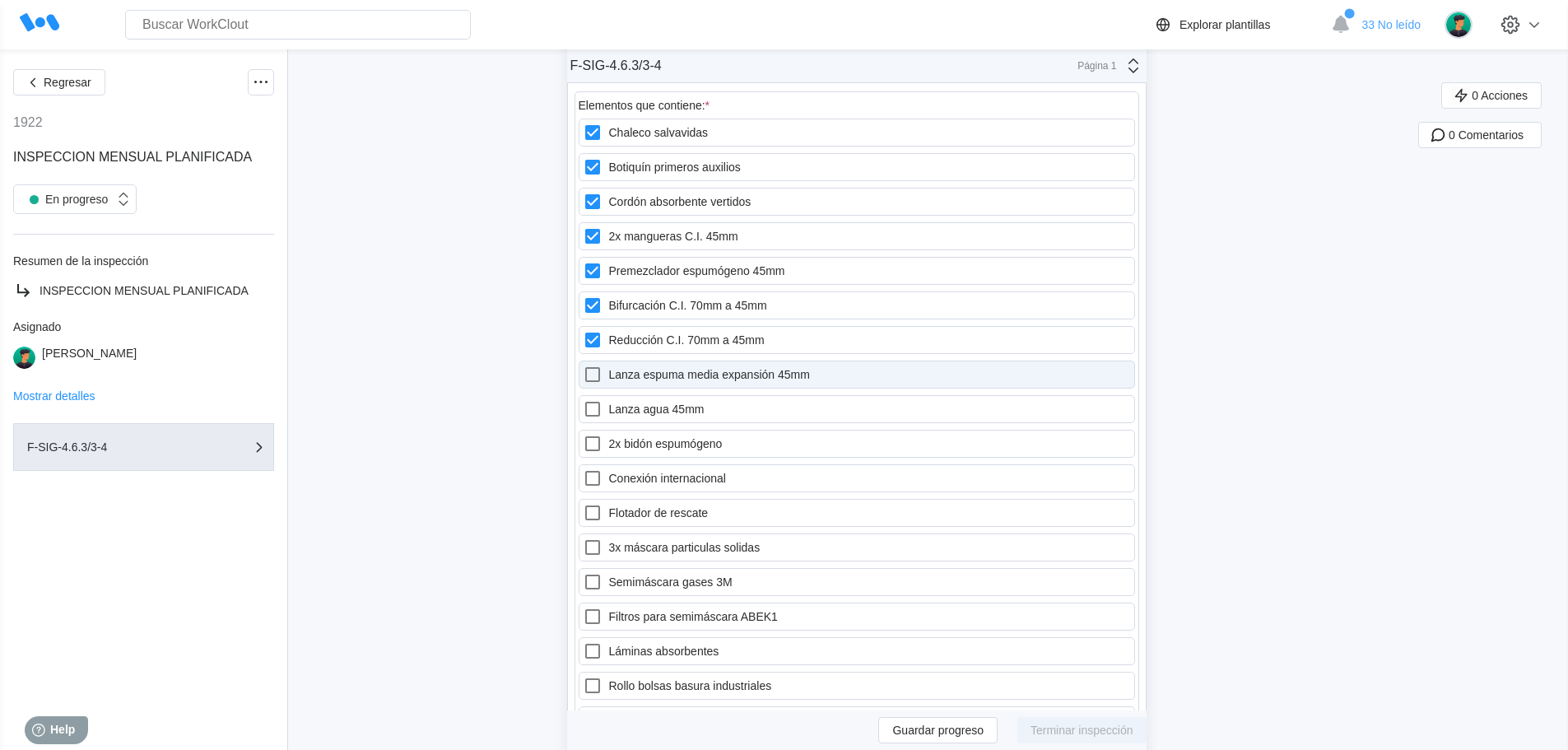
click at [678, 370] on label "Lanza espuma media expansión 45mm" at bounding box center [856, 375] width 556 height 28
click at [584, 366] on 45mm "Lanza espuma media expansión 45mm" at bounding box center [583, 365] width 1 height 1
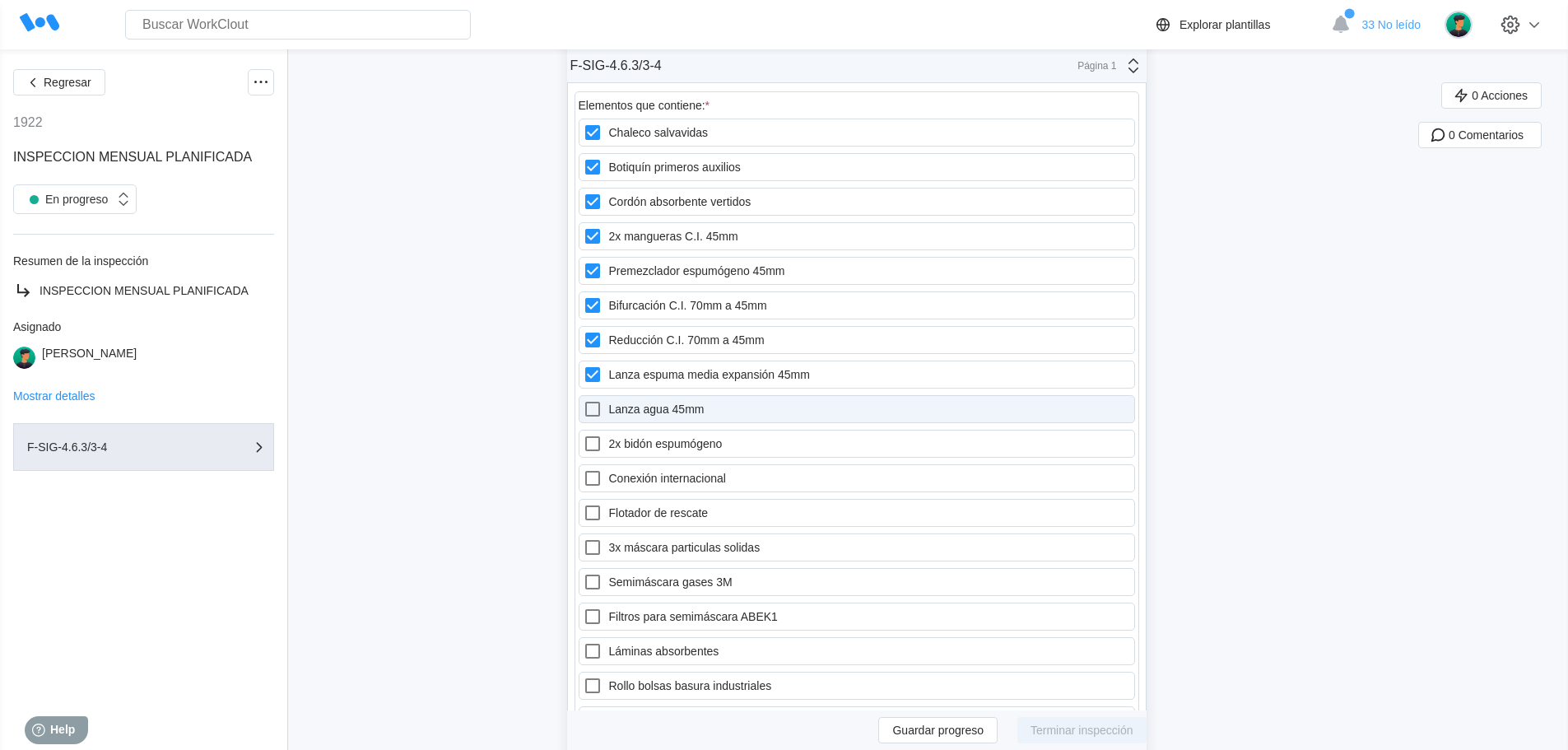
click at [676, 405] on label "Lanza agua 45mm" at bounding box center [856, 409] width 556 height 28
click at [584, 400] on 45mm "Lanza agua 45mm" at bounding box center [583, 399] width 1 height 1
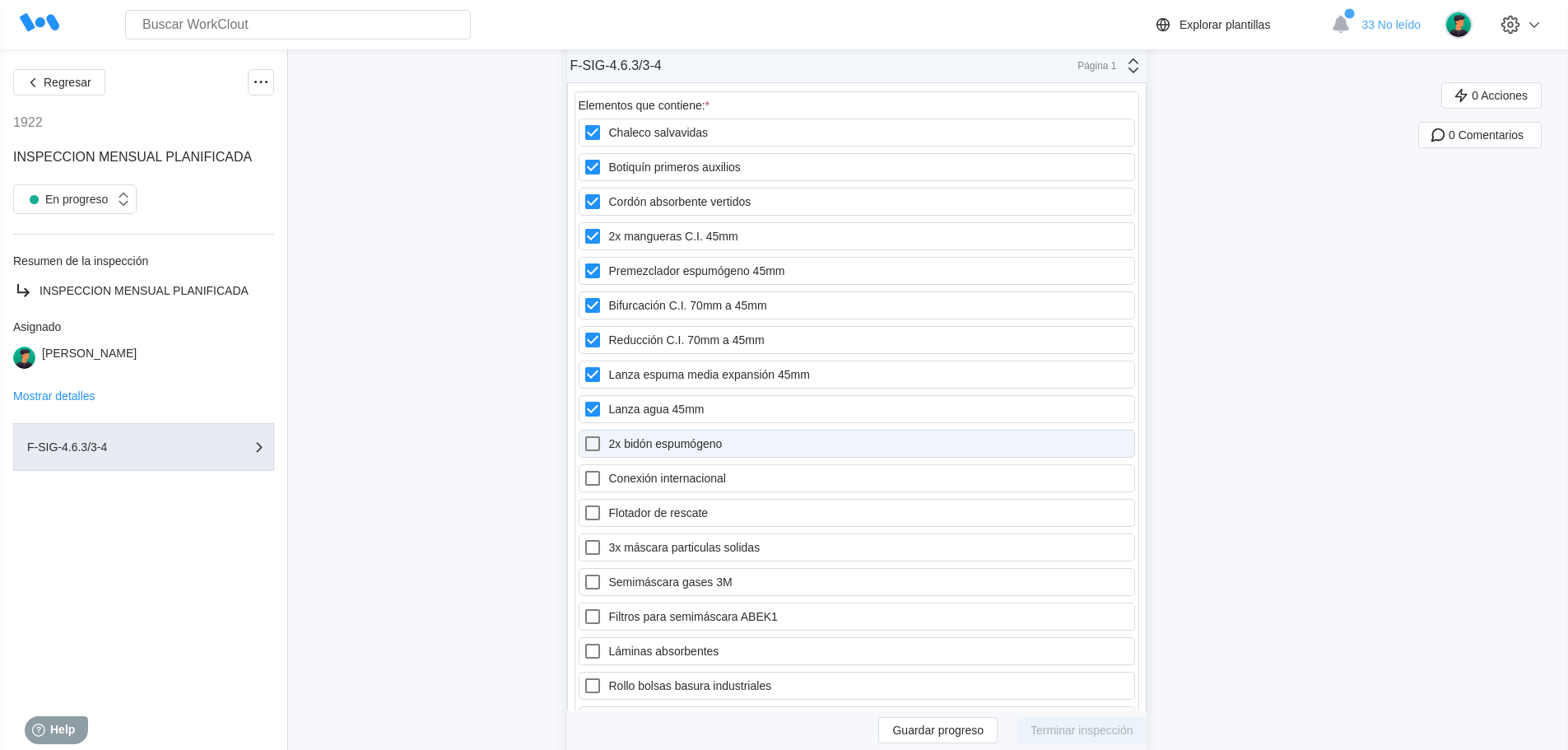
click at [686, 442] on label "2x bidón espumógeno" at bounding box center [856, 444] width 556 height 28
click at [584, 435] on espumógeno "2x bidón espumógeno" at bounding box center [583, 434] width 1 height 1
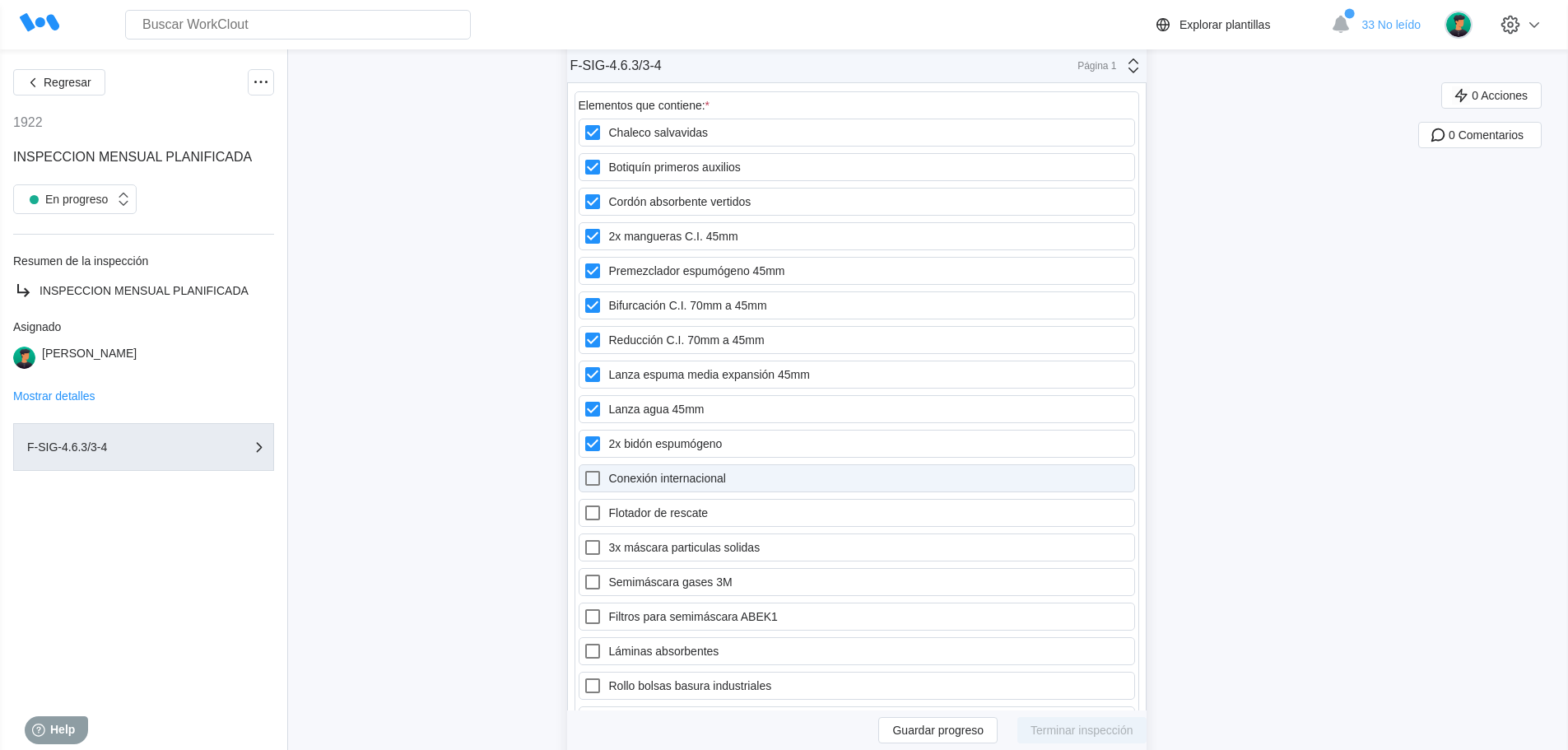
click at [698, 481] on label "Conexión internacional" at bounding box center [856, 479] width 556 height 28
click at [584, 469] on internacional "Conexión internacional" at bounding box center [583, 468] width 1 height 1
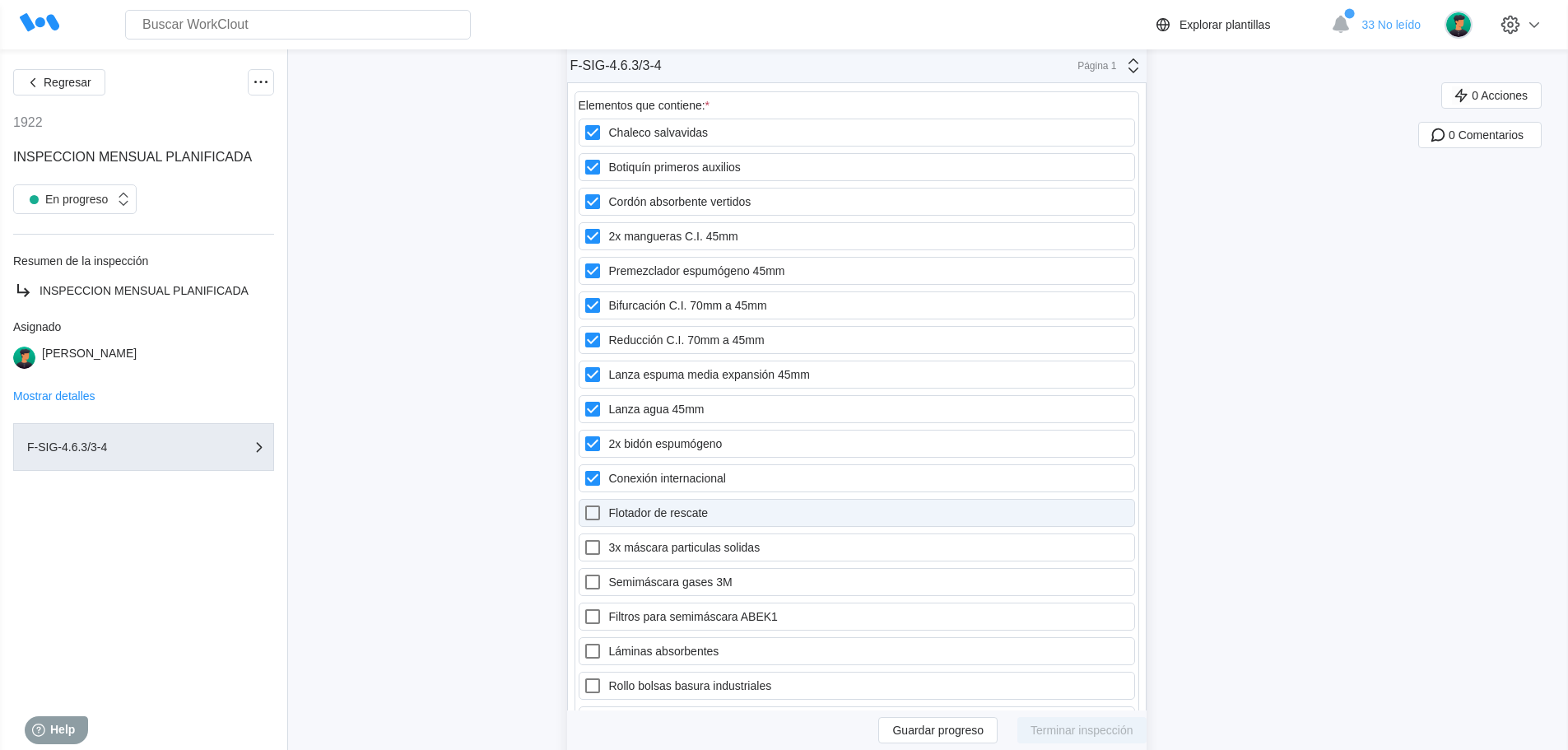
click at [685, 510] on label "Flotador de rescate" at bounding box center [856, 513] width 556 height 28
click at [584, 504] on rescate "Flotador de rescate" at bounding box center [583, 504] width 1 height 1
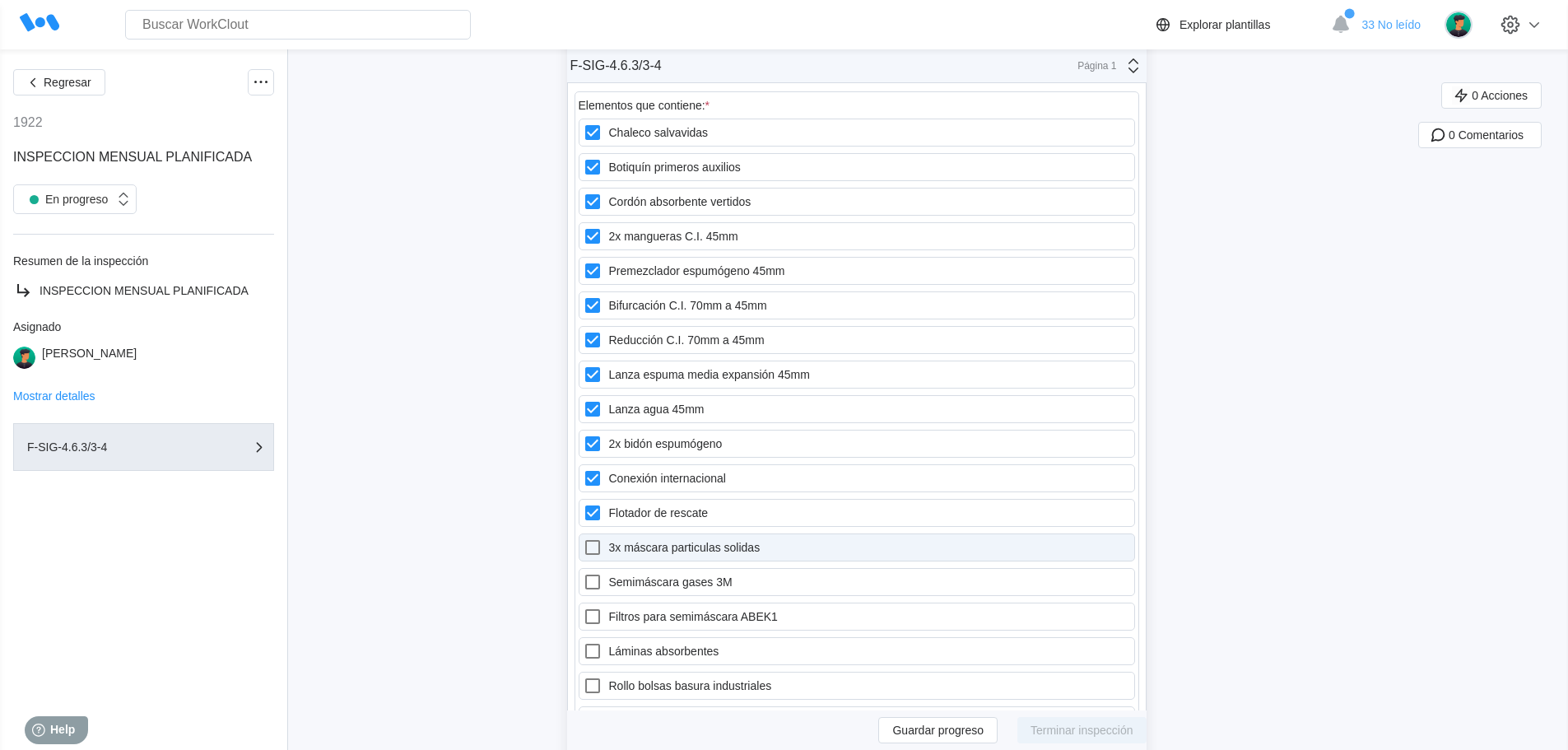
click at [683, 544] on label "3x máscara particulas solidas" at bounding box center [856, 548] width 556 height 28
click at [584, 539] on solidas "3x máscara particulas solidas" at bounding box center [583, 538] width 1 height 1
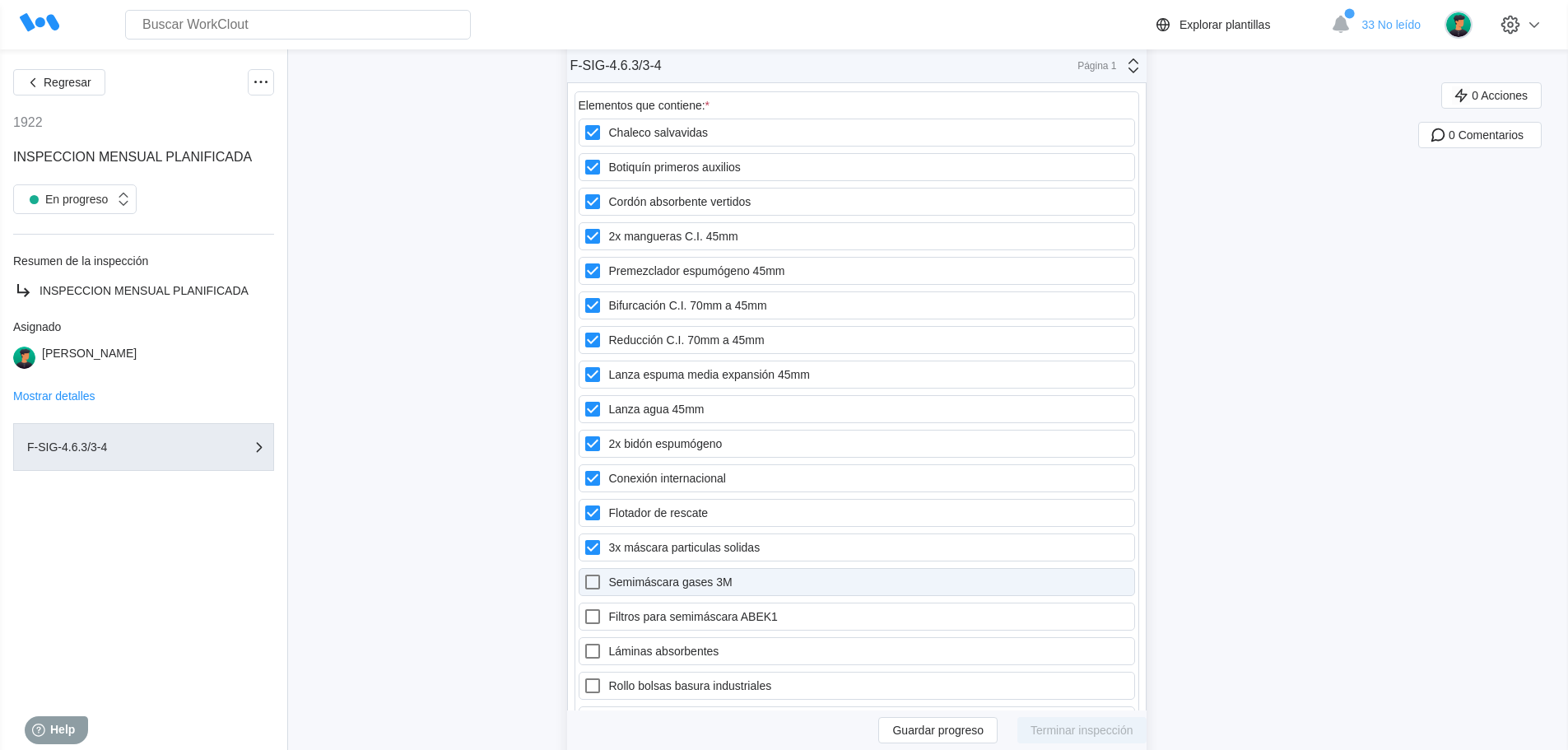
click at [682, 581] on label "Semimáscara gases 3M" at bounding box center [856, 582] width 556 height 28
click at [584, 573] on 3M "Semimáscara gases 3M" at bounding box center [583, 572] width 1 height 1
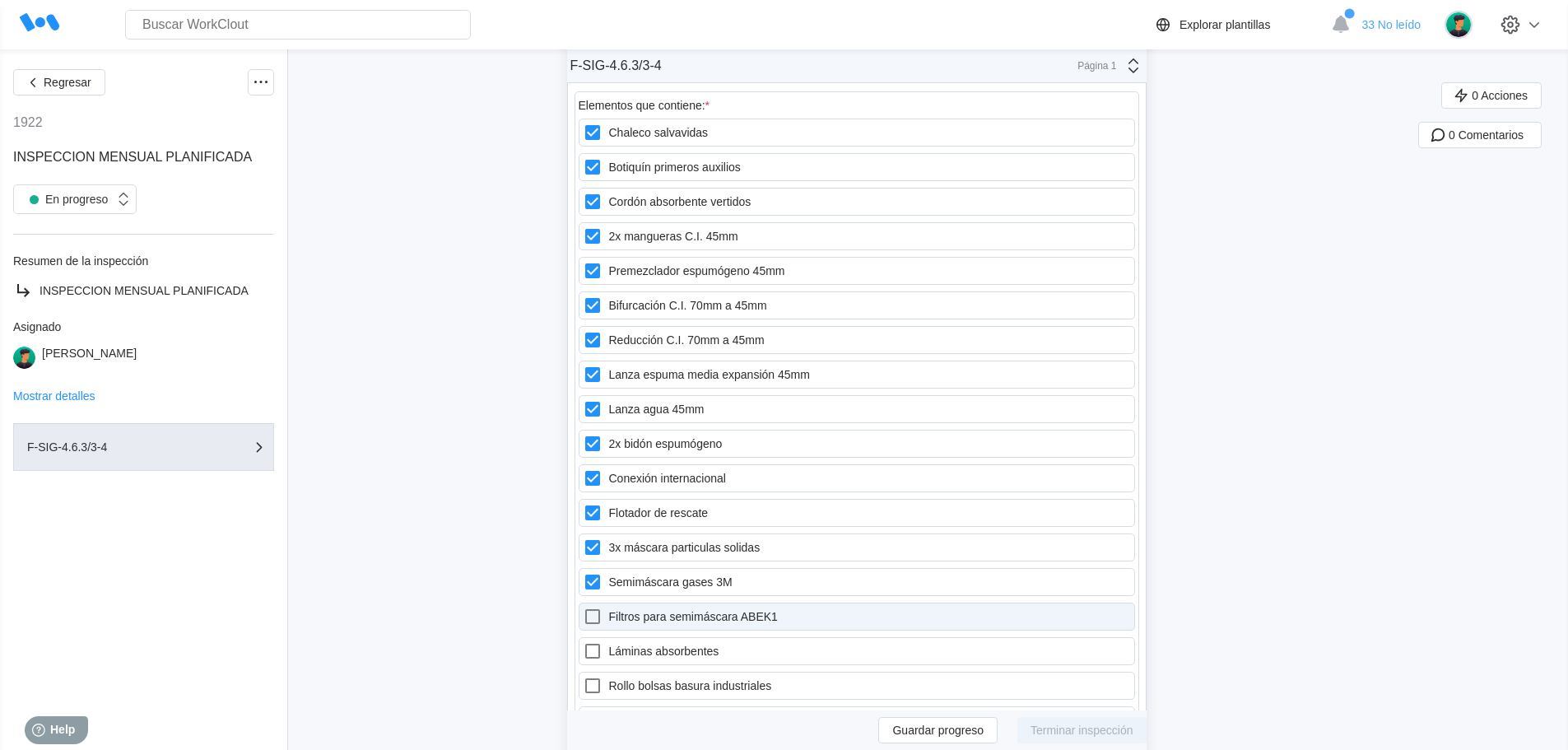
click at [683, 613] on label "Filtros para semimáscara ABEK1" at bounding box center [856, 617] width 556 height 28
click at [584, 608] on ABEK1 "Filtros para semimáscara ABEK1" at bounding box center [583, 607] width 1 height 1
click at [685, 644] on label "Láminas absorbentes" at bounding box center [856, 651] width 556 height 28
click at [584, 642] on absorbentes "Láminas absorbentes" at bounding box center [583, 641] width 1 height 1
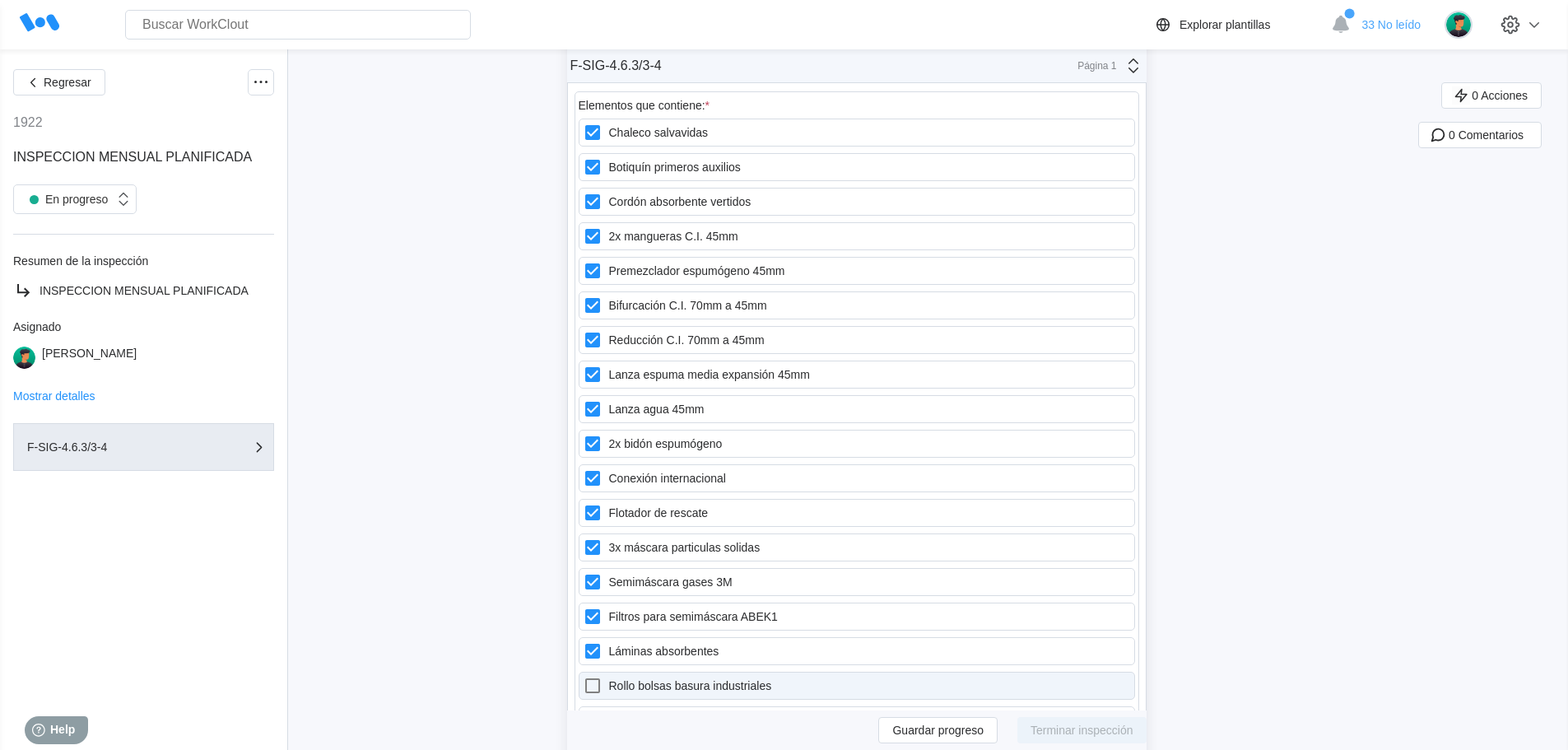
click at [694, 683] on label "Rollo bolsas basura industriales" at bounding box center [856, 686] width 556 height 28
click at [584, 677] on industriales "Rollo bolsas basura industriales" at bounding box center [583, 676] width 1 height 1
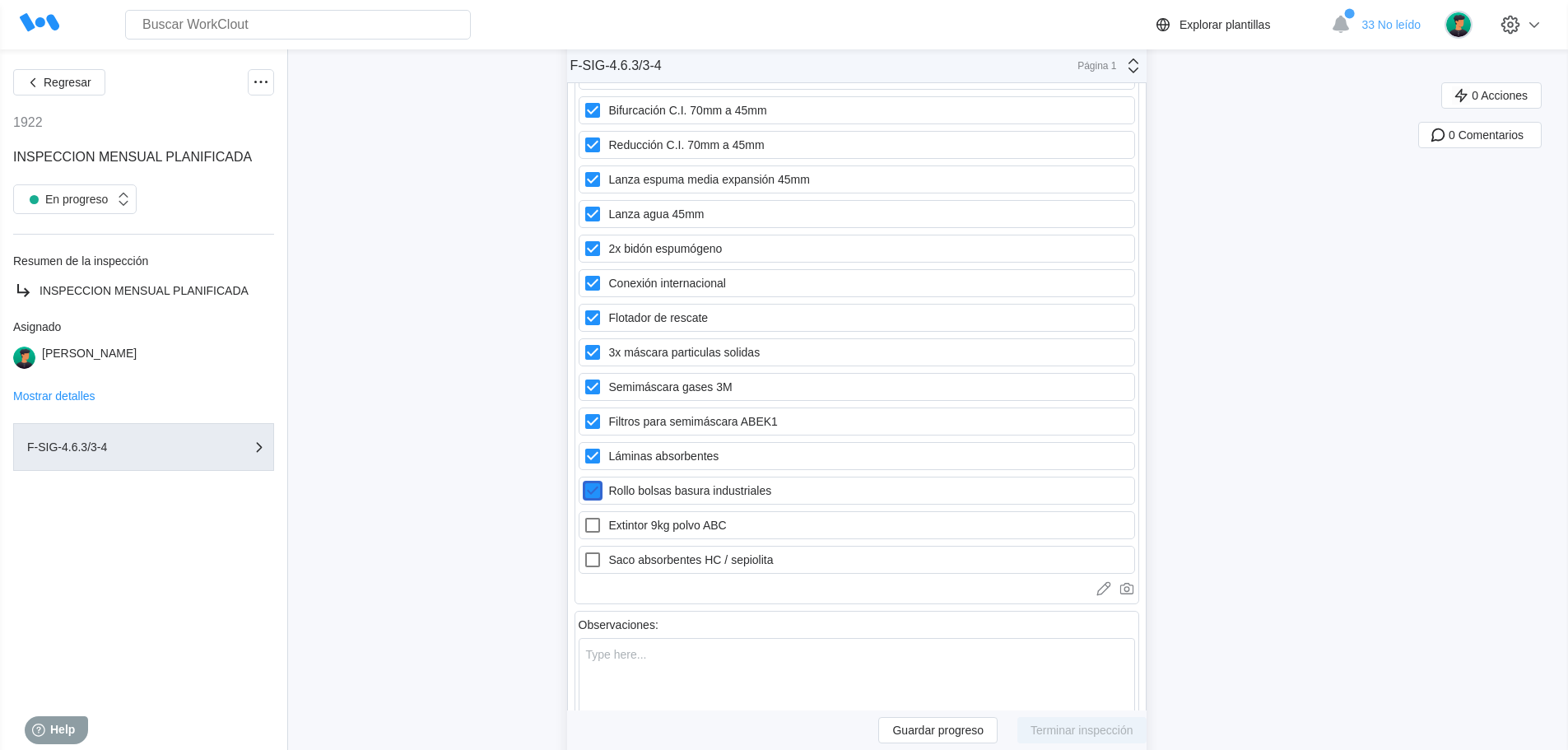
scroll to position [18774, 0]
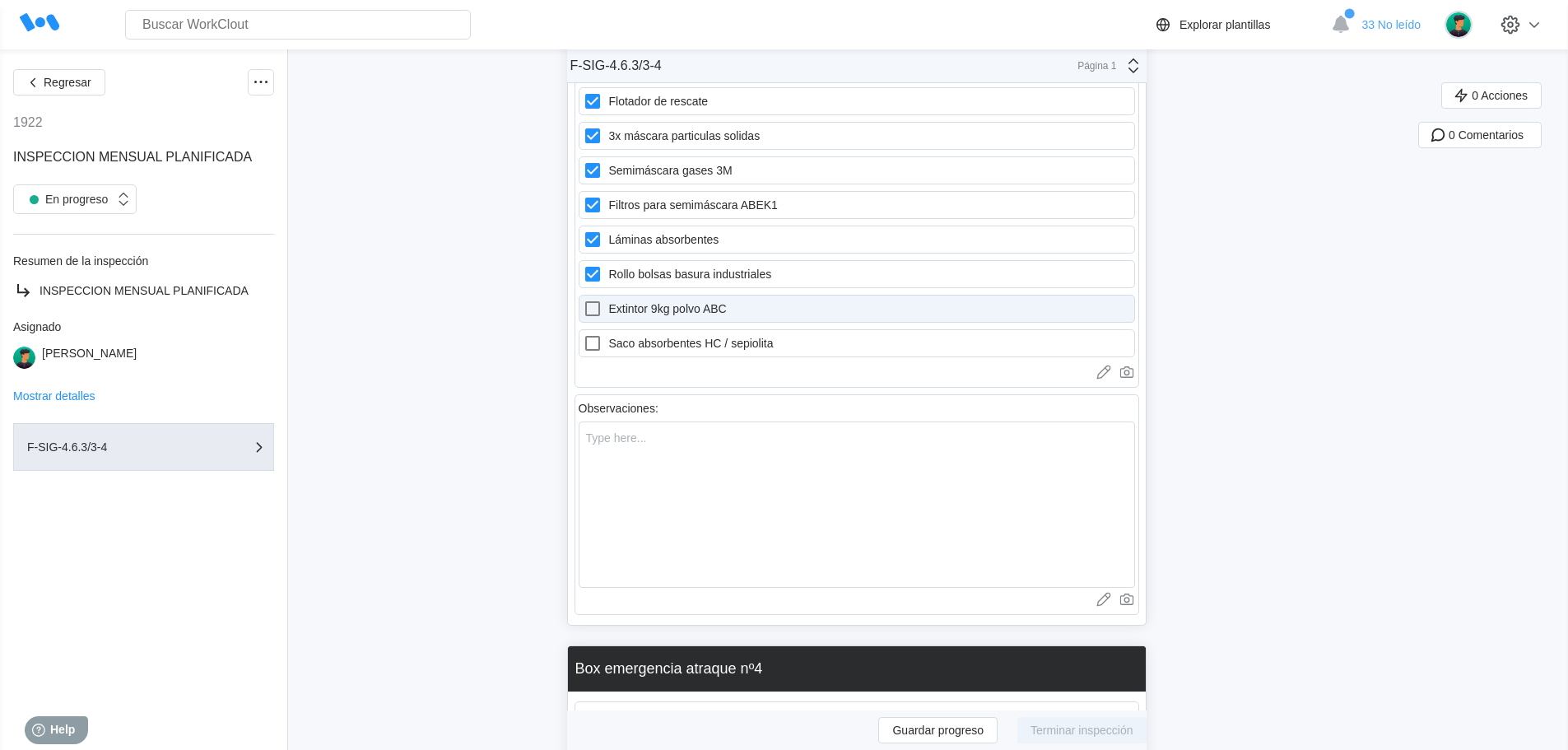
click at [709, 307] on label "Extintor 9kg polvo ABC" at bounding box center [856, 309] width 556 height 28
click at [584, 299] on ABC "Extintor 9kg polvo ABC" at bounding box center [583, 299] width 1 height 1
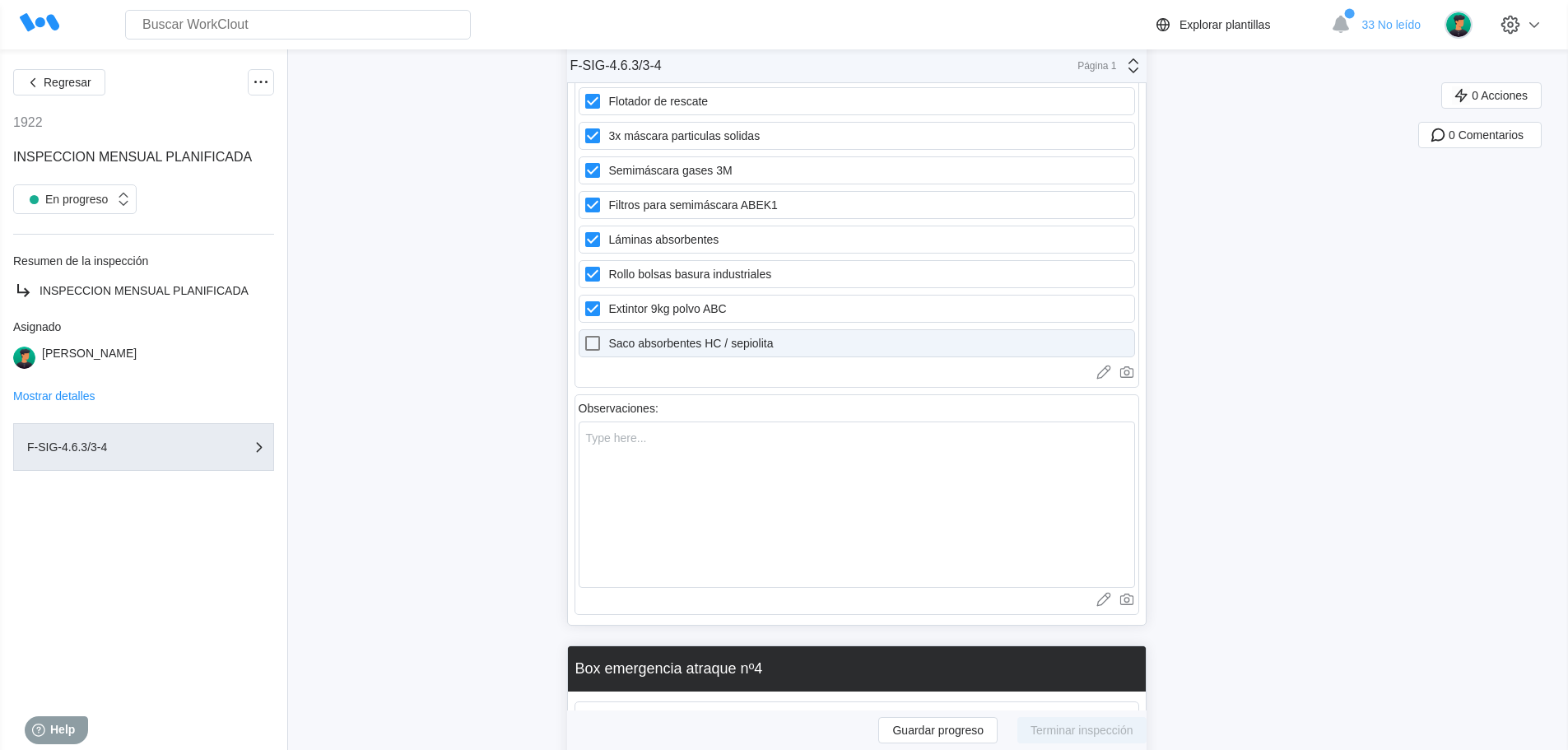
click at [707, 339] on label "Saco absorbentes HC / sepiolita" at bounding box center [856, 344] width 556 height 28
click at [584, 334] on sepiolita "Saco absorbentes HC / sepiolita" at bounding box center [583, 334] width 1 height 1
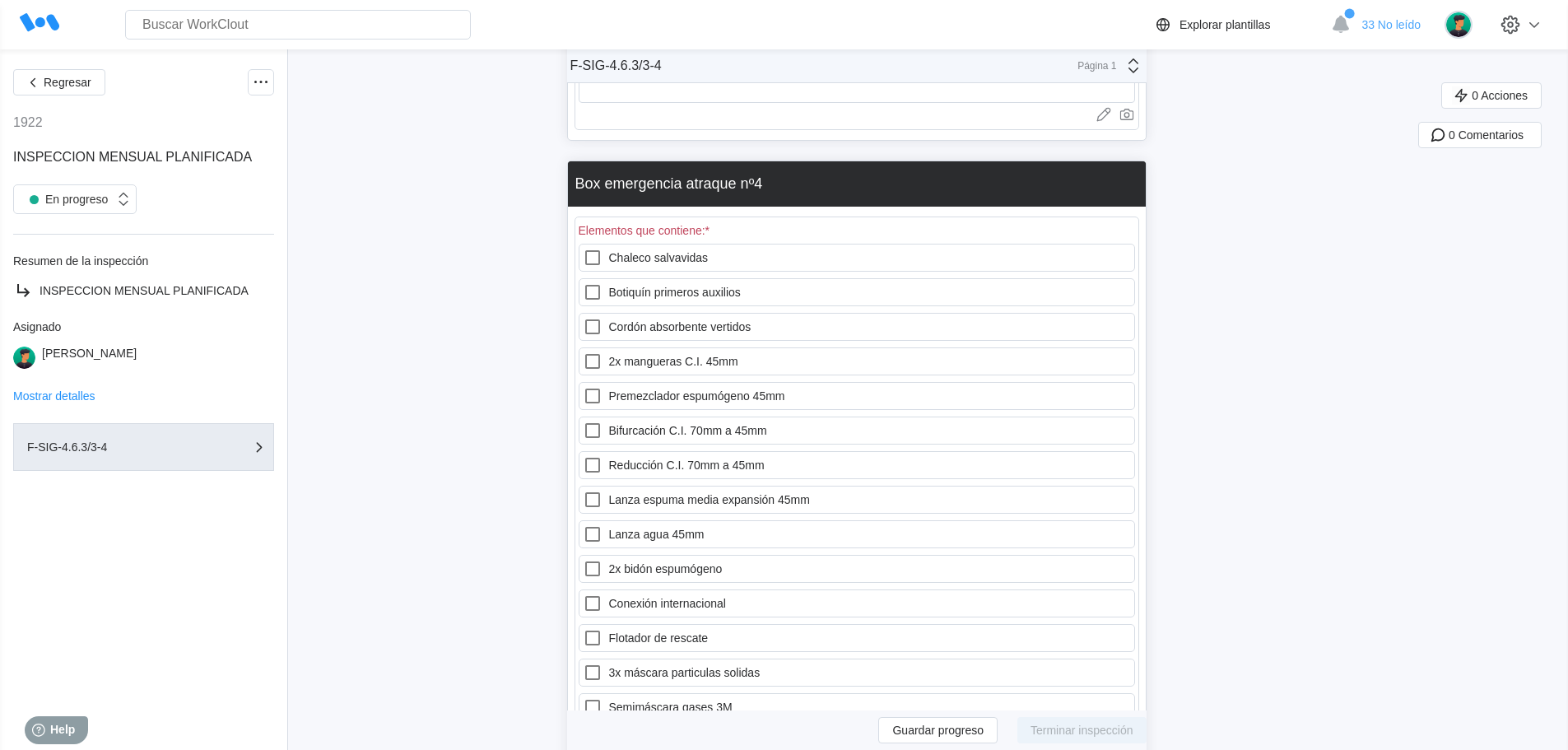
scroll to position [19268, 0]
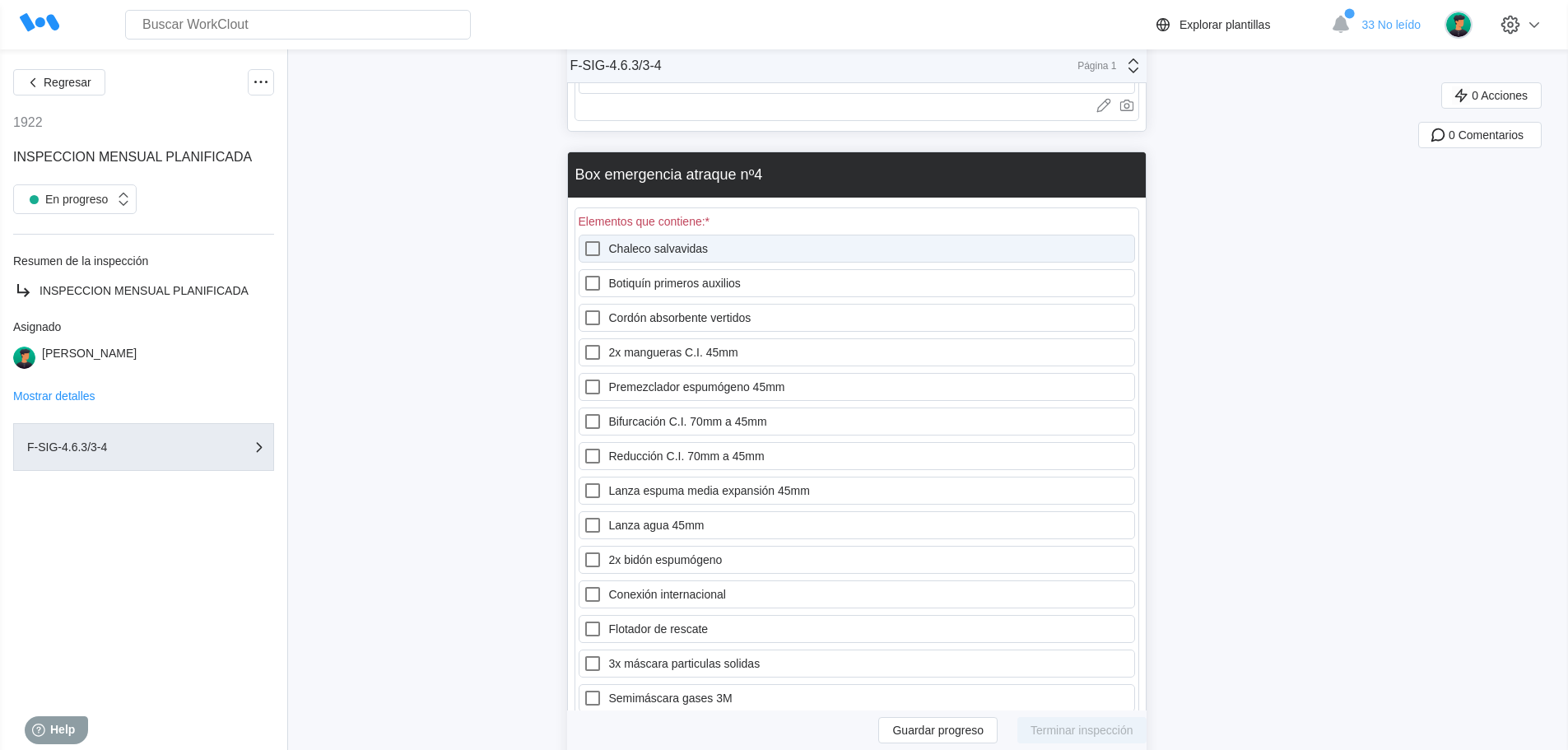
click at [686, 250] on label "Chaleco salvavidas" at bounding box center [856, 249] width 556 height 28
click at [584, 239] on salvavidas "Chaleco salvavidas" at bounding box center [583, 239] width 1 height 1
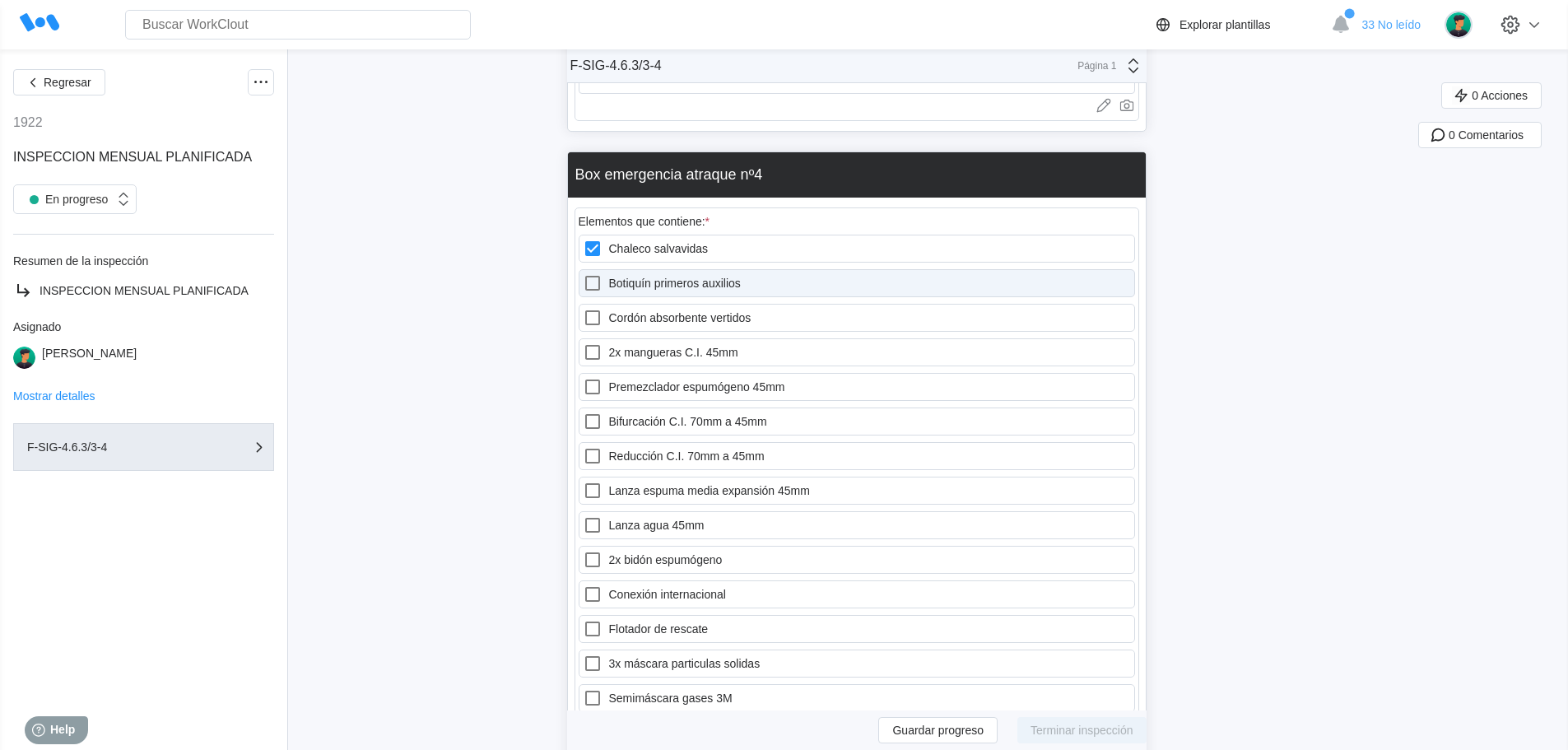
click at [685, 280] on label "Botiquín primeros auxilios" at bounding box center [856, 284] width 556 height 28
click at [584, 274] on auxilios "Botiquín primeros auxilios" at bounding box center [583, 273] width 1 height 1
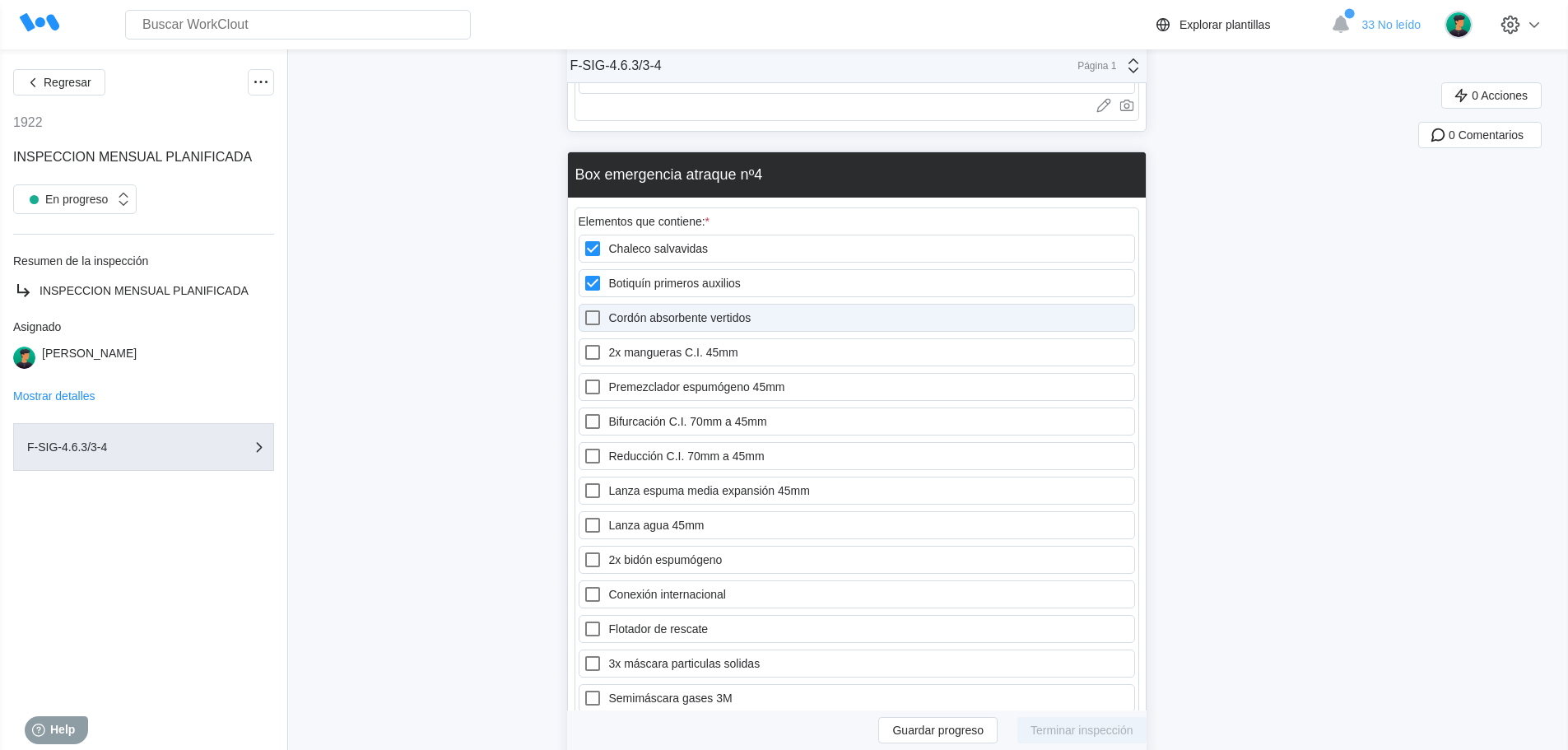
click at [682, 318] on label "Cordón absorbente vertidos" at bounding box center [856, 318] width 556 height 28
click at [584, 309] on vertidos "Cordón absorbente vertidos" at bounding box center [583, 308] width 1 height 1
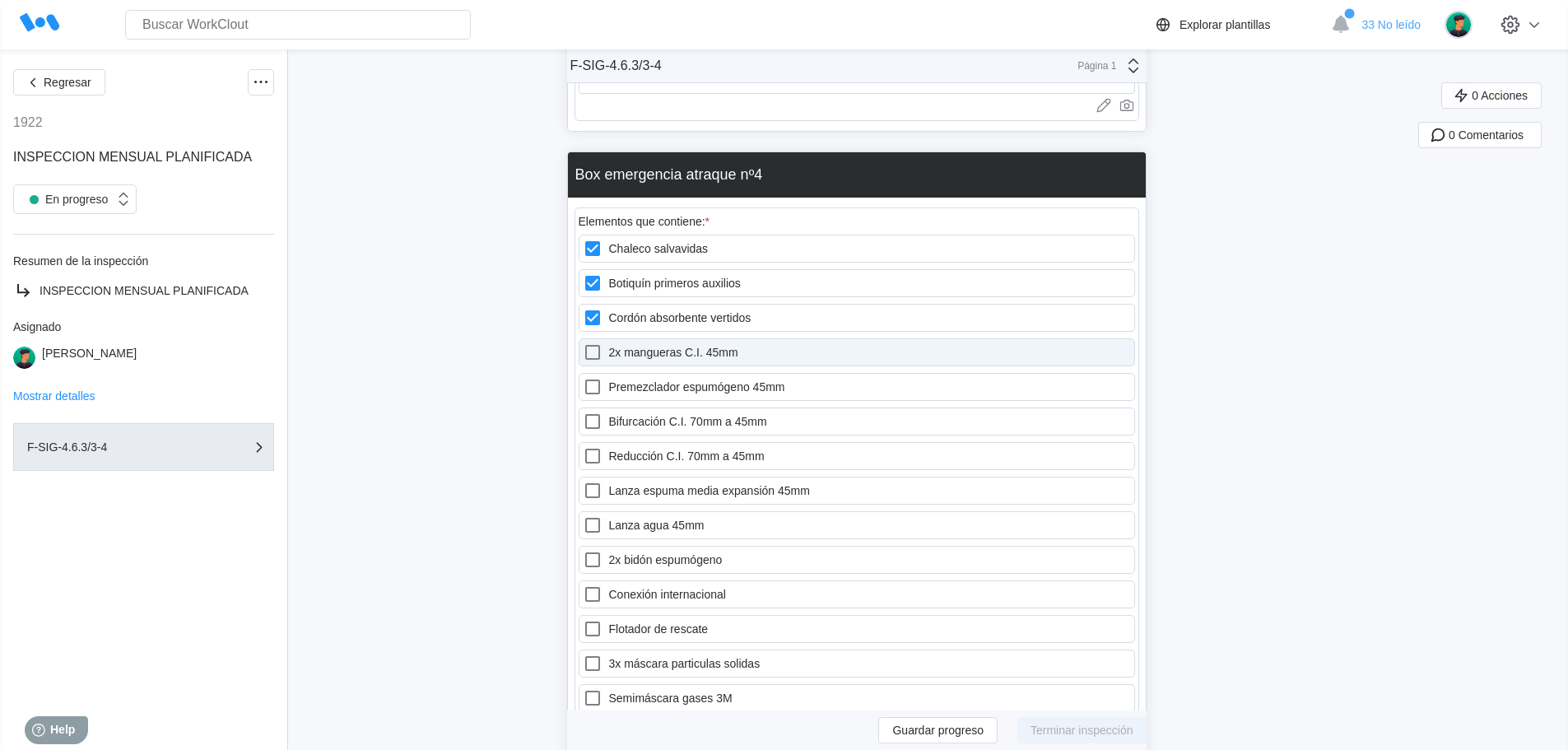
click at [678, 347] on label "2x mangueras C.I. 45mm" at bounding box center [856, 352] width 556 height 28
click at [584, 344] on 45mm "2x mangueras C.I. 45mm" at bounding box center [583, 343] width 1 height 1
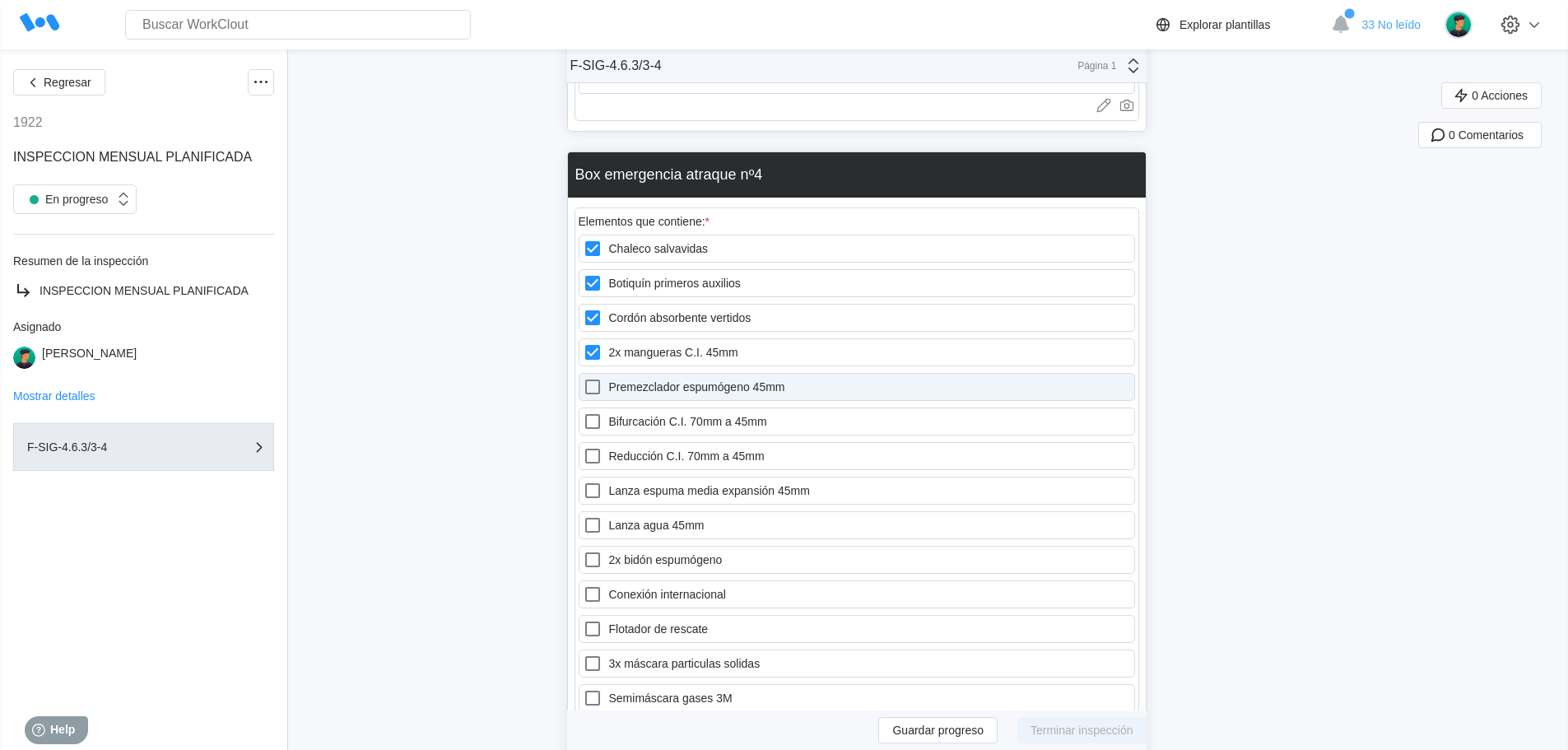
click at [682, 390] on label "Premezclador espumógeno 45mm" at bounding box center [856, 387] width 556 height 28
click at [584, 378] on 45mm "Premezclador espumógeno 45mm" at bounding box center [583, 377] width 1 height 1
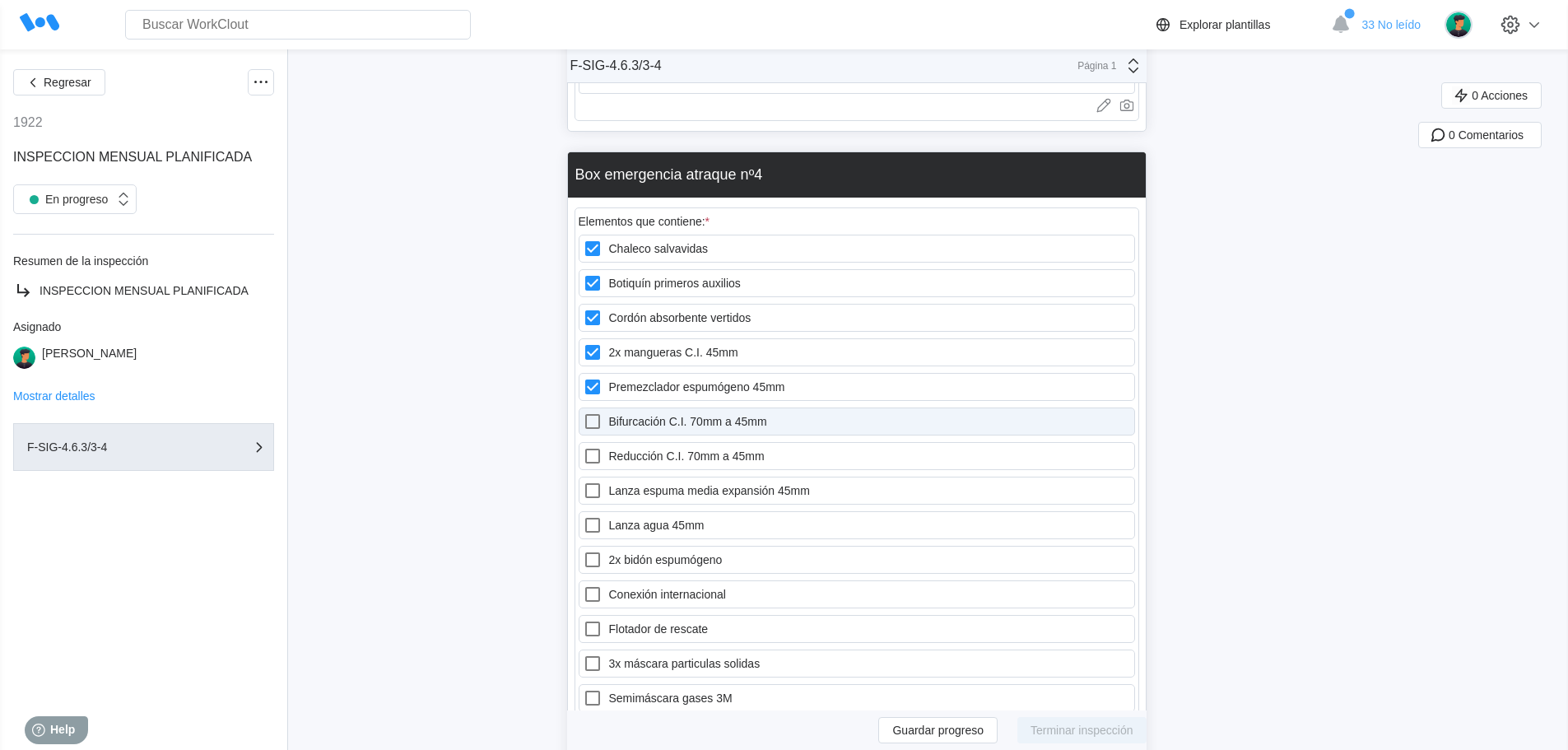
click at [682, 415] on label "Bifurcación C.I. 70mm a 45mm" at bounding box center [856, 421] width 556 height 28
click at [584, 413] on 45mm "Bifurcación C.I. 70mm a 45mm" at bounding box center [583, 412] width 1 height 1
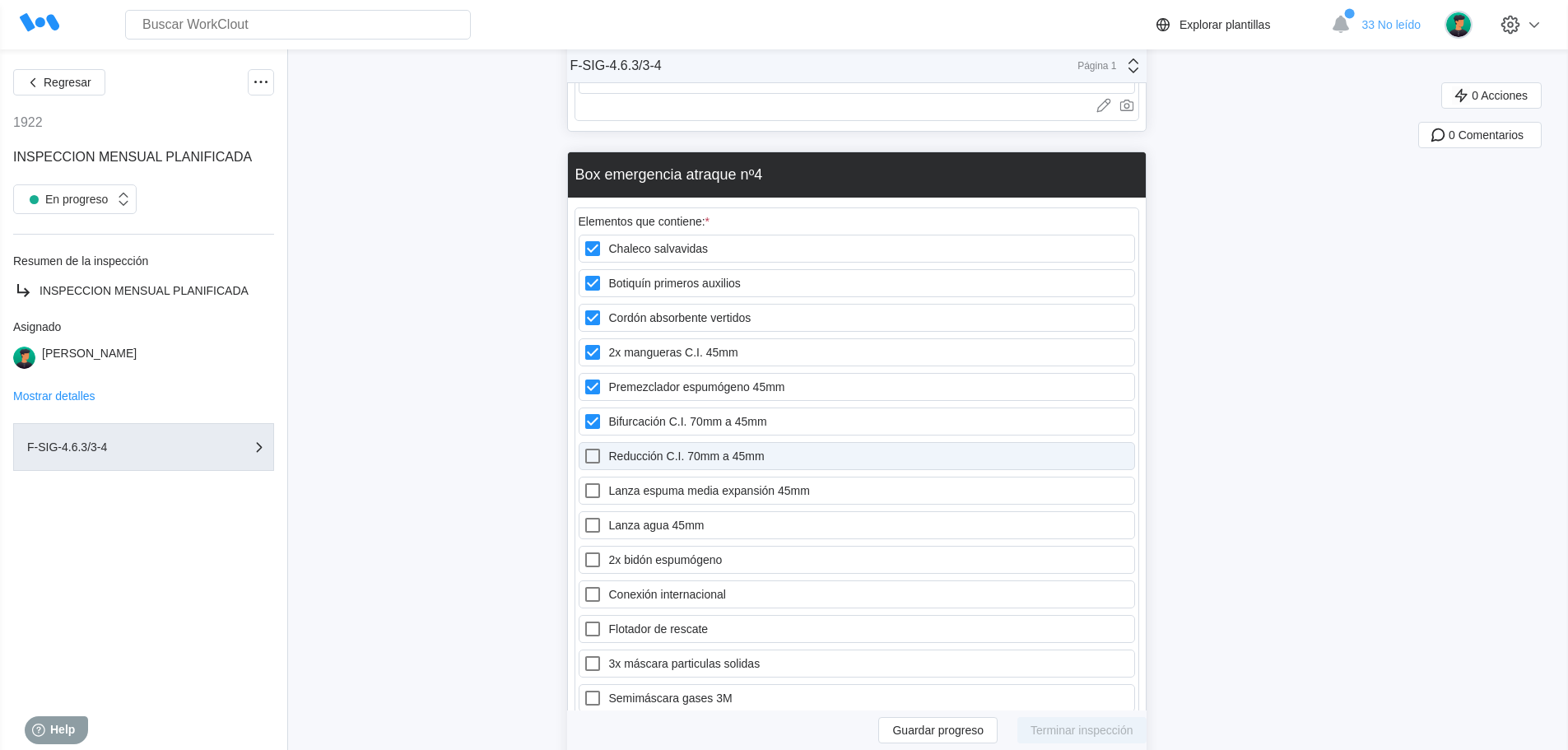
click at [684, 450] on label "Reducción C.I. 70mm a 45mm" at bounding box center [856, 457] width 556 height 28
click at [584, 447] on 45mm "Reducción C.I. 70mm a 45mm" at bounding box center [583, 446] width 1 height 1
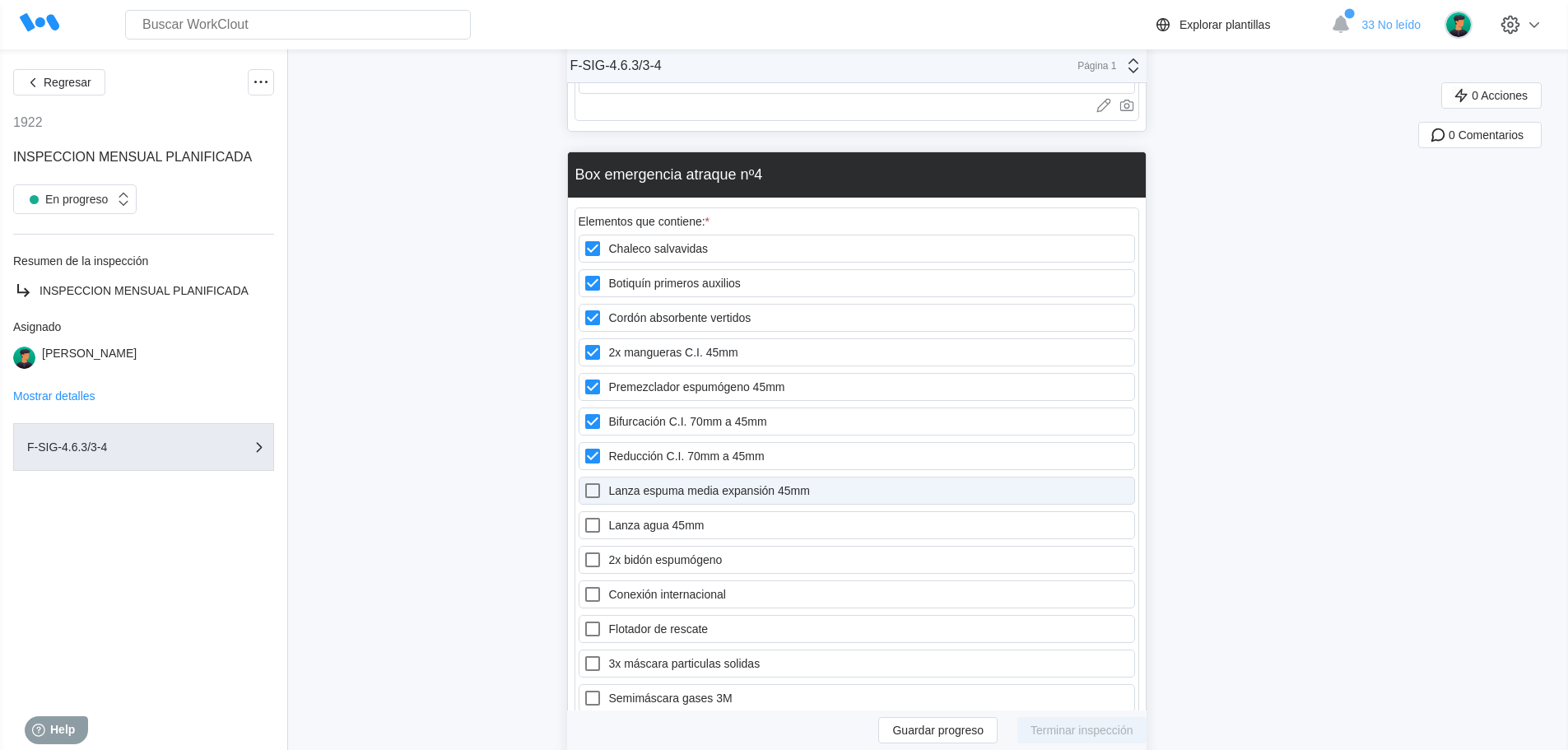
click at [685, 493] on label "Lanza espuma media expansión 45mm" at bounding box center [856, 491] width 556 height 28
click at [584, 481] on 45mm "Lanza espuma media expansión 45mm" at bounding box center [583, 481] width 1 height 1
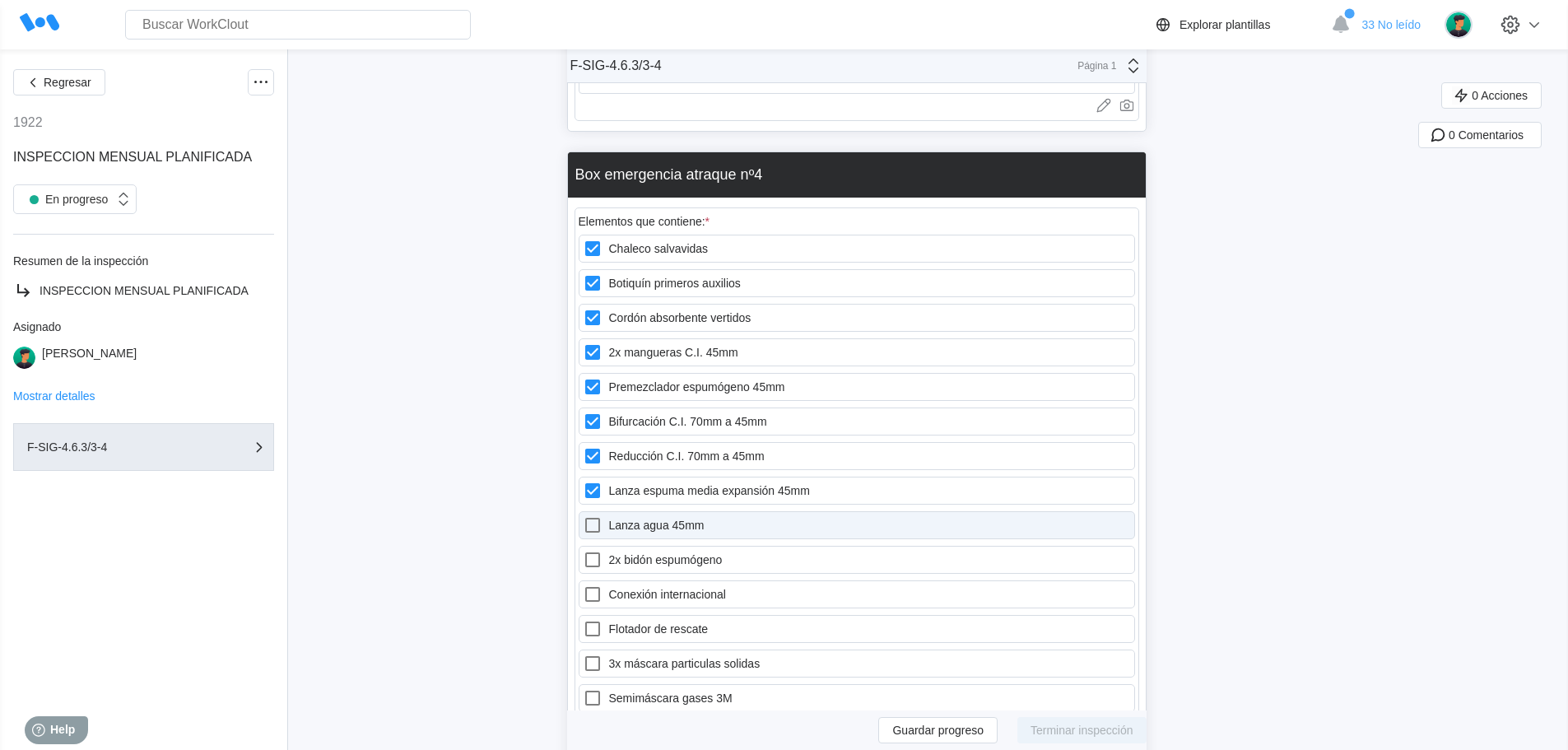
click at [682, 519] on label "Lanza agua 45mm" at bounding box center [856, 526] width 556 height 28
click at [584, 516] on 45mm "Lanza agua 45mm" at bounding box center [583, 515] width 1 height 1
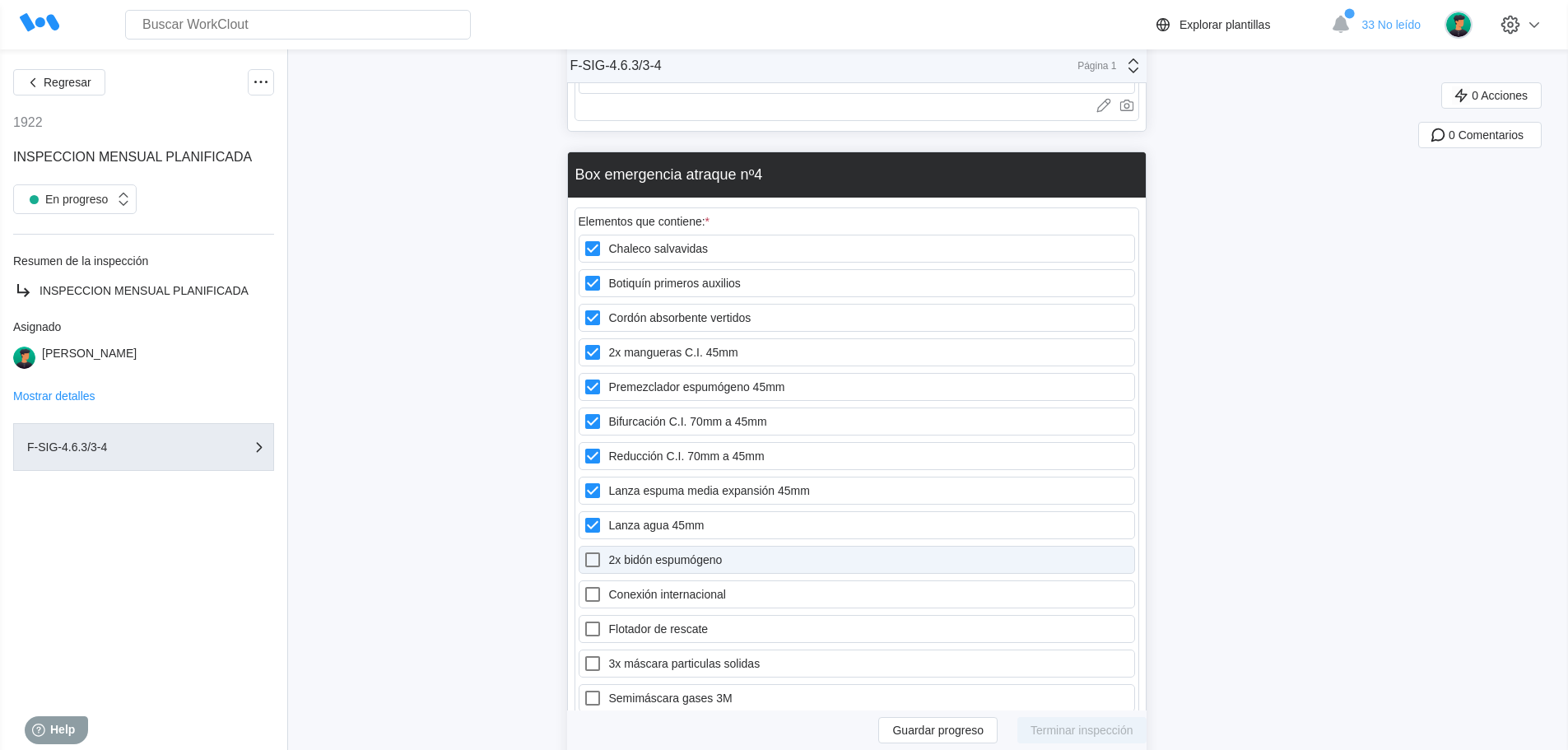
click at [680, 567] on label "2x bidón espumógeno" at bounding box center [856, 560] width 556 height 28
click at [584, 551] on espumógeno "2x bidón espumógeno" at bounding box center [583, 550] width 1 height 1
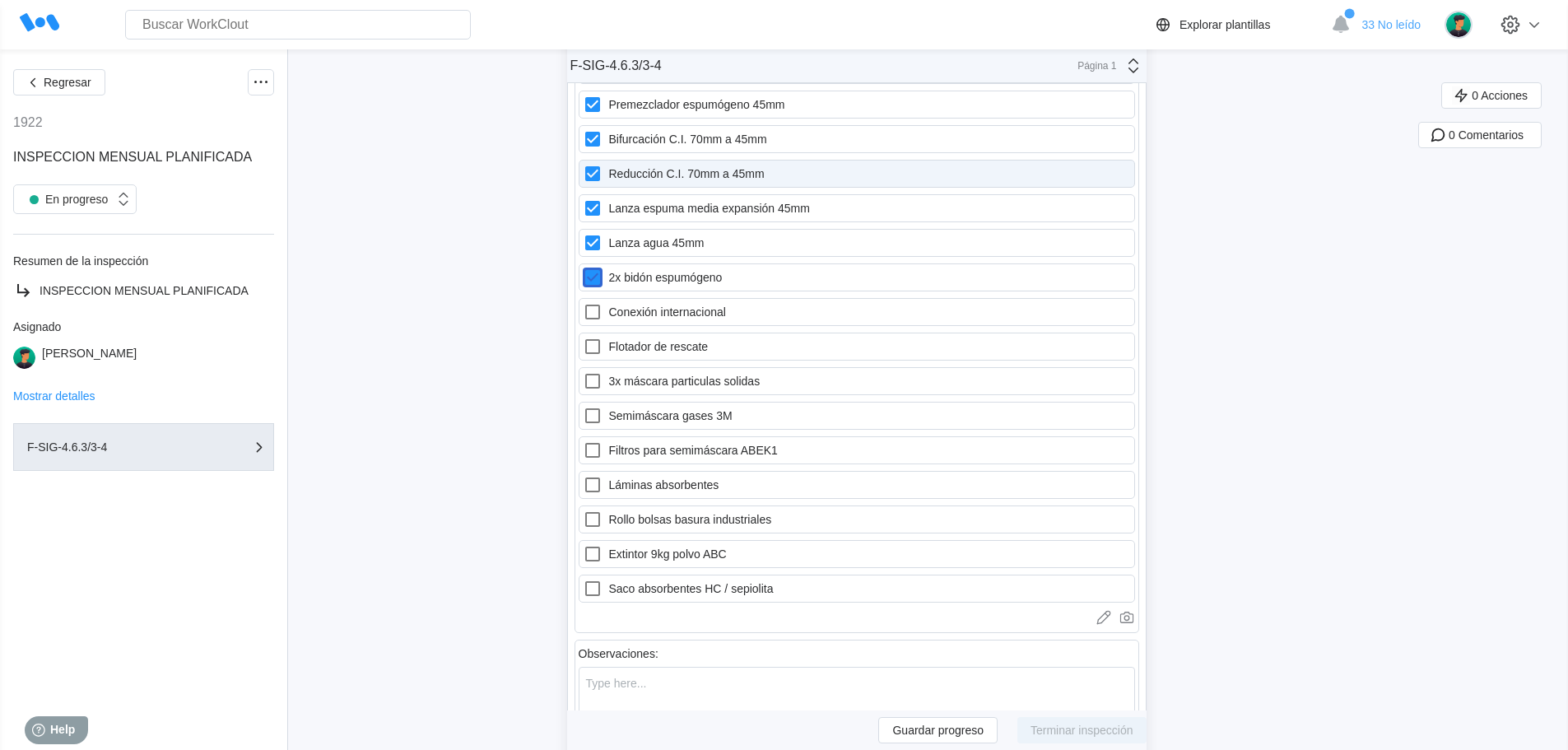
scroll to position [19597, 0]
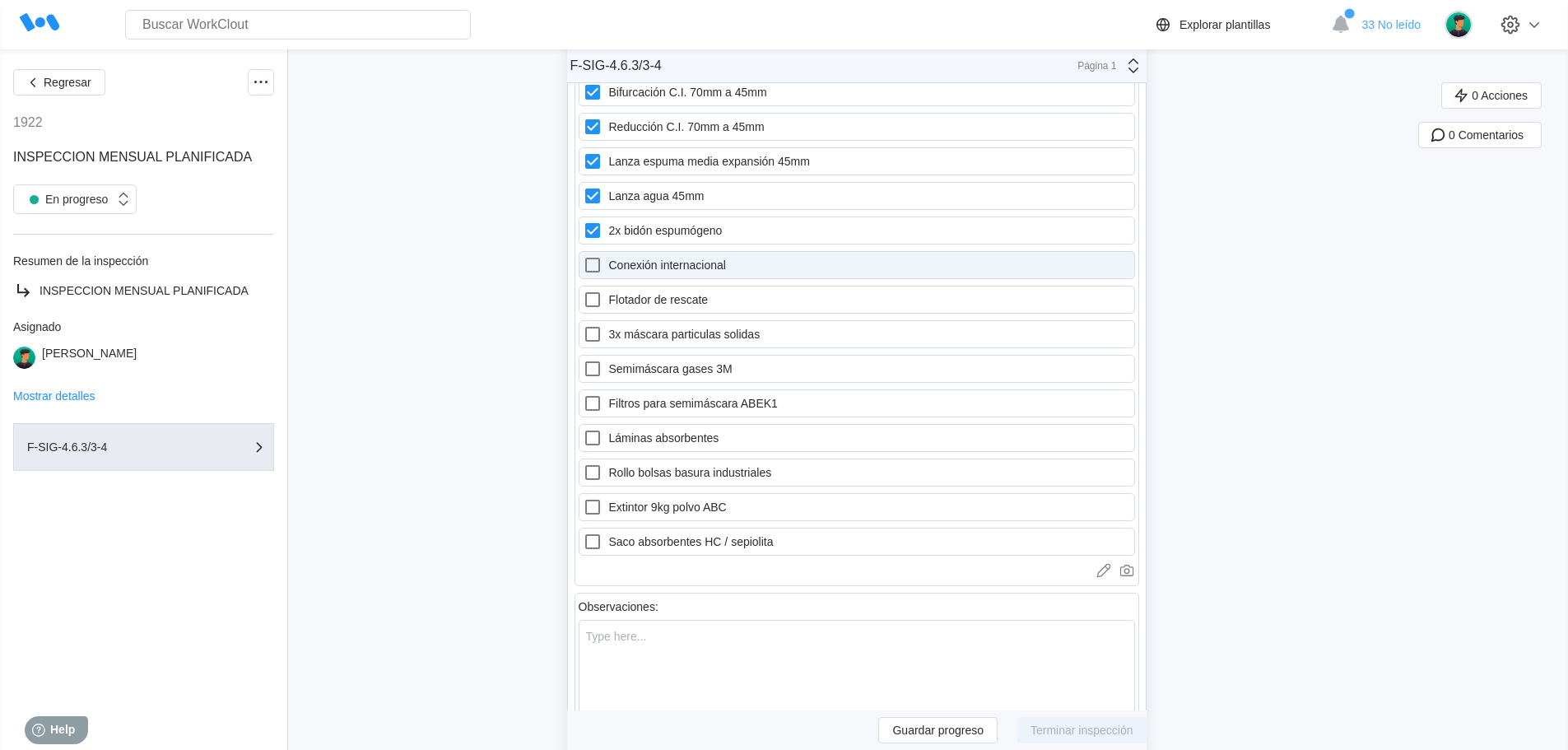
click at [690, 269] on label "Conexión internacional" at bounding box center [856, 265] width 556 height 28
click at [584, 256] on internacional "Conexión internacional" at bounding box center [583, 255] width 1 height 1
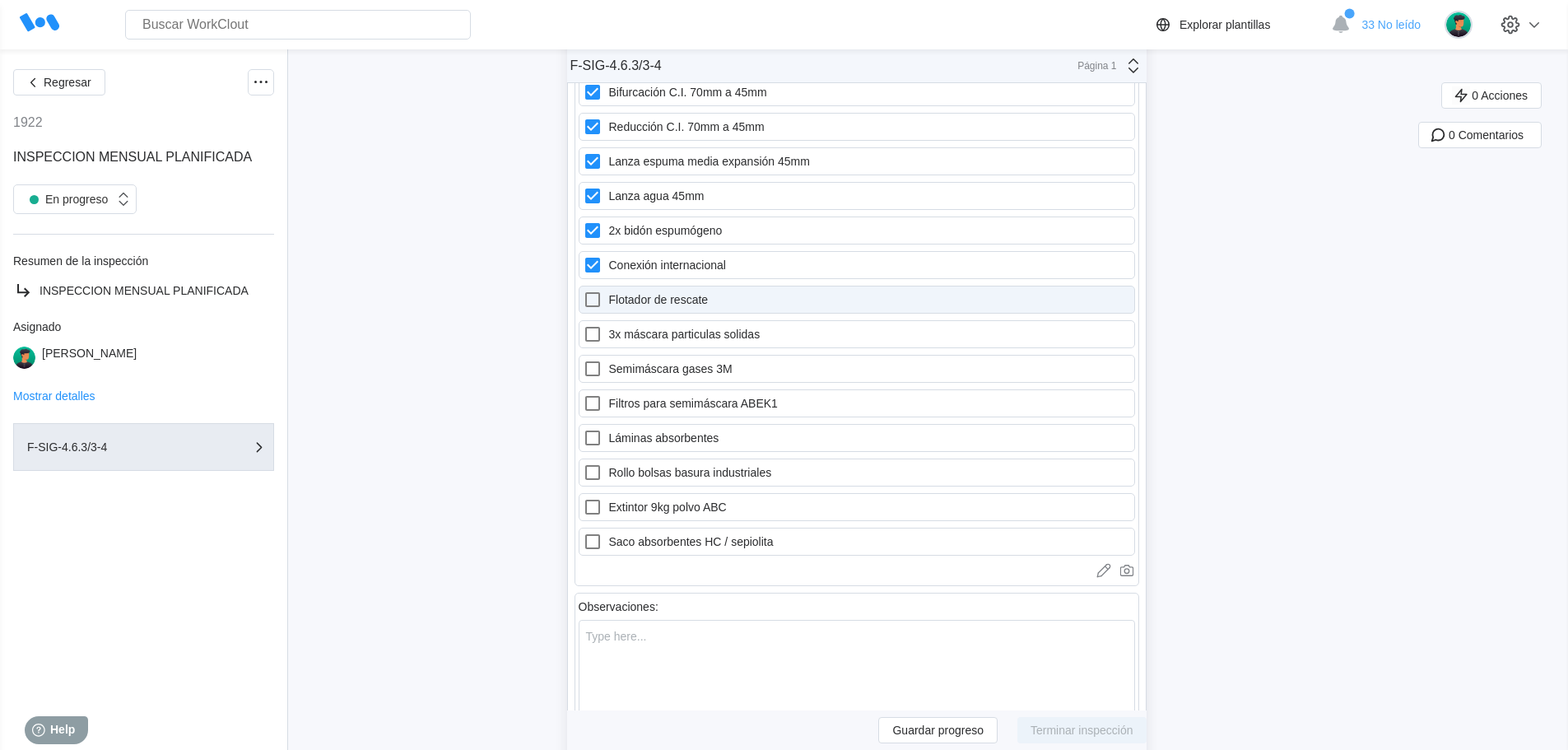
click at [684, 293] on label "Flotador de rescate" at bounding box center [856, 299] width 556 height 28
click at [584, 291] on rescate "Flotador de rescate" at bounding box center [583, 290] width 1 height 1
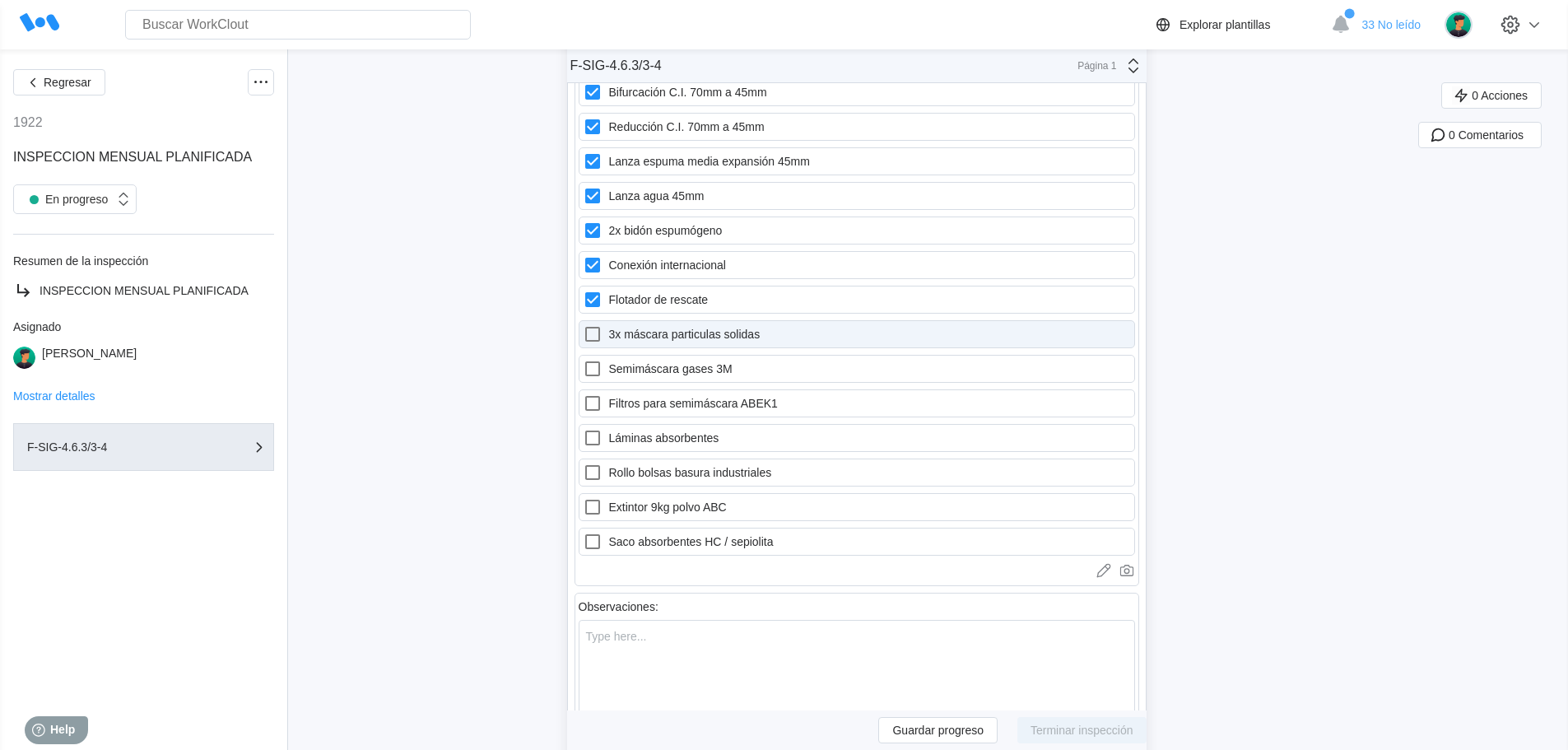
click at [679, 336] on label "3x máscara particulas solidas" at bounding box center [856, 335] width 556 height 28
click at [584, 325] on solidas "3x máscara particulas solidas" at bounding box center [583, 324] width 1 height 1
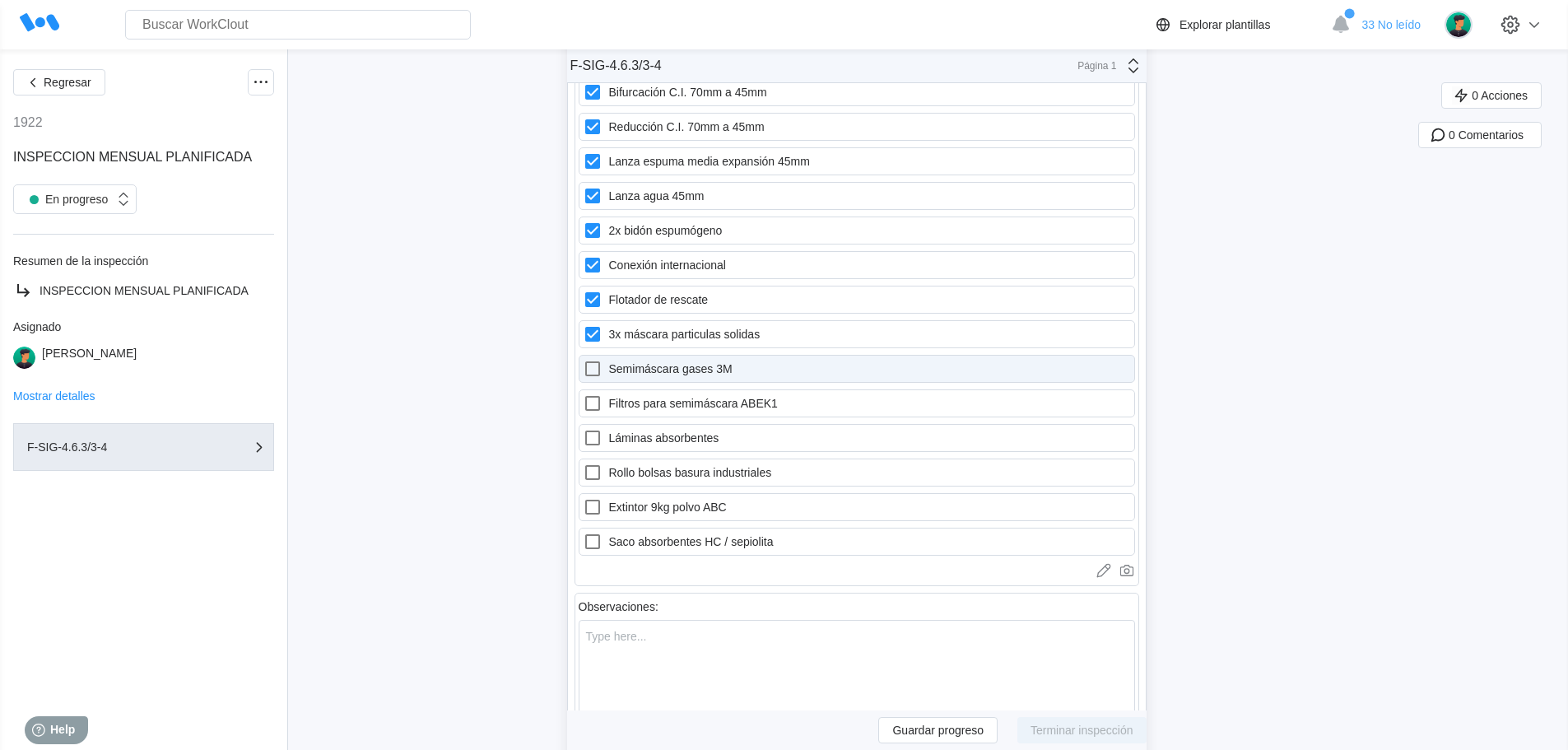
click at [679, 365] on label "Semimáscara gases 3M" at bounding box center [856, 369] width 556 height 28
click at [584, 360] on 3M "Semimáscara gases 3M" at bounding box center [583, 359] width 1 height 1
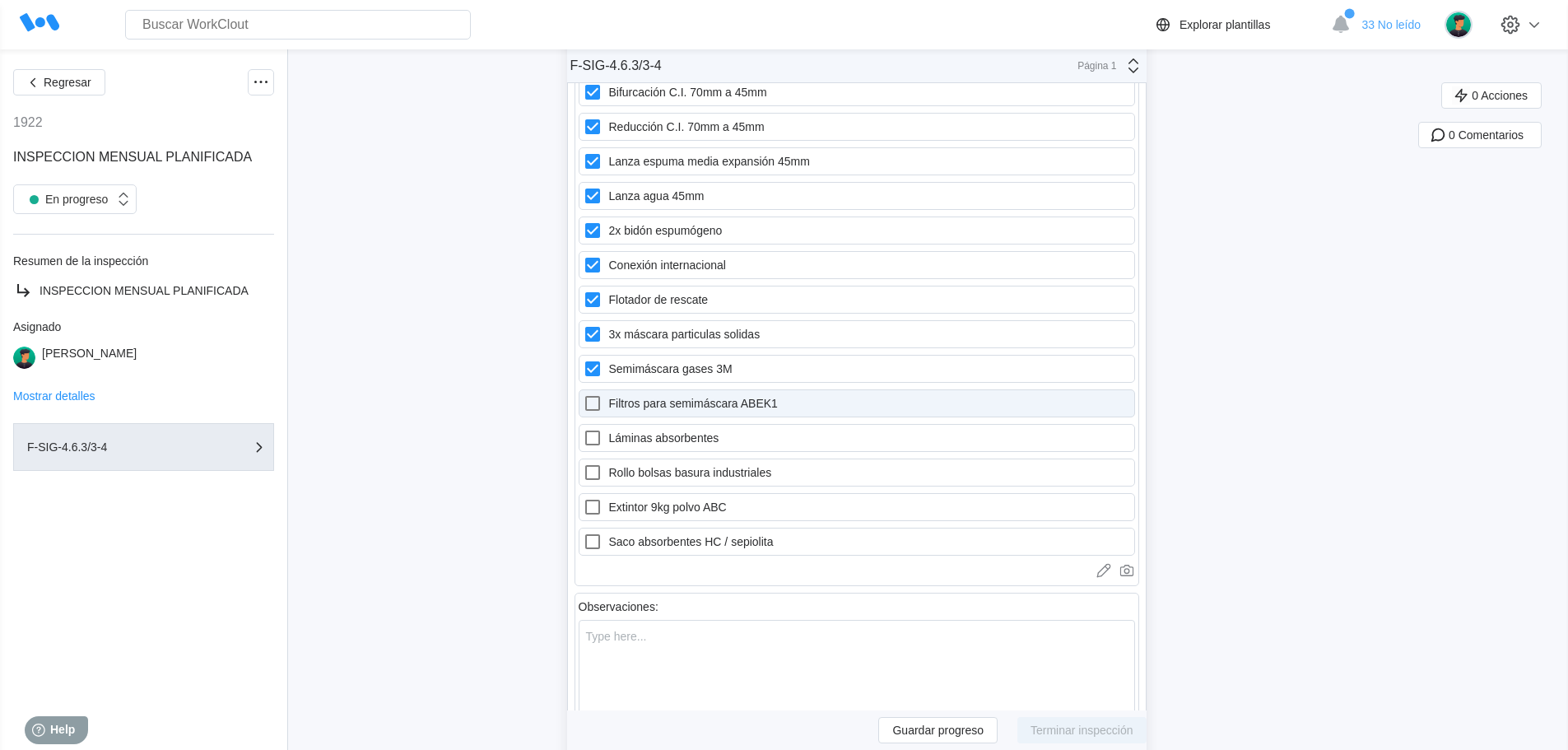
click at [683, 406] on label "Filtros para semimáscara ABEK1" at bounding box center [856, 404] width 556 height 28
click at [584, 394] on ABEK1 "Filtros para semimáscara ABEK1" at bounding box center [583, 394] width 1 height 1
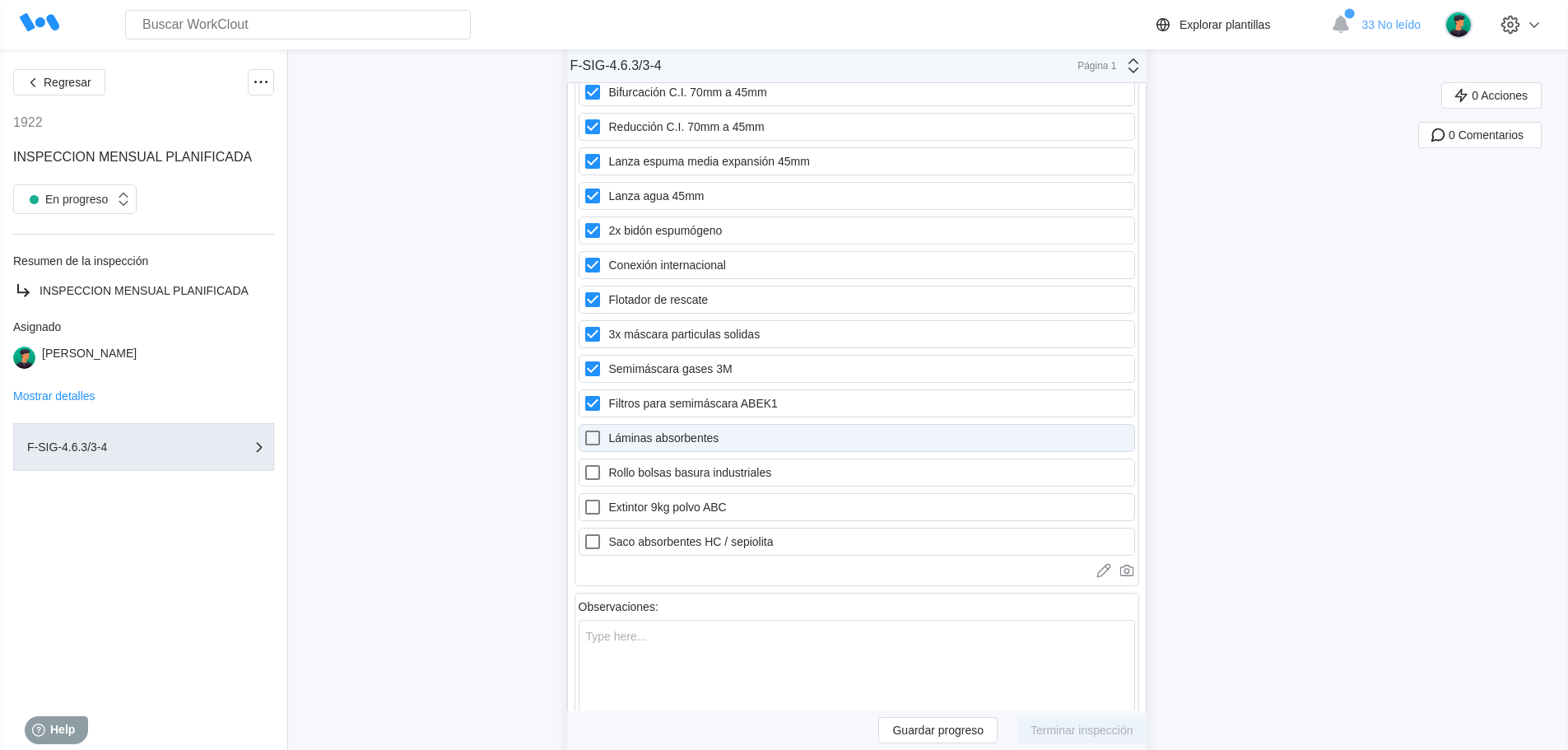
click at [677, 436] on label "Láminas absorbentes" at bounding box center [856, 438] width 556 height 28
click at [584, 429] on absorbentes "Láminas absorbentes" at bounding box center [583, 428] width 1 height 1
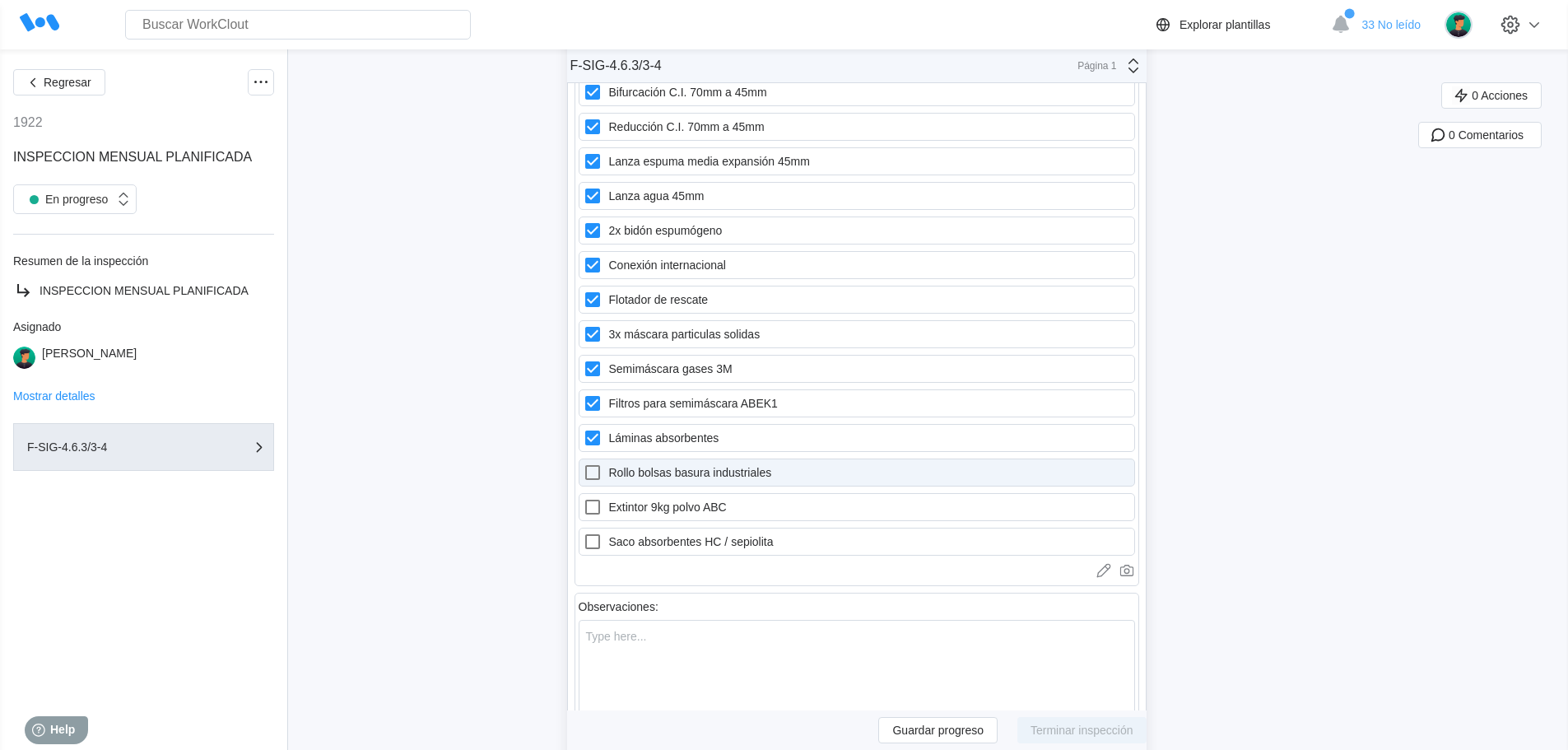
click at [679, 471] on label "Rollo bolsas basura industriales" at bounding box center [856, 473] width 556 height 28
click at [584, 464] on industriales "Rollo bolsas basura industriales" at bounding box center [583, 463] width 1 height 1
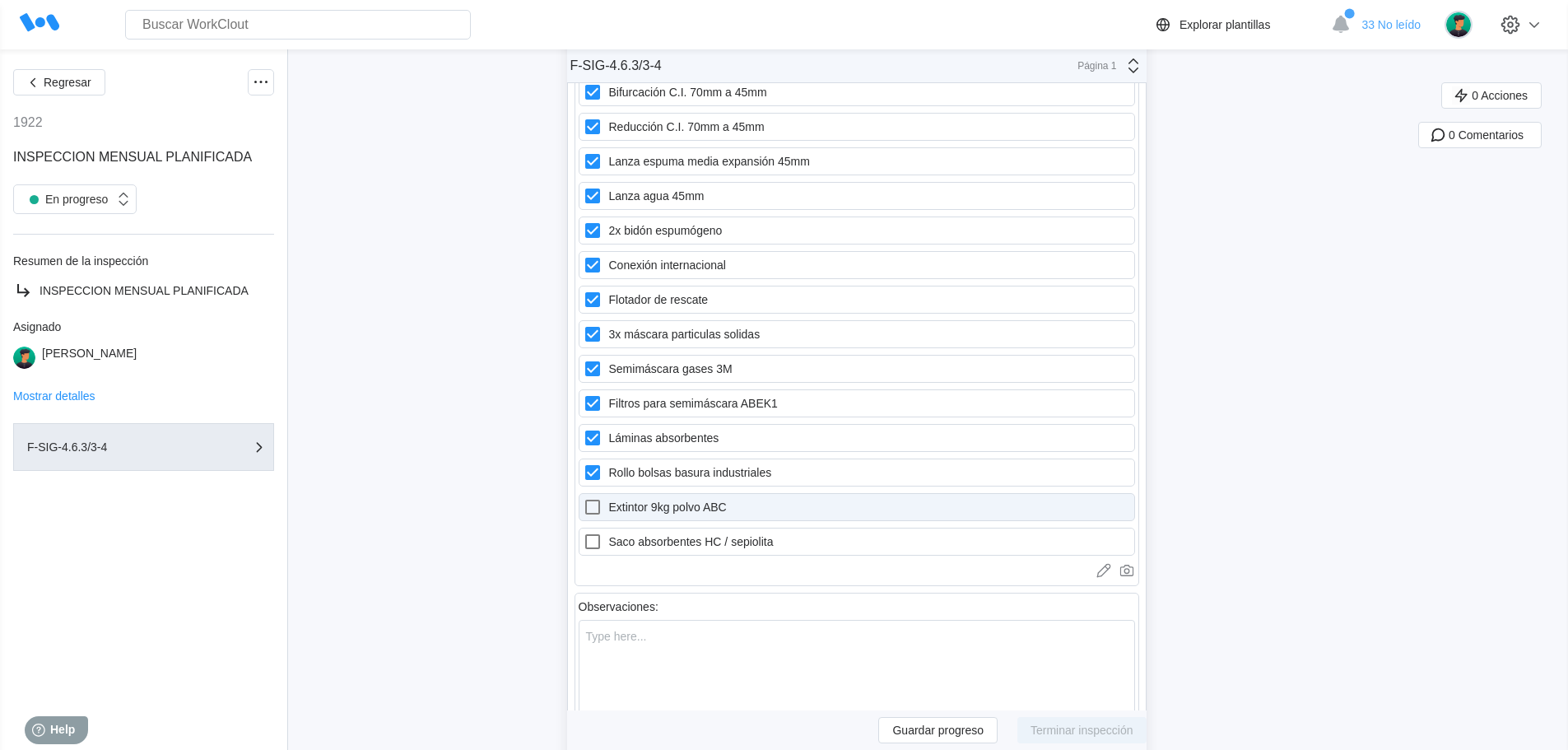
click at [677, 503] on label "Extintor 9kg polvo ABC" at bounding box center [856, 507] width 556 height 28
click at [584, 498] on ABC "Extintor 9kg polvo ABC" at bounding box center [583, 497] width 1 height 1
drag, startPoint x: 682, startPoint y: 540, endPoint x: 689, endPoint y: 504, distance: 36.7
click at [683, 538] on label "Saco absorbentes HC / sepiolita" at bounding box center [856, 542] width 556 height 28
click at [584, 533] on sepiolita "Saco absorbentes HC / sepiolita" at bounding box center [583, 532] width 1 height 1
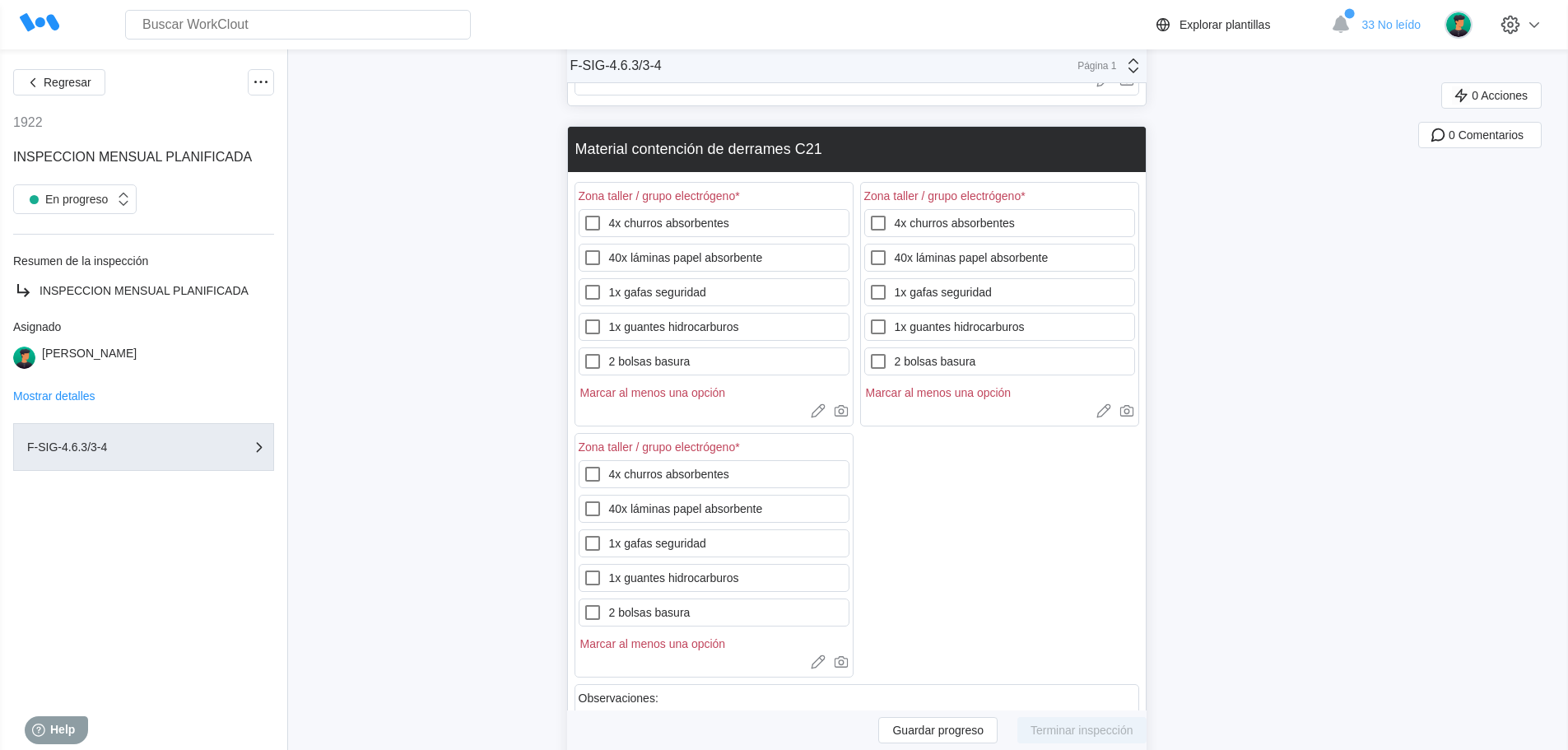
scroll to position [20338, 0]
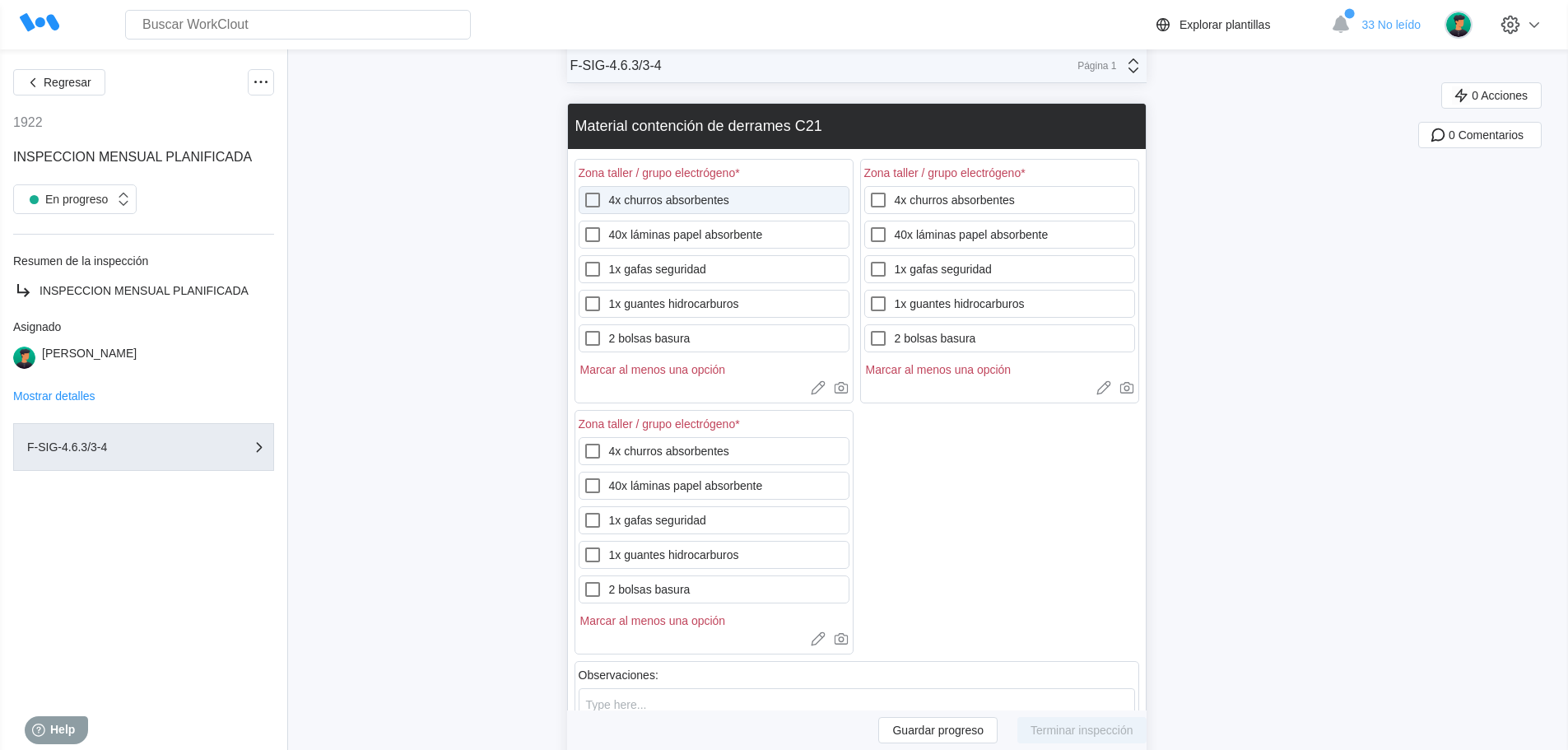
click at [658, 193] on label "4x churros absorbentes" at bounding box center [713, 201] width 271 height 28
click at [584, 191] on absorbentes "4x churros absorbentes" at bounding box center [583, 190] width 1 height 1
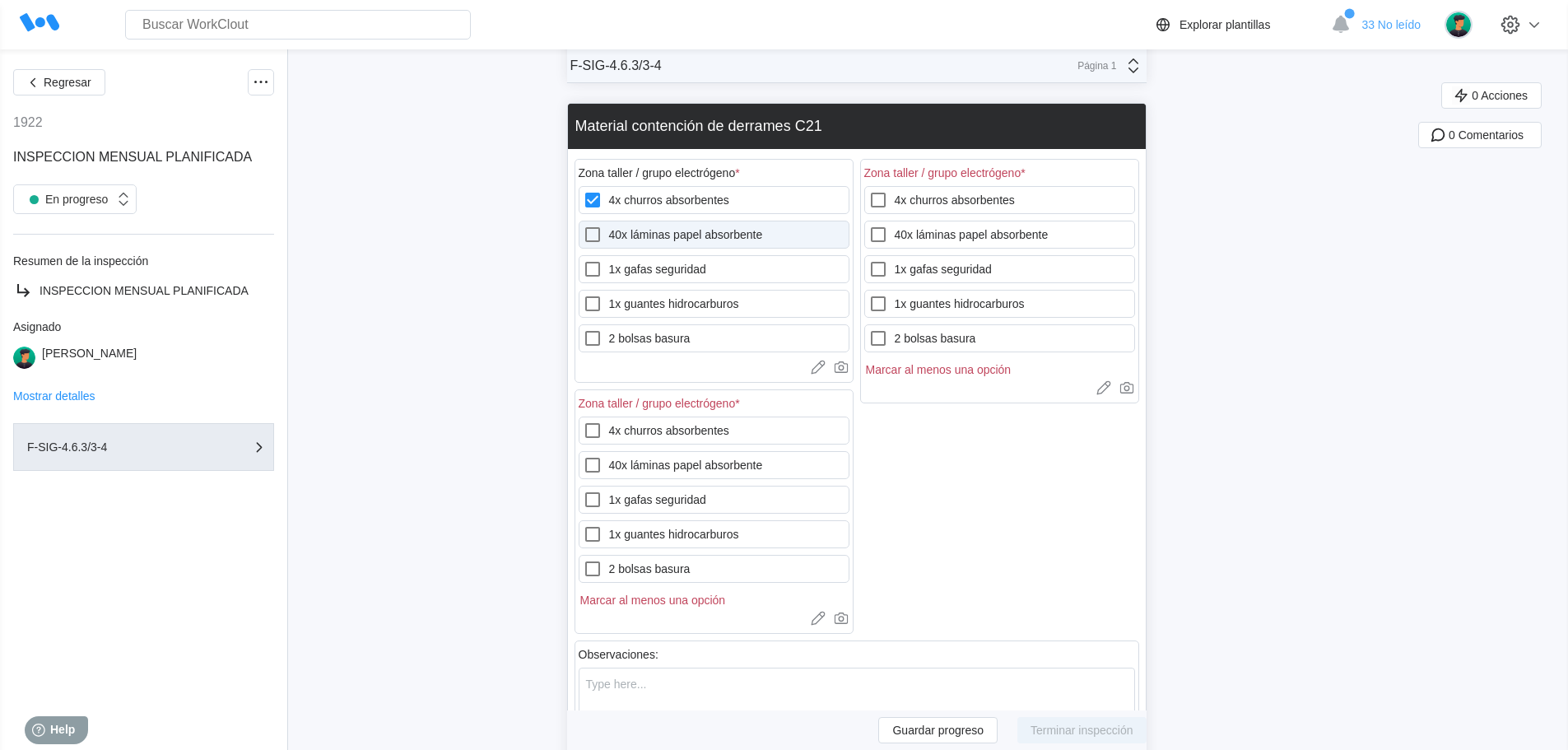
drag, startPoint x: 665, startPoint y: 231, endPoint x: 665, endPoint y: 244, distance: 13.0
click at [666, 231] on label "40x láminas papel absorbente" at bounding box center [713, 235] width 271 height 28
click at [584, 225] on absorbente "40x láminas papel absorbente" at bounding box center [583, 224] width 1 height 1
click at [666, 265] on label "1x gafas seguridad" at bounding box center [713, 269] width 271 height 28
click at [584, 261] on seguridad "1x gafas seguridad" at bounding box center [583, 260] width 1 height 1
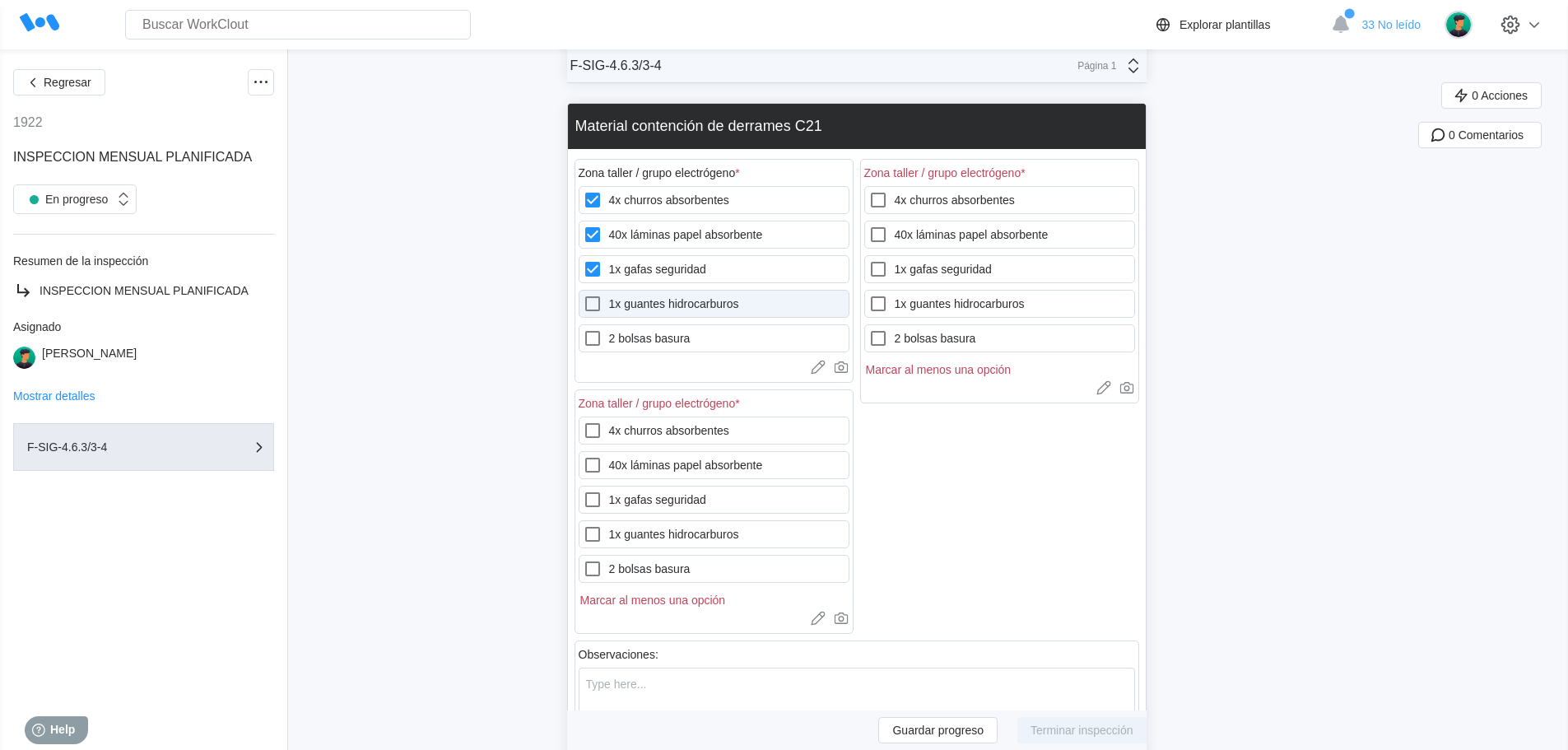
click at [671, 301] on label "1x guantes hidrocarburos" at bounding box center [713, 304] width 271 height 28
click at [584, 295] on hidrocarburos "1x guantes hidrocarburos" at bounding box center [583, 294] width 1 height 1
drag, startPoint x: 677, startPoint y: 344, endPoint x: 835, endPoint y: 311, distance: 161.4
click at [677, 342] on label "2 bolsas basura" at bounding box center [713, 338] width 271 height 28
click at [584, 330] on basura "2 bolsas basura" at bounding box center [583, 329] width 1 height 1
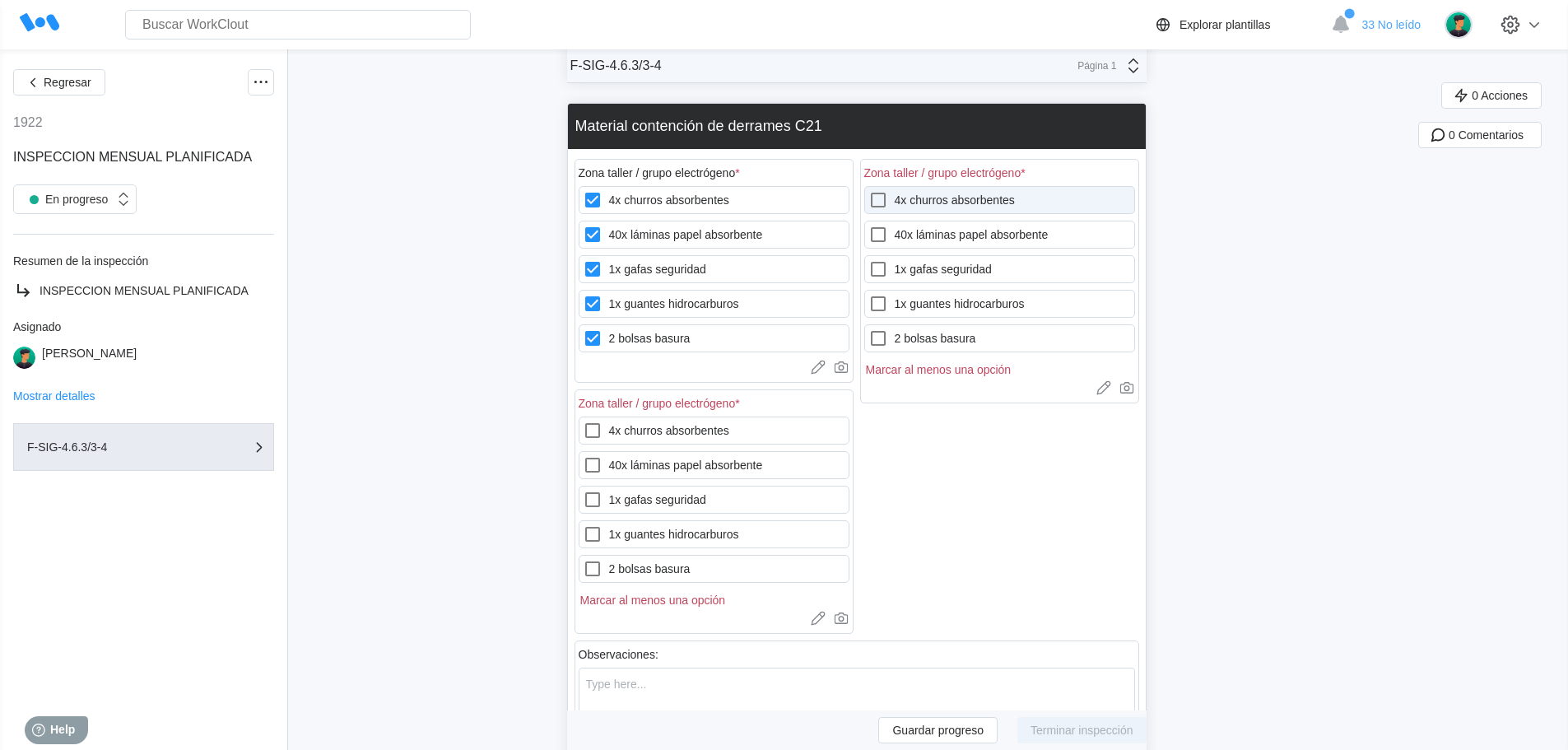
click at [971, 193] on label "4x churros absorbentes" at bounding box center [999, 201] width 271 height 28
click at [869, 191] on absorbentes "4x churros absorbentes" at bounding box center [868, 190] width 1 height 1
click at [969, 230] on label "40x láminas papel absorbente" at bounding box center [999, 235] width 271 height 28
click at [869, 225] on absorbente "40x láminas papel absorbente" at bounding box center [868, 224] width 1 height 1
click at [963, 271] on label "1x gafas seguridad" at bounding box center [999, 269] width 271 height 28
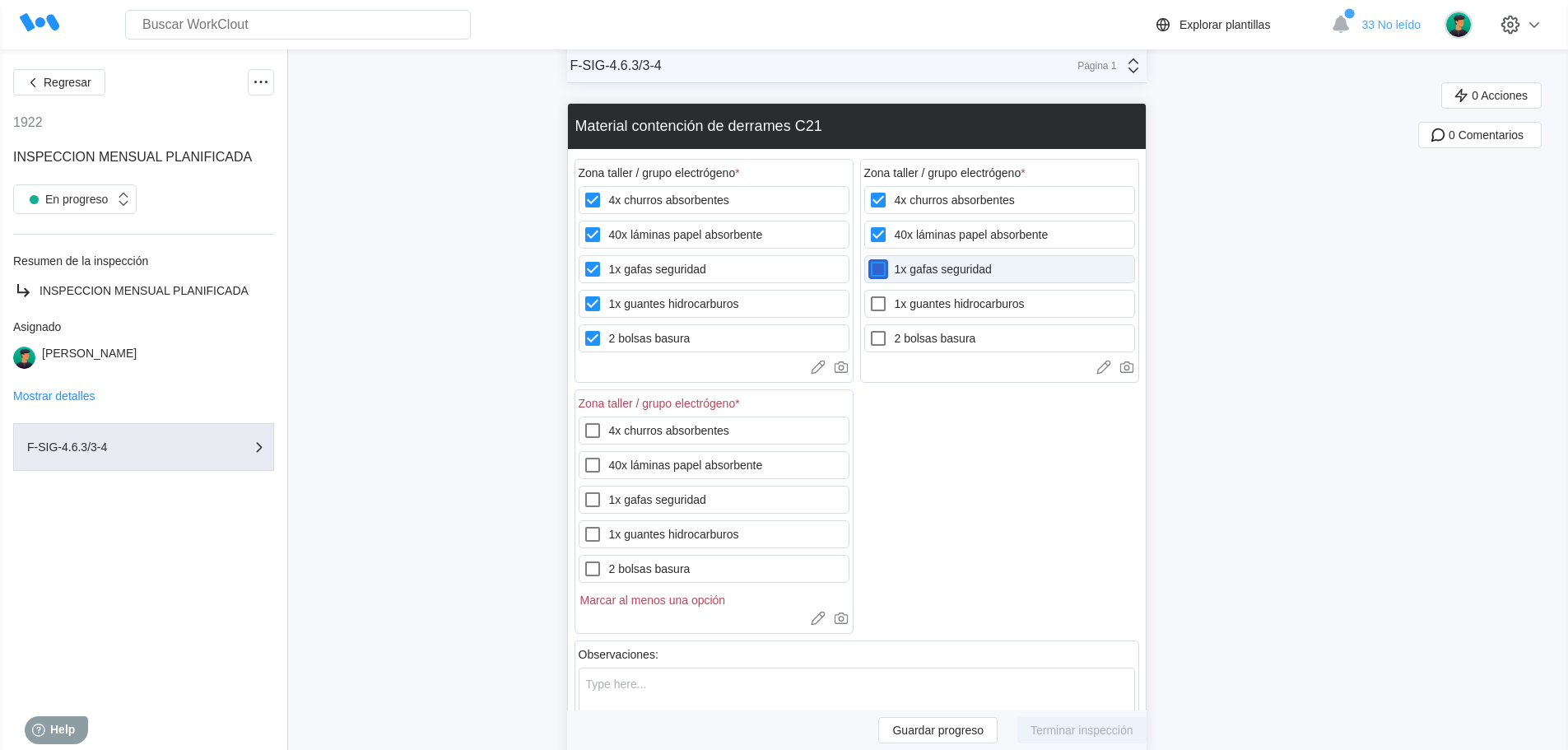
click at [869, 261] on seguridad "1x gafas seguridad" at bounding box center [868, 260] width 1 height 1
click at [963, 299] on label "1x guantes hidrocarburos" at bounding box center [999, 304] width 271 height 28
click at [869, 295] on hidrocarburos "1x guantes hidrocarburos" at bounding box center [868, 294] width 1 height 1
click at [958, 339] on label "2 bolsas basura" at bounding box center [999, 338] width 271 height 28
click at [869, 330] on basura "2 bolsas basura" at bounding box center [868, 329] width 1 height 1
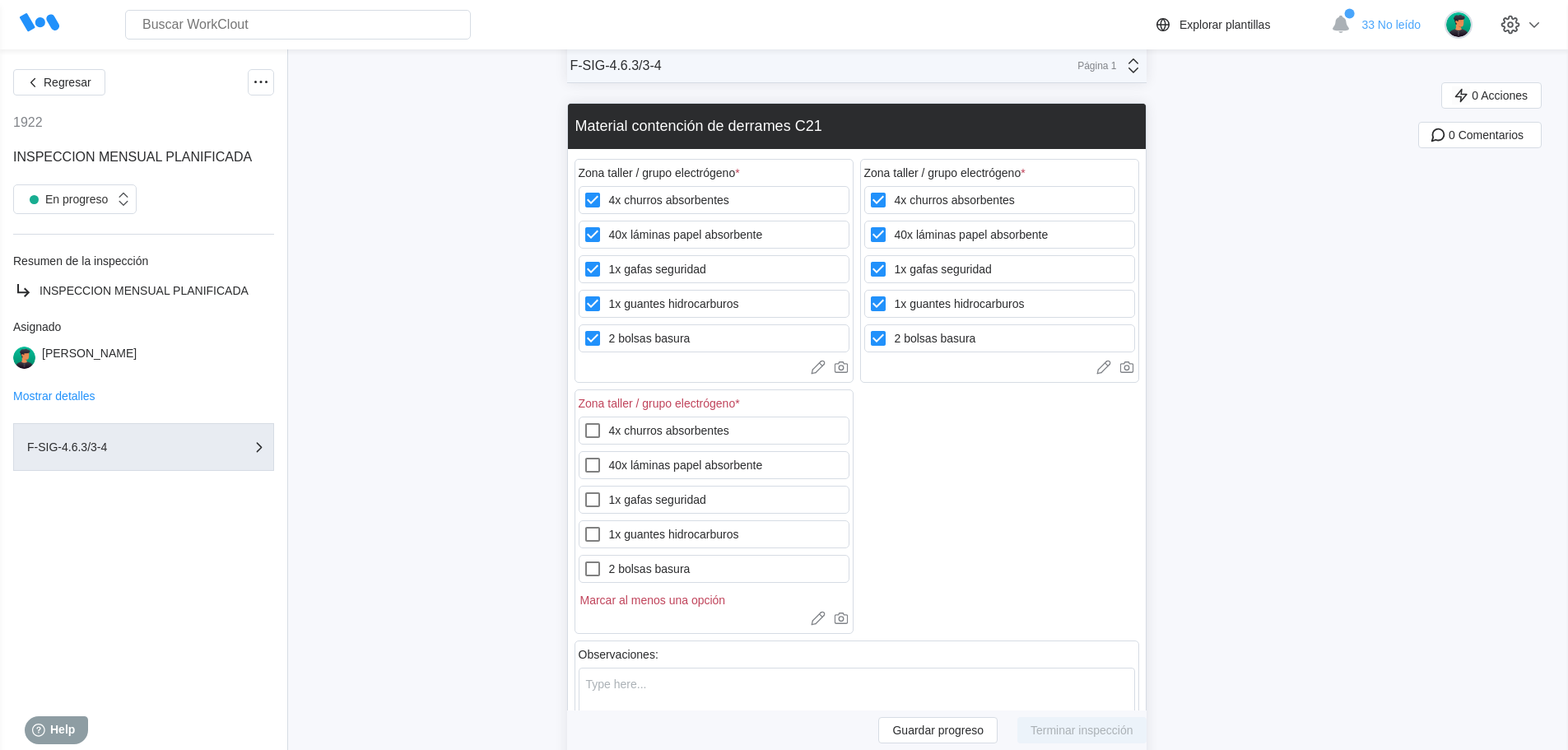
click at [659, 436] on label "4x churros absorbentes" at bounding box center [713, 431] width 271 height 28
click at [584, 421] on absorbentes "4x churros absorbentes" at bounding box center [583, 420] width 1 height 1
click at [659, 463] on label "40x láminas papel absorbente" at bounding box center [713, 466] width 271 height 28
click at [584, 456] on absorbente "40x láminas papel absorbente" at bounding box center [583, 455] width 1 height 1
click at [659, 497] on label "1x gafas seguridad" at bounding box center [713, 500] width 271 height 28
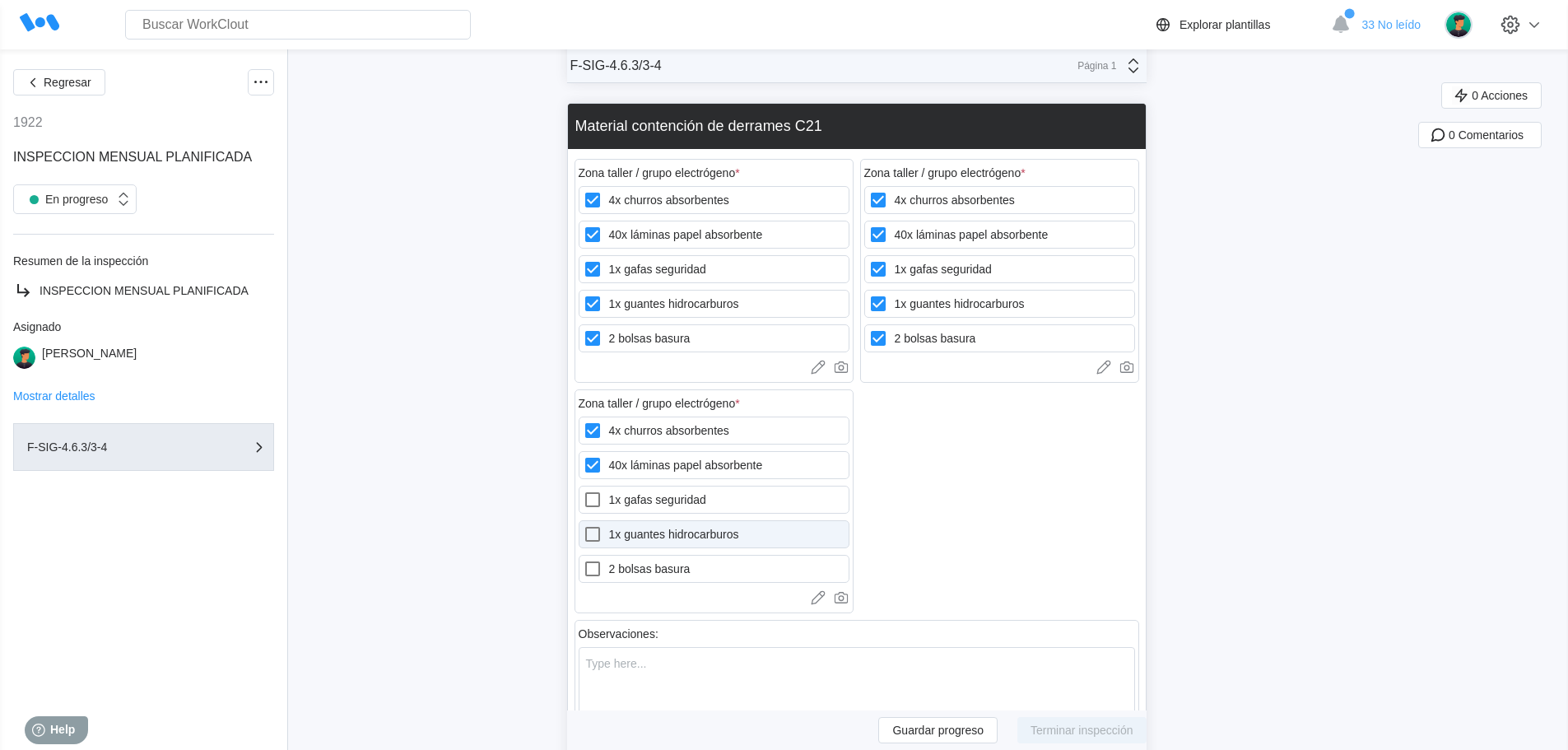
click at [584, 491] on seguridad "1x gafas seguridad" at bounding box center [583, 490] width 1 height 1
click at [656, 544] on label "1x guantes hidrocarburos" at bounding box center [713, 534] width 271 height 28
click at [584, 526] on hidrocarburos "1x guantes hidrocarburos" at bounding box center [583, 525] width 1 height 1
click at [652, 573] on label "2 bolsas basura" at bounding box center [713, 569] width 271 height 28
click at [584, 560] on basura "2 bolsas basura" at bounding box center [583, 559] width 1 height 1
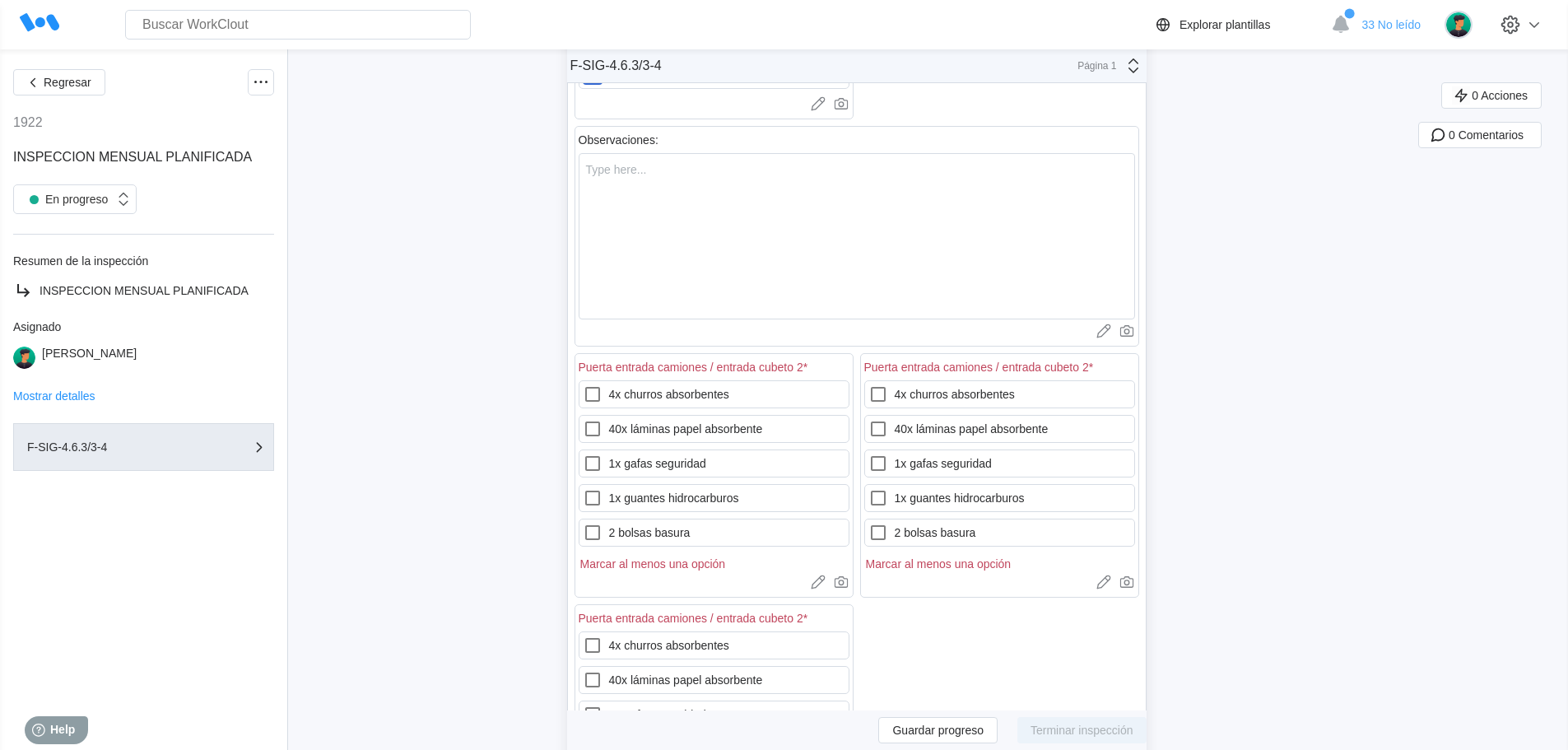
scroll to position [20915, 0]
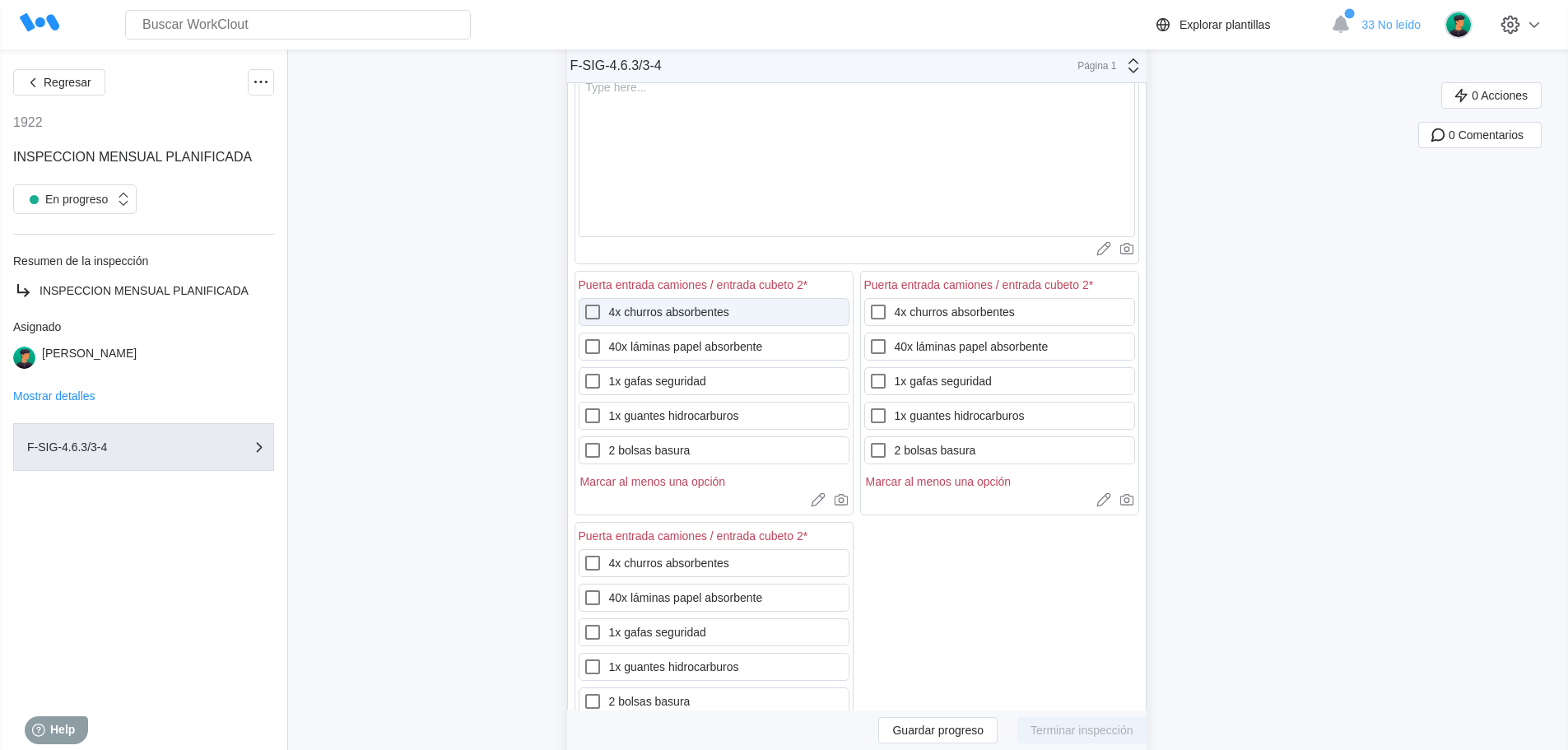
click at [676, 313] on label "4x churros absorbentes" at bounding box center [713, 312] width 271 height 28
click at [584, 303] on absorbentes "4x churros absorbentes" at bounding box center [583, 302] width 1 height 1
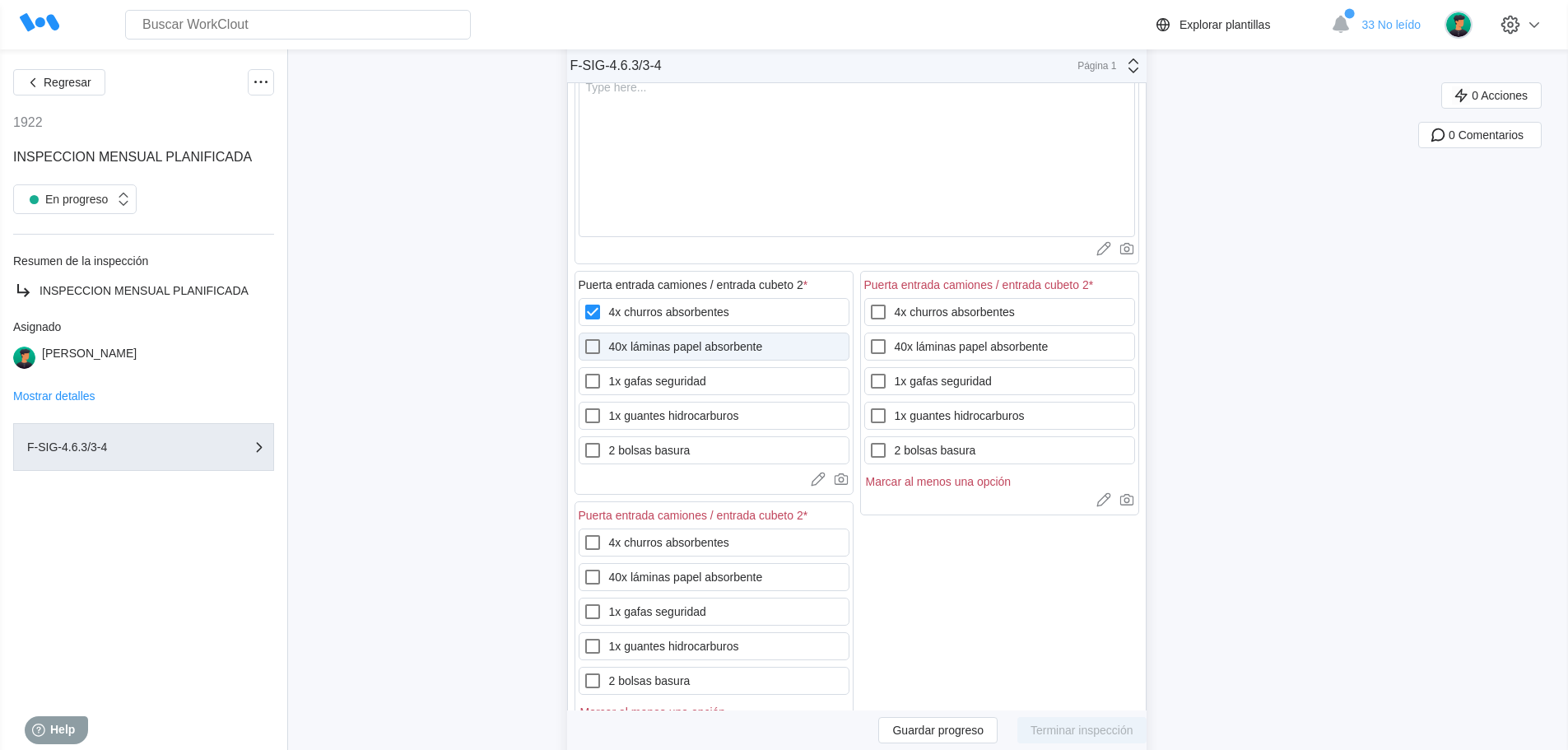
click at [672, 346] on label "40x láminas papel absorbente" at bounding box center [713, 347] width 271 height 28
click at [584, 337] on absorbente "40x láminas papel absorbente" at bounding box center [583, 337] width 1 height 1
click at [660, 383] on label "1x gafas seguridad" at bounding box center [713, 382] width 271 height 28
click at [584, 372] on seguridad "1x gafas seguridad" at bounding box center [583, 371] width 1 height 1
click at [660, 406] on label "1x guantes hidrocarburos" at bounding box center [713, 416] width 271 height 28
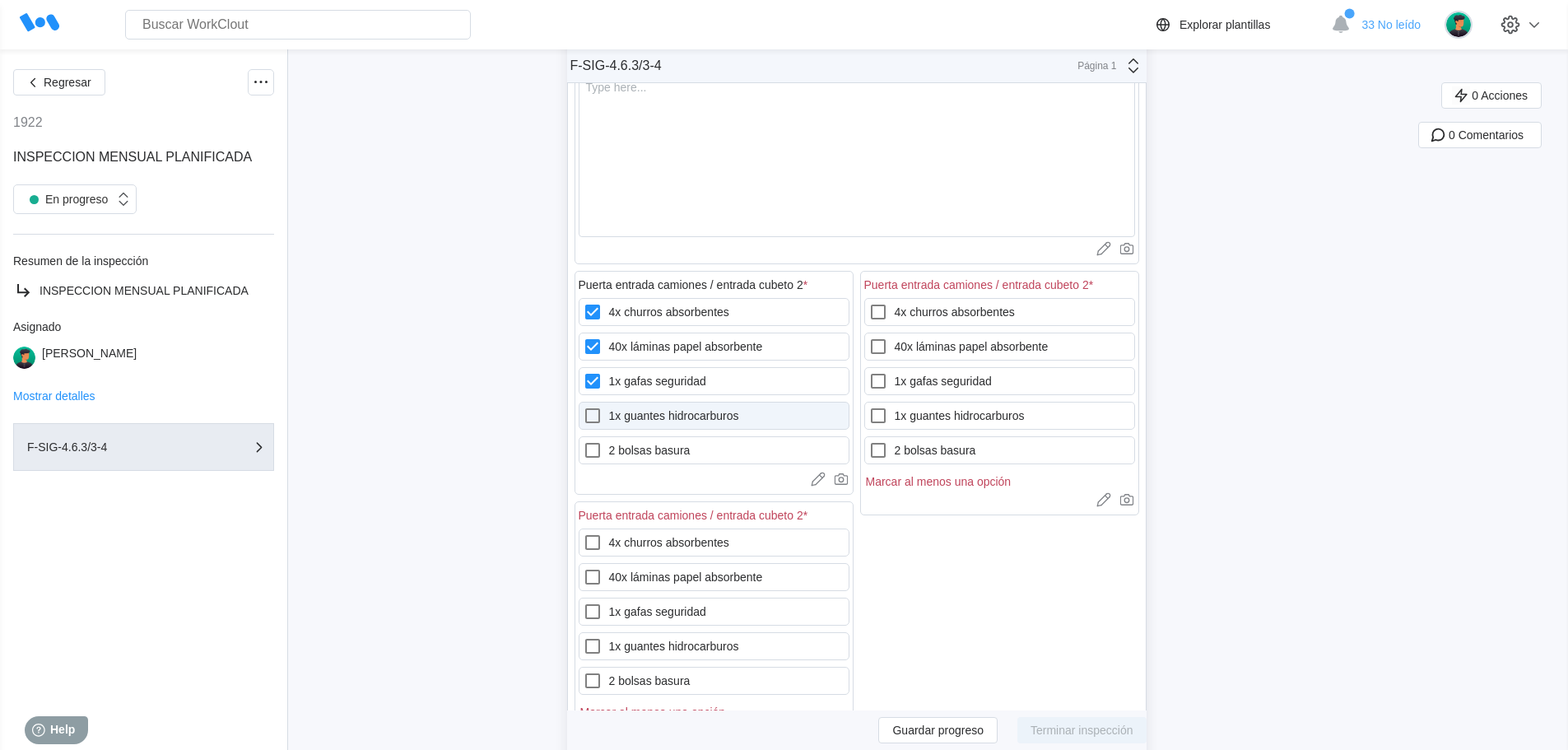
click at [584, 406] on hidrocarburos "1x guantes hidrocarburos" at bounding box center [583, 406] width 1 height 1
click at [658, 456] on label "2 bolsas basura" at bounding box center [713, 451] width 271 height 28
click at [584, 442] on basura "2 bolsas basura" at bounding box center [583, 441] width 1 height 1
click at [908, 314] on label "4x churros absorbentes" at bounding box center [999, 312] width 271 height 28
click at [869, 303] on absorbentes "4x churros absorbentes" at bounding box center [868, 302] width 1 height 1
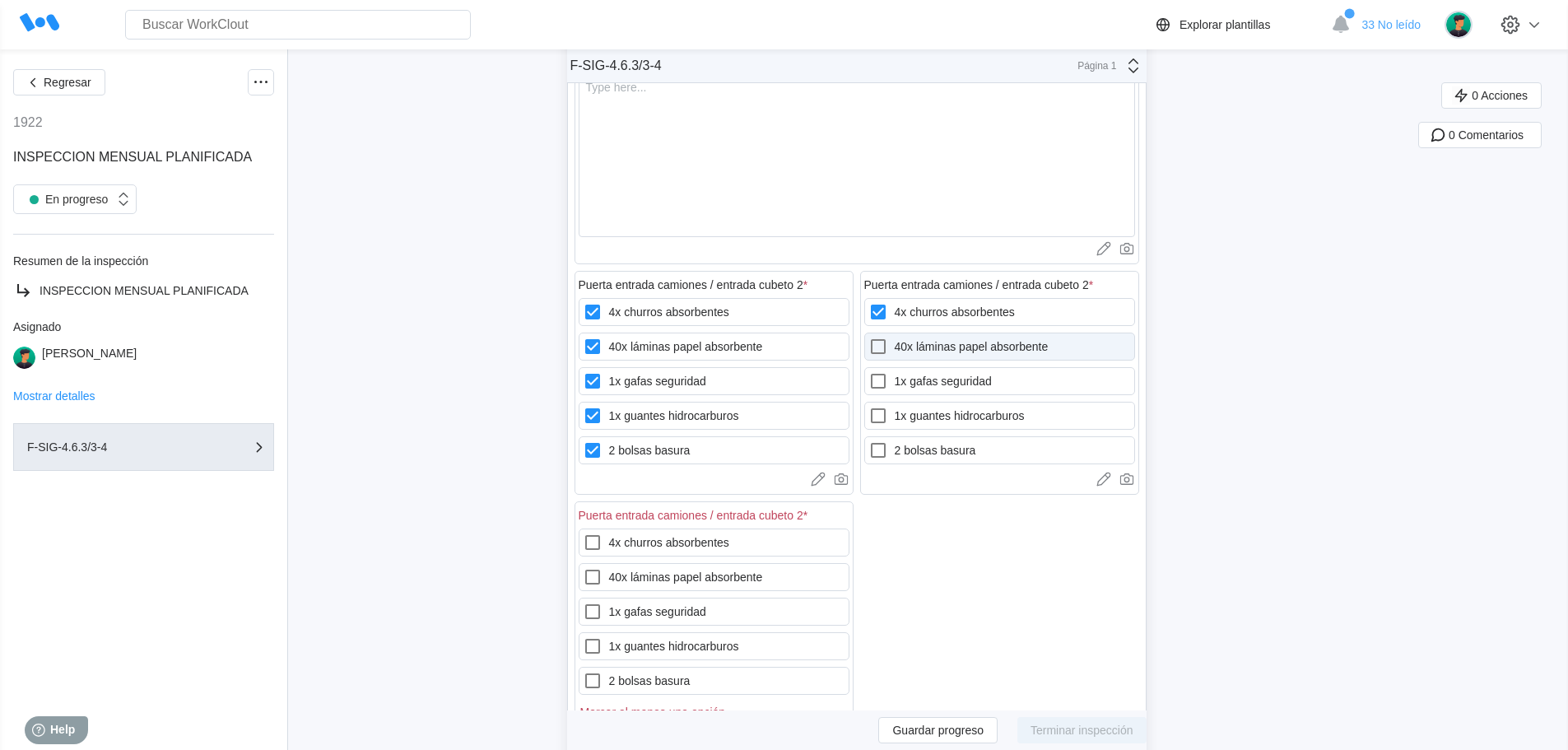
click at [916, 350] on label "40x láminas papel absorbente" at bounding box center [999, 347] width 271 height 28
click at [869, 337] on absorbente "40x láminas papel absorbente" at bounding box center [868, 337] width 1 height 1
click at [920, 382] on label "1x gafas seguridad" at bounding box center [999, 382] width 271 height 28
click at [869, 372] on seguridad "1x gafas seguridad" at bounding box center [868, 371] width 1 height 1
click at [919, 414] on label "1x guantes hidrocarburos" at bounding box center [999, 416] width 271 height 28
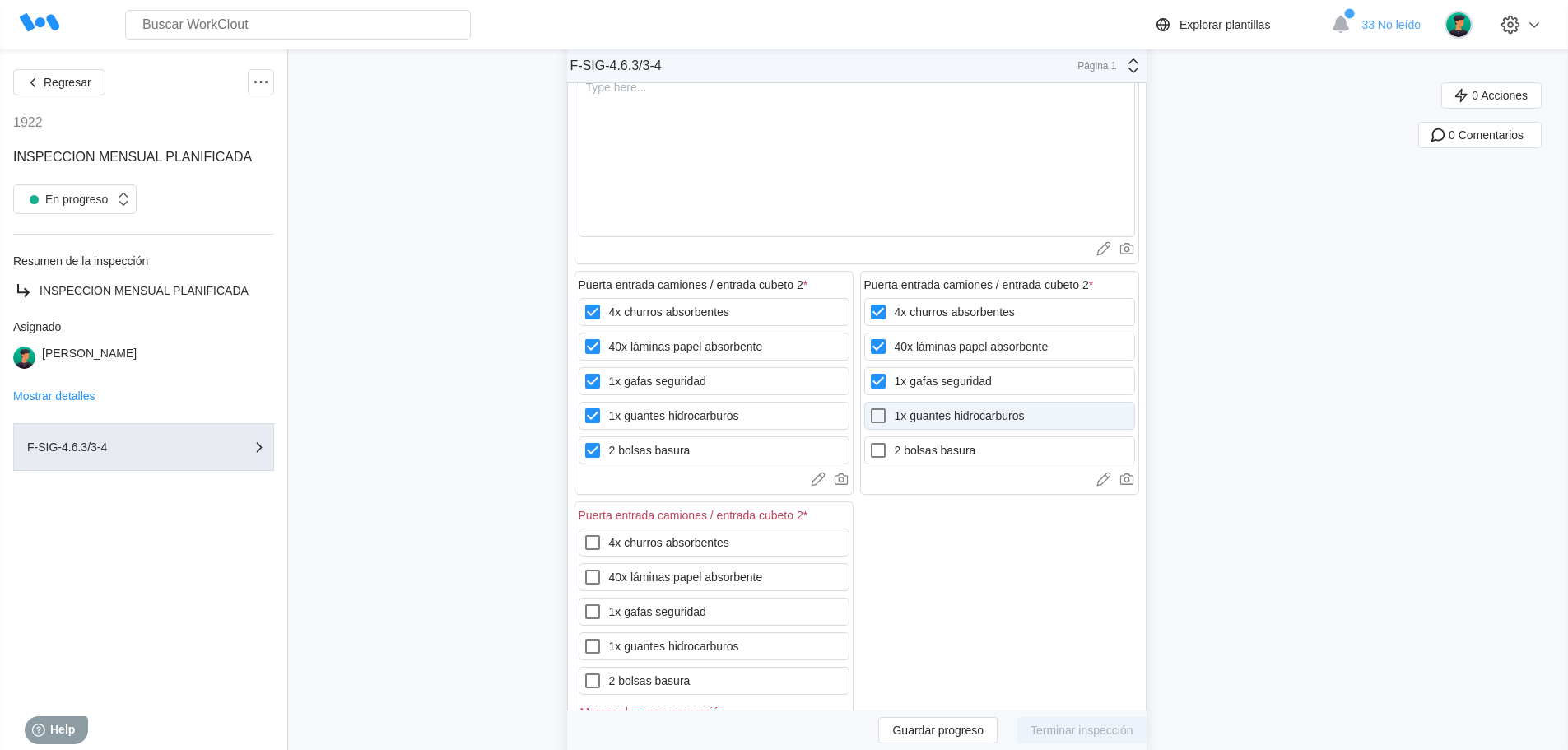
click at [869, 406] on hidrocarburos "1x guantes hidrocarburos" at bounding box center [868, 406] width 1 height 1
drag, startPoint x: 916, startPoint y: 453, endPoint x: 902, endPoint y: 451, distance: 14.1
click at [916, 451] on label "2 bolsas basura" at bounding box center [999, 451] width 271 height 28
click at [869, 442] on basura "2 bolsas basura" at bounding box center [868, 441] width 1 height 1
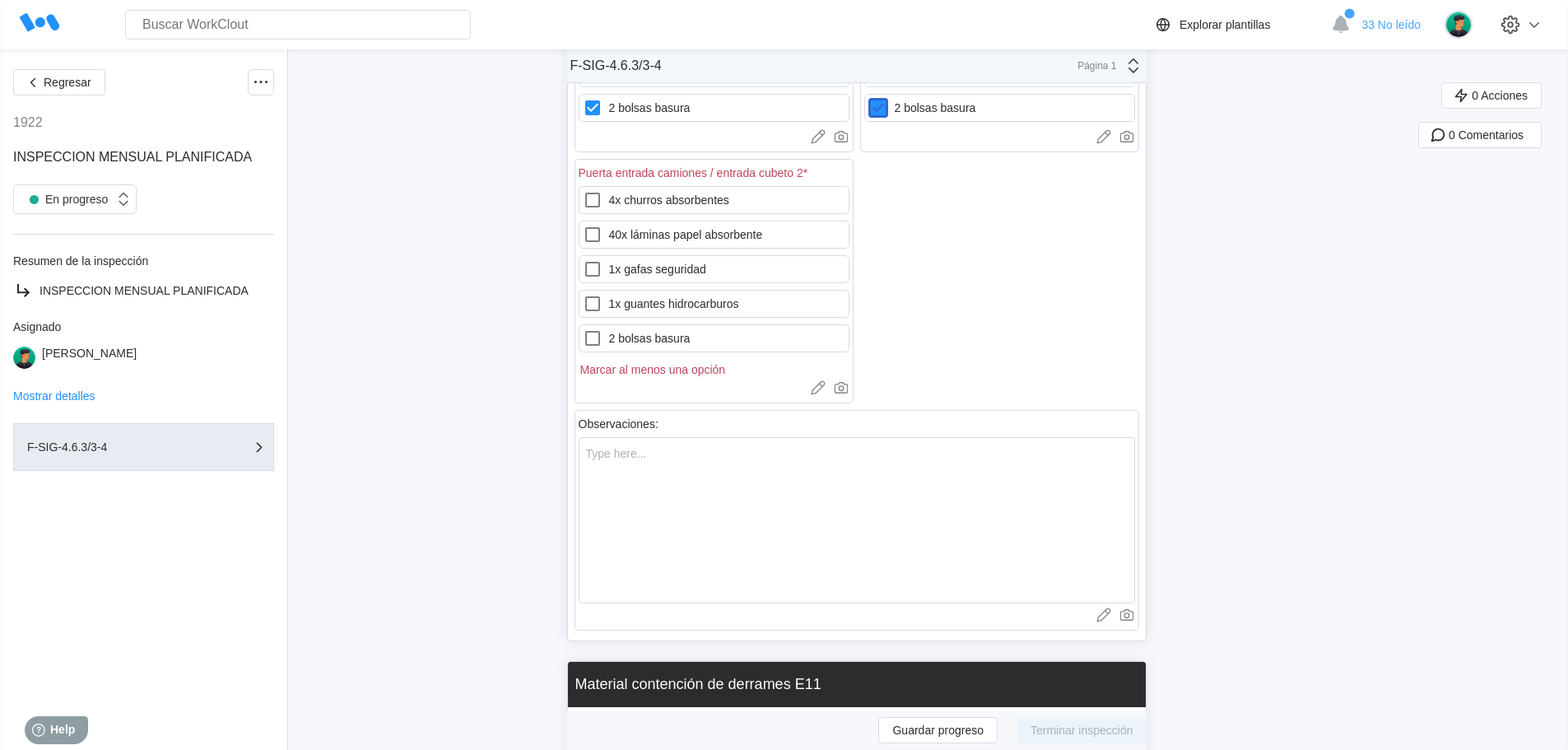
scroll to position [21327, 0]
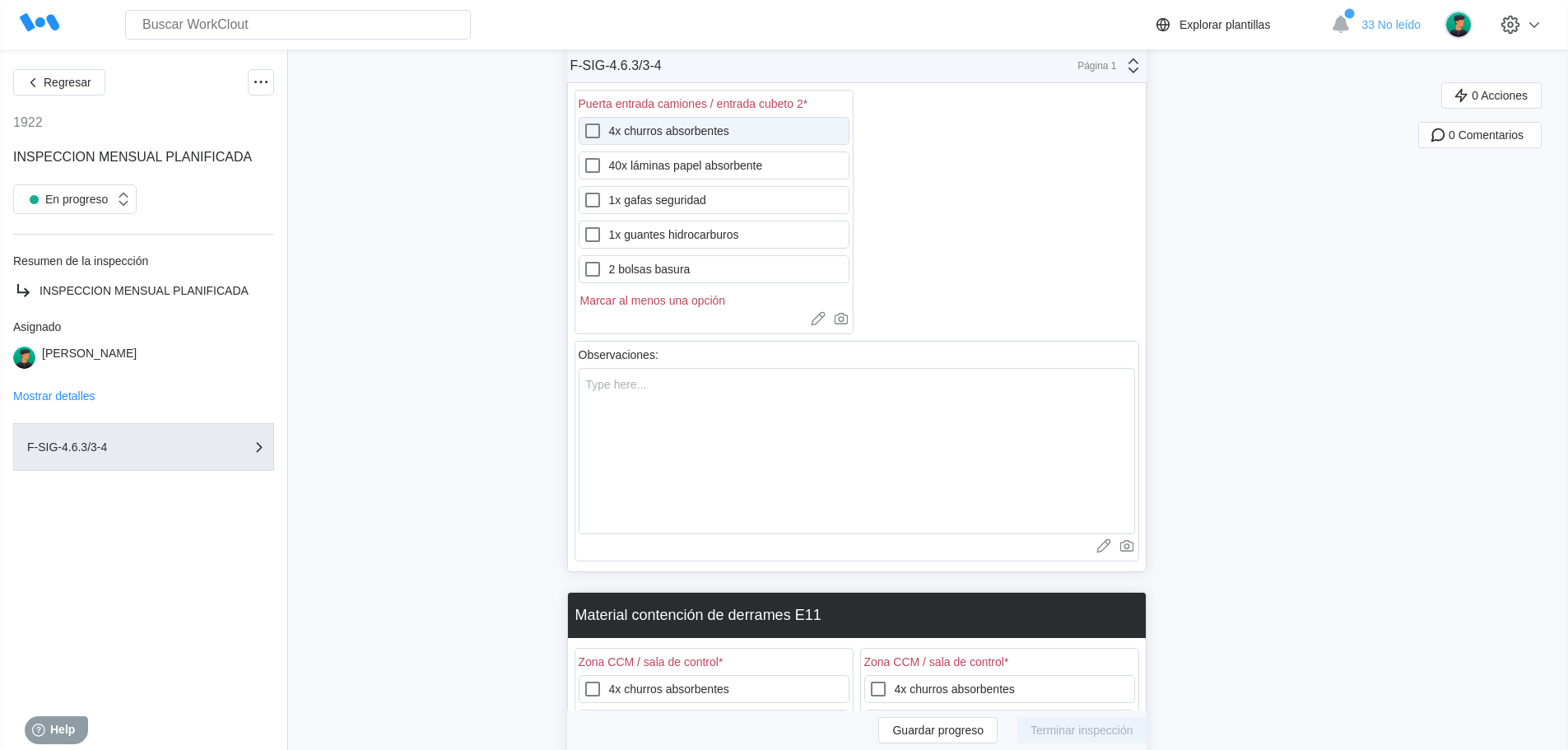
click at [651, 133] on label "4x churros absorbentes" at bounding box center [713, 131] width 271 height 28
click at [584, 122] on absorbentes "4x churros absorbentes" at bounding box center [583, 121] width 1 height 1
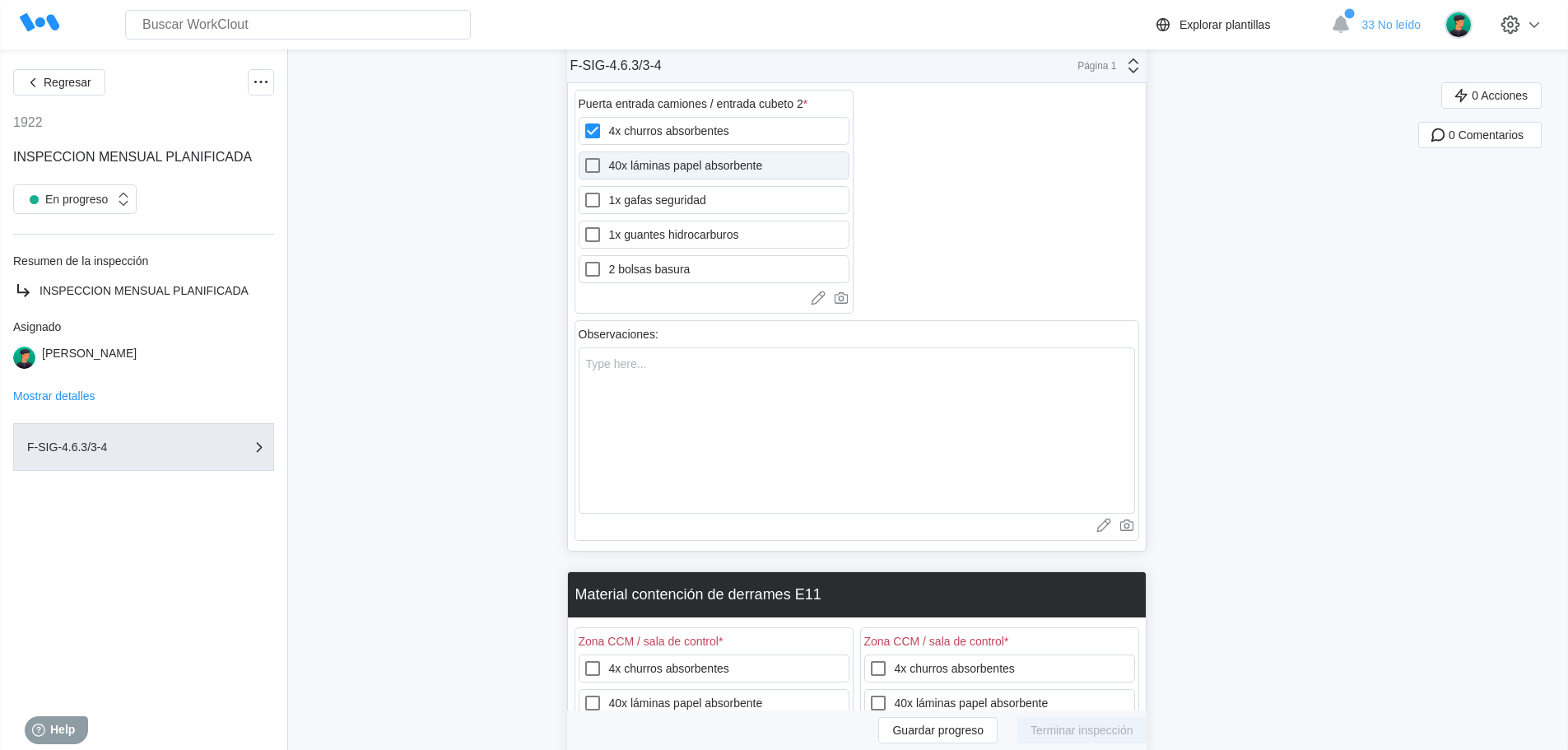
click at [650, 161] on label "40x láminas papel absorbente" at bounding box center [713, 166] width 271 height 28
click at [584, 156] on absorbente "40x láminas papel absorbente" at bounding box center [583, 155] width 1 height 1
click at [648, 205] on label "1x gafas seguridad" at bounding box center [713, 201] width 271 height 28
click at [584, 191] on seguridad "1x gafas seguridad" at bounding box center [583, 190] width 1 height 1
click at [645, 234] on label "1x guantes hidrocarburos" at bounding box center [713, 235] width 271 height 28
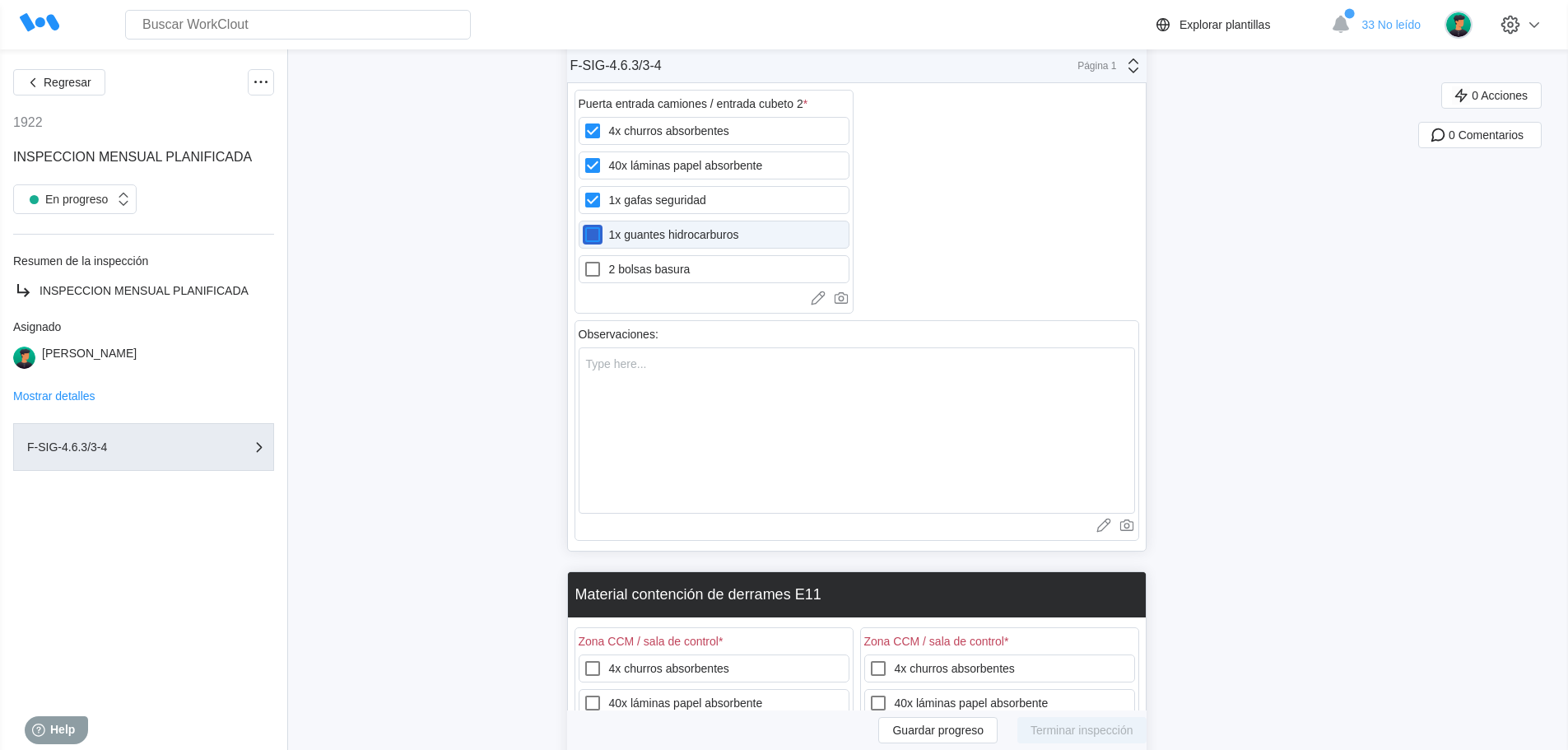
click at [584, 225] on hidrocarburos "1x guantes hidrocarburos" at bounding box center [583, 224] width 1 height 1
click at [645, 269] on label "2 bolsas basura" at bounding box center [713, 269] width 271 height 28
click at [584, 261] on basura "2 bolsas basura" at bounding box center [583, 260] width 1 height 1
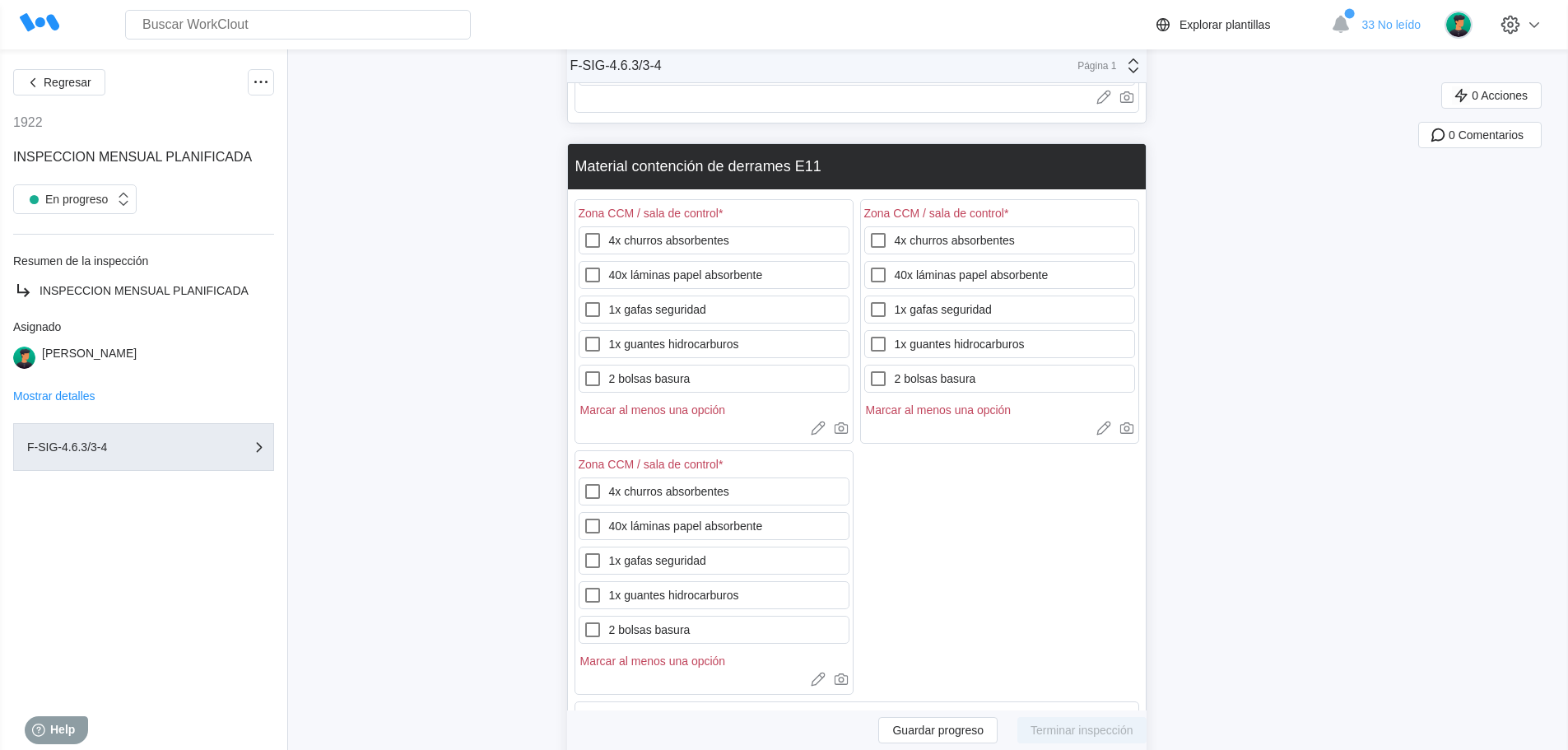
scroll to position [21739, 0]
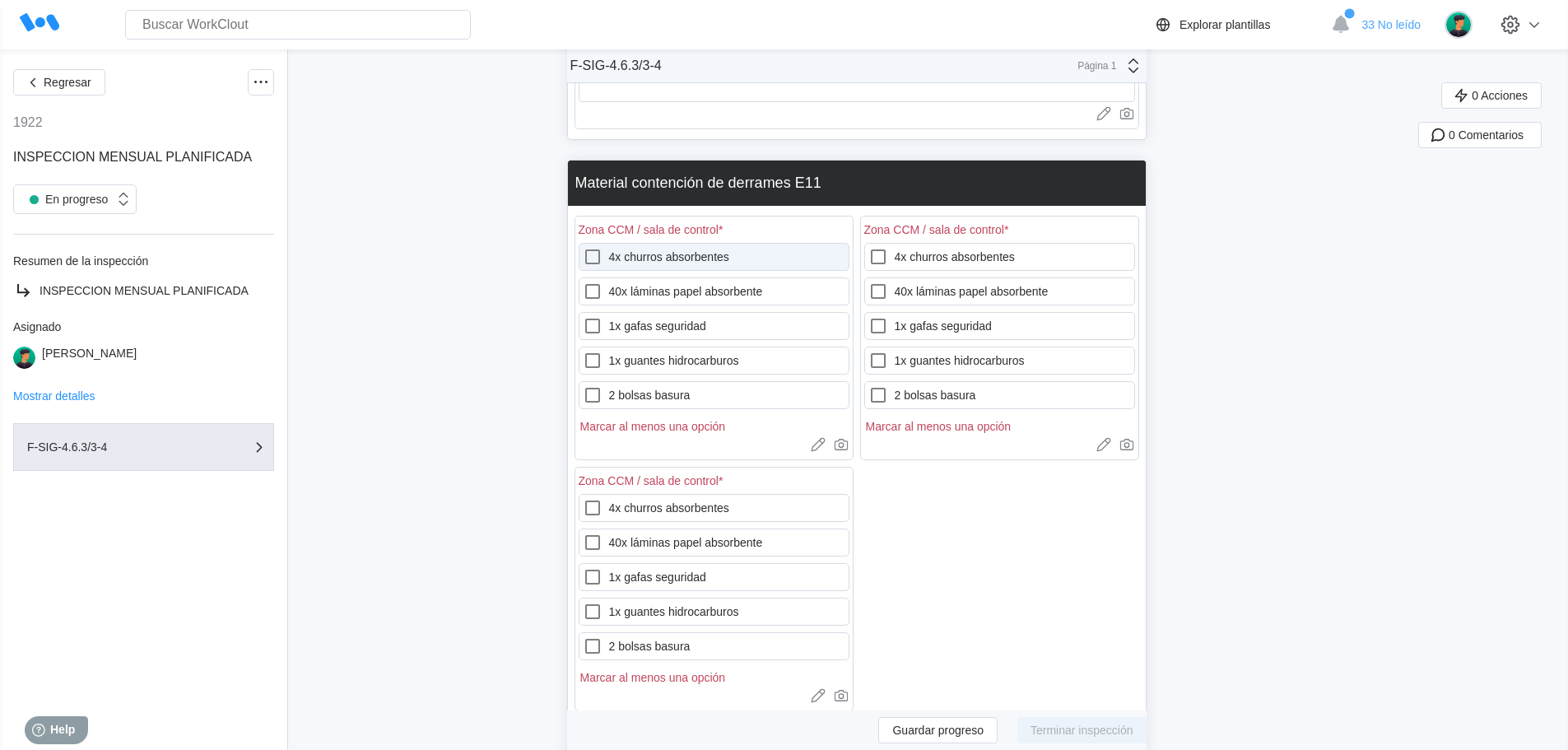
click at [720, 253] on label "4x churros absorbentes" at bounding box center [713, 257] width 271 height 28
click at [584, 248] on absorbentes "4x churros absorbentes" at bounding box center [583, 247] width 1 height 1
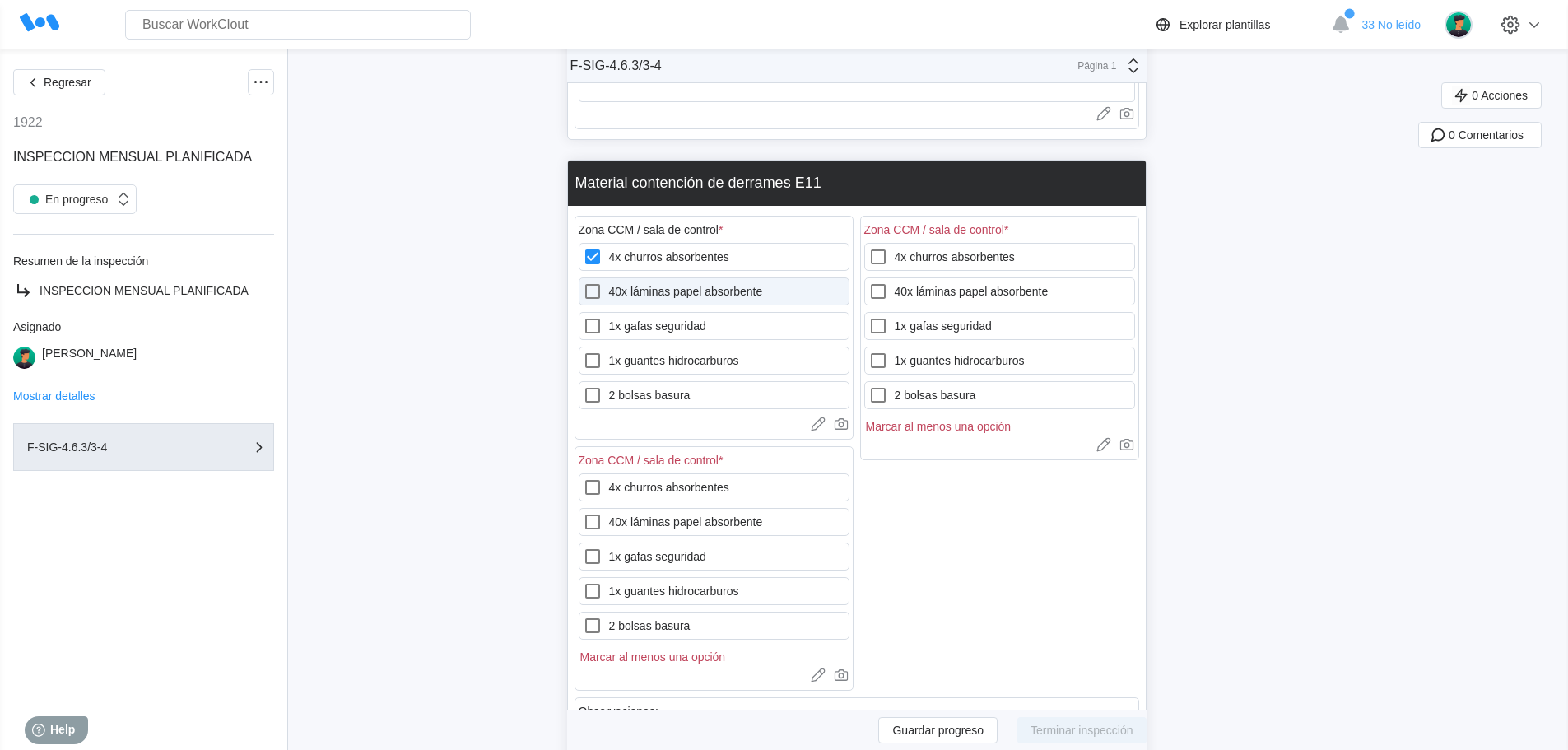
click at [718, 292] on label "40x láminas papel absorbente" at bounding box center [713, 292] width 271 height 28
click at [584, 283] on absorbente "40x láminas papel absorbente" at bounding box center [583, 282] width 1 height 1
click at [720, 322] on label "1x gafas seguridad" at bounding box center [713, 326] width 271 height 28
click at [584, 317] on seguridad "1x gafas seguridad" at bounding box center [583, 316] width 1 height 1
click at [722, 358] on label "1x guantes hidrocarburos" at bounding box center [713, 360] width 271 height 28
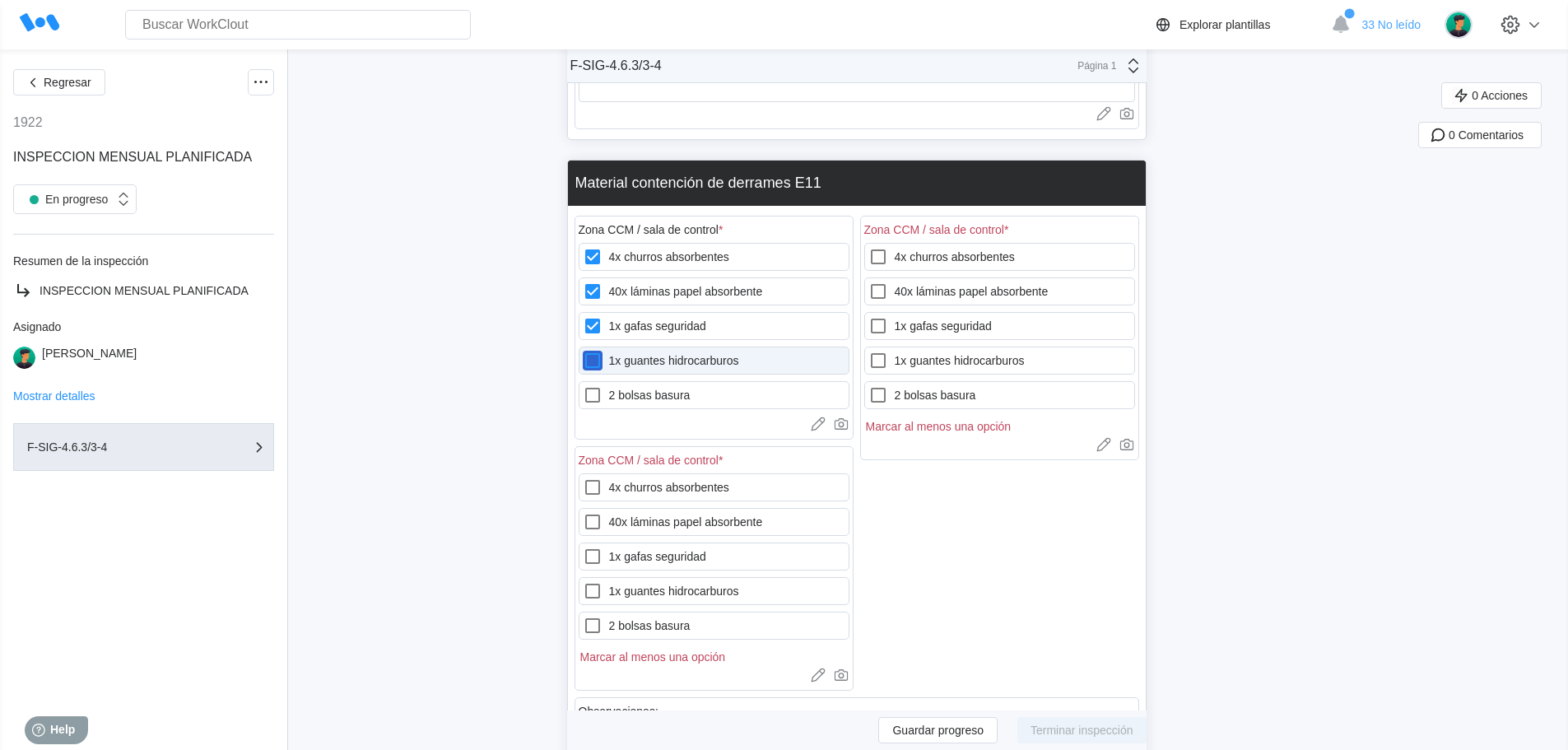
click at [584, 352] on hidrocarburos "1x guantes hidrocarburos" at bounding box center [583, 351] width 1 height 1
click at [725, 387] on label "2 bolsas basura" at bounding box center [713, 396] width 271 height 28
click at [584, 386] on basura "2 bolsas basura" at bounding box center [583, 385] width 1 height 1
click at [954, 253] on label "4x churros absorbentes" at bounding box center [999, 257] width 271 height 28
click at [869, 248] on absorbentes "4x churros absorbentes" at bounding box center [868, 247] width 1 height 1
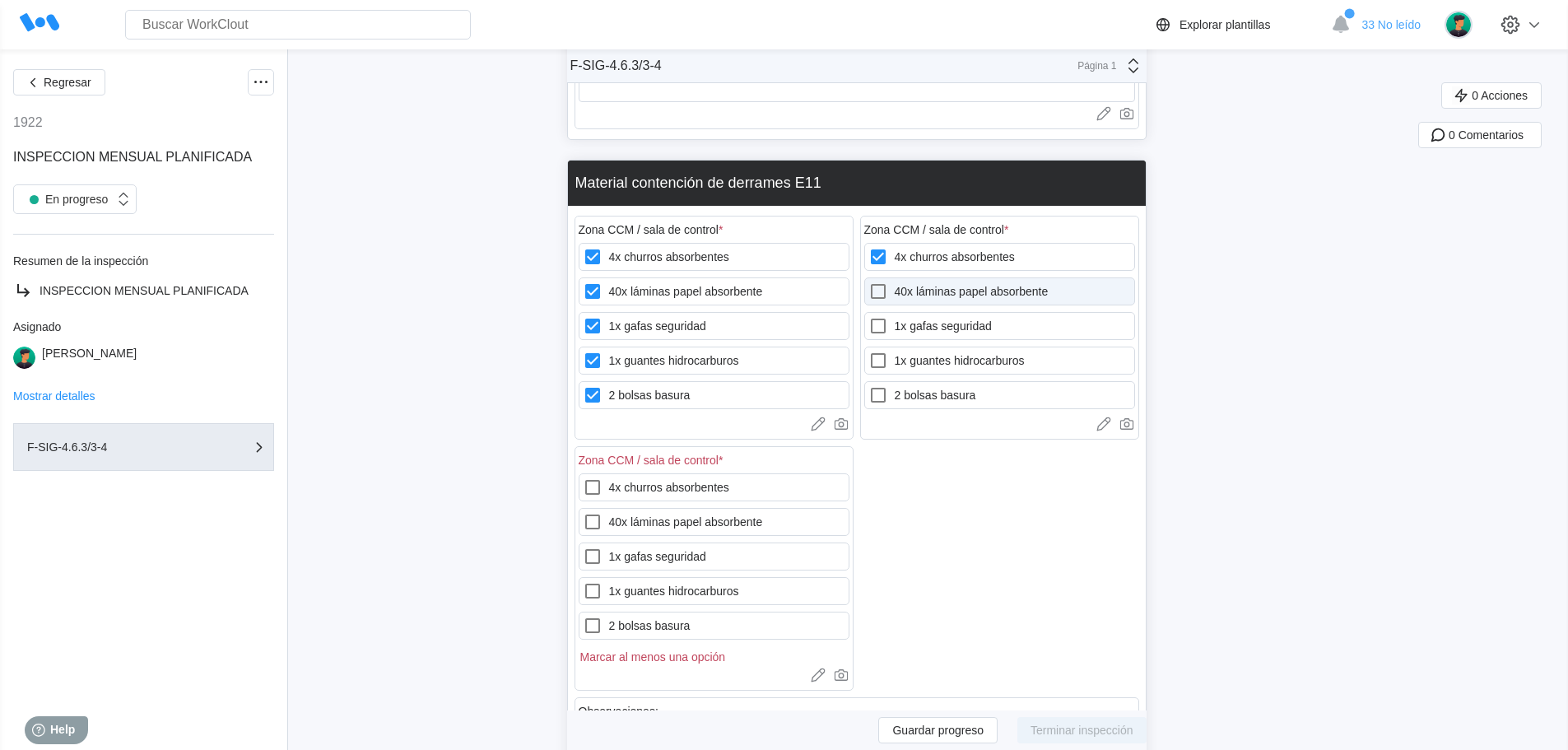
click at [955, 292] on label "40x láminas papel absorbente" at bounding box center [999, 292] width 271 height 28
click at [869, 283] on absorbente "40x láminas papel absorbente" at bounding box center [868, 282] width 1 height 1
click at [954, 327] on label "1x gafas seguridad" at bounding box center [999, 326] width 271 height 28
click at [869, 317] on seguridad "1x gafas seguridad" at bounding box center [868, 316] width 1 height 1
click at [953, 359] on label "1x guantes hidrocarburos" at bounding box center [999, 360] width 271 height 28
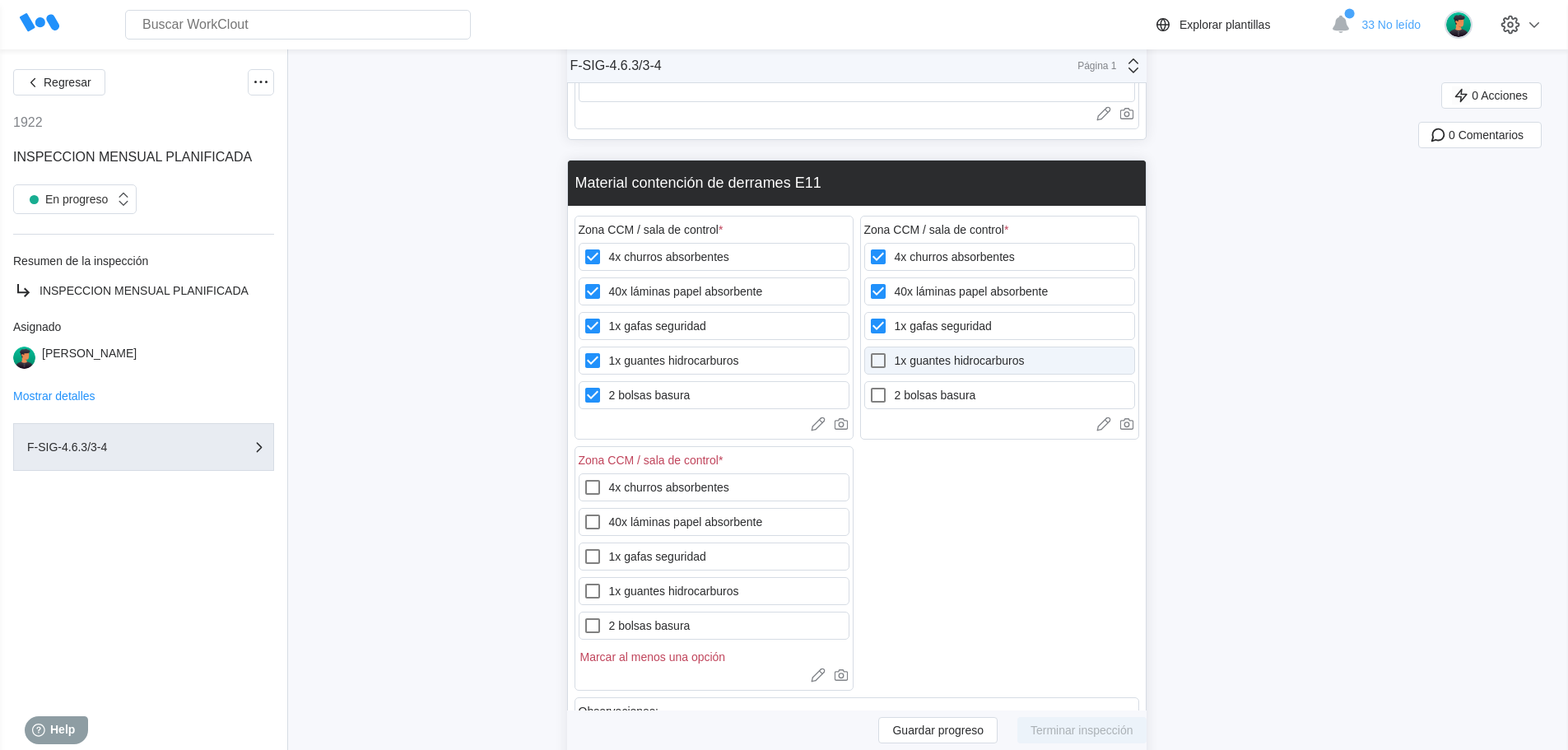
click at [869, 352] on hidrocarburos "1x guantes hidrocarburos" at bounding box center [868, 351] width 1 height 1
click at [951, 399] on label "2 bolsas basura" at bounding box center [999, 396] width 271 height 28
click at [869, 386] on basura "2 bolsas basura" at bounding box center [868, 385] width 1 height 1
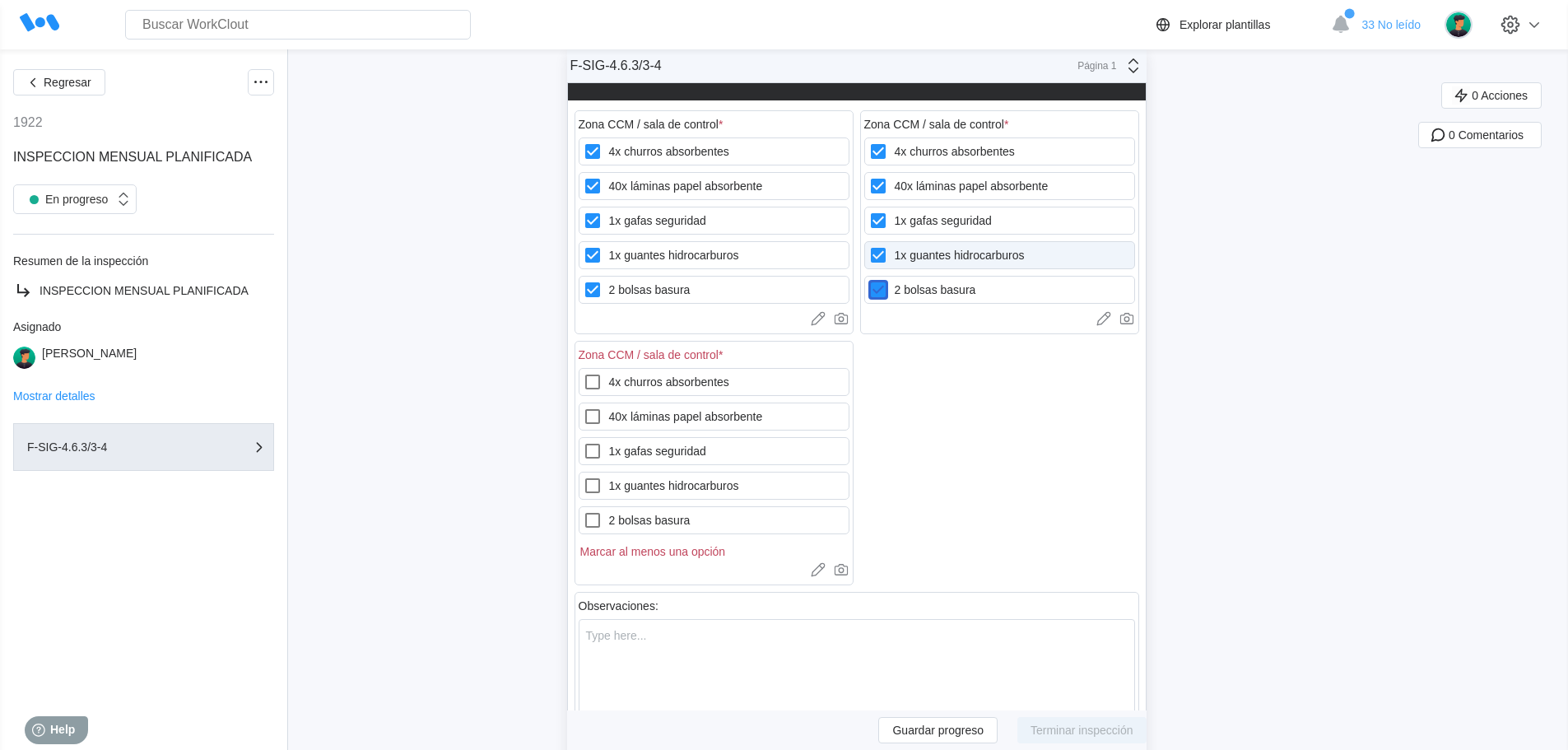
scroll to position [21985, 0]
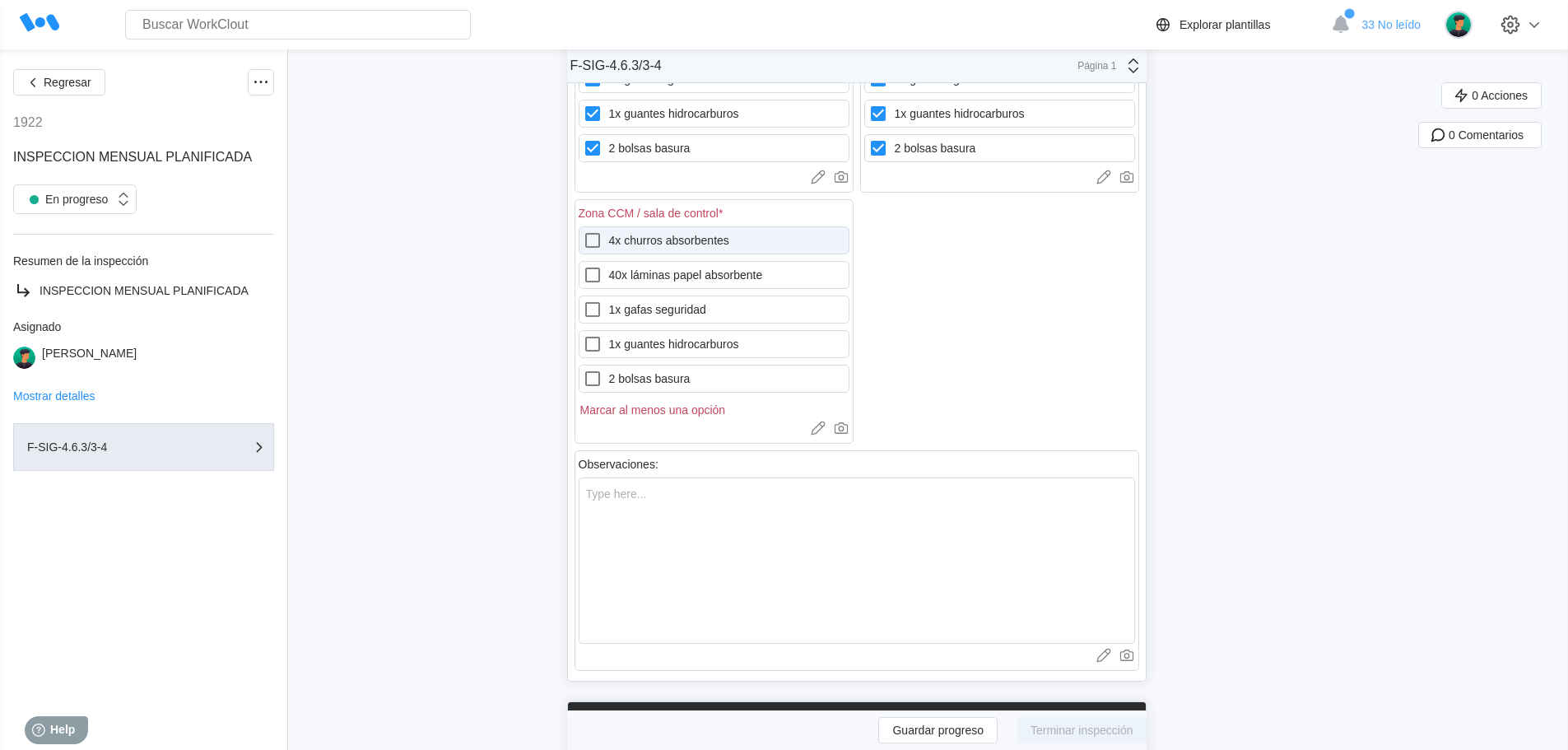
click at [634, 239] on label "4x churros absorbentes" at bounding box center [713, 240] width 271 height 28
click at [584, 231] on absorbentes "4x churros absorbentes" at bounding box center [583, 231] width 1 height 1
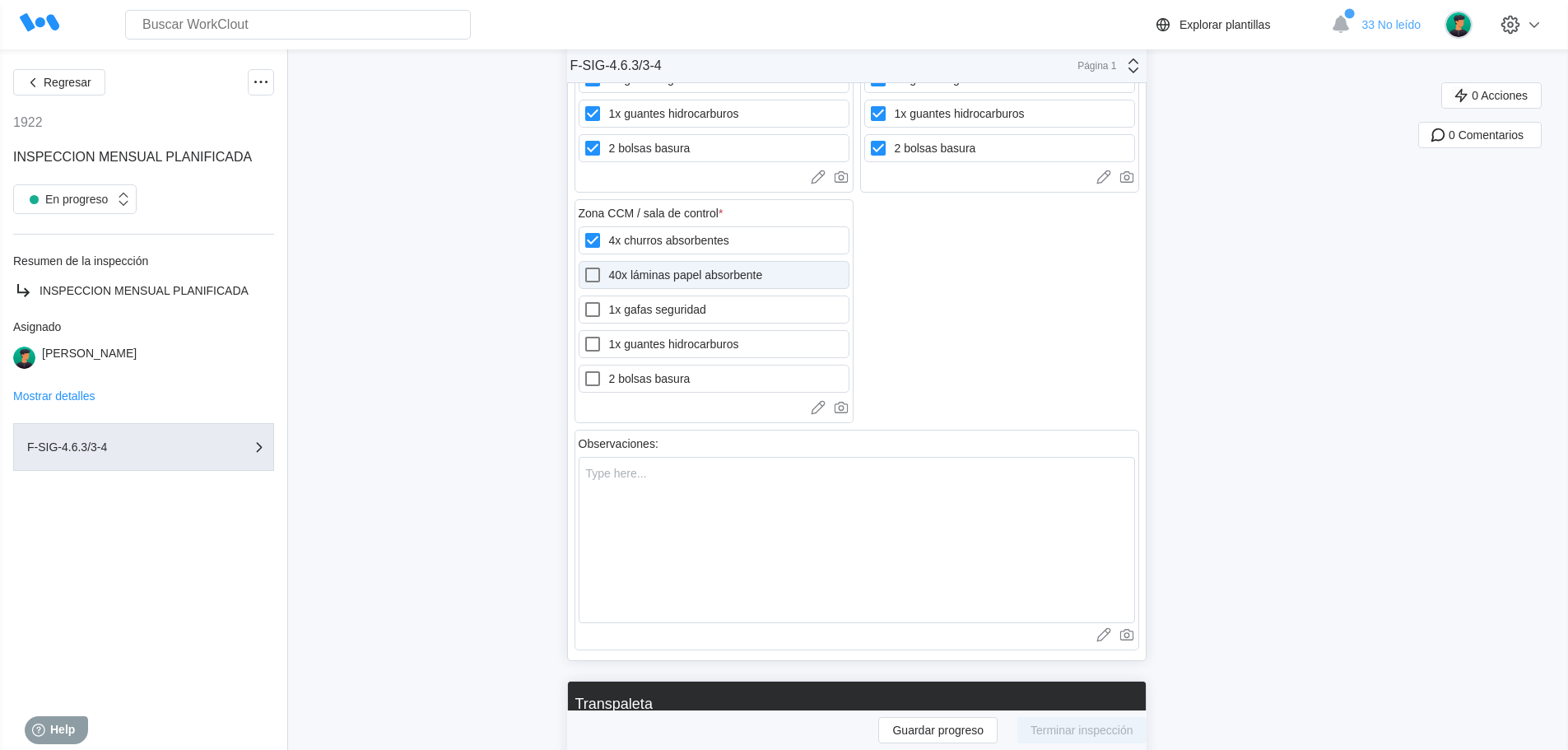
click at [637, 271] on label "40x láminas papel absorbente" at bounding box center [713, 275] width 271 height 28
click at [584, 266] on absorbente "40x láminas papel absorbente" at bounding box center [583, 265] width 1 height 1
click at [637, 307] on label "1x gafas seguridad" at bounding box center [713, 310] width 271 height 28
click at [584, 300] on seguridad "1x gafas seguridad" at bounding box center [583, 299] width 1 height 1
click at [642, 347] on label "1x guantes hidrocarburos" at bounding box center [713, 345] width 271 height 28
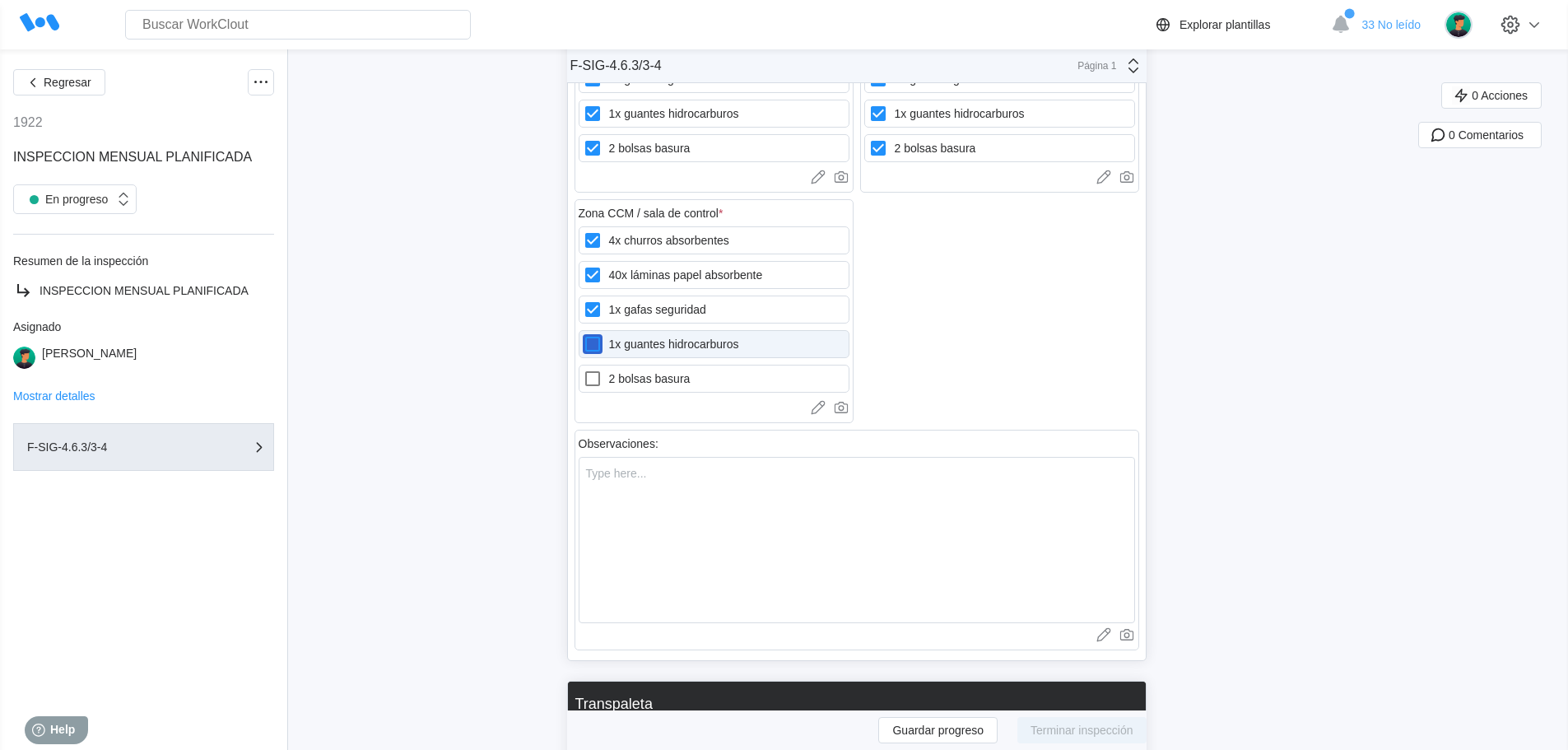
click at [584, 335] on hidrocarburos "1x guantes hidrocarburos" at bounding box center [583, 334] width 1 height 1
drag, startPoint x: 642, startPoint y: 379, endPoint x: 652, endPoint y: 377, distance: 10.2
click at [642, 378] on label "2 bolsas basura" at bounding box center [713, 379] width 271 height 28
click at [584, 370] on basura "2 bolsas basura" at bounding box center [583, 369] width 1 height 1
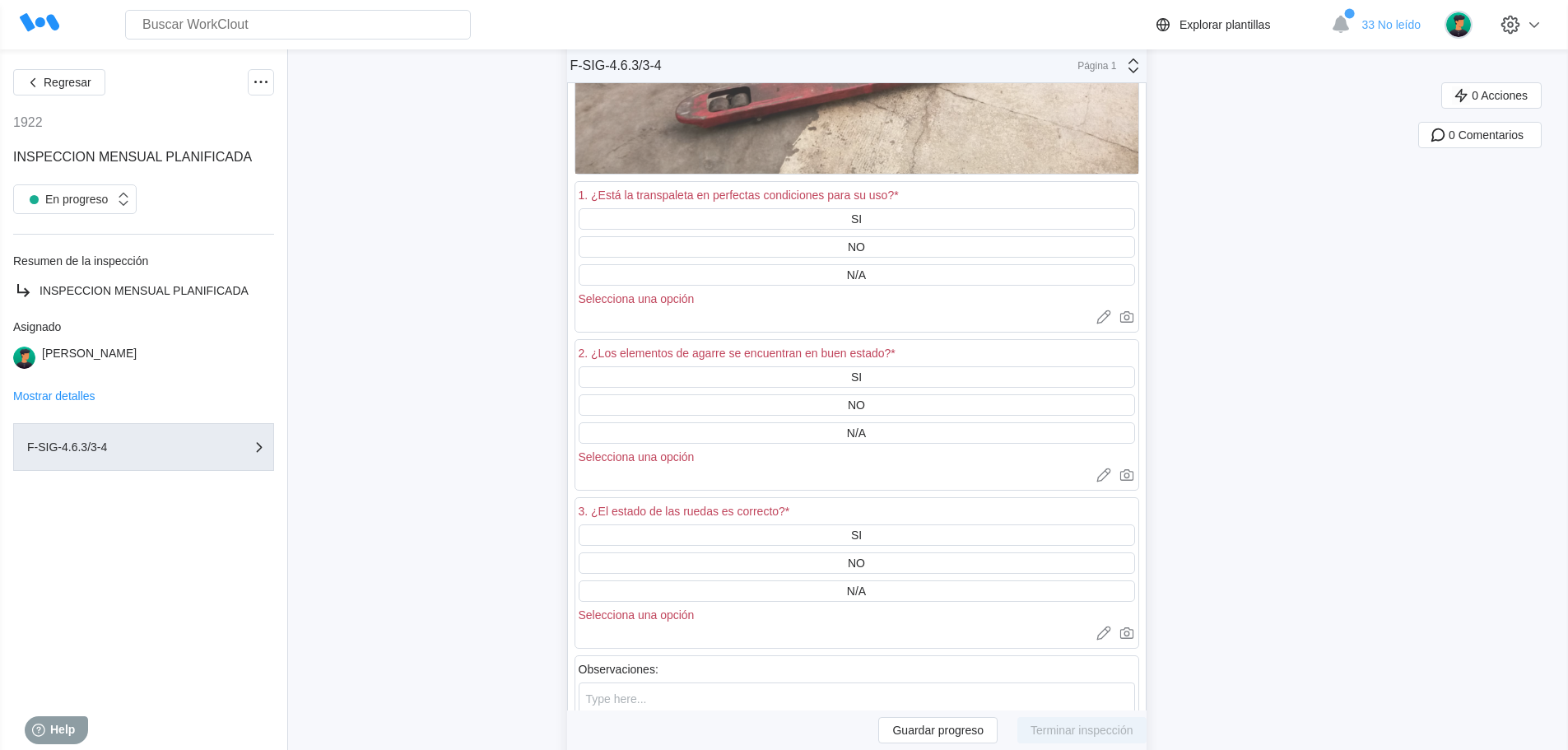
scroll to position [22973, 0]
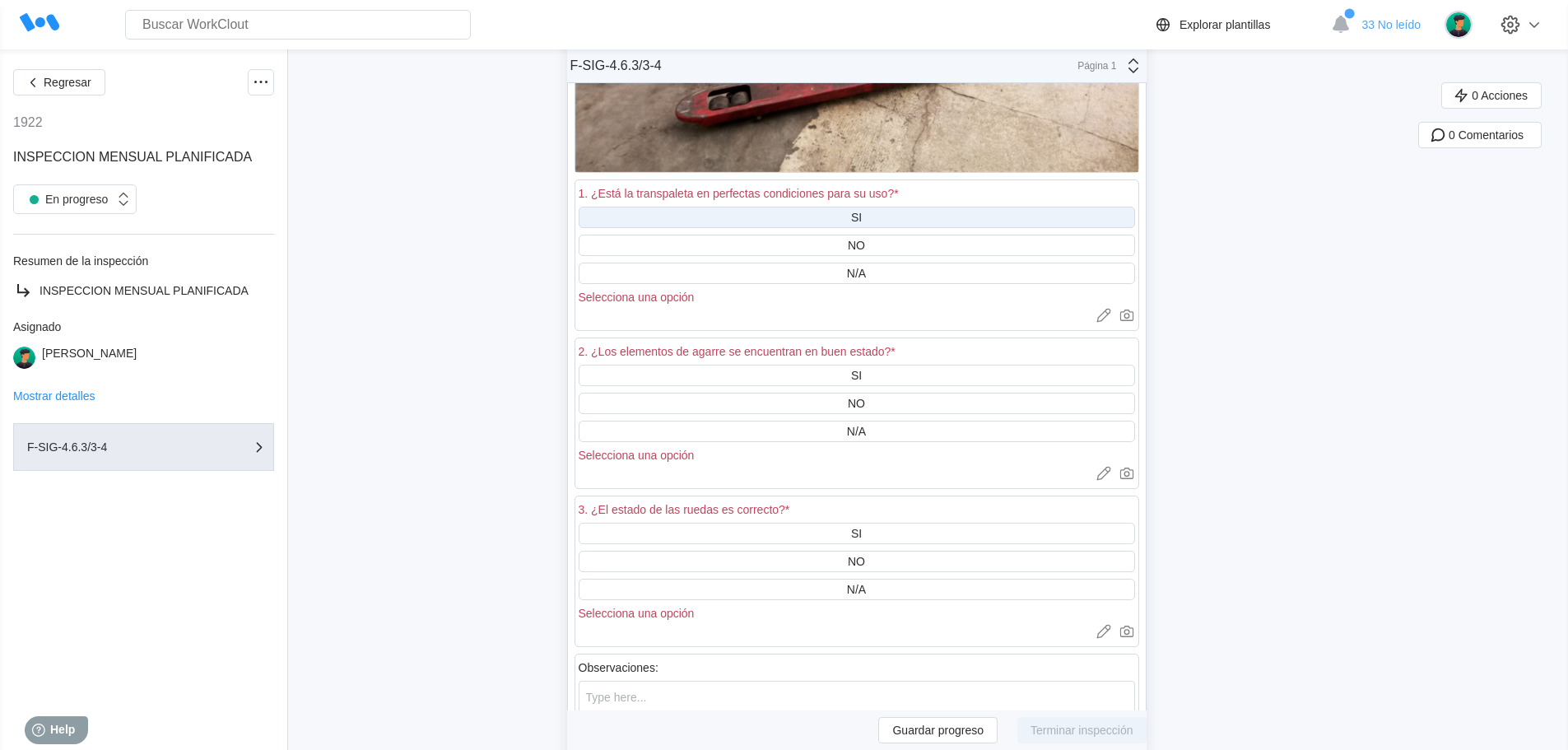
click at [869, 215] on div "SI" at bounding box center [856, 217] width 556 height 21
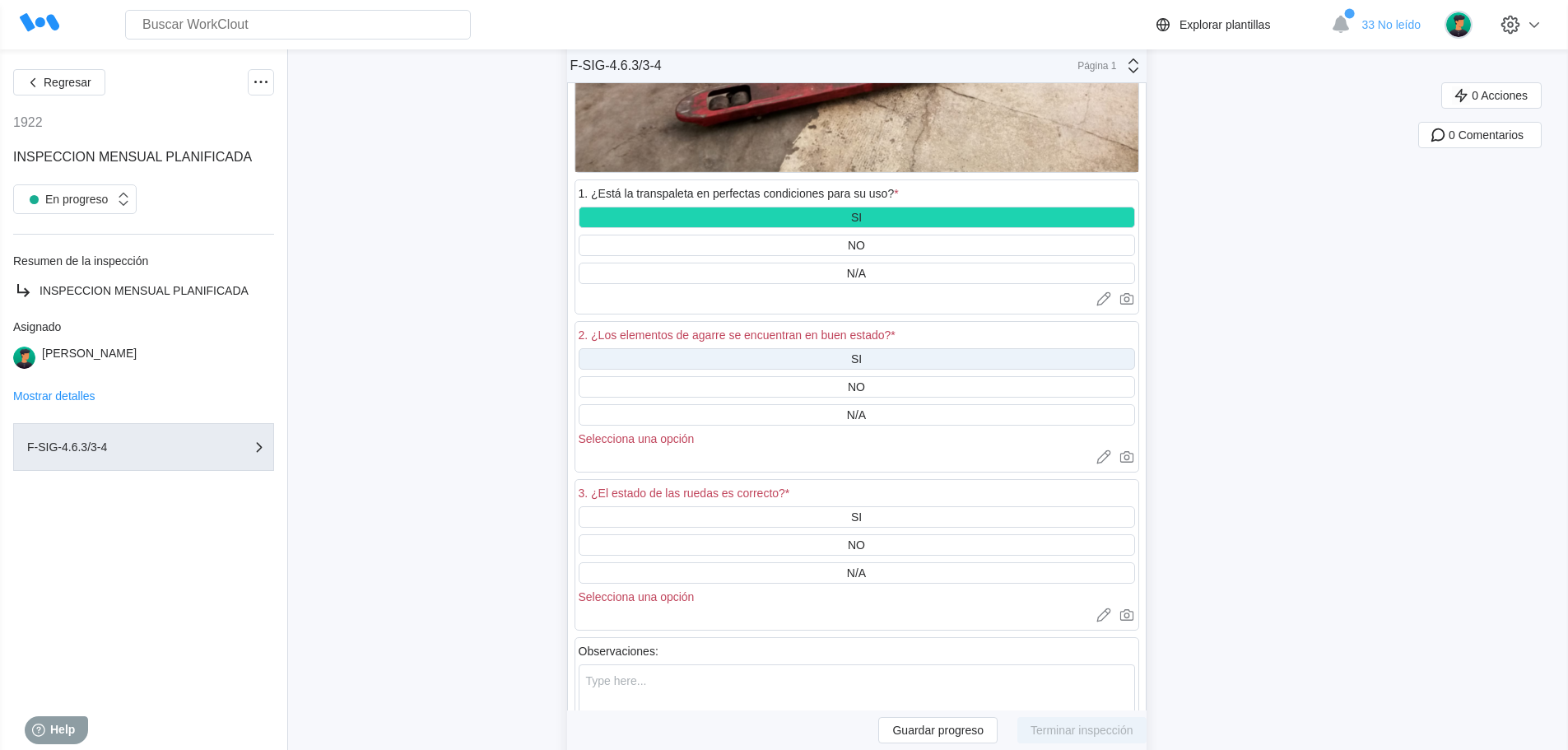
click at [874, 350] on div "SI" at bounding box center [856, 359] width 556 height 21
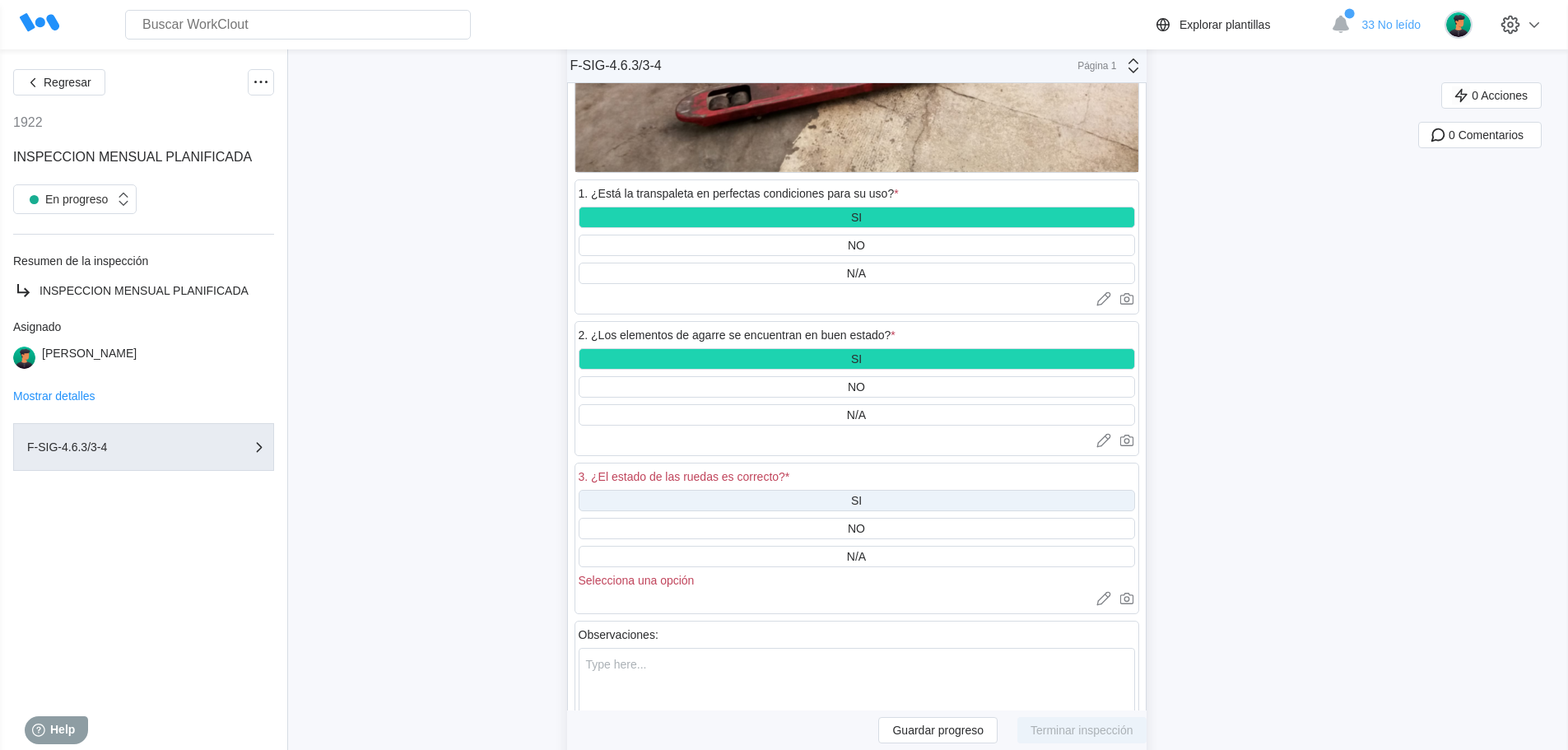
click at [878, 494] on div "SI" at bounding box center [856, 501] width 556 height 21
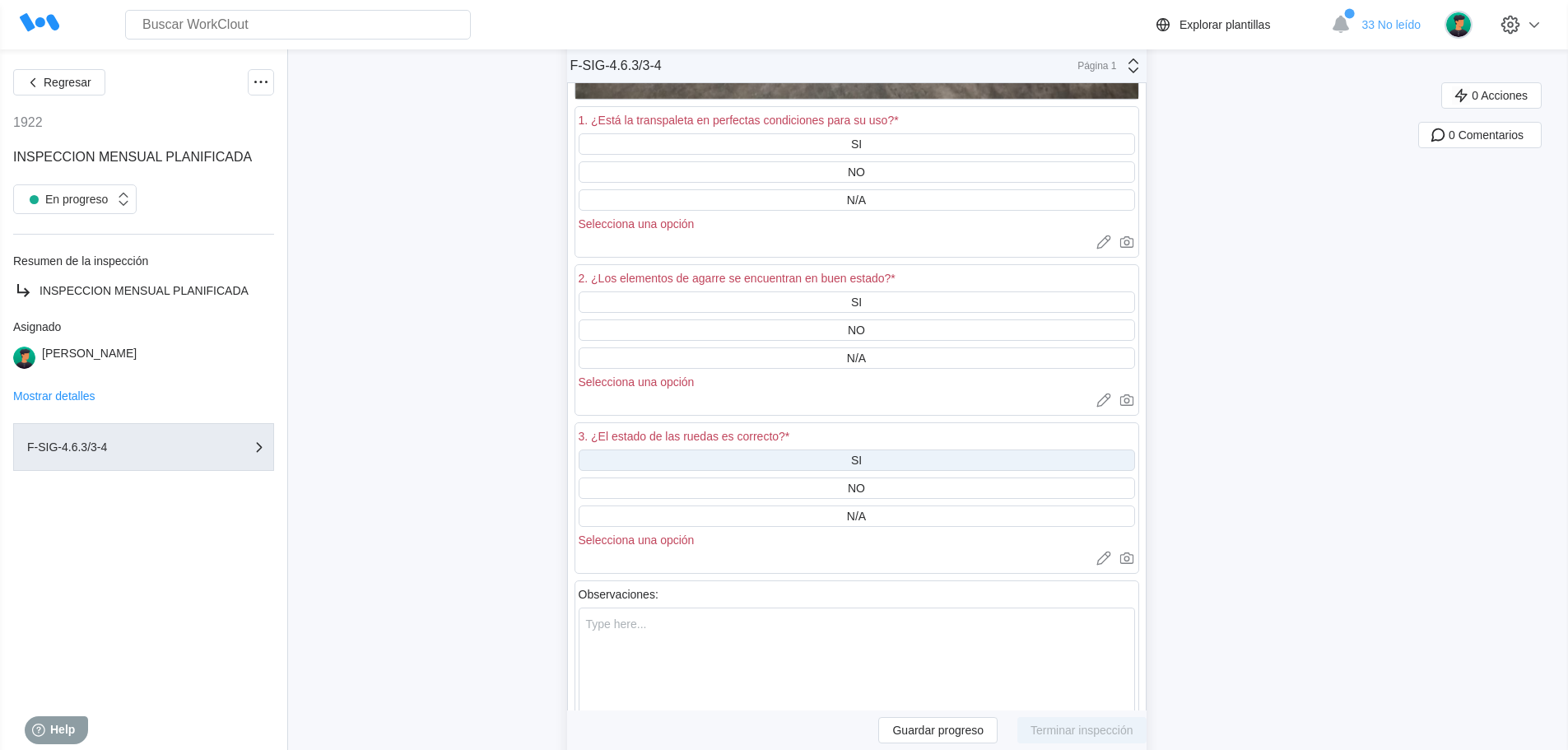
scroll to position [24538, 0]
click at [871, 140] on div "SI" at bounding box center [856, 143] width 556 height 21
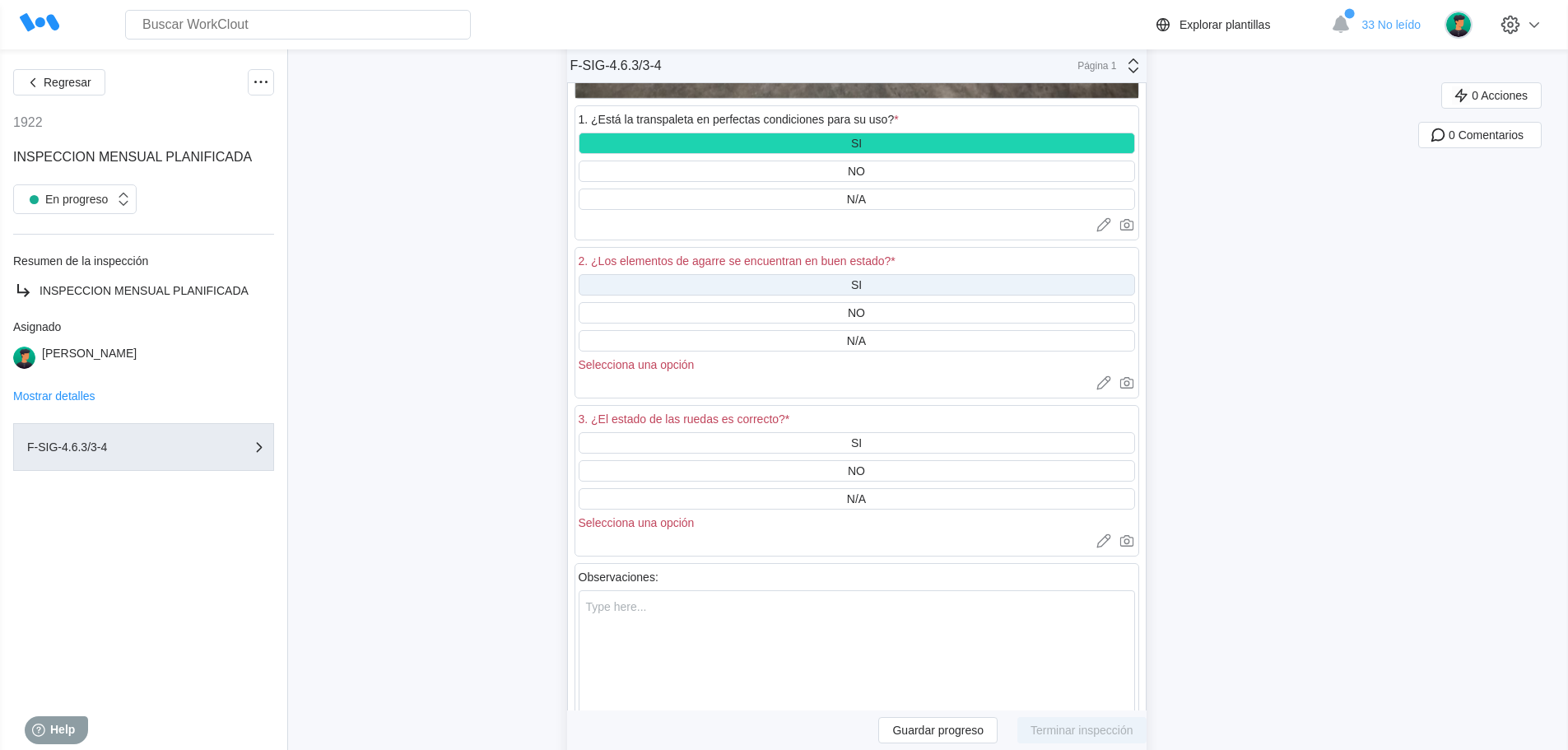
click at [871, 284] on div "SI" at bounding box center [856, 284] width 556 height 21
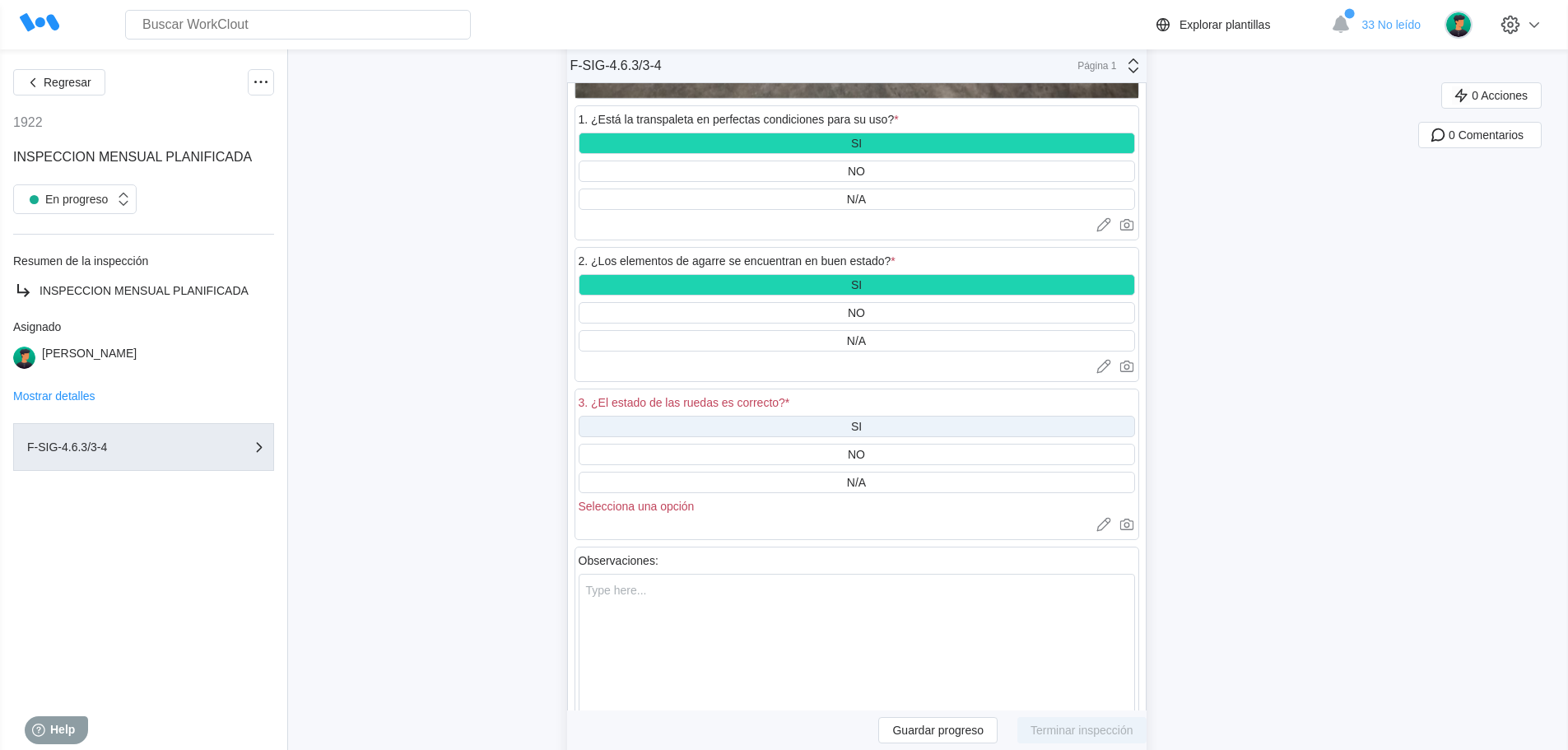
click at [871, 417] on div "SI" at bounding box center [856, 427] width 556 height 21
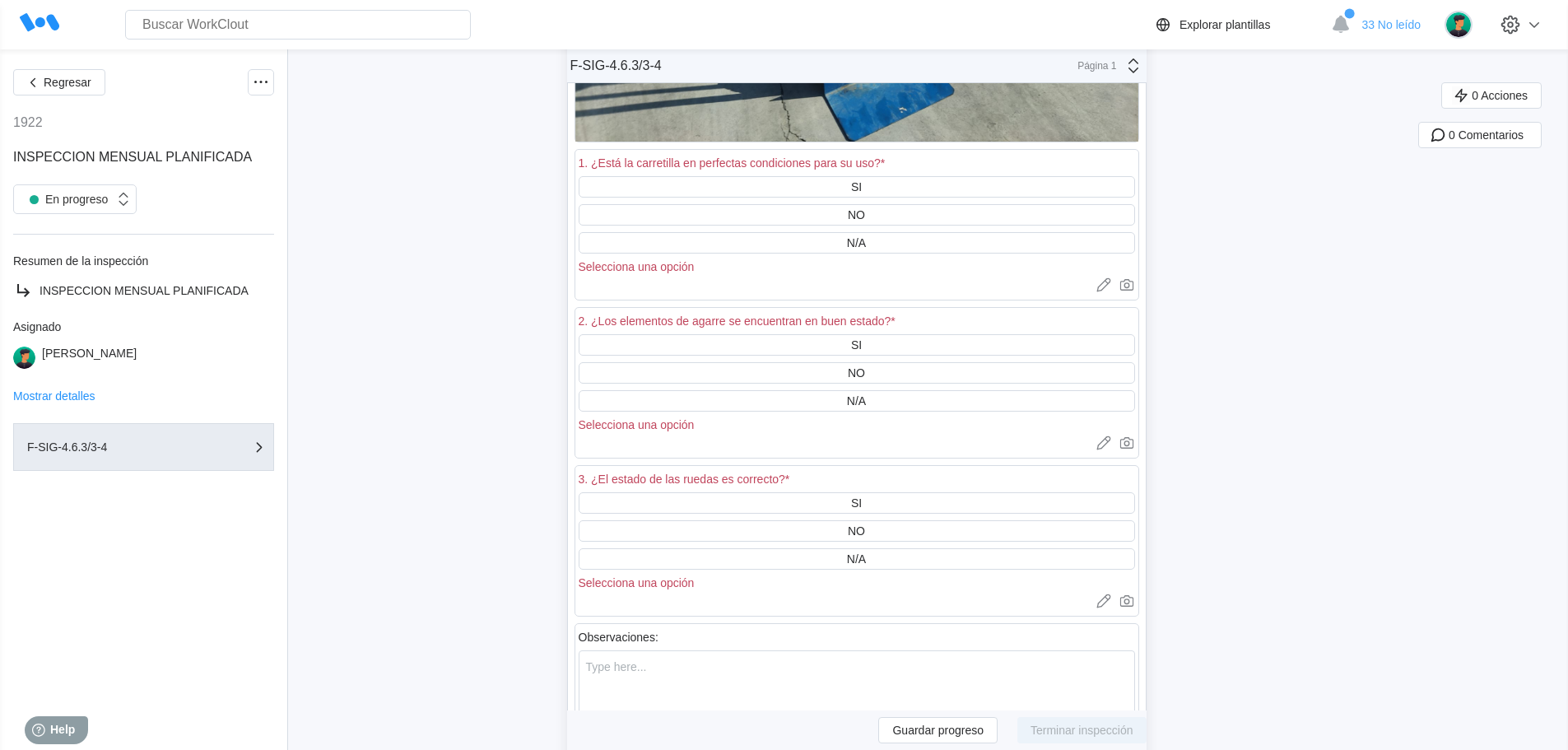
scroll to position [25691, 0]
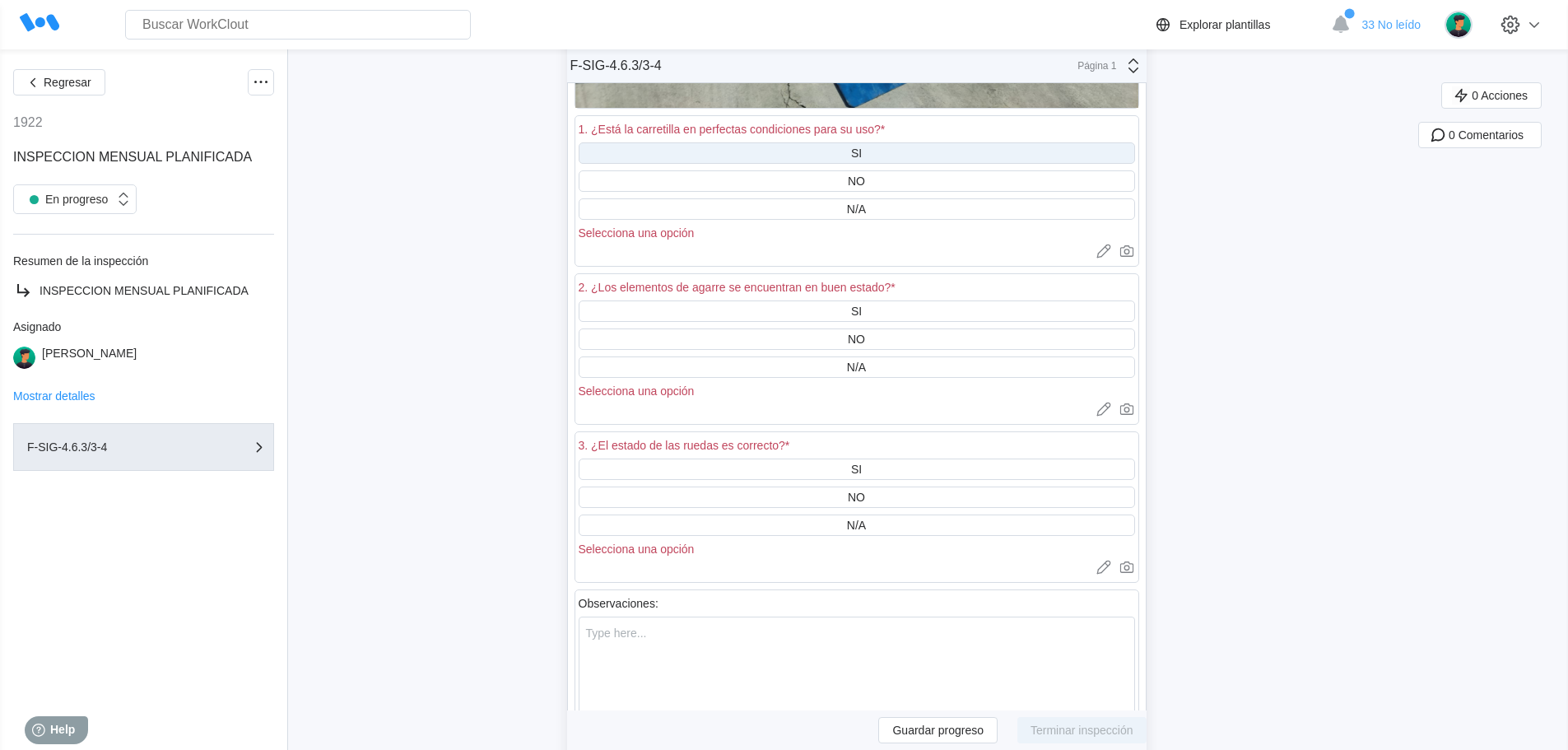
click at [853, 151] on div "SI" at bounding box center [856, 153] width 556 height 21
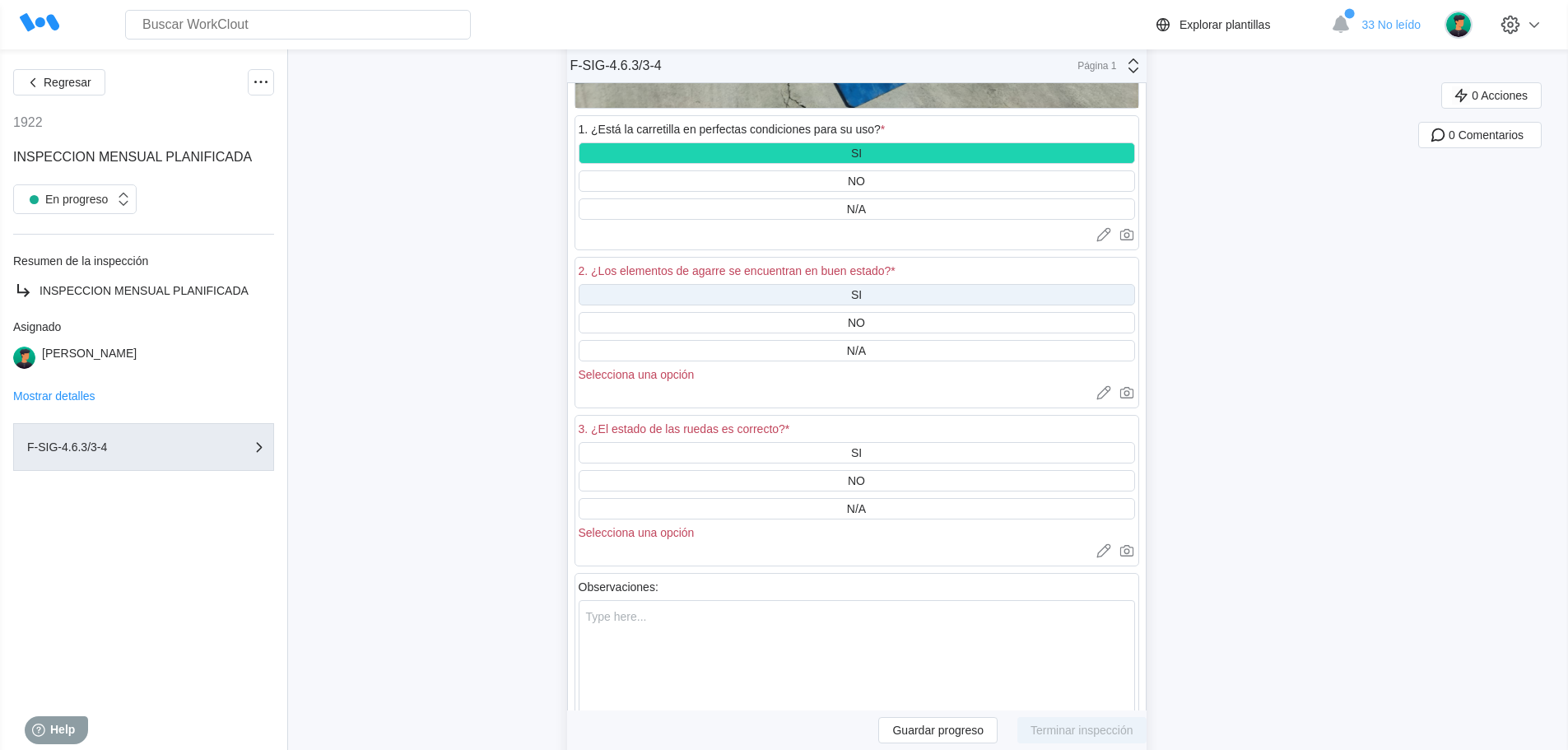
click at [848, 293] on div "SI" at bounding box center [856, 295] width 556 height 21
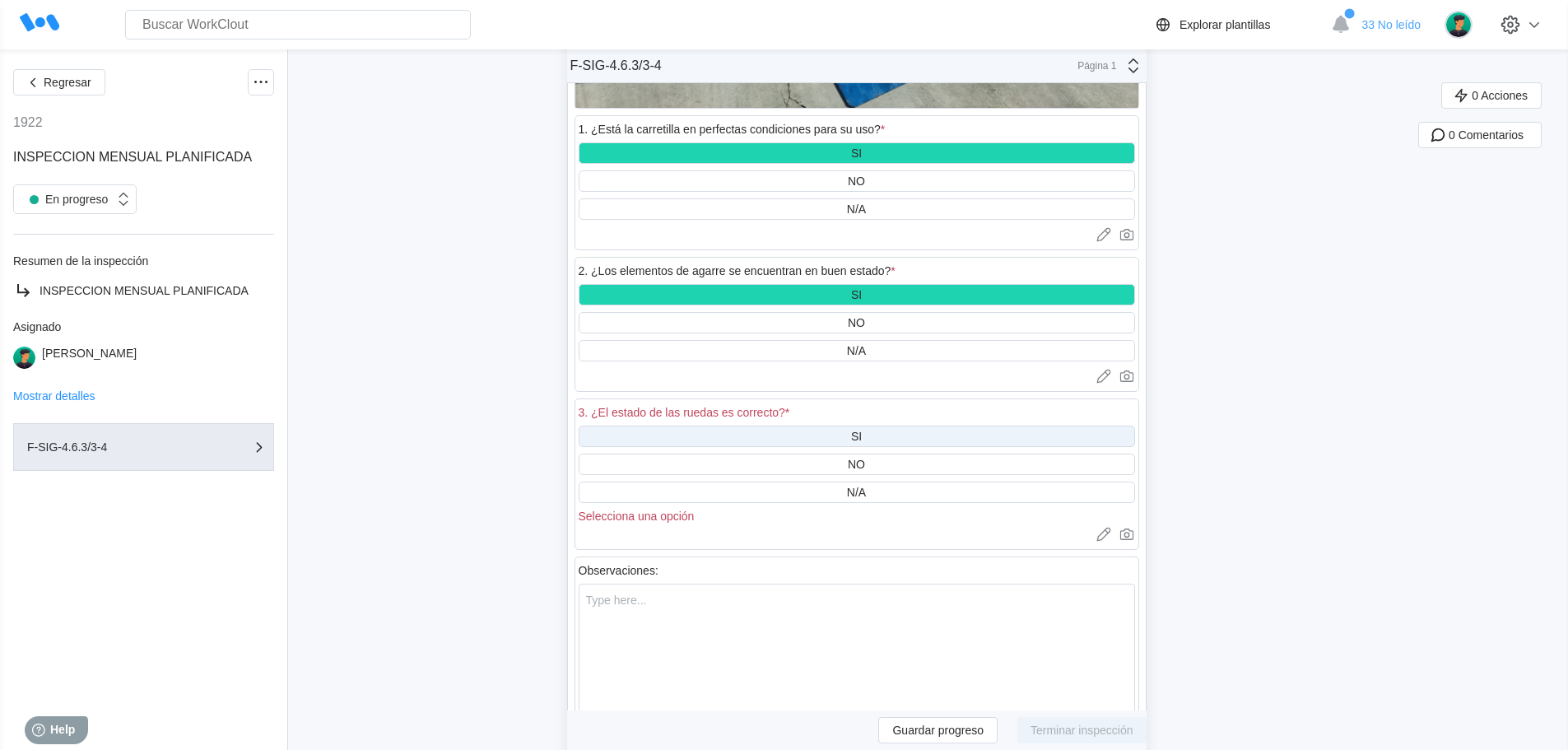
click at [887, 436] on div "SI" at bounding box center [856, 436] width 556 height 21
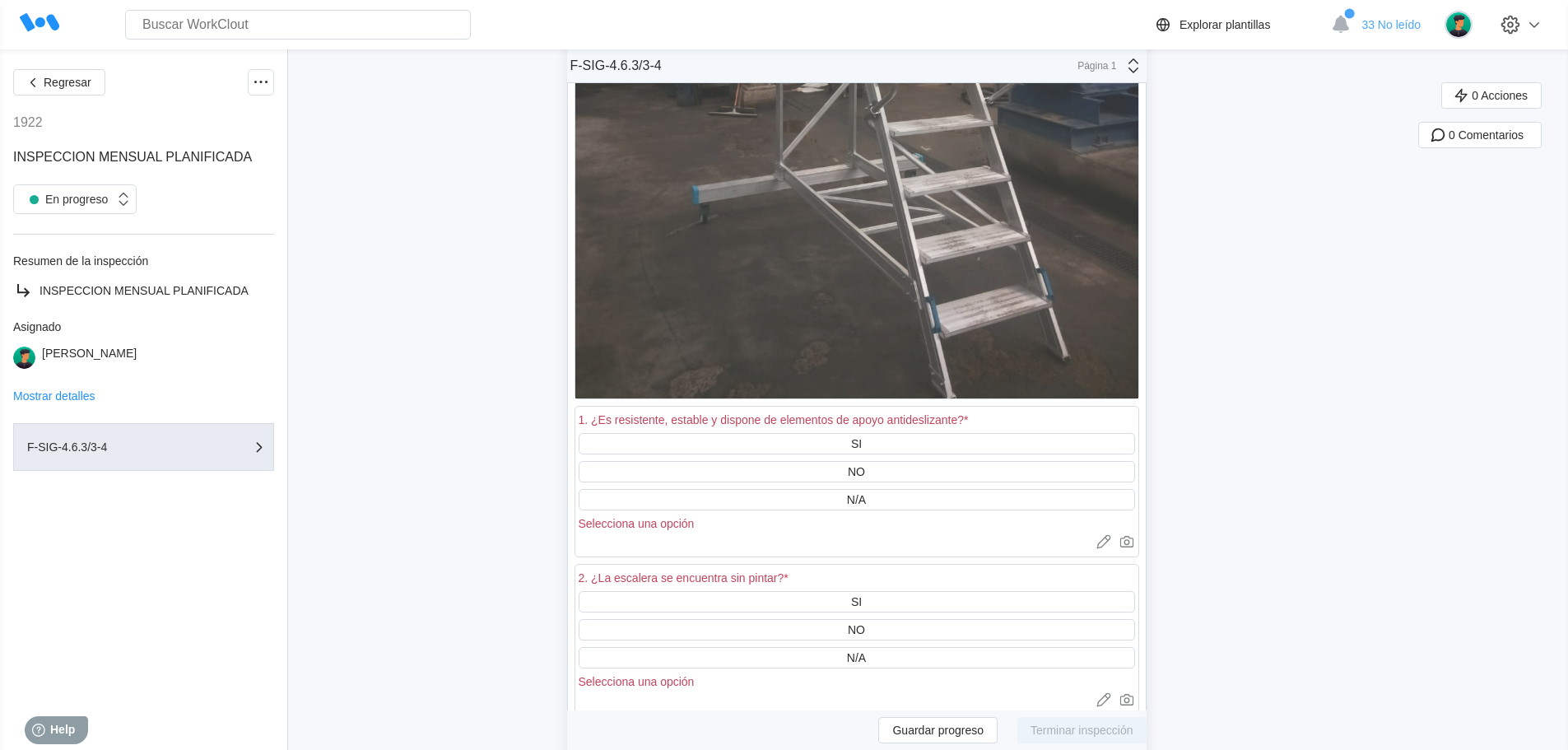
scroll to position [26926, 0]
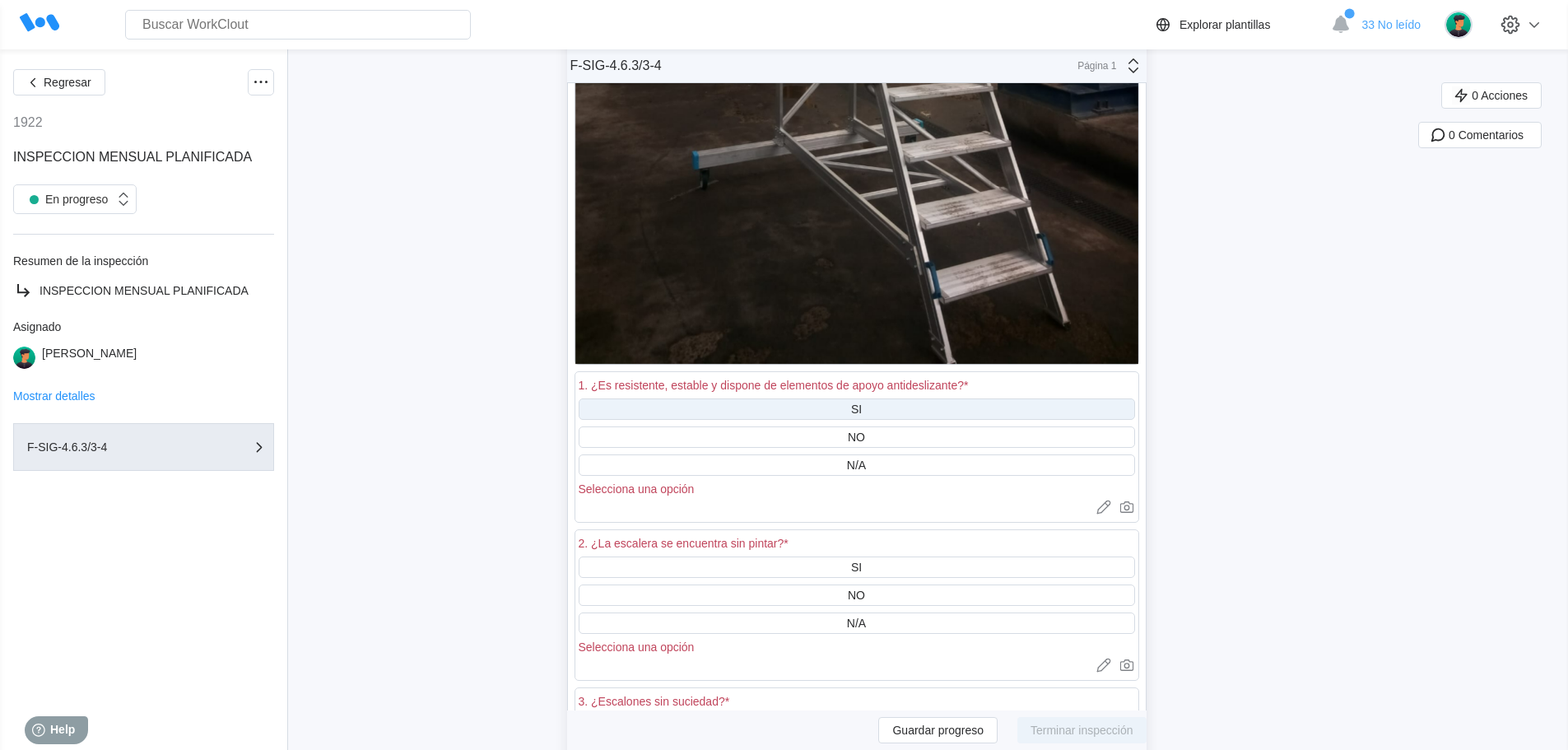
click at [886, 406] on div "SI" at bounding box center [856, 409] width 556 height 21
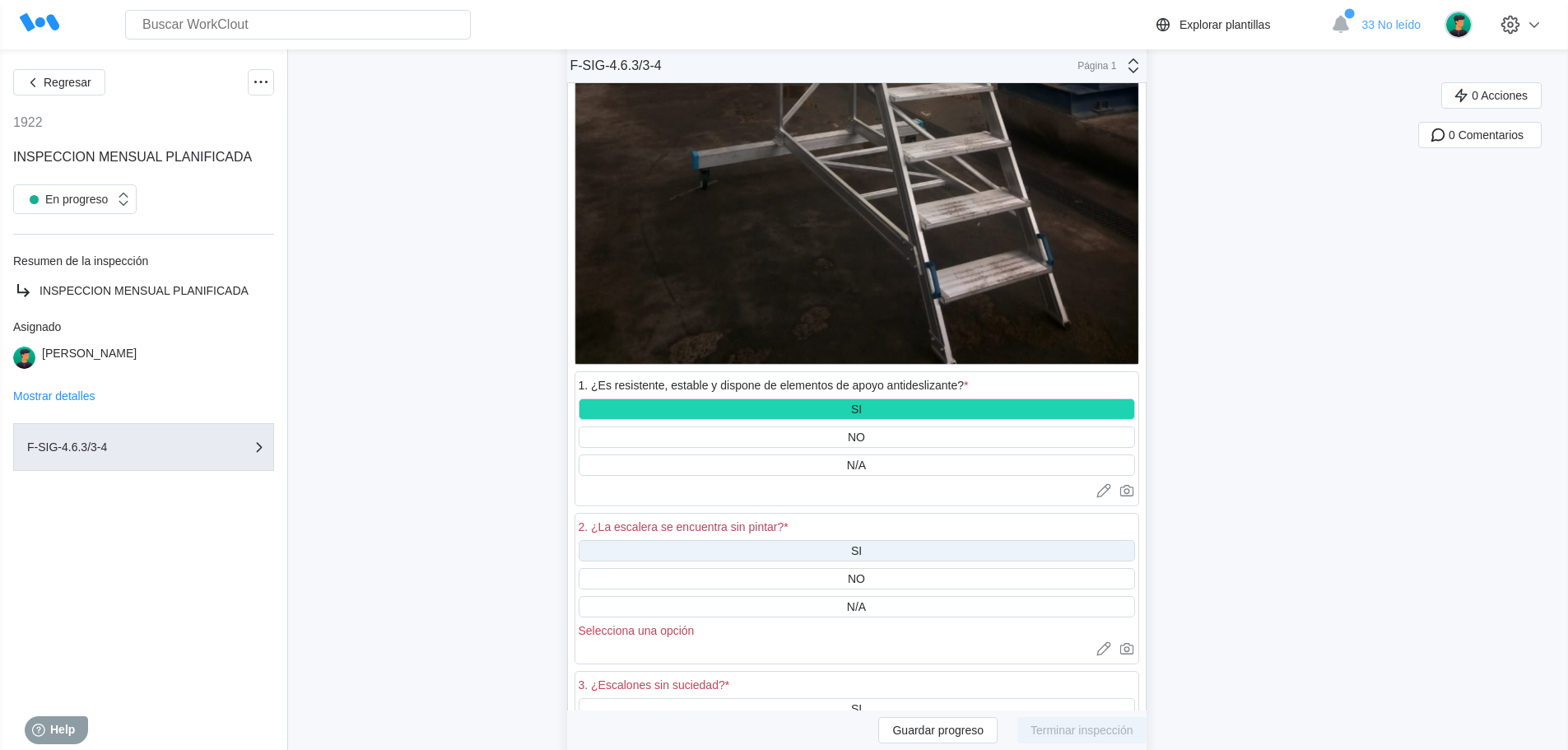
click at [880, 542] on div "SI" at bounding box center [856, 550] width 556 height 21
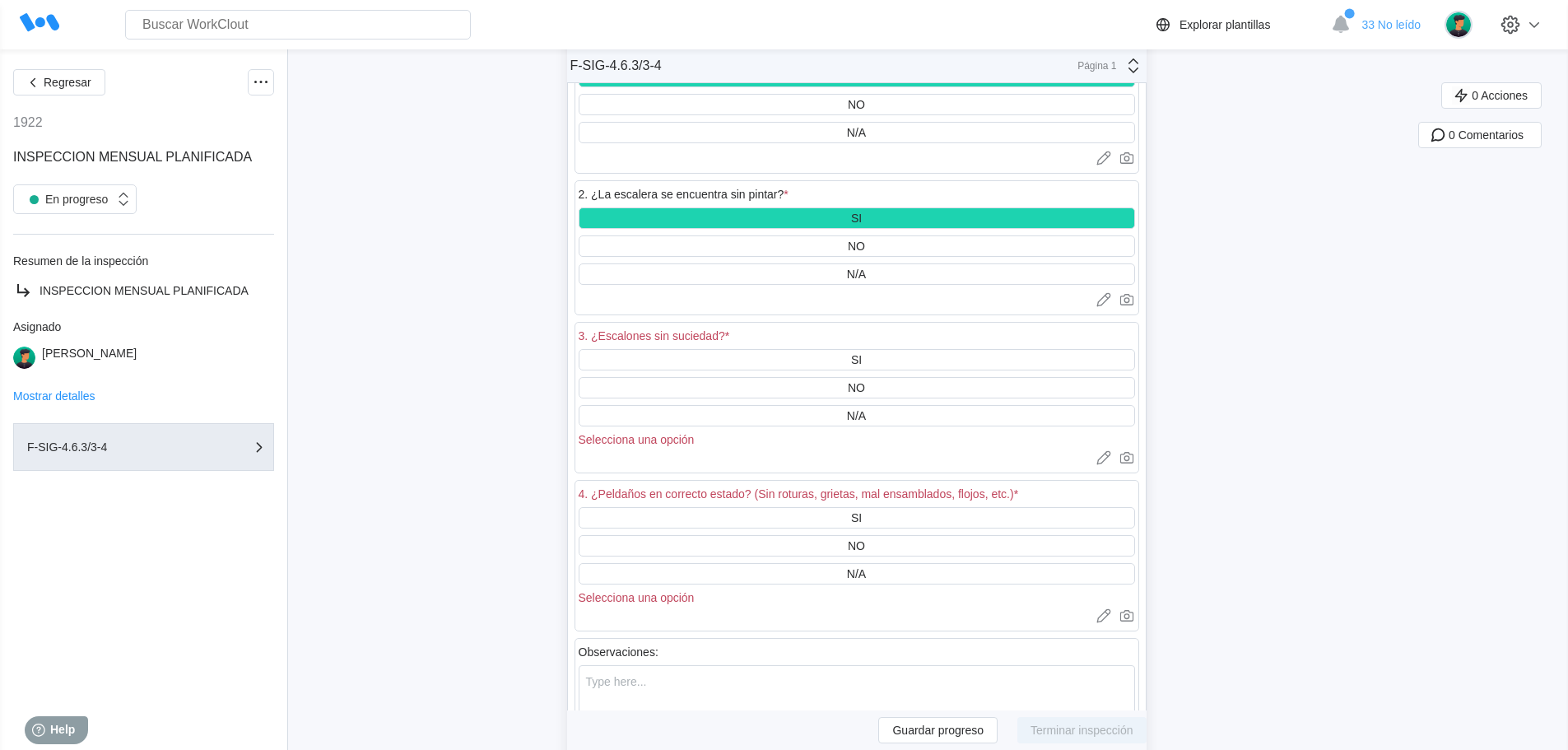
scroll to position [27255, 0]
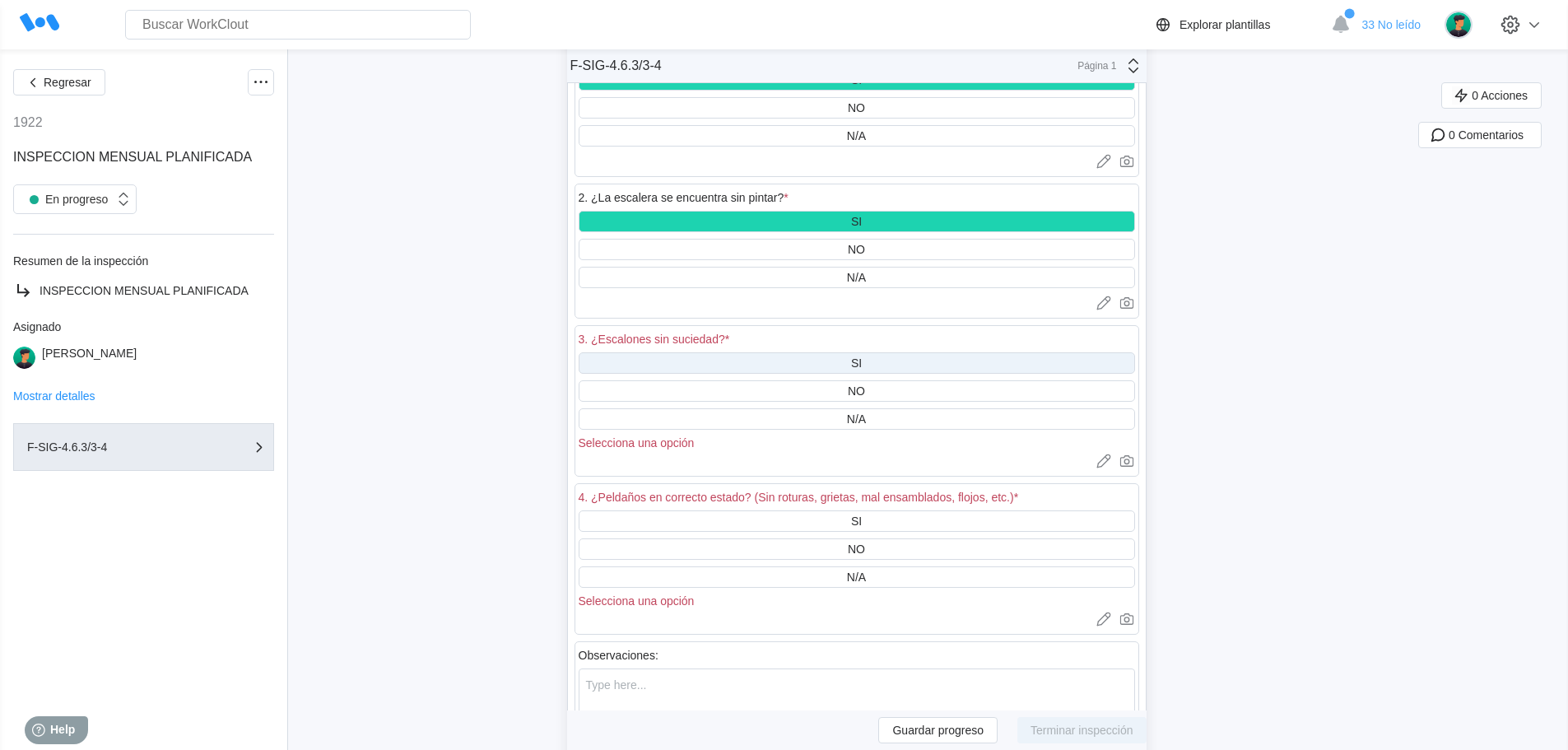
click at [869, 362] on div "SI" at bounding box center [856, 363] width 556 height 21
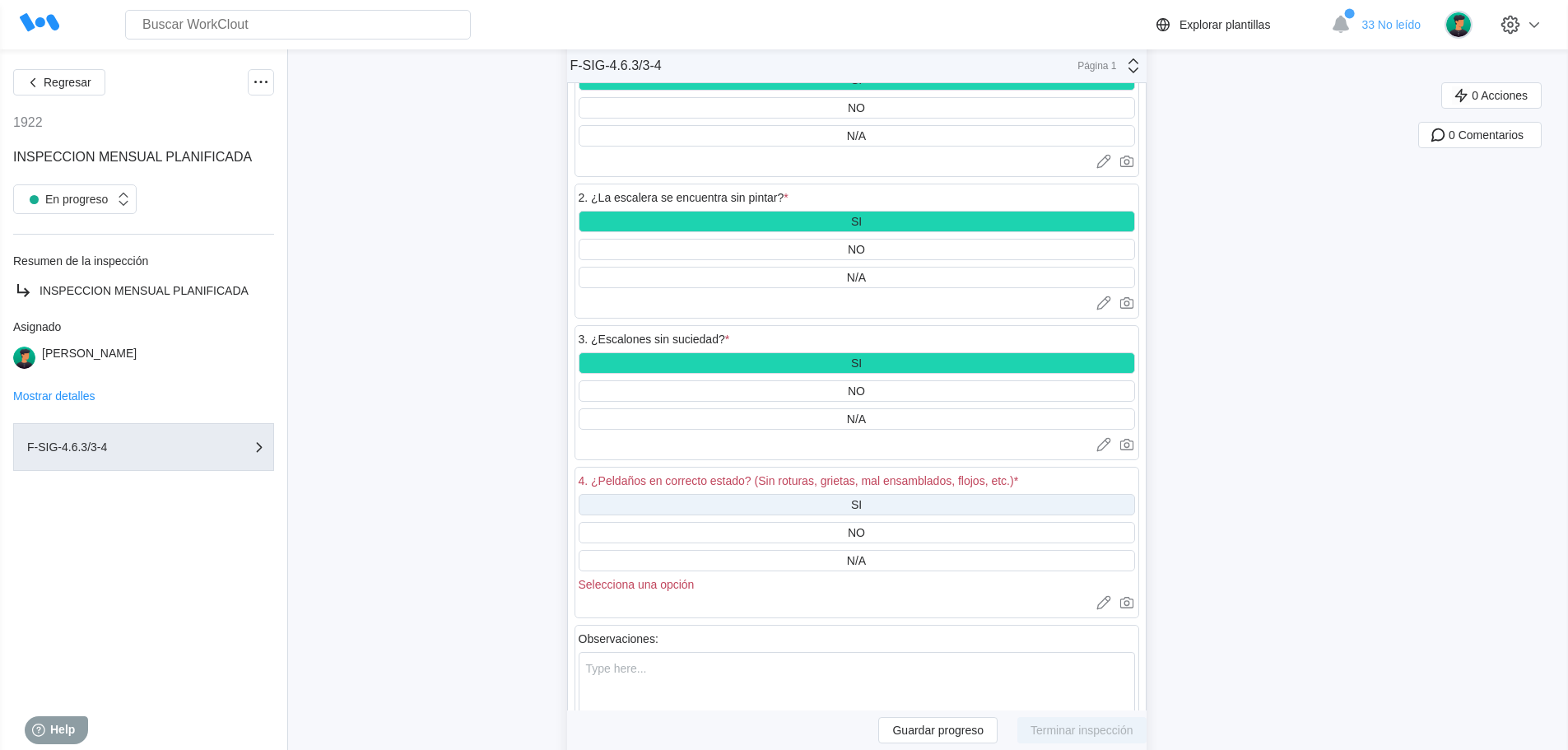
click at [886, 498] on div "SI" at bounding box center [856, 504] width 556 height 21
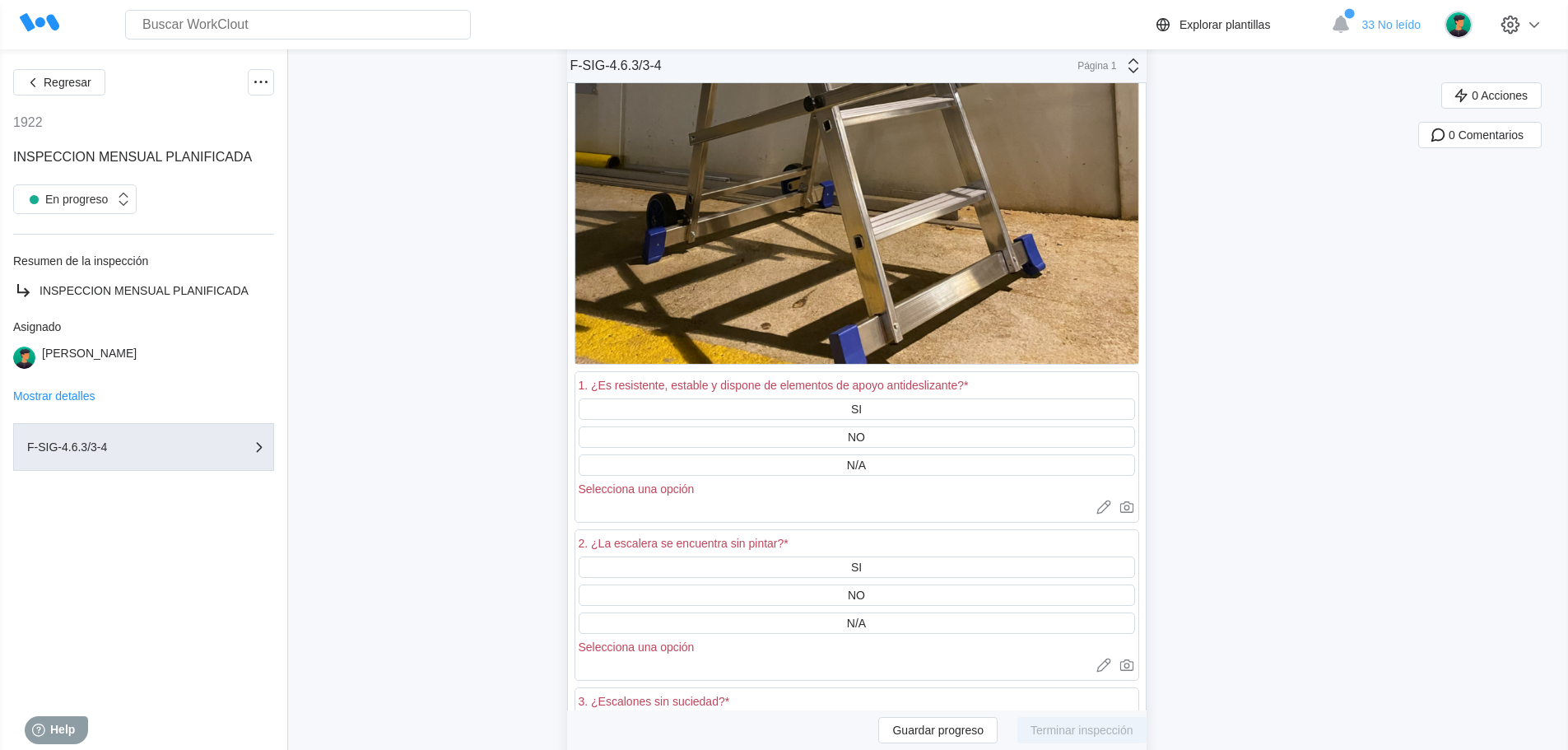
scroll to position [28572, 0]
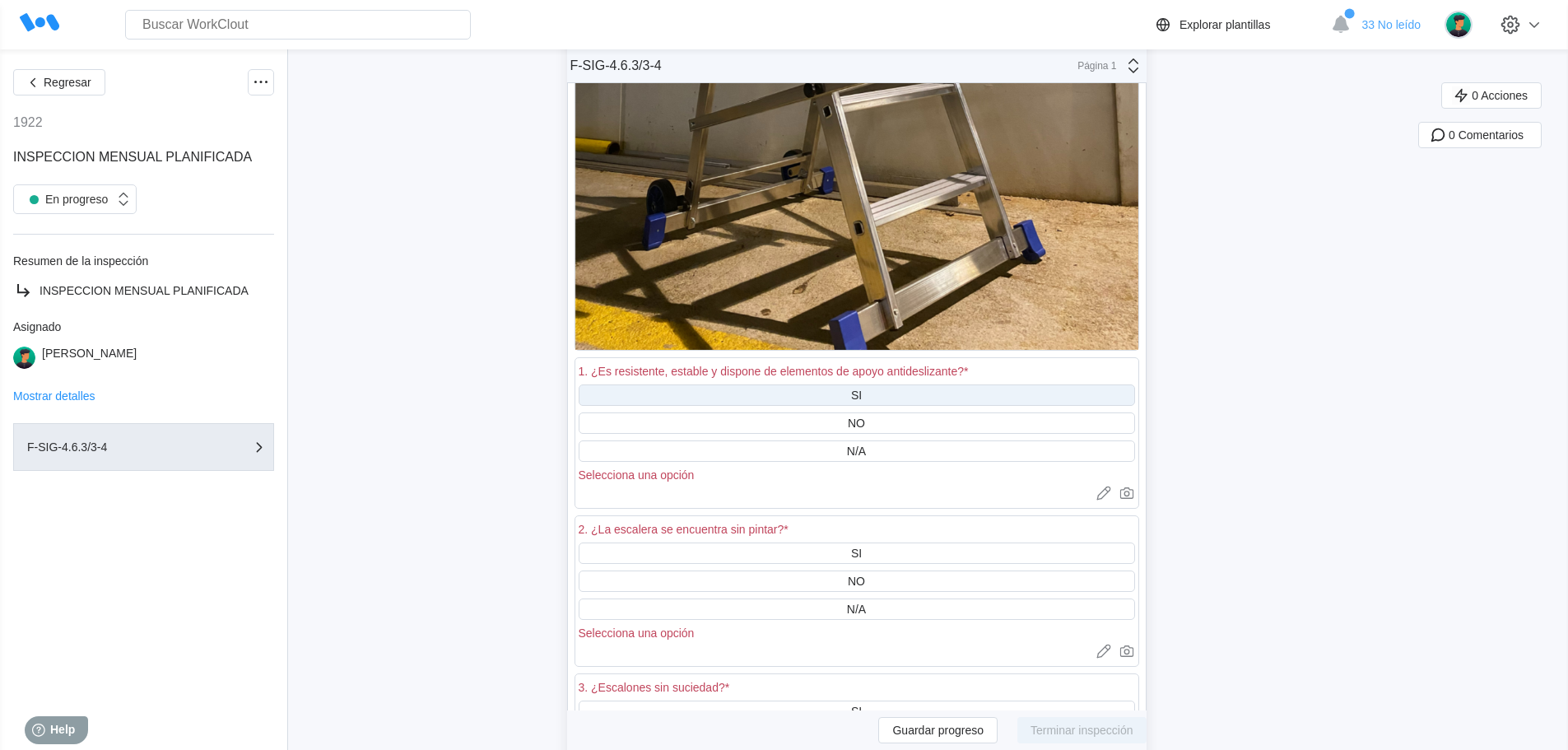
click at [880, 392] on div "SI" at bounding box center [856, 395] width 556 height 21
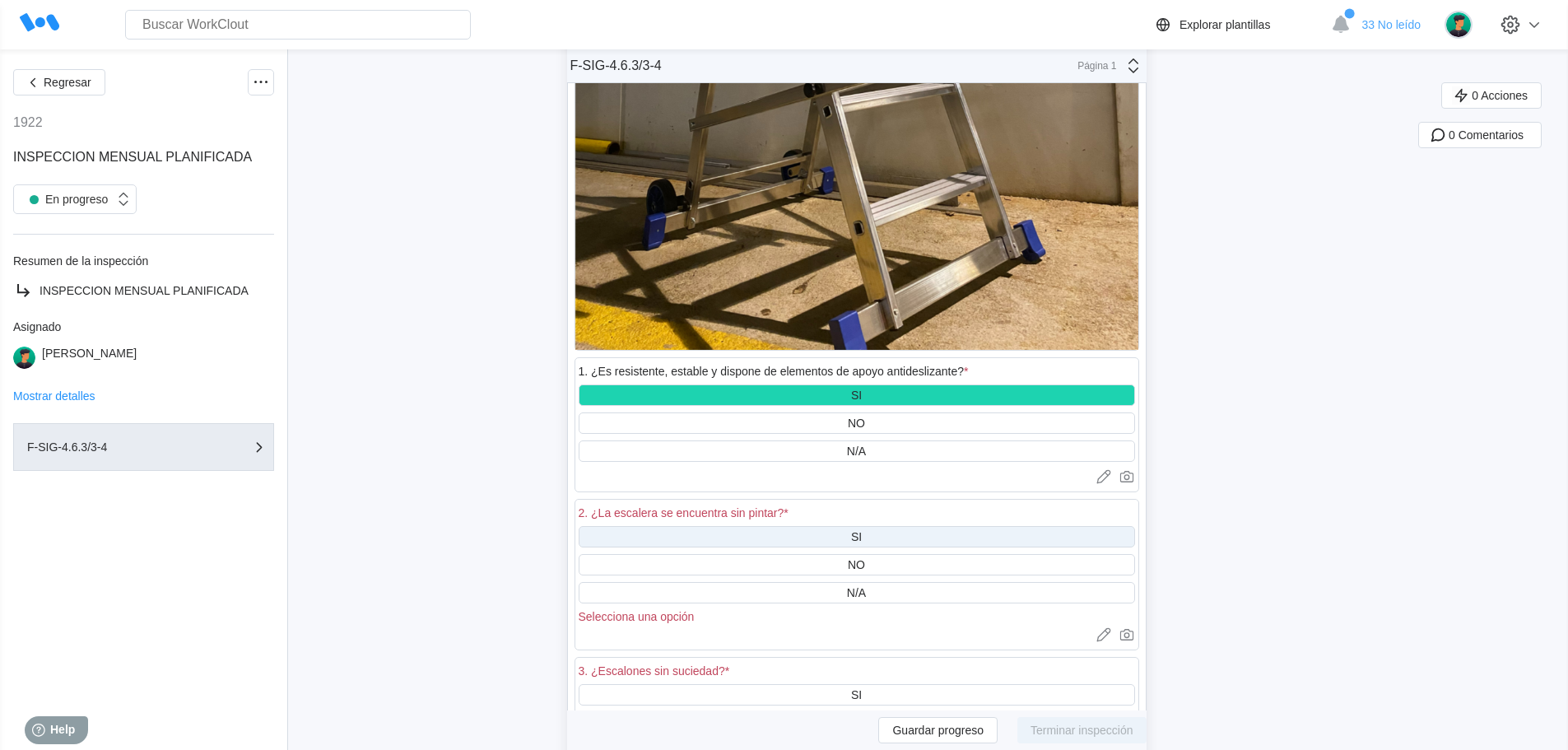
click at [878, 535] on div "SI" at bounding box center [856, 537] width 556 height 21
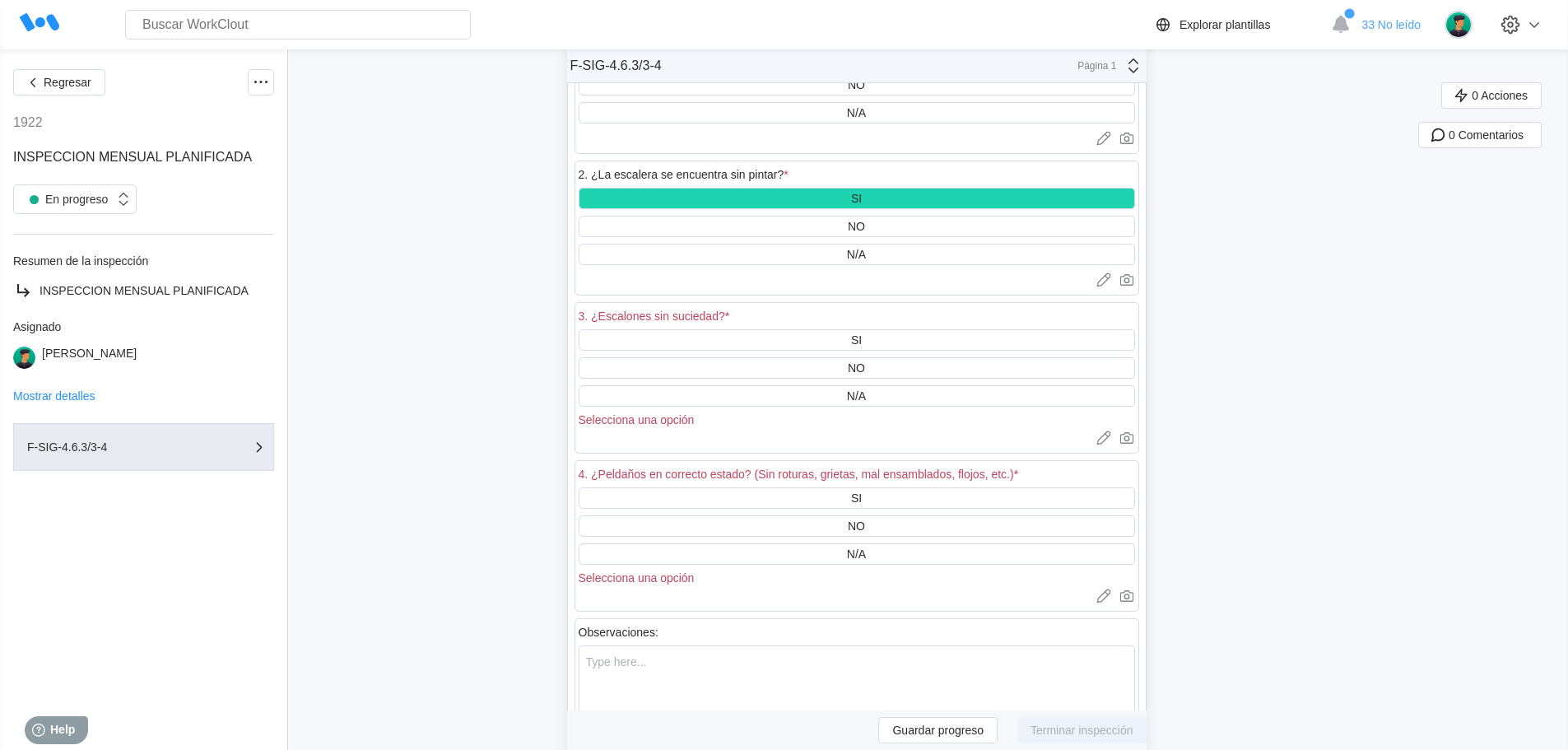
scroll to position [28984, 0]
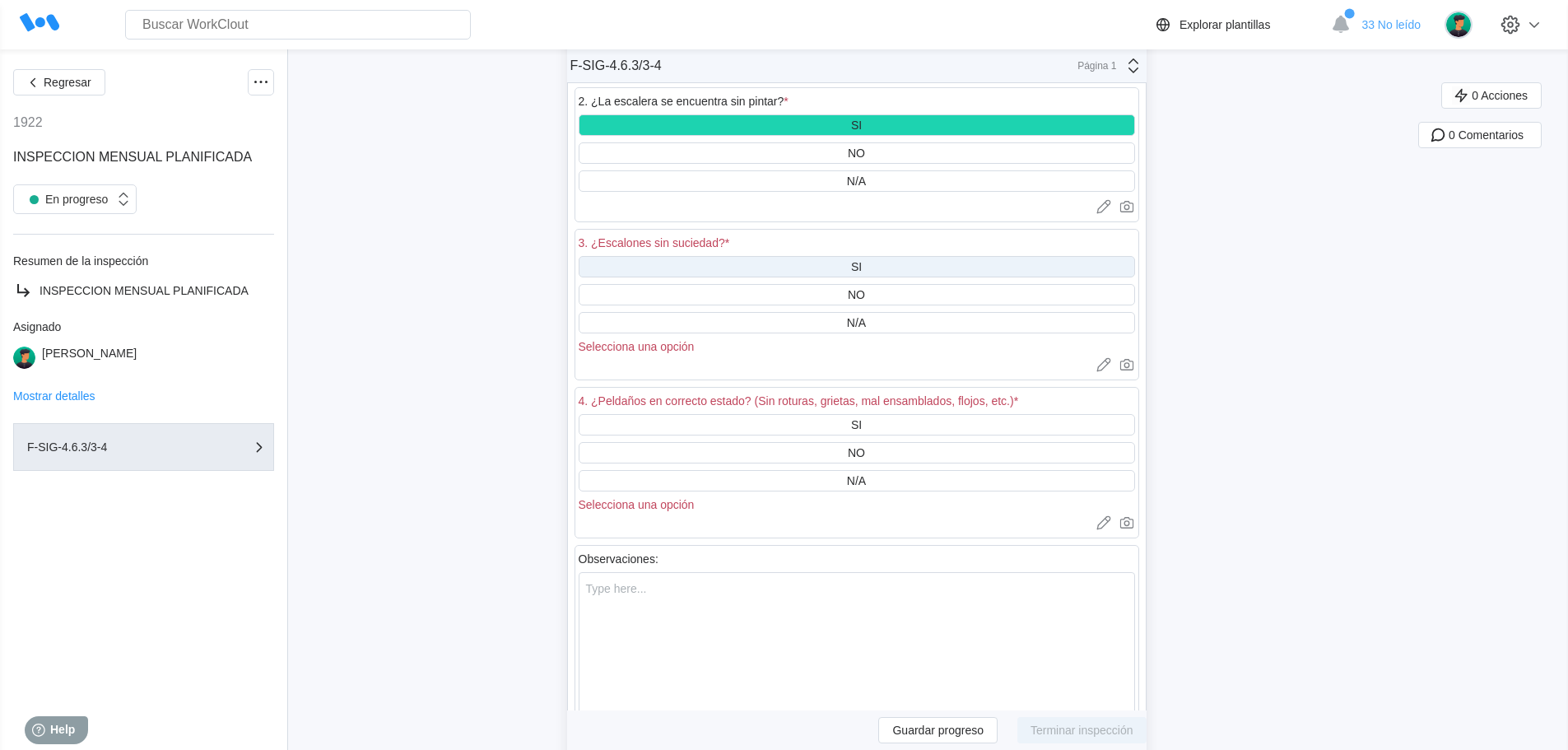
click at [856, 262] on div "SI" at bounding box center [856, 267] width 11 height 13
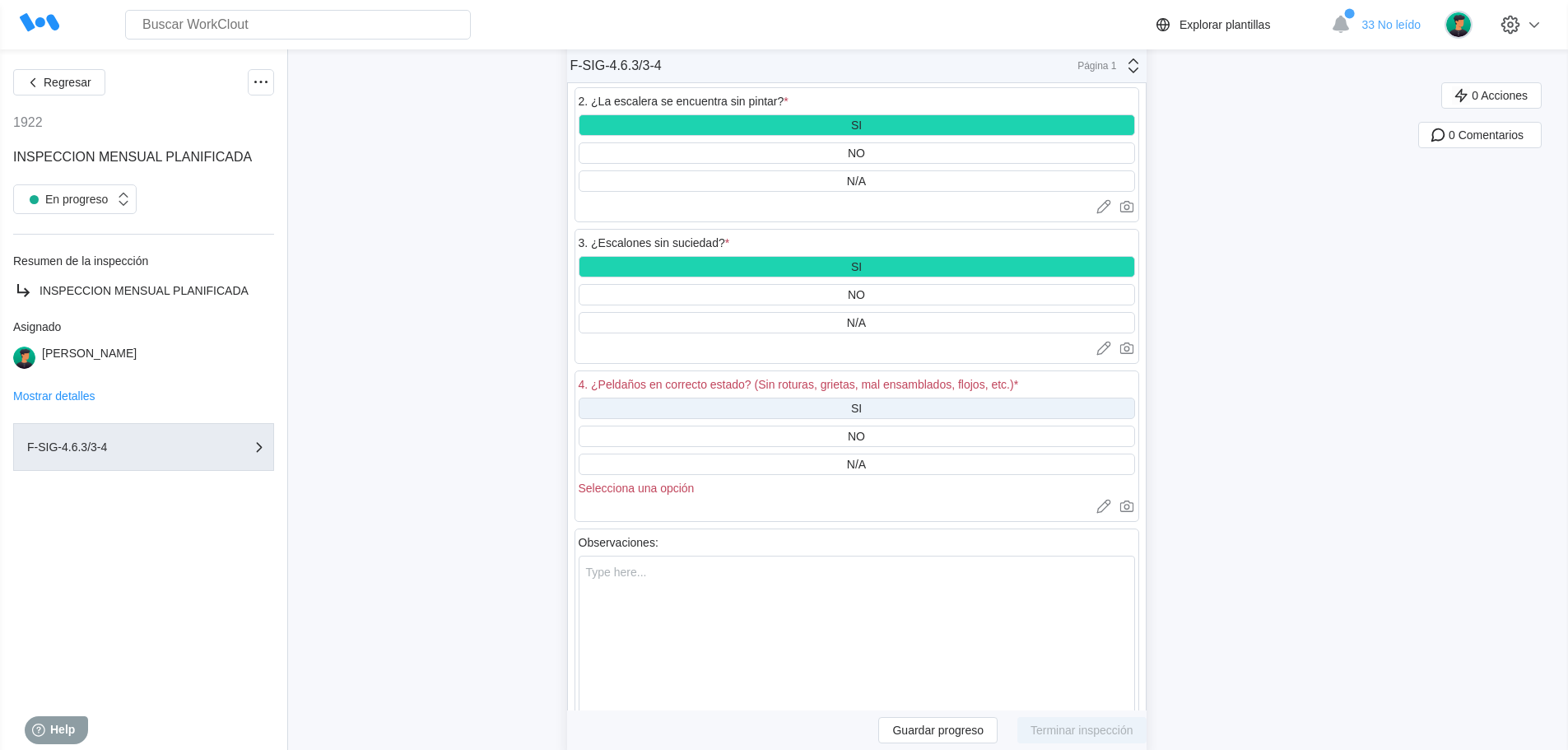
click at [846, 406] on div "SI" at bounding box center [856, 408] width 556 height 21
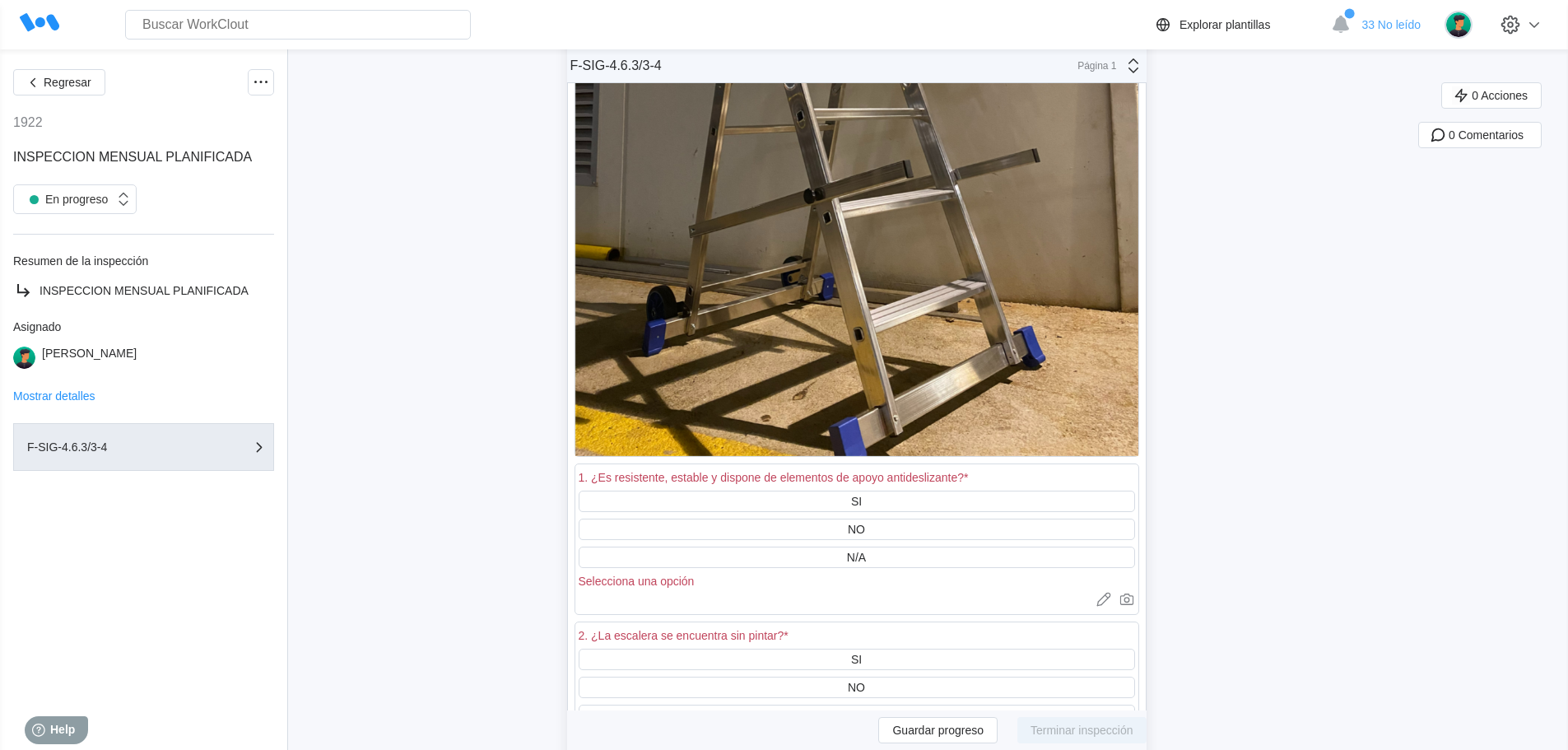
scroll to position [30466, 0]
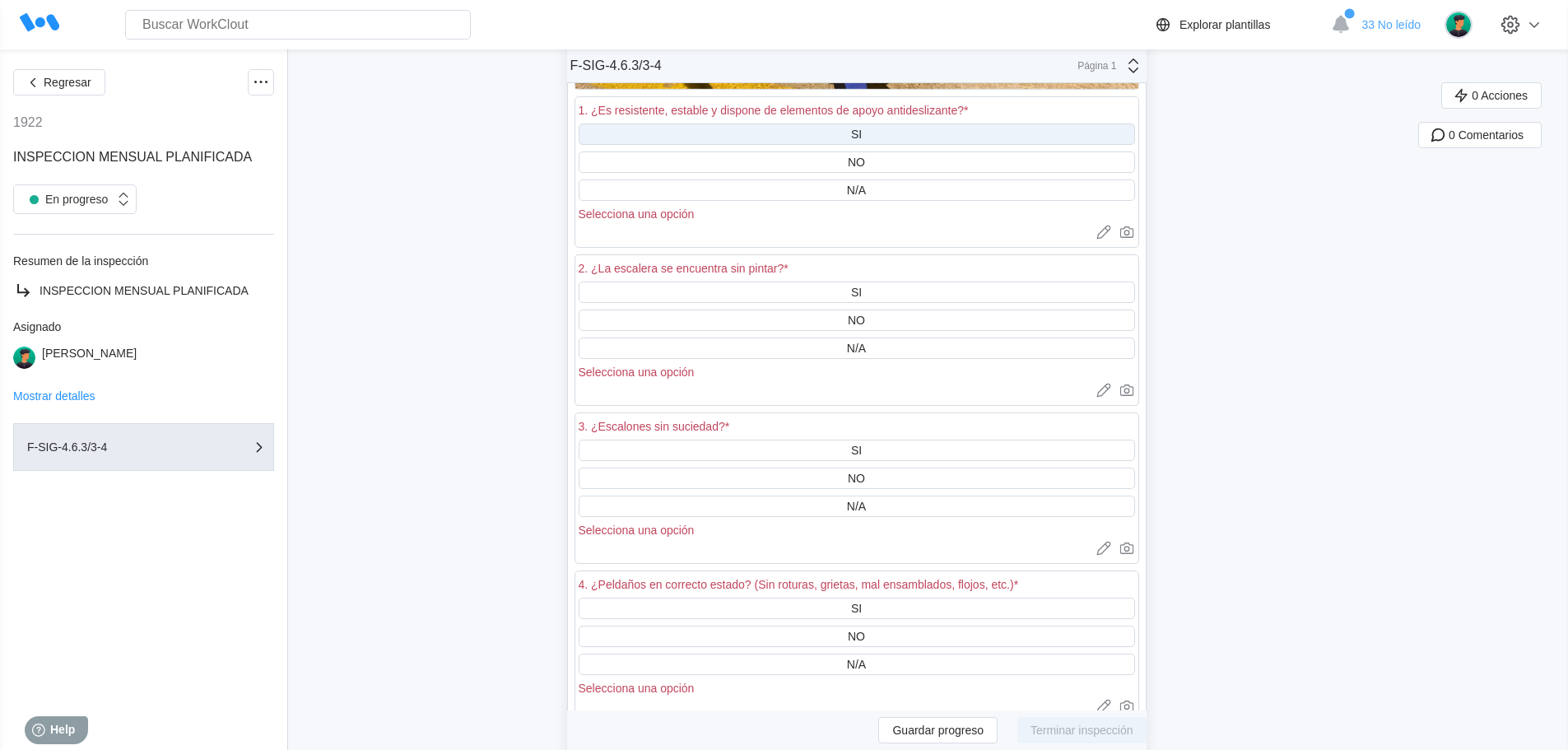
click at [855, 131] on div "SI" at bounding box center [856, 134] width 556 height 21
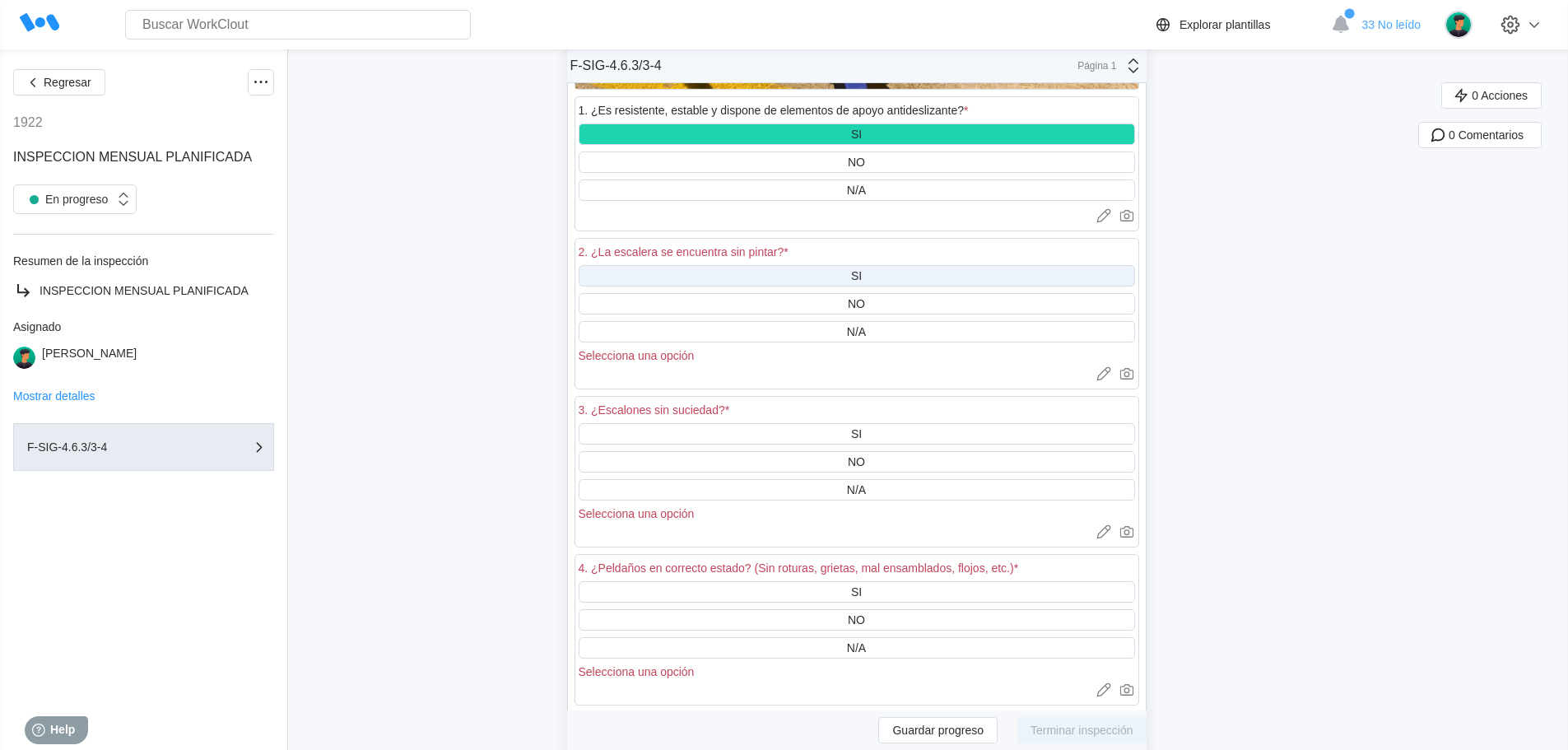
click at [861, 273] on div "SI" at bounding box center [856, 276] width 11 height 13
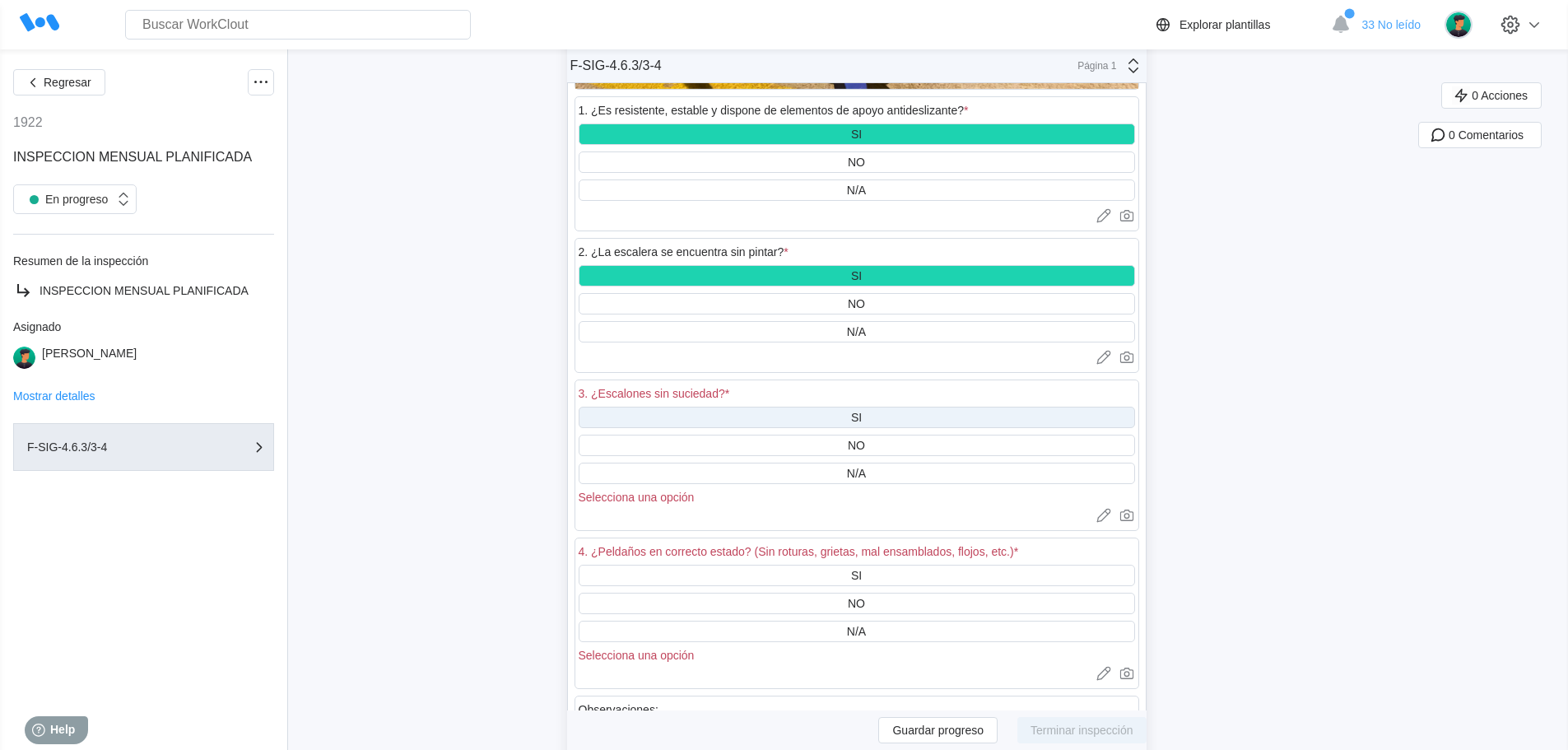
click at [862, 419] on div "SI" at bounding box center [856, 417] width 11 height 13
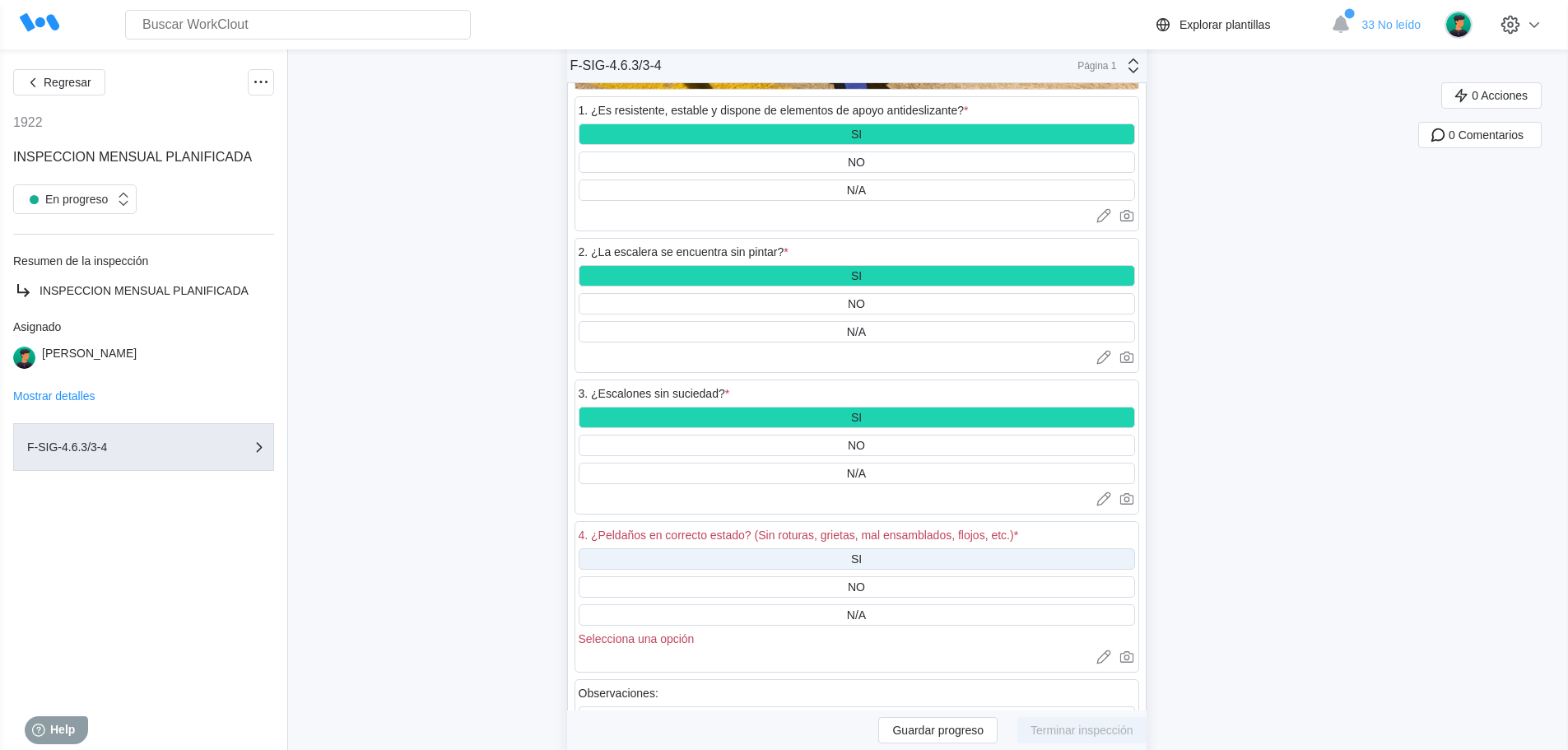
click at [869, 559] on div "SI" at bounding box center [856, 559] width 556 height 21
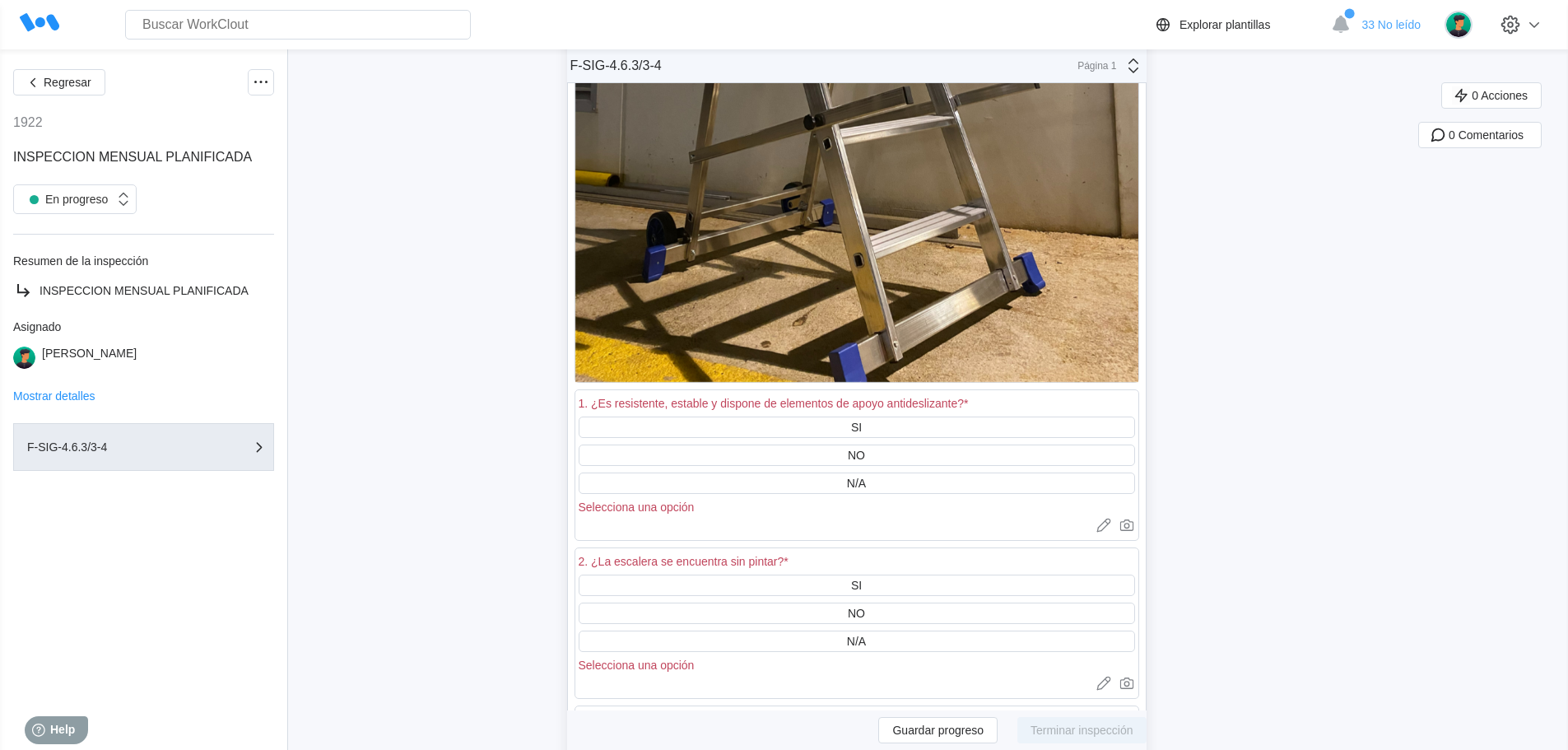
scroll to position [31949, 0]
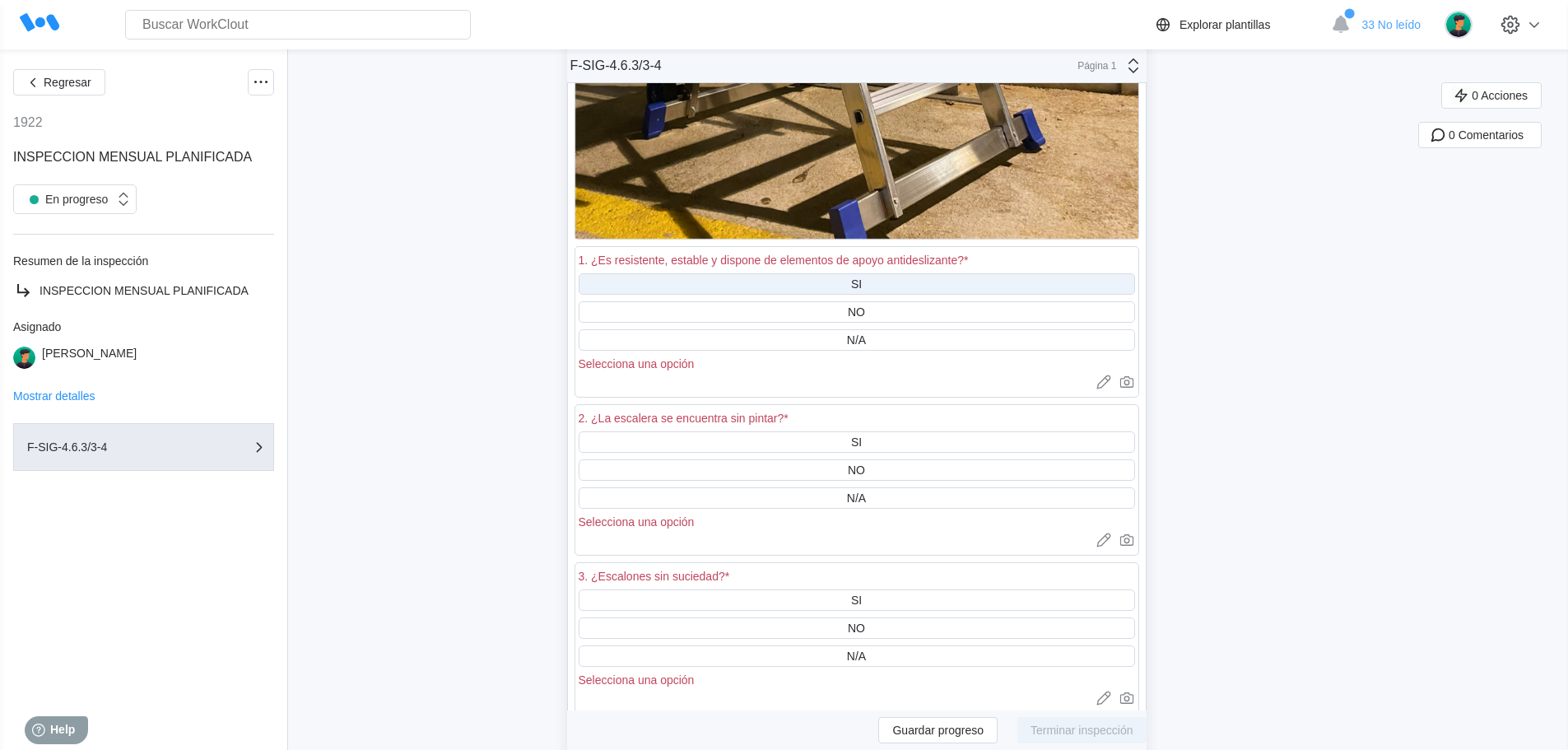
click at [862, 284] on div "SI" at bounding box center [856, 284] width 11 height 13
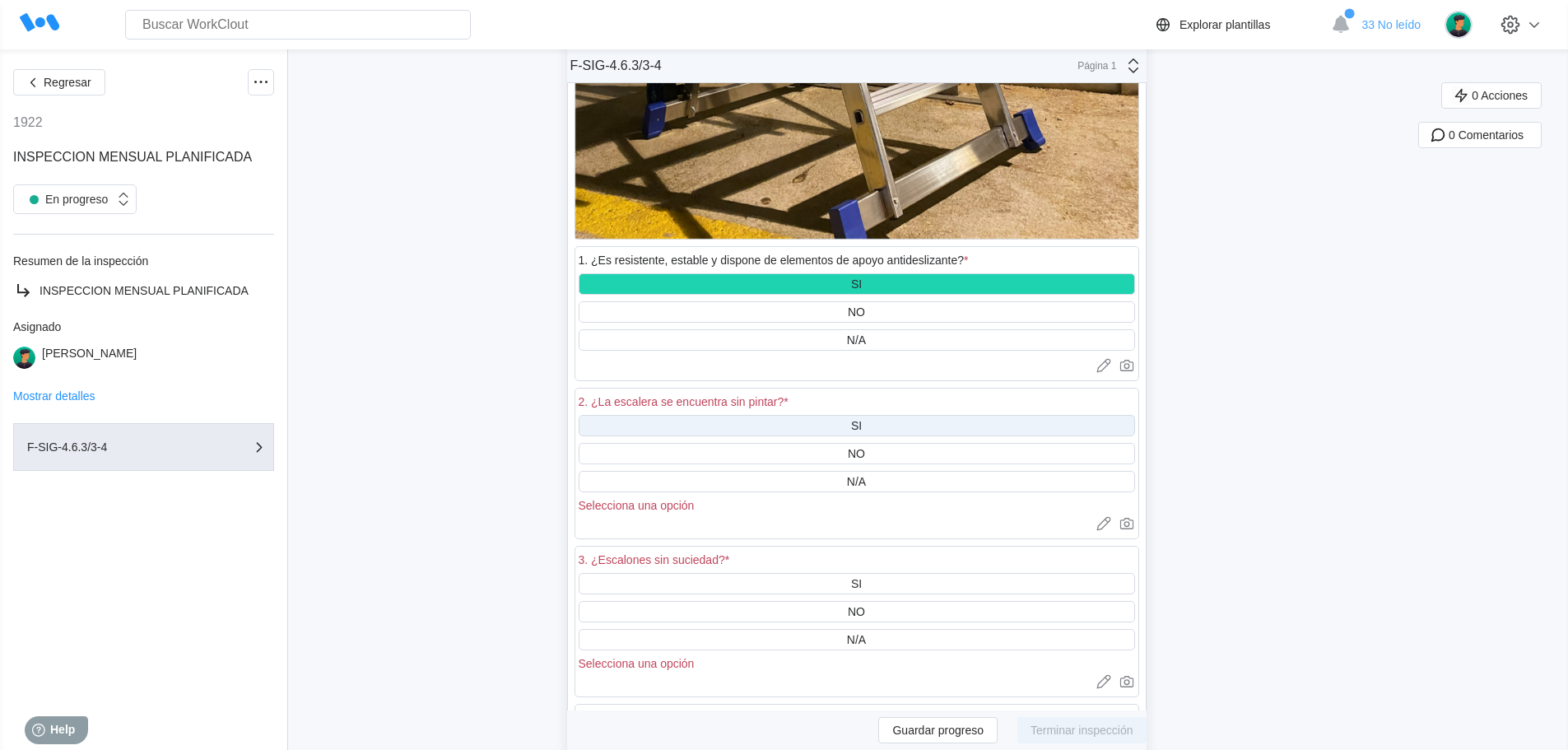
click at [868, 421] on div "SI" at bounding box center [856, 426] width 556 height 21
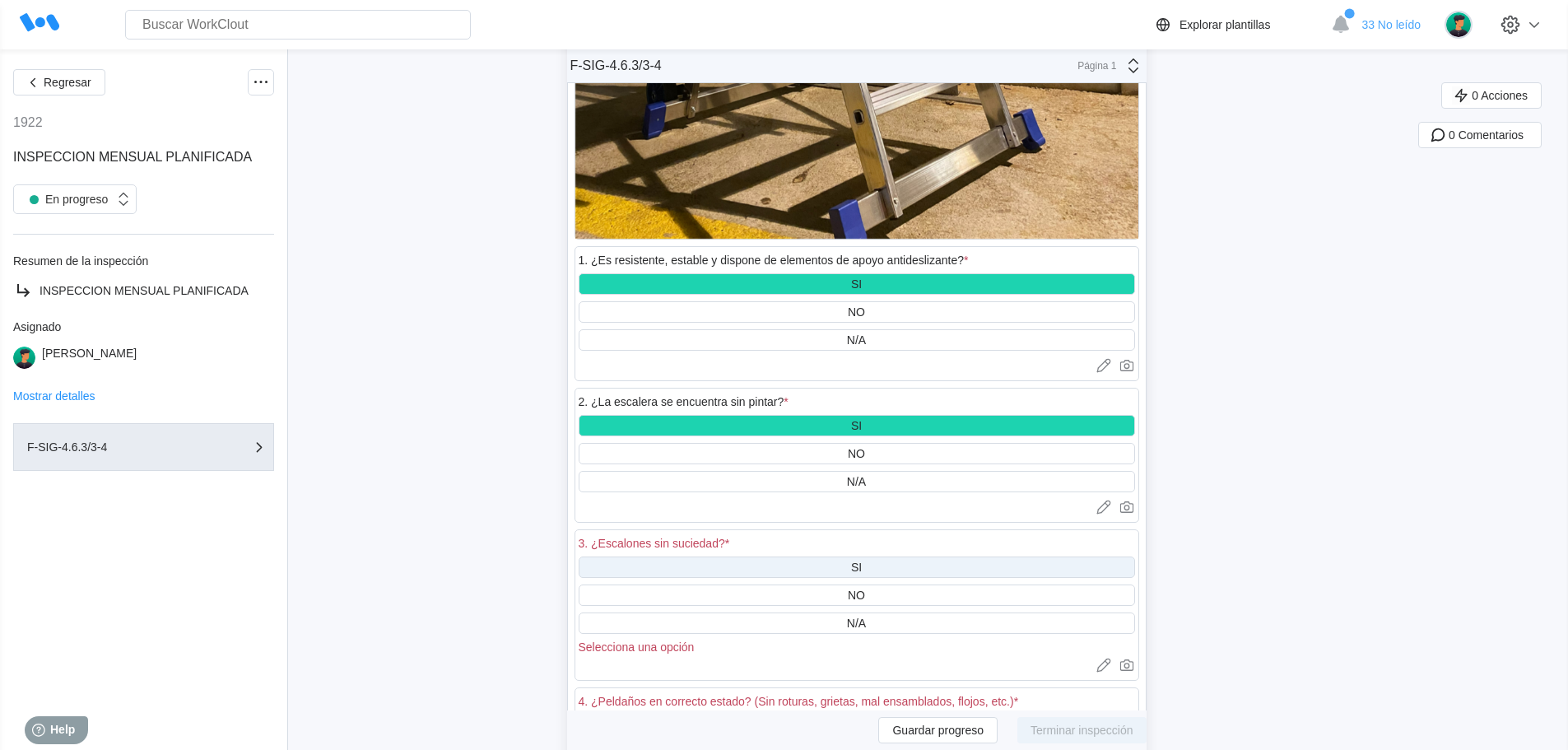
click at [862, 563] on div "SI" at bounding box center [856, 567] width 11 height 13
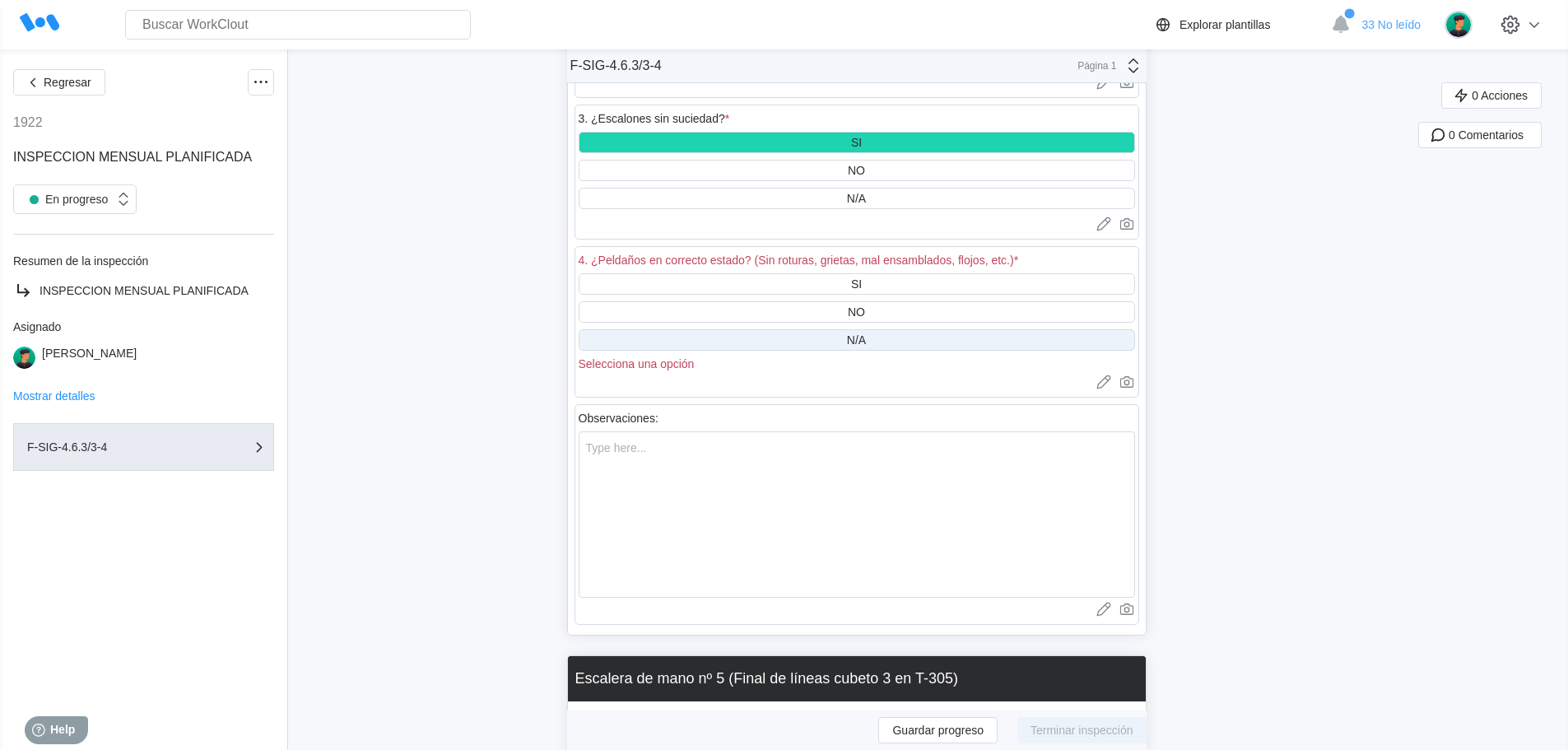
scroll to position [32278, 0]
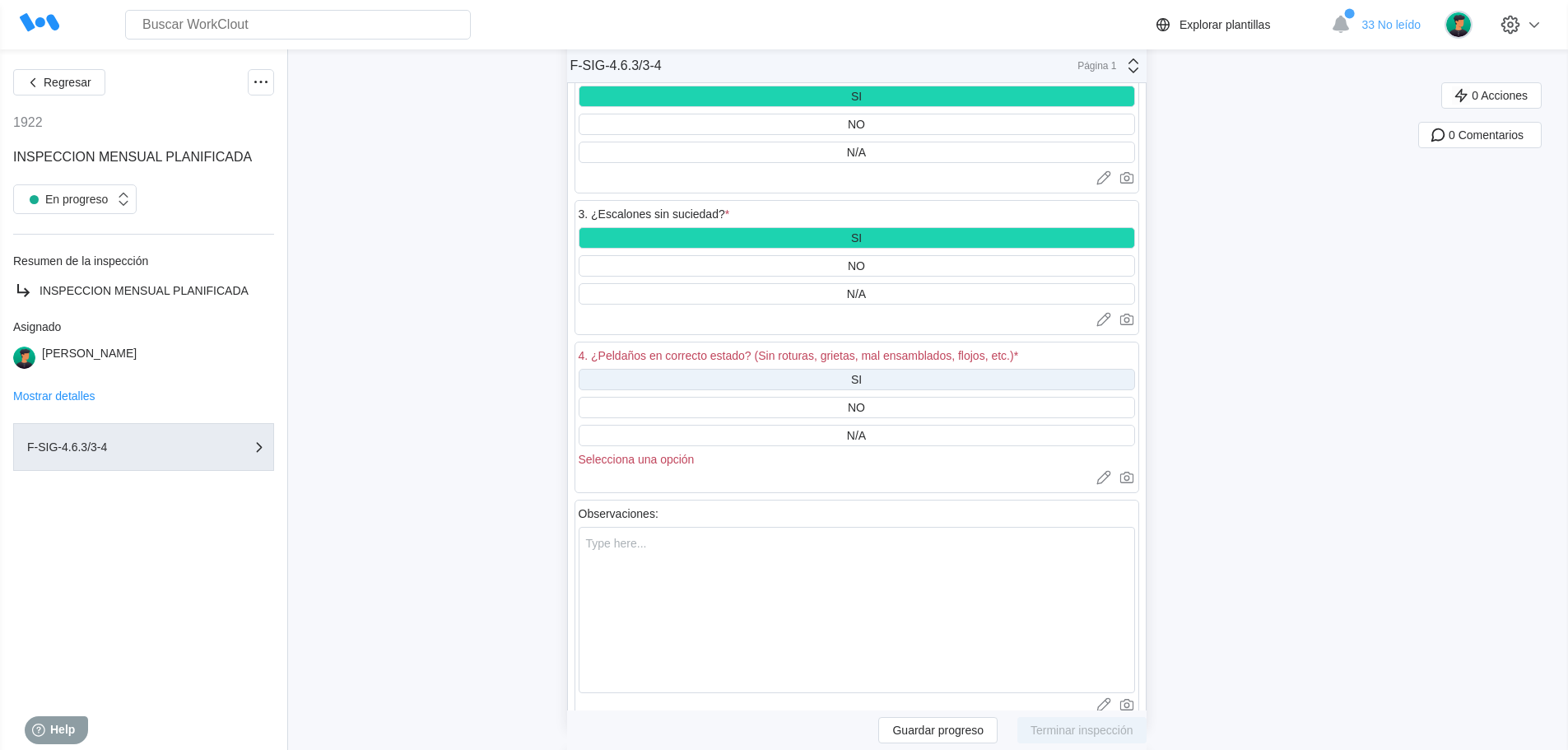
click at [862, 381] on div "SI" at bounding box center [856, 379] width 11 height 13
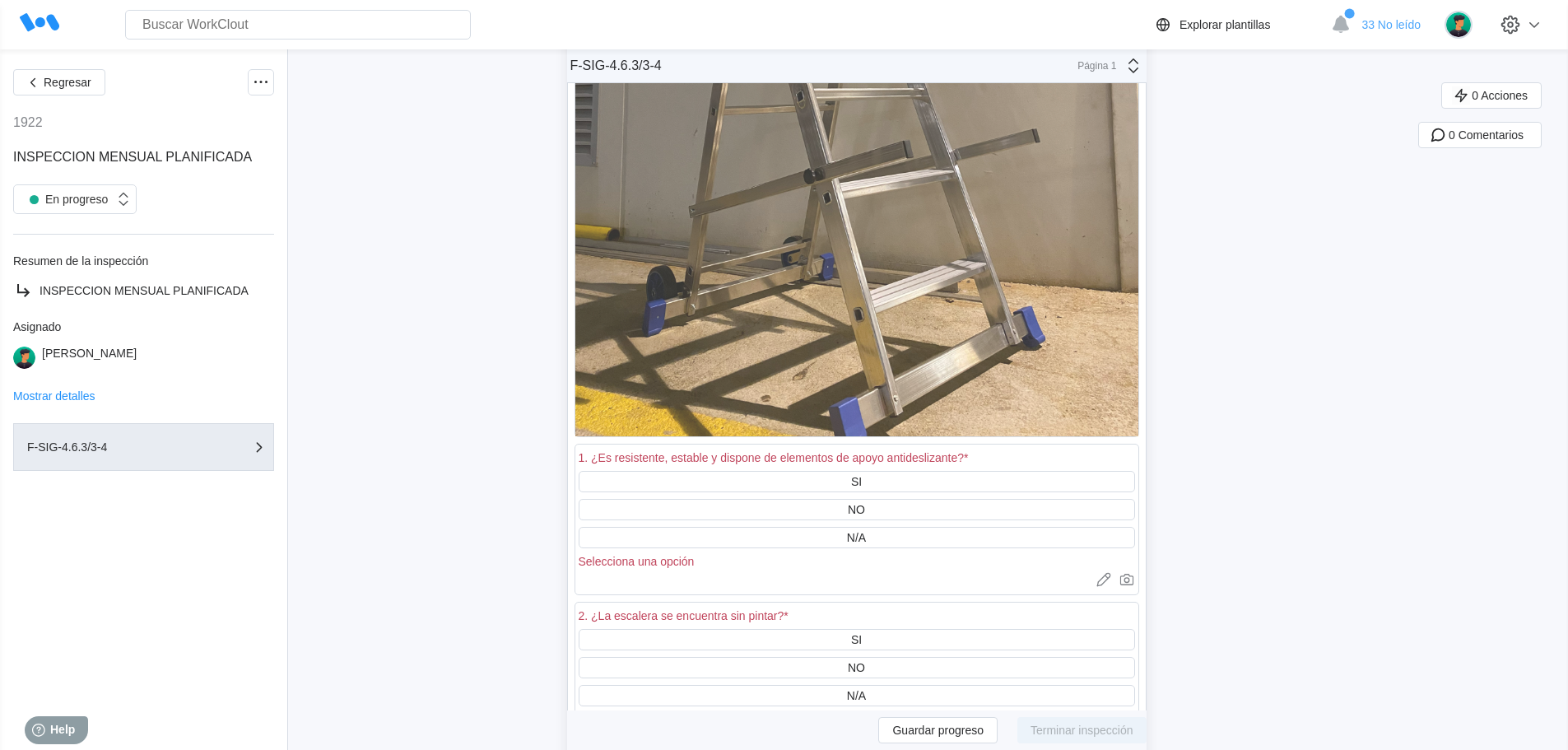
scroll to position [33678, 0]
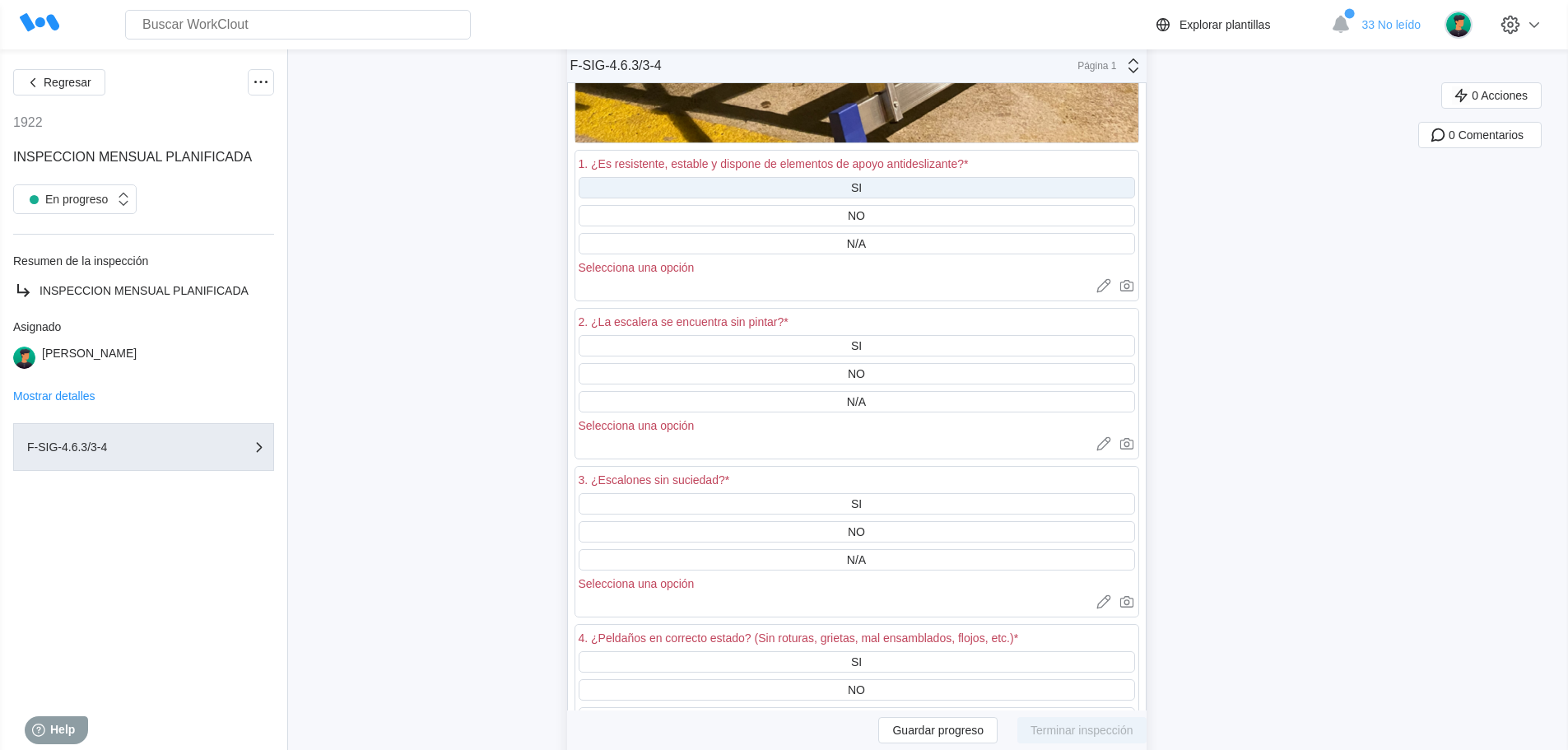
click at [858, 185] on div "SI" at bounding box center [856, 187] width 11 height 13
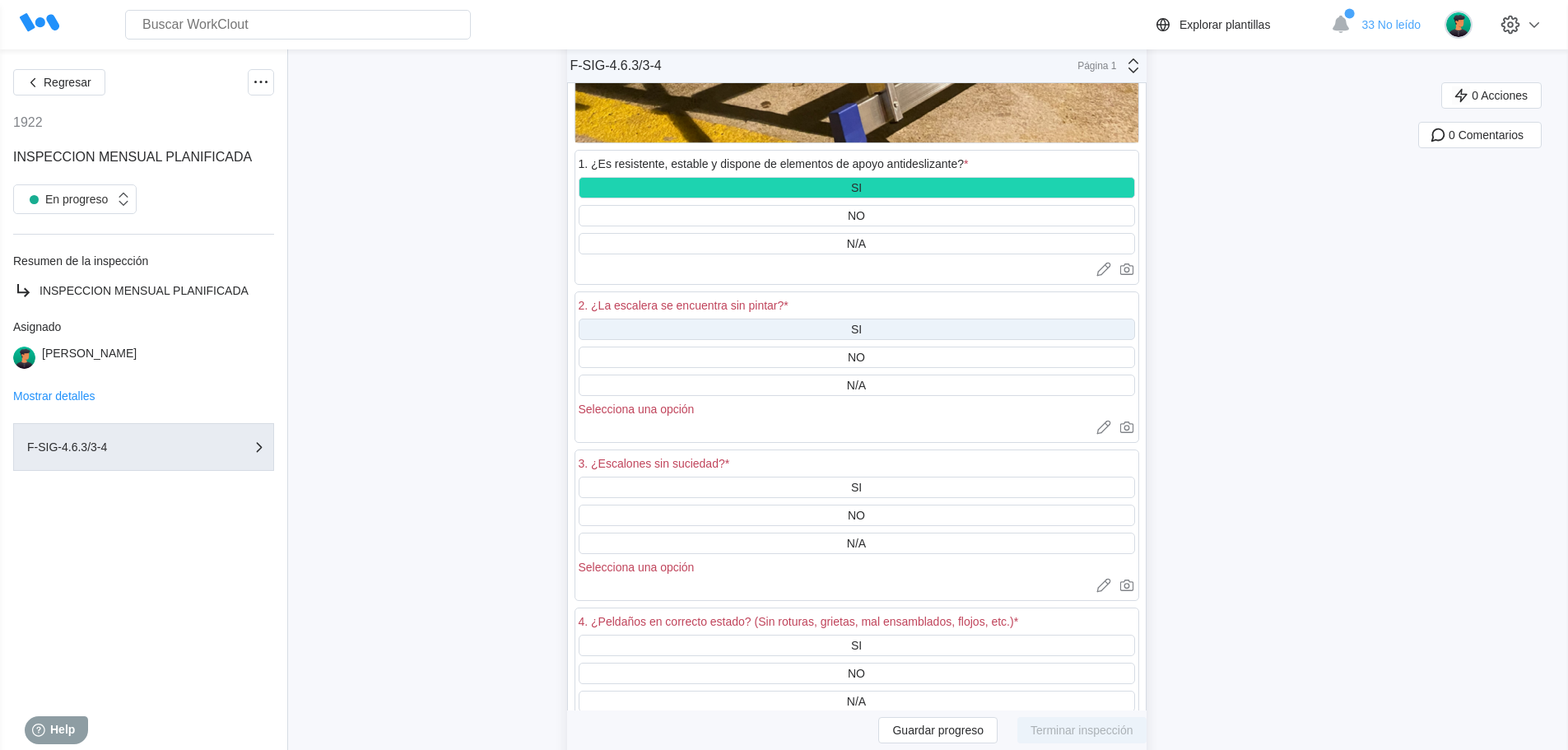
click at [854, 328] on div "SI" at bounding box center [856, 330] width 556 height 21
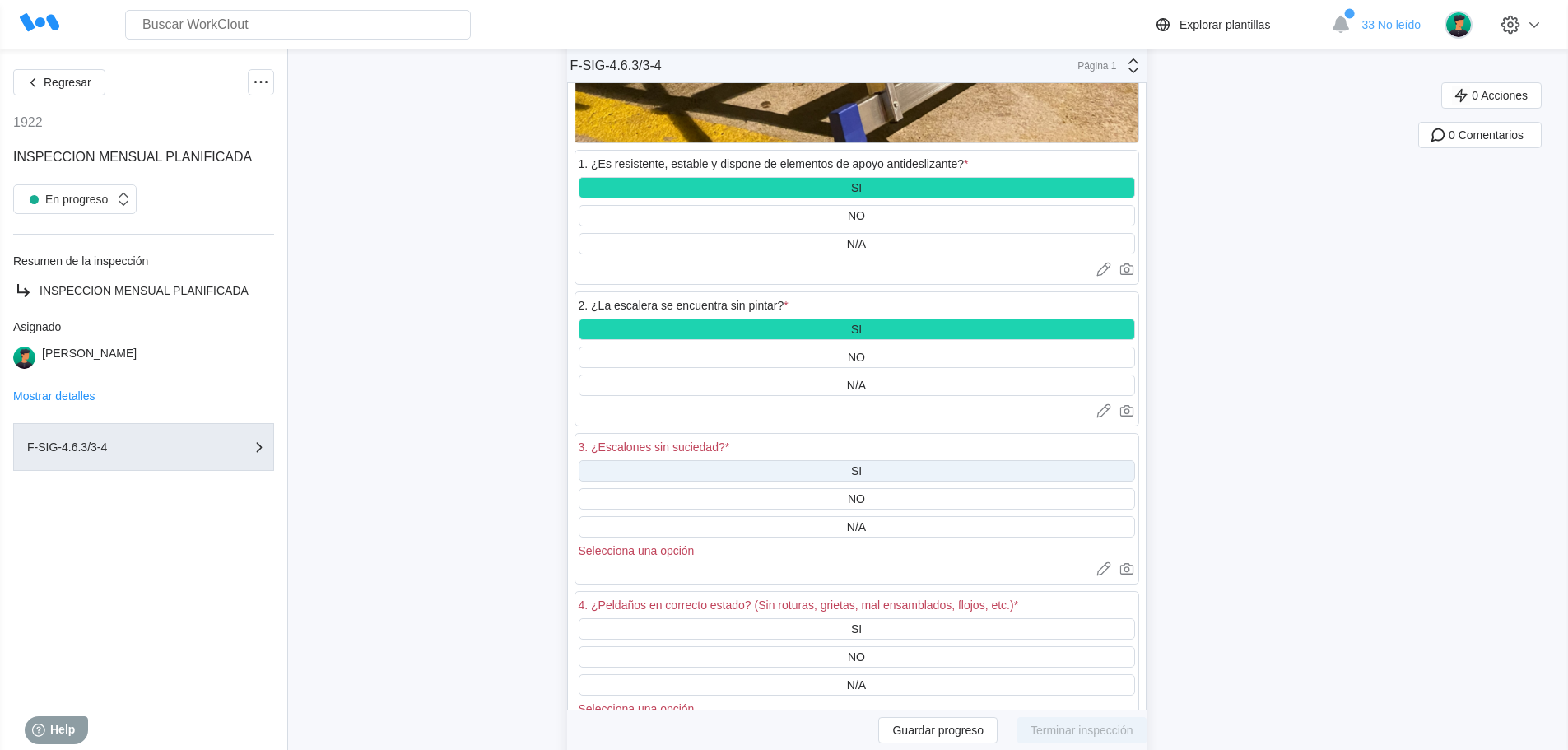
click at [855, 463] on div "SI" at bounding box center [856, 471] width 556 height 21
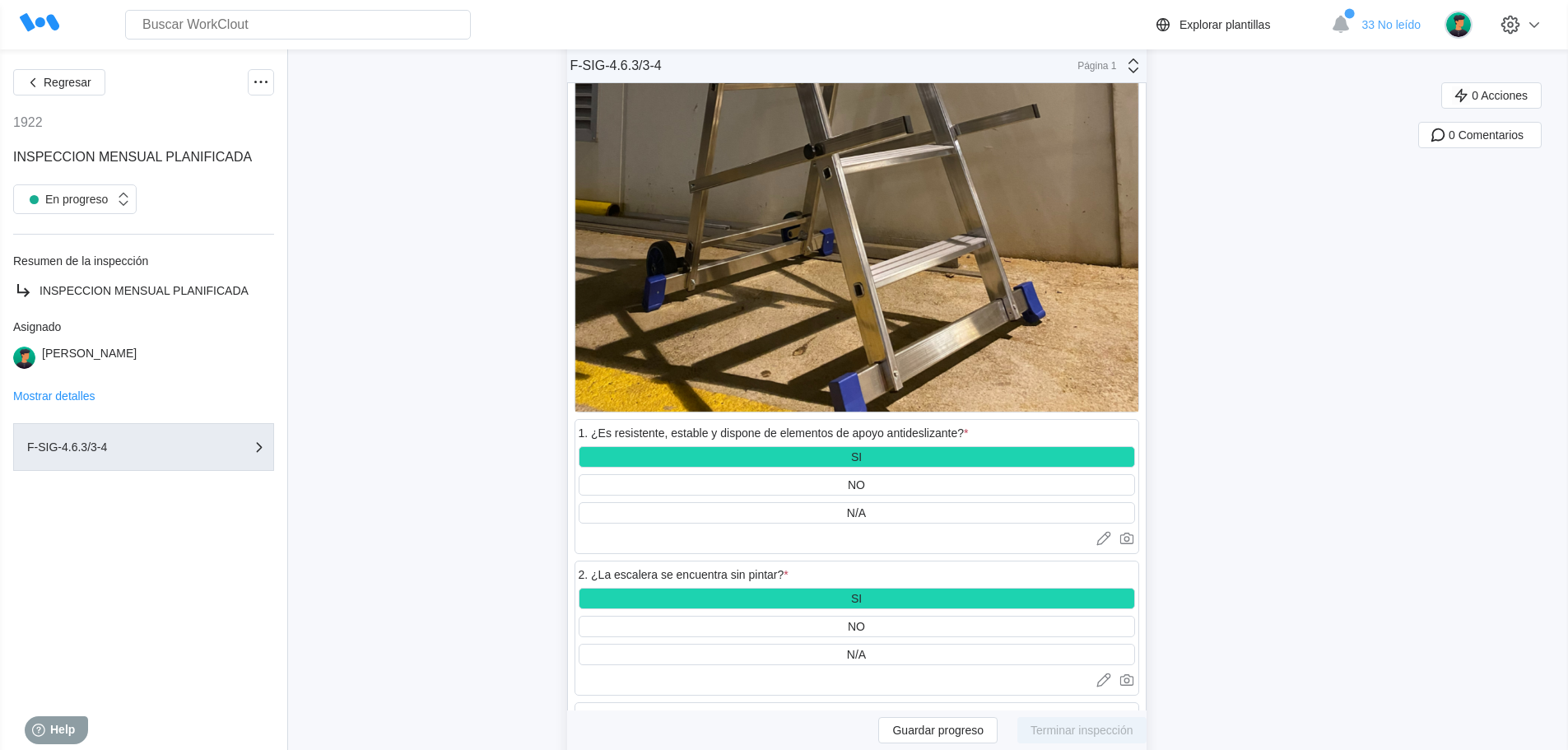
scroll to position [33760, 0]
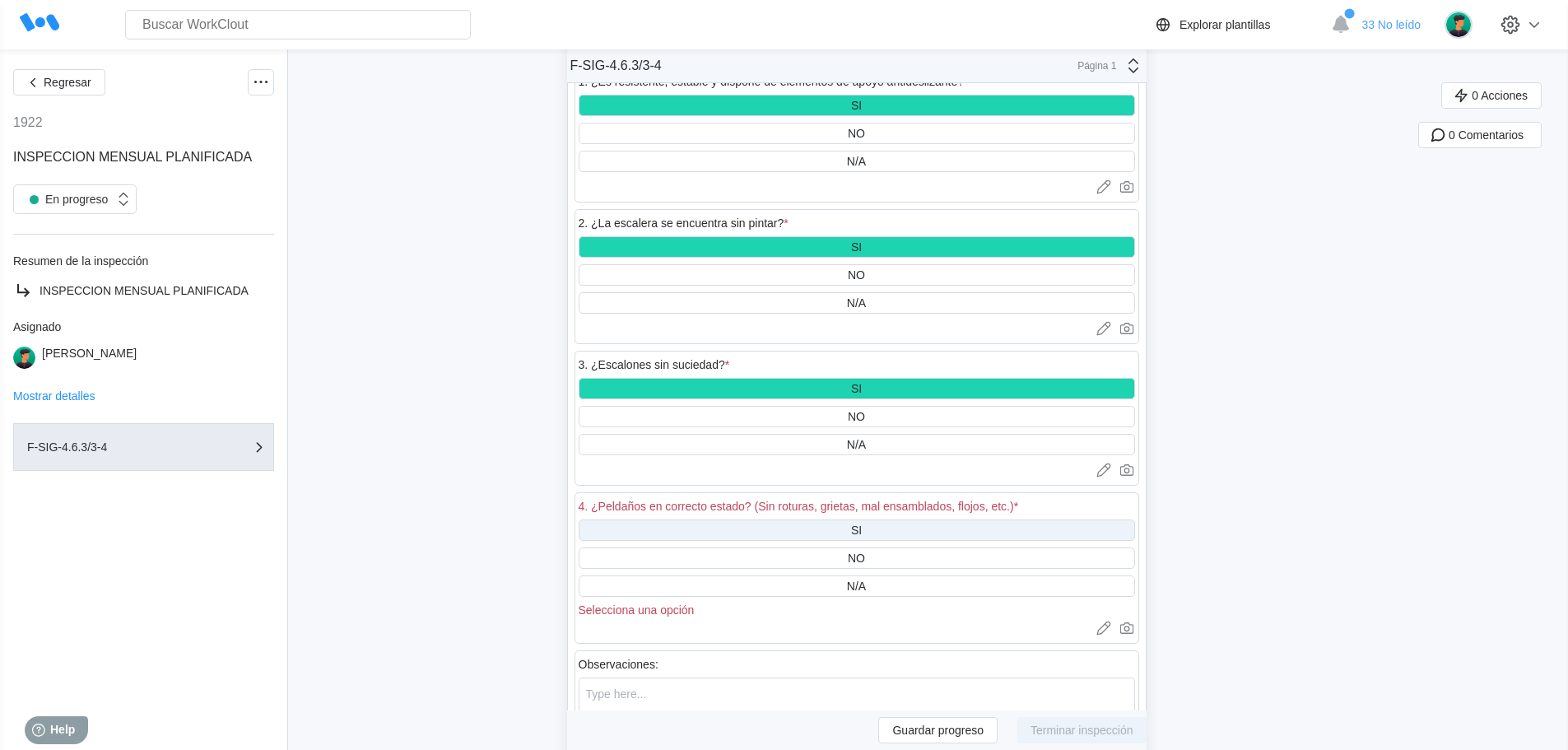
click at [849, 527] on div "SI" at bounding box center [856, 530] width 556 height 21
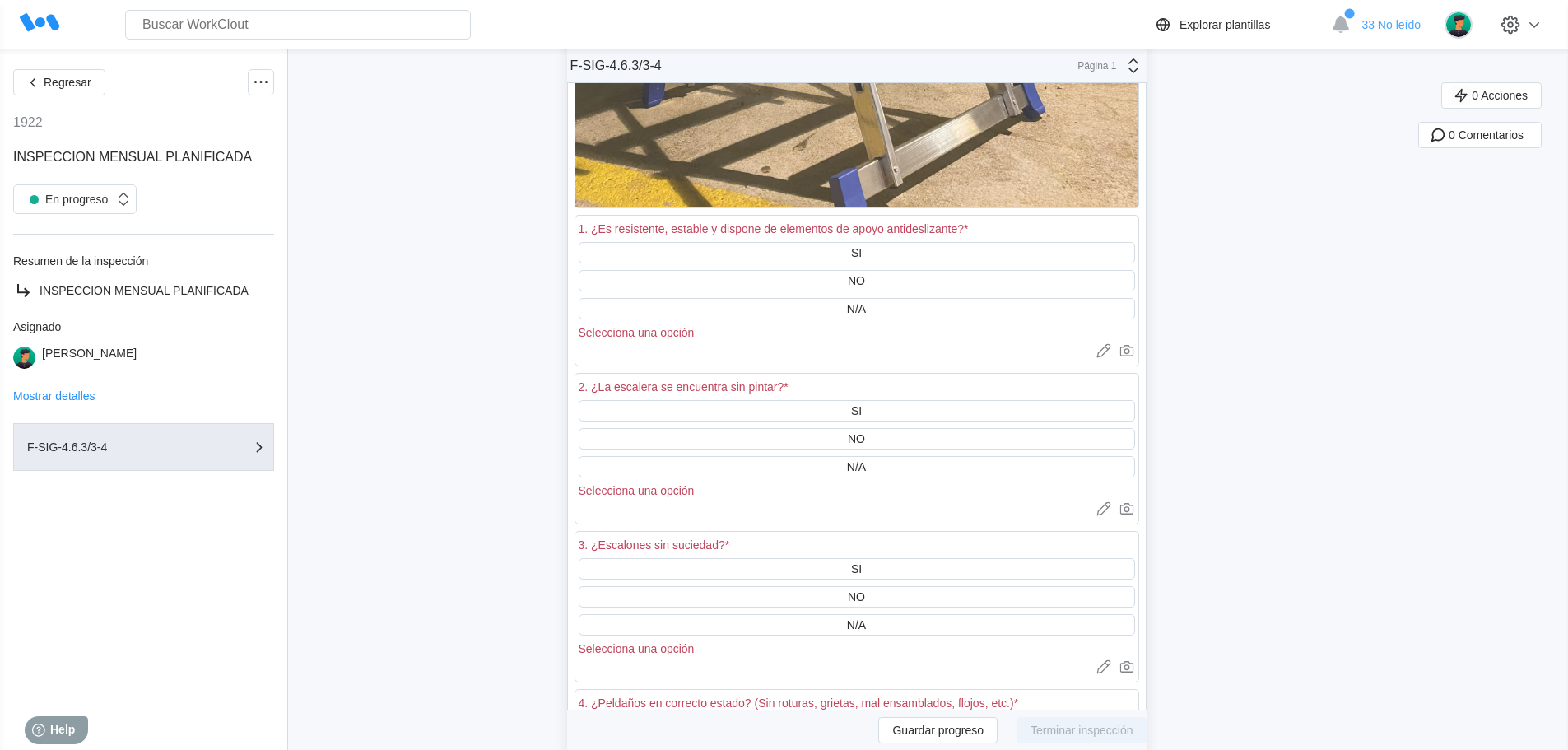
scroll to position [35324, 0]
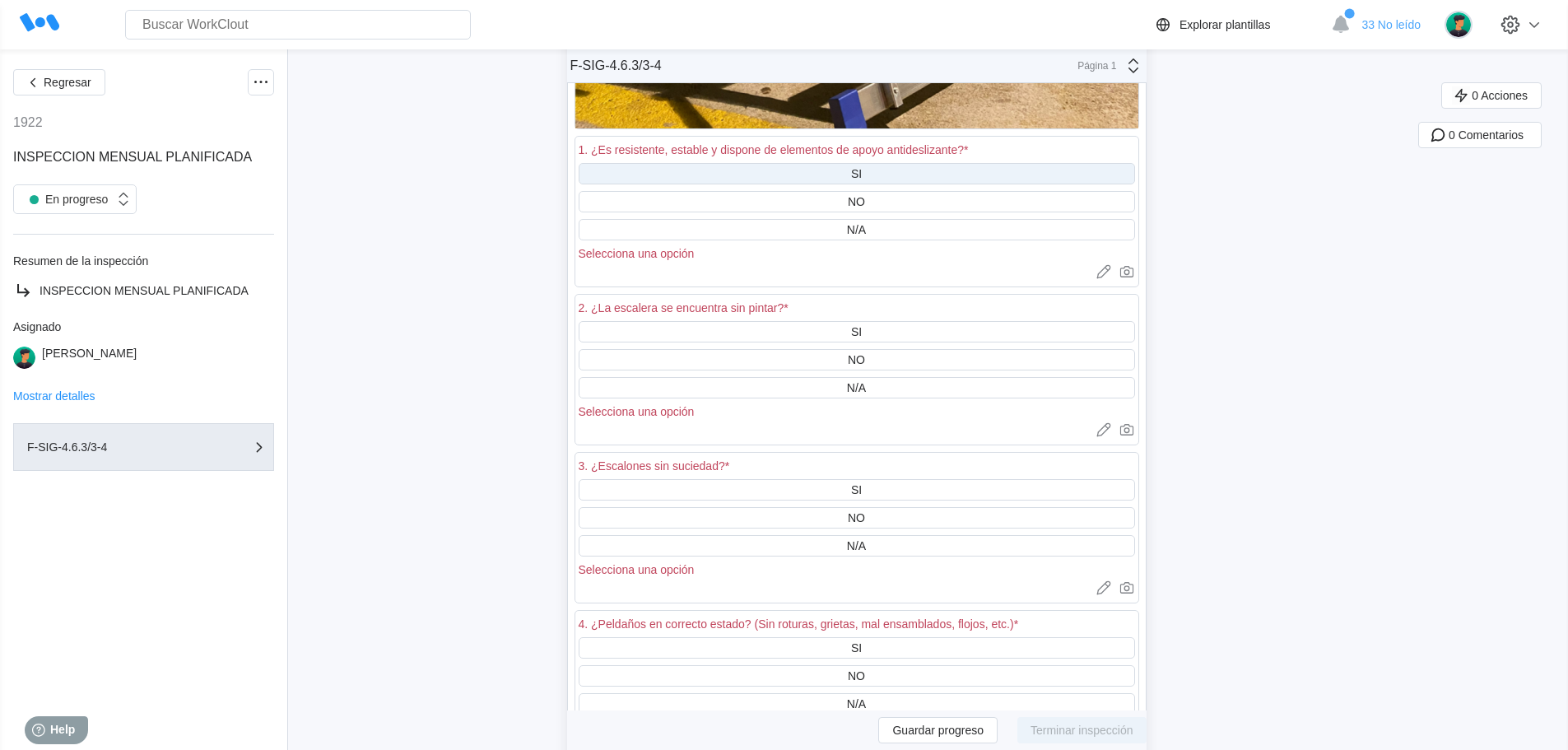
click at [869, 170] on div "SI" at bounding box center [856, 174] width 556 height 21
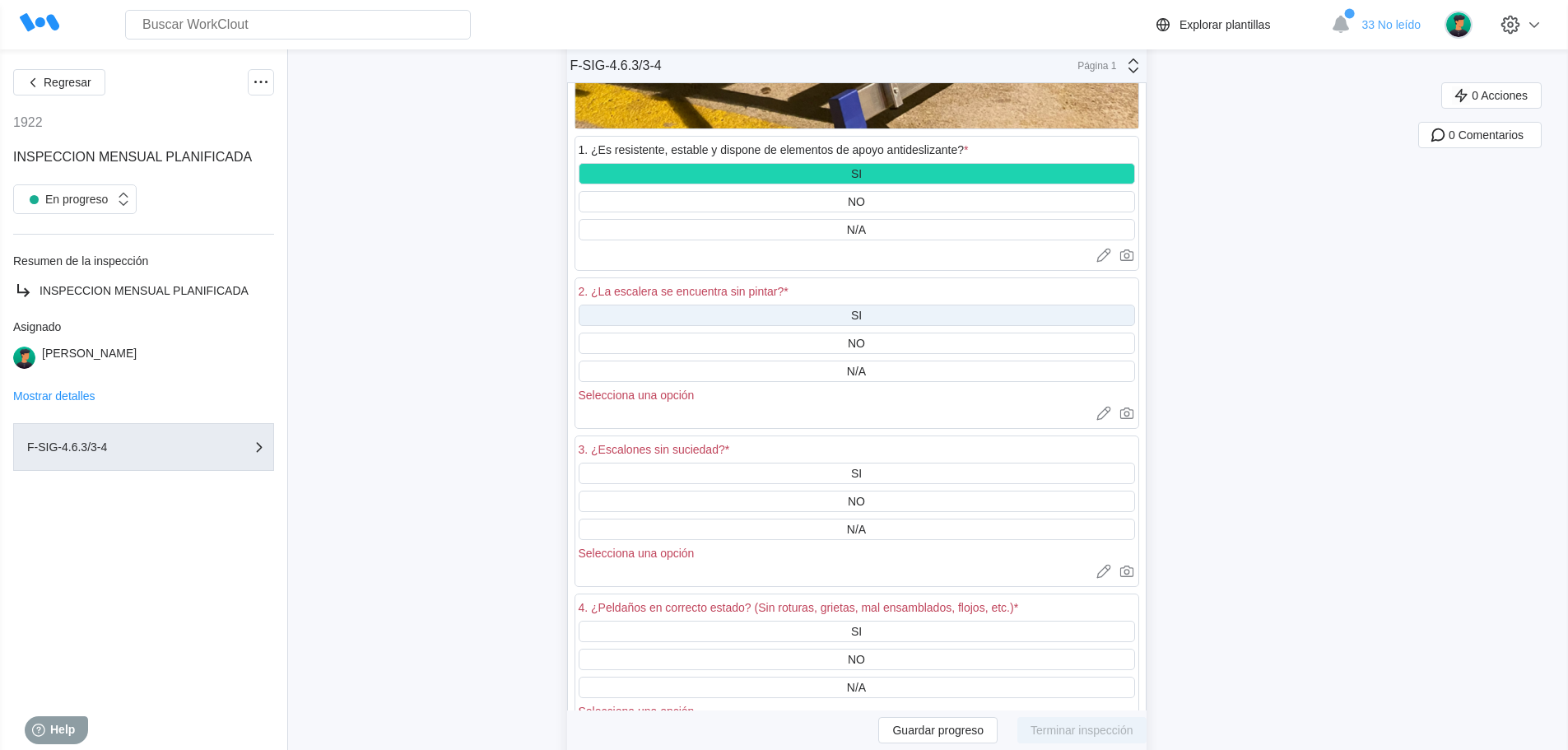
click at [862, 312] on div "SI" at bounding box center [856, 315] width 11 height 13
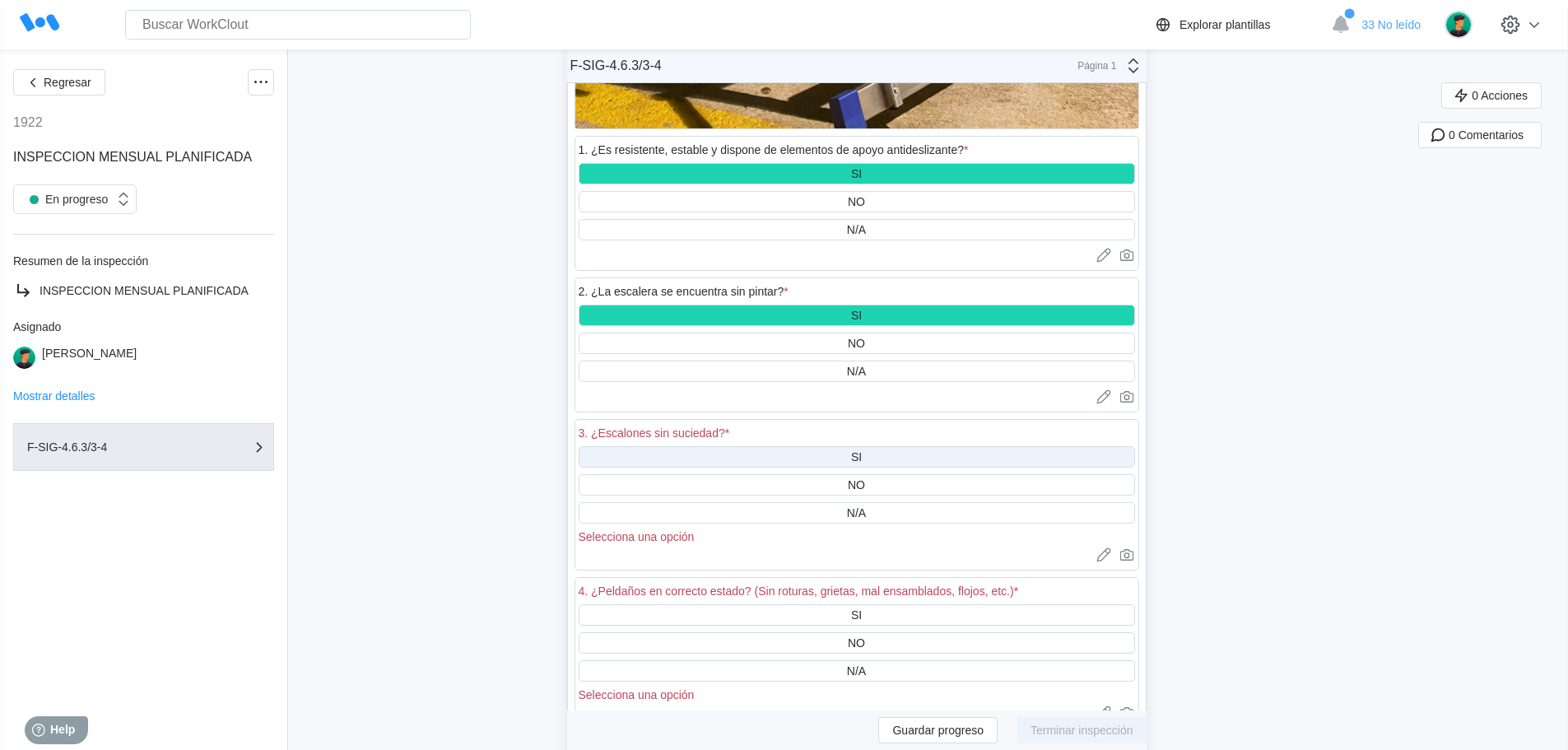
click at [862, 451] on div "SI" at bounding box center [856, 457] width 11 height 13
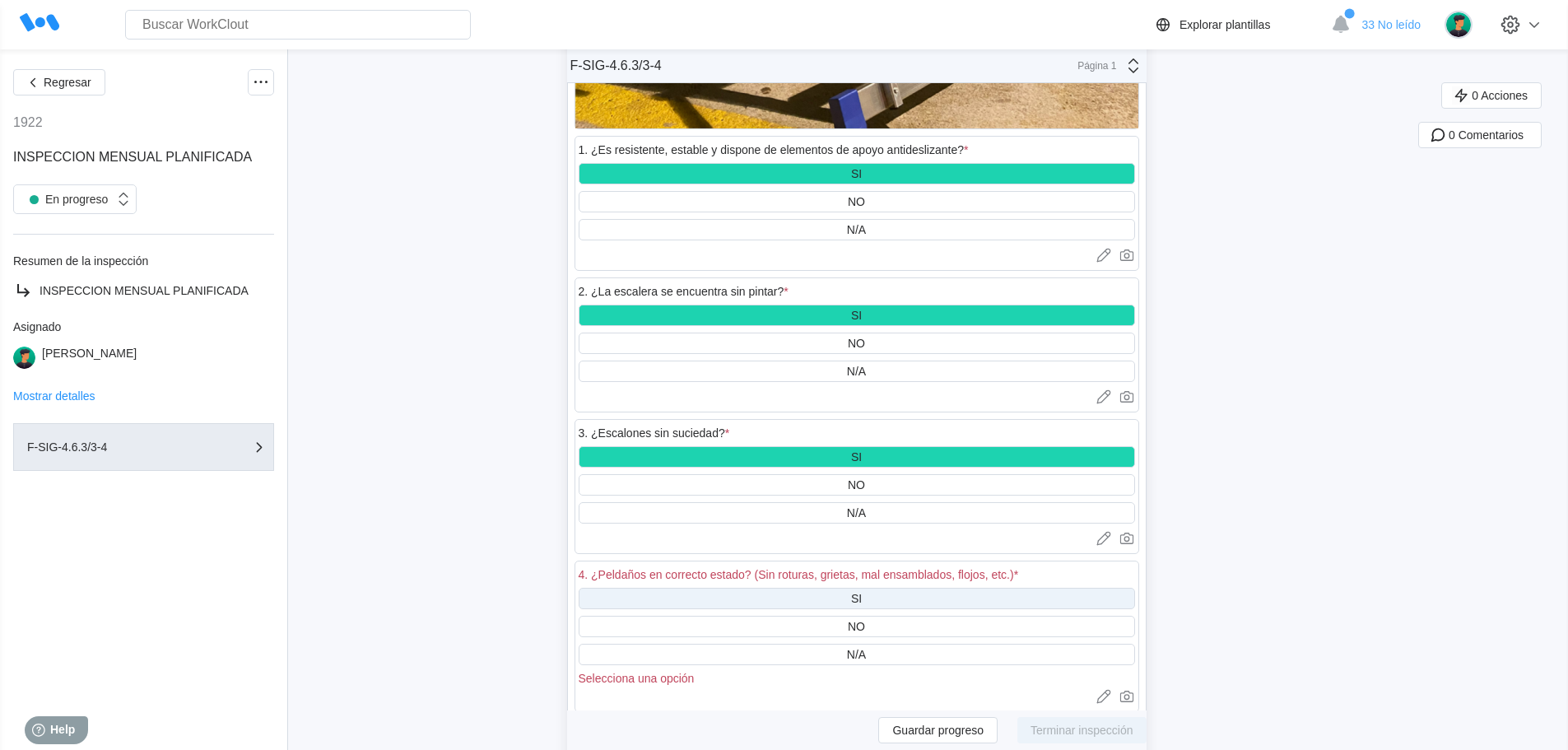
click at [878, 597] on div "SI" at bounding box center [856, 599] width 556 height 21
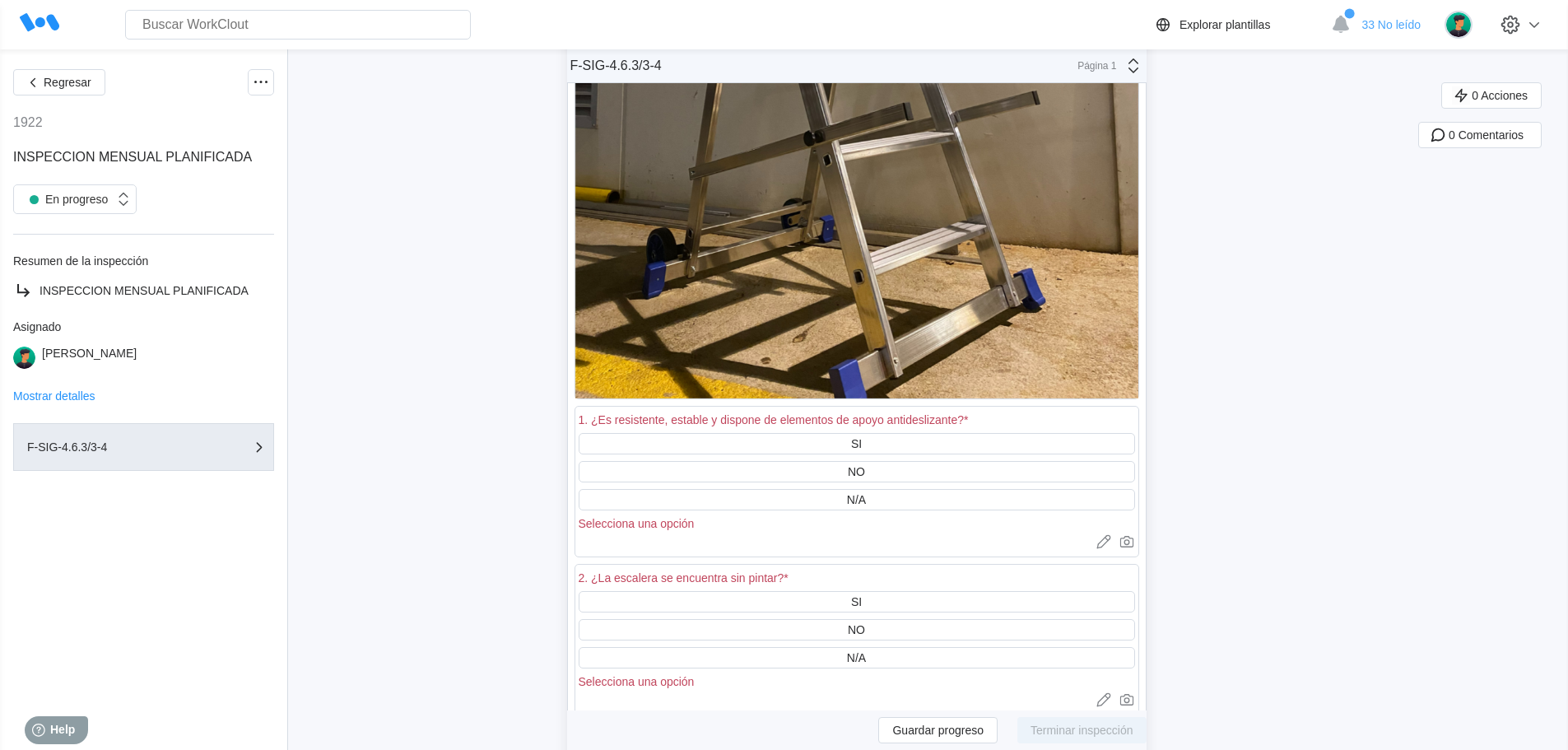
scroll to position [36807, 0]
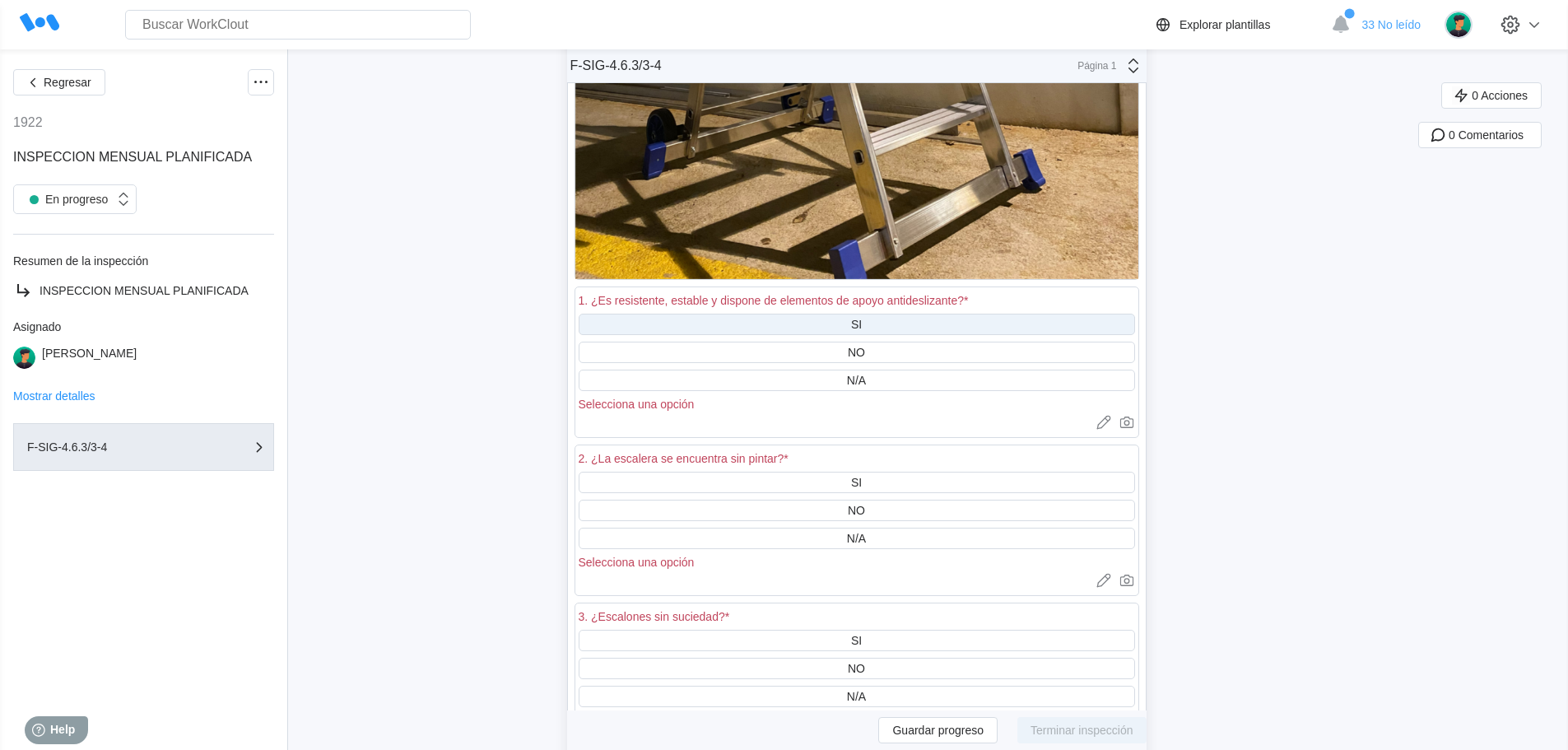
click at [871, 321] on div "SI" at bounding box center [856, 324] width 556 height 21
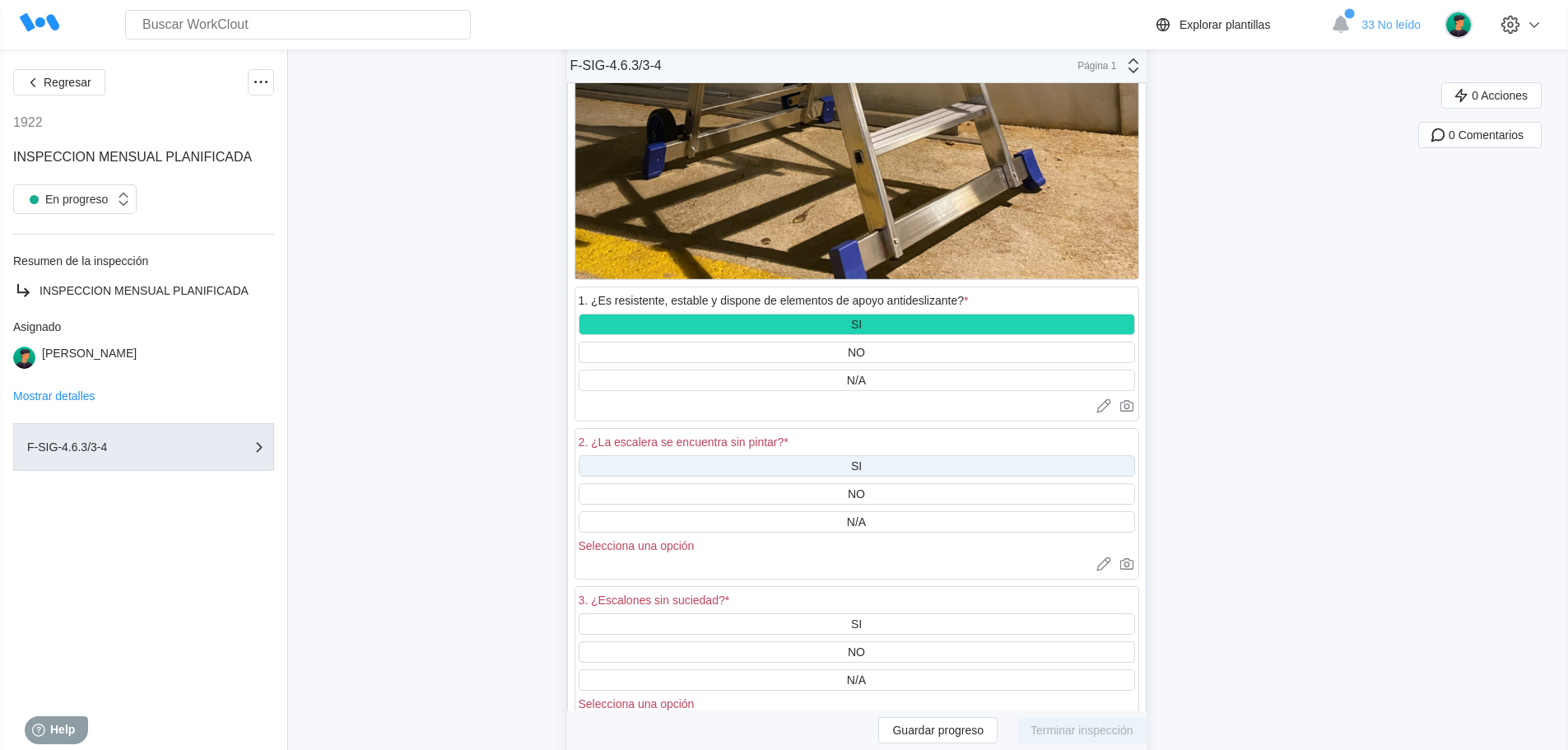
click at [867, 458] on div "SI" at bounding box center [856, 466] width 556 height 21
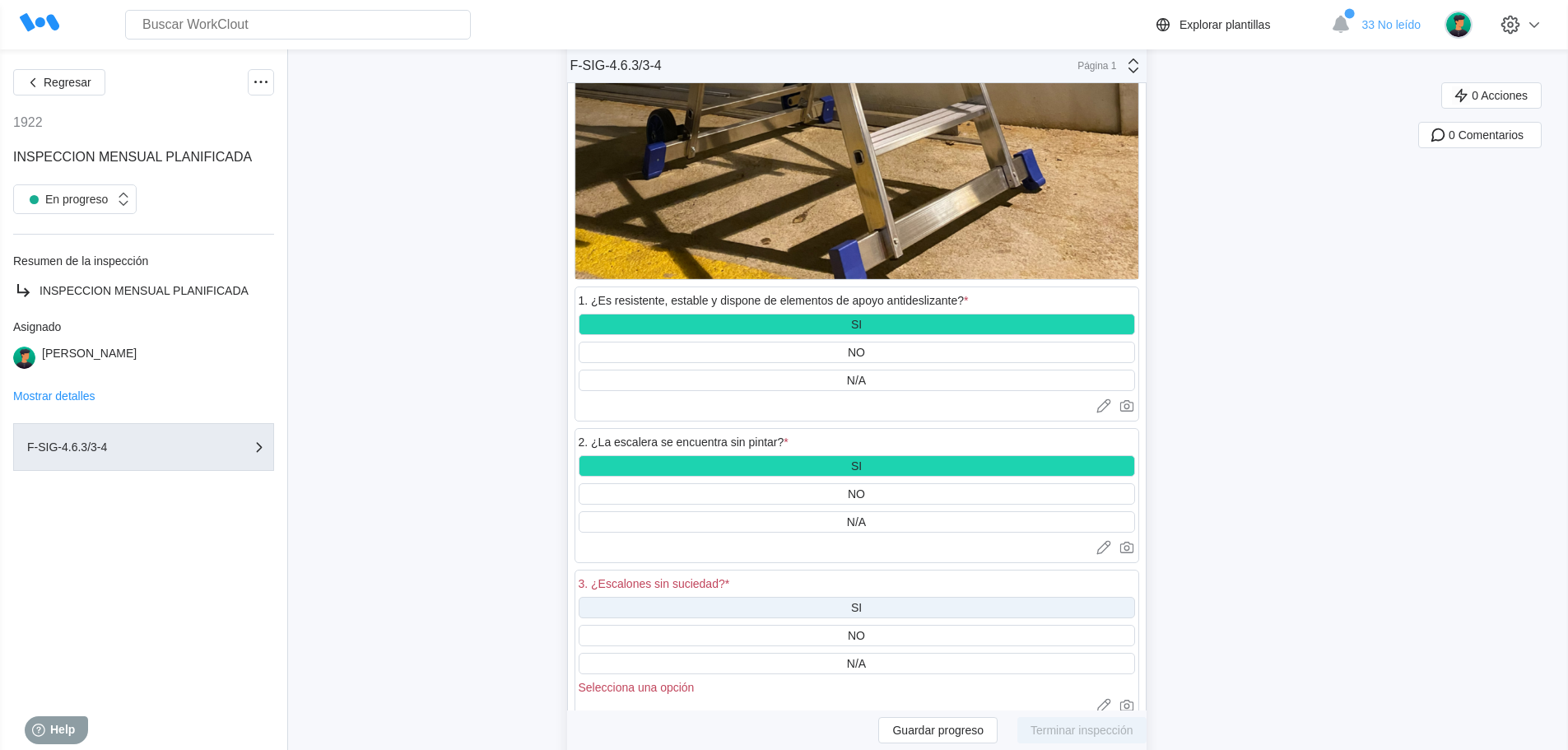
click at [862, 602] on div "SI" at bounding box center [856, 607] width 11 height 13
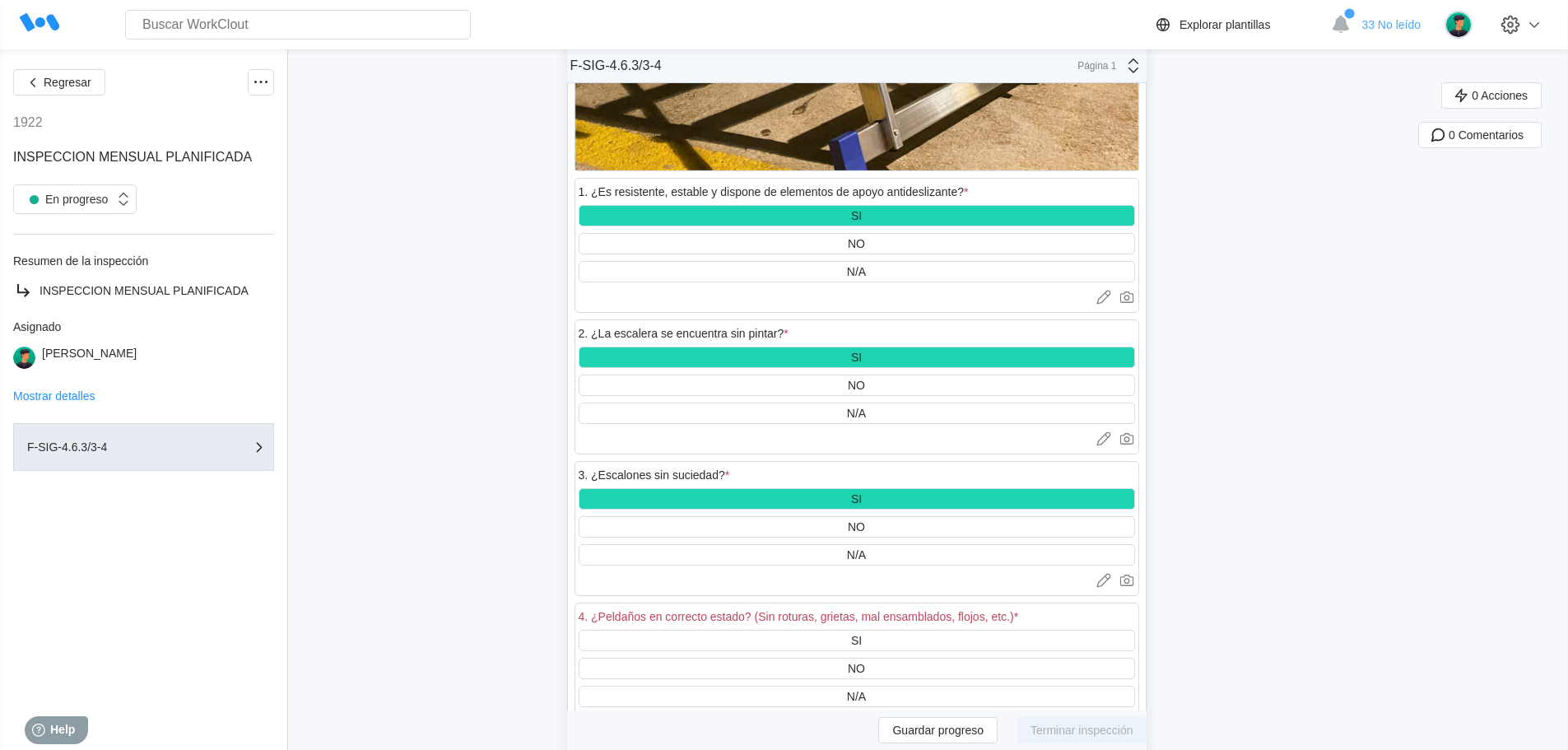
scroll to position [37218, 0]
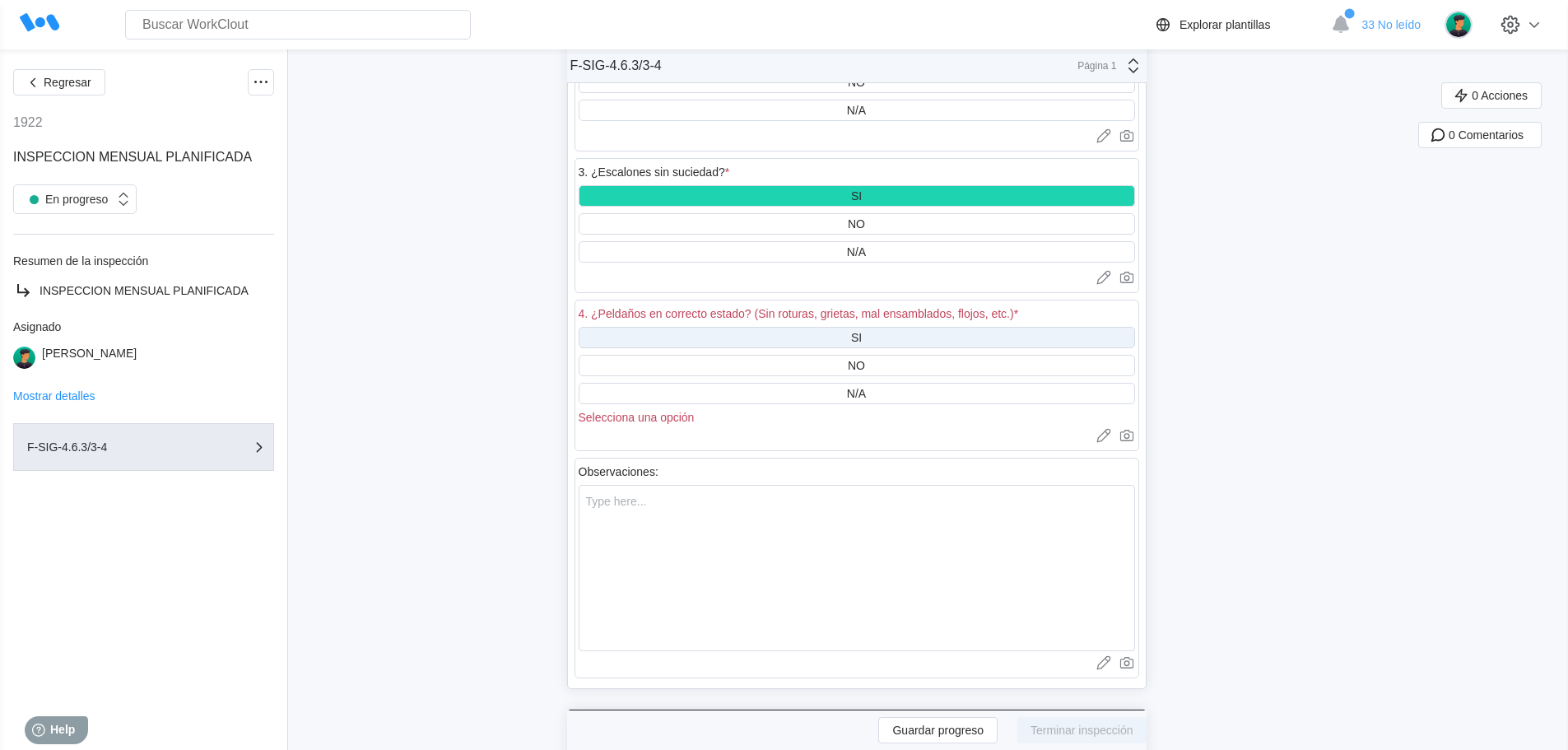
click at [868, 335] on div "SI" at bounding box center [856, 337] width 556 height 21
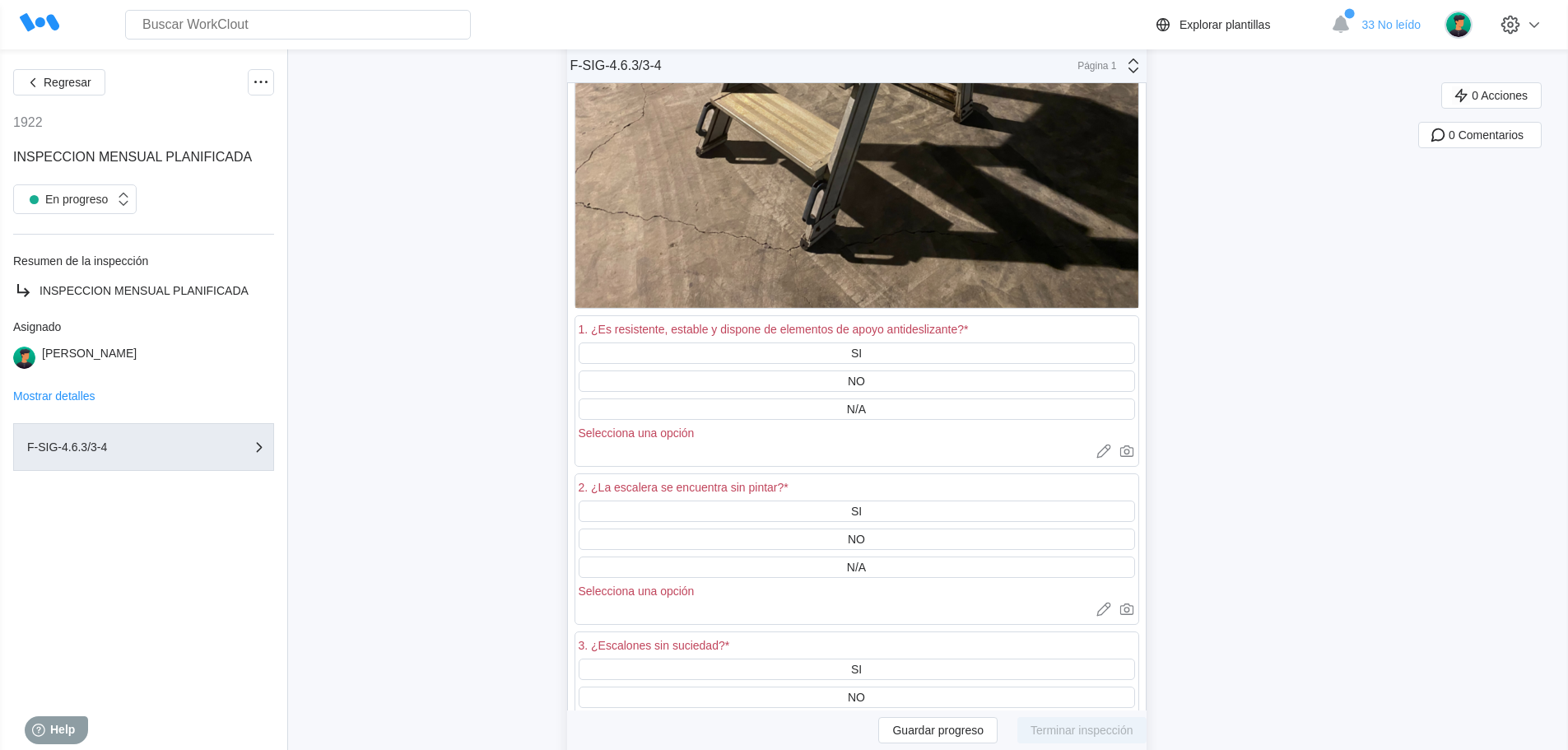
scroll to position [38125, 0]
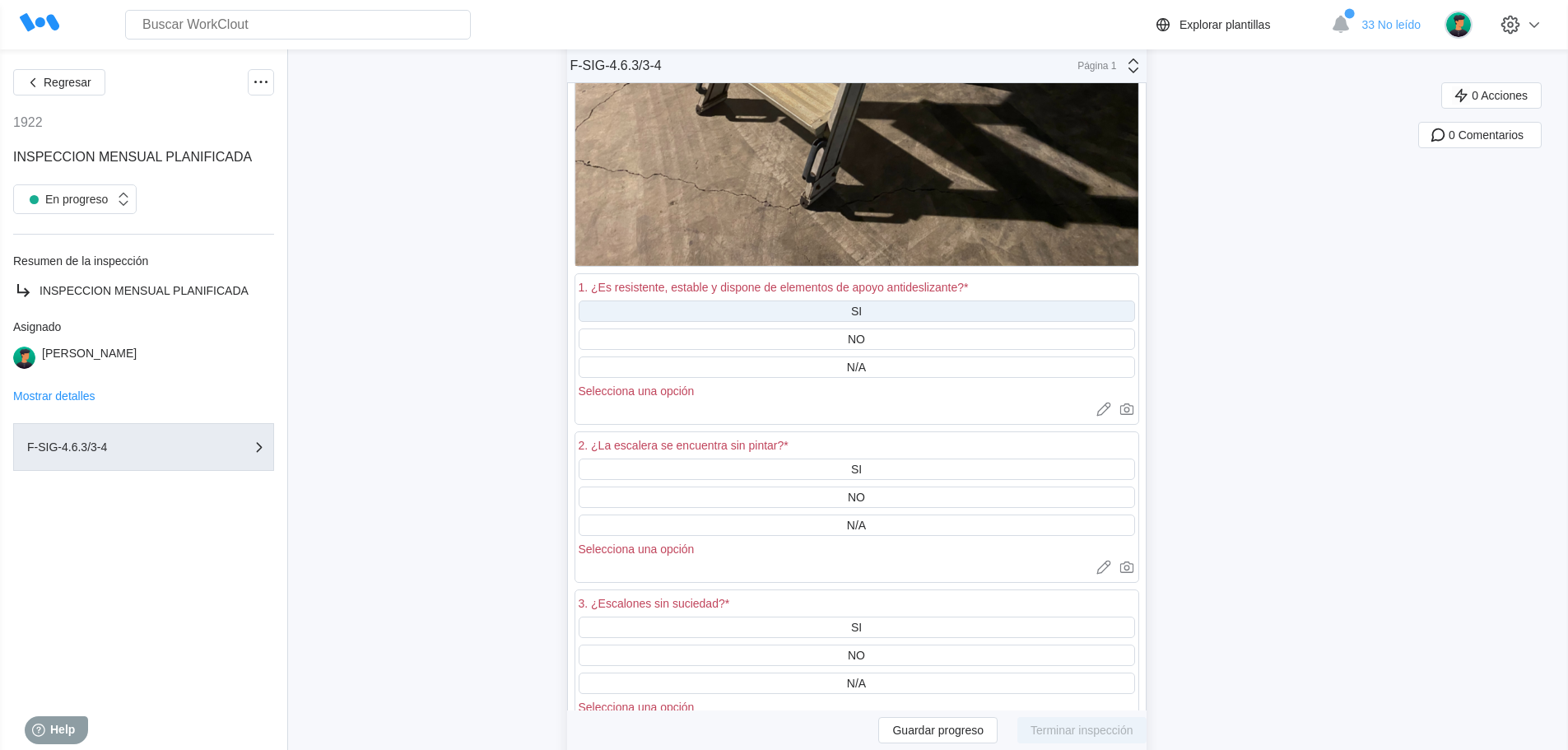
click at [870, 311] on div "SI" at bounding box center [856, 311] width 556 height 21
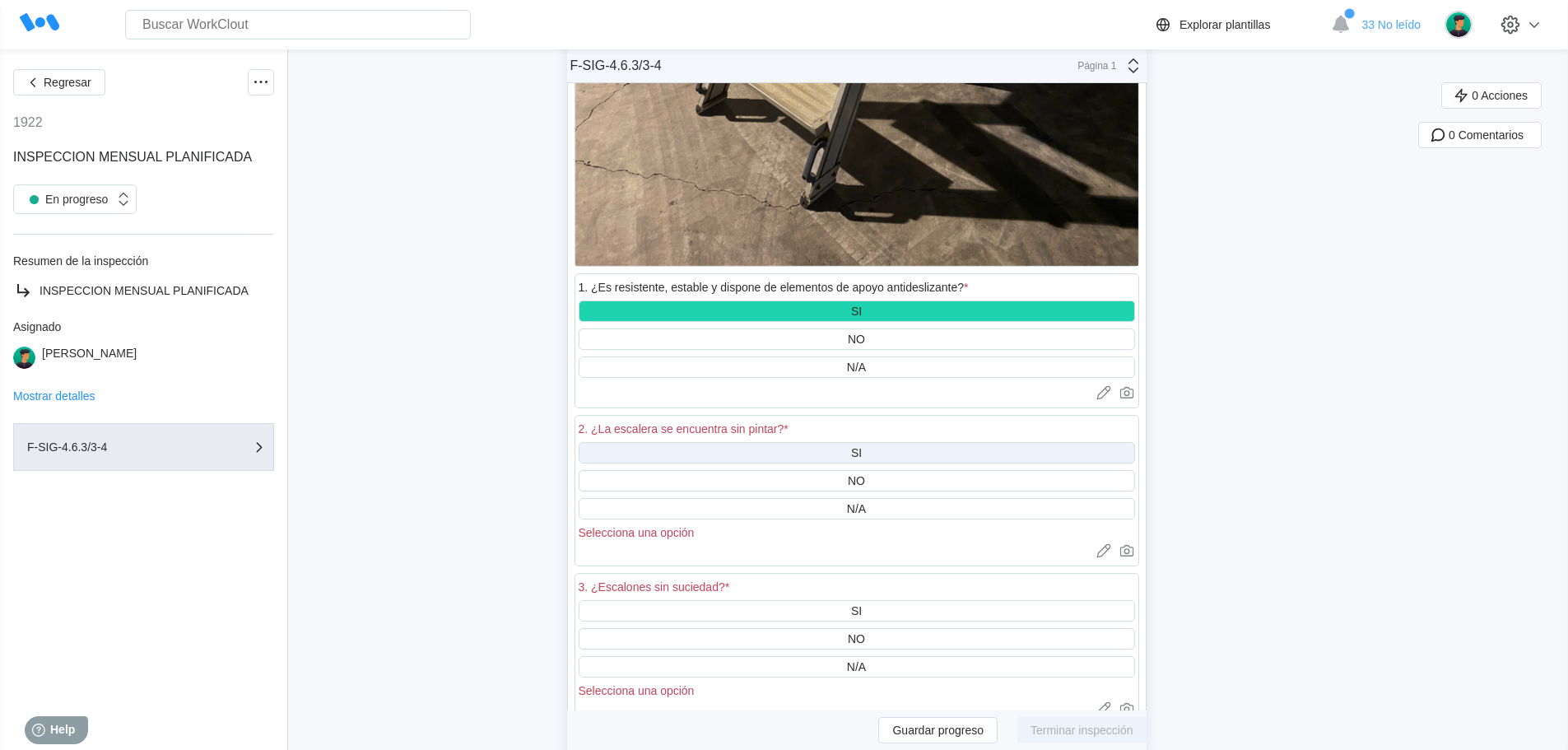
click at [859, 447] on div "SI" at bounding box center [856, 452] width 11 height 13
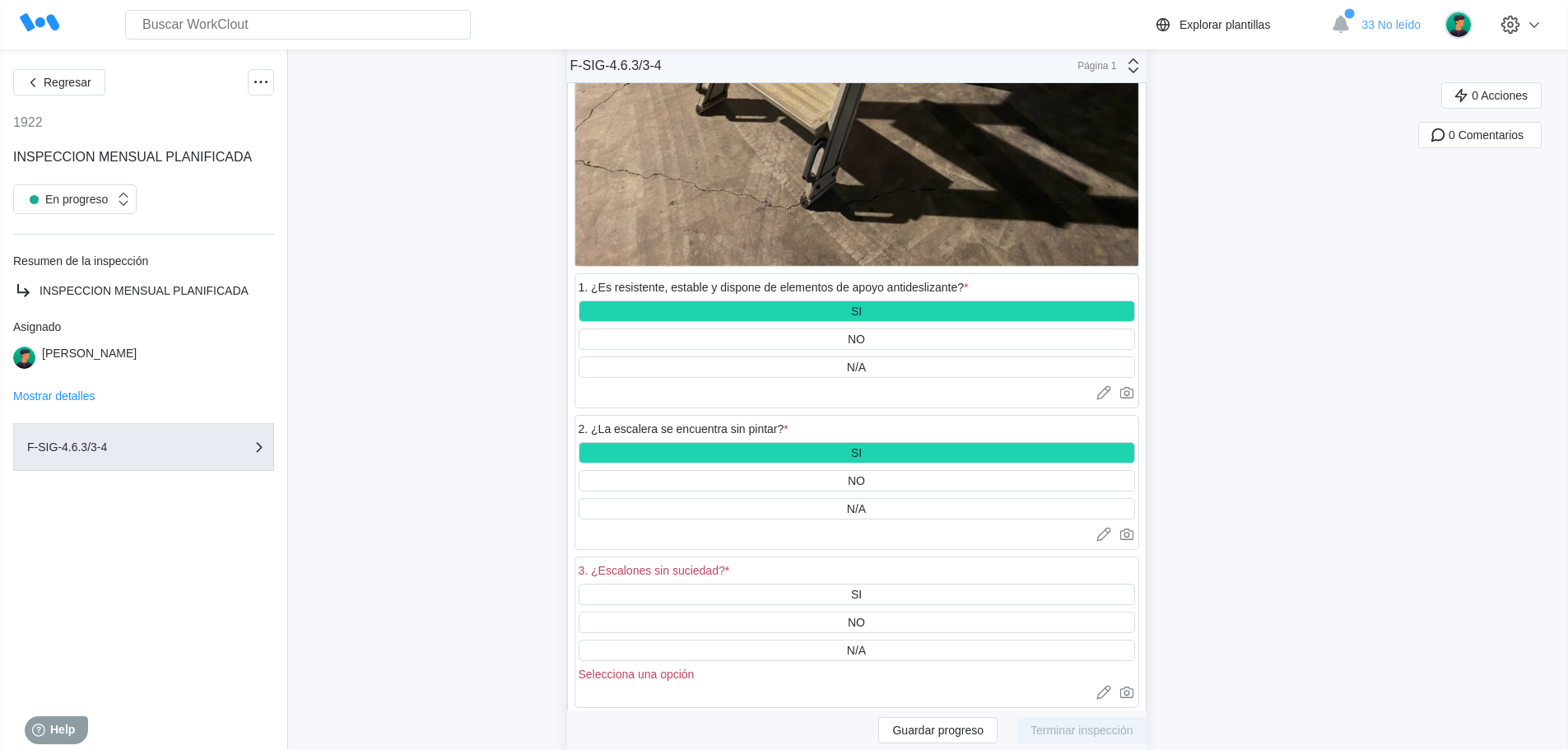
drag, startPoint x: 859, startPoint y: 590, endPoint x: 862, endPoint y: 562, distance: 28.2
click at [859, 589] on div "SI" at bounding box center [856, 595] width 11 height 13
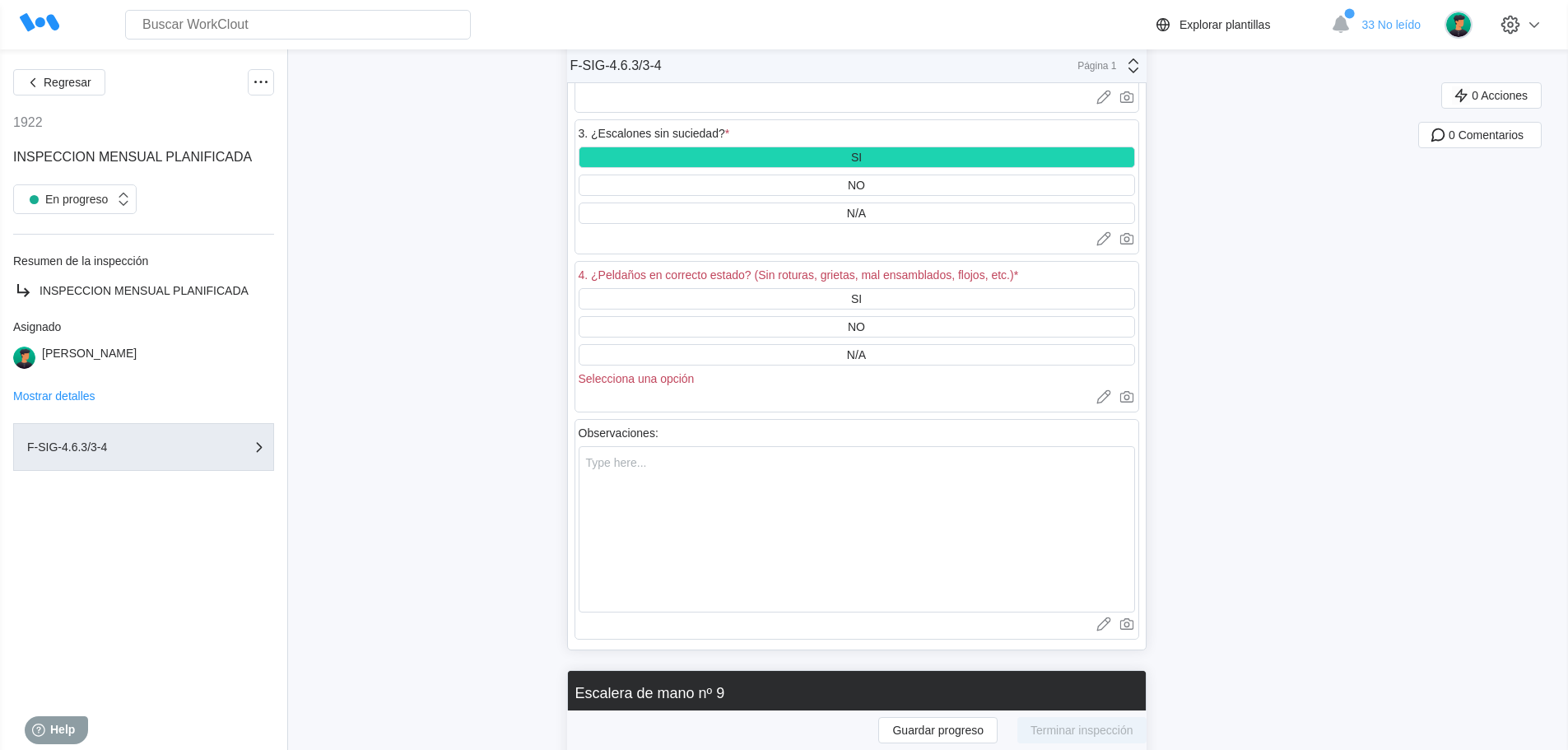
scroll to position [38618, 0]
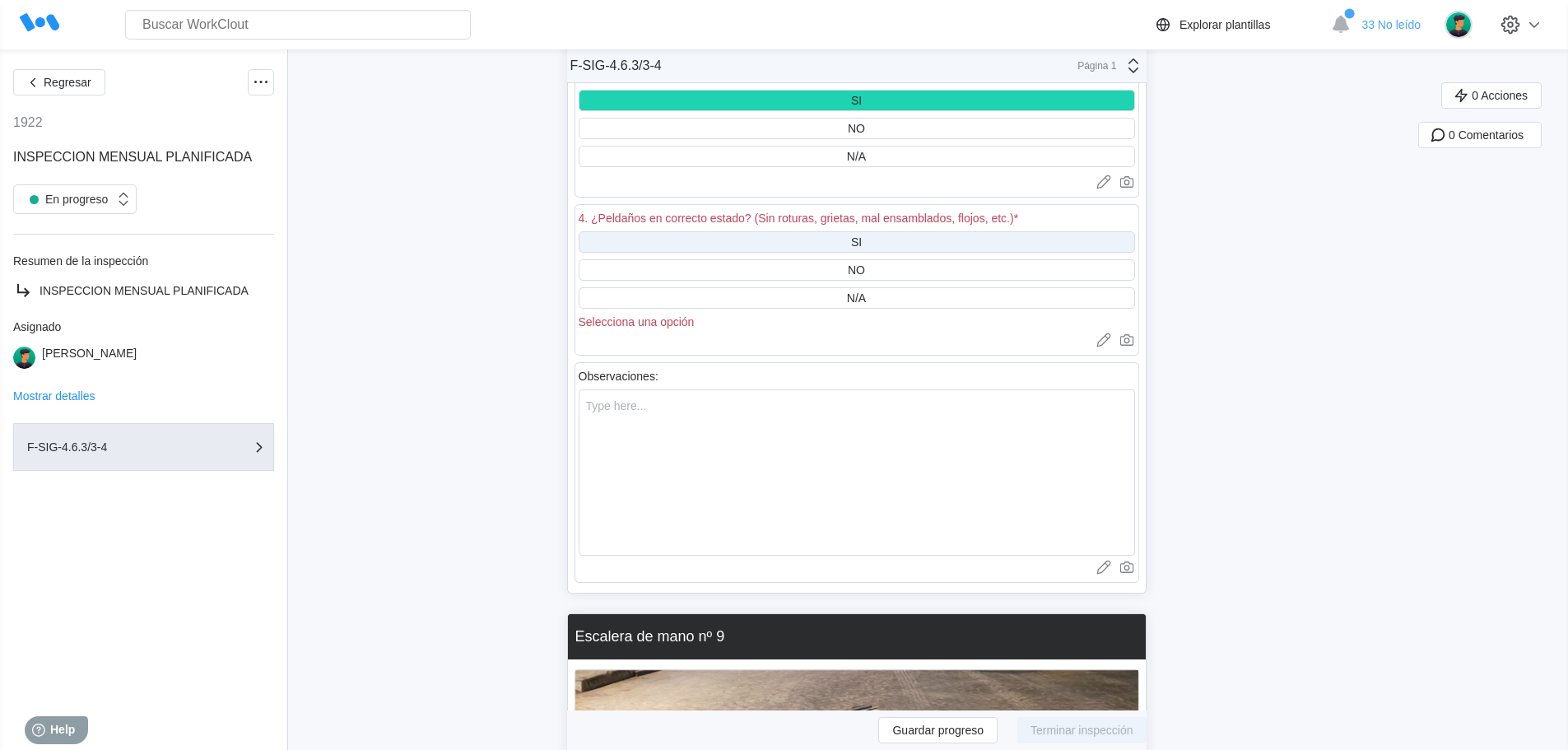
click at [856, 240] on div "SI" at bounding box center [856, 242] width 556 height 21
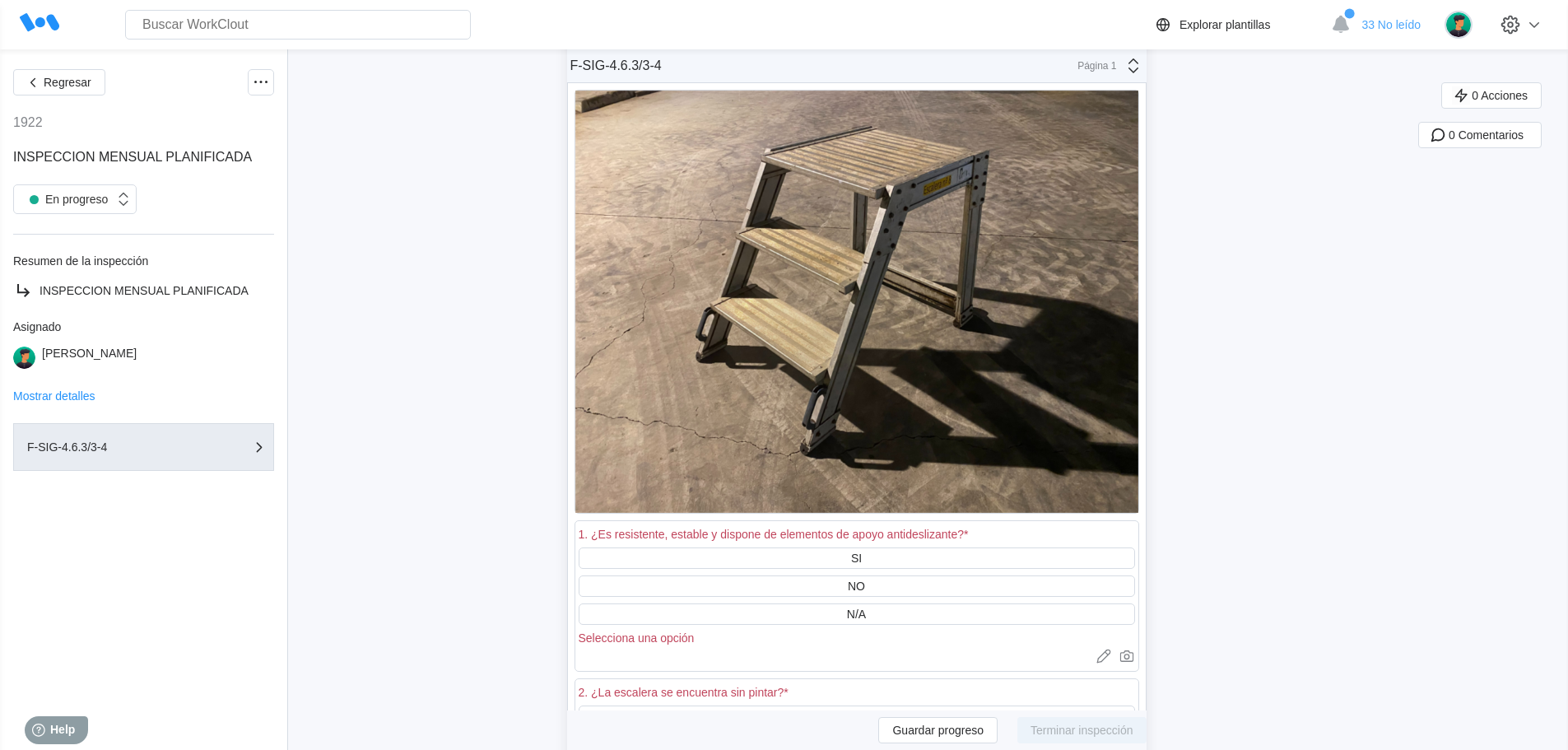
scroll to position [39194, 0]
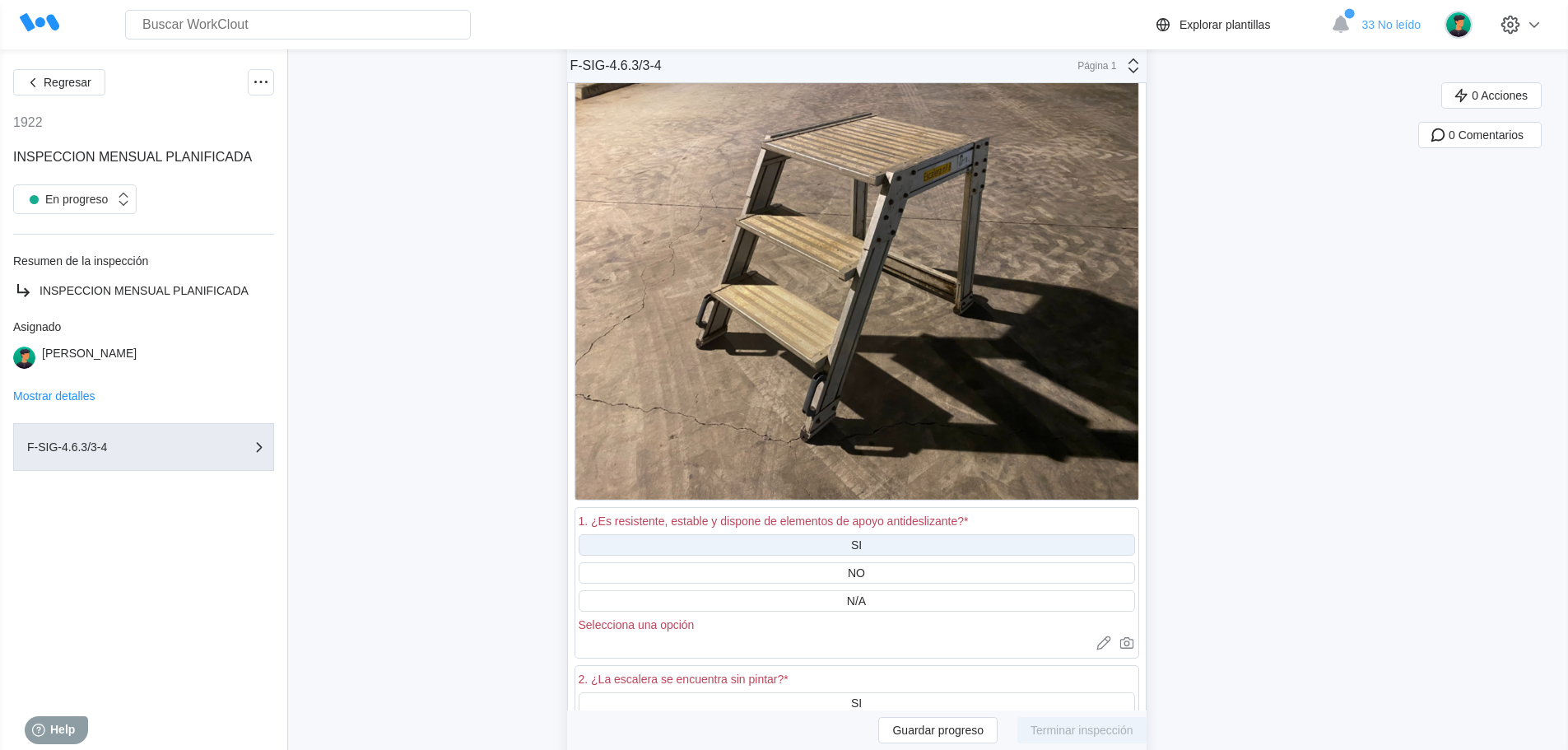
click at [859, 547] on div "SI" at bounding box center [856, 545] width 11 height 13
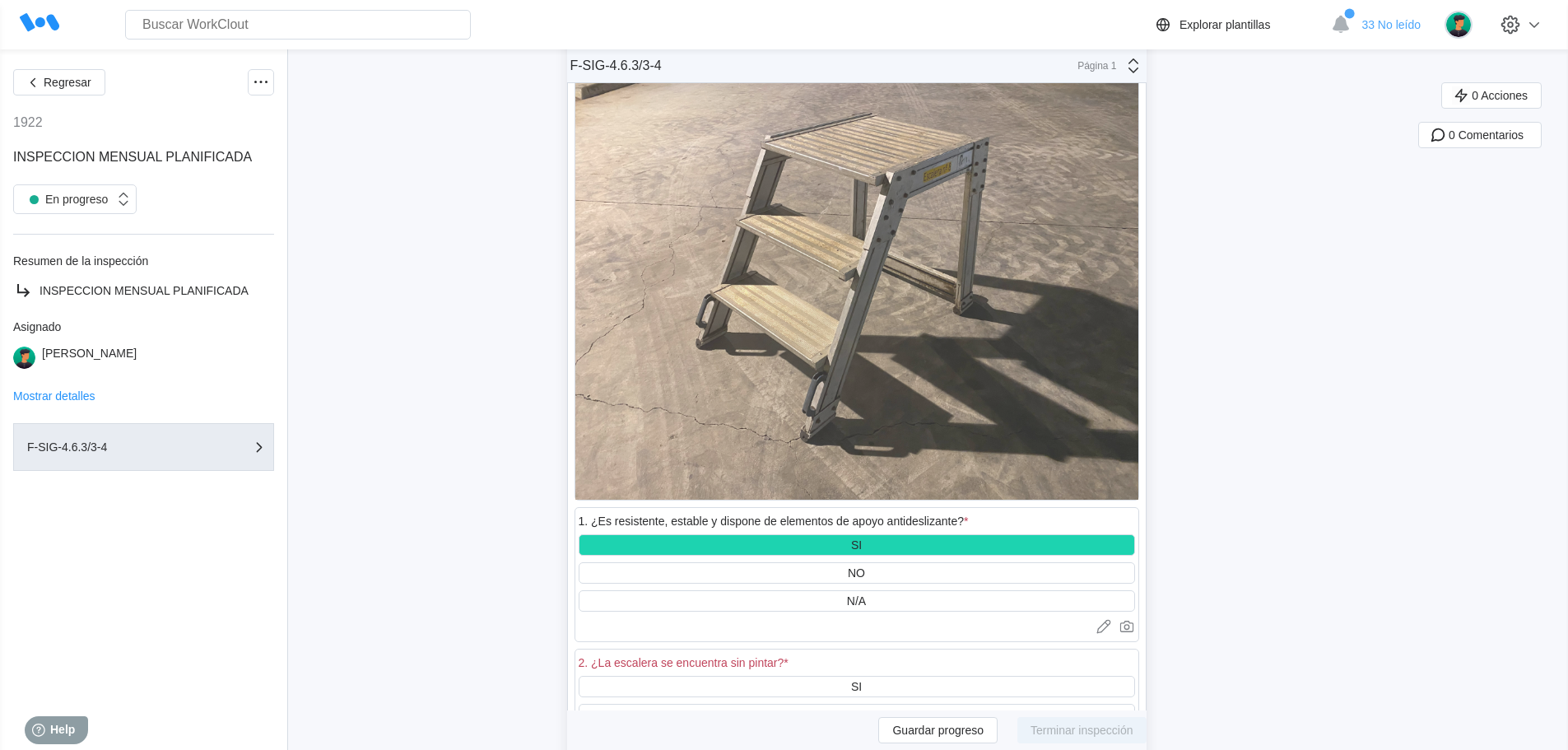
scroll to position [39606, 0]
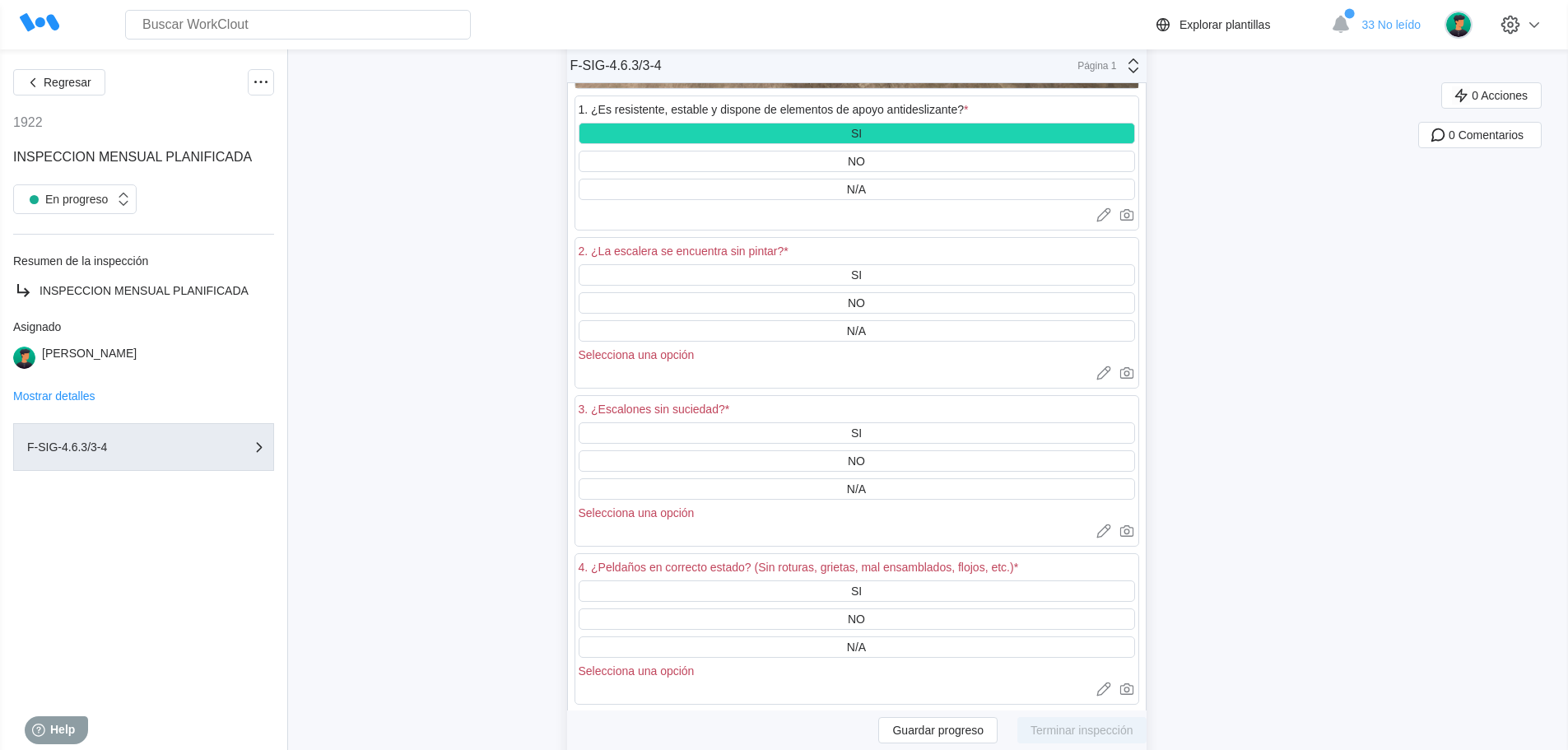
click at [851, 262] on div "2. ¿La escalera se encuentra sin pintar? *" at bounding box center [856, 253] width 556 height 23
click at [850, 273] on div "SI" at bounding box center [856, 275] width 556 height 21
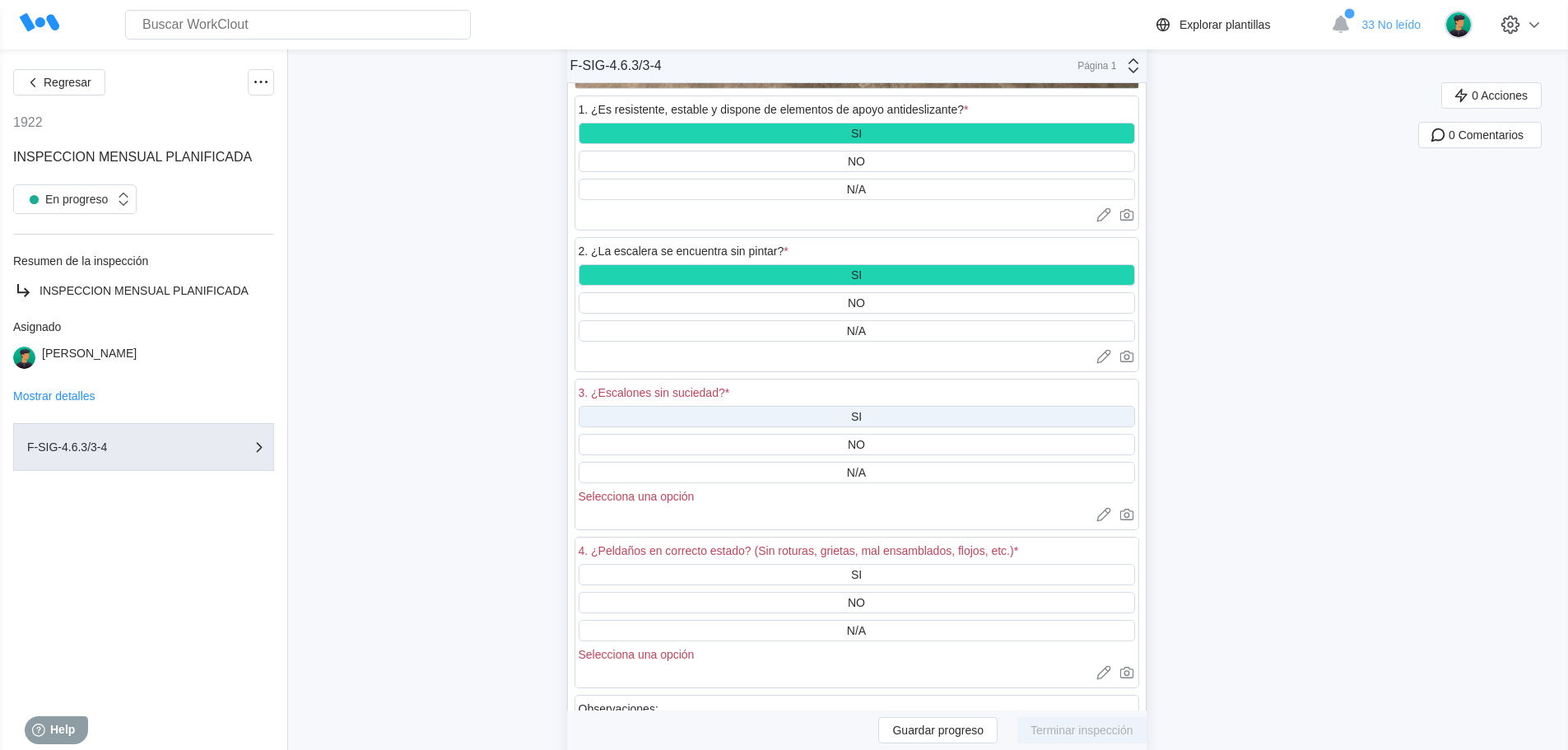
click at [857, 408] on div "SI" at bounding box center [856, 417] width 556 height 21
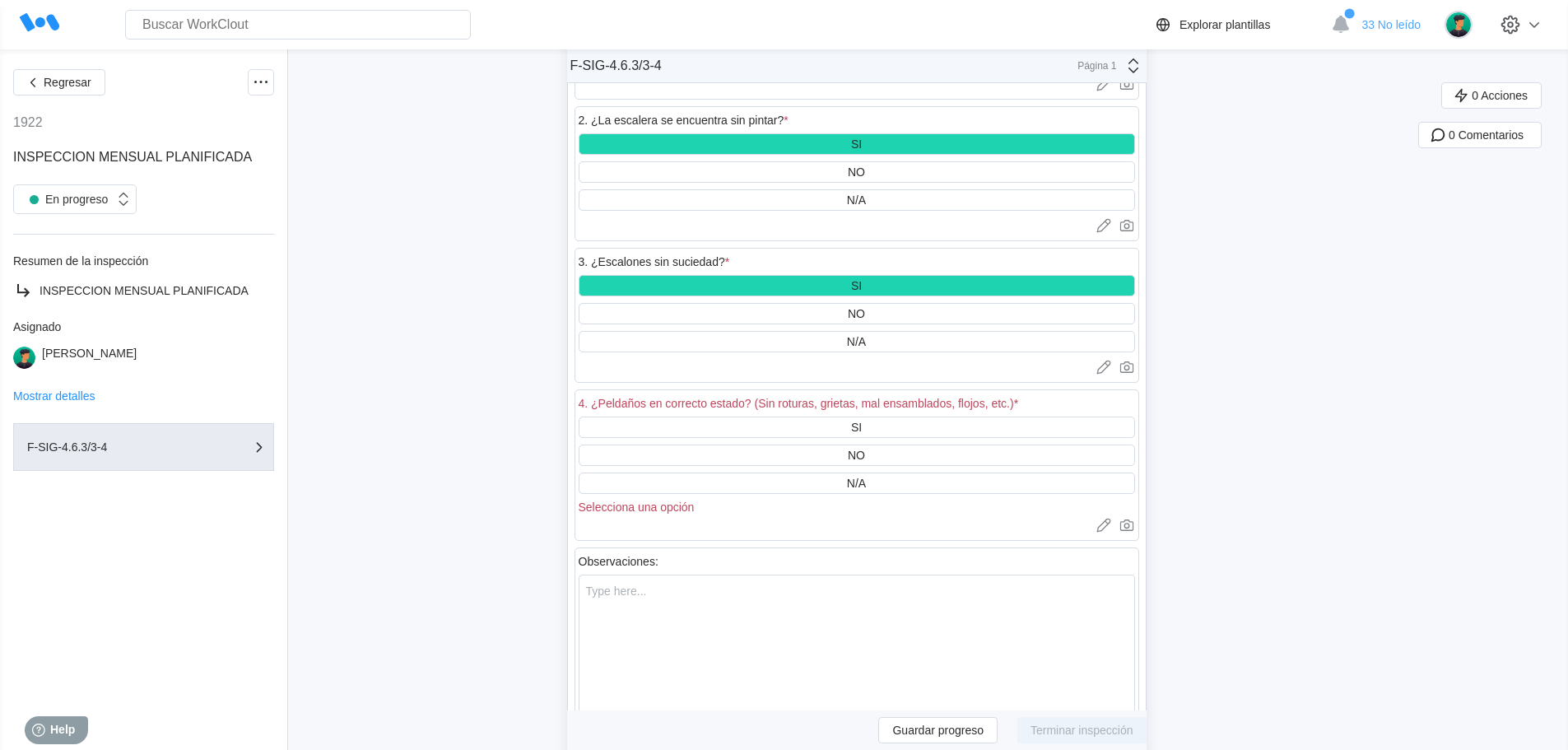
scroll to position [39853, 0]
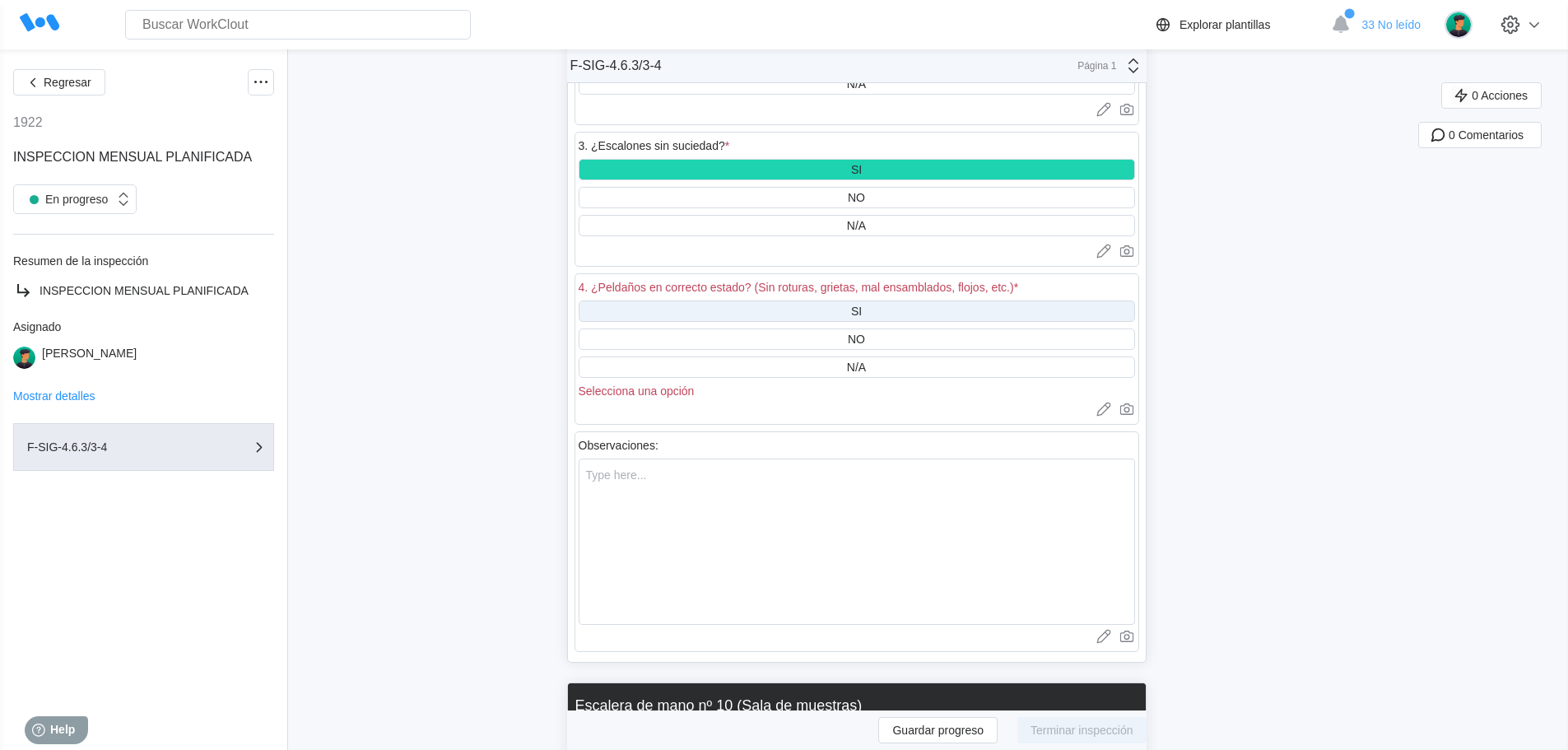
click at [869, 312] on div "SI" at bounding box center [856, 311] width 556 height 21
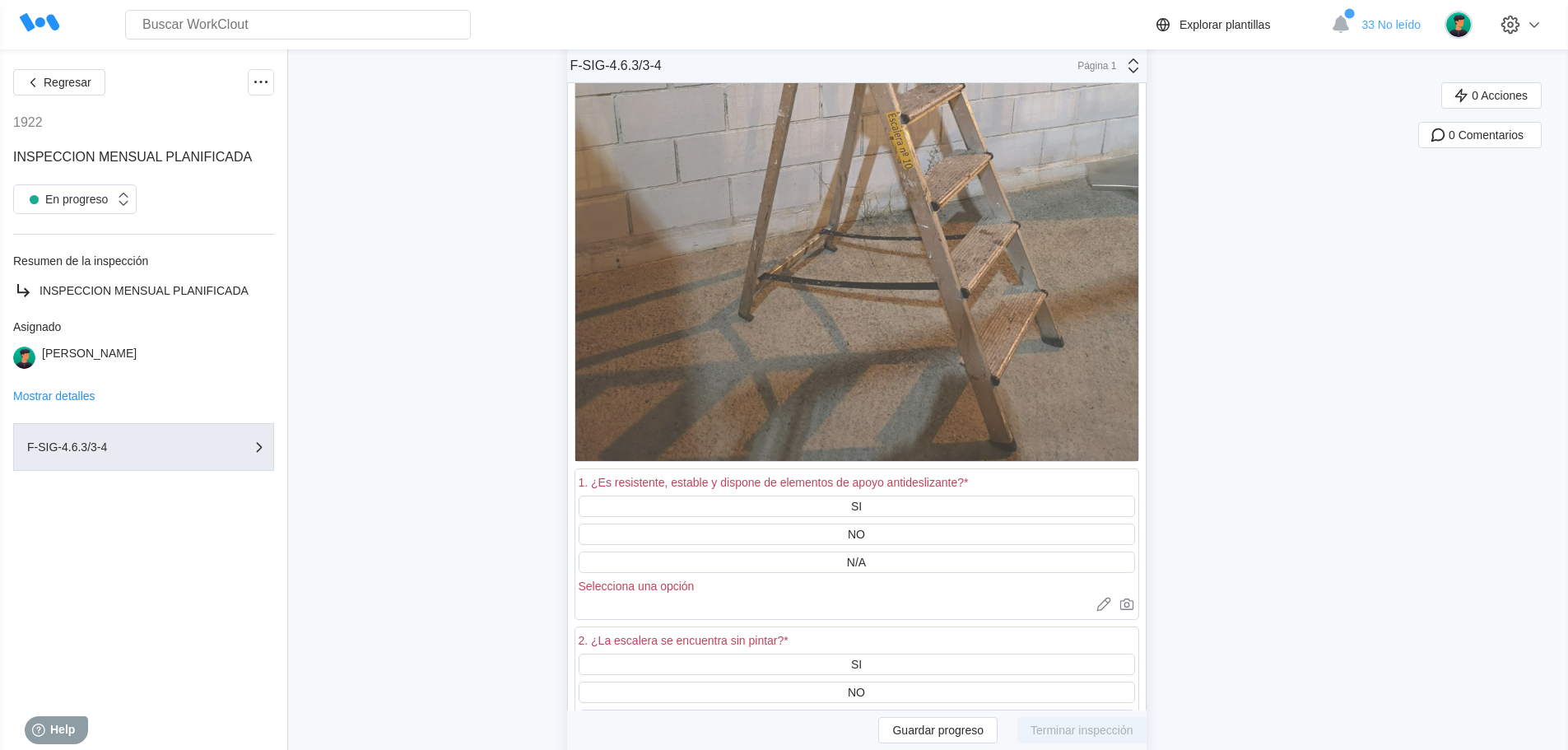
scroll to position [41088, 0]
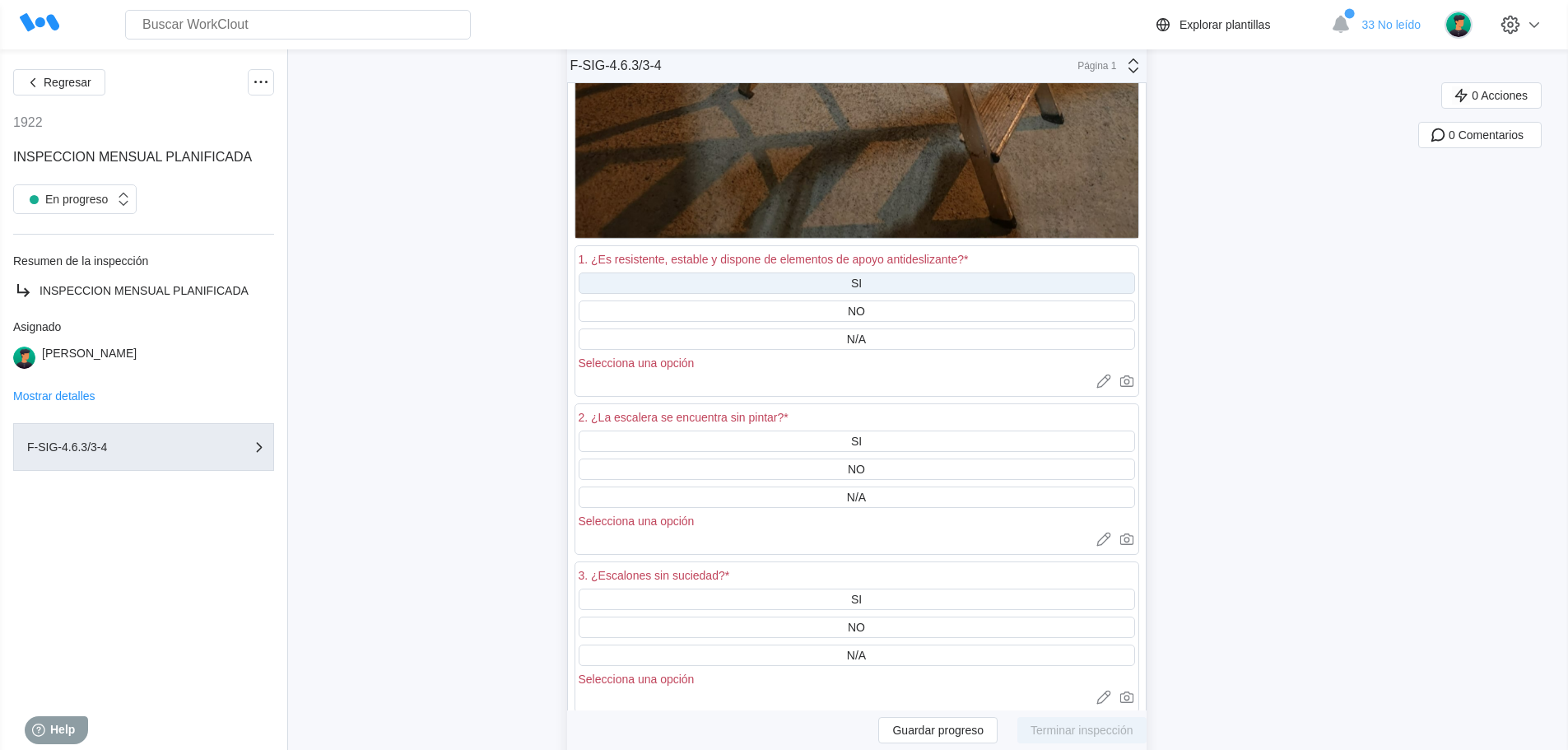
click at [871, 285] on div "SI" at bounding box center [856, 284] width 556 height 21
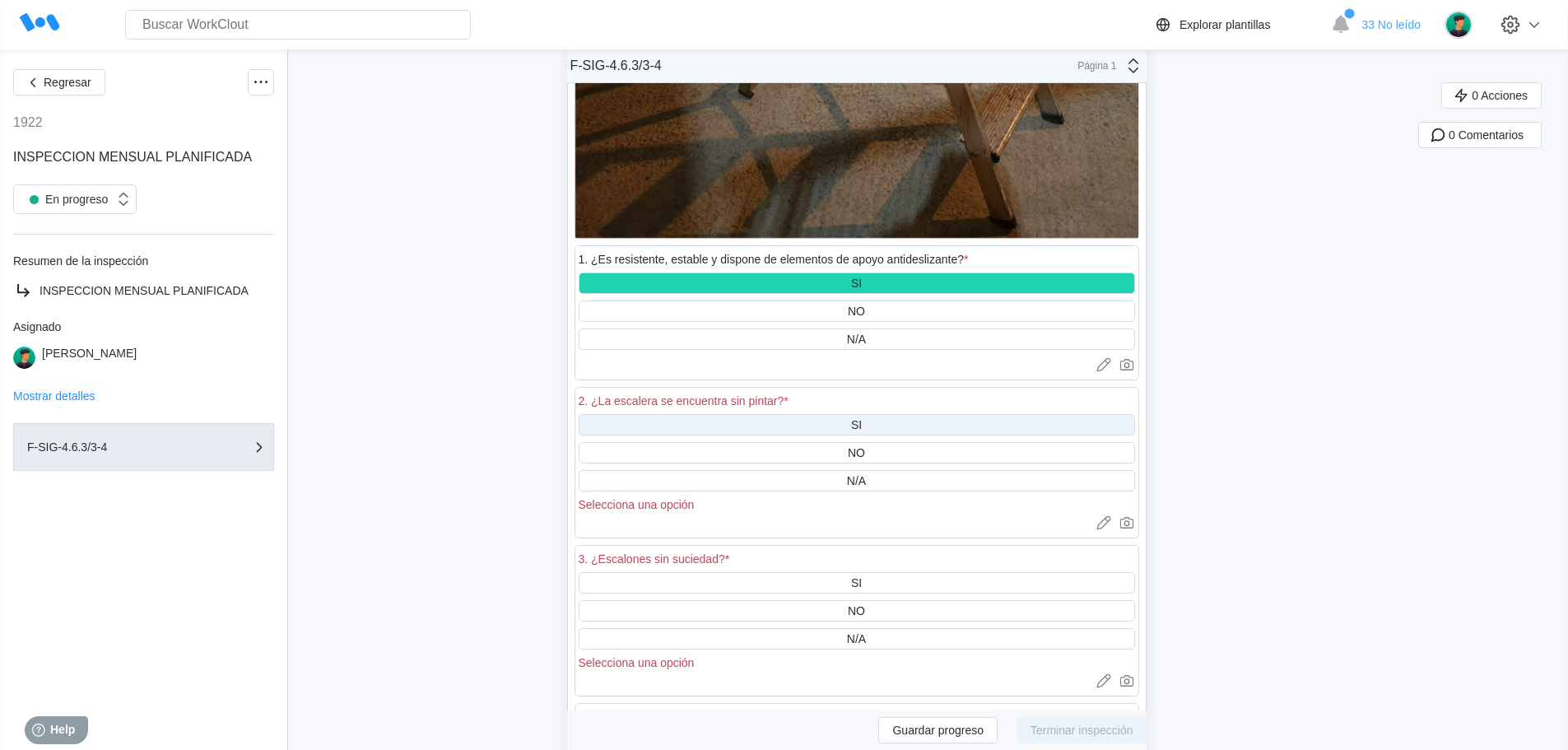
click at [877, 416] on div "SI" at bounding box center [856, 425] width 556 height 21
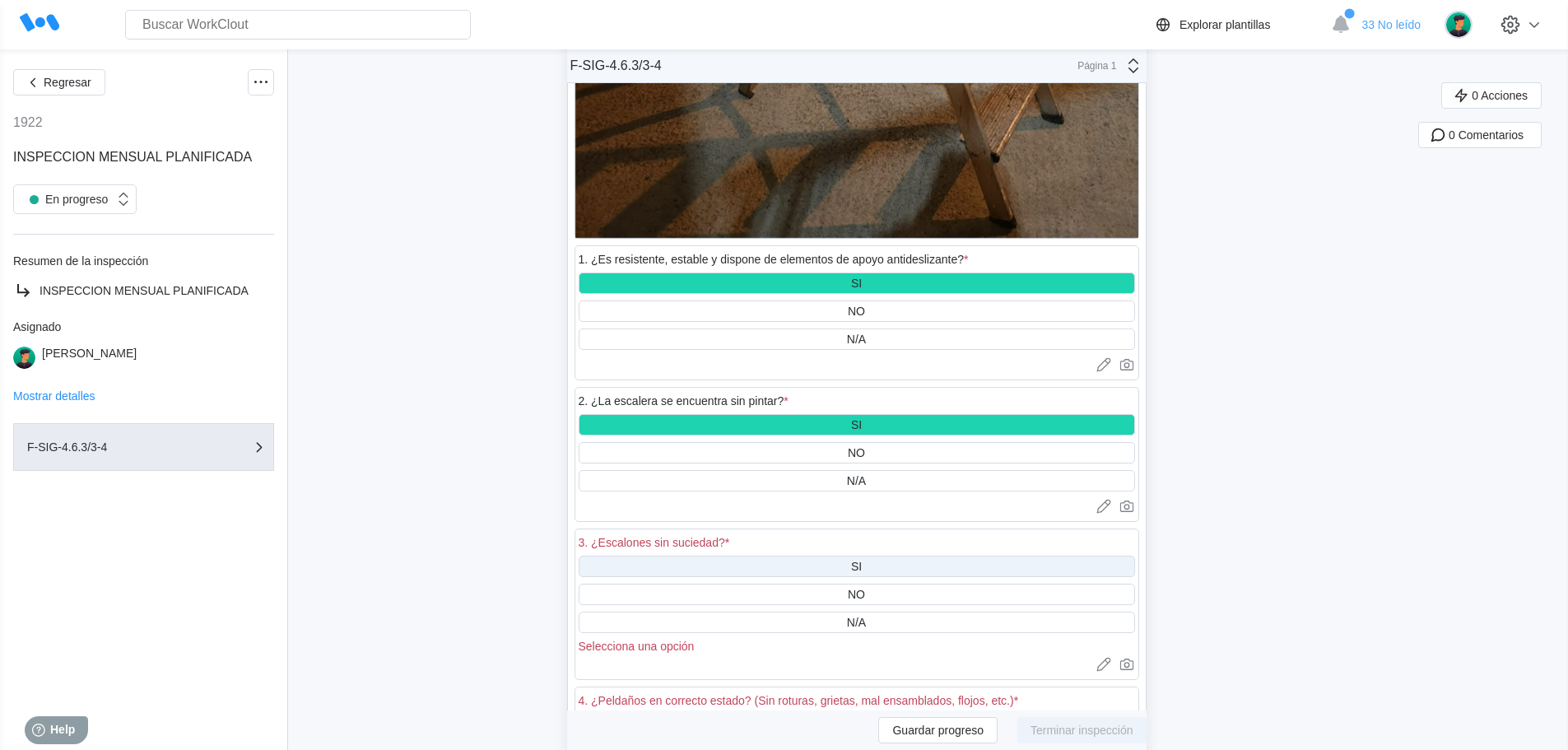
click at [878, 558] on div "SI" at bounding box center [856, 566] width 556 height 21
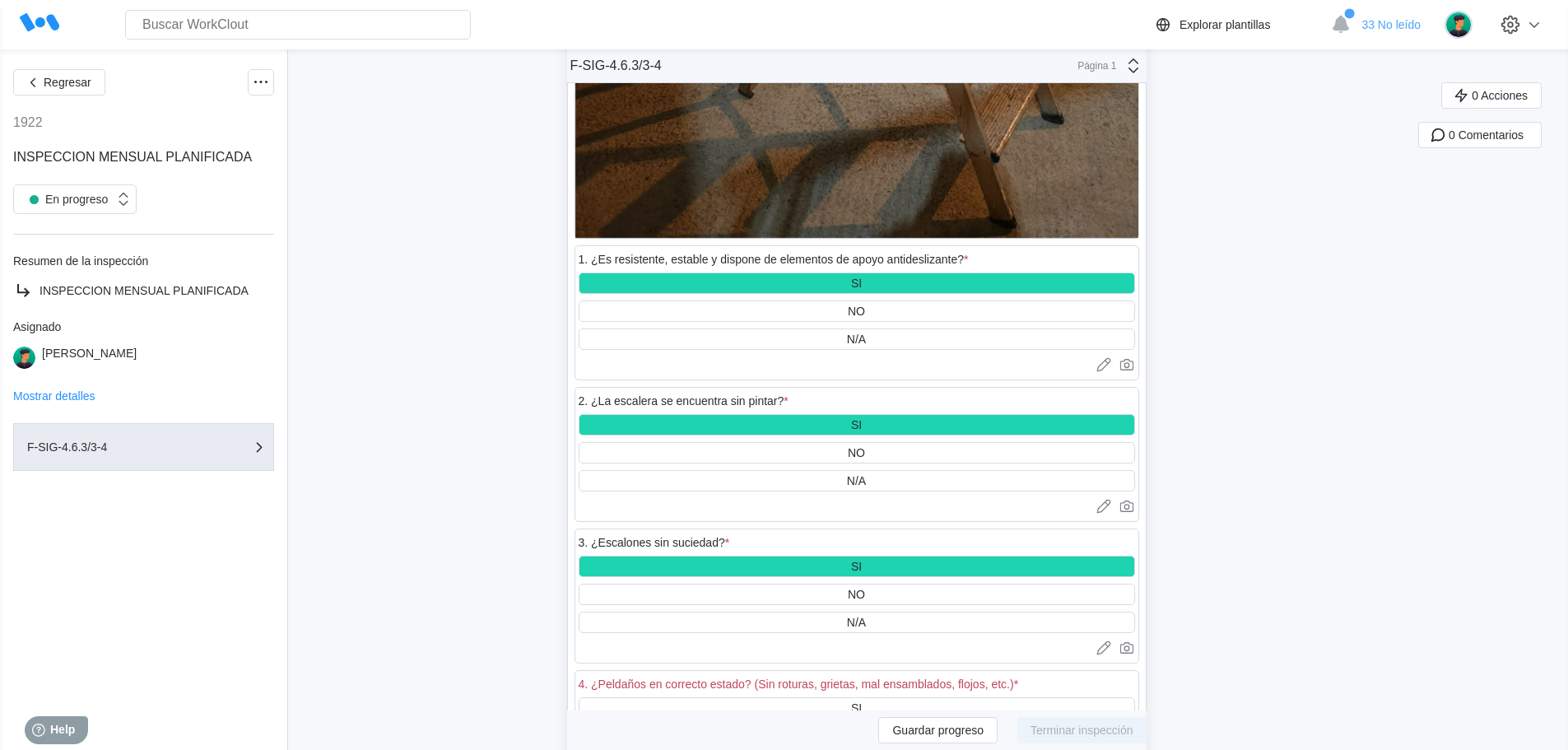
scroll to position [41418, 0]
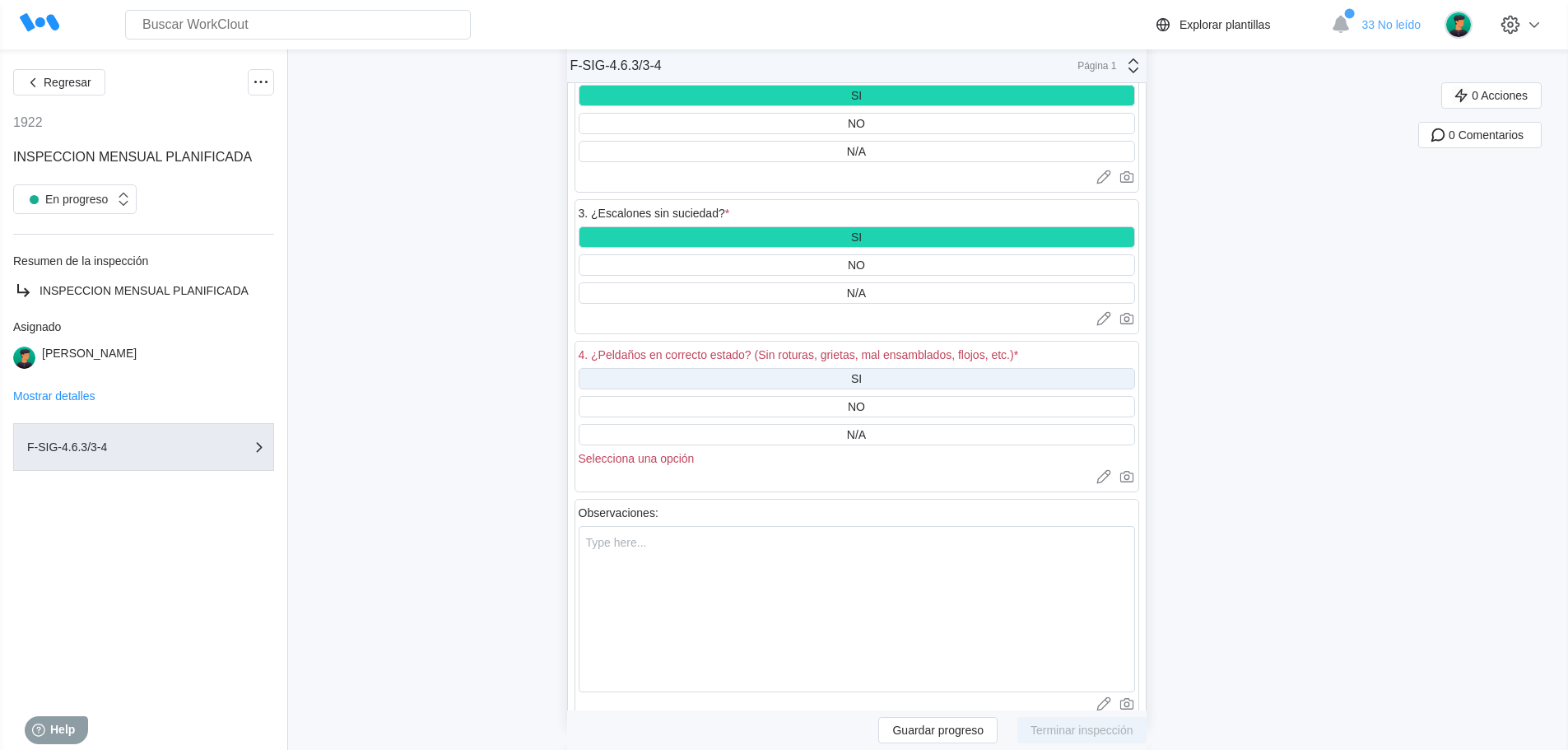
click at [866, 370] on div "SI" at bounding box center [856, 379] width 556 height 21
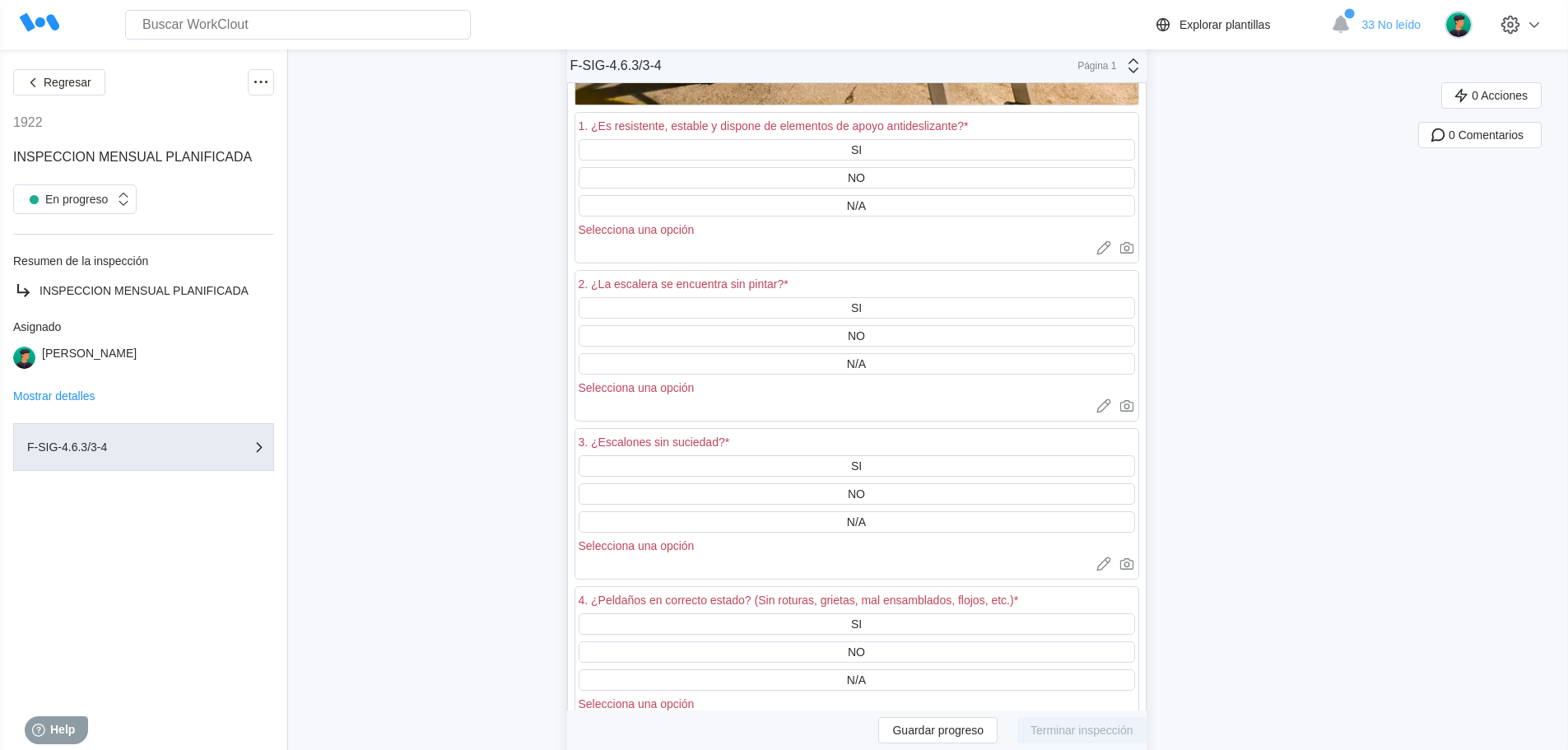
scroll to position [42818, 0]
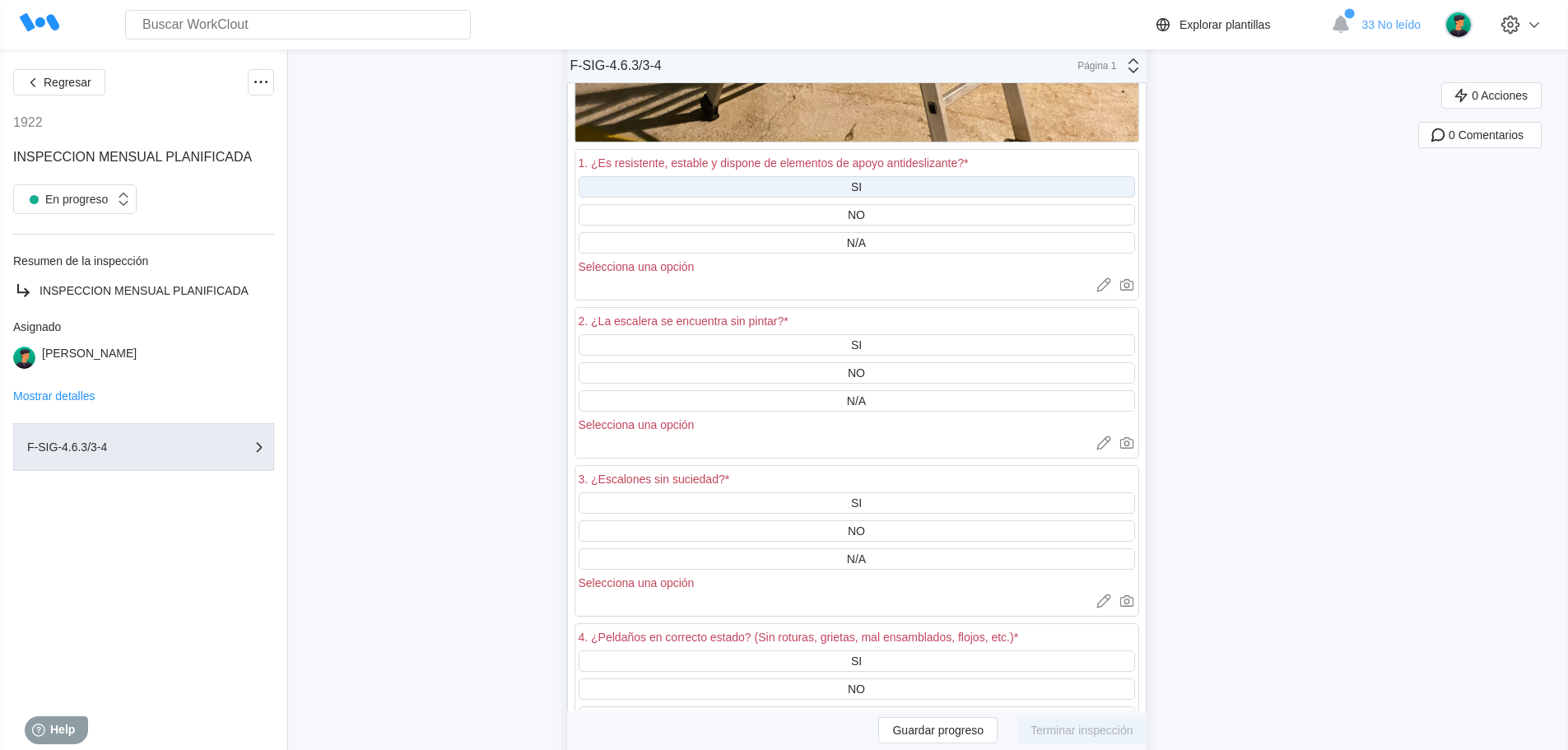
click at [862, 179] on div "SI" at bounding box center [856, 186] width 556 height 21
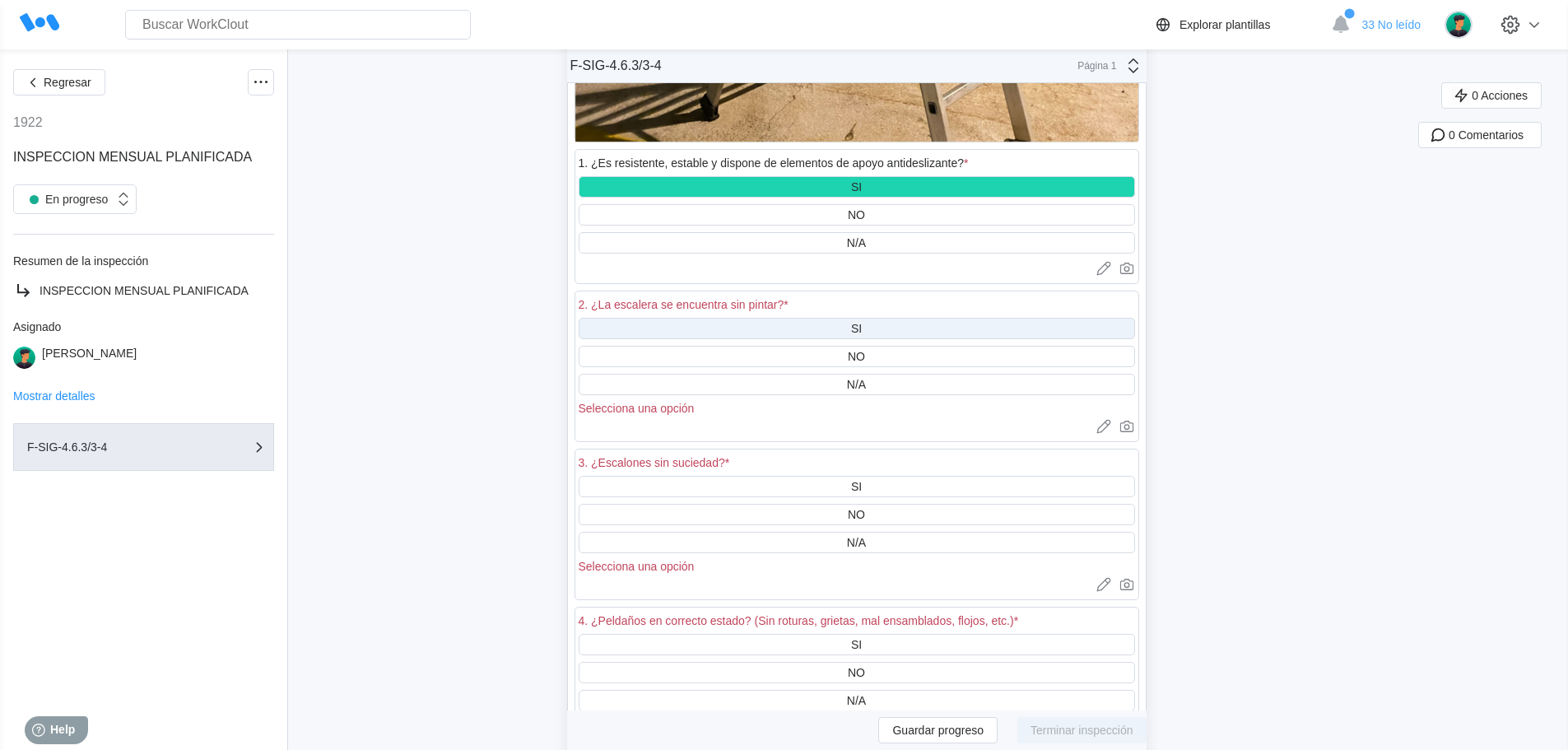
click at [862, 329] on div "SI" at bounding box center [856, 328] width 11 height 13
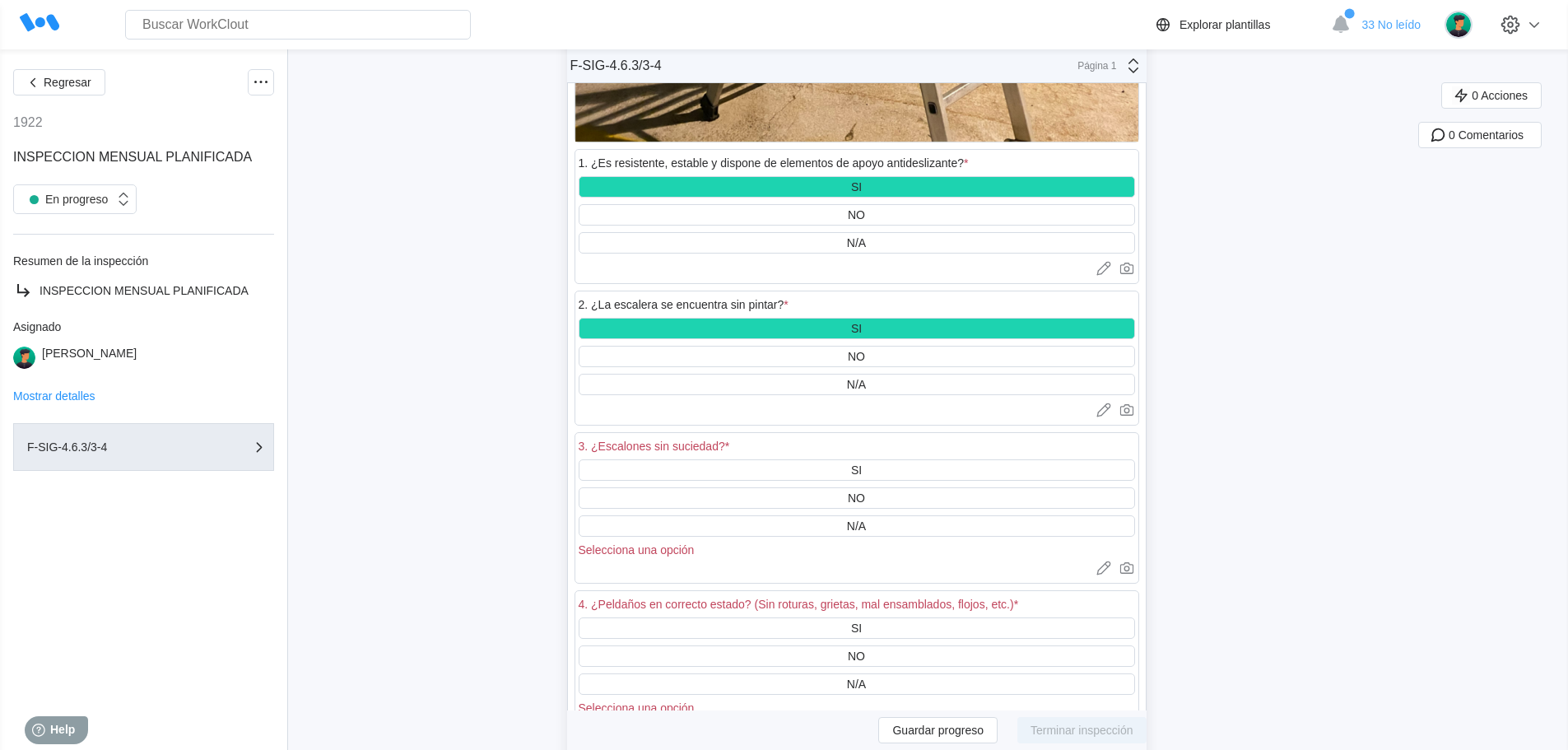
click at [869, 458] on div "3. ¿Escalones sin suciedad? *" at bounding box center [856, 448] width 556 height 23
click at [869, 470] on div "SI" at bounding box center [856, 470] width 556 height 21
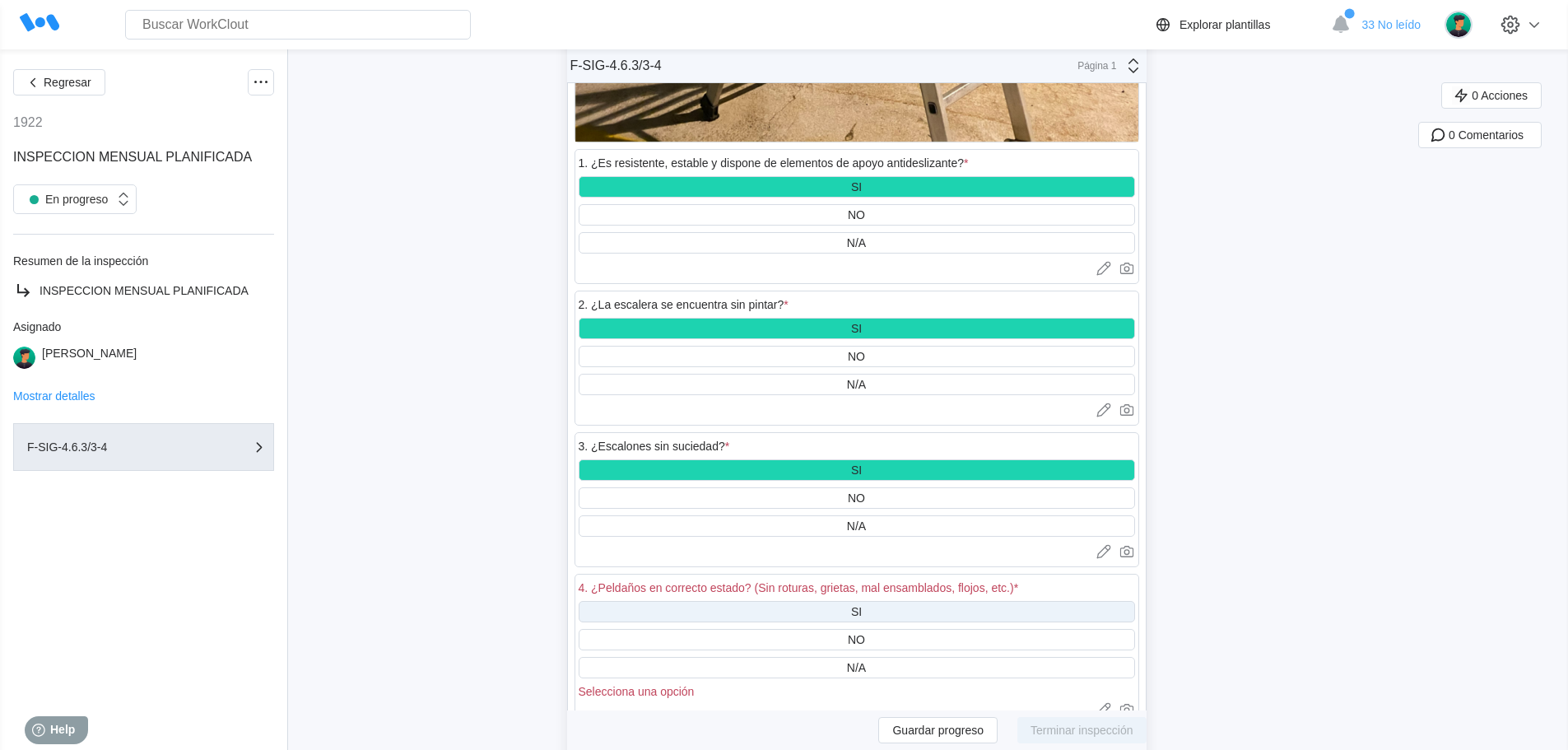
click at [869, 608] on div "SI" at bounding box center [856, 611] width 556 height 21
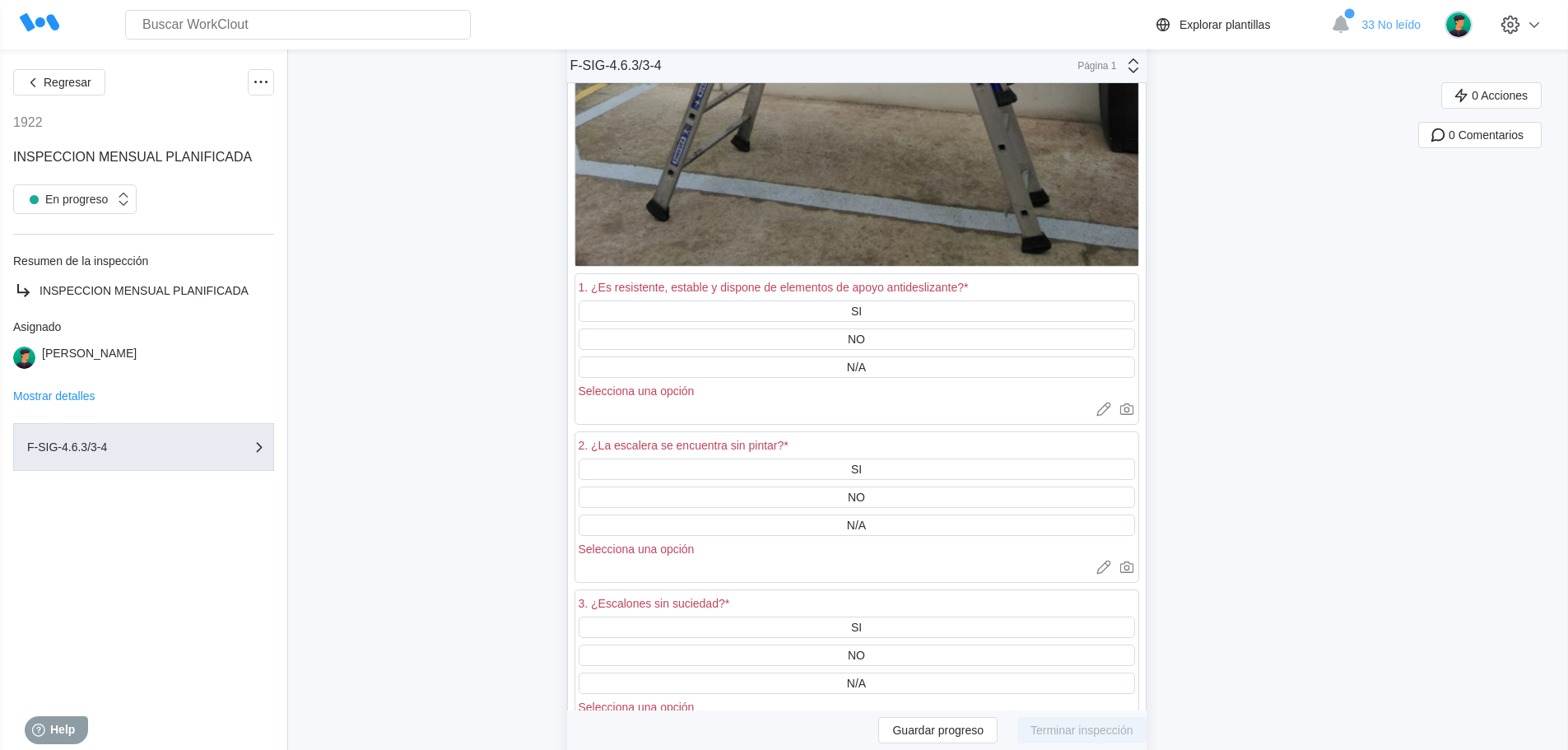
scroll to position [44383, 0]
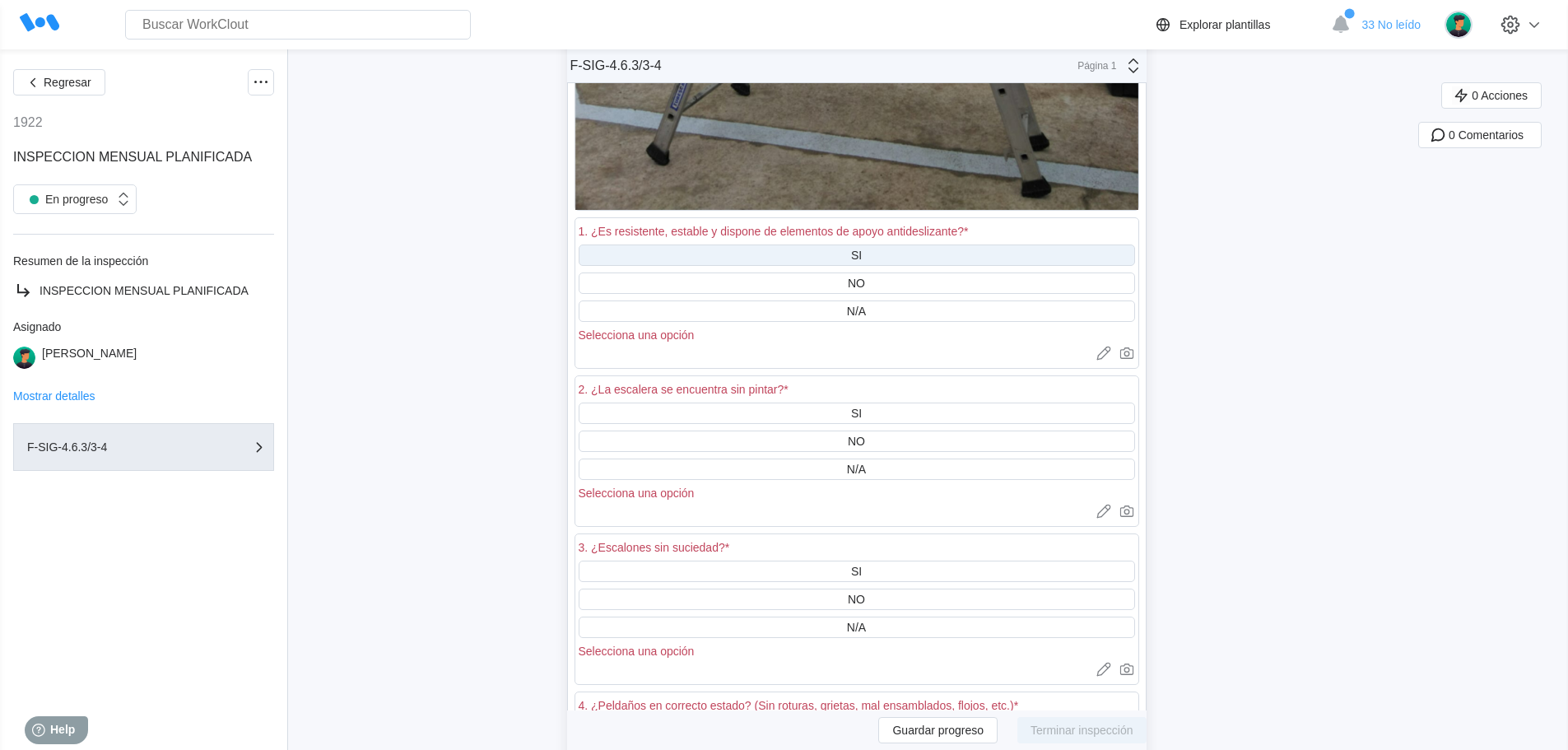
click at [844, 252] on div "SI" at bounding box center [856, 255] width 556 height 21
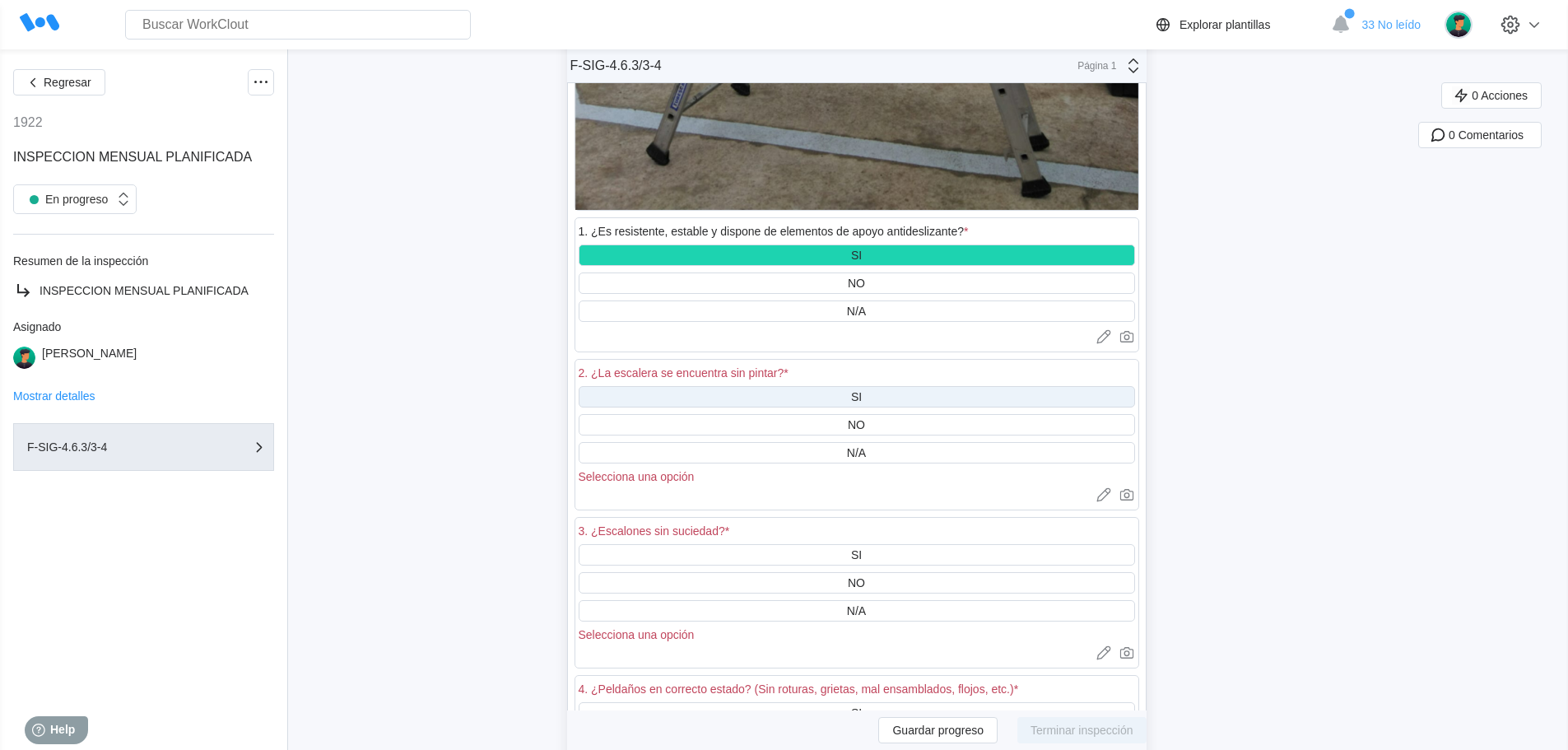
click at [850, 389] on div "SI" at bounding box center [856, 397] width 556 height 21
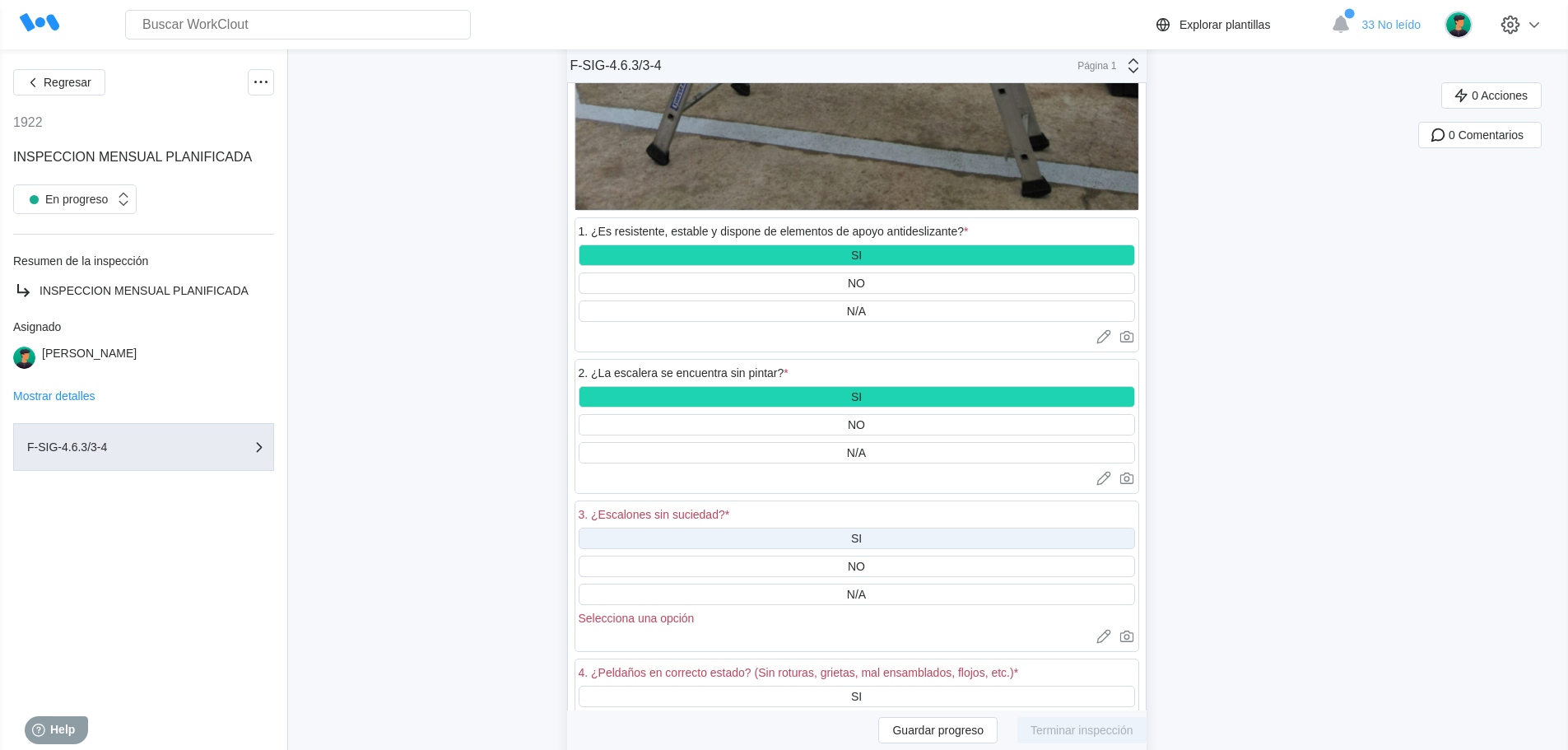
click at [870, 532] on div "SI" at bounding box center [856, 538] width 556 height 21
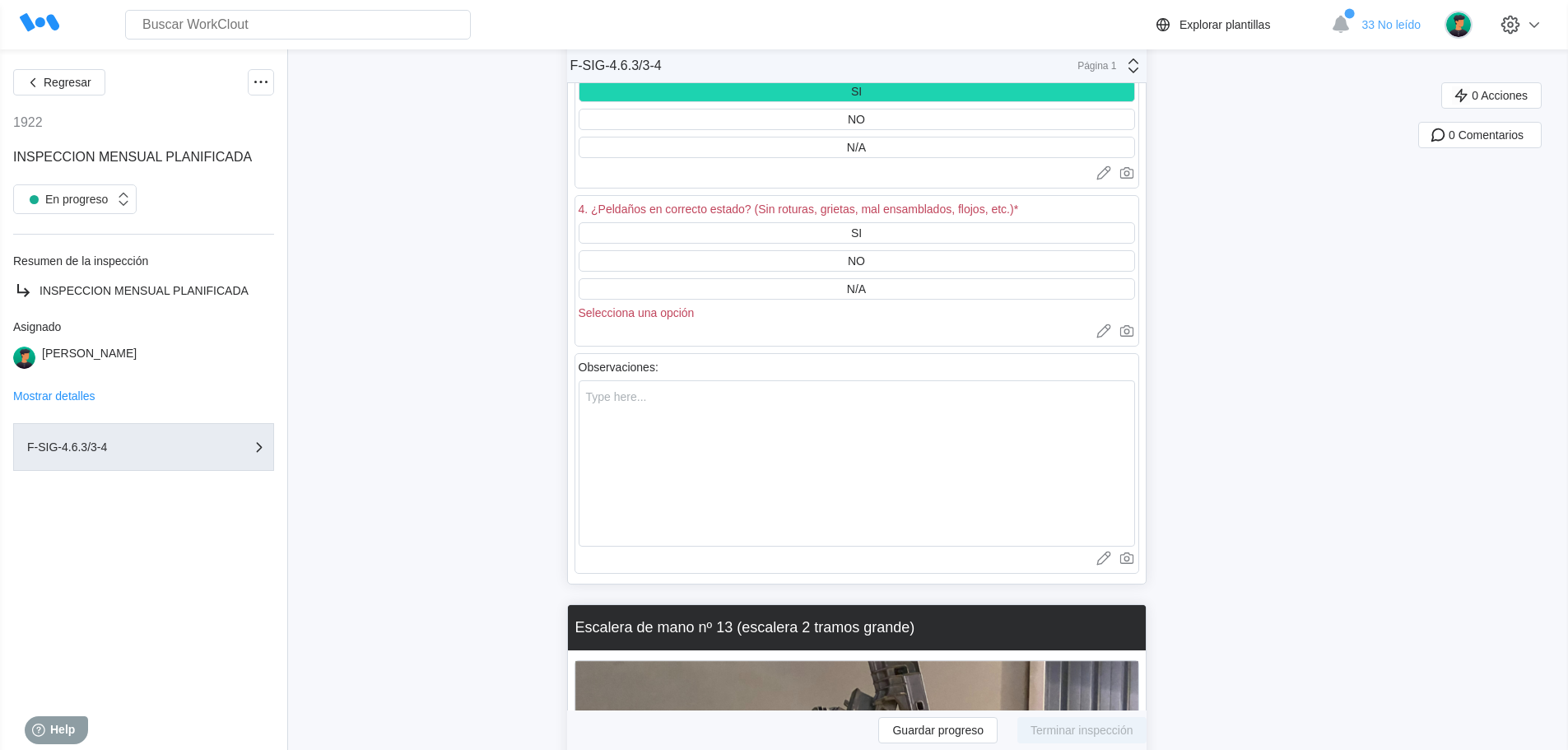
scroll to position [44876, 0]
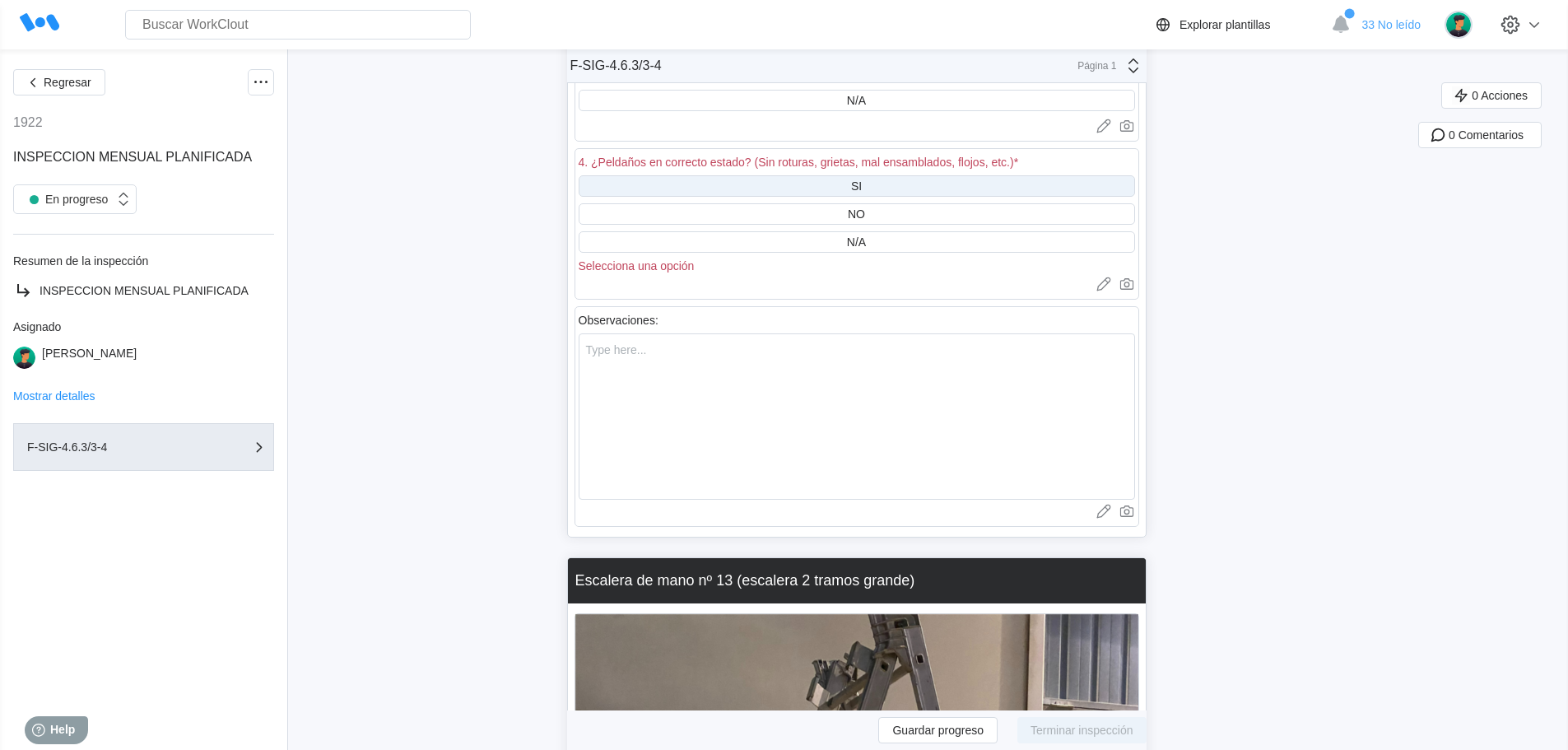
click at [872, 185] on div "SI" at bounding box center [856, 186] width 556 height 21
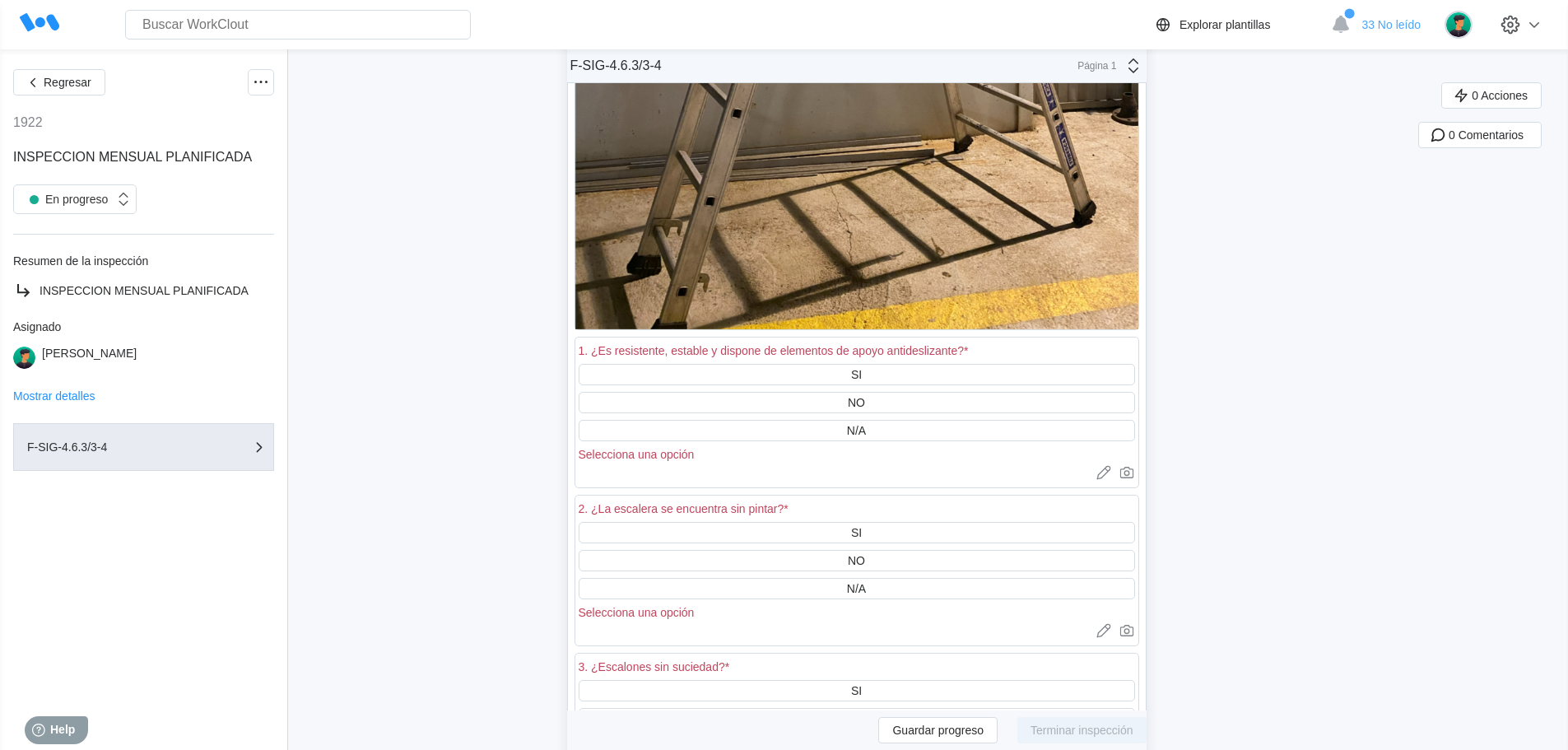
scroll to position [45947, 0]
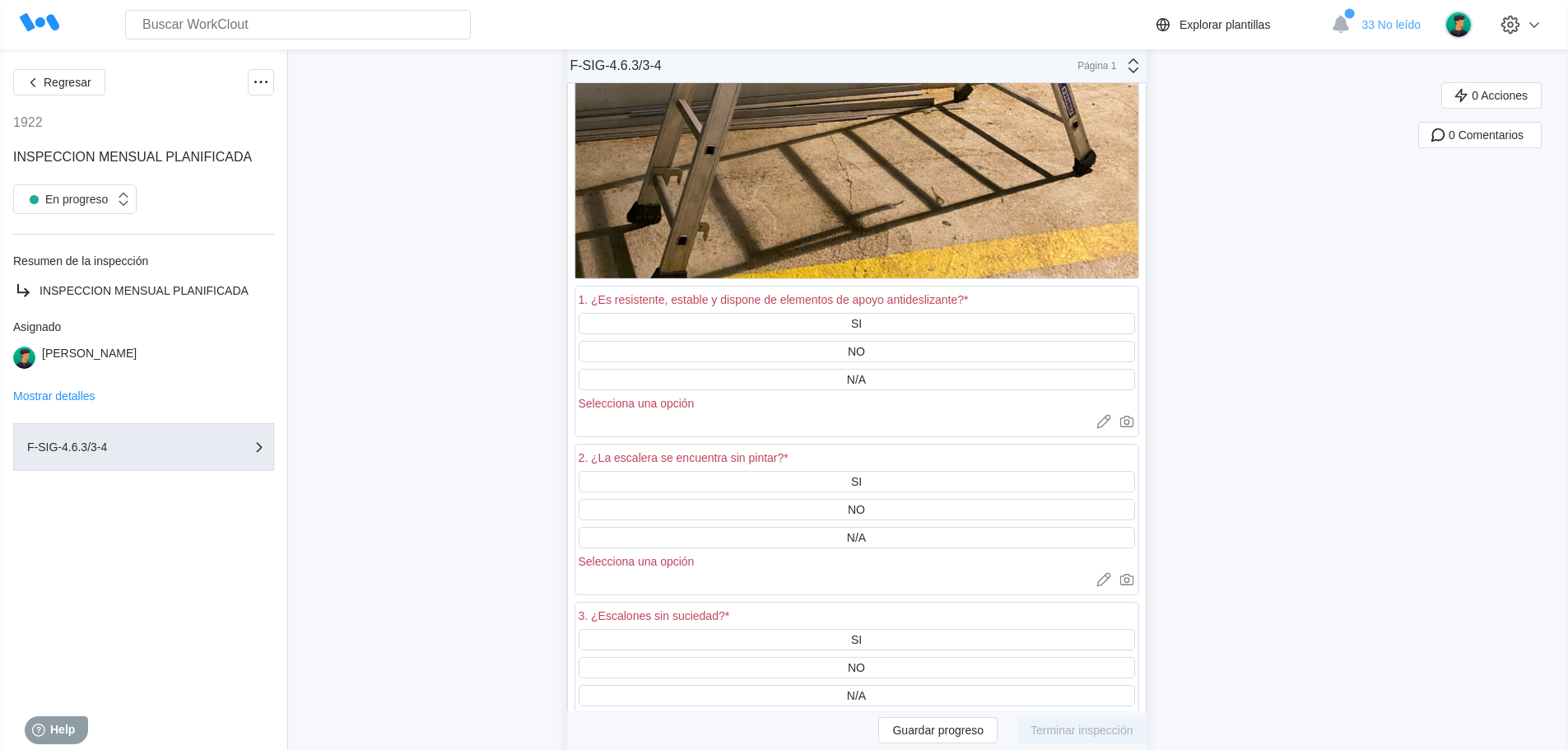
click at [860, 322] on div "SI" at bounding box center [856, 323] width 11 height 13
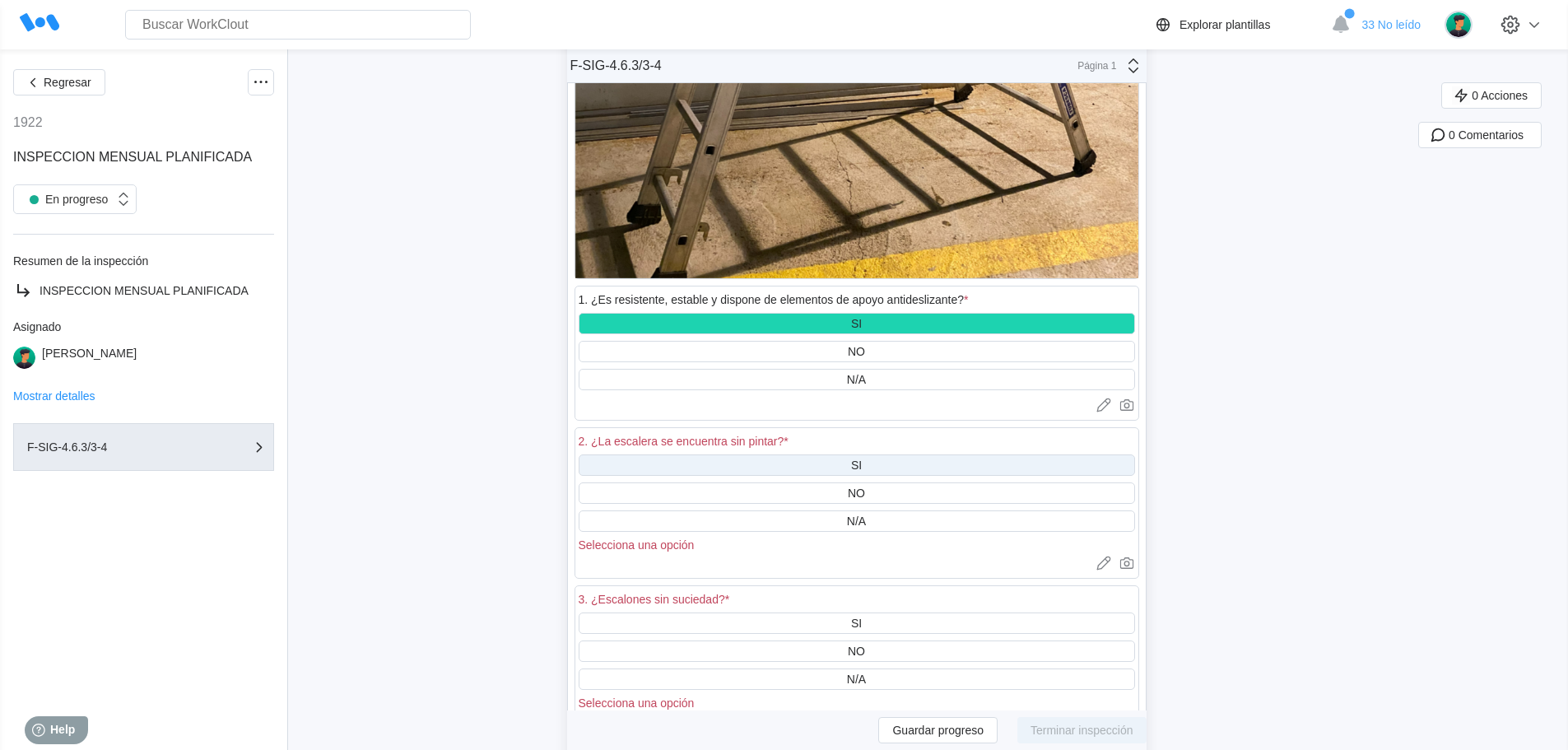
click at [854, 458] on div "SI" at bounding box center [856, 466] width 556 height 21
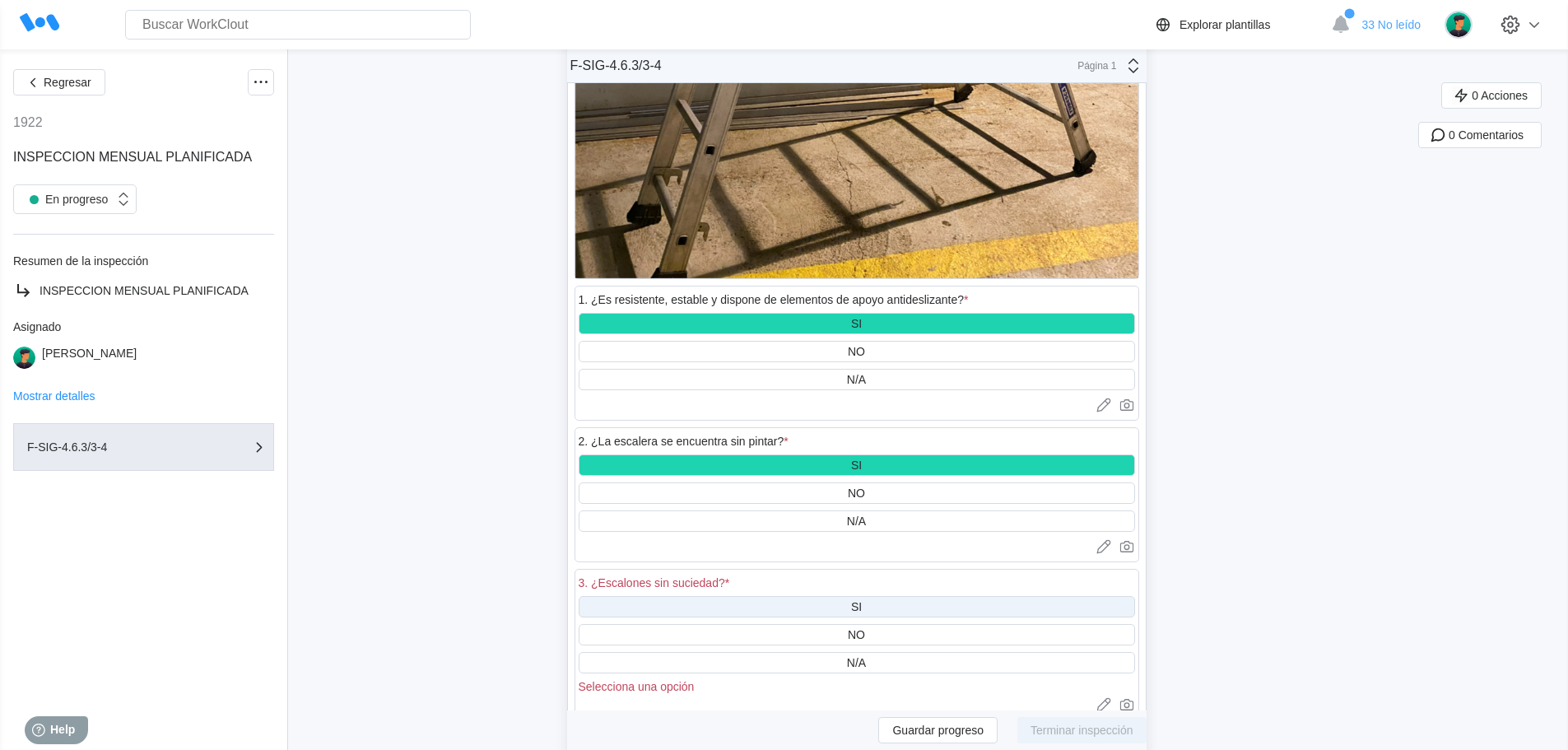
click at [872, 606] on div "SI" at bounding box center [856, 607] width 556 height 21
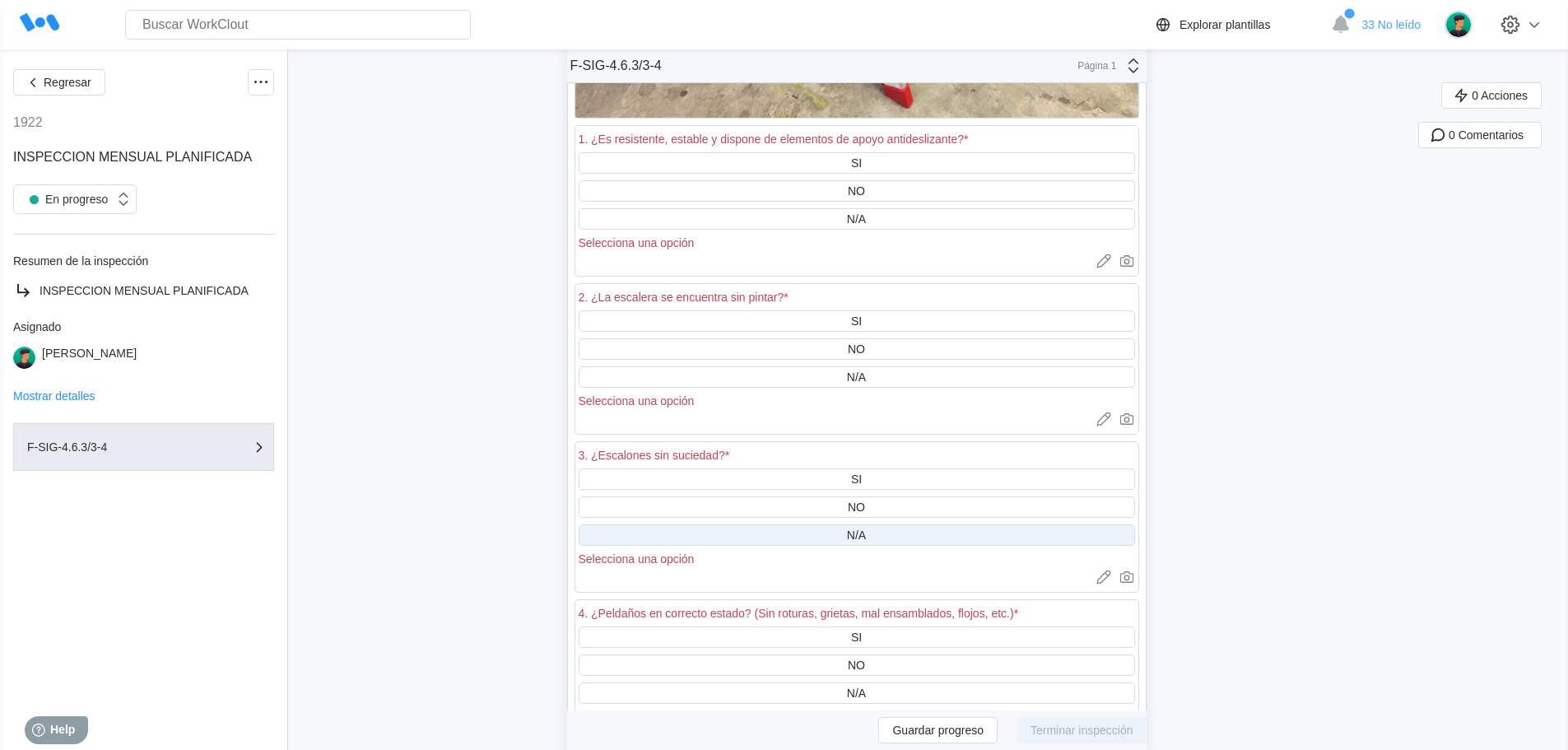
scroll to position [47428, 0]
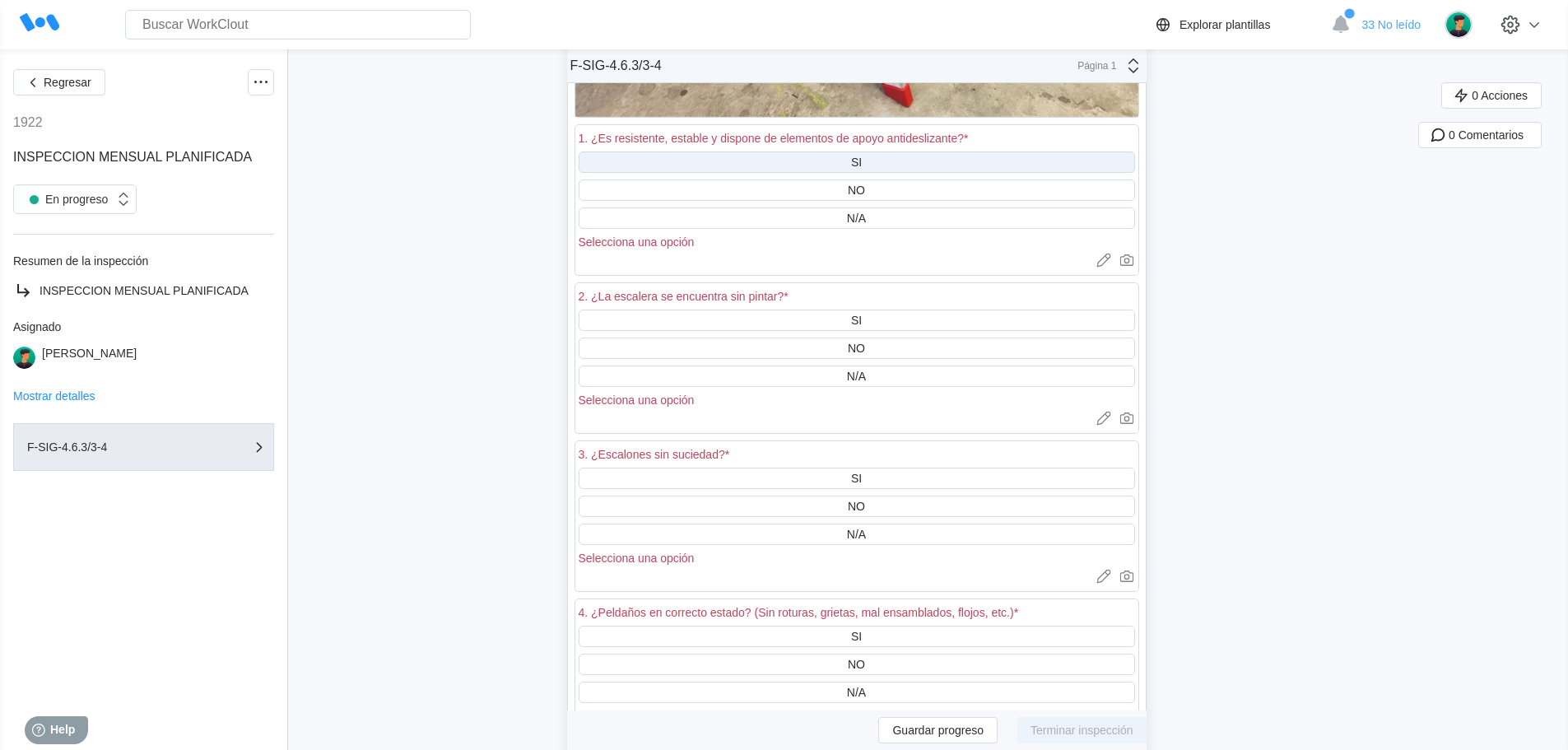
click at [871, 161] on div "SI" at bounding box center [856, 163] width 556 height 21
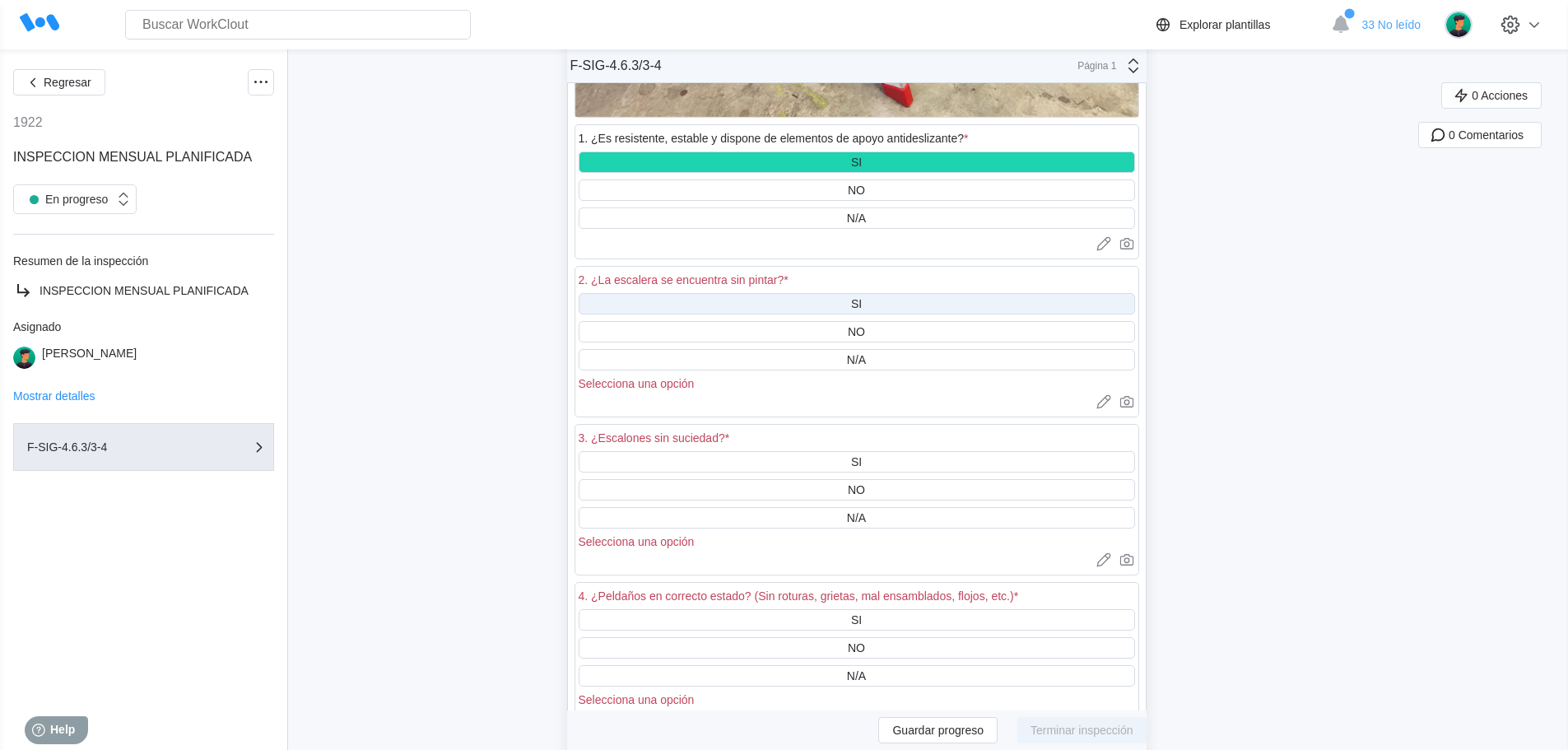
click at [862, 299] on div "SI" at bounding box center [856, 303] width 11 height 13
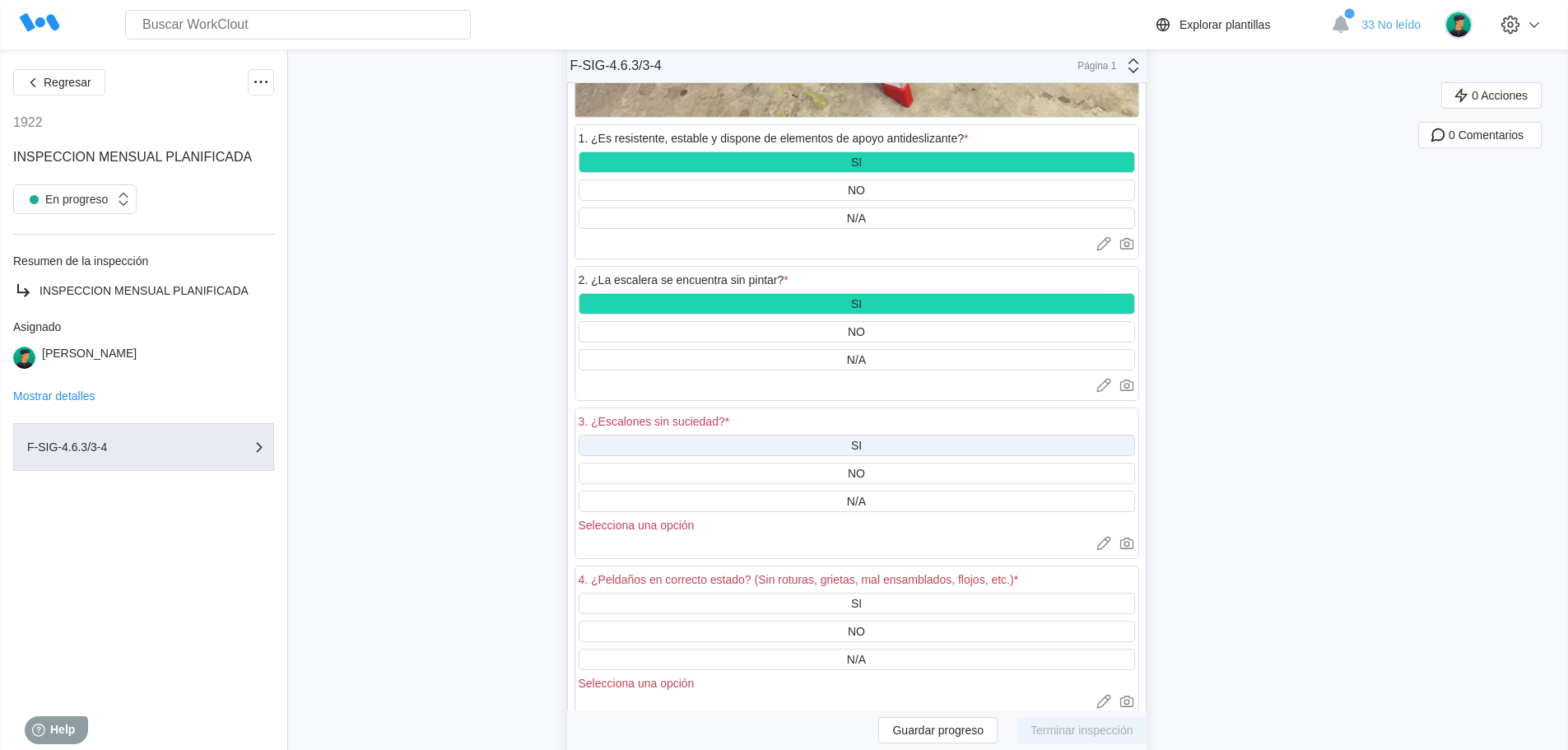
click at [857, 442] on div "SI" at bounding box center [856, 445] width 11 height 13
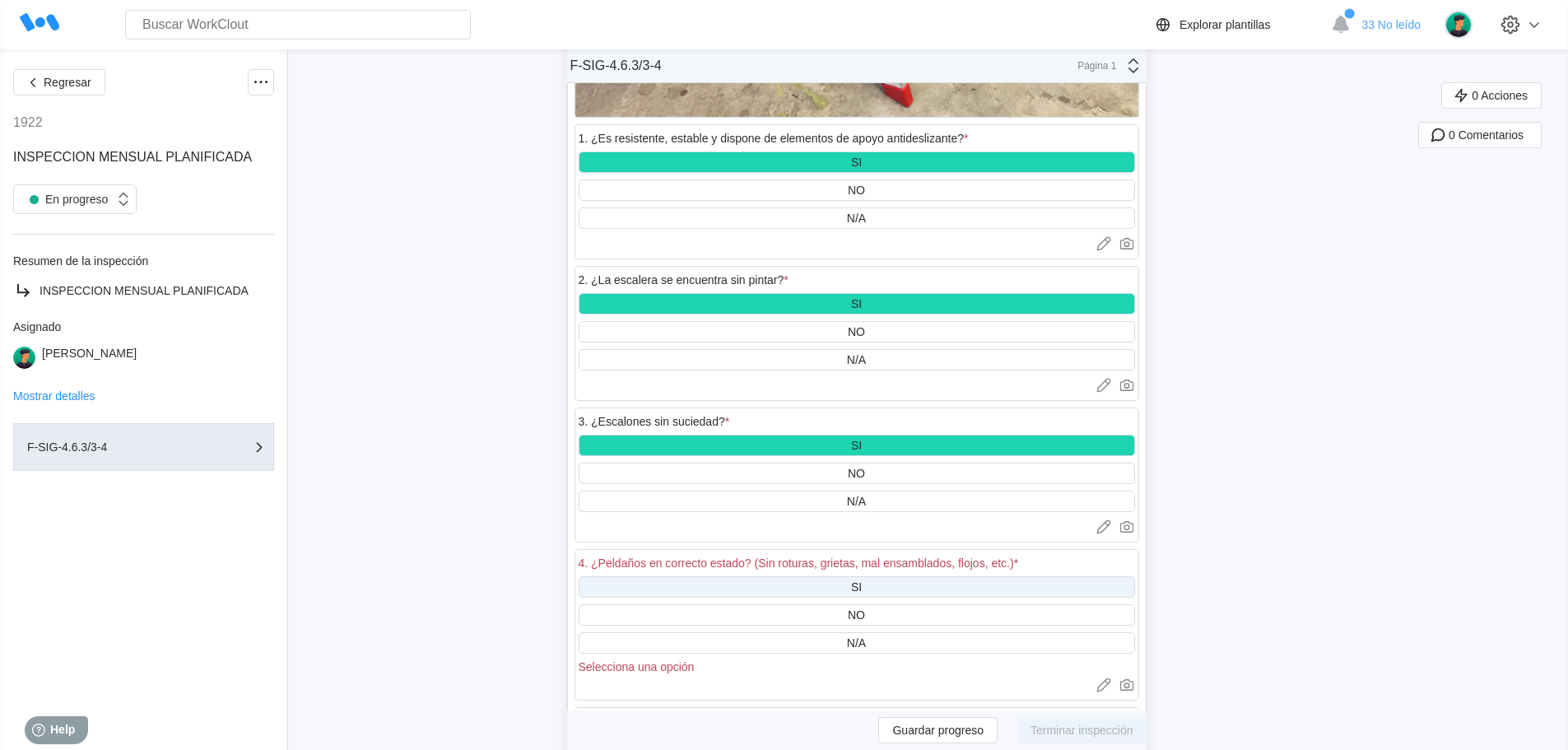
click at [868, 586] on div "SI" at bounding box center [856, 587] width 556 height 21
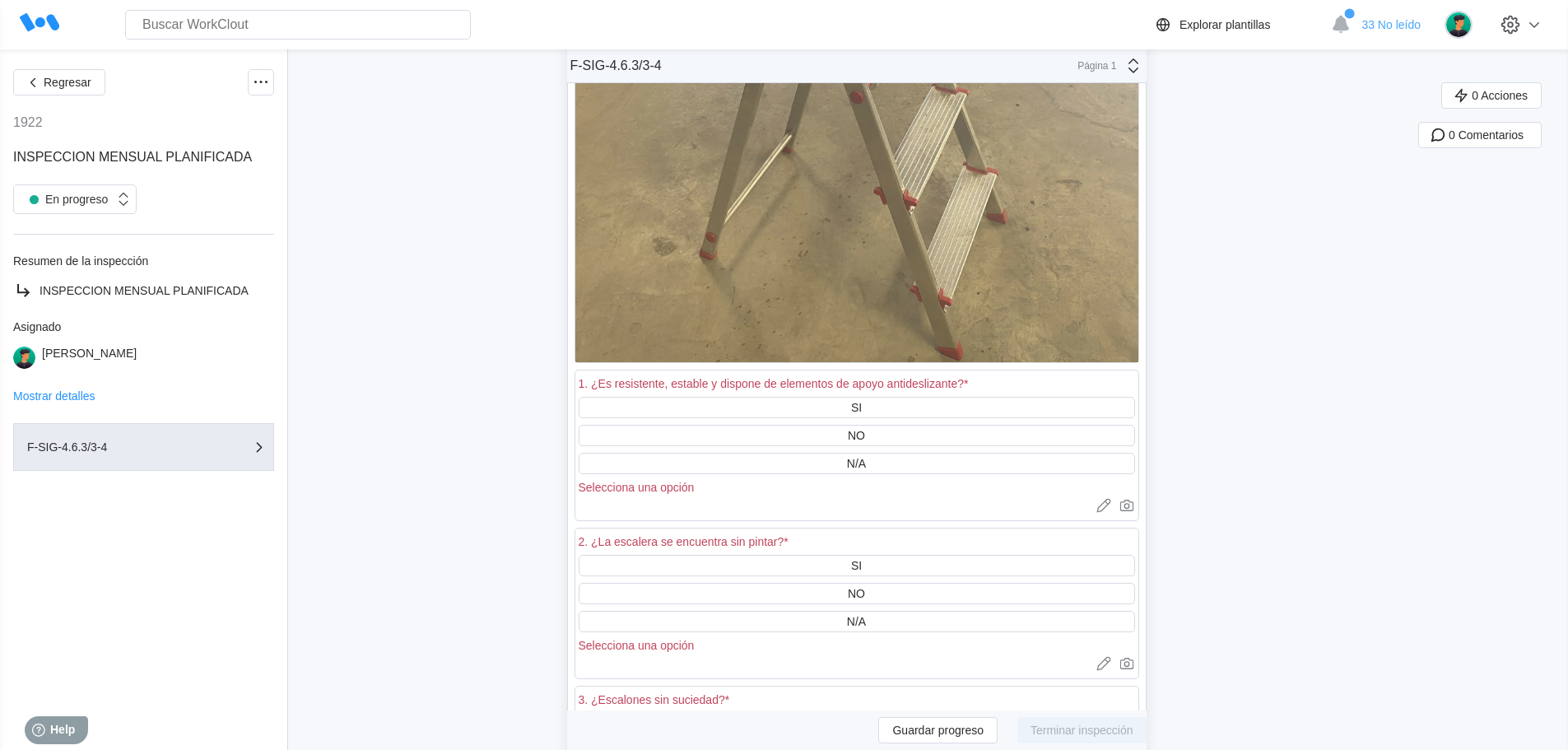
scroll to position [48829, 0]
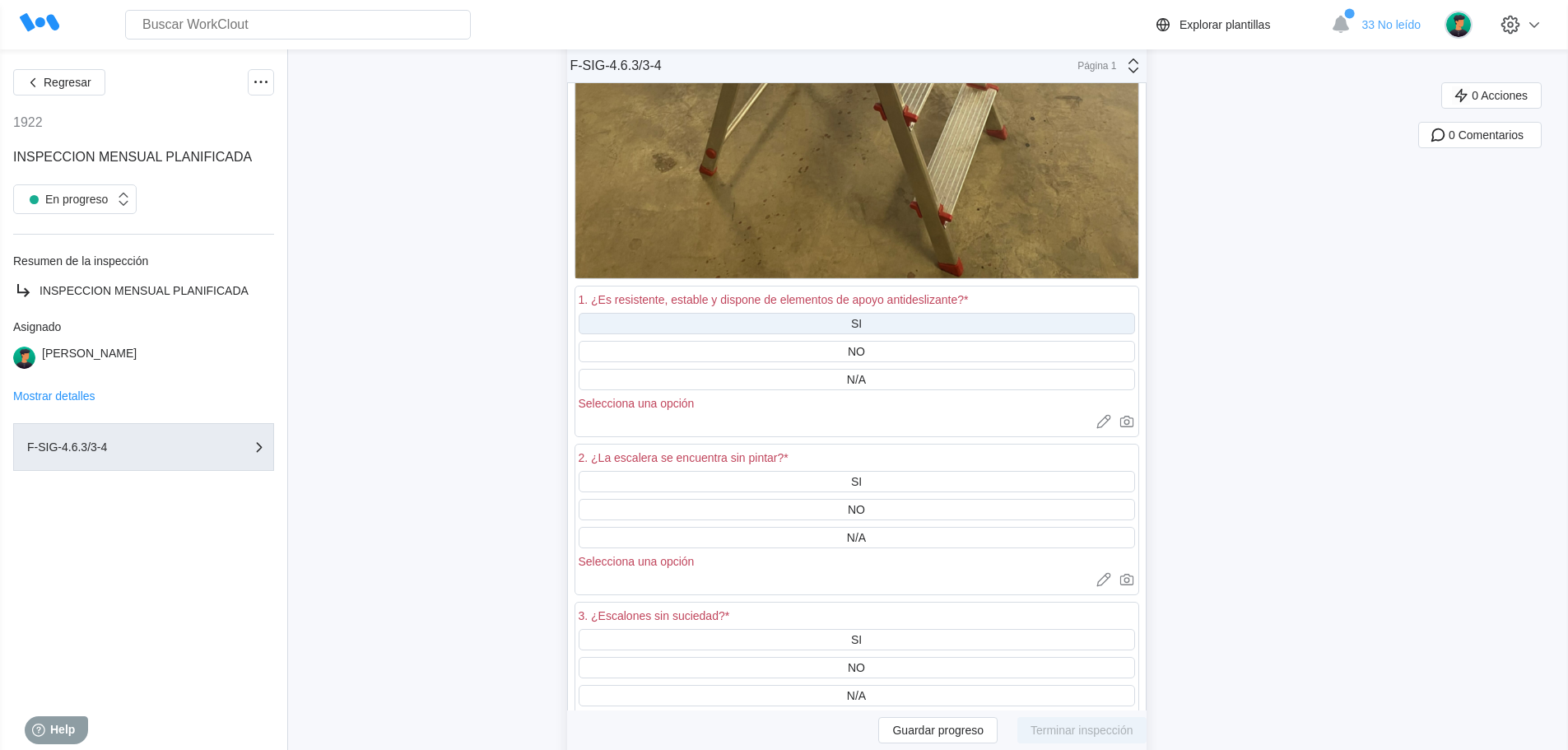
click at [862, 317] on div "SI" at bounding box center [856, 323] width 11 height 13
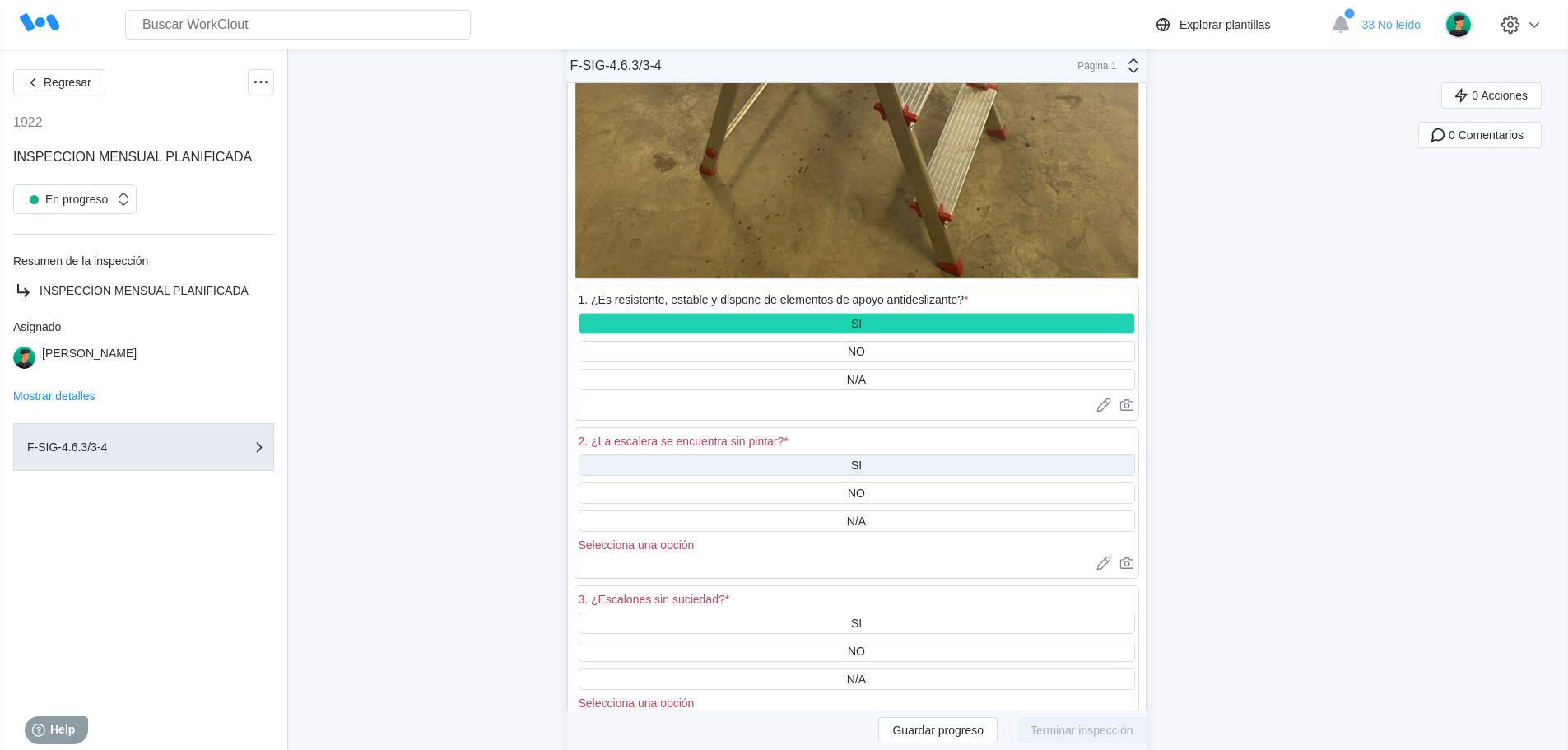
click at [850, 466] on div "SI" at bounding box center [856, 466] width 556 height 21
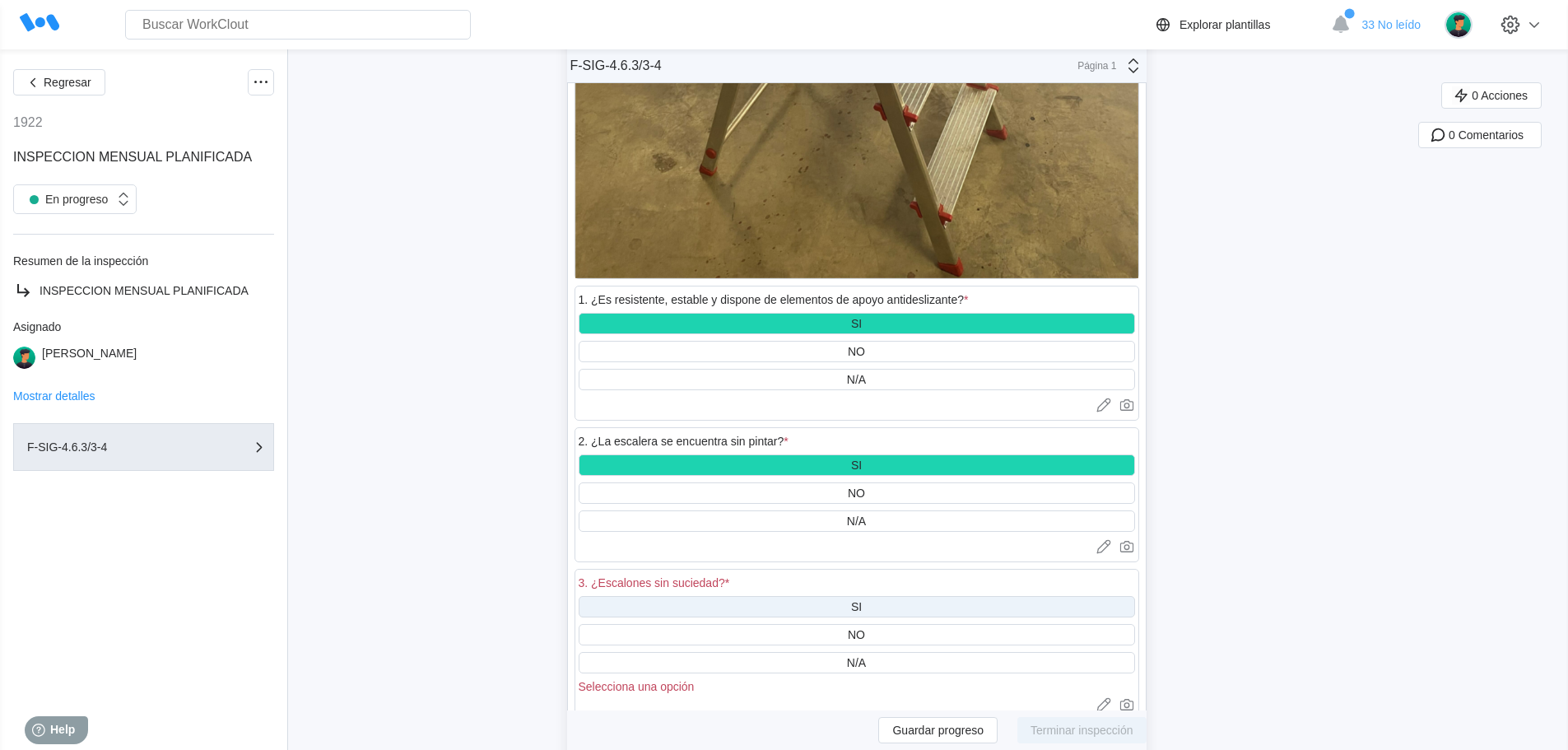
click at [868, 604] on div "SI" at bounding box center [856, 607] width 556 height 21
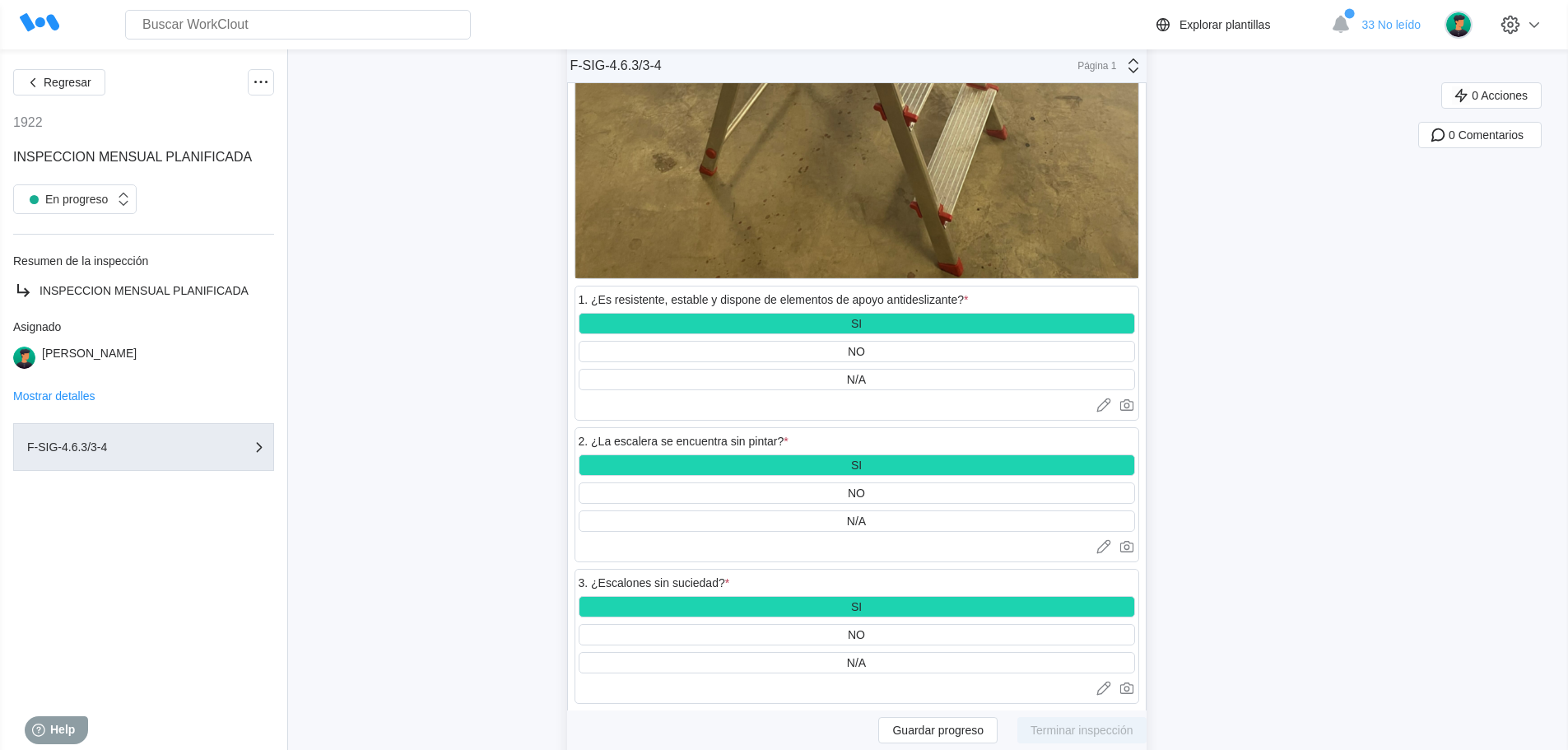
scroll to position [49322, 0]
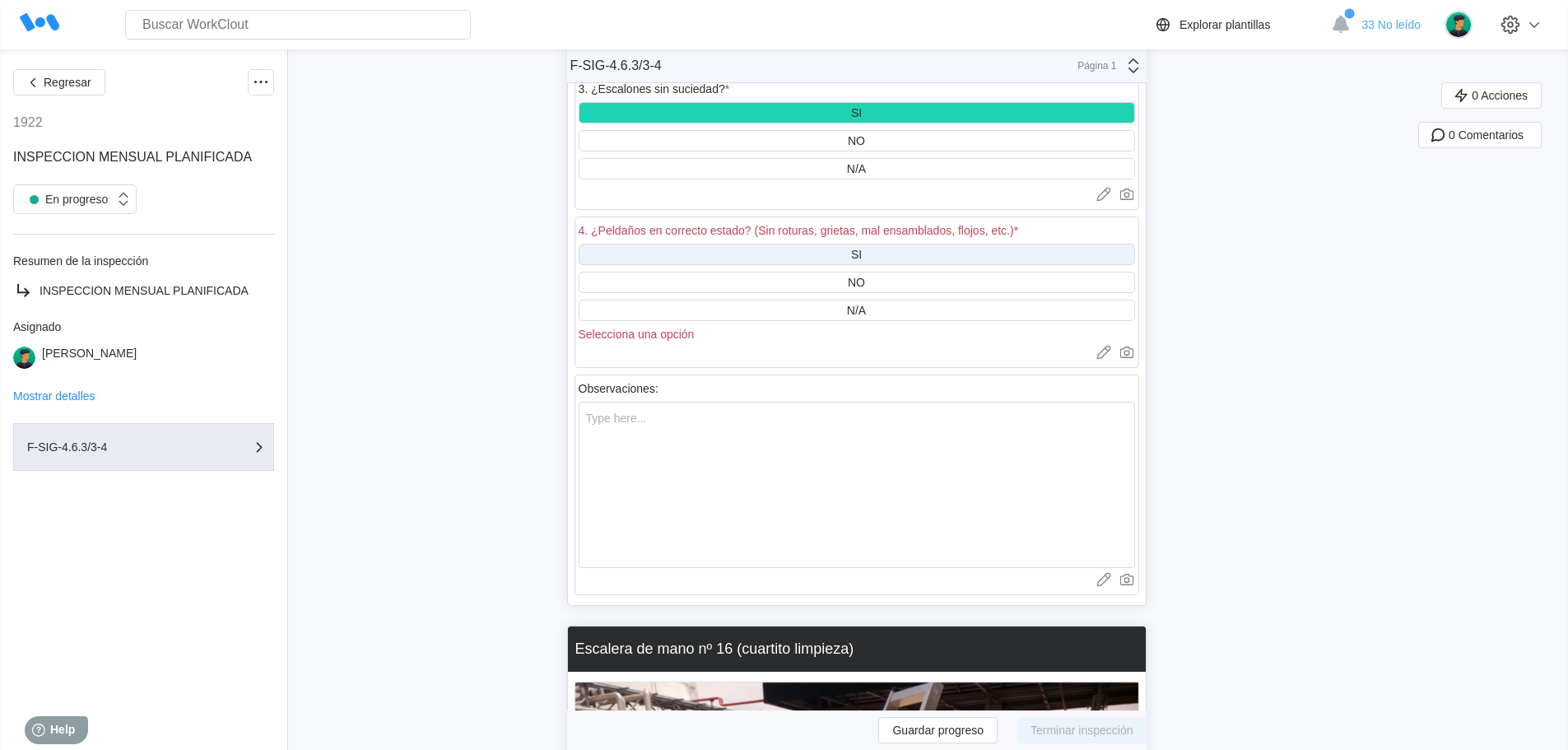
click at [872, 254] on div "SI" at bounding box center [856, 254] width 556 height 21
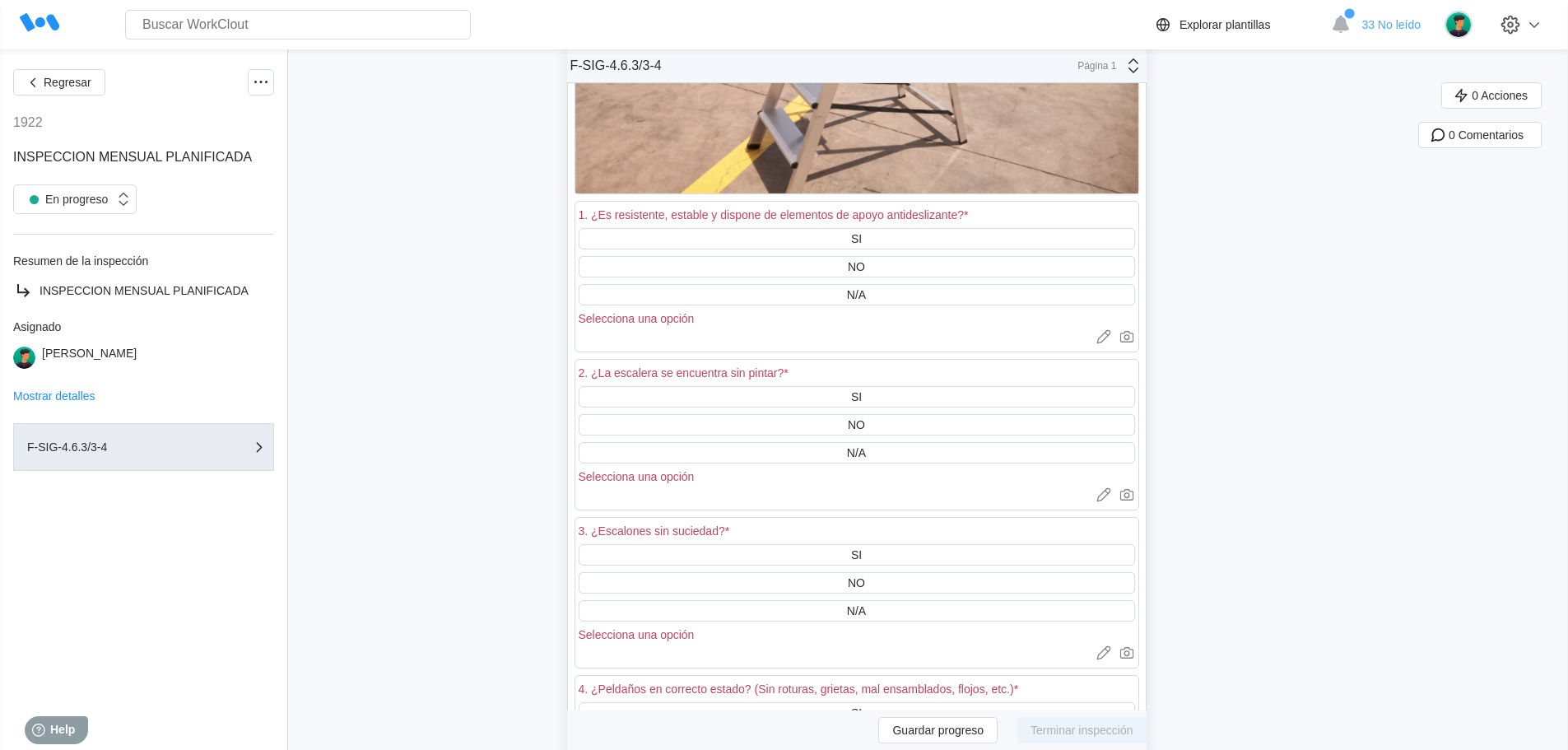
scroll to position [50229, 0]
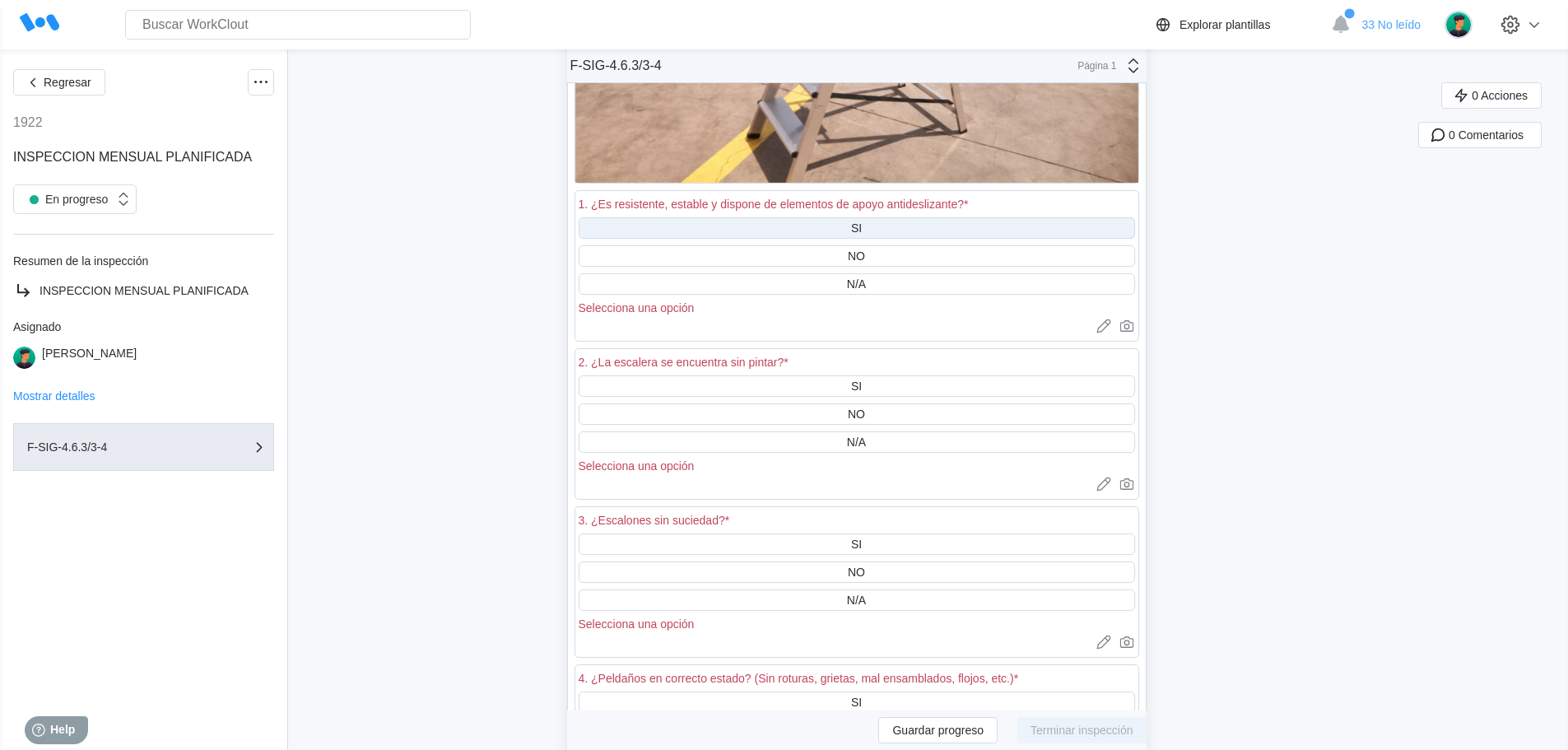
click at [878, 230] on div "SI" at bounding box center [856, 228] width 556 height 21
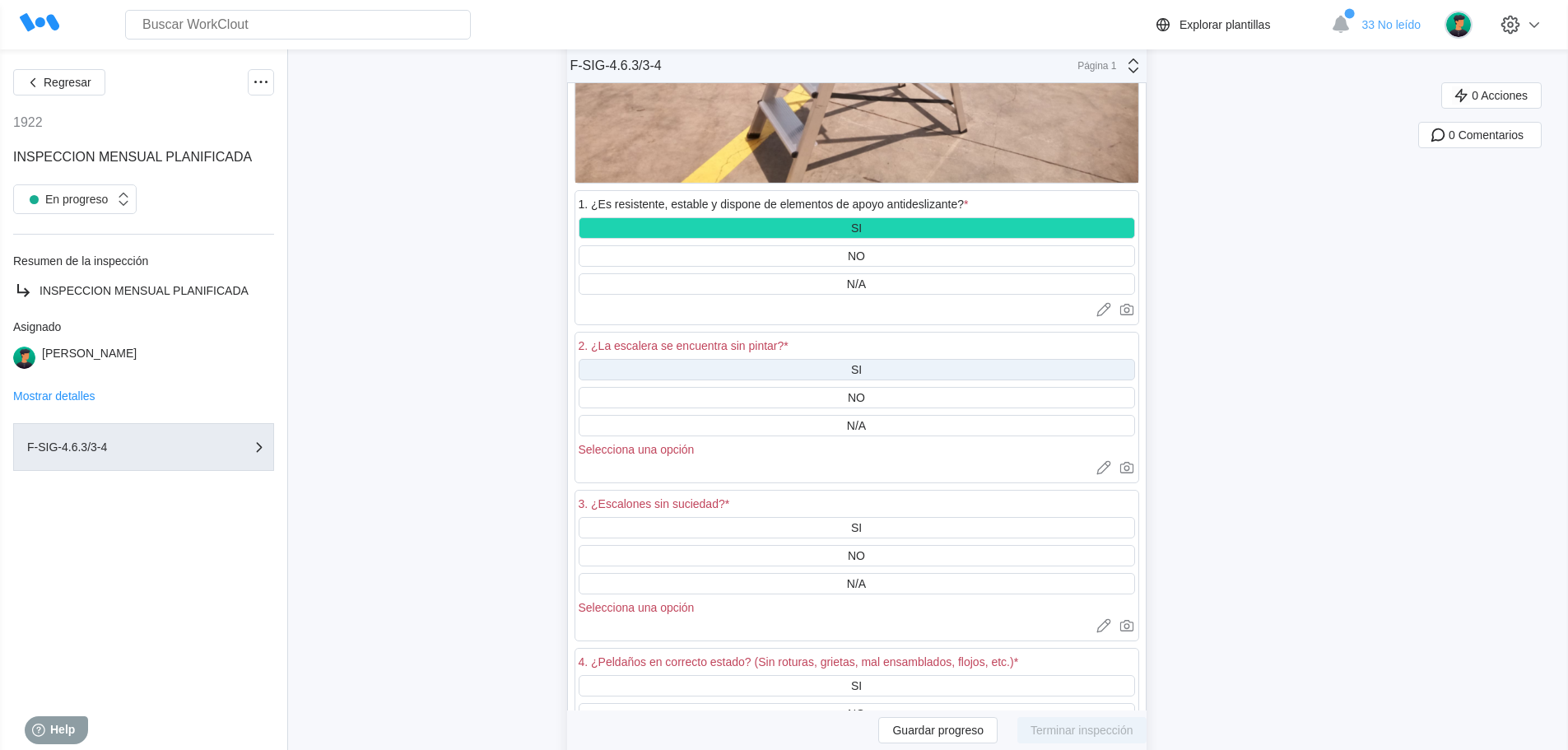
click at [862, 363] on div "SI" at bounding box center [856, 369] width 11 height 13
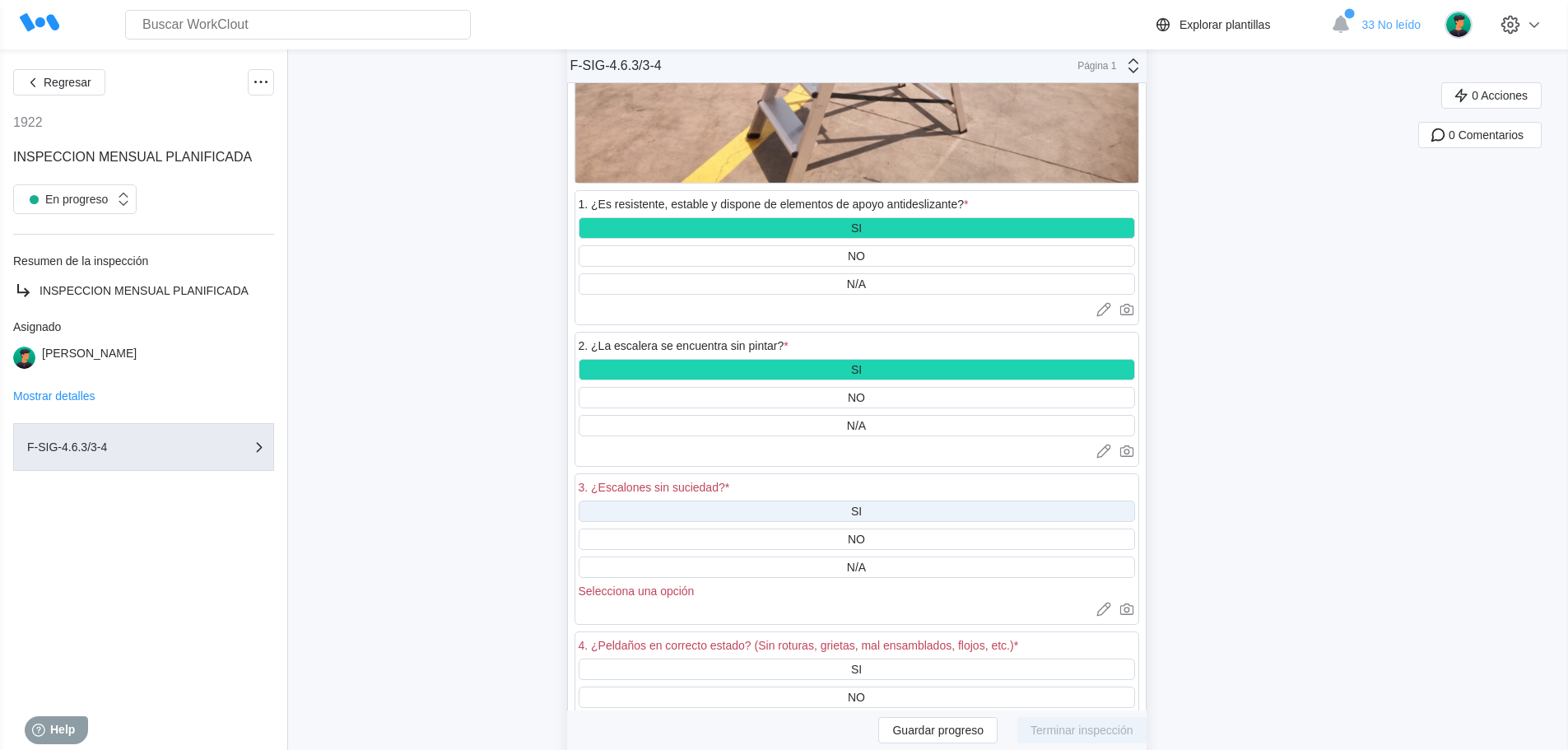
click at [868, 512] on div "SI" at bounding box center [856, 511] width 556 height 21
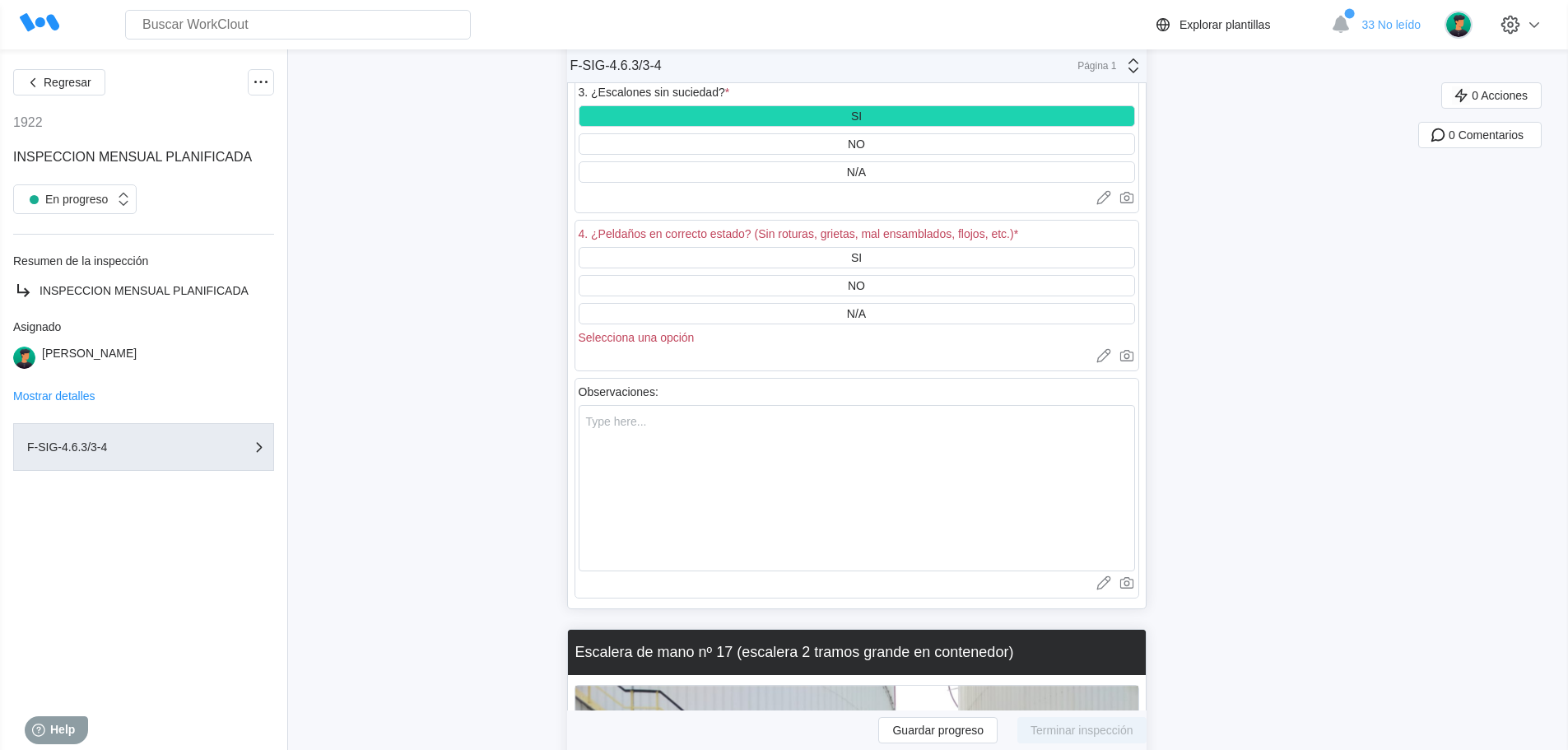
scroll to position [50640, 0]
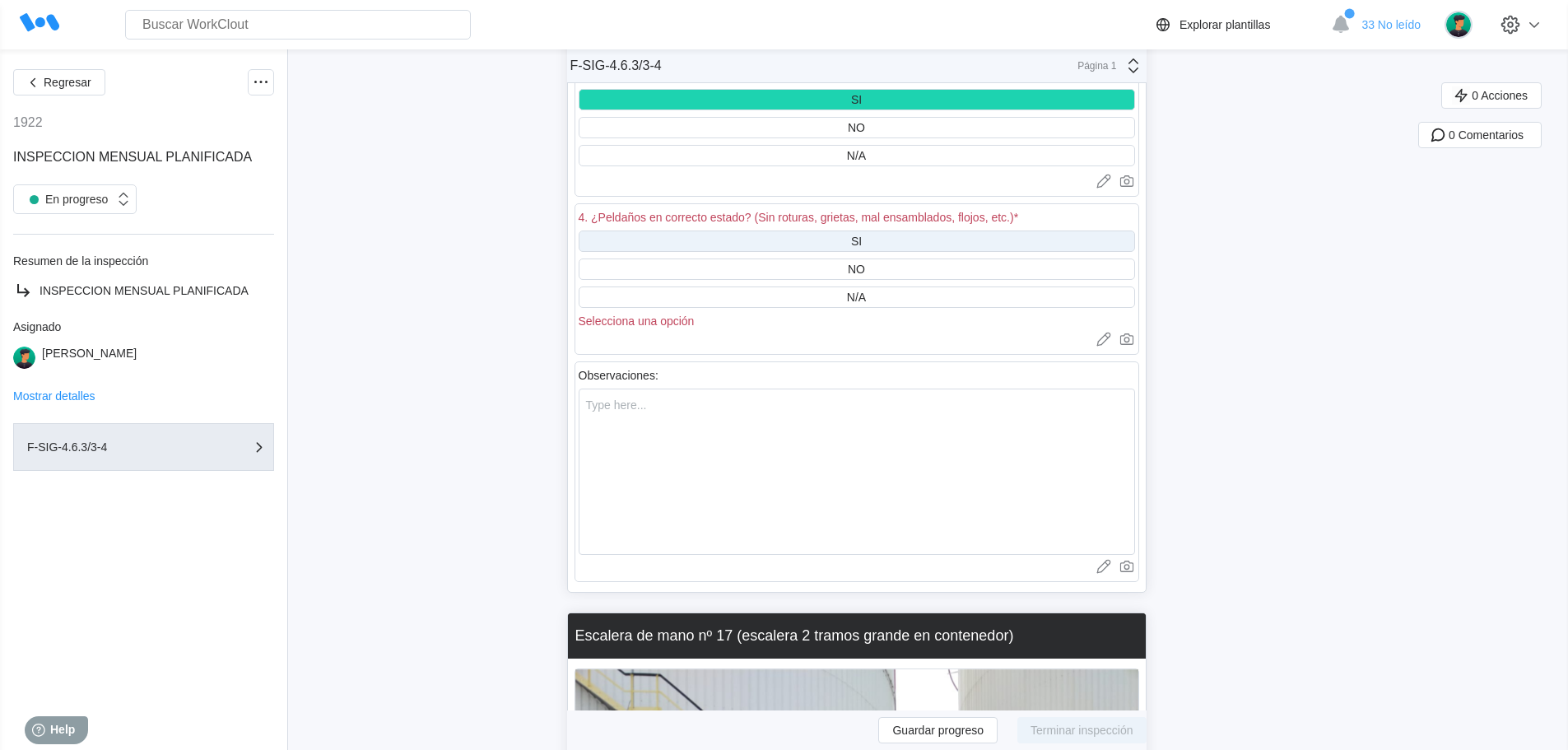
click at [848, 242] on div "SI" at bounding box center [856, 241] width 556 height 21
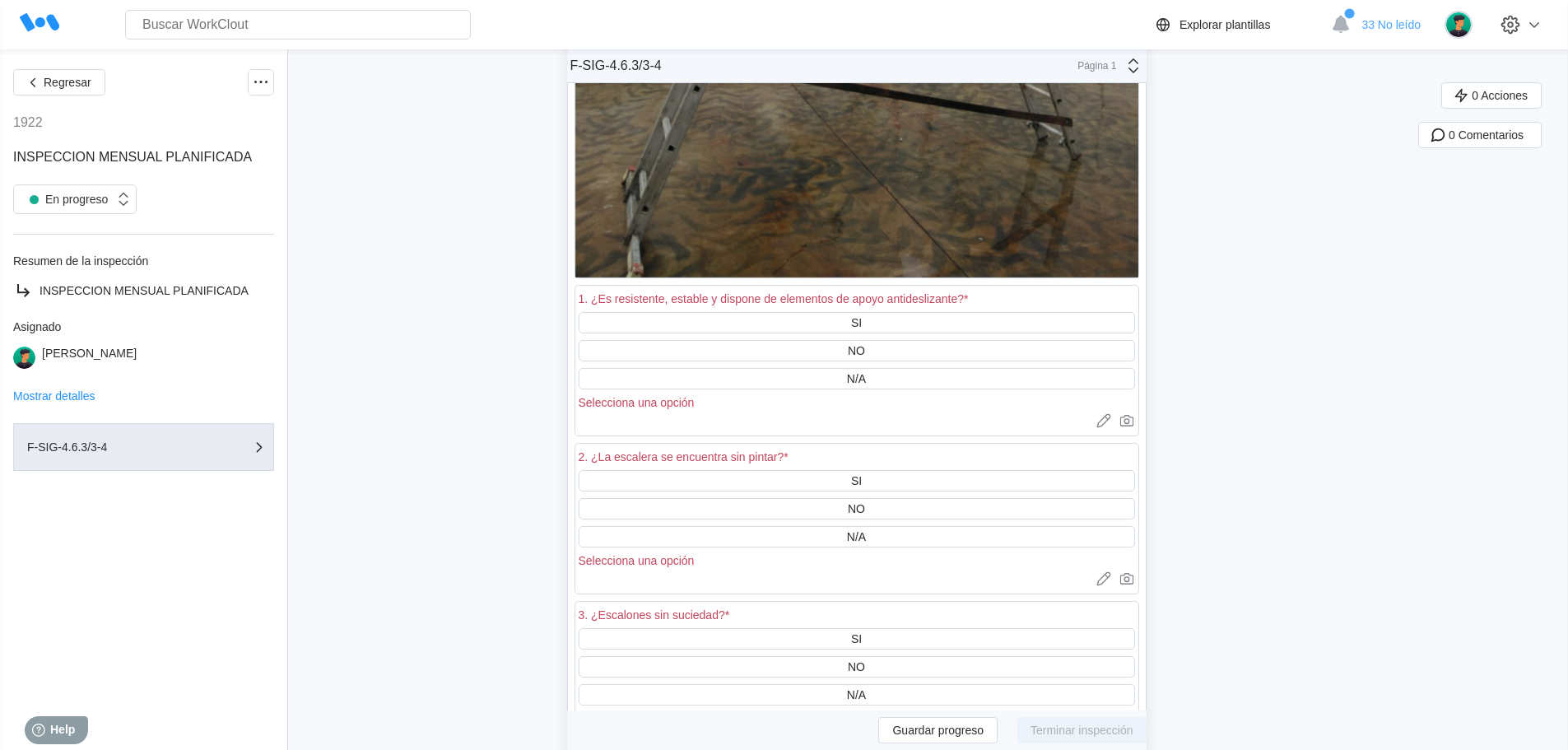
scroll to position [51875, 0]
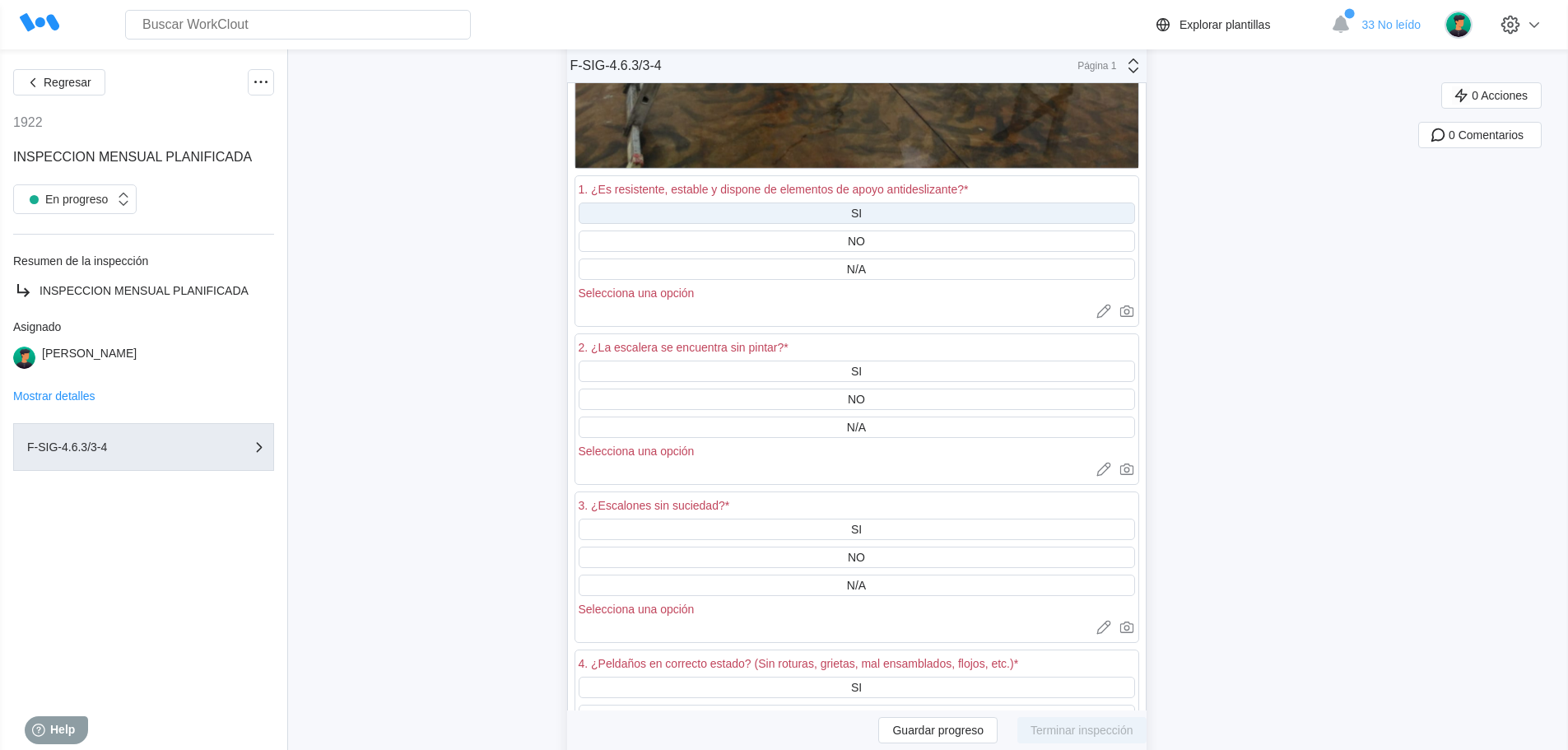
click at [854, 211] on div "SI" at bounding box center [856, 213] width 556 height 21
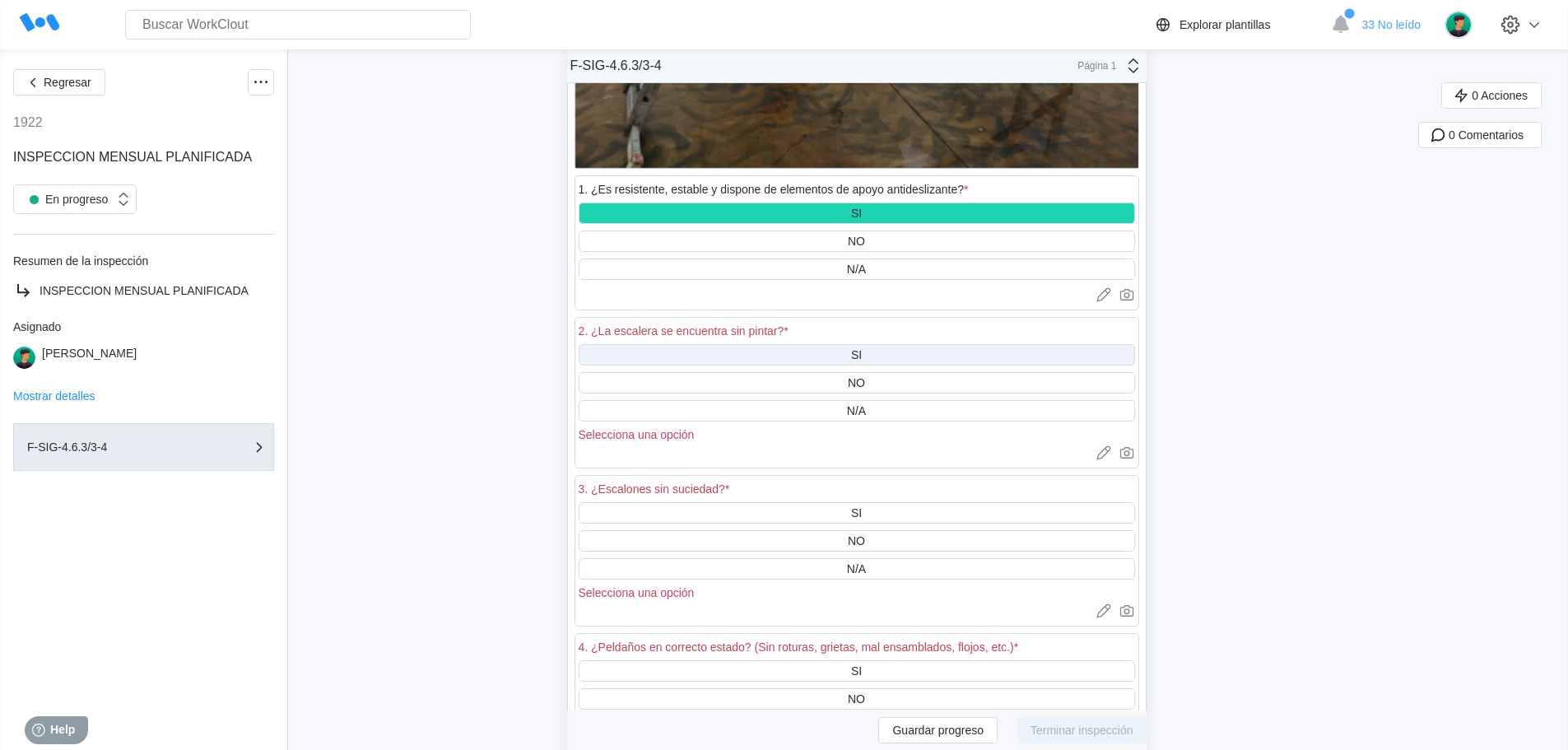
click at [856, 353] on div "SI" at bounding box center [856, 355] width 556 height 21
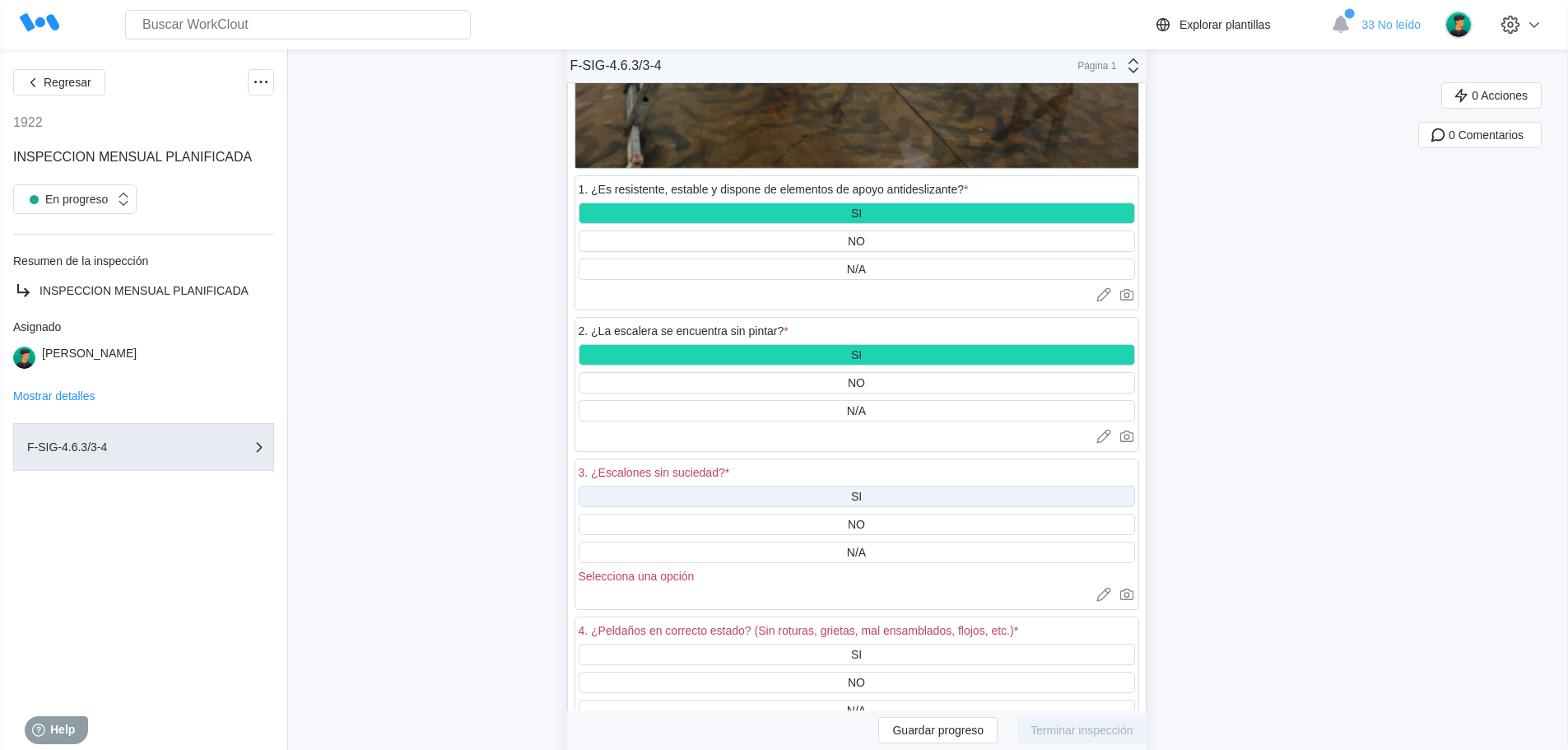
click at [858, 495] on div "SI" at bounding box center [856, 496] width 11 height 13
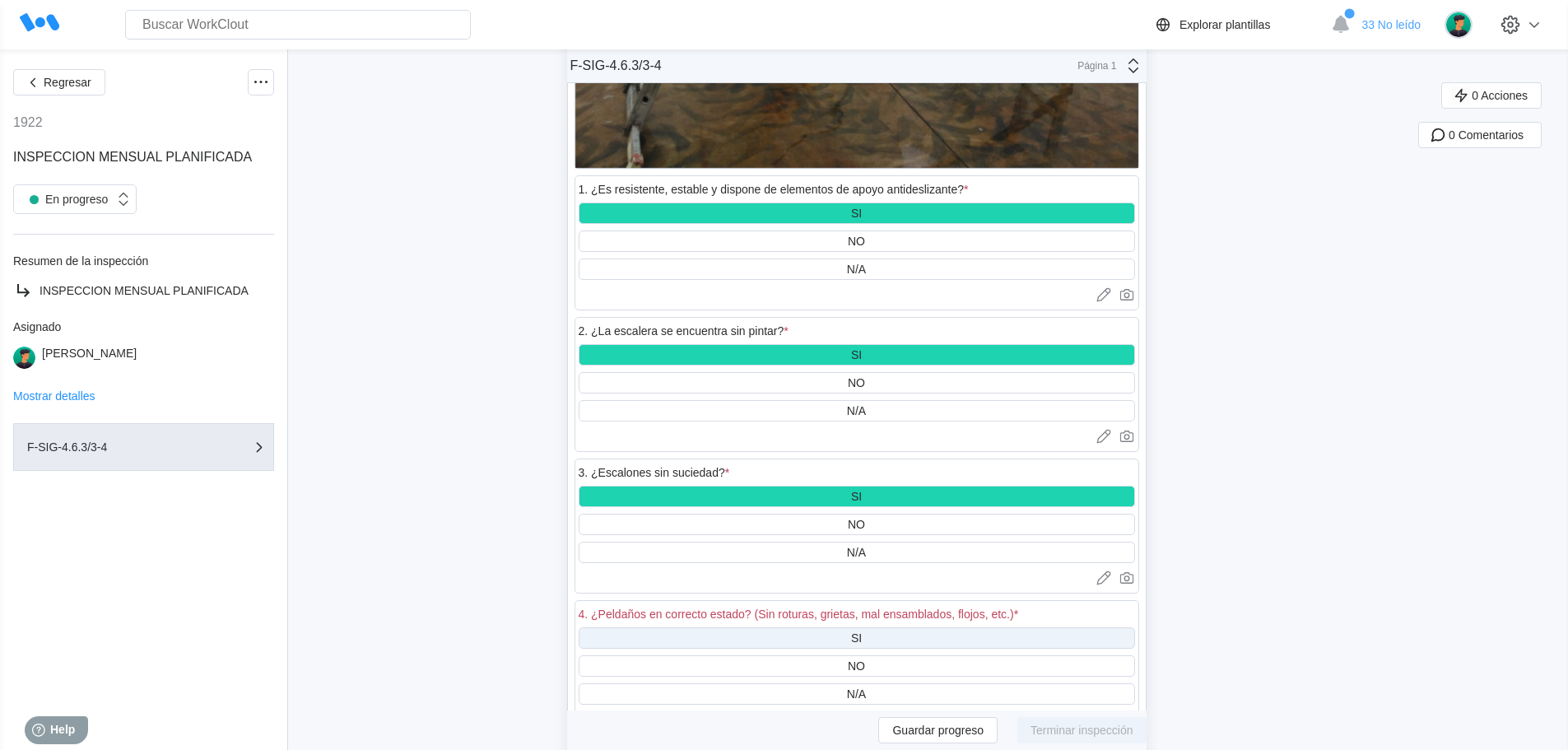
click at [855, 638] on div "SI" at bounding box center [856, 638] width 556 height 21
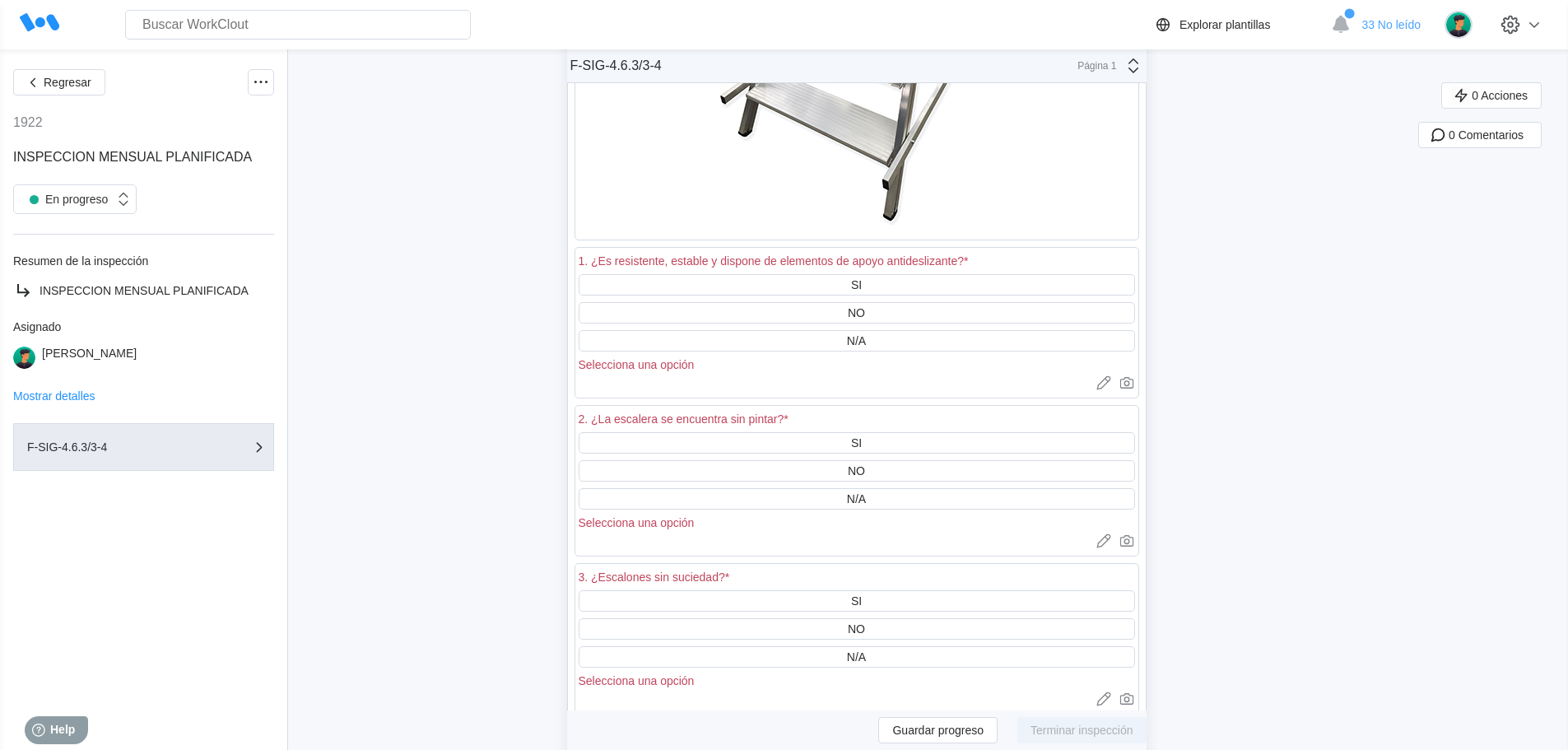
scroll to position [53110, 0]
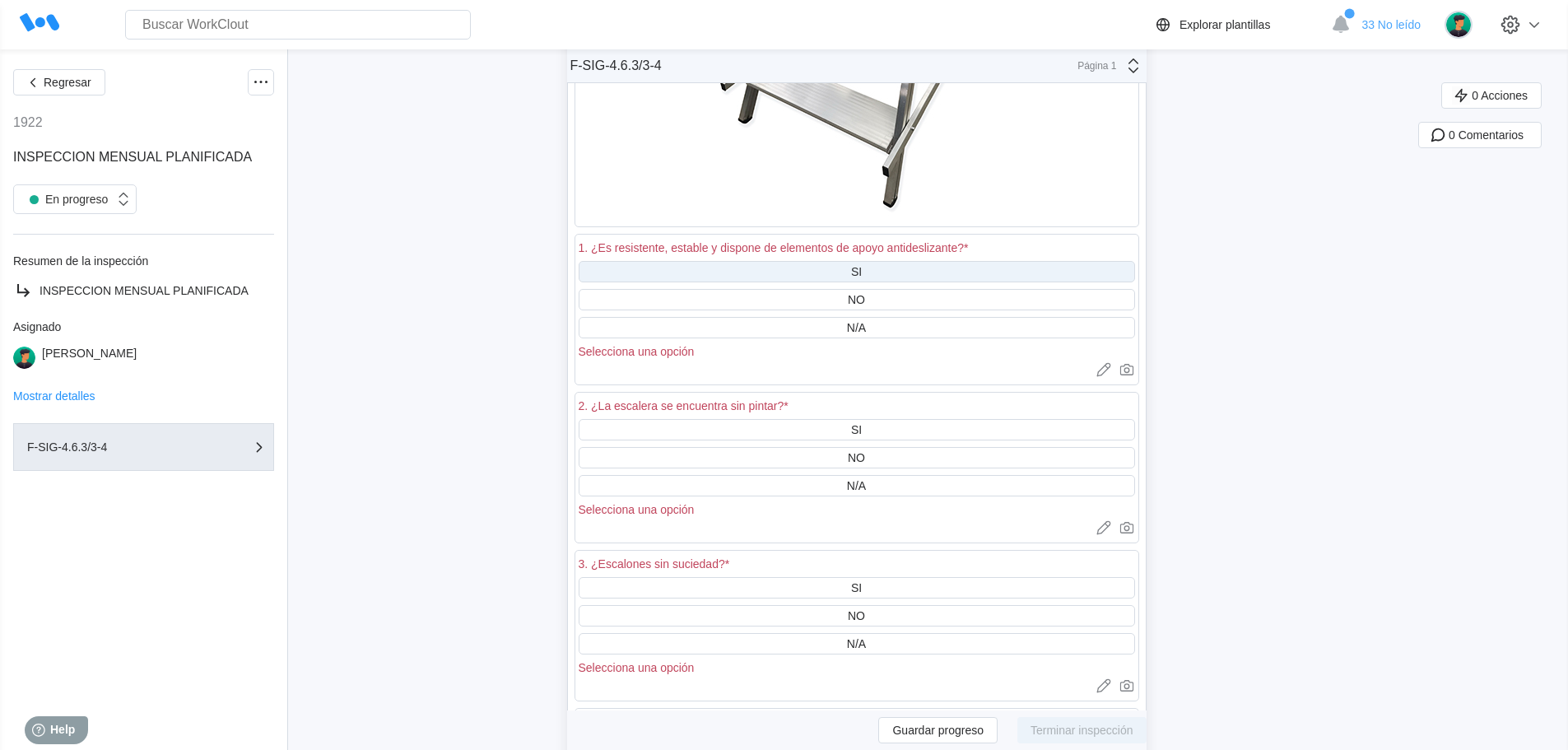
drag, startPoint x: 860, startPoint y: 266, endPoint x: 863, endPoint y: 277, distance: 11.4
click at [860, 265] on div "SI" at bounding box center [856, 271] width 11 height 13
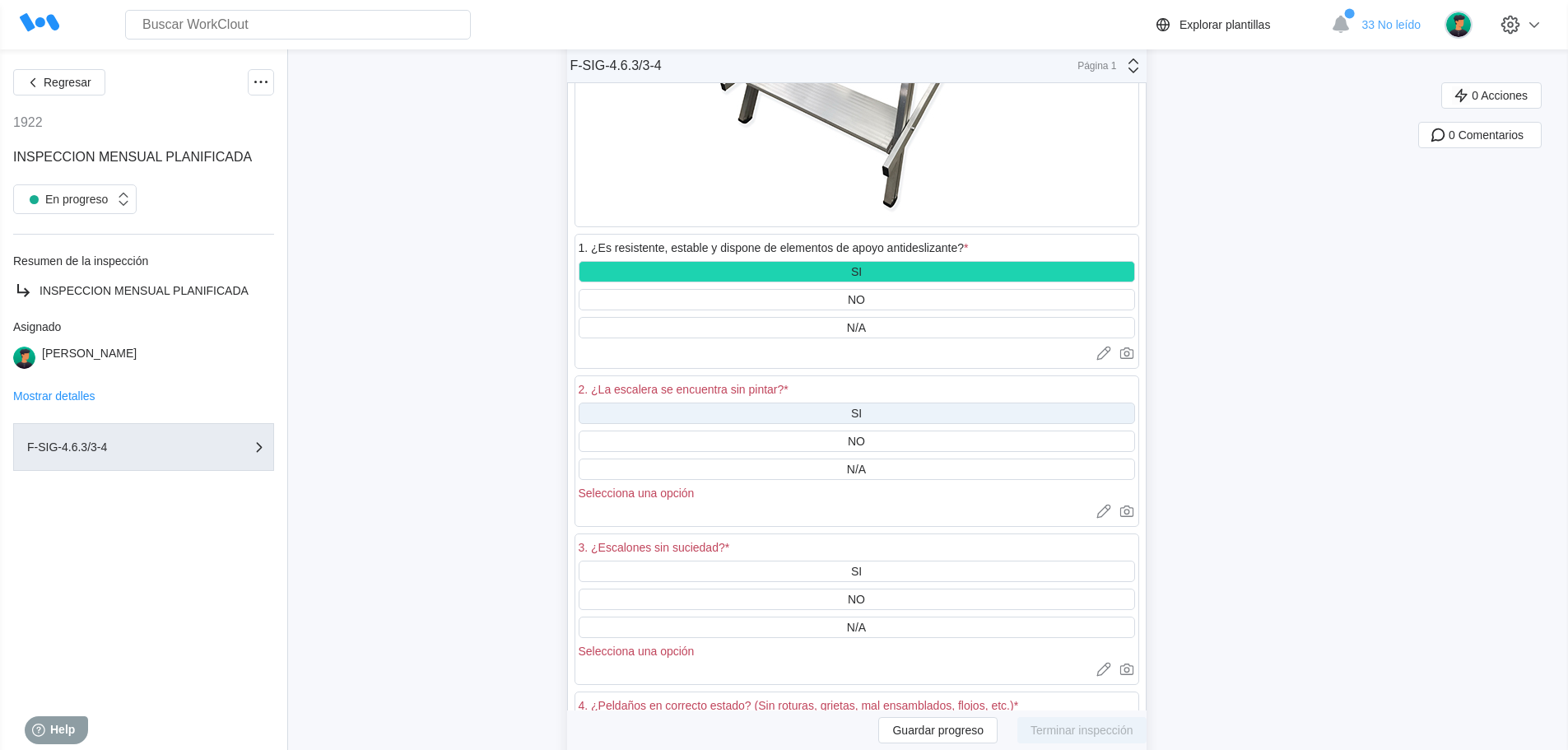
click at [865, 403] on div "SI" at bounding box center [856, 413] width 556 height 21
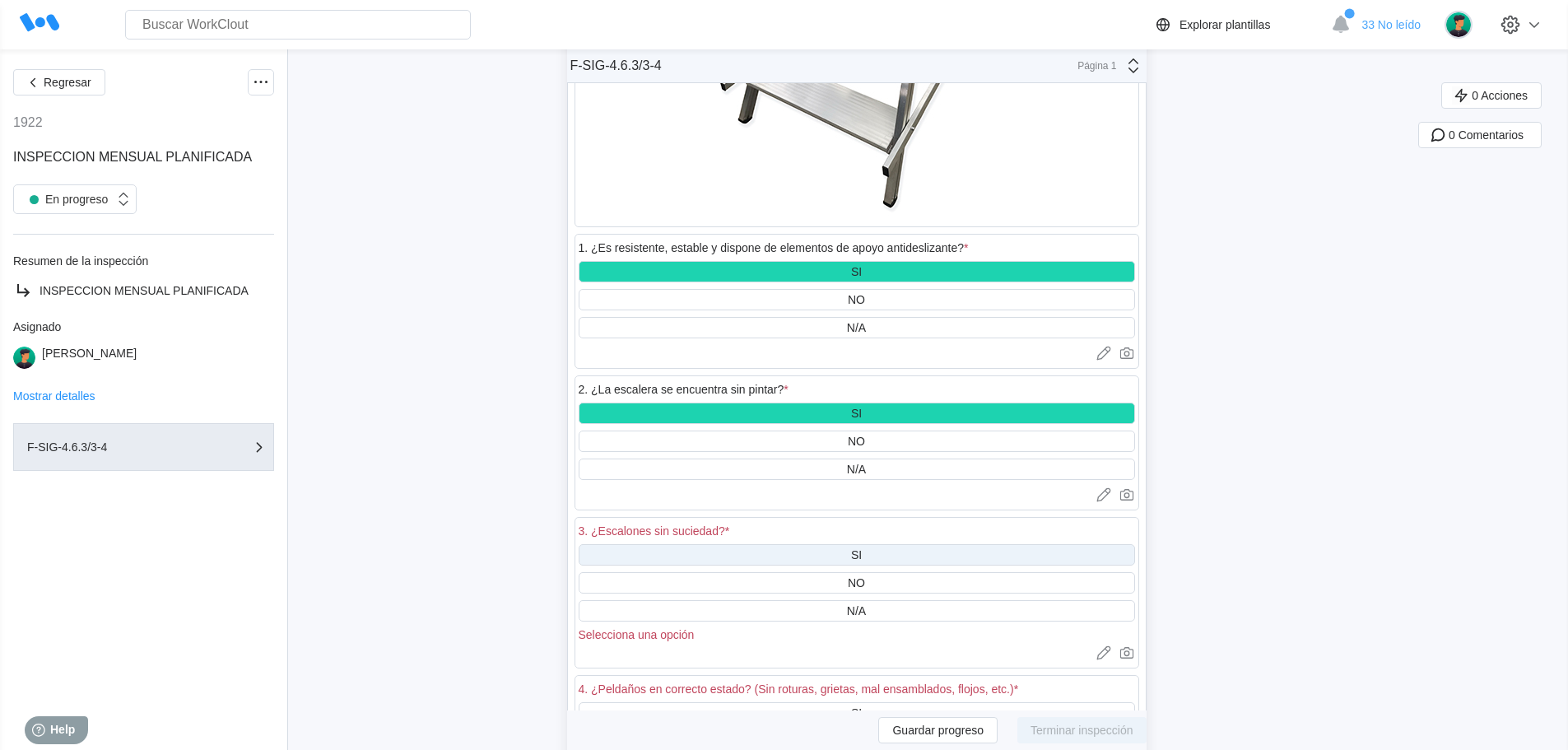
click at [872, 554] on div "SI" at bounding box center [856, 555] width 556 height 21
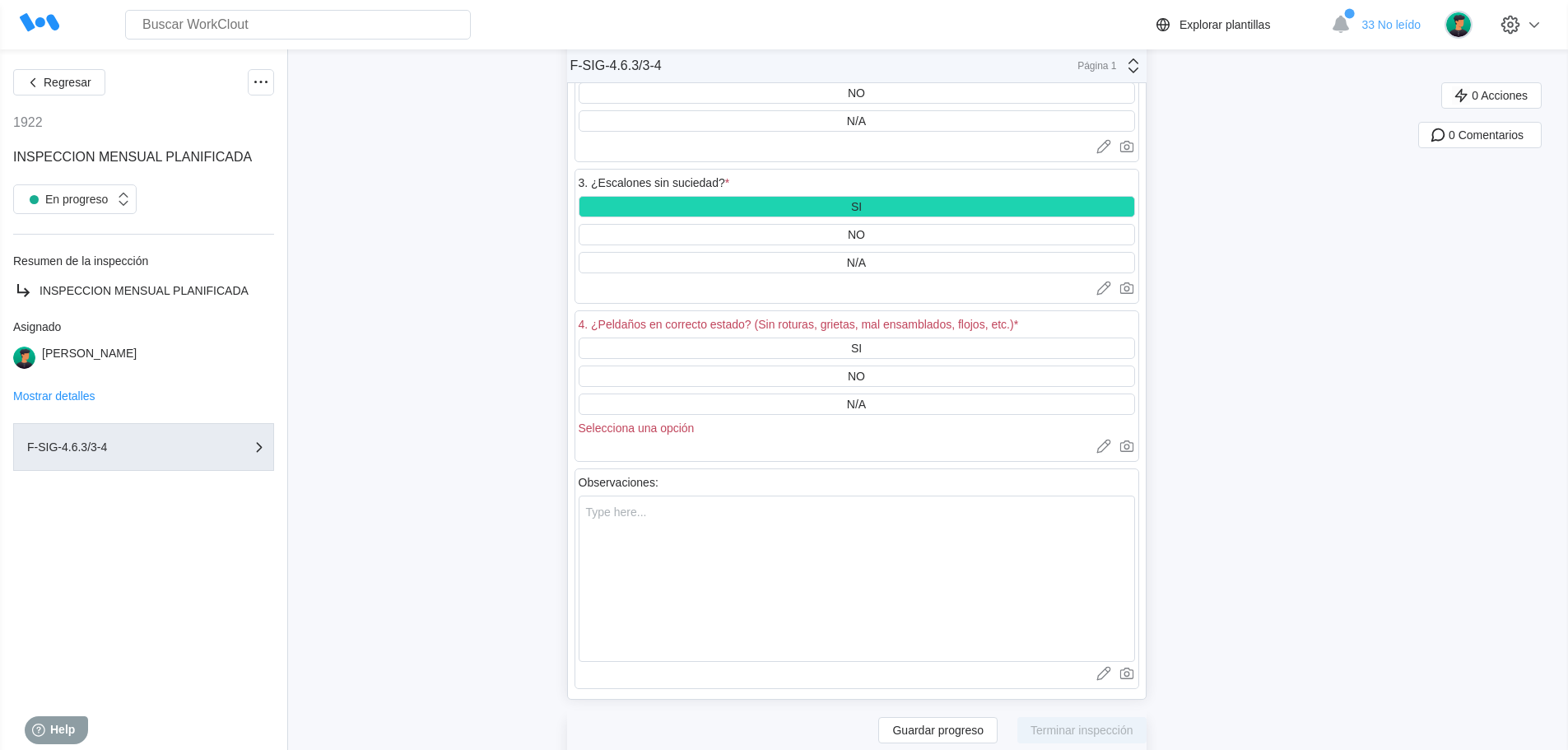
scroll to position [53522, 0]
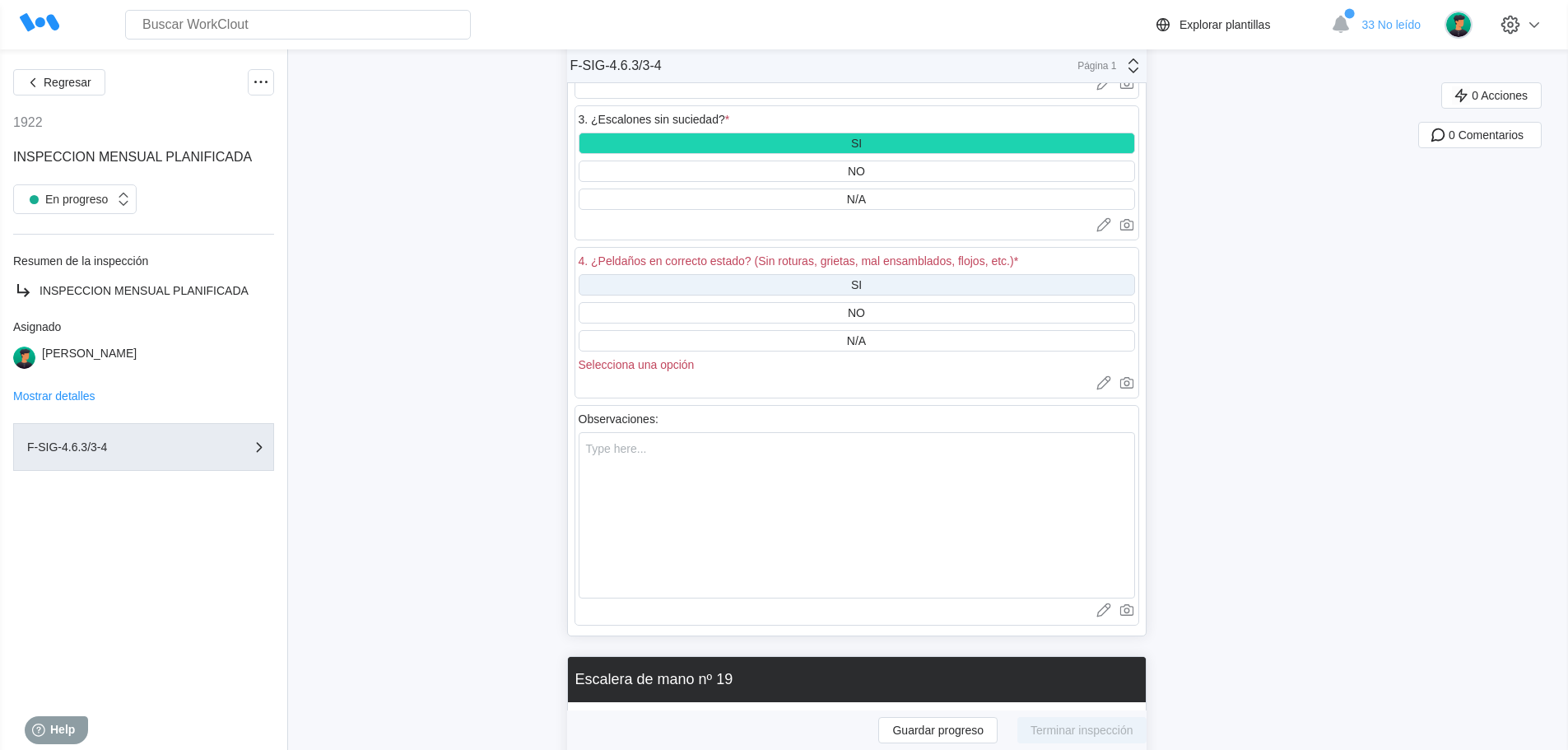
click at [872, 286] on div "SI" at bounding box center [856, 284] width 556 height 21
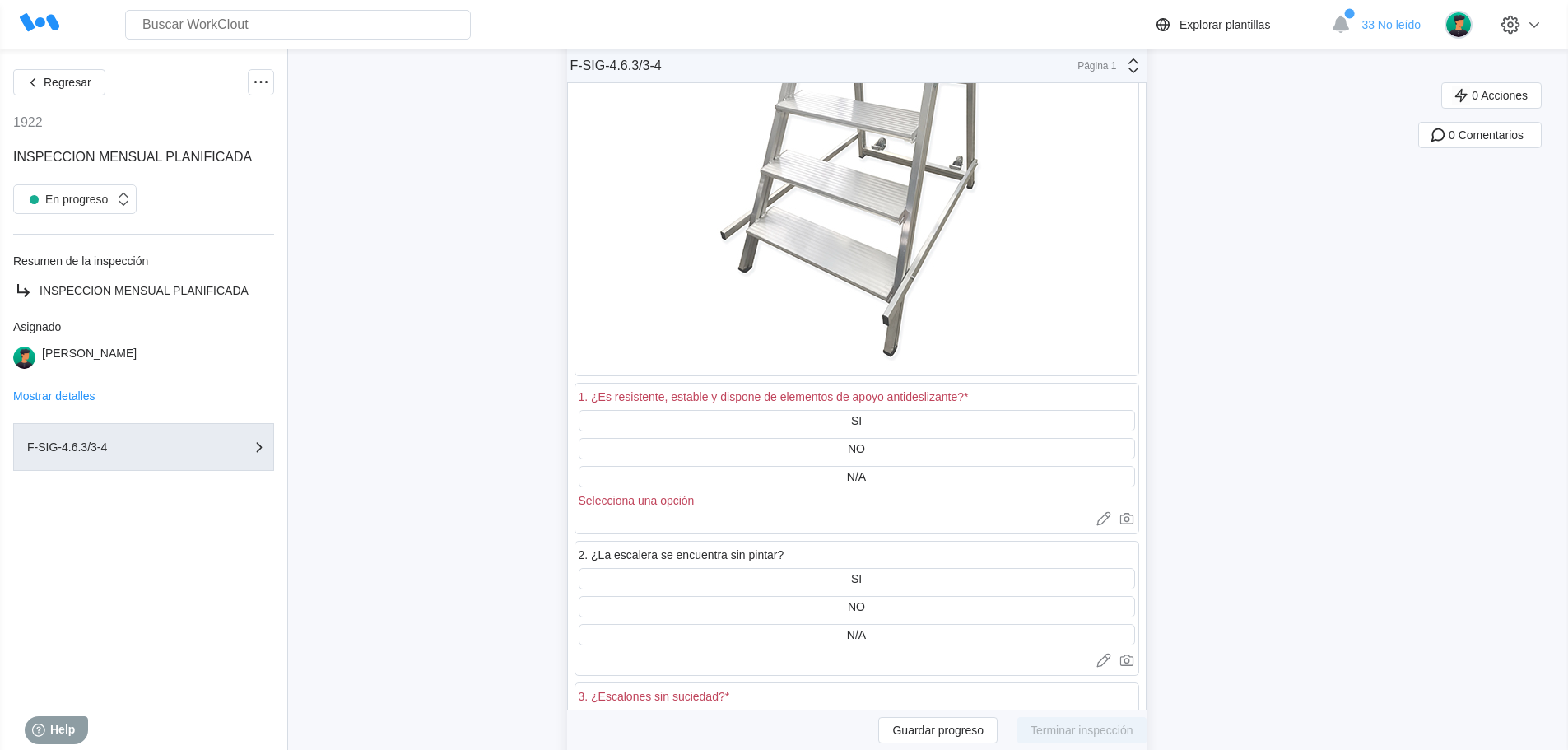
scroll to position [54428, 0]
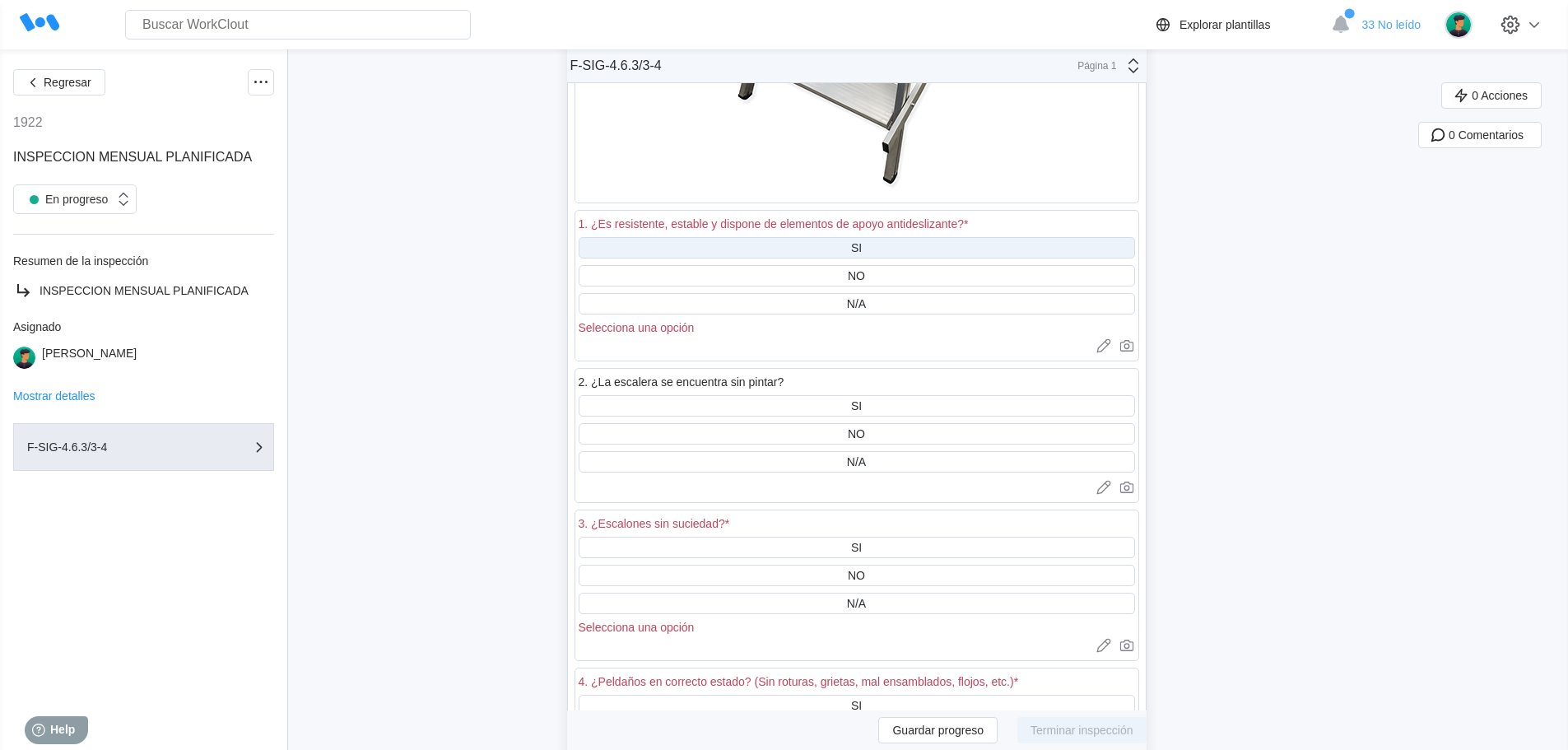
click at [862, 243] on div "SI" at bounding box center [856, 247] width 11 height 13
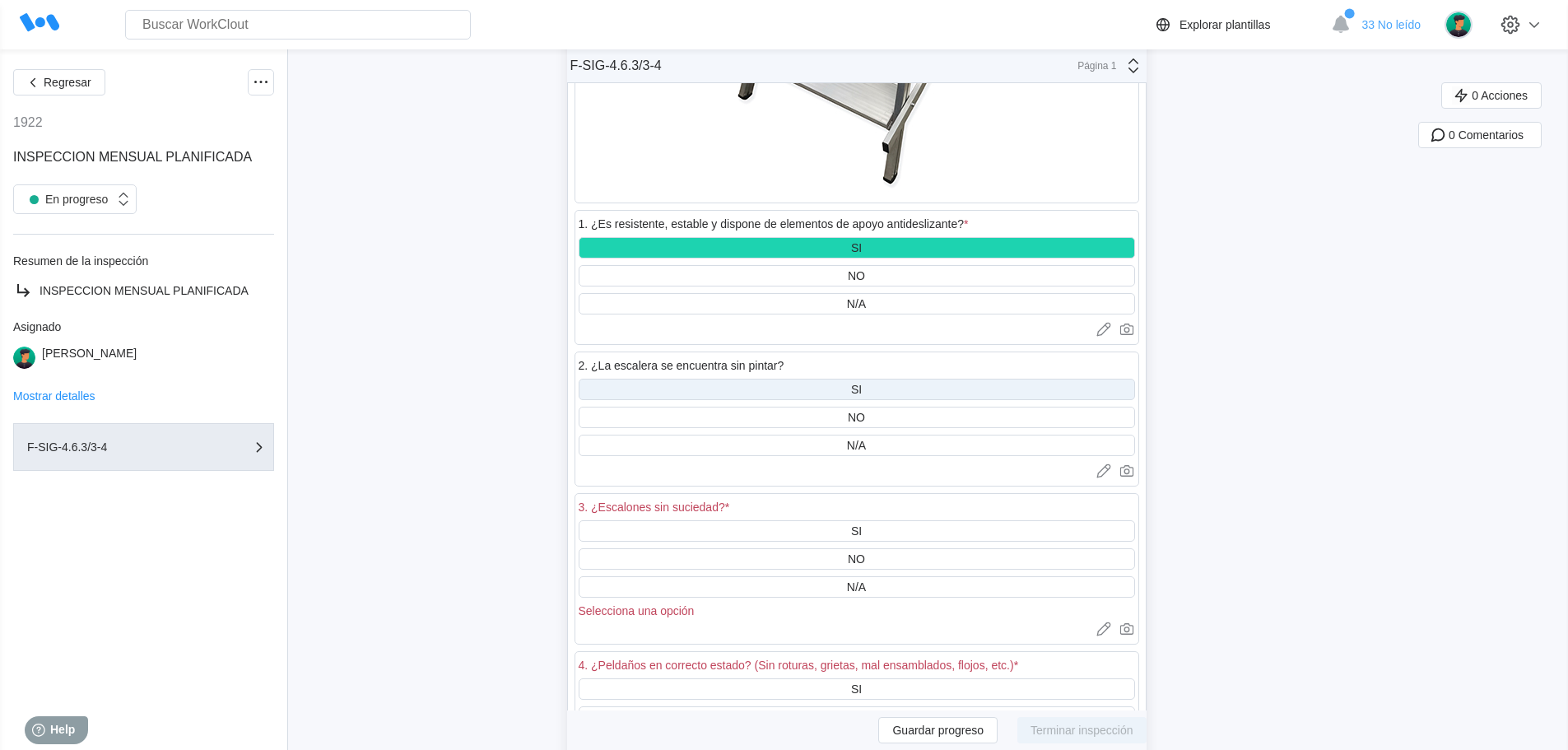
click at [855, 383] on div "SI" at bounding box center [856, 390] width 556 height 21
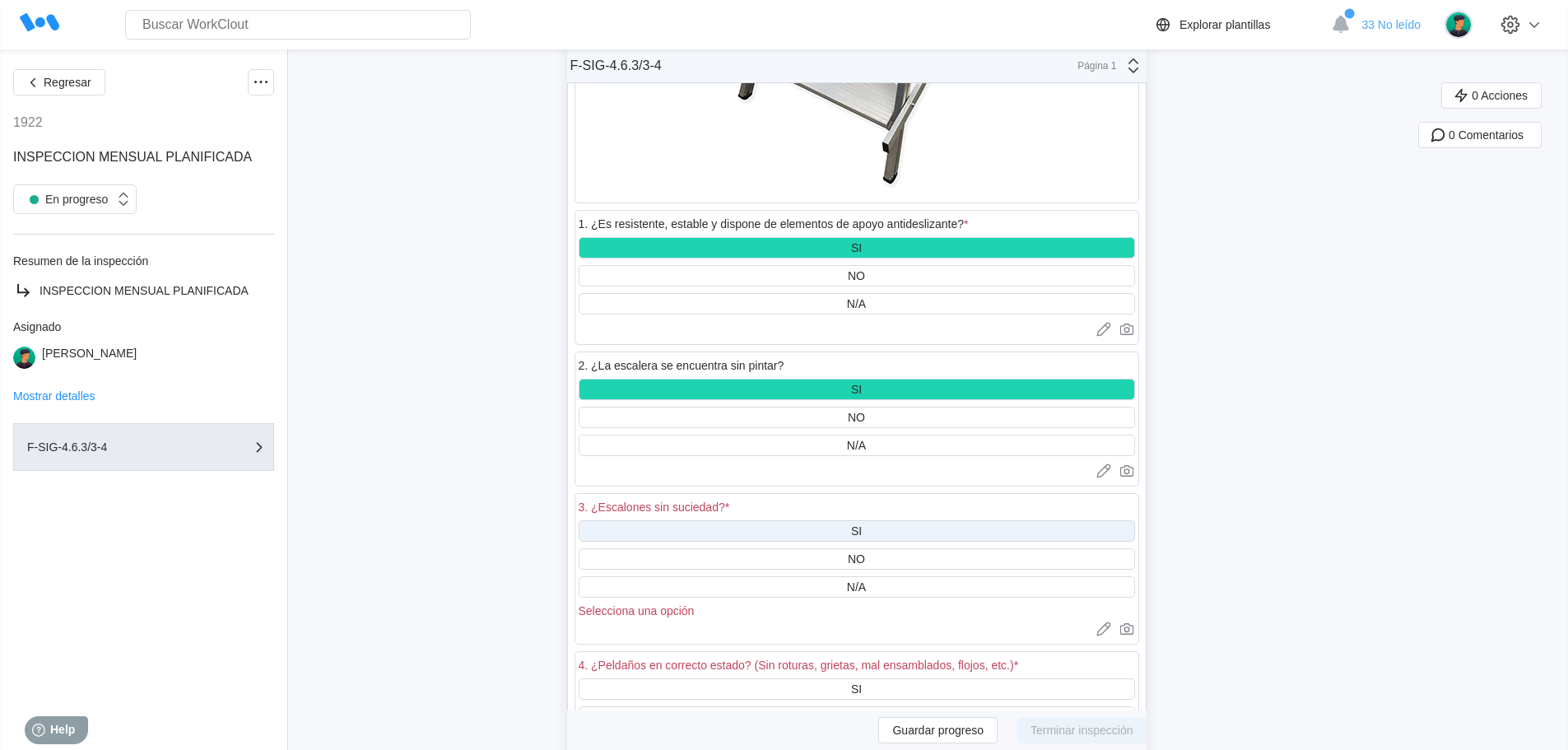
click at [860, 523] on div "SI" at bounding box center [856, 531] width 556 height 21
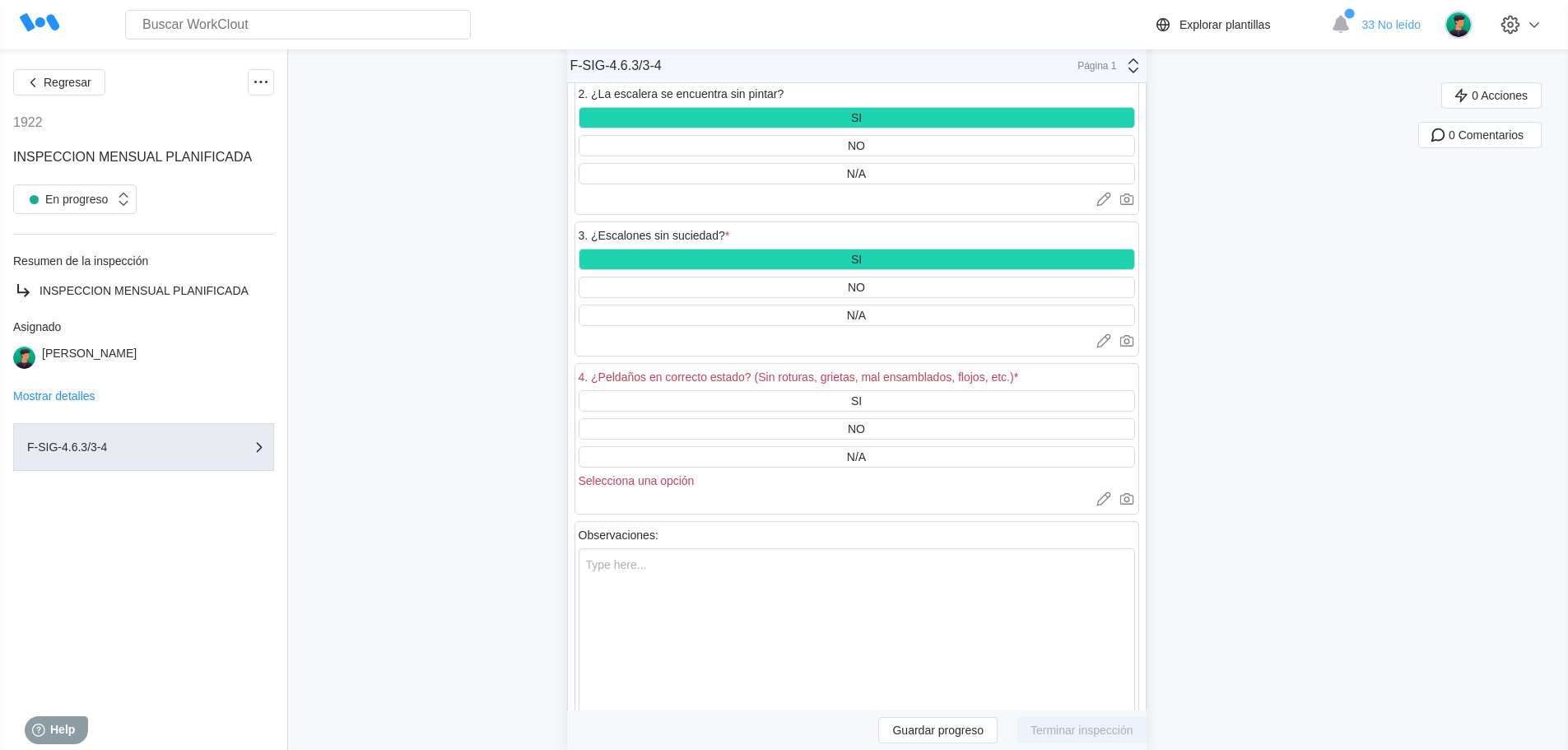
scroll to position [54839, 0]
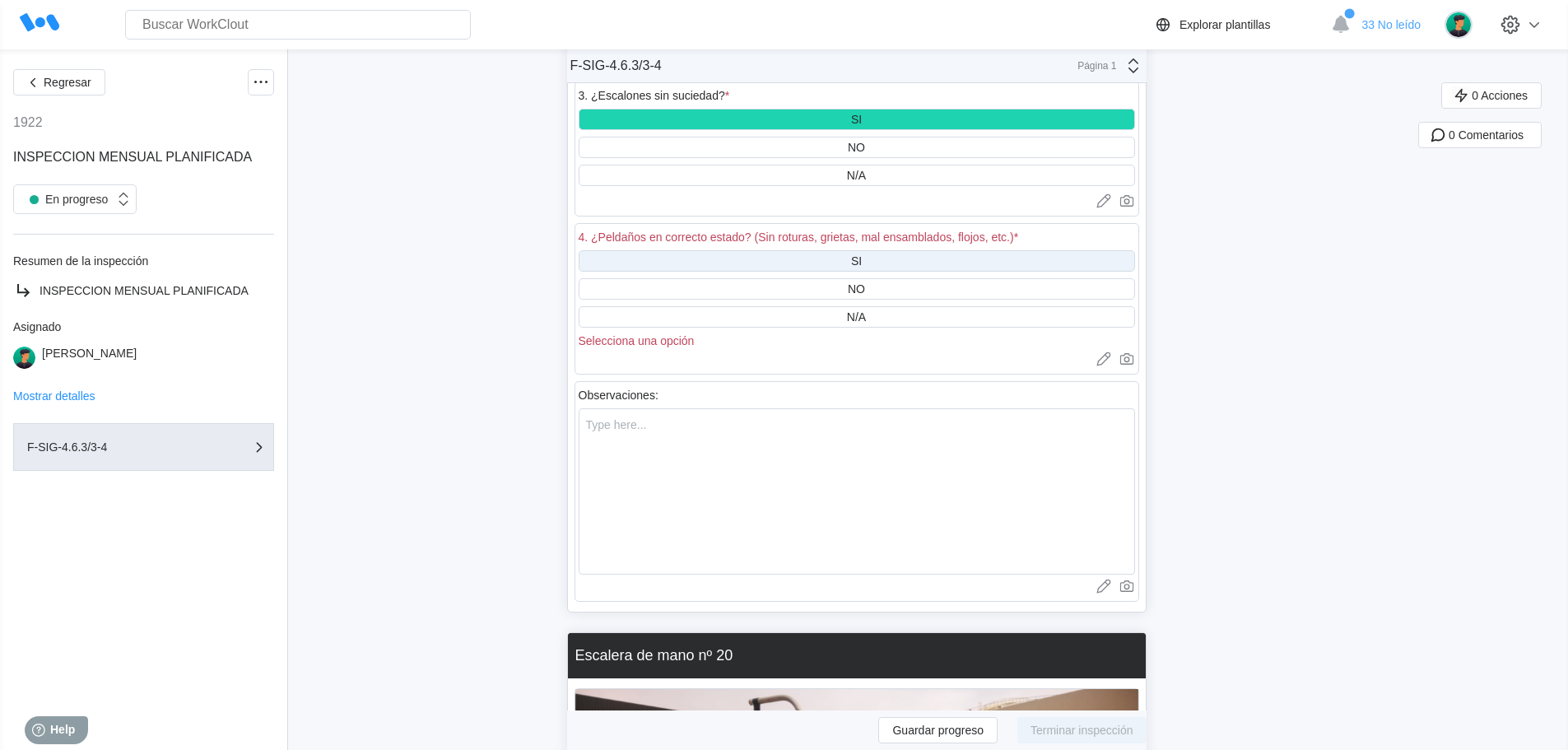
click at [854, 253] on div "SI" at bounding box center [856, 261] width 556 height 21
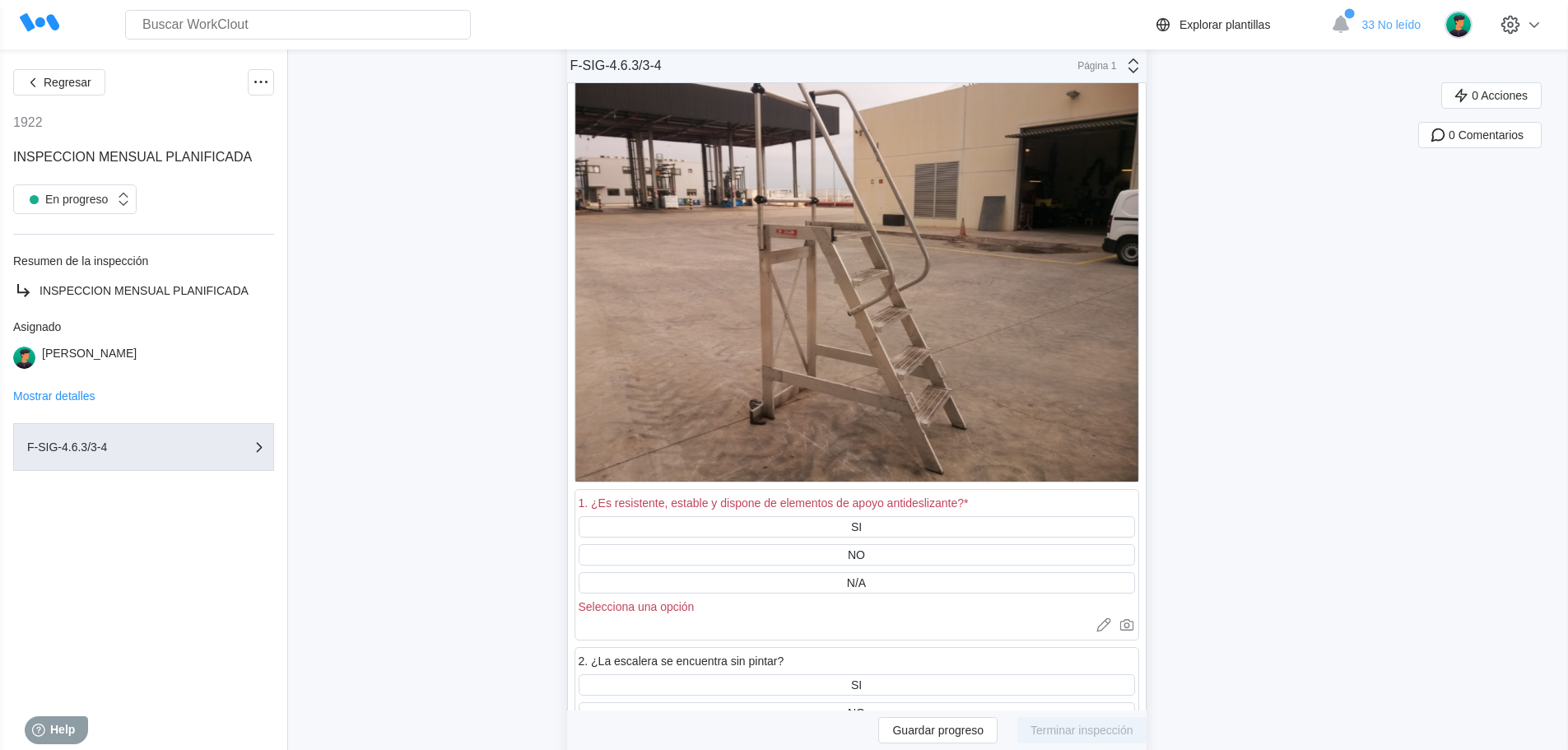
scroll to position [55746, 0]
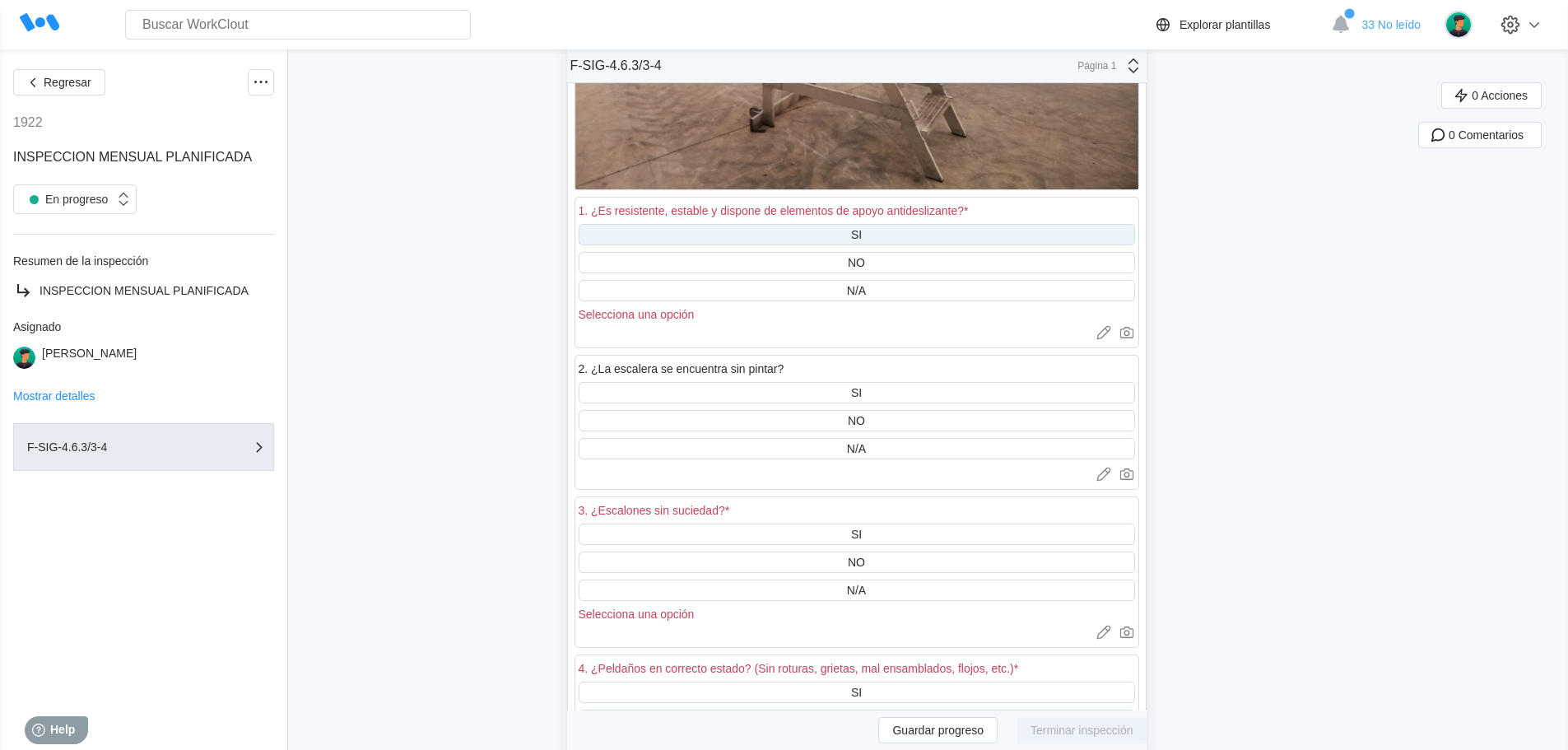
click at [861, 235] on div "SI" at bounding box center [856, 234] width 11 height 13
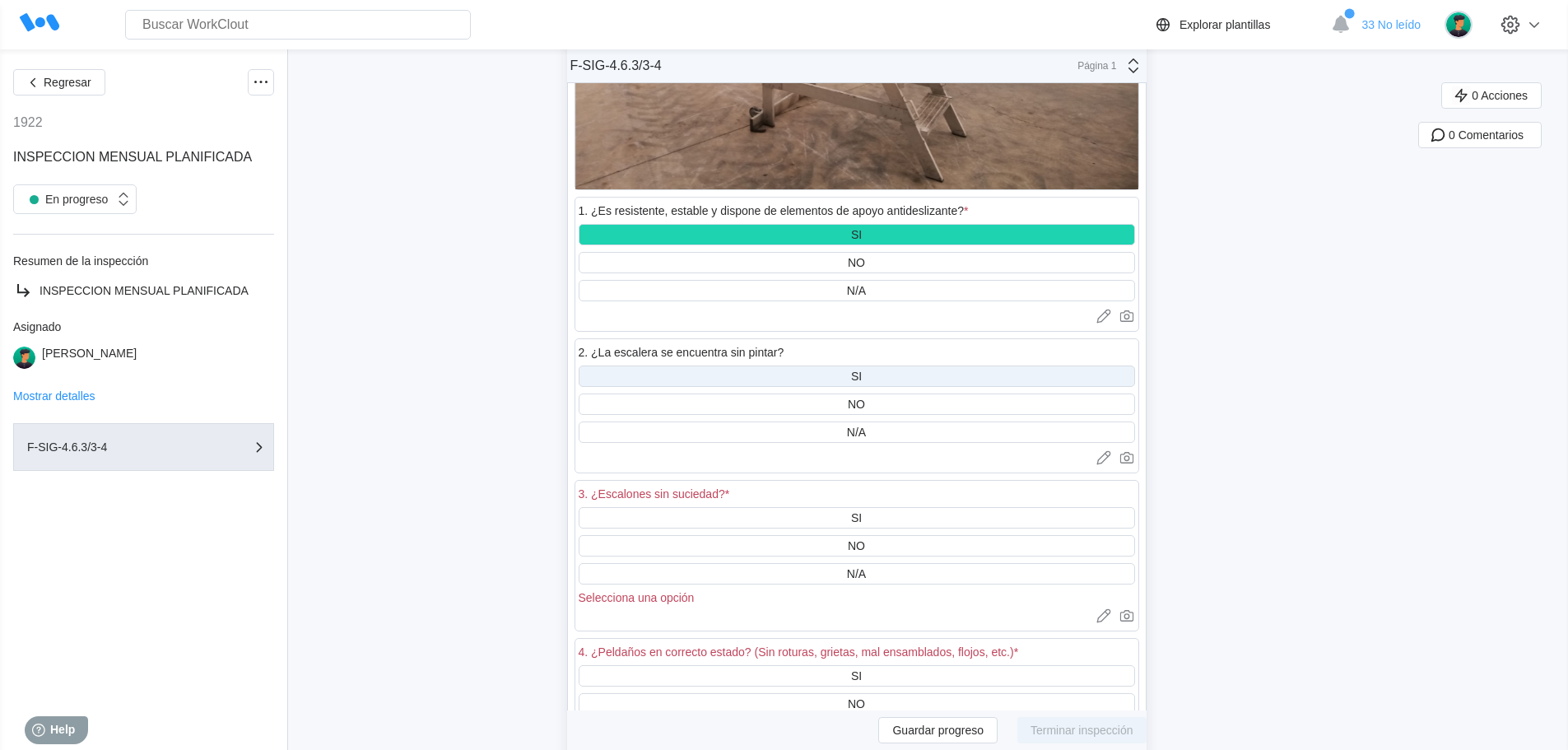
click at [862, 370] on div "SI" at bounding box center [856, 376] width 11 height 13
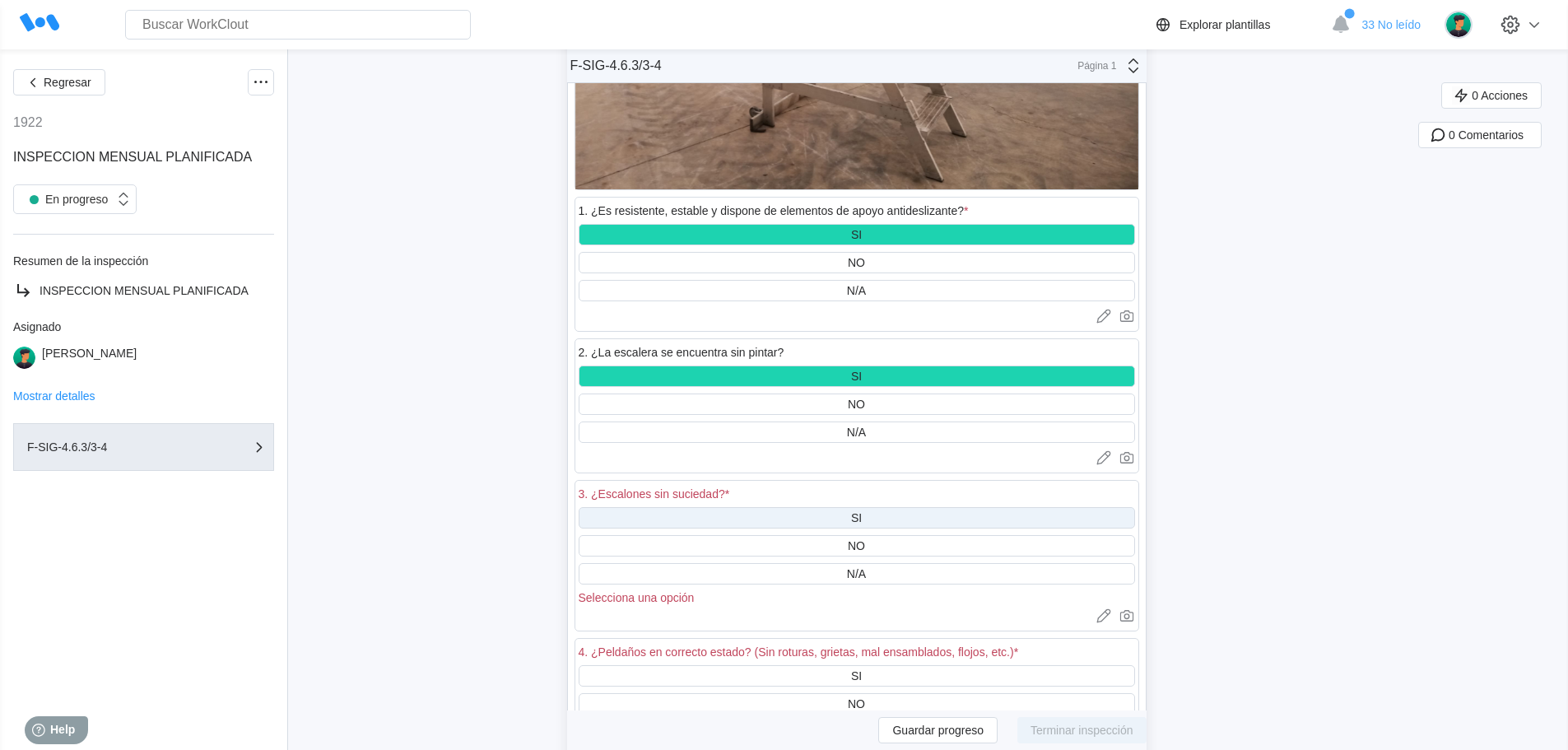
click at [862, 517] on div "SI" at bounding box center [856, 518] width 11 height 13
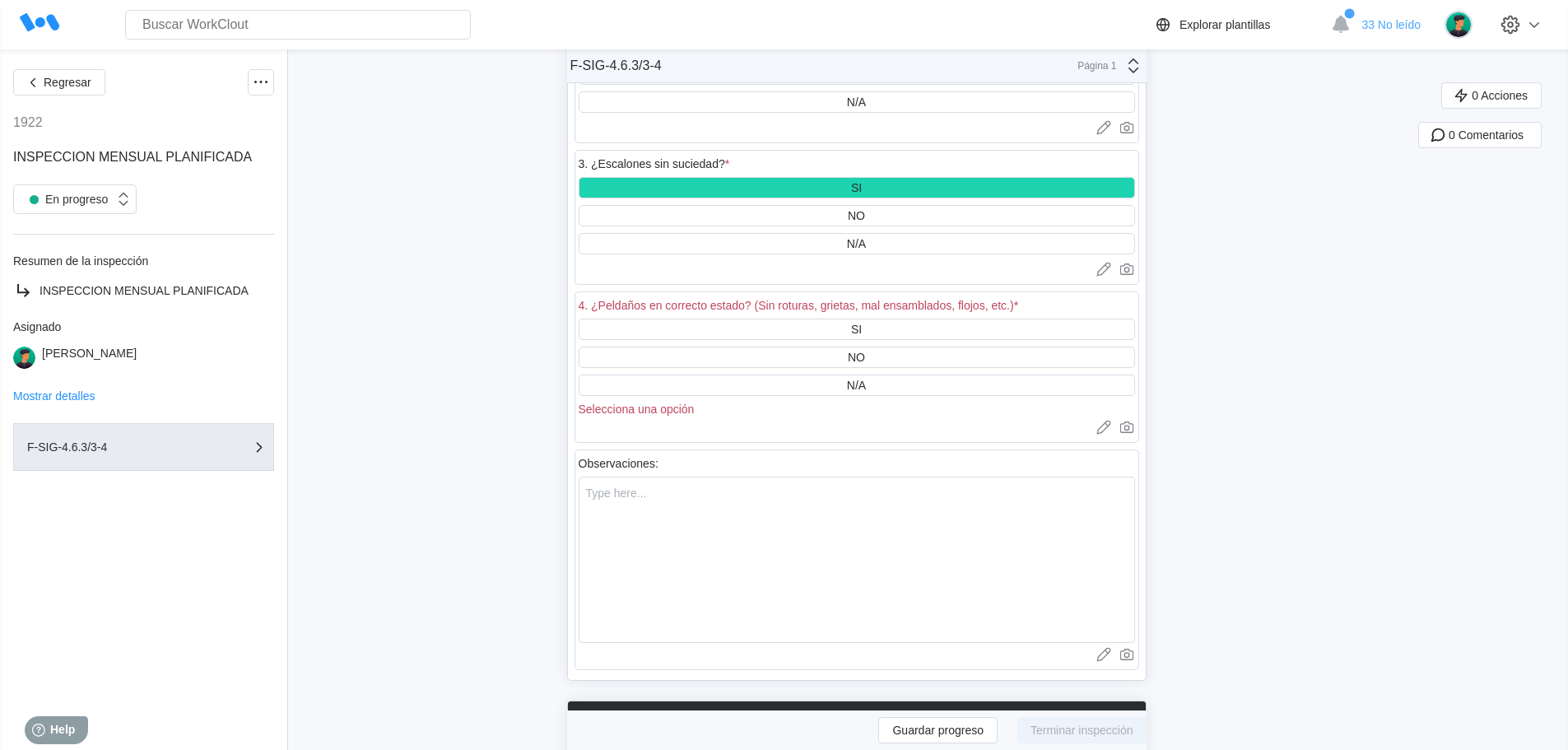
scroll to position [56157, 0]
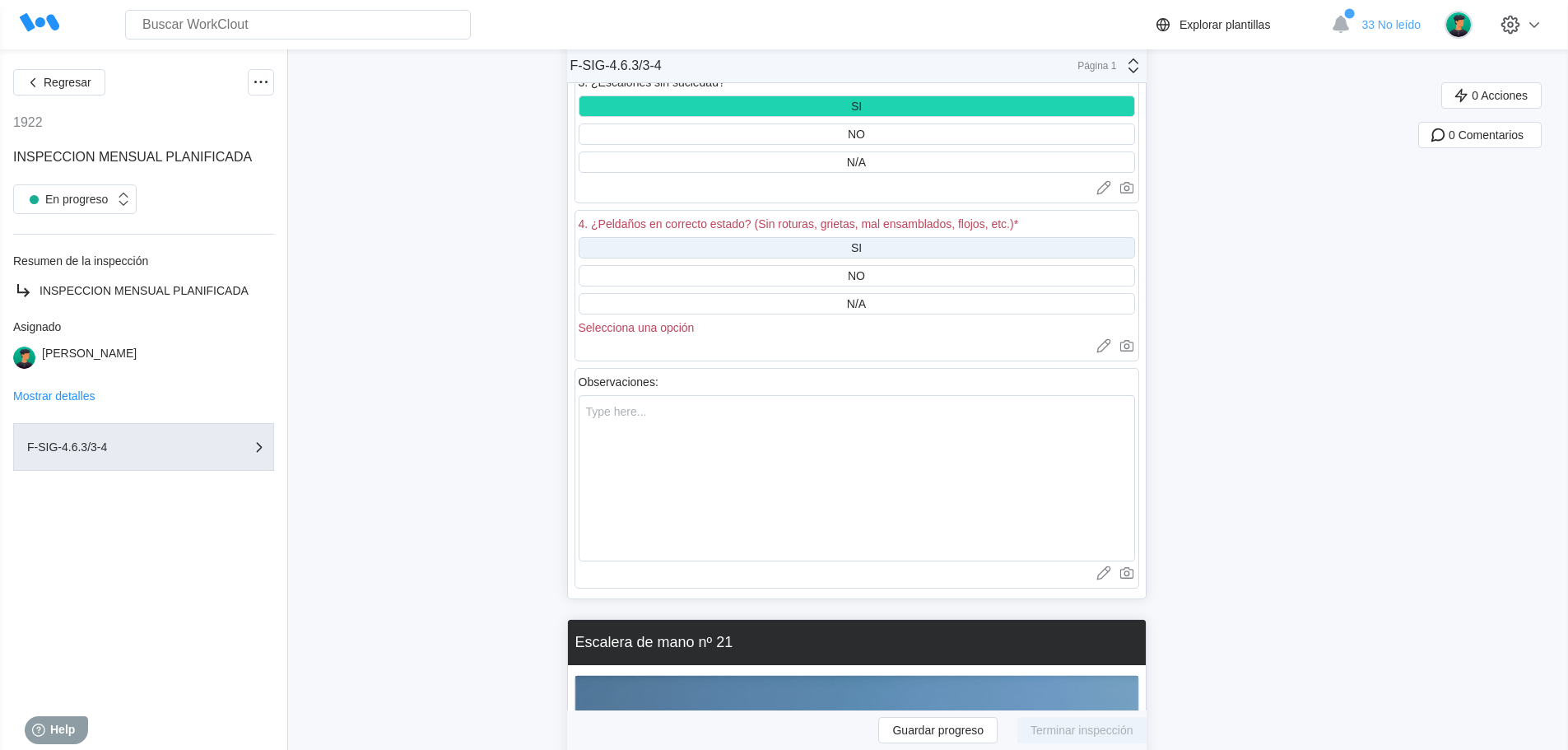
click at [862, 246] on div "SI" at bounding box center [856, 247] width 11 height 13
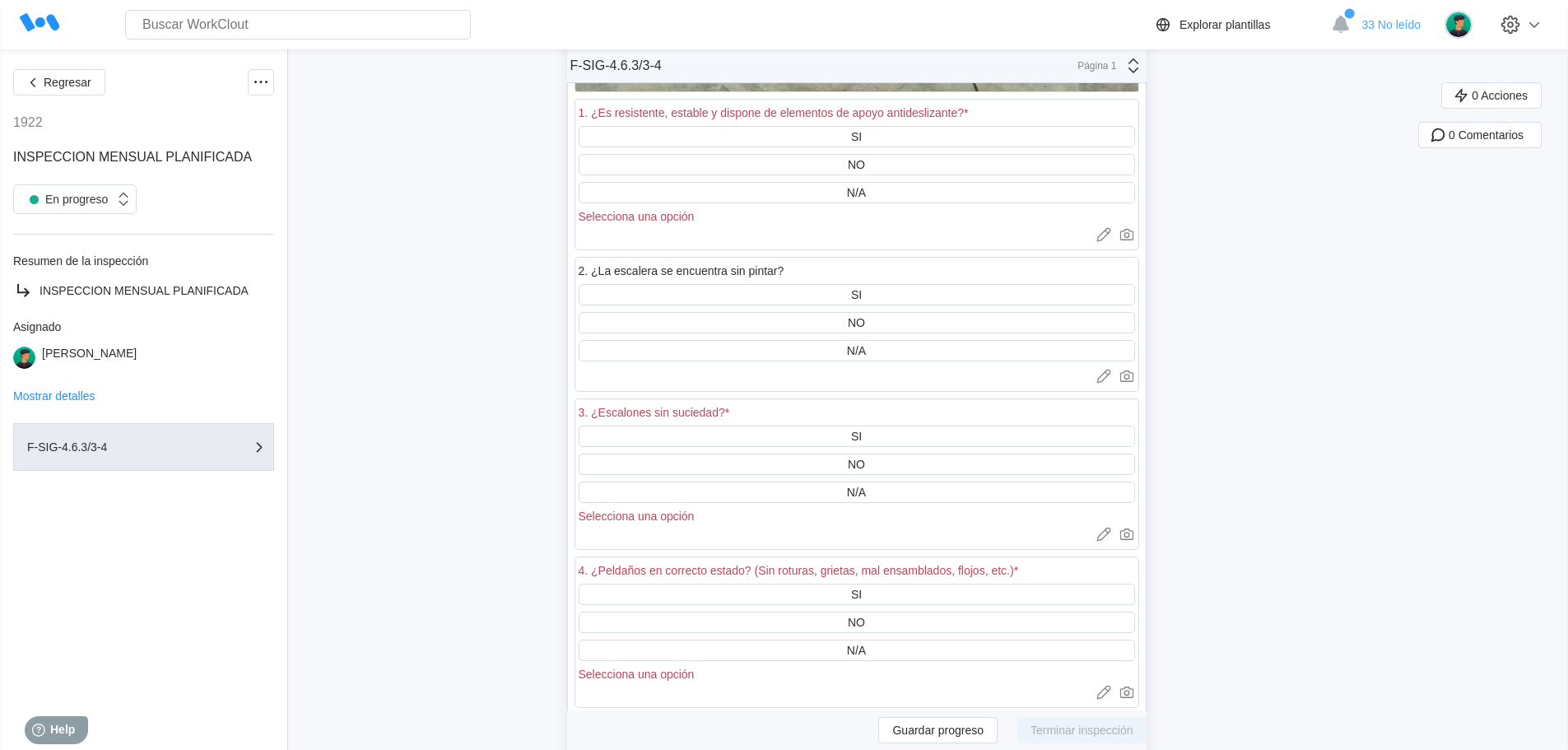
scroll to position [57640, 0]
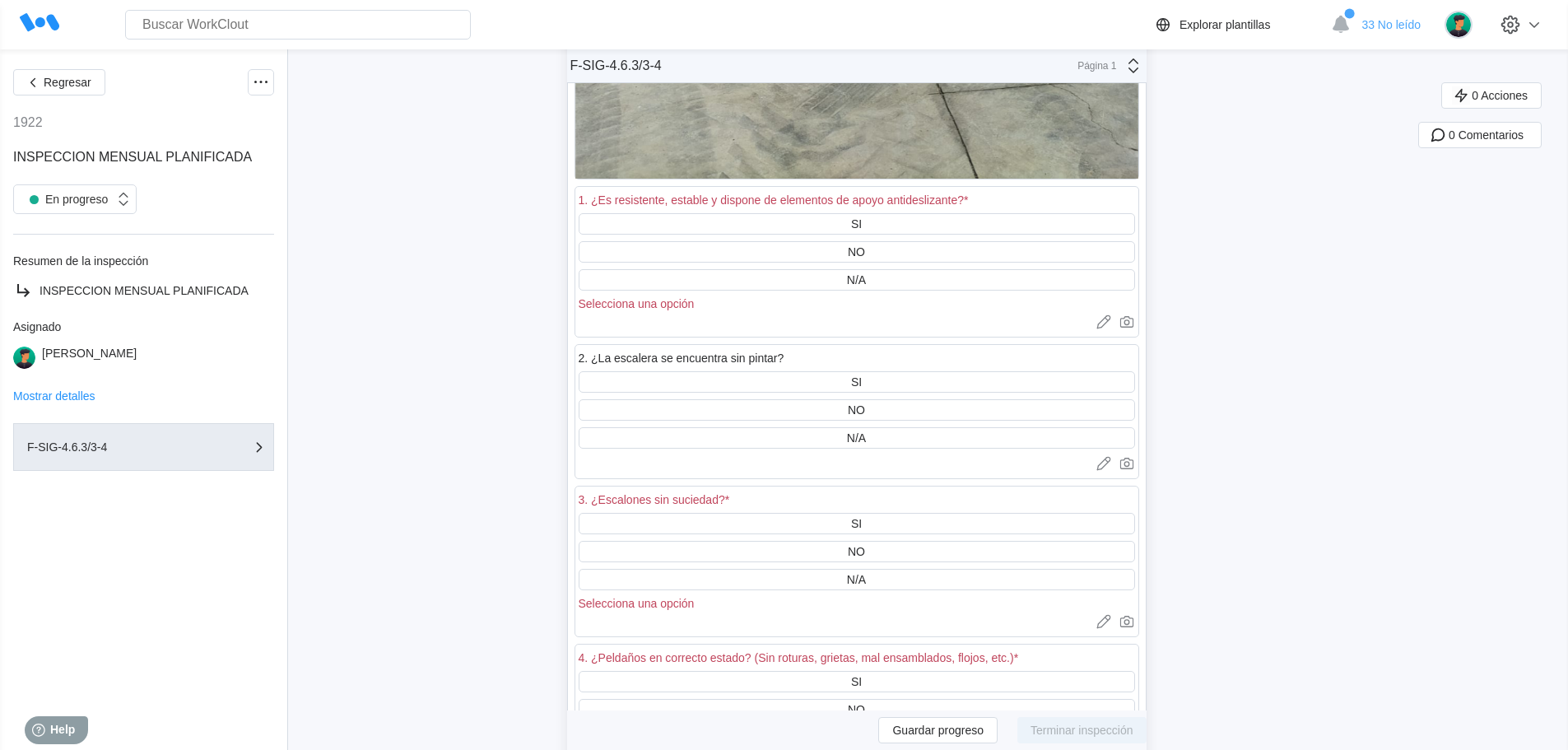
click at [862, 220] on div "SI" at bounding box center [856, 223] width 11 height 13
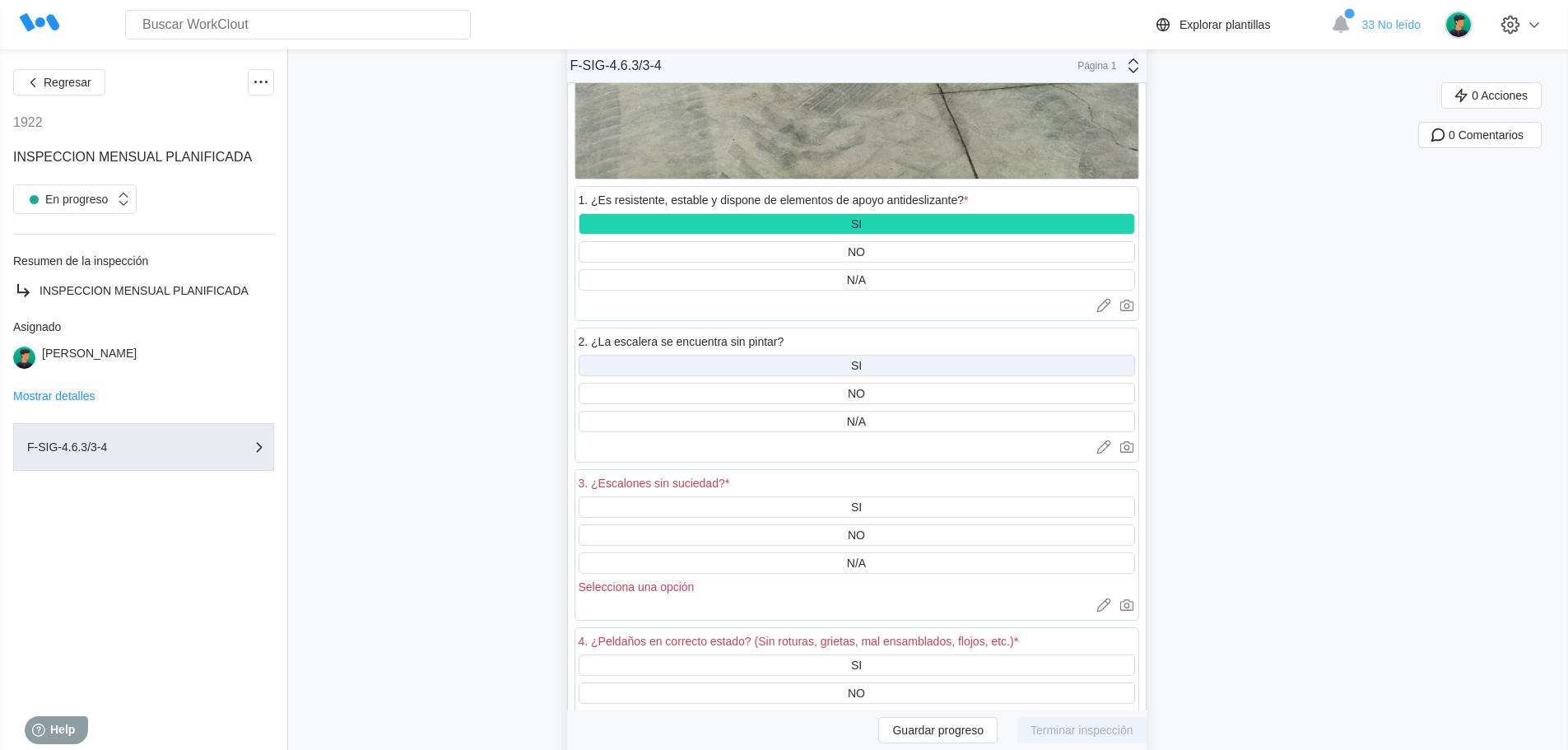
click at [878, 359] on div "SI" at bounding box center [856, 366] width 556 height 21
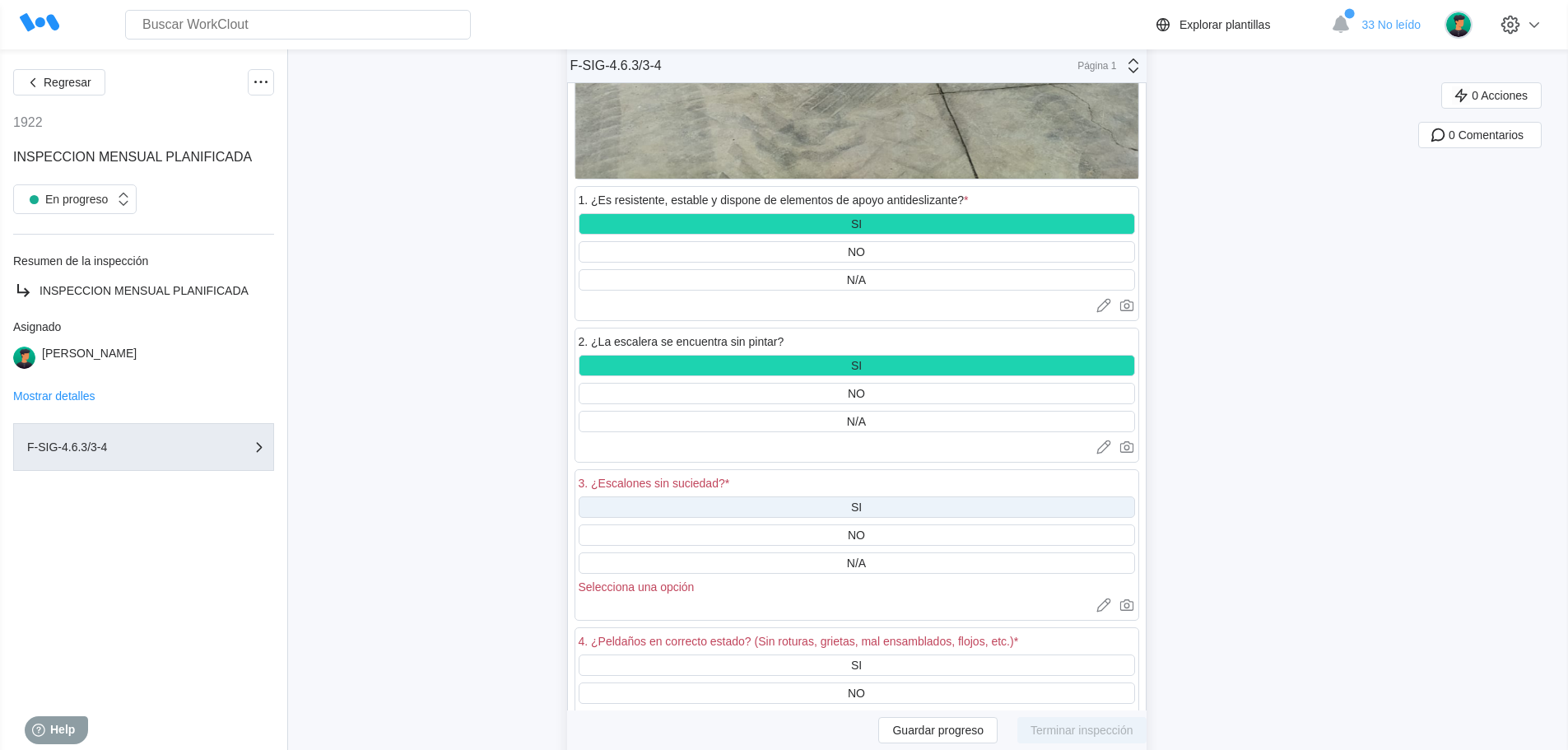
click at [887, 503] on div "SI" at bounding box center [856, 507] width 556 height 21
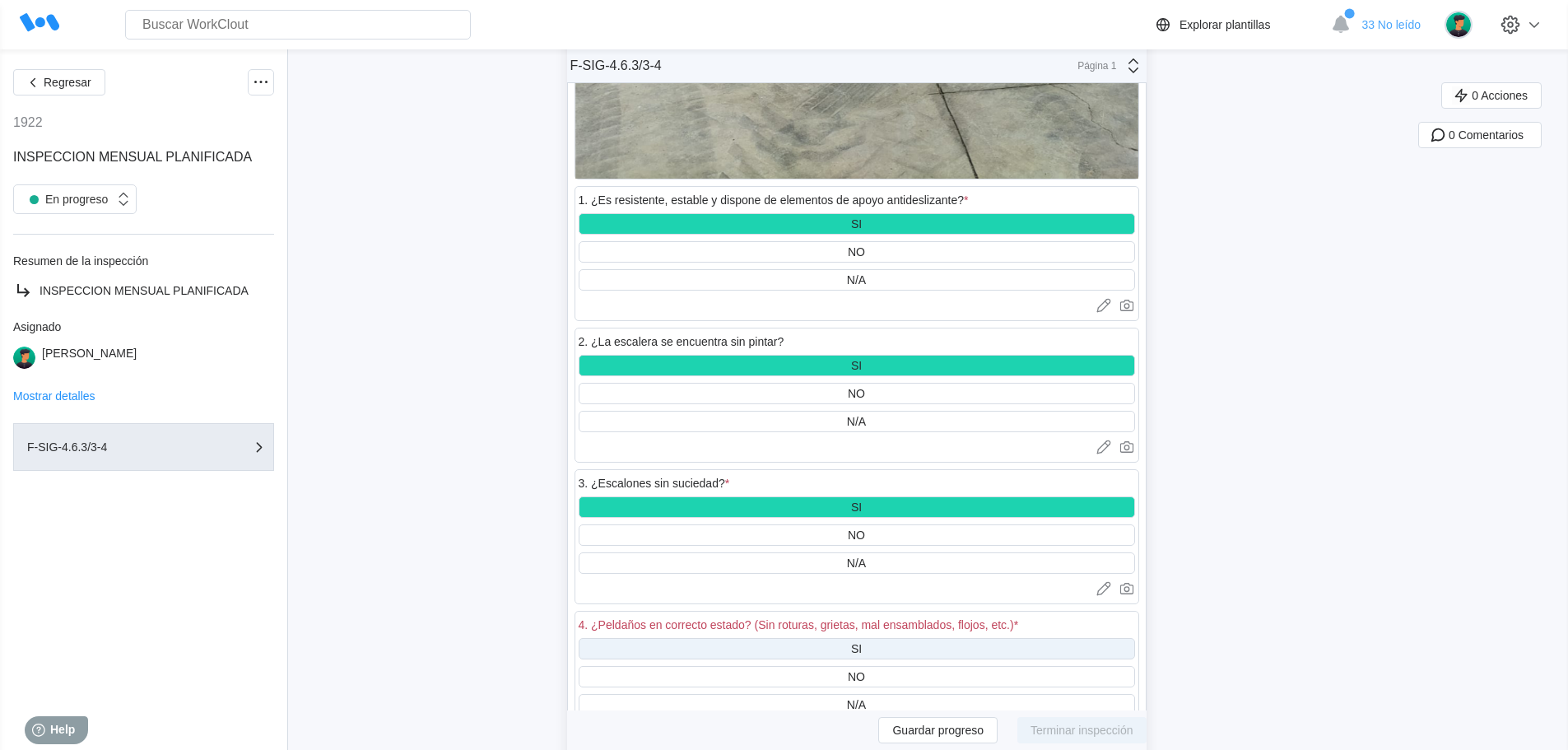
click at [880, 647] on div "SI" at bounding box center [856, 648] width 556 height 21
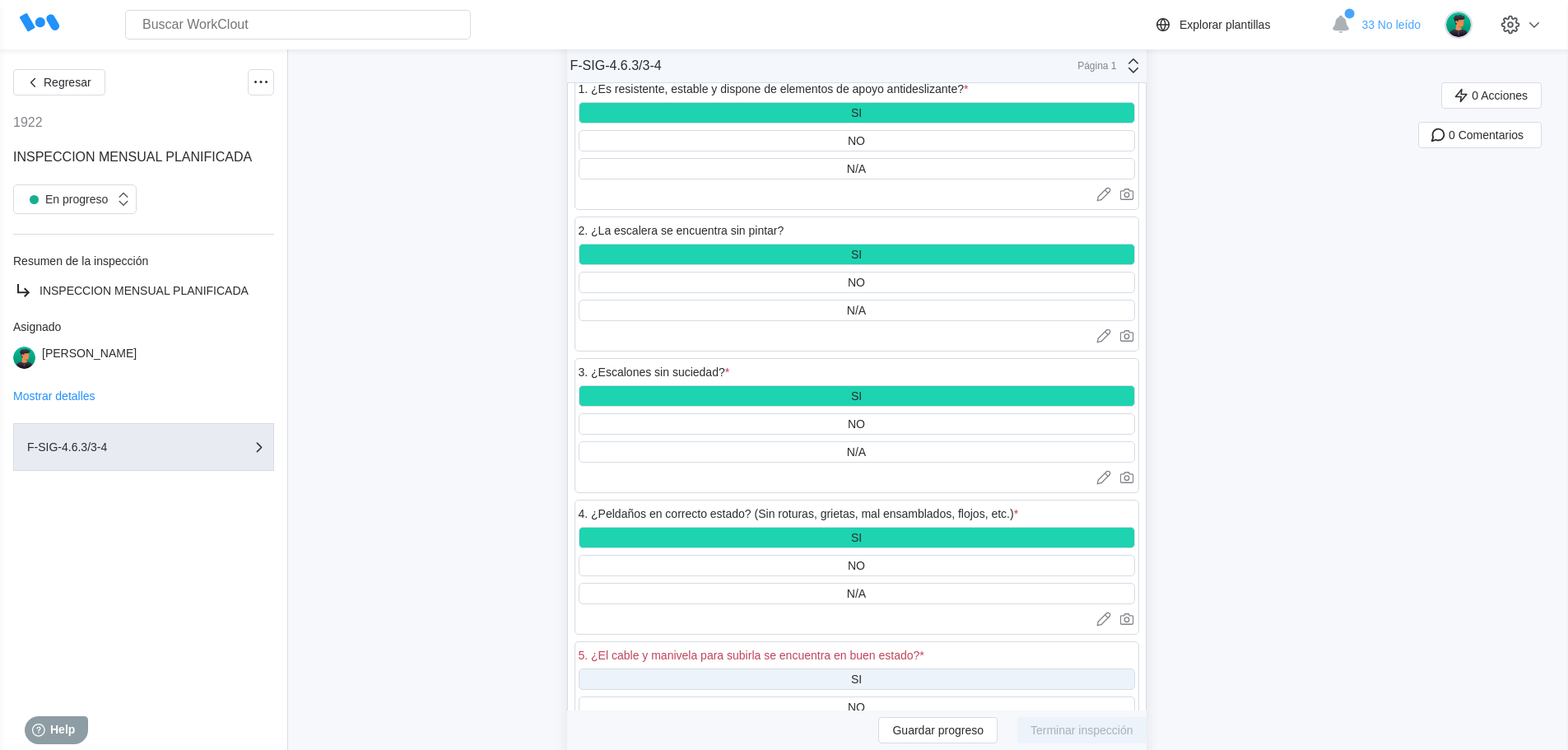
scroll to position [57968, 0]
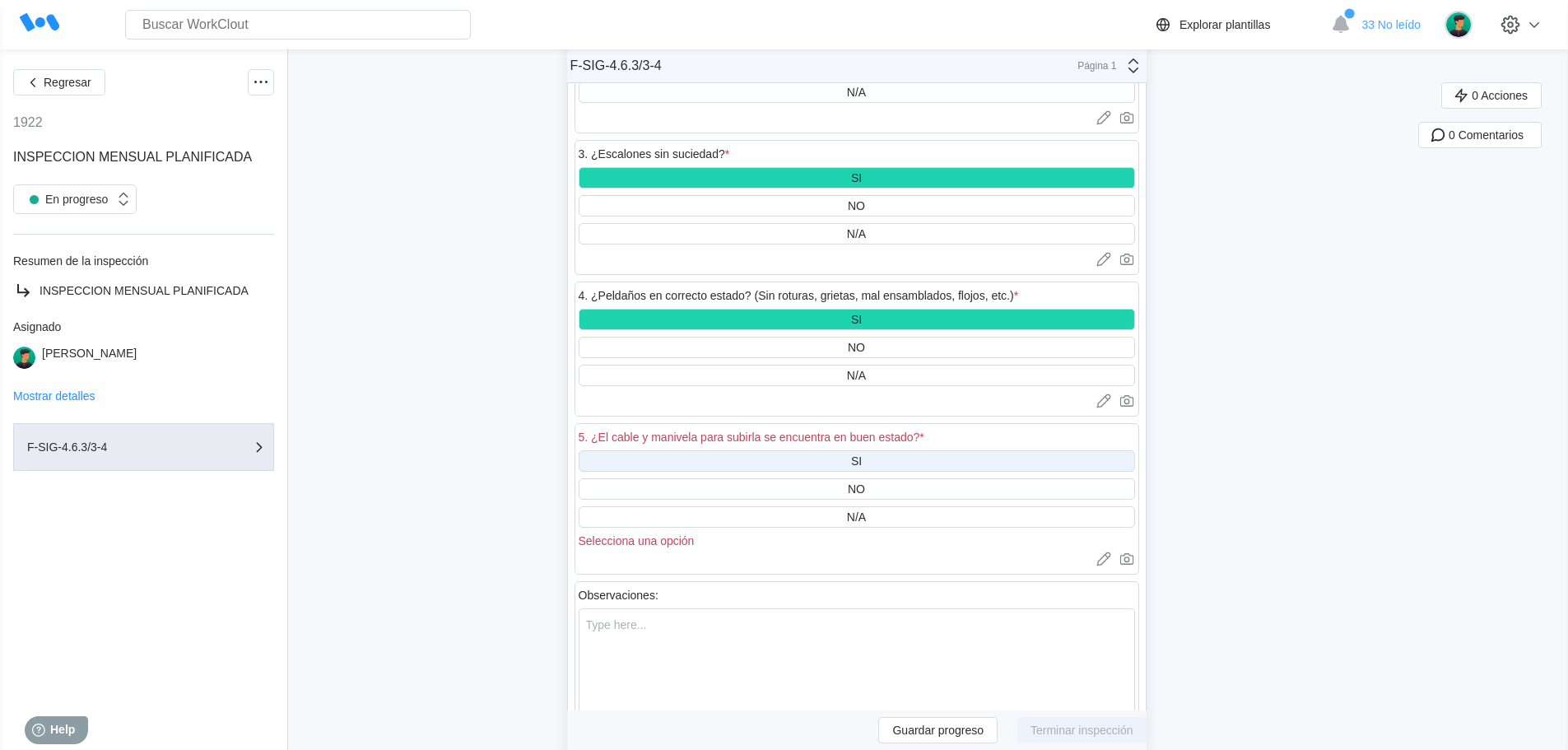
click at [869, 458] on div "SI" at bounding box center [856, 461] width 556 height 21
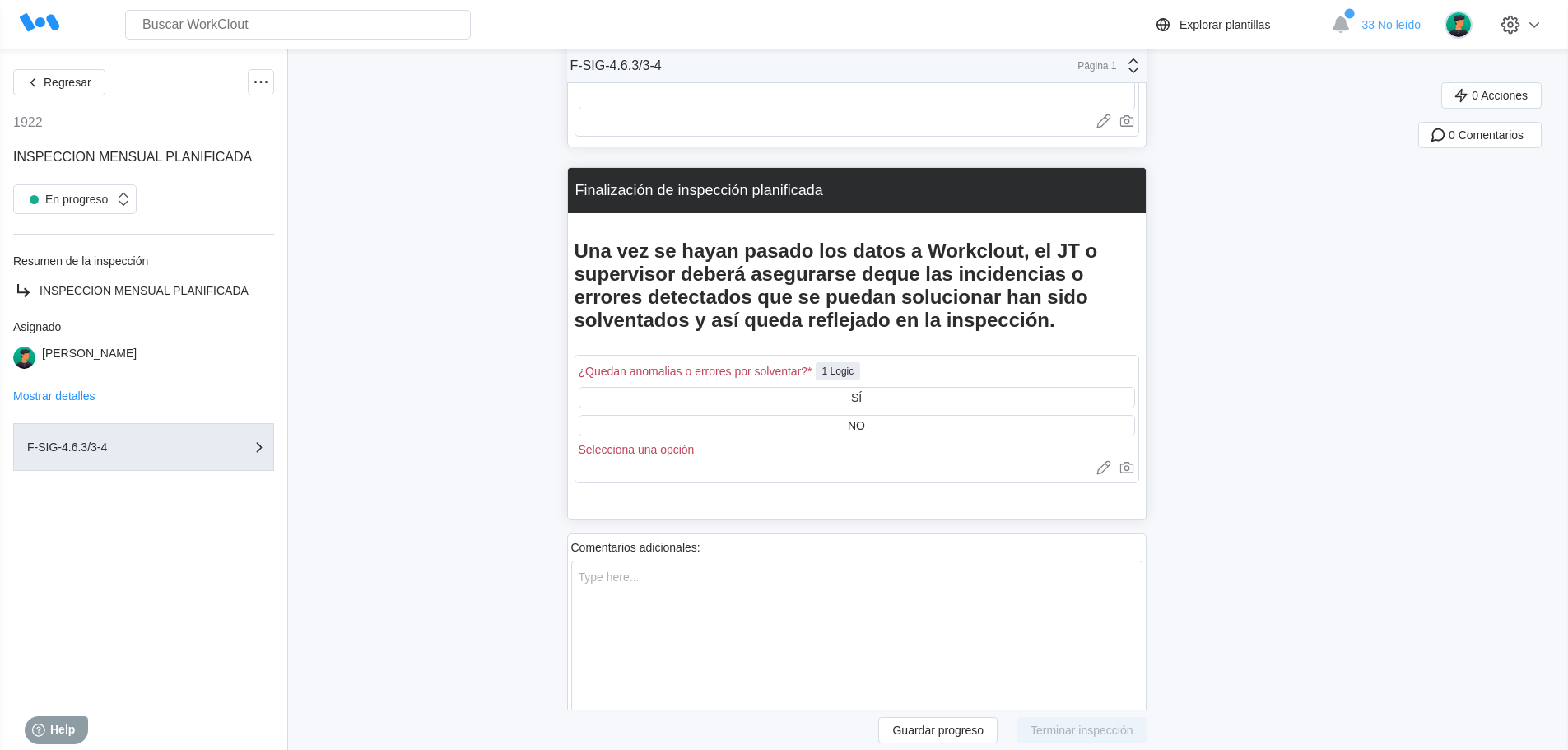
scroll to position [58709, 0]
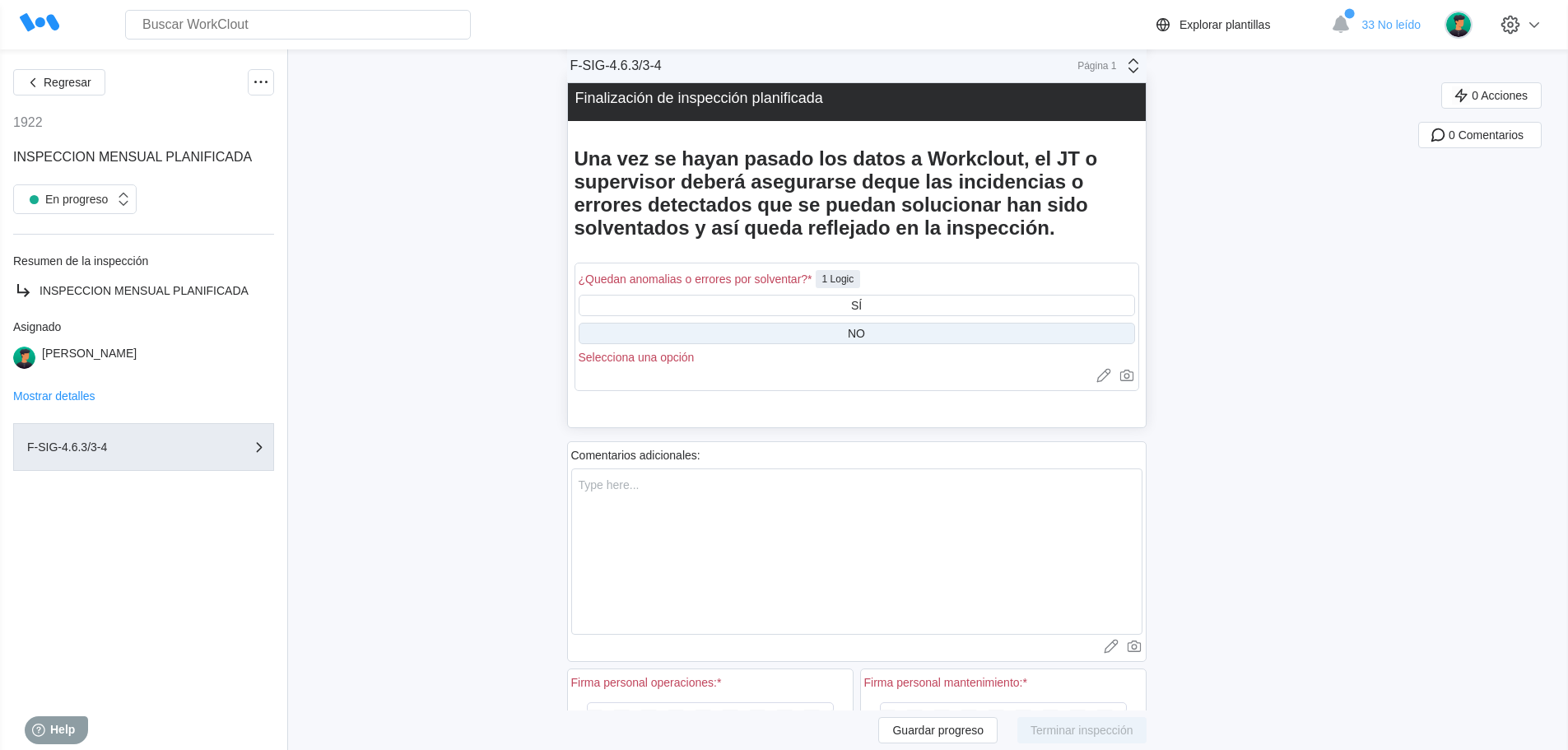
click at [850, 345] on div "NO" at bounding box center [856, 333] width 556 height 21
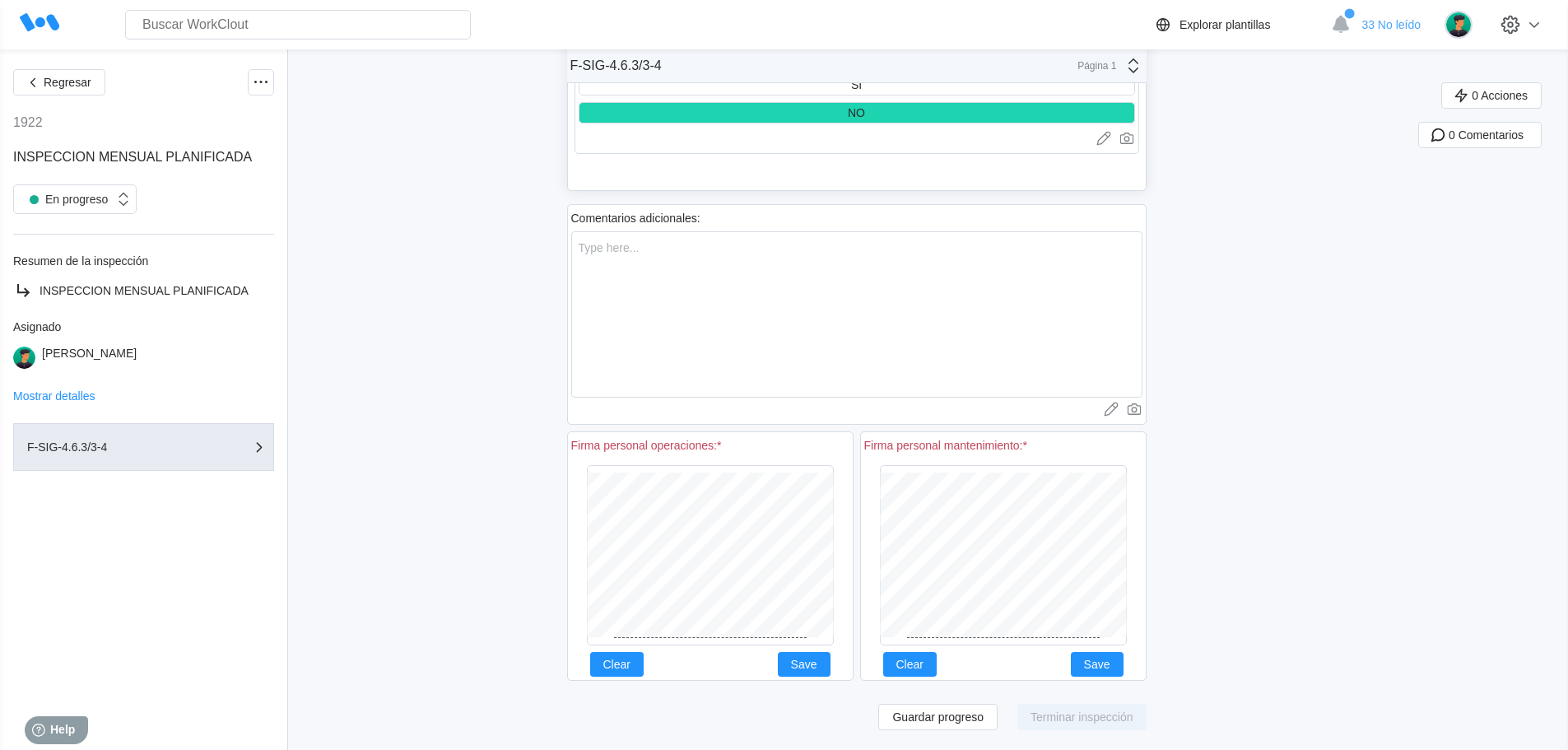
scroll to position [58973, 0]
click at [816, 667] on span "Save" at bounding box center [804, 664] width 26 height 11
click at [972, 722] on span "Guardar progreso" at bounding box center [937, 716] width 91 height 11
click at [1110, 661] on span "Save" at bounding box center [1097, 664] width 26 height 11
click at [969, 720] on span "Guardar progreso" at bounding box center [937, 716] width 91 height 11
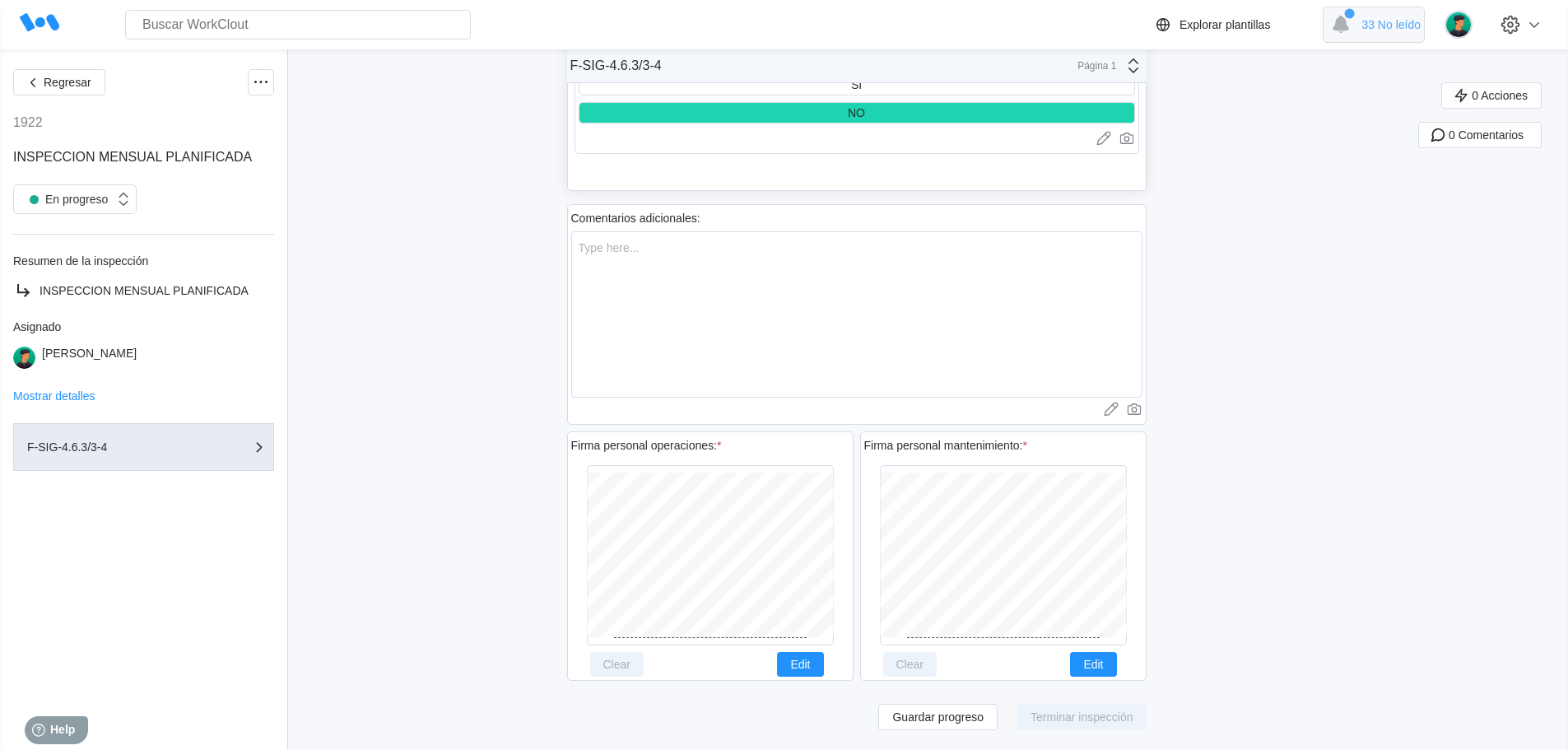
click at [1413, 25] on span "33 No leído" at bounding box center [1391, 25] width 59 height 13
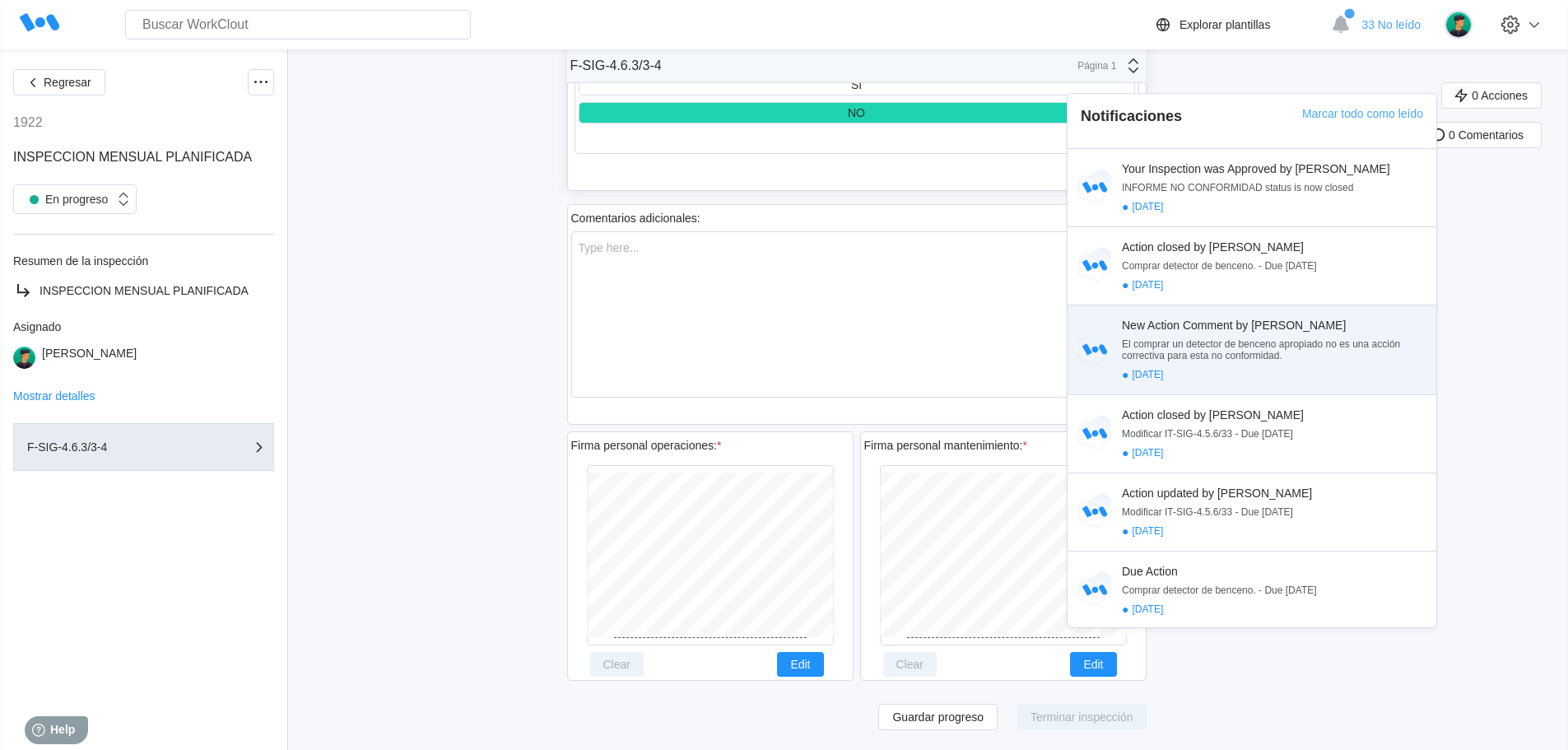
scroll to position [0, 0]
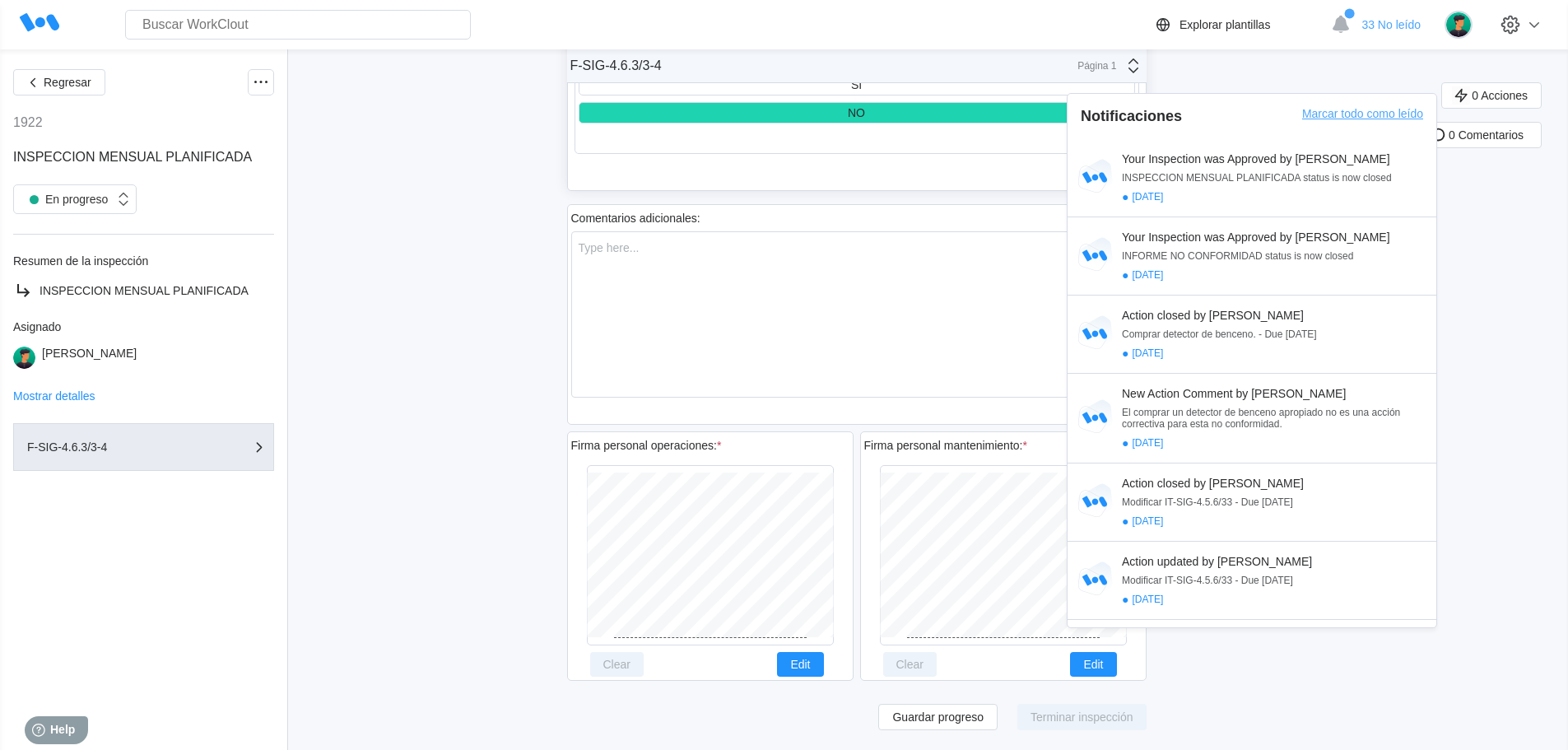
click at [1390, 107] on div "Marcar todo como leído" at bounding box center [1362, 123] width 121 height 32
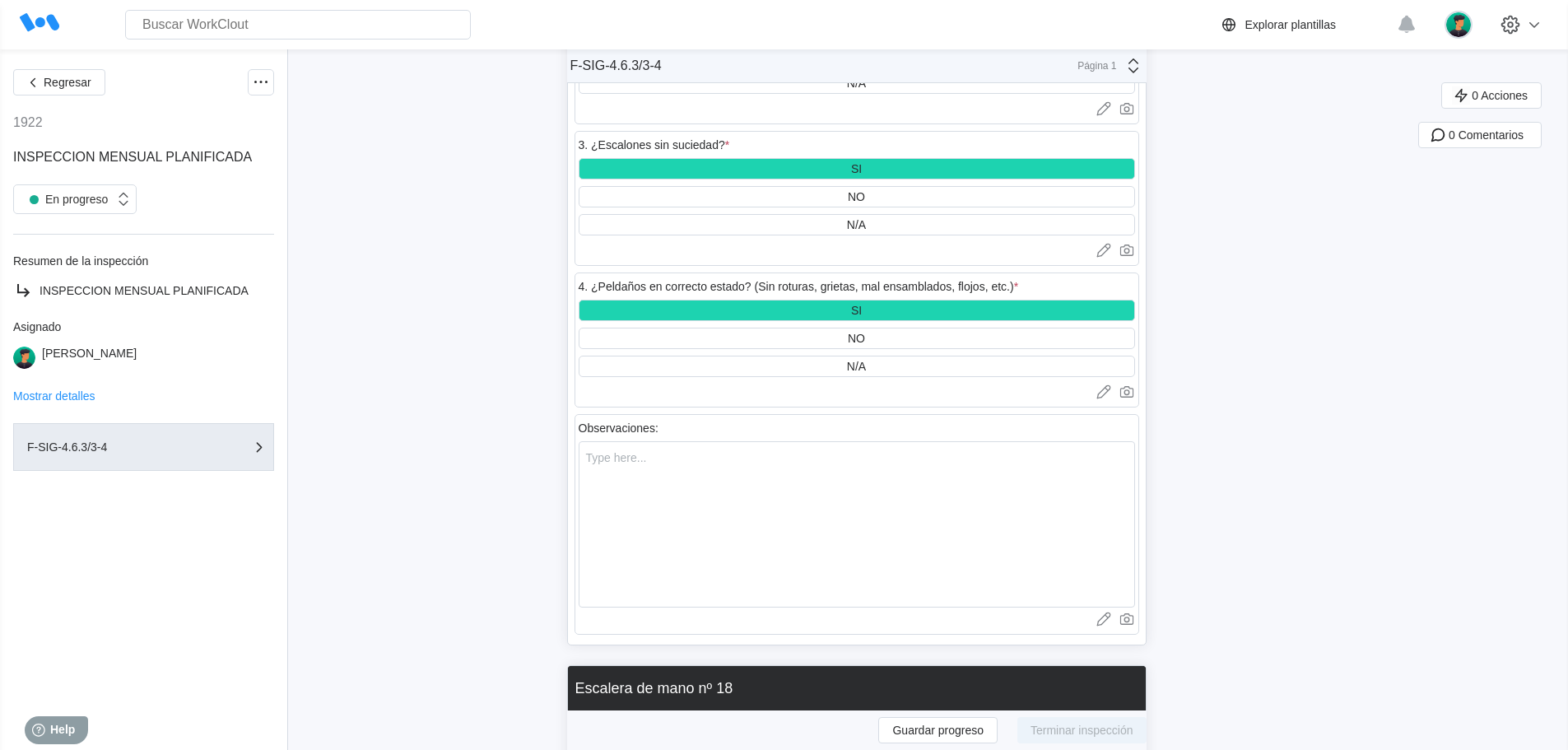
scroll to position [51892, 0]
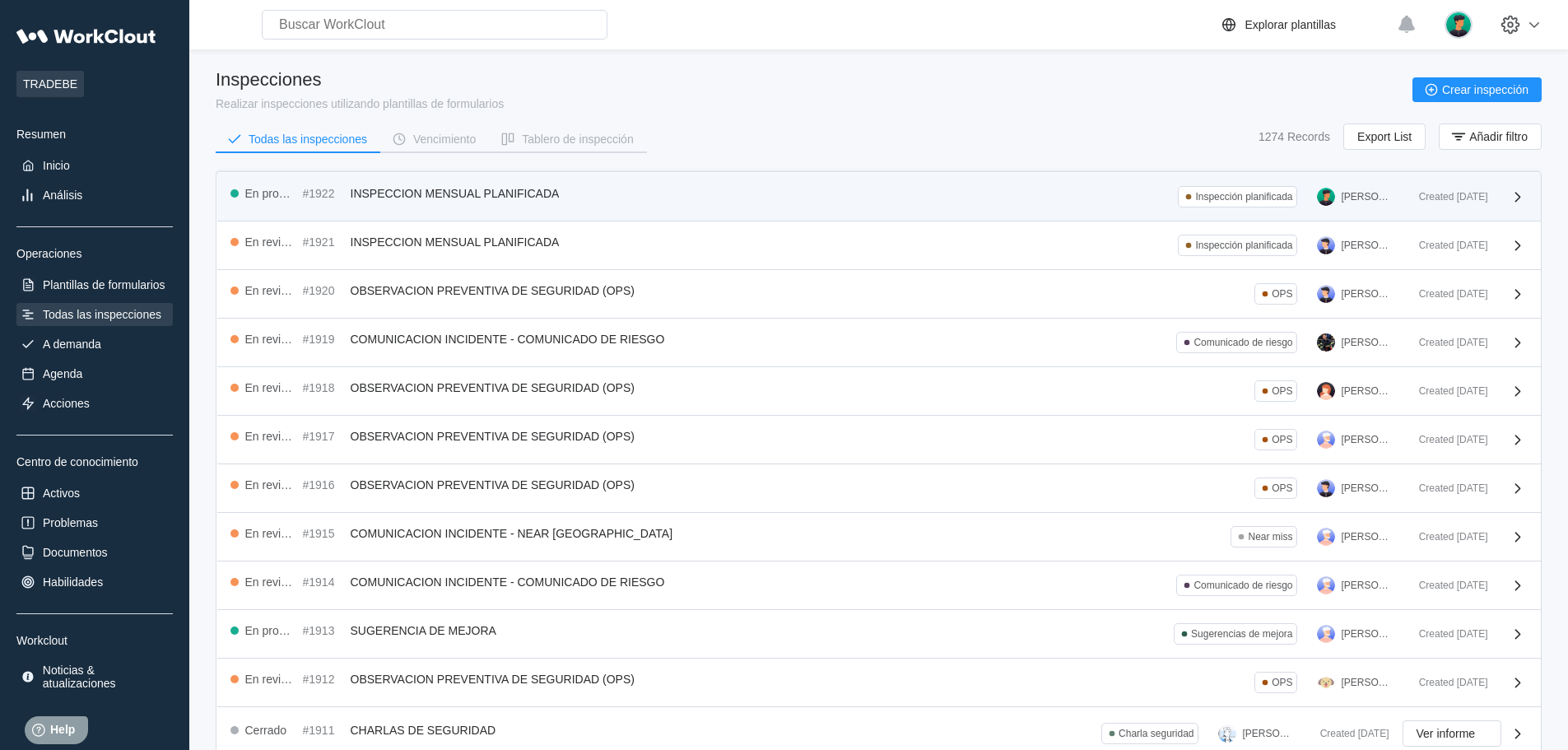
click at [1021, 197] on div "En progreso #1922 INSPECCION MENSUAL PLANIFICADA Inspección planificada [PERSON…" at bounding box center [818, 197] width 1175 height 21
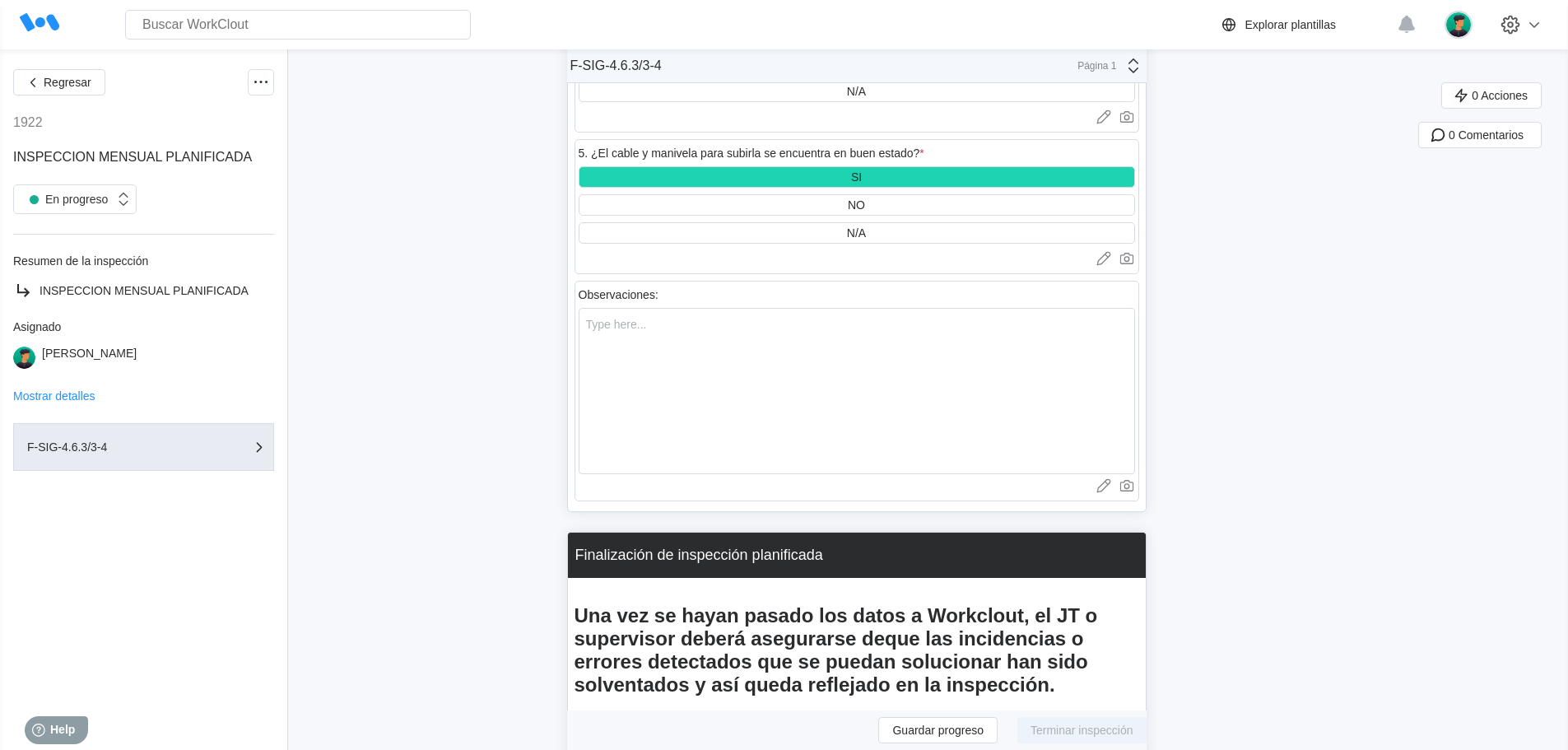
scroll to position [58973, 0]
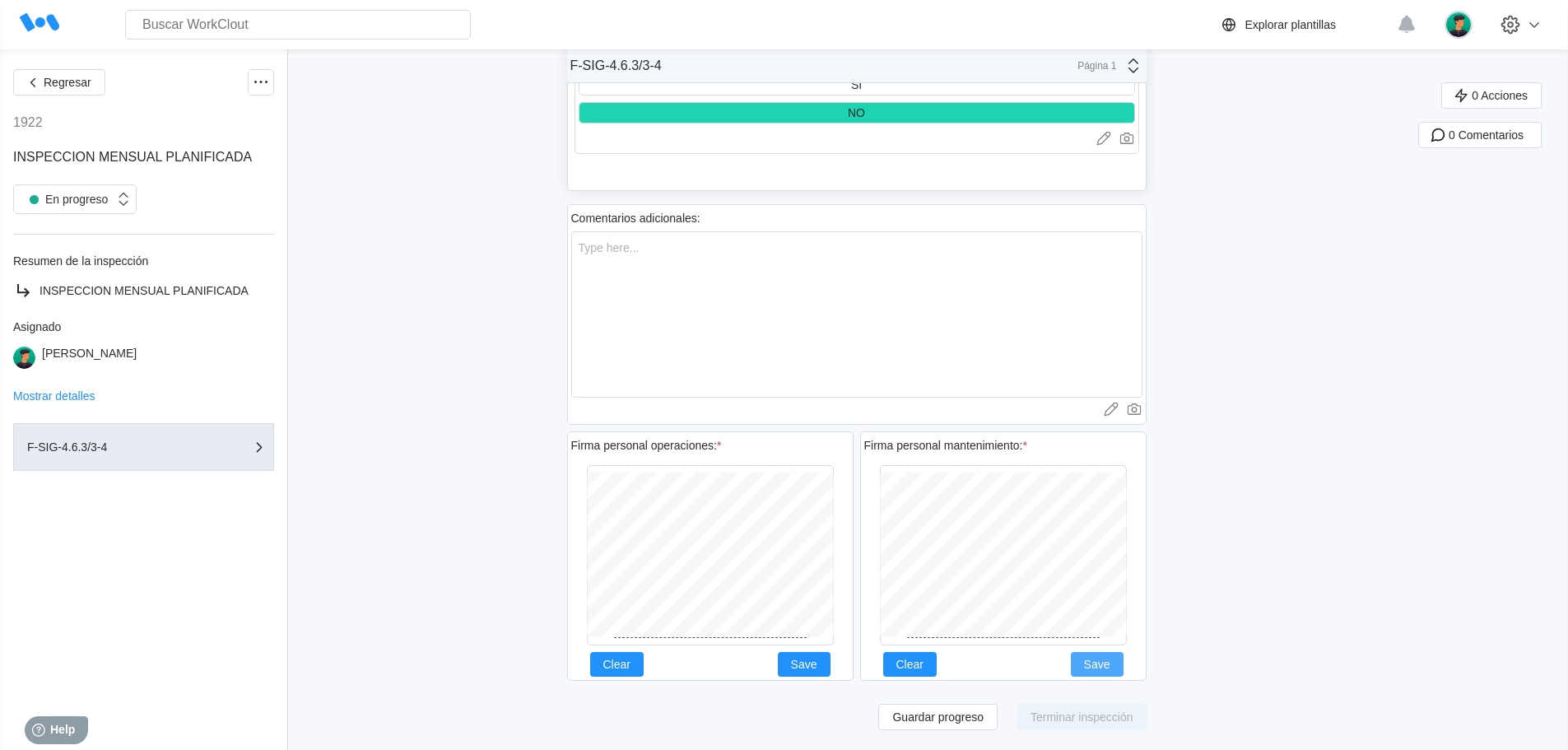
click at [1104, 655] on button "Save" at bounding box center [1097, 664] width 53 height 25
click at [810, 661] on span "Save" at bounding box center [804, 664] width 26 height 11
click at [954, 719] on span "Guardar progreso" at bounding box center [937, 716] width 91 height 11
click at [120, 205] on icon at bounding box center [124, 199] width 19 height 19
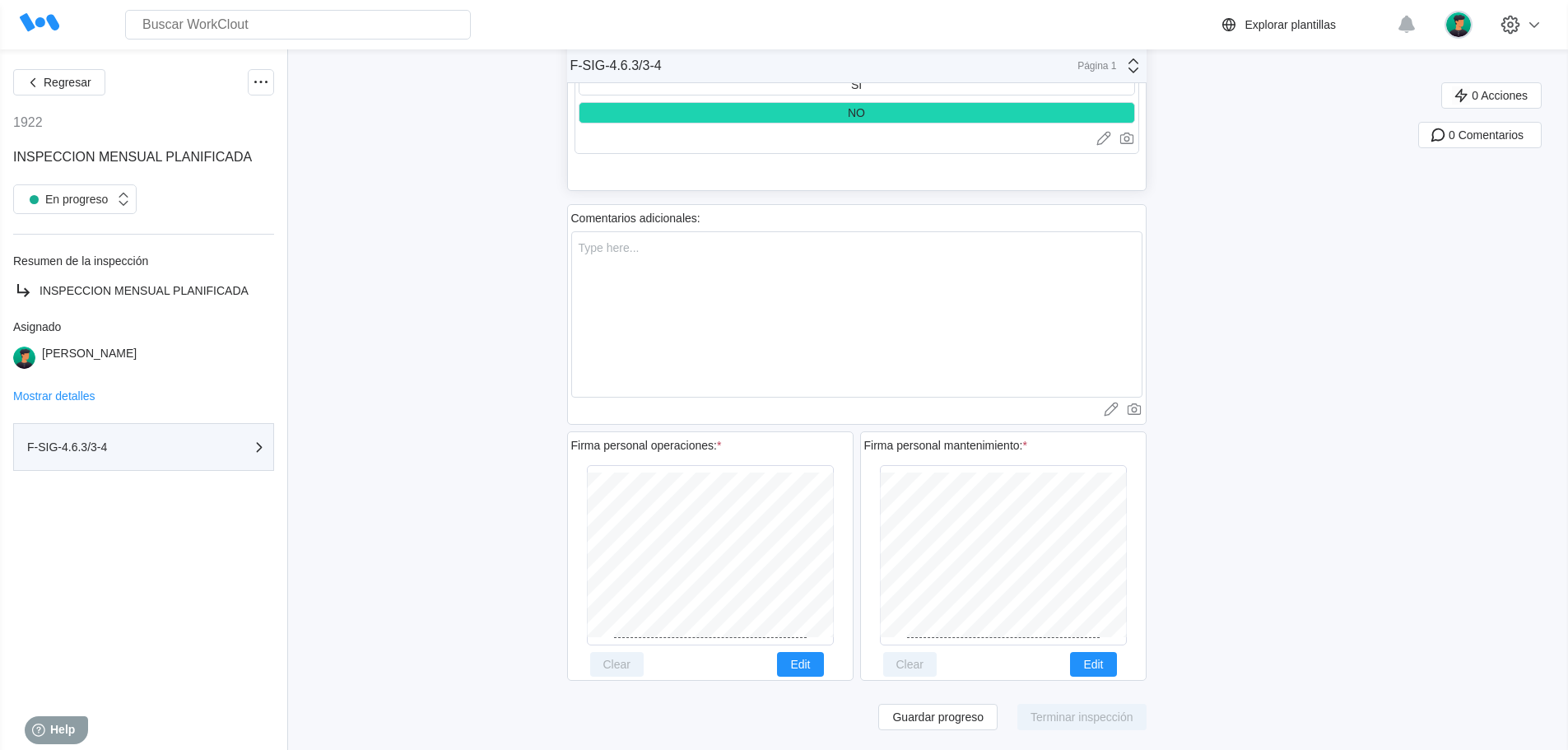
click at [255, 445] on icon "button" at bounding box center [259, 447] width 19 height 19
click at [260, 445] on icon "button" at bounding box center [259, 447] width 19 height 19
